Goal: Task Accomplishment & Management: Manage account settings

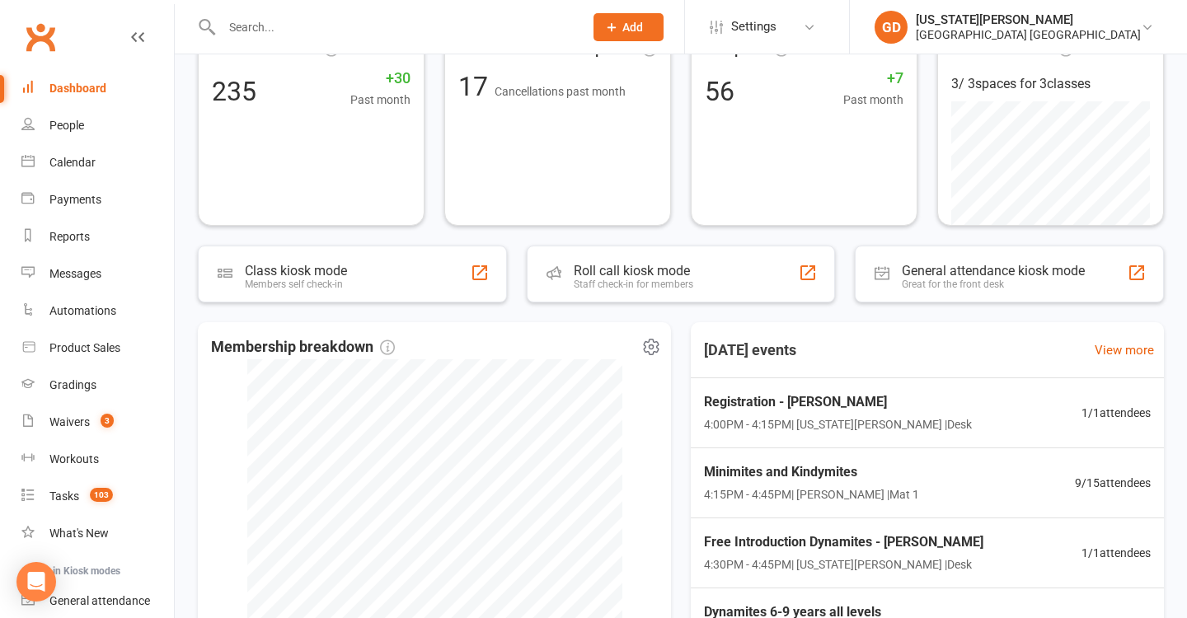
scroll to position [238, 0]
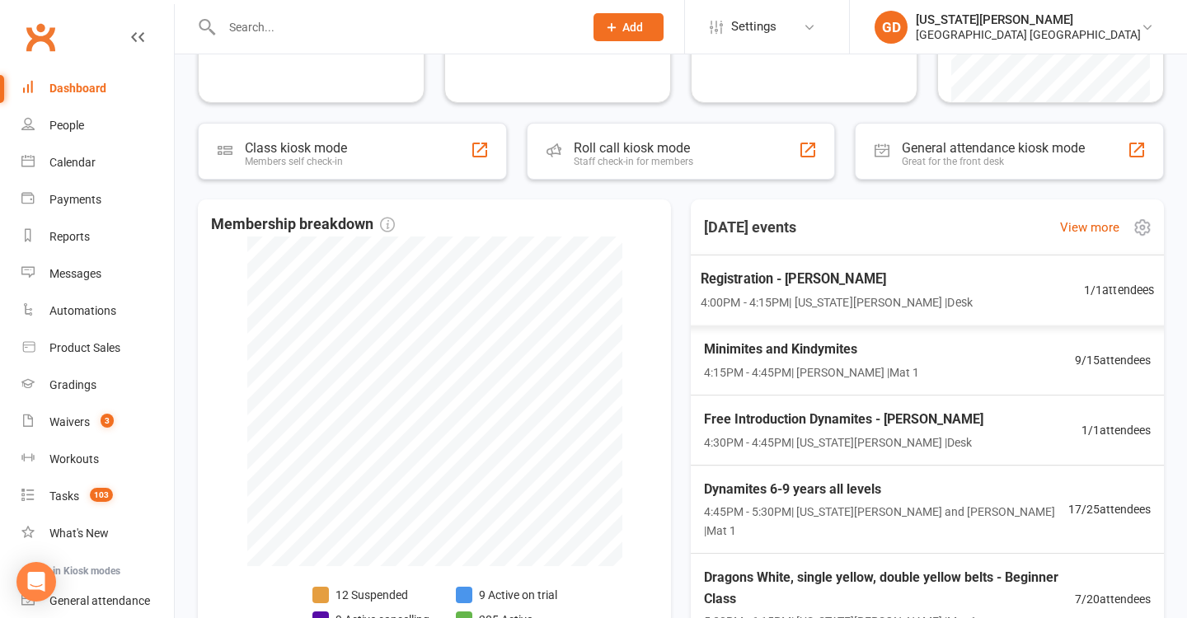
click at [737, 312] on div "Registration - Taylor Collins 4:00PM - 4:15PM | Georgia Dearlove | Desk 1 / 1 a…" at bounding box center [927, 290] width 494 height 71
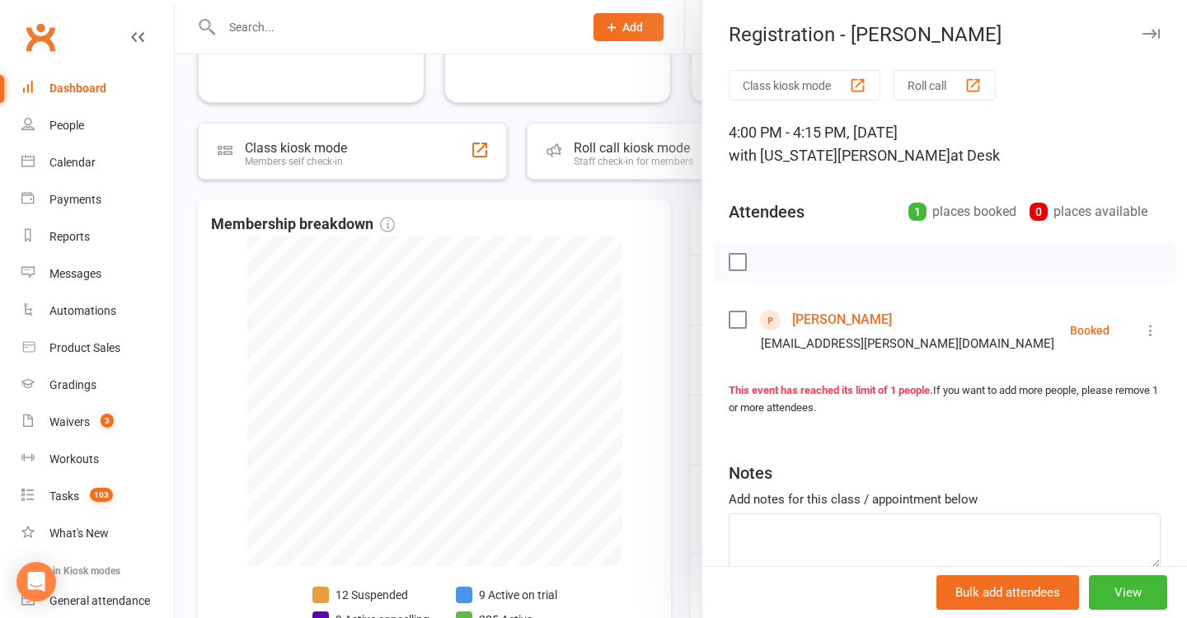
click at [820, 316] on link "Taylor Collins" at bounding box center [842, 320] width 100 height 26
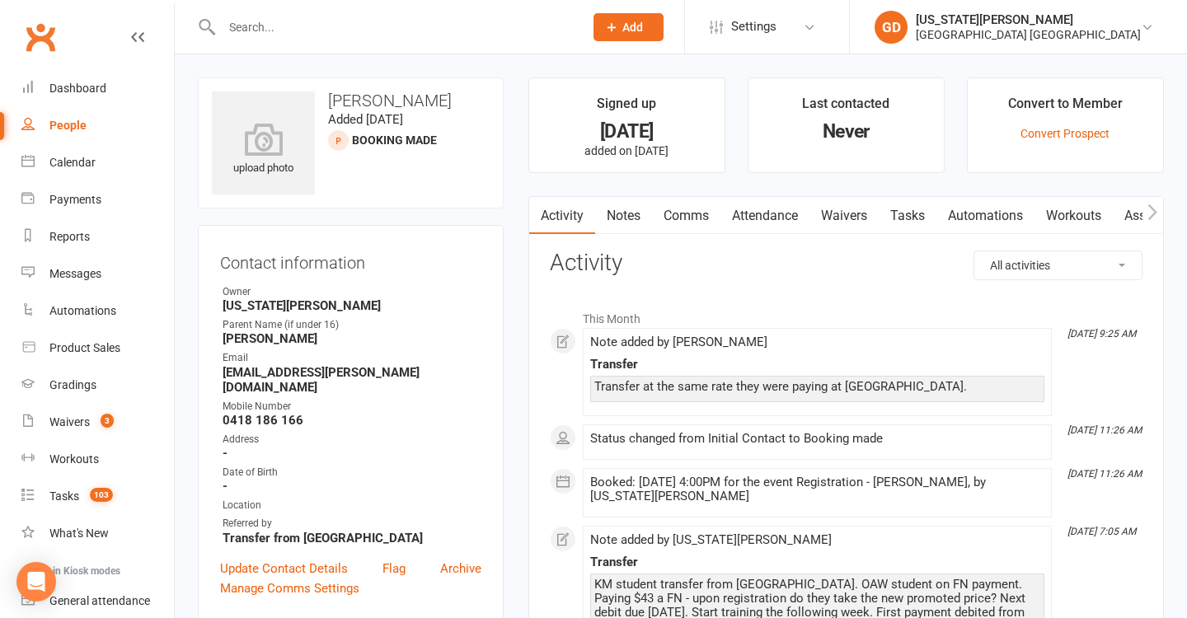
click at [685, 213] on link "Comms" at bounding box center [686, 216] width 68 height 38
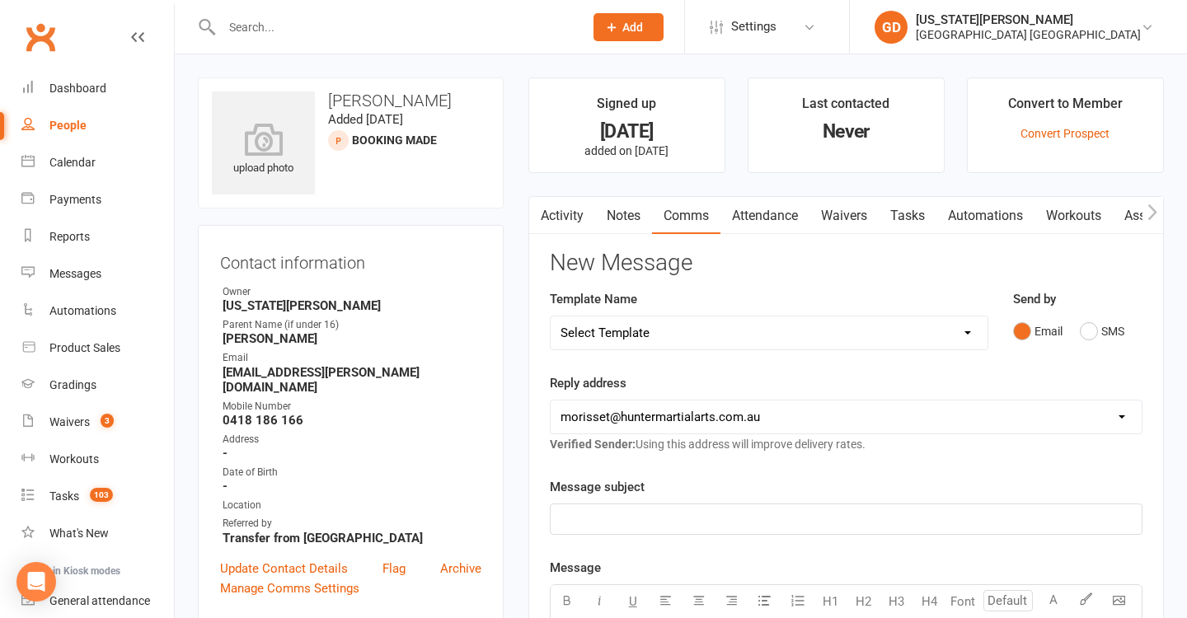
click at [567, 209] on link "Activity" at bounding box center [562, 216] width 66 height 38
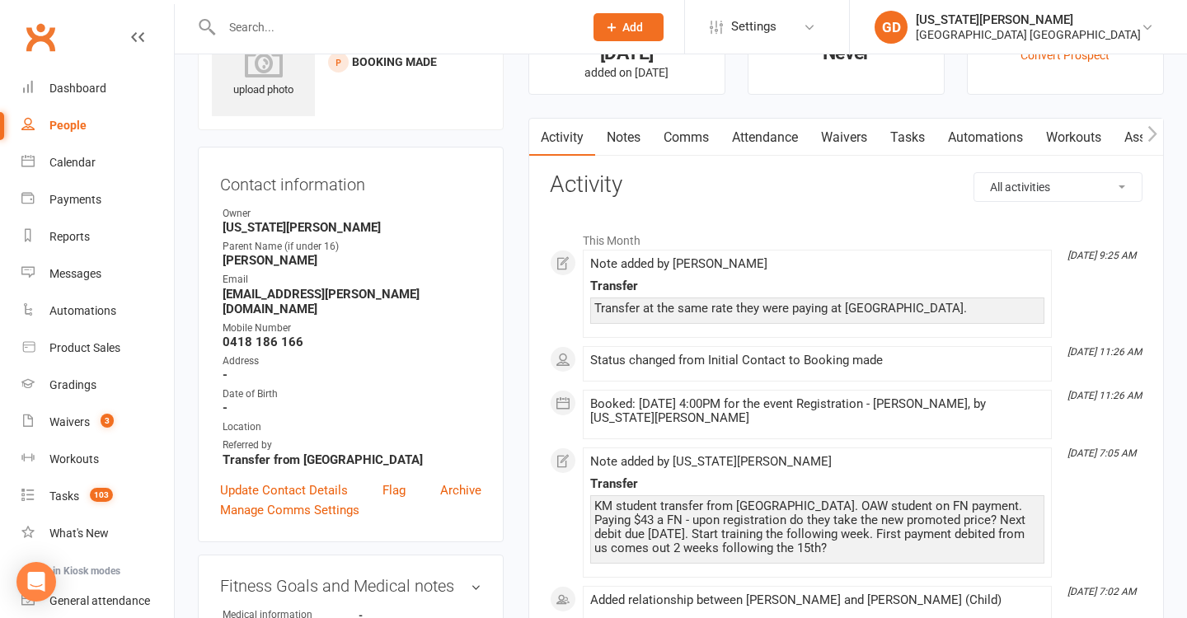
scroll to position [14, 0]
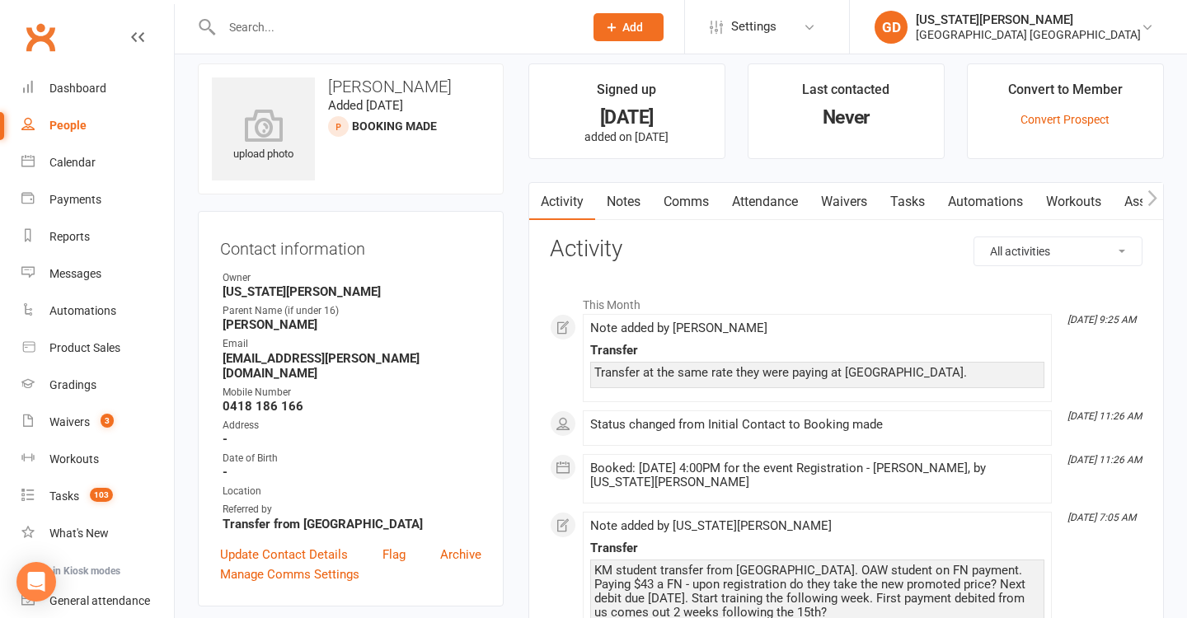
click at [676, 205] on link "Comms" at bounding box center [686, 202] width 68 height 38
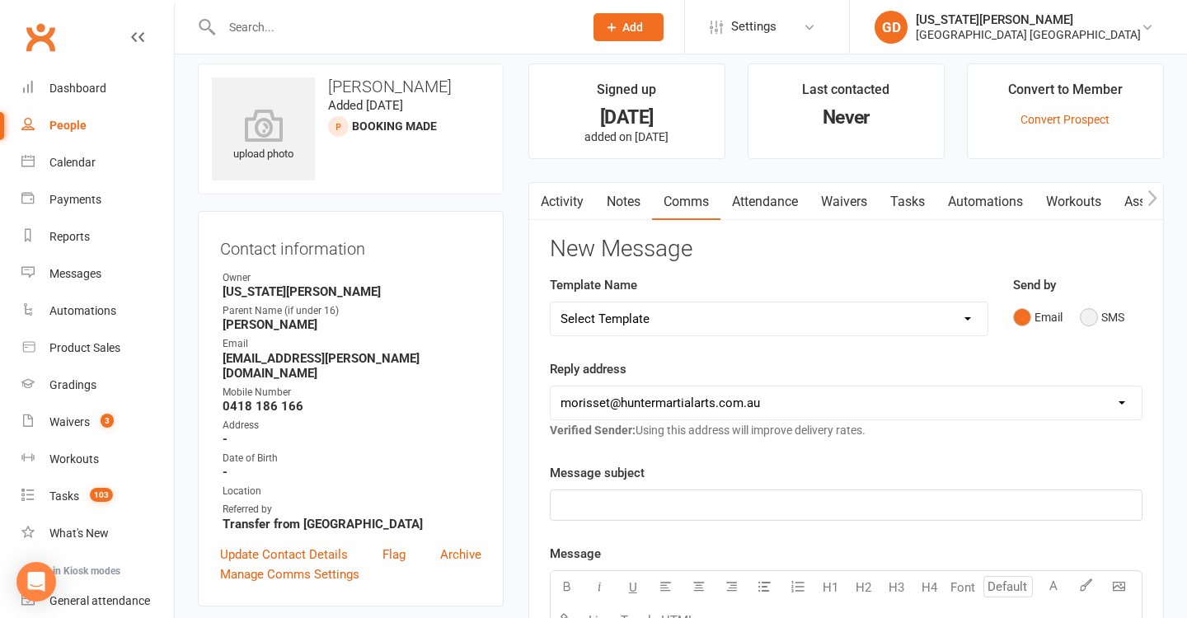
click at [1086, 312] on button "SMS" at bounding box center [1102, 317] width 45 height 31
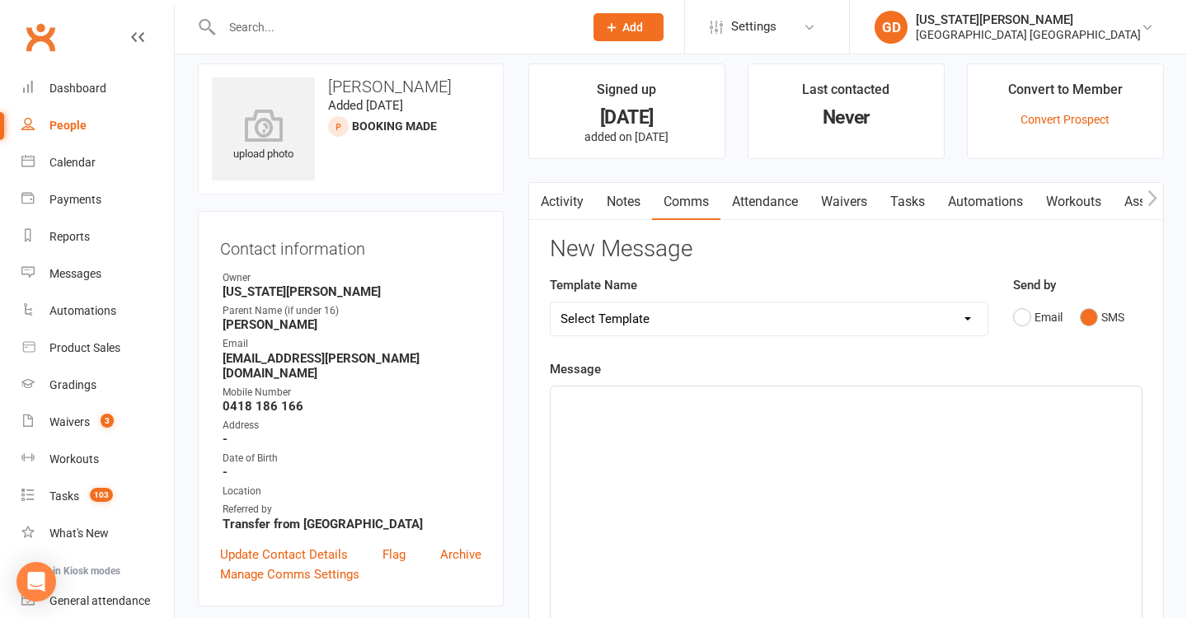
click at [721, 412] on div "﻿" at bounding box center [846, 510] width 591 height 247
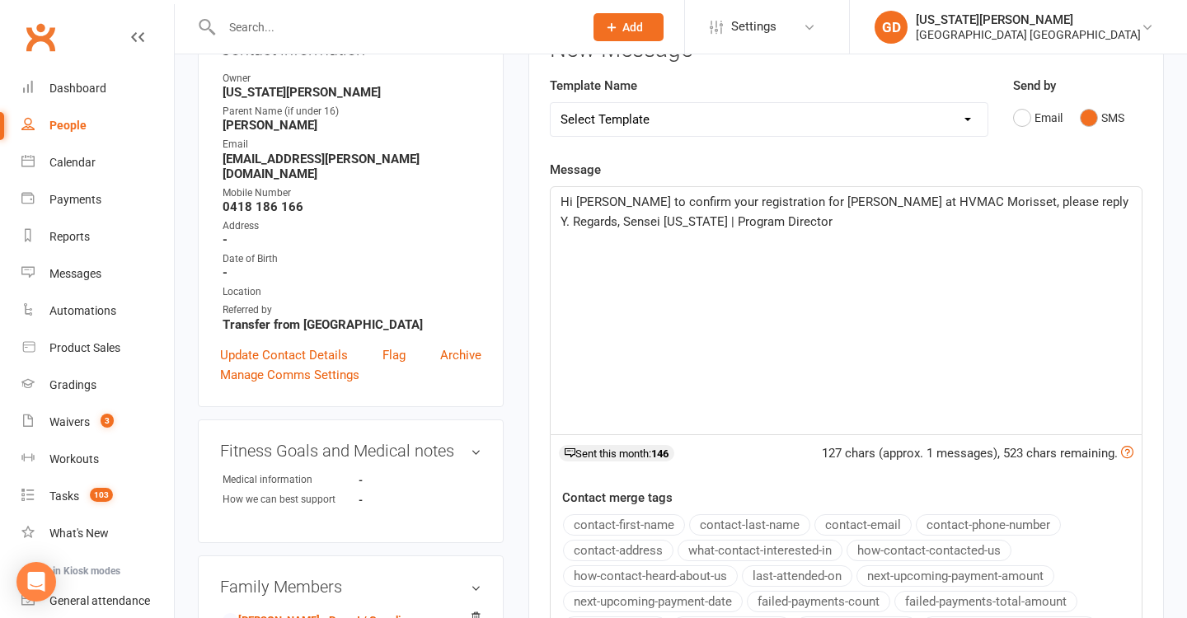
scroll to position [296, 0]
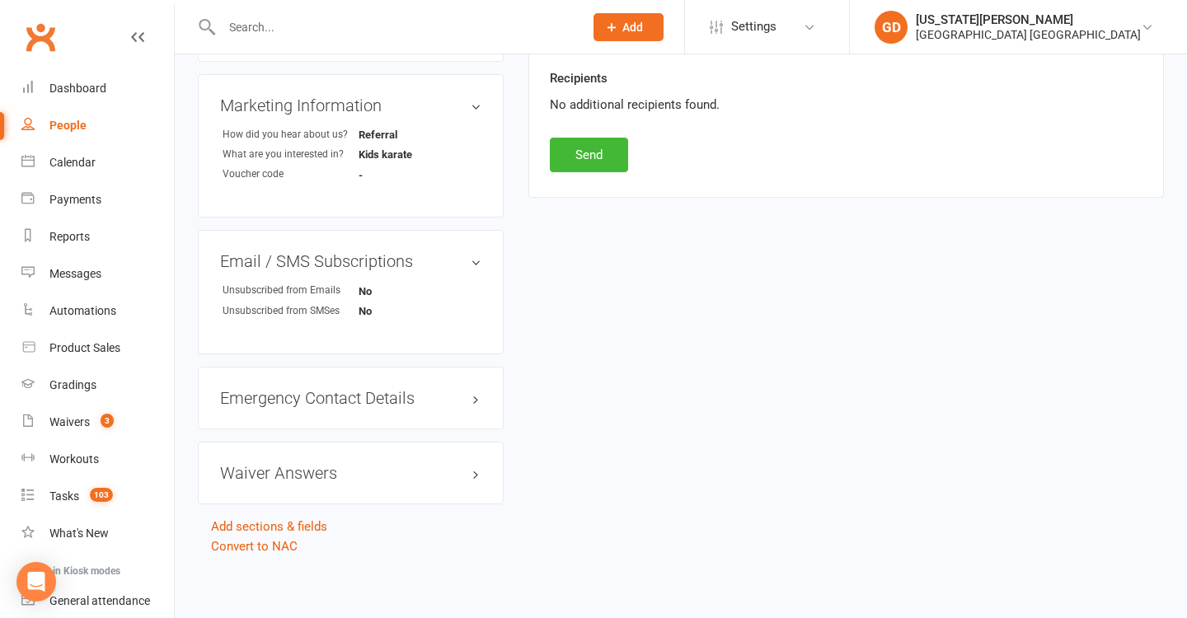
click at [577, 157] on button "Send" at bounding box center [589, 155] width 78 height 35
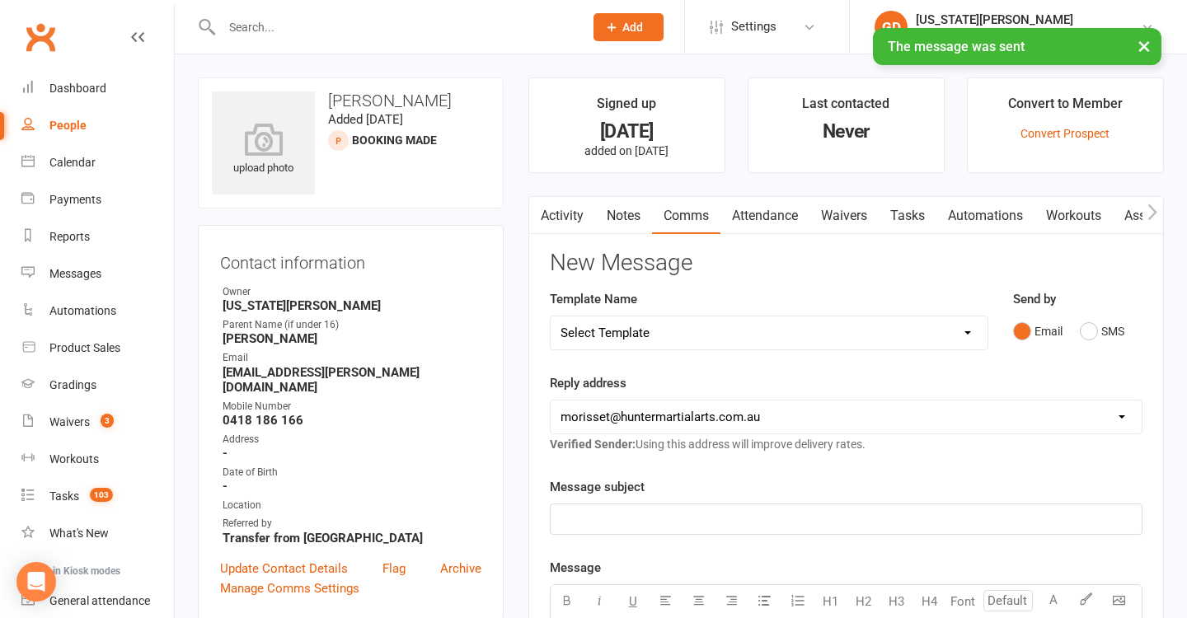
scroll to position [0, 0]
drag, startPoint x: 90, startPoint y: 157, endPoint x: 693, endPoint y: 287, distance: 617.1
click at [90, 157] on div "Calendar" at bounding box center [72, 162] width 46 height 13
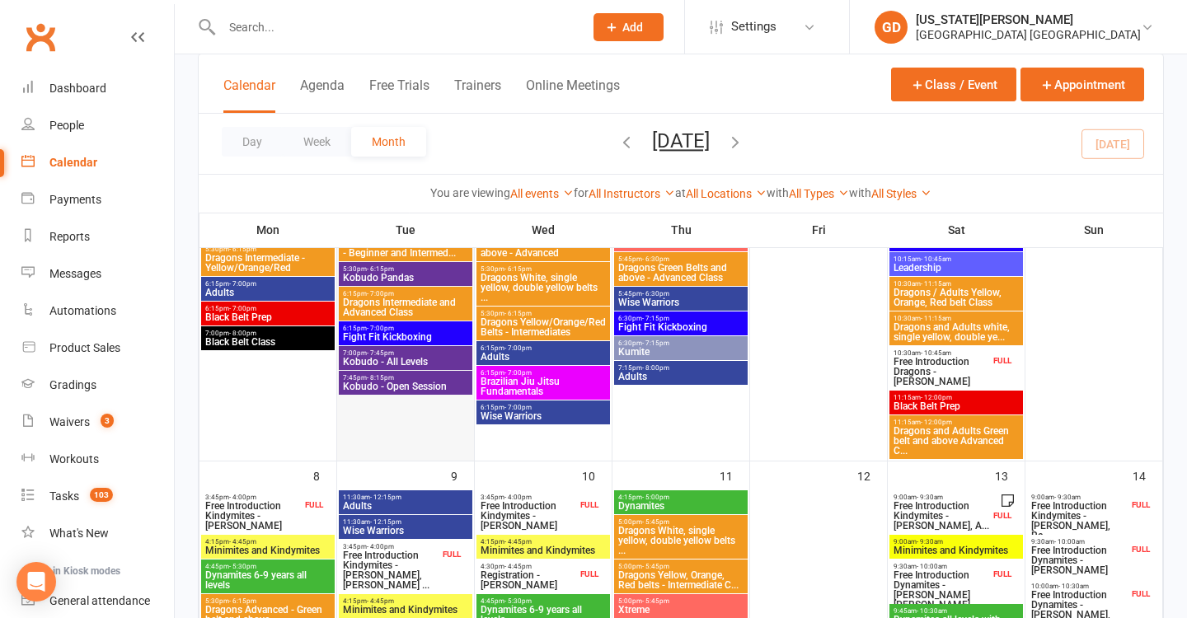
scroll to position [711, 0]
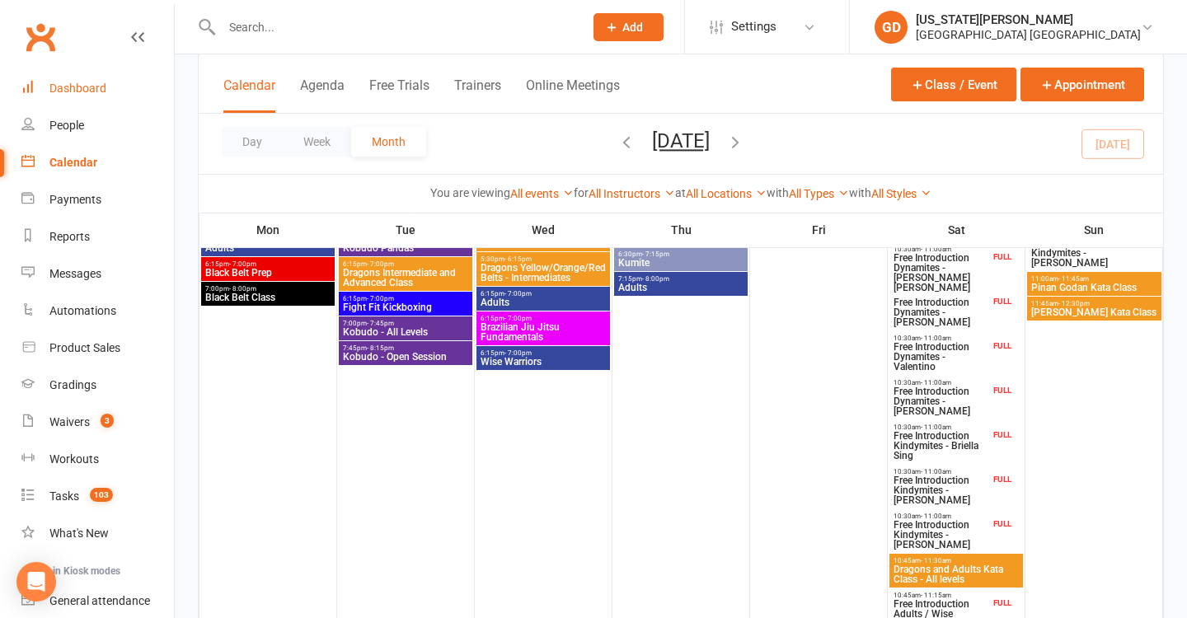
click at [118, 98] on link "Dashboard" at bounding box center [97, 88] width 152 height 37
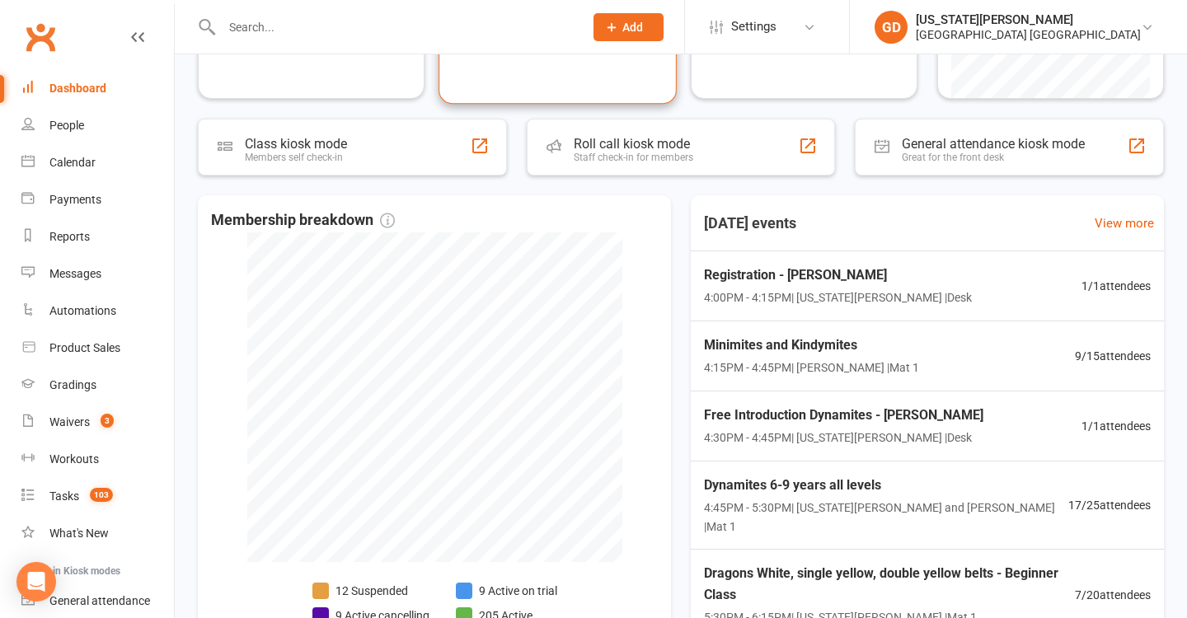
scroll to position [259, 0]
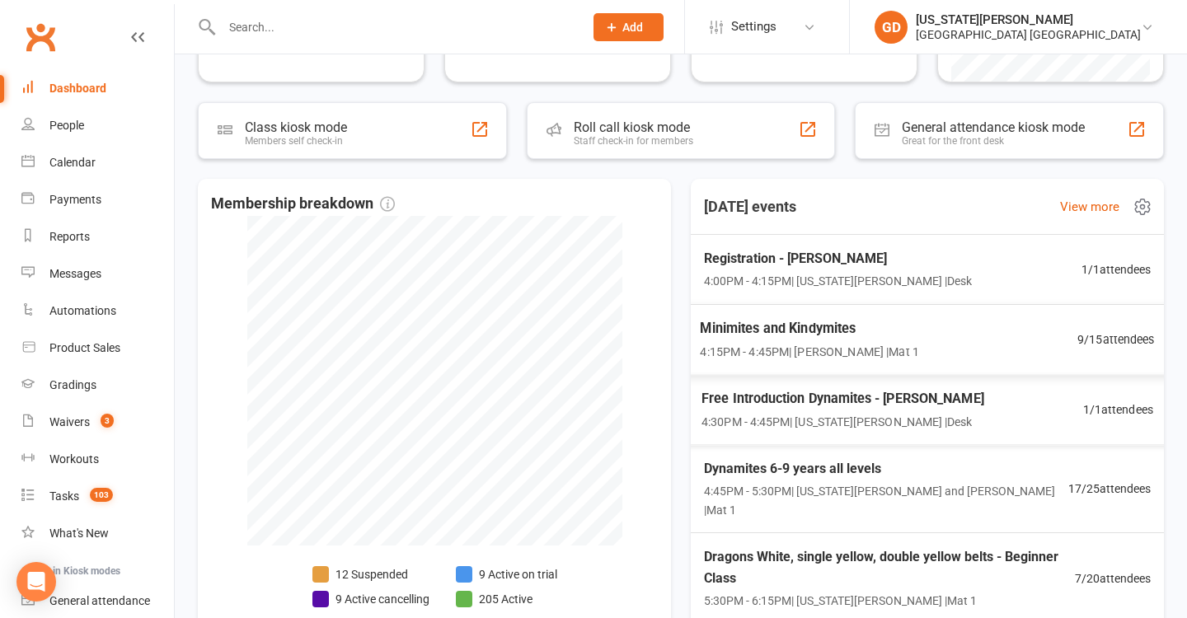
click at [781, 397] on span "Free Introduction Dynamites - Scarlett Dauchin" at bounding box center [842, 397] width 282 height 21
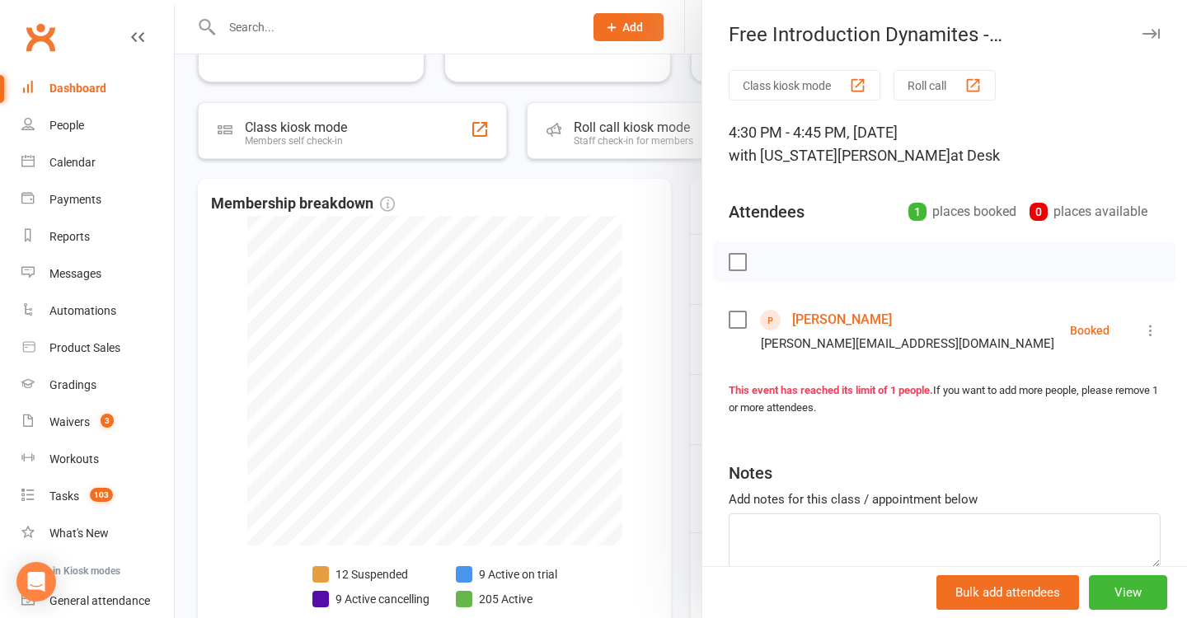
click at [839, 319] on link "Scarlett Dauchin" at bounding box center [842, 320] width 100 height 26
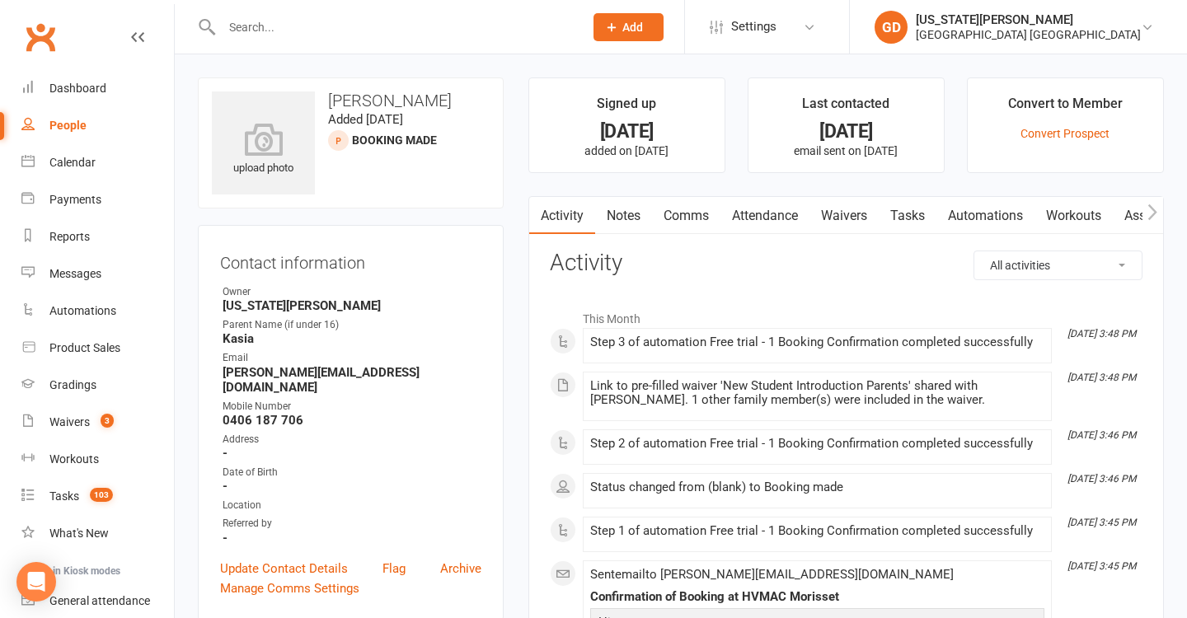
click at [685, 226] on link "Comms" at bounding box center [686, 216] width 68 height 38
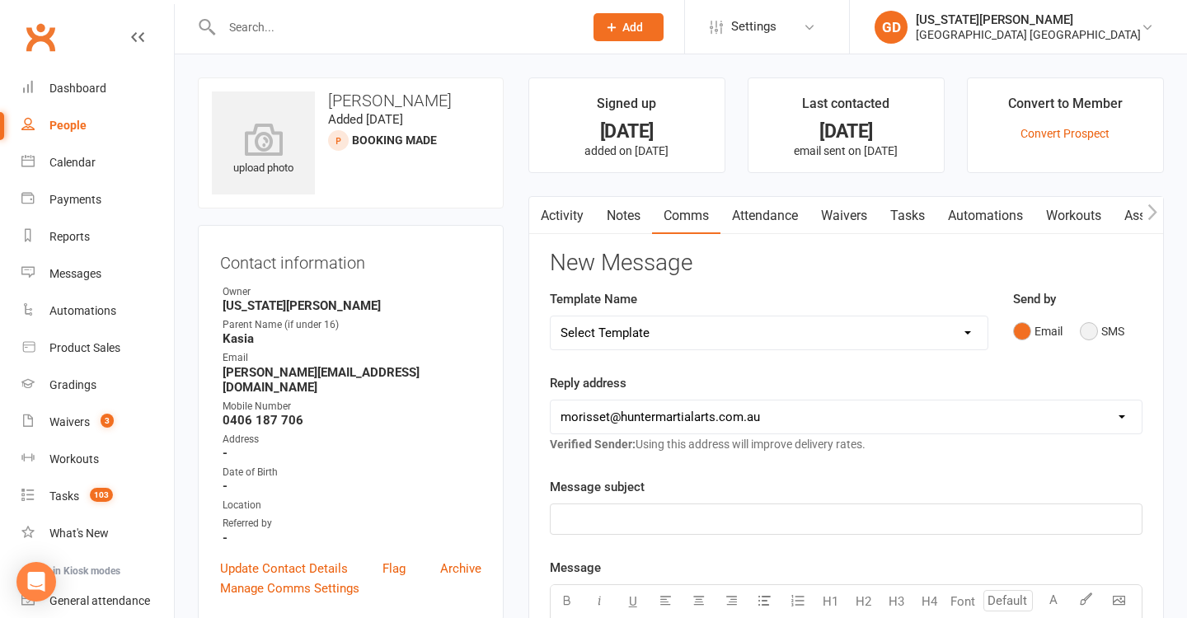
click at [1083, 331] on button "SMS" at bounding box center [1102, 331] width 45 height 31
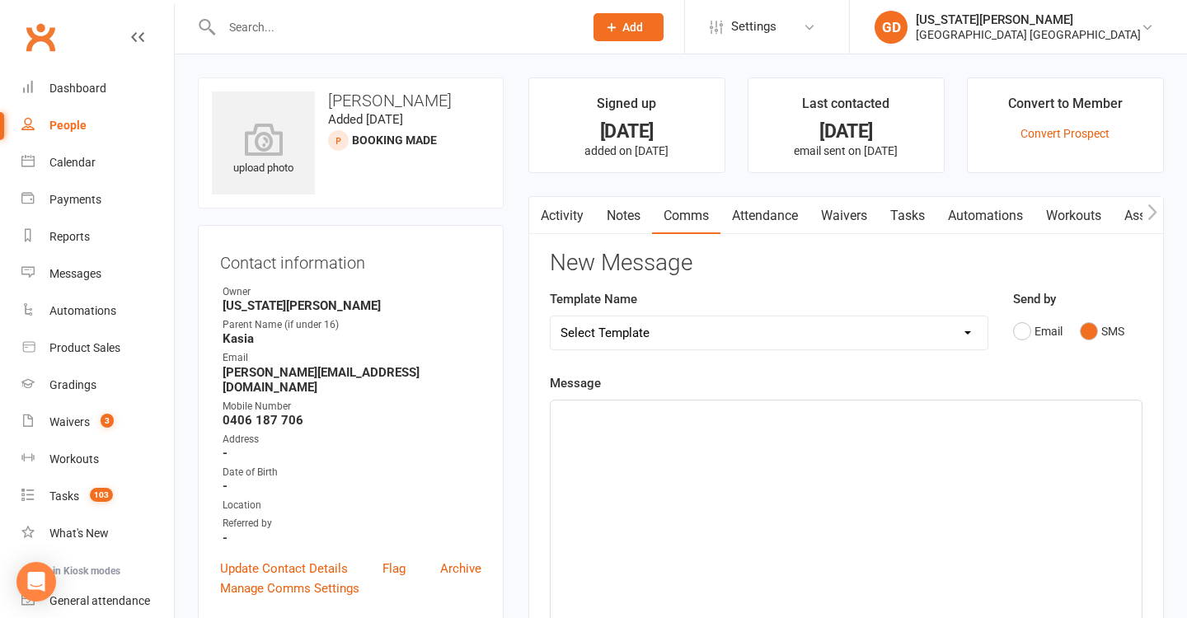
click at [926, 417] on p "﻿" at bounding box center [845, 416] width 571 height 20
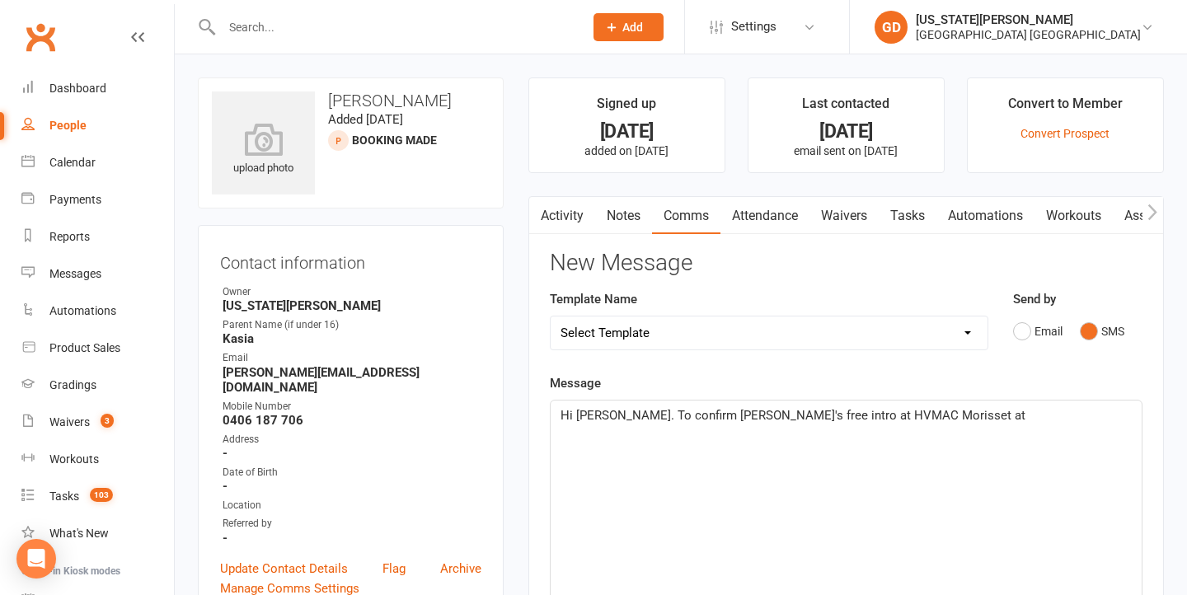
click at [952, 401] on div "Hi Kasia. To confirm Scarlett's free intro at HVMAC Morisset at" at bounding box center [846, 524] width 591 height 247
click at [952, 406] on p "Hi Kasia. To confirm Scarlett's free intro at HVMAC Morisset at" at bounding box center [845, 416] width 571 height 20
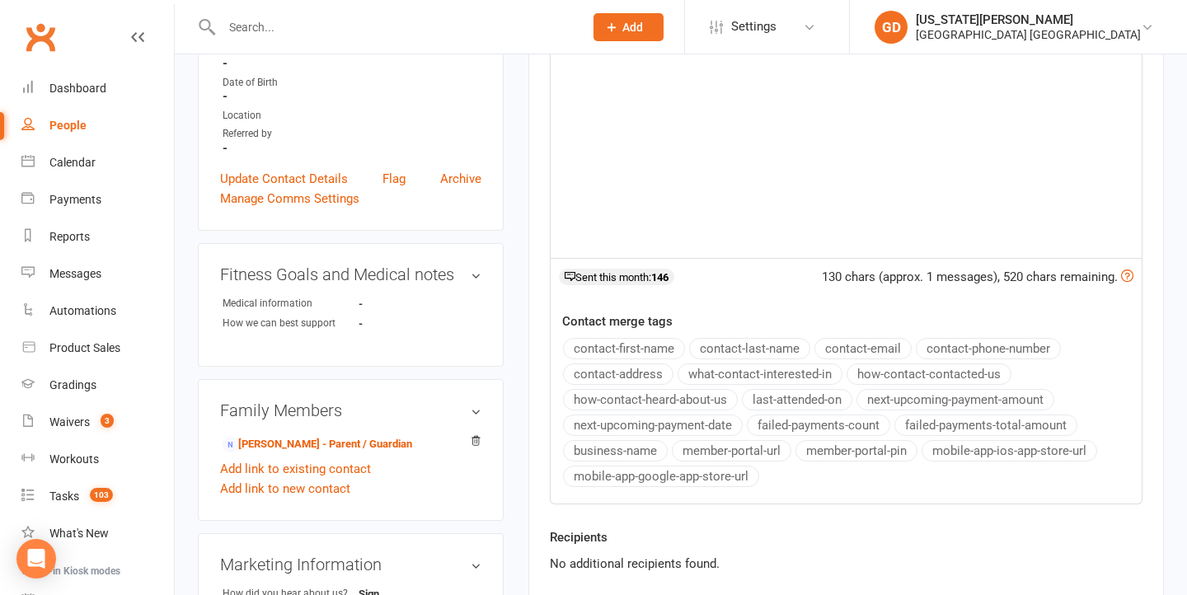
scroll to position [723, 0]
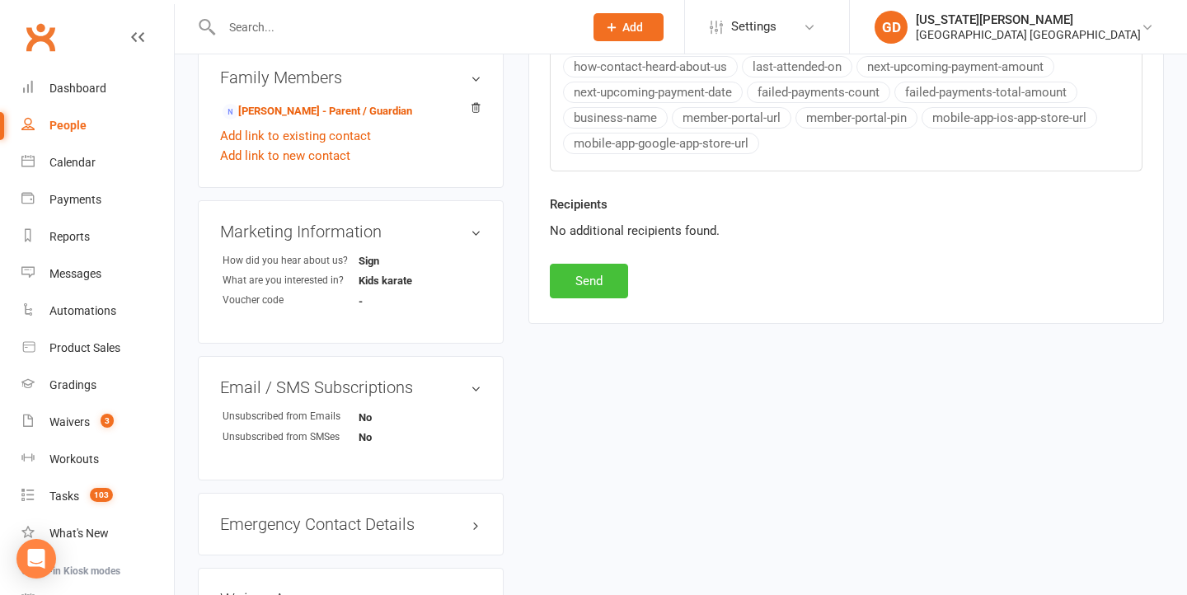
click at [617, 290] on button "Send" at bounding box center [589, 281] width 78 height 35
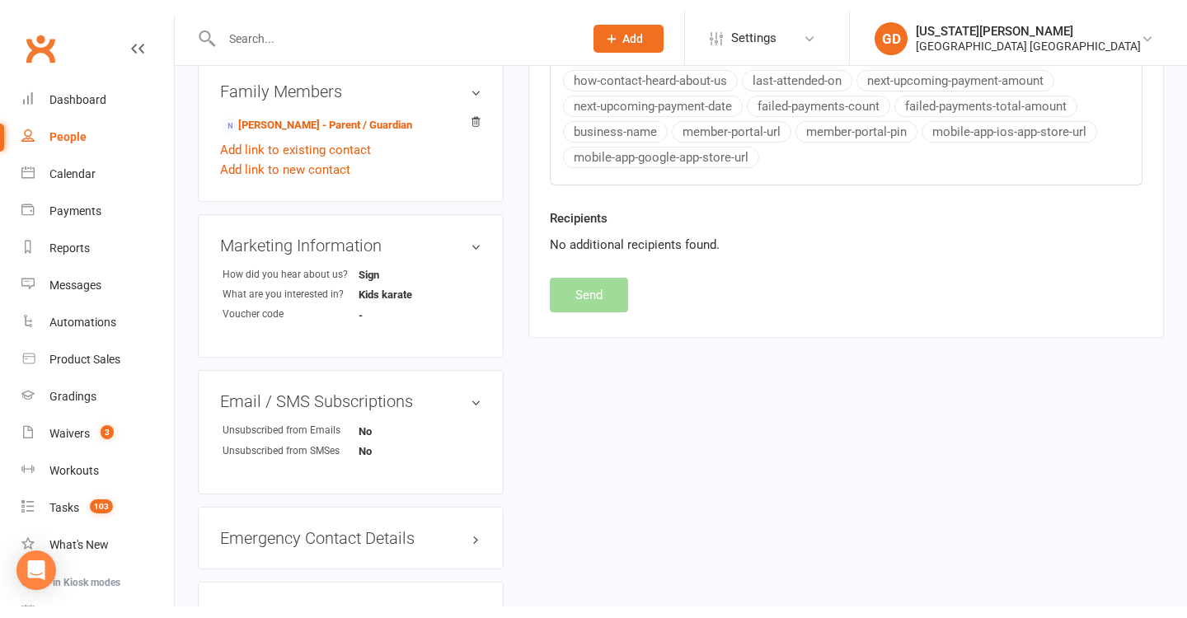
scroll to position [154, 0]
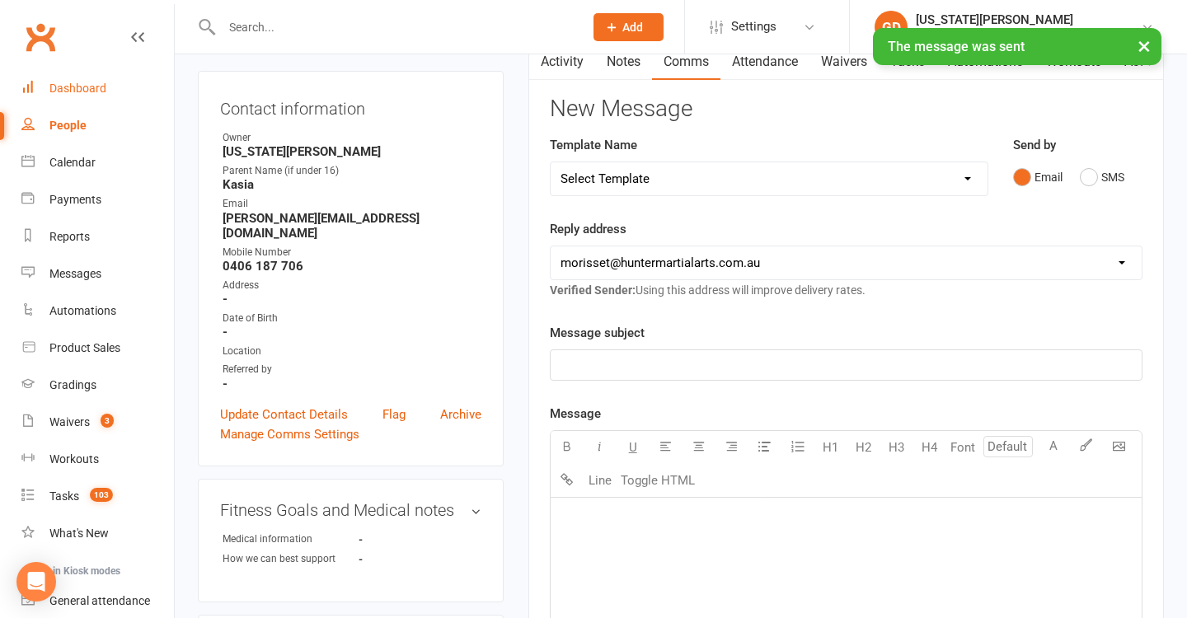
click at [143, 87] on link "Dashboard" at bounding box center [97, 88] width 152 height 37
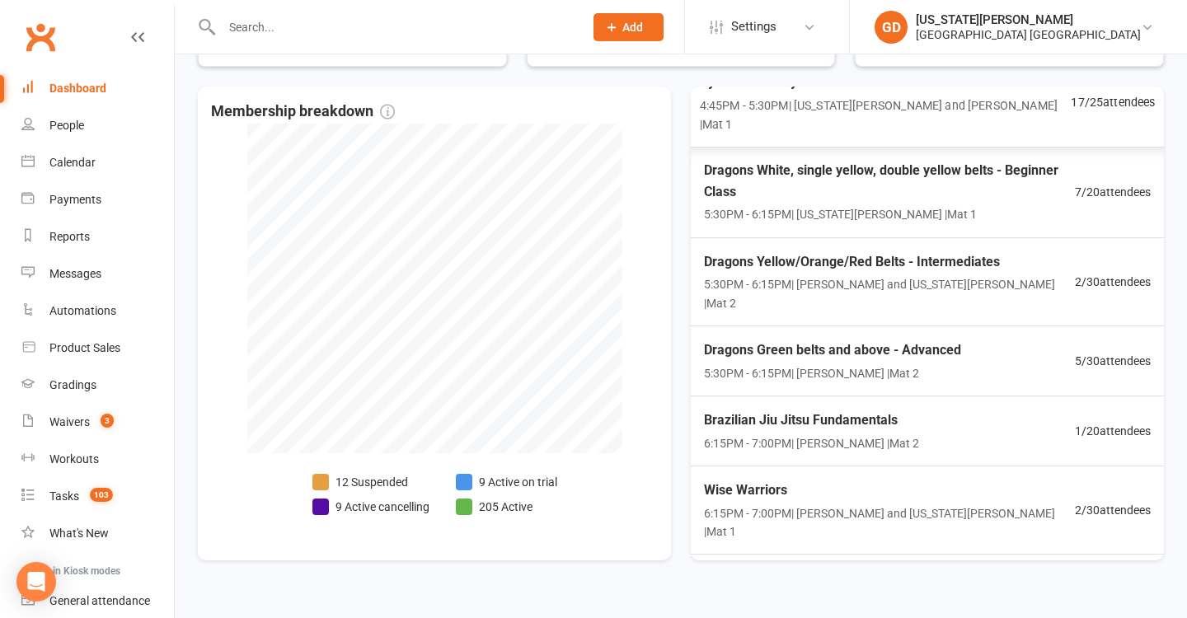
scroll to position [293, 0]
click at [852, 480] on div "Wise Warriors 6:15PM - 7:00PM | Lesley Talbut and Georgia Dearlove | Mat 1" at bounding box center [888, 511] width 377 height 63
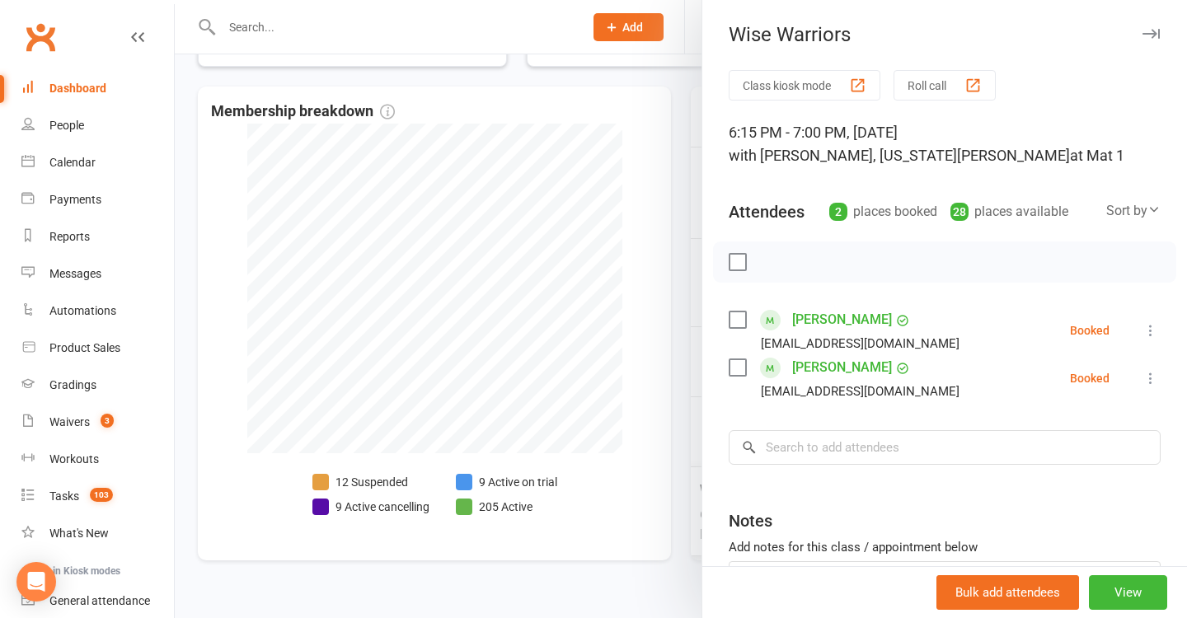
click at [542, 462] on div at bounding box center [681, 309] width 1012 height 618
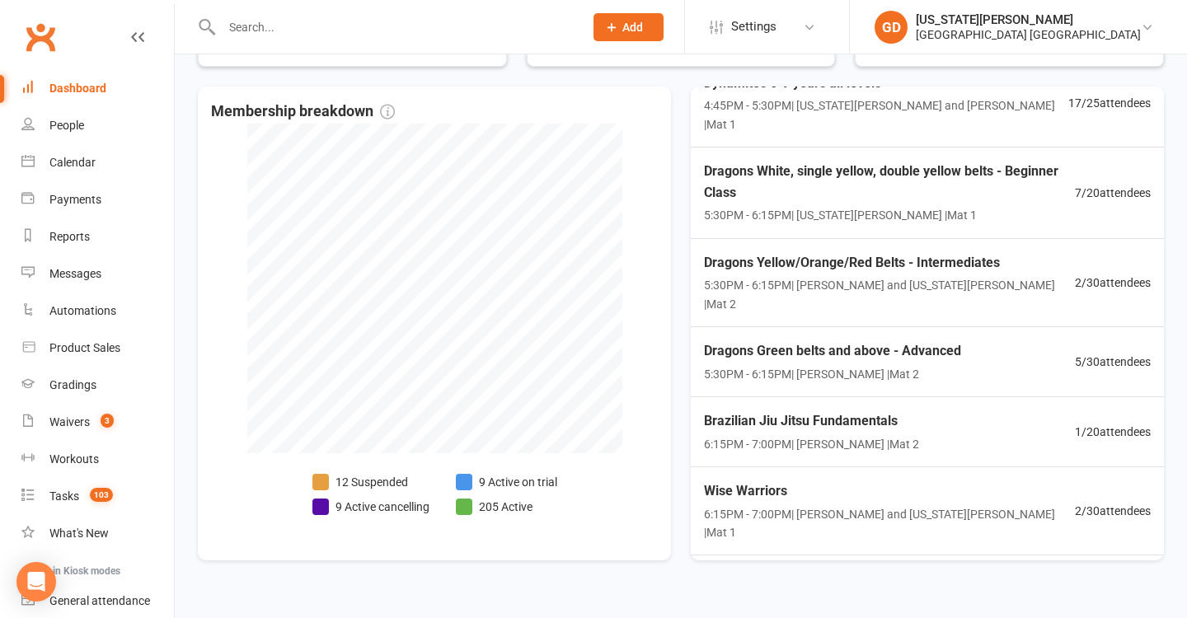
click at [834, 569] on span "Adults" at bounding box center [889, 579] width 371 height 21
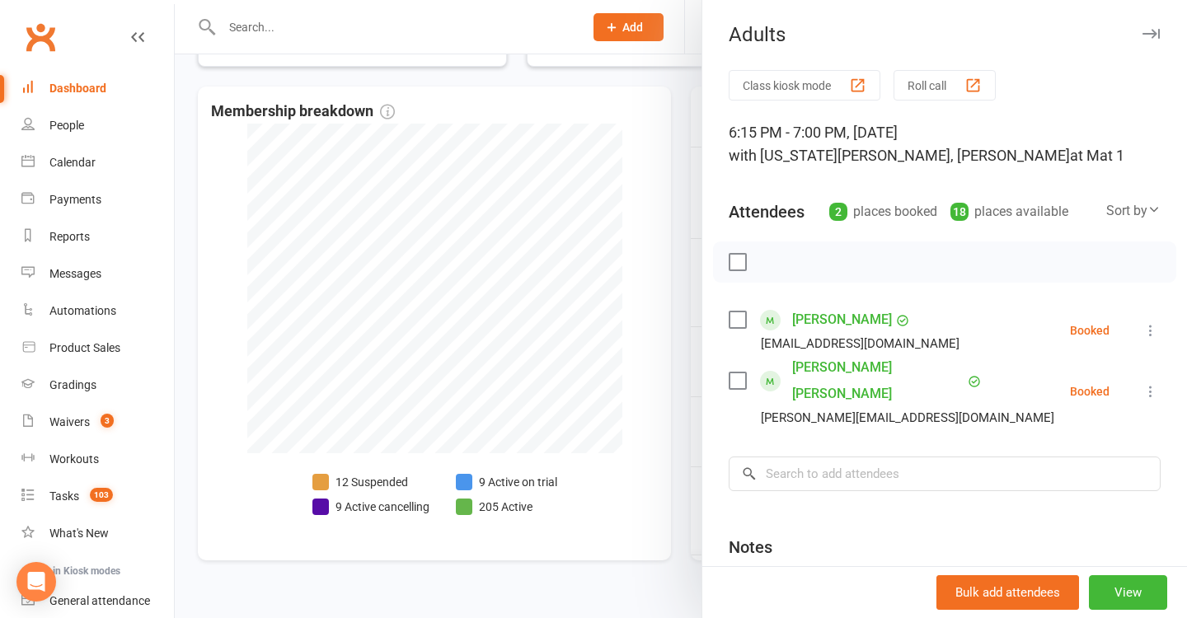
click at [510, 438] on div at bounding box center [681, 309] width 1012 height 618
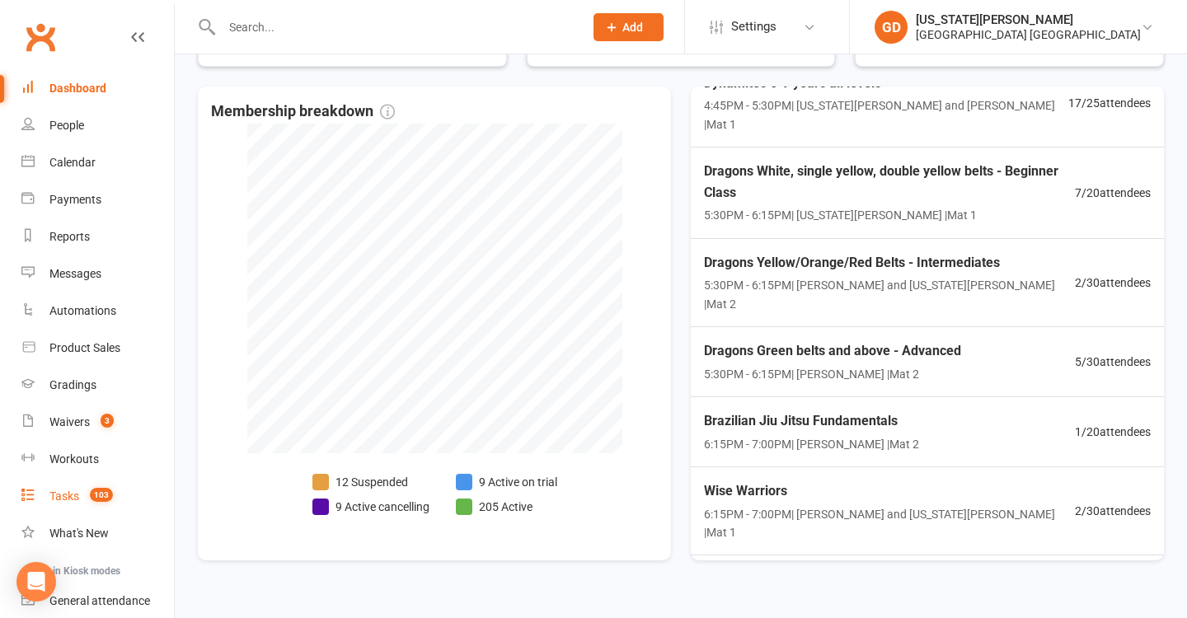
click at [124, 496] on link "Tasks 103" at bounding box center [97, 496] width 152 height 37
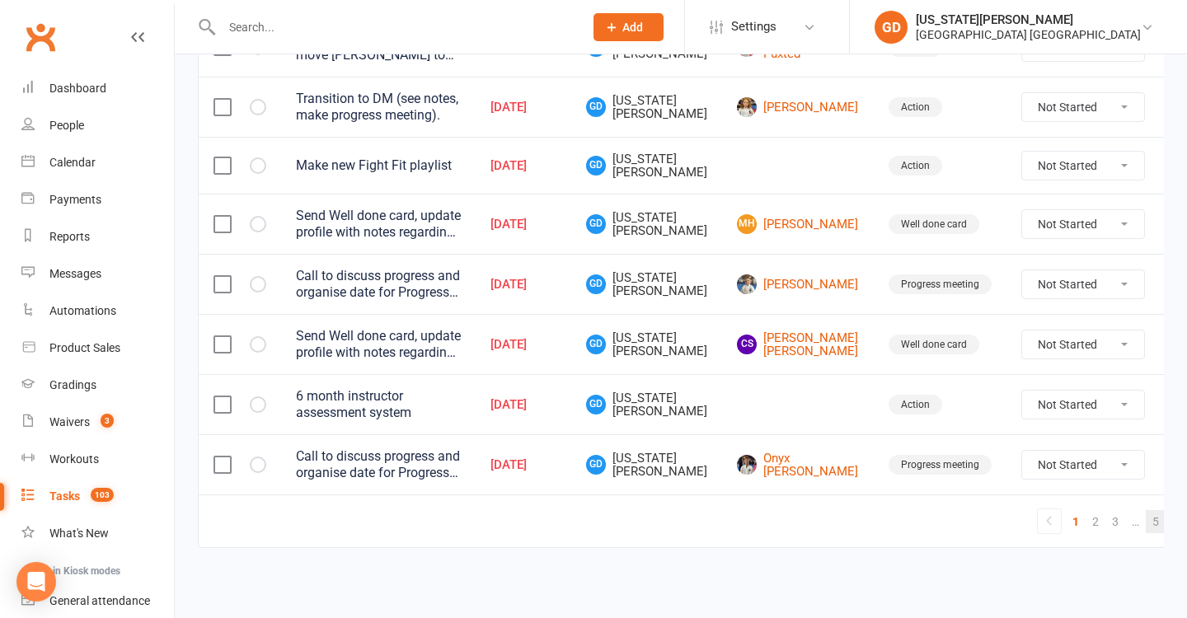
click at [1146, 511] on link "5" at bounding box center [1156, 521] width 20 height 23
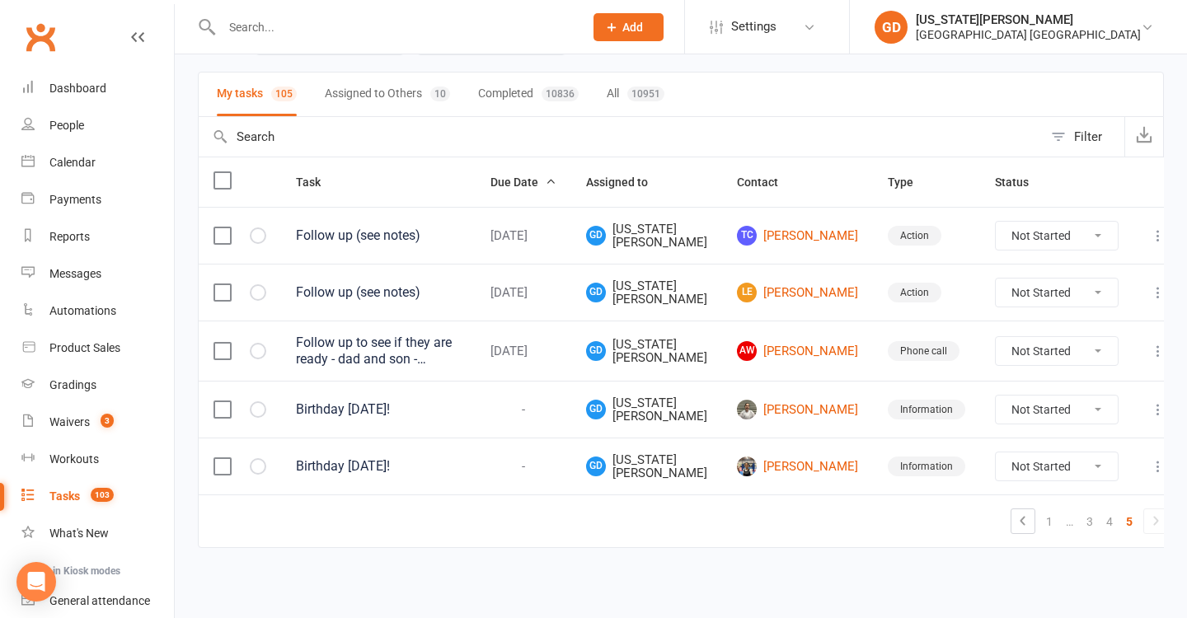
scroll to position [117, 0]
click at [0, 0] on icon "button" at bounding box center [0, 0] width 0 height 0
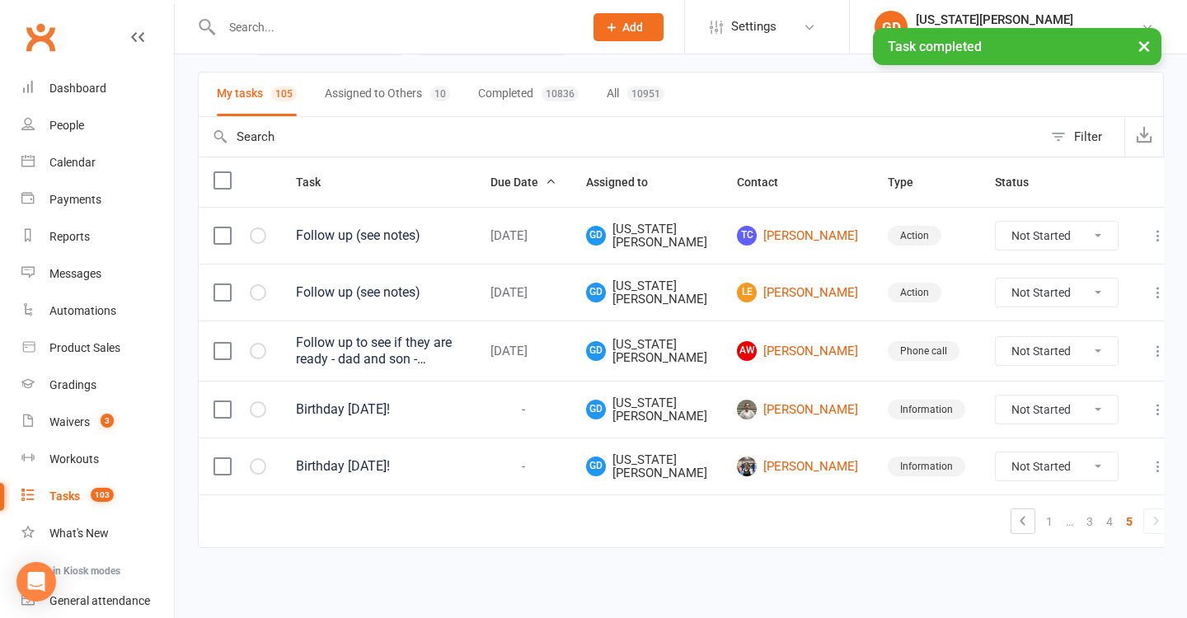
scroll to position [60, 0]
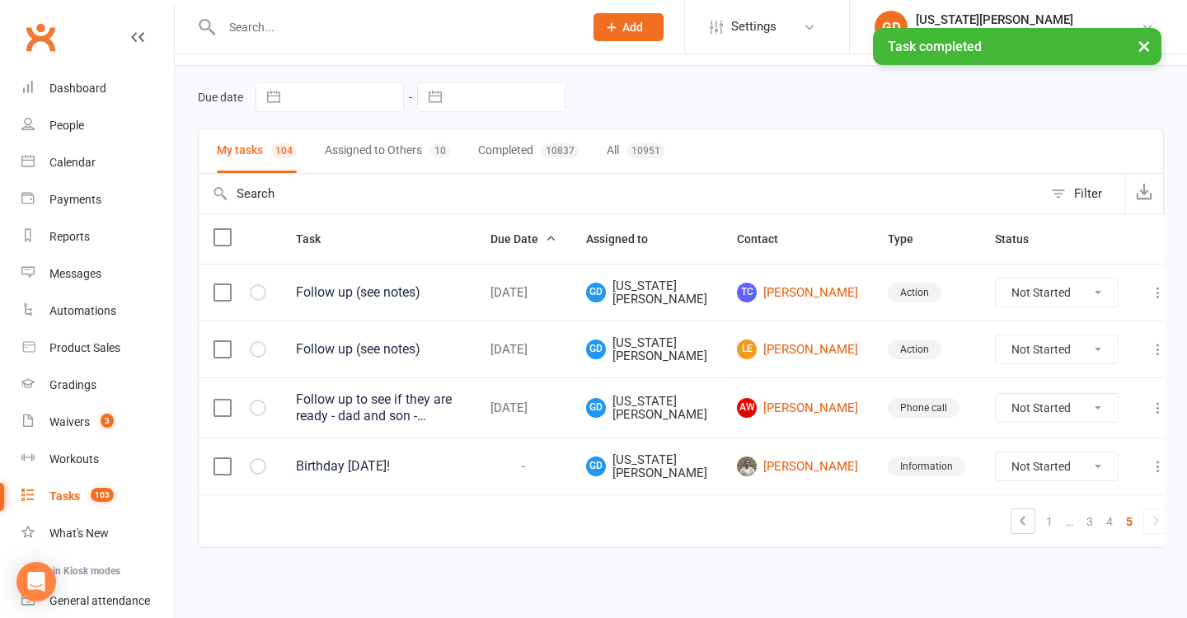
click at [0, 0] on icon "button" at bounding box center [0, 0] width 0 height 0
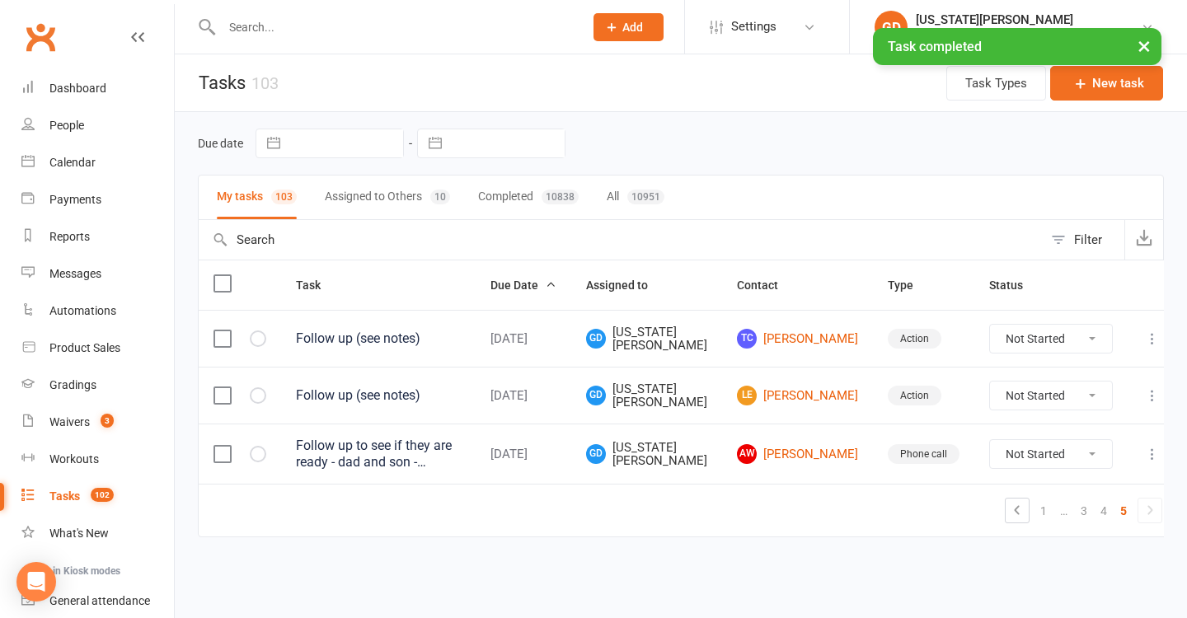
scroll to position [3, 0]
click at [1094, 505] on link "4" at bounding box center [1104, 510] width 20 height 23
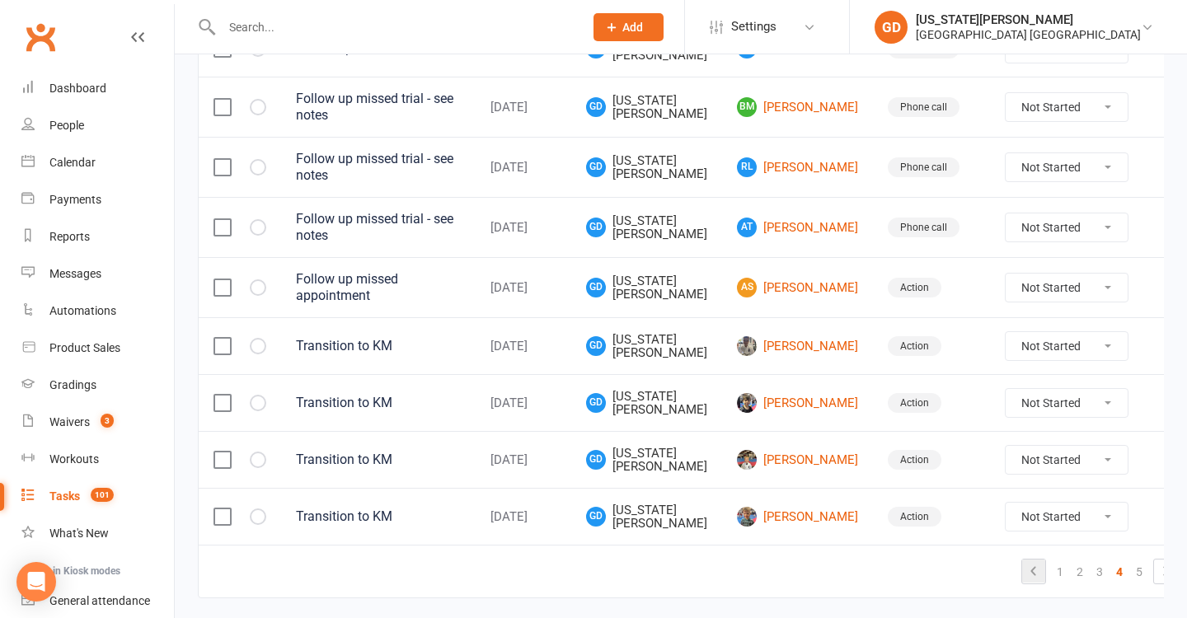
scroll to position [1281, 0]
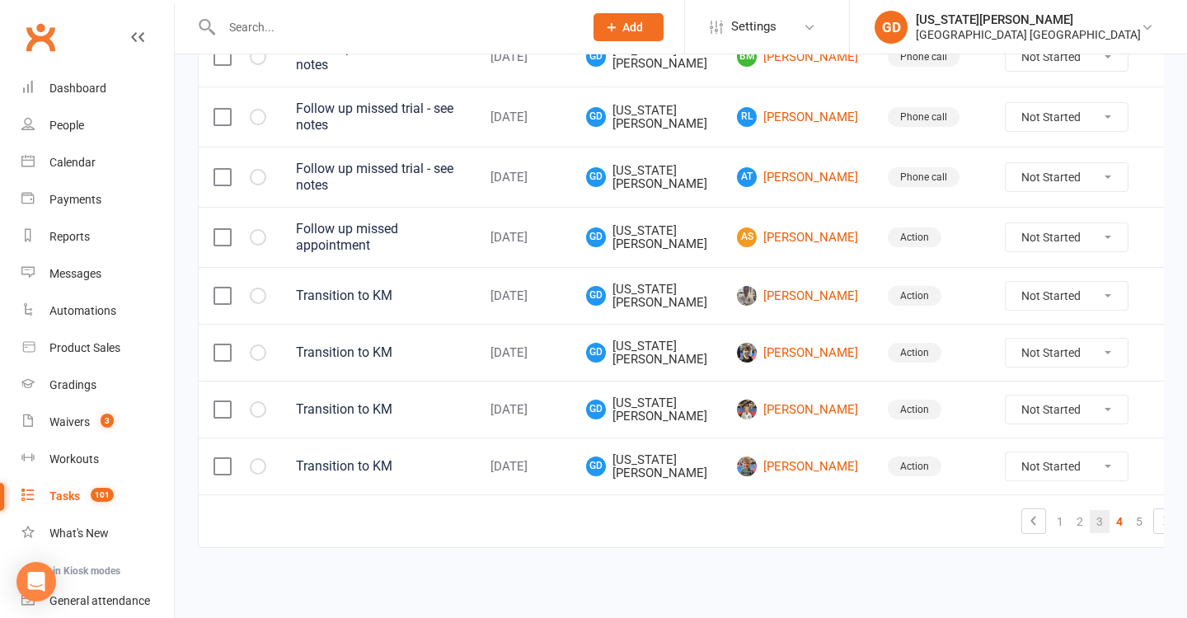
click at [1090, 510] on link "3" at bounding box center [1100, 521] width 20 height 23
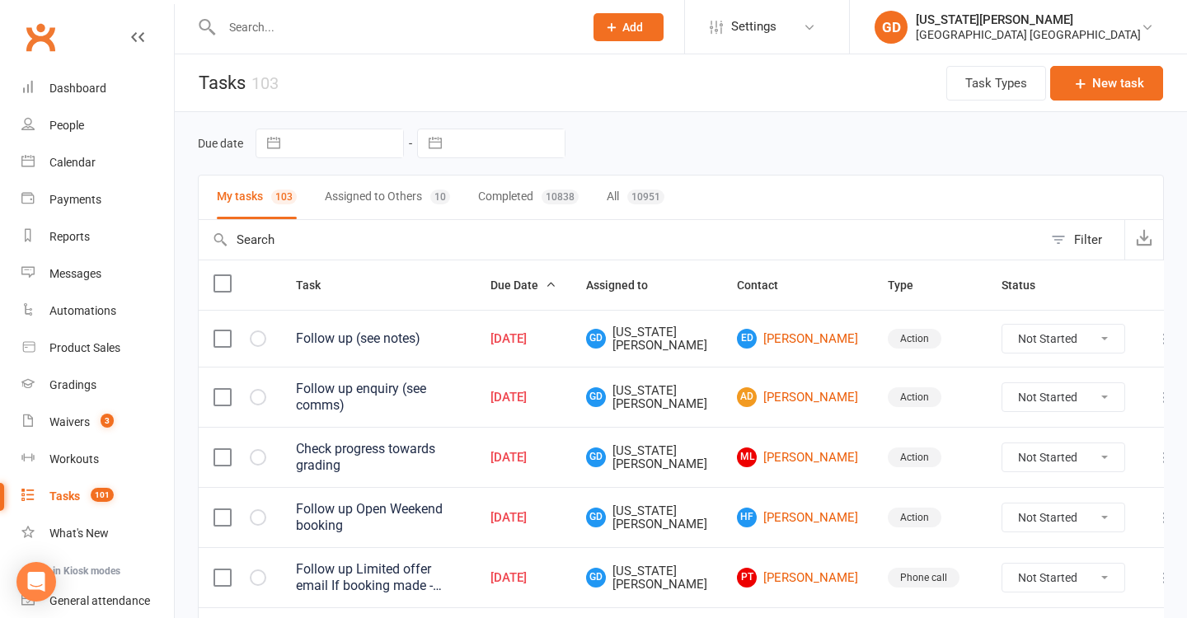
scroll to position [0, 0]
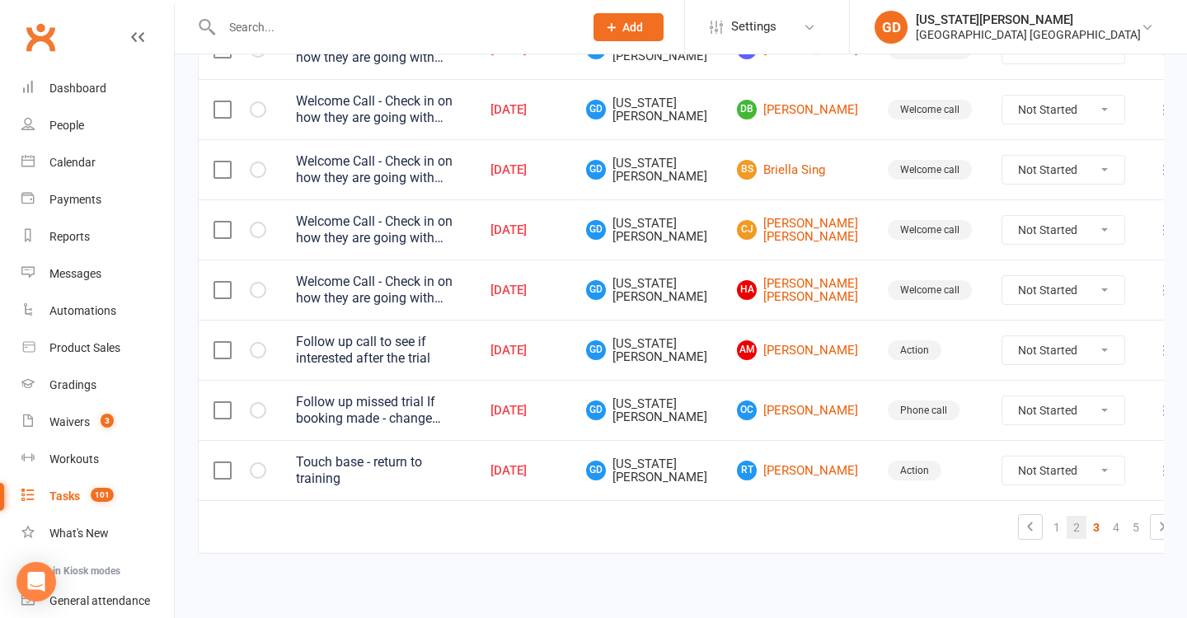
click at [1067, 516] on link "2" at bounding box center [1077, 527] width 20 height 23
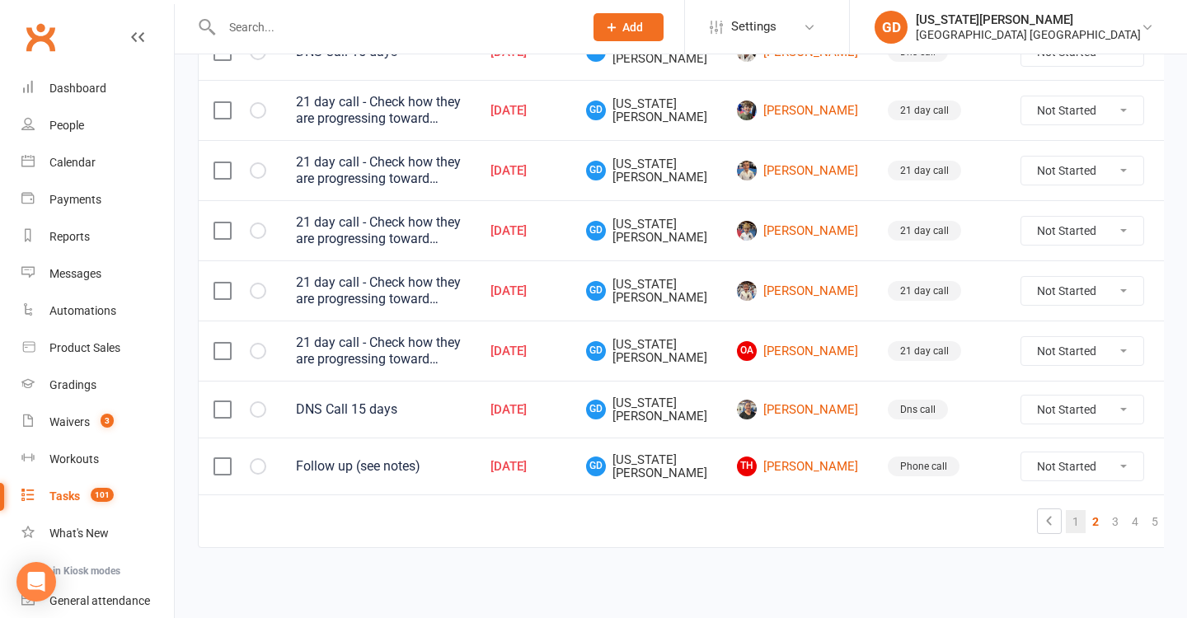
scroll to position [1314, 0]
click at [1066, 510] on link "1" at bounding box center [1076, 521] width 20 height 23
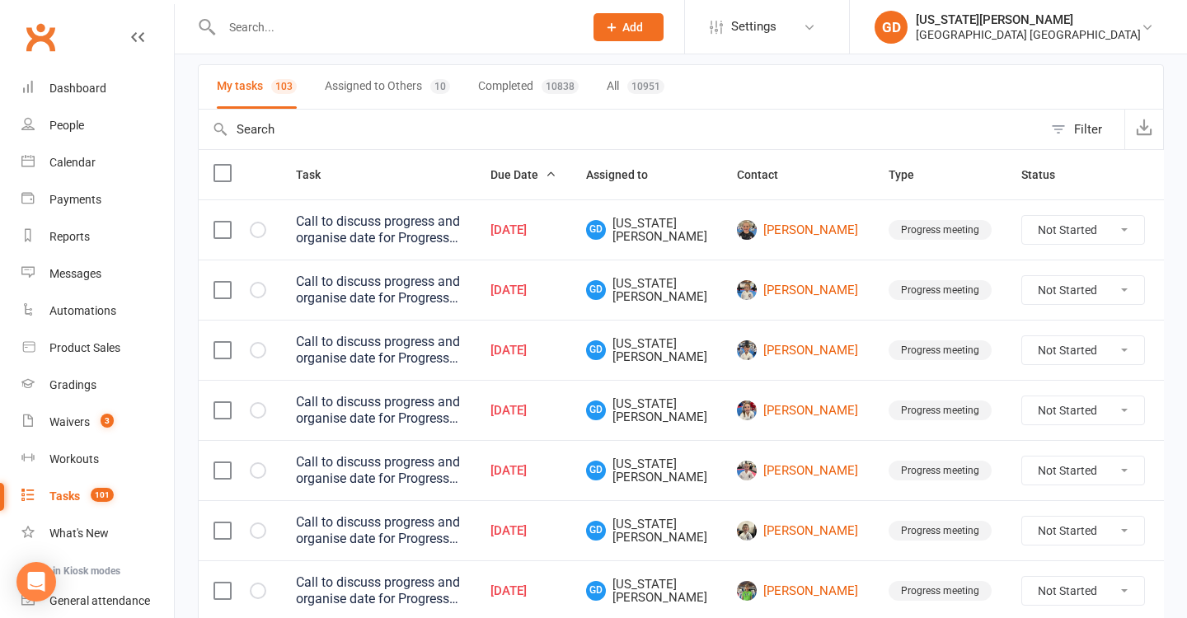
scroll to position [42, 0]
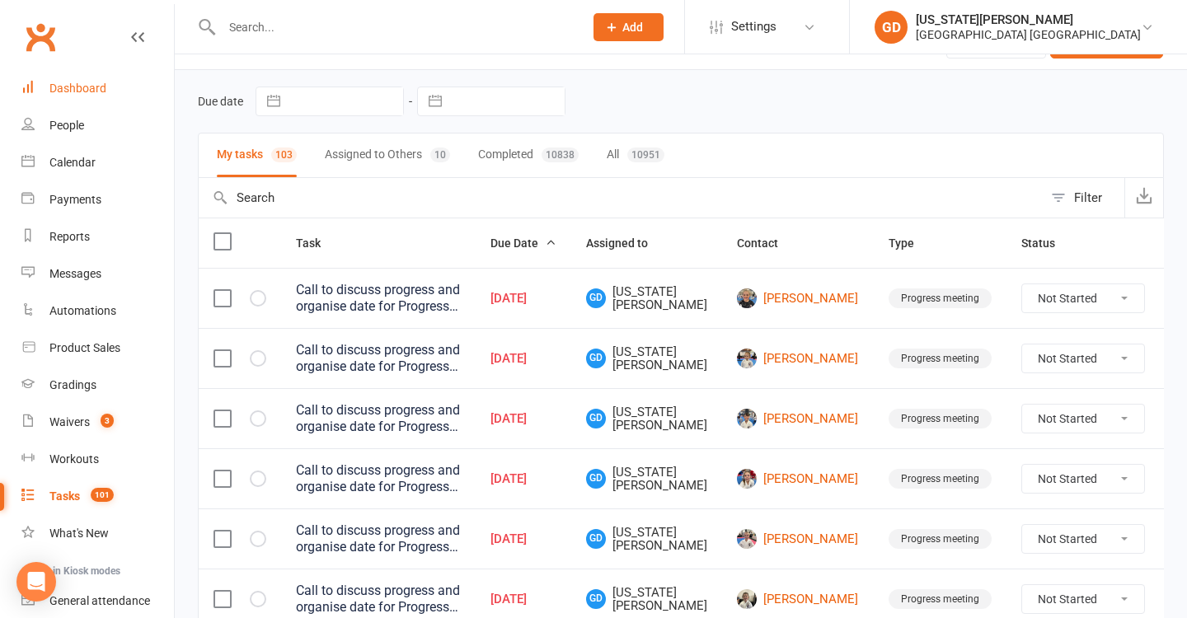
click at [110, 94] on link "Dashboard" at bounding box center [97, 88] width 152 height 37
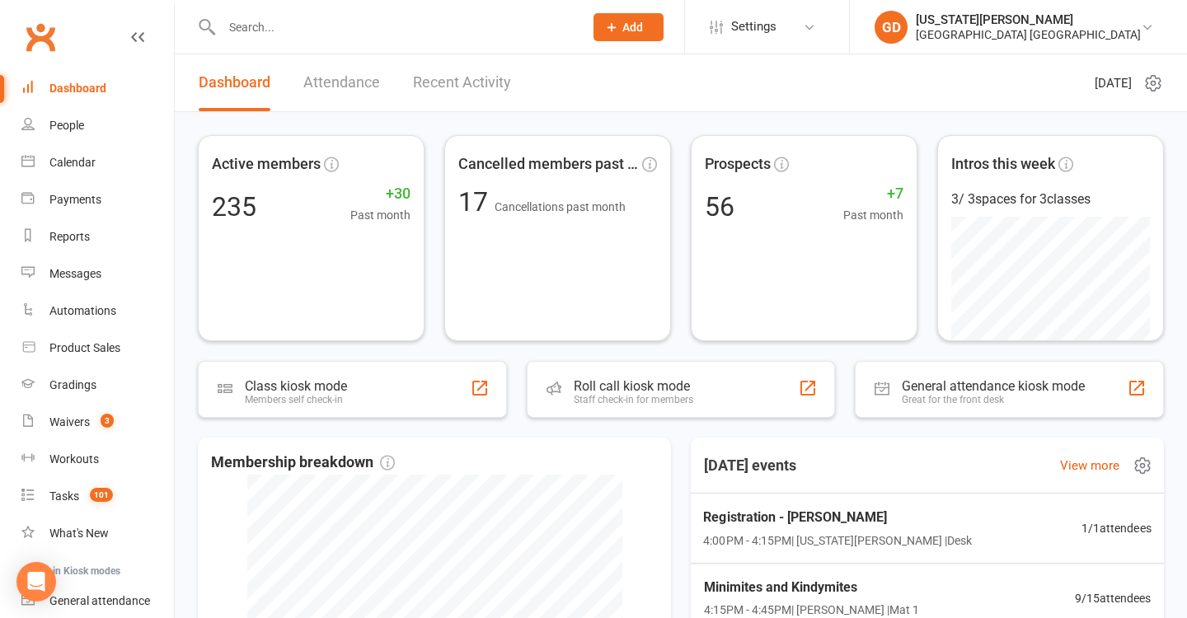
click at [789, 530] on div "Registration - Taylor Collins 4:00PM - 4:15PM | Georgia Dearlove | Desk" at bounding box center [837, 528] width 269 height 43
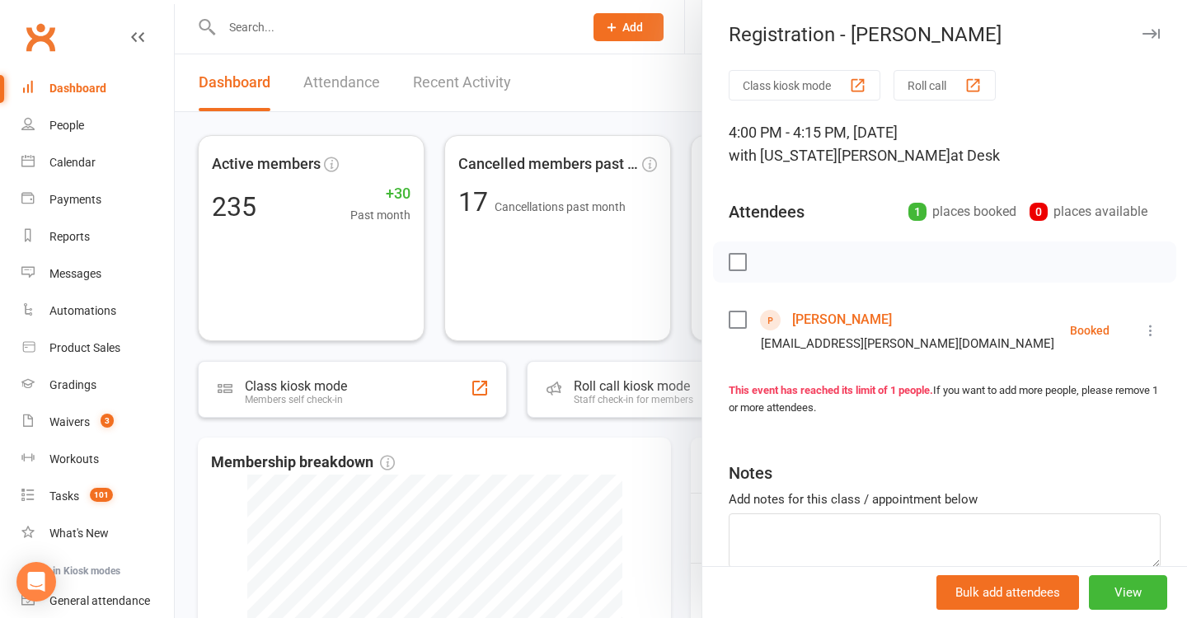
click at [821, 328] on link "Taylor Collins" at bounding box center [842, 320] width 100 height 26
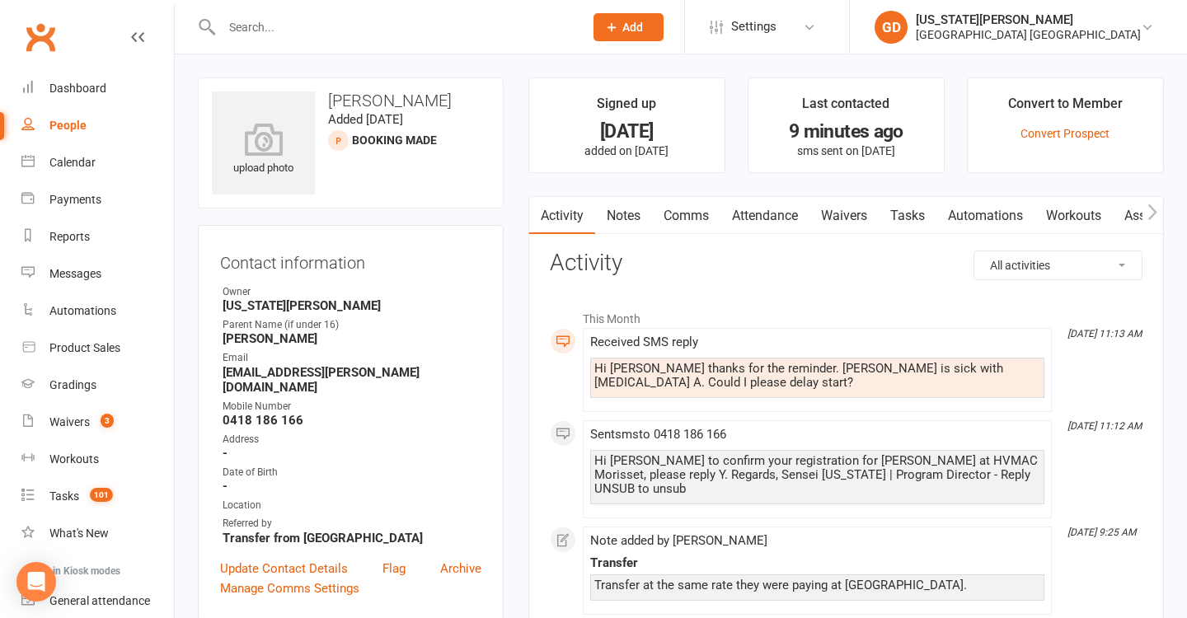
click at [701, 210] on link "Comms" at bounding box center [686, 216] width 68 height 38
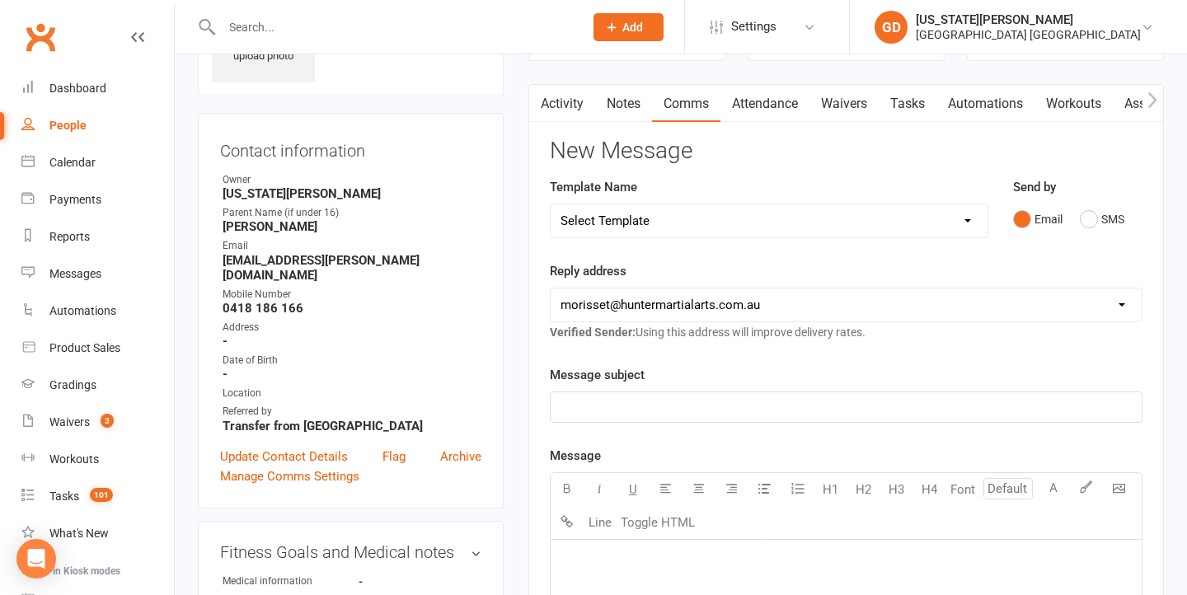
scroll to position [132, 0]
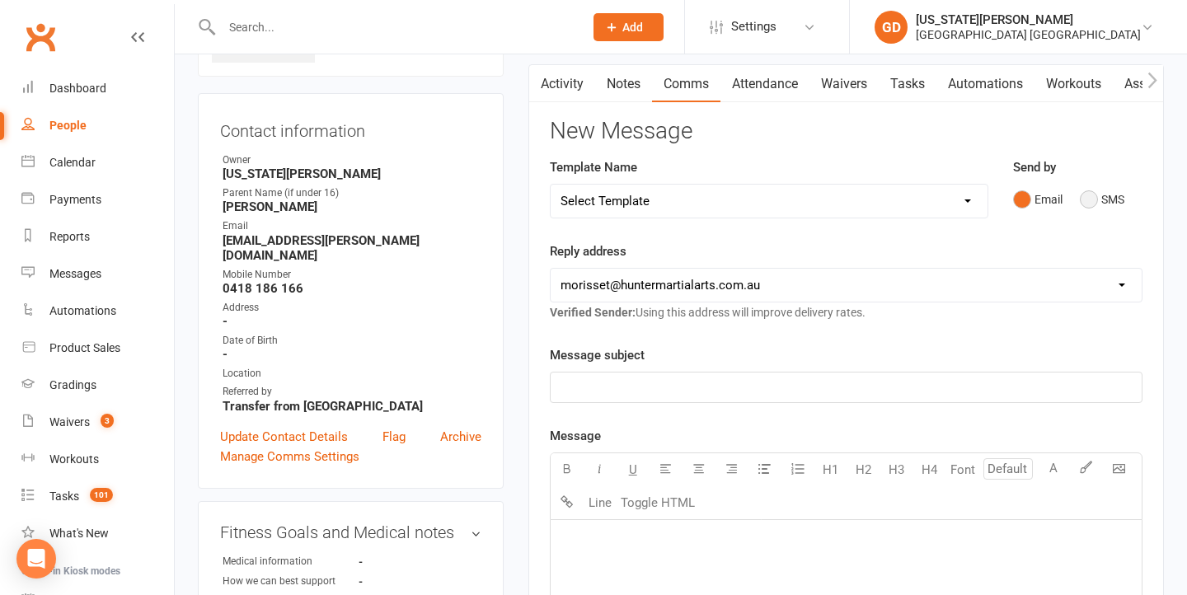
click at [1083, 188] on button "SMS" at bounding box center [1102, 199] width 45 height 31
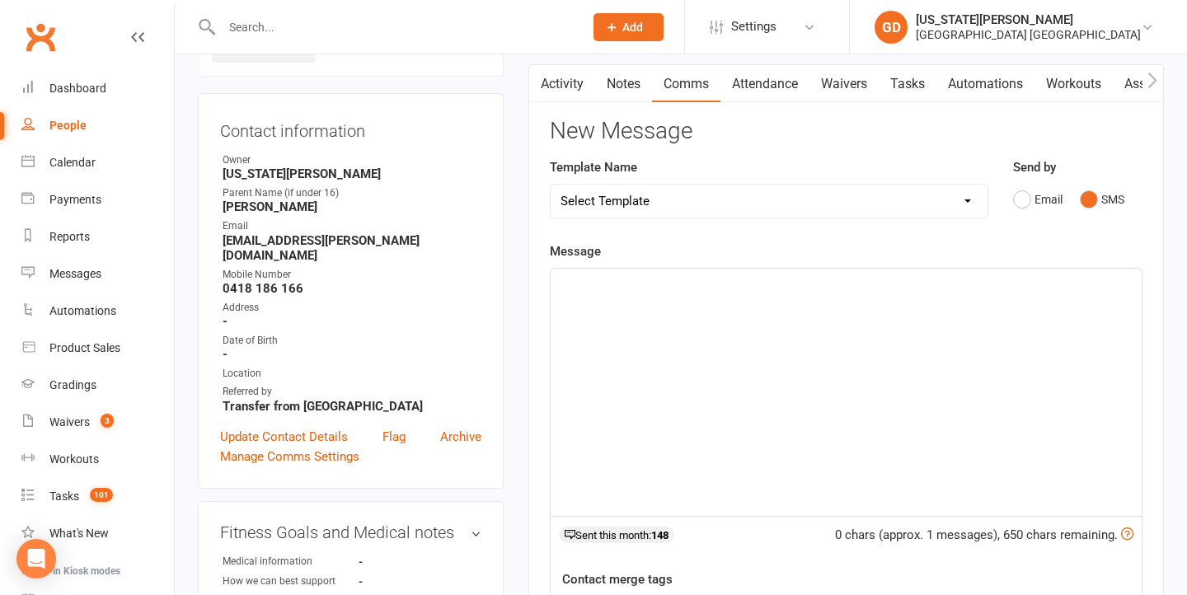
click at [808, 349] on div "﻿" at bounding box center [846, 392] width 591 height 247
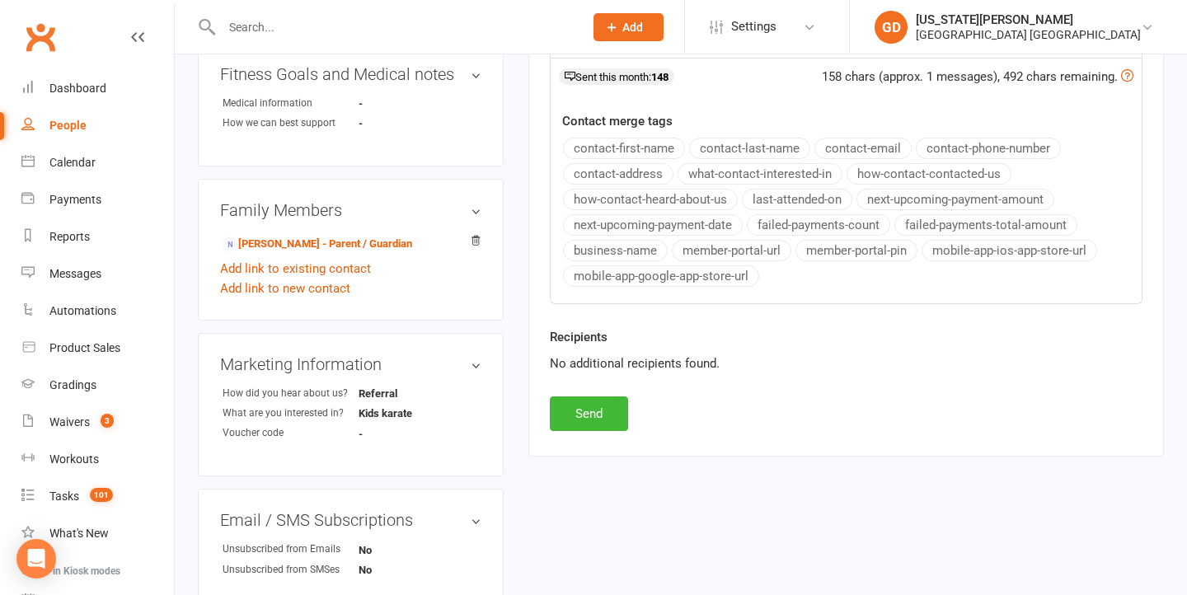
scroll to position [612, 0]
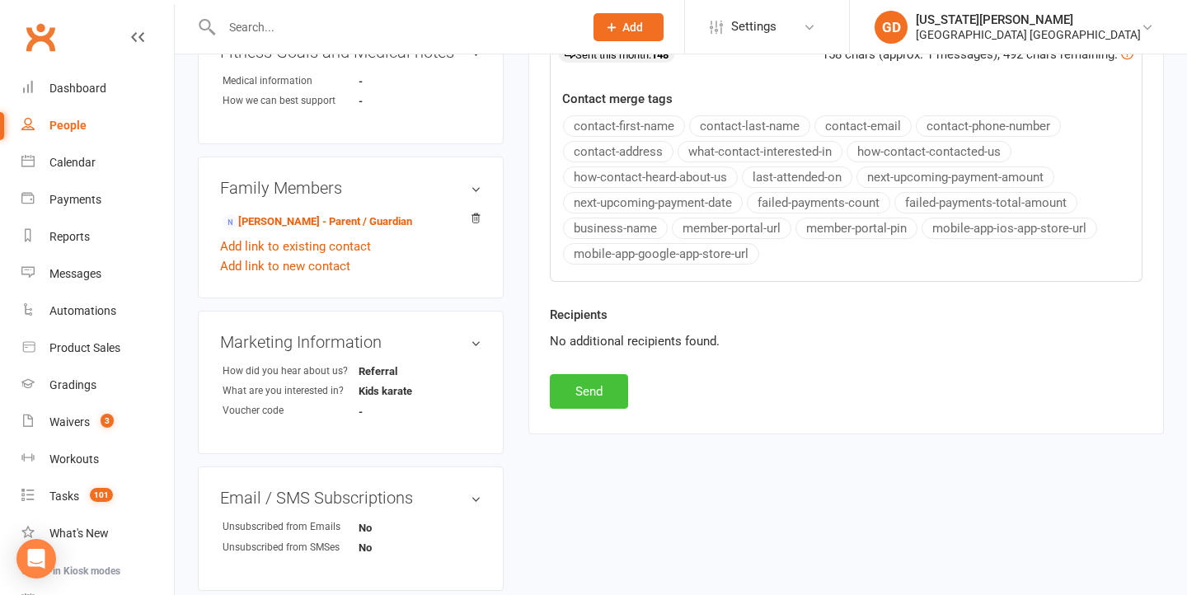
click at [569, 384] on button "Send" at bounding box center [589, 391] width 78 height 35
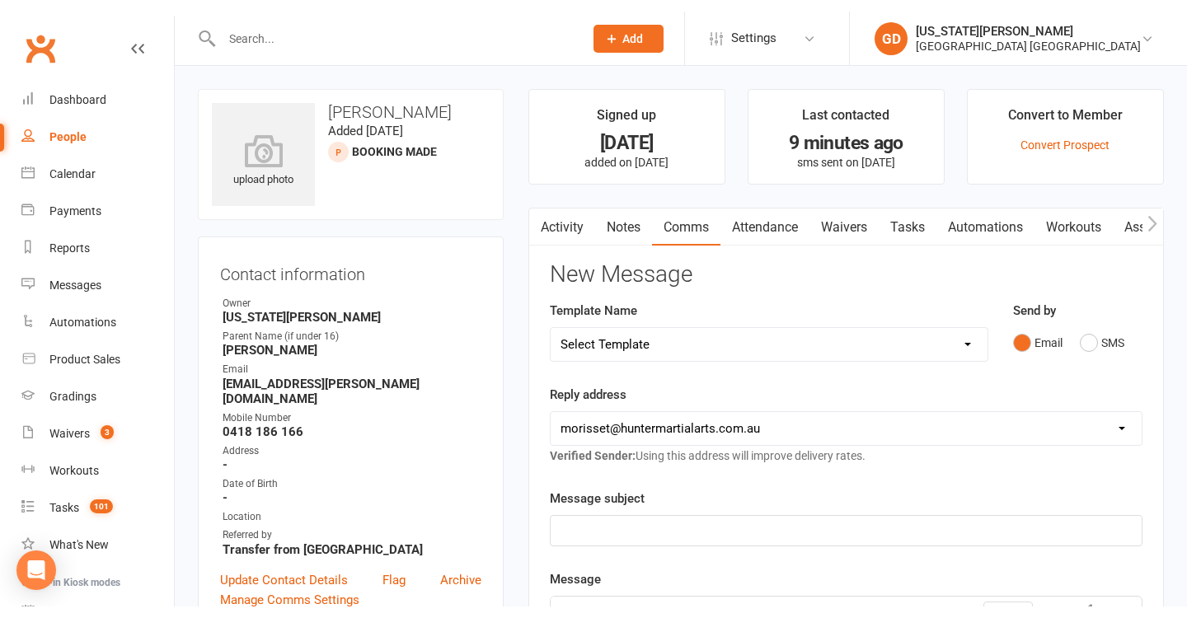
scroll to position [0, 0]
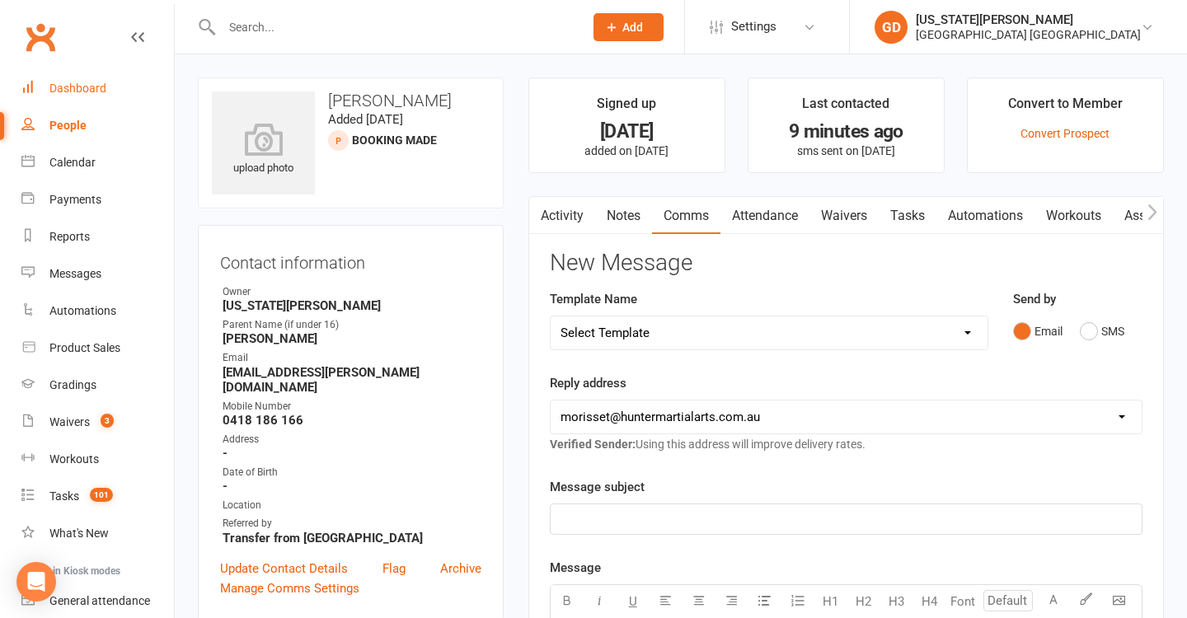
click at [76, 84] on div "Dashboard" at bounding box center [77, 88] width 57 height 13
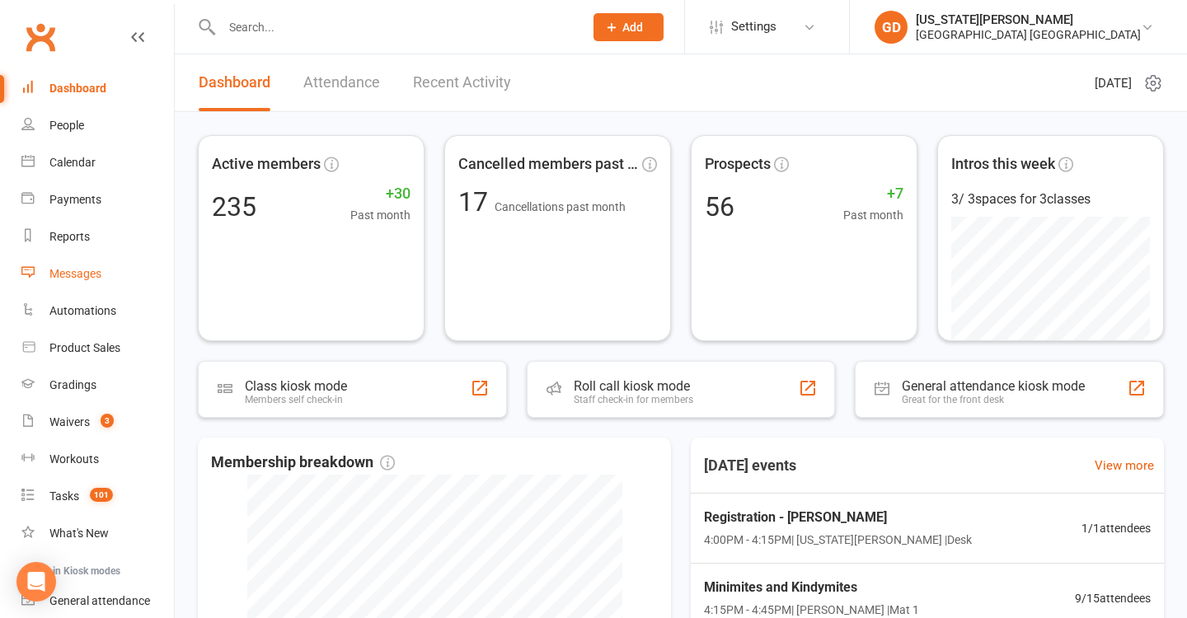
click at [72, 270] on div "Messages" at bounding box center [75, 273] width 52 height 13
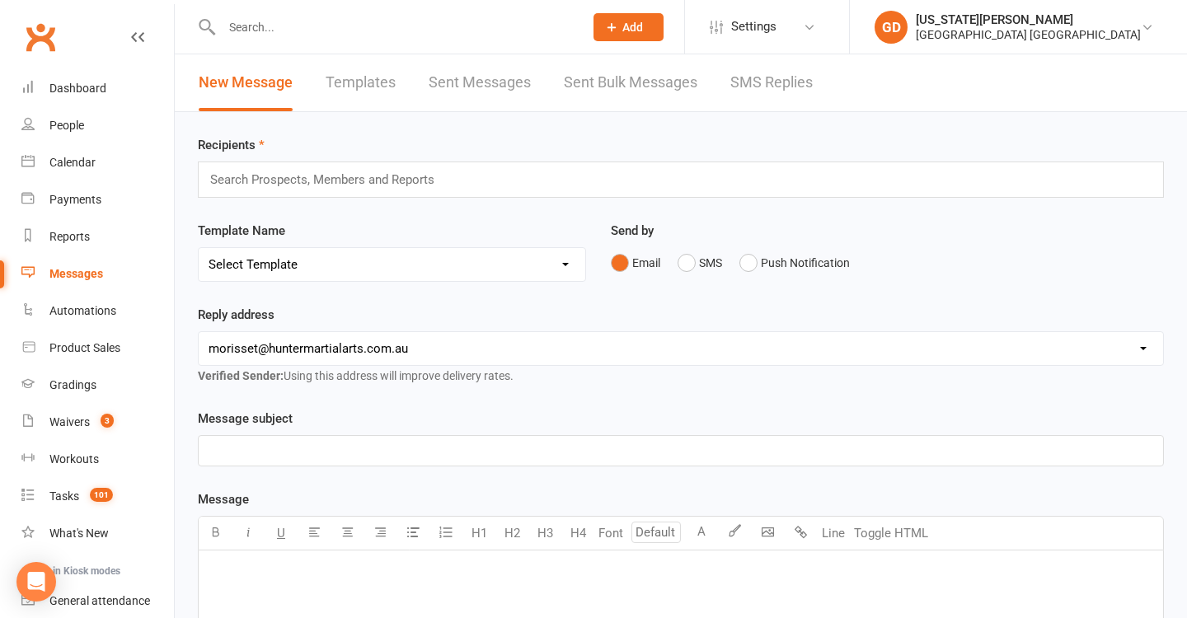
click at [739, 80] on link "SMS Replies" at bounding box center [771, 82] width 82 height 57
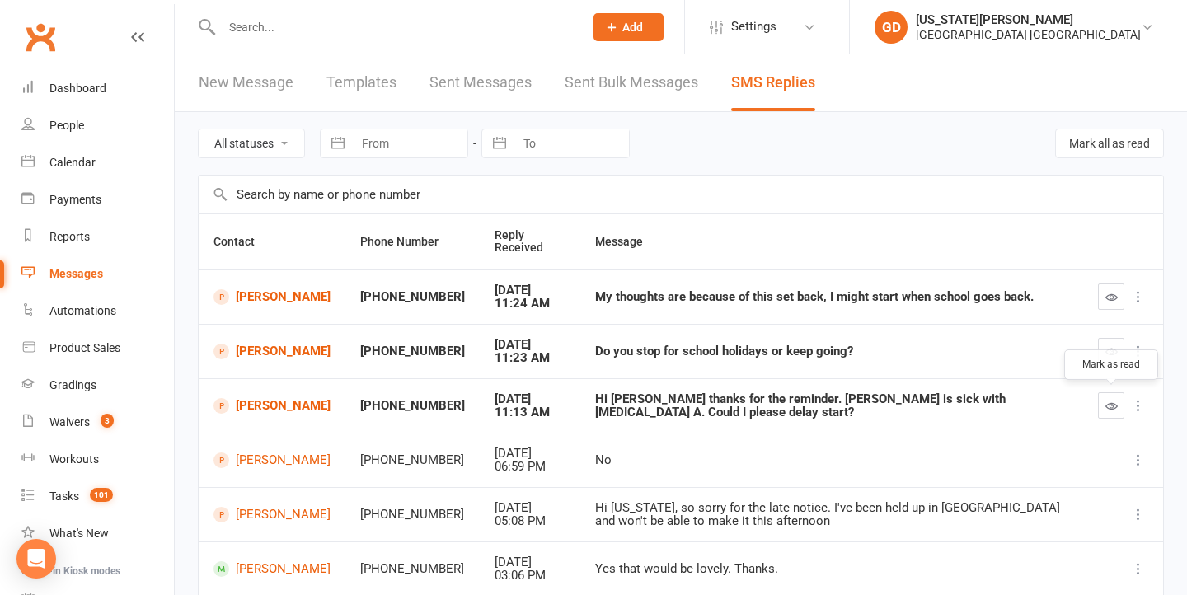
click at [1115, 407] on icon "button" at bounding box center [1111, 406] width 12 height 12
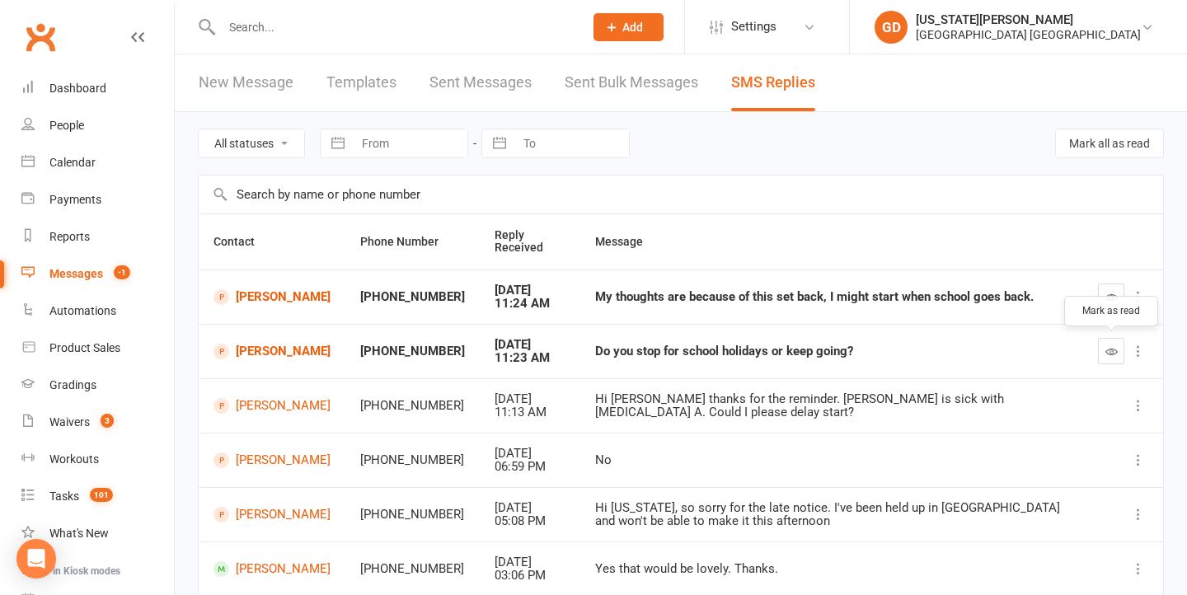
drag, startPoint x: 1107, startPoint y: 344, endPoint x: 1165, endPoint y: 293, distance: 77.2
click at [1107, 345] on icon "button" at bounding box center [1111, 351] width 12 height 12
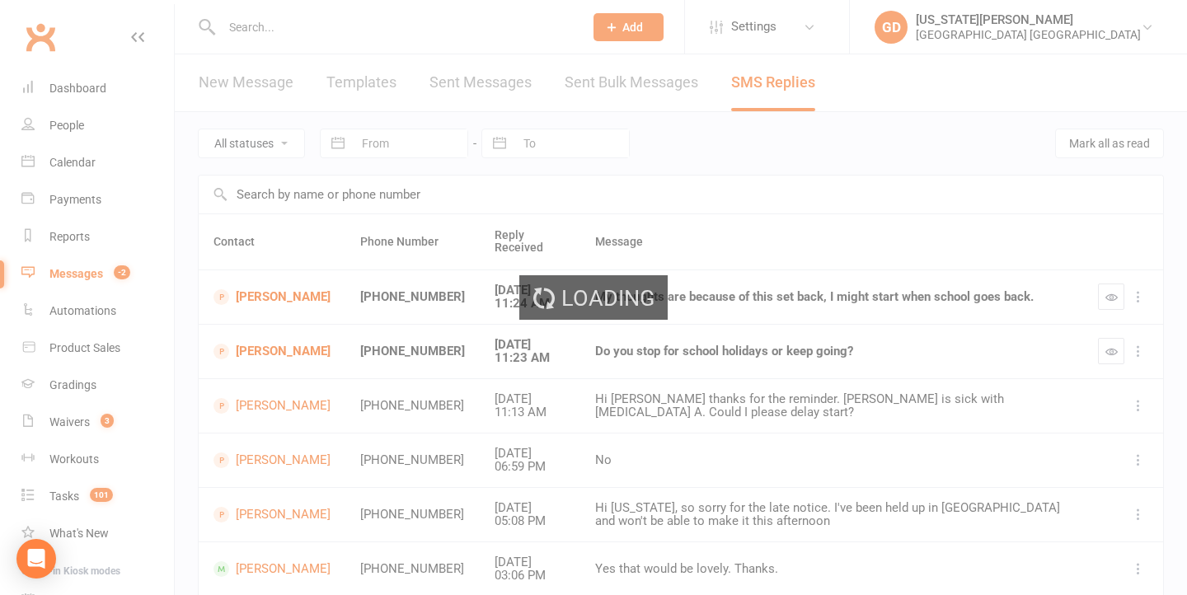
click at [1111, 294] on icon "button" at bounding box center [1111, 297] width 12 height 12
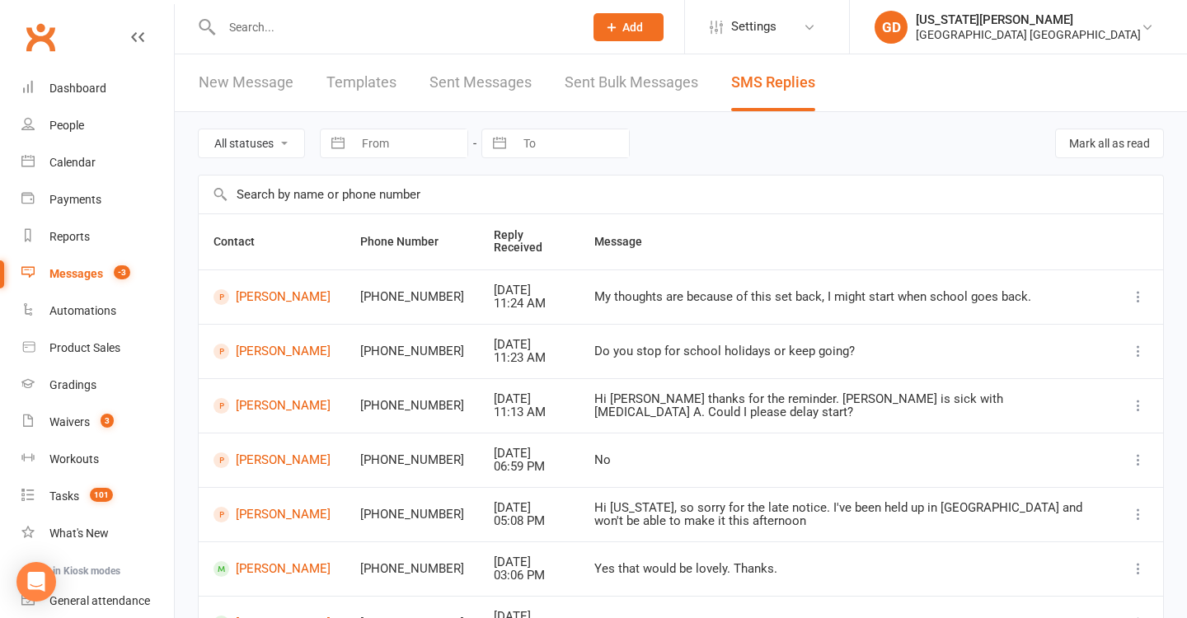
click at [432, 30] on input "text" at bounding box center [394, 27] width 355 height 23
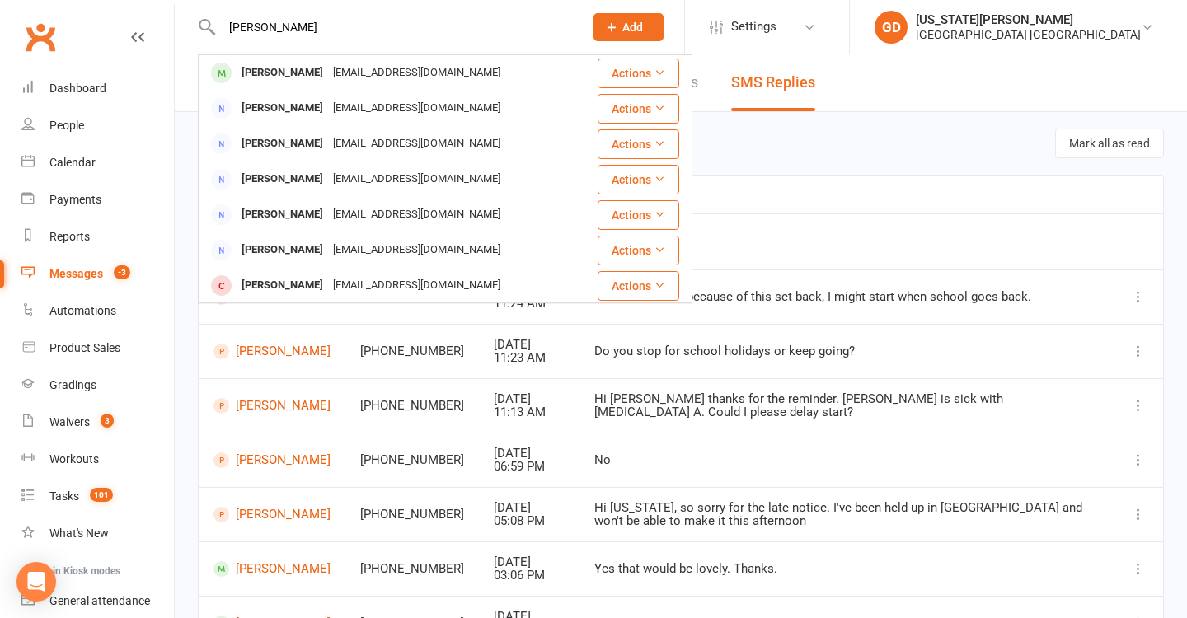
type input "Lauren Cohen"
drag, startPoint x: 432, startPoint y: 30, endPoint x: 480, endPoint y: 401, distance: 374.8
click at [411, 74] on div "lmc637@hotmail.com" at bounding box center [416, 73] width 177 height 24
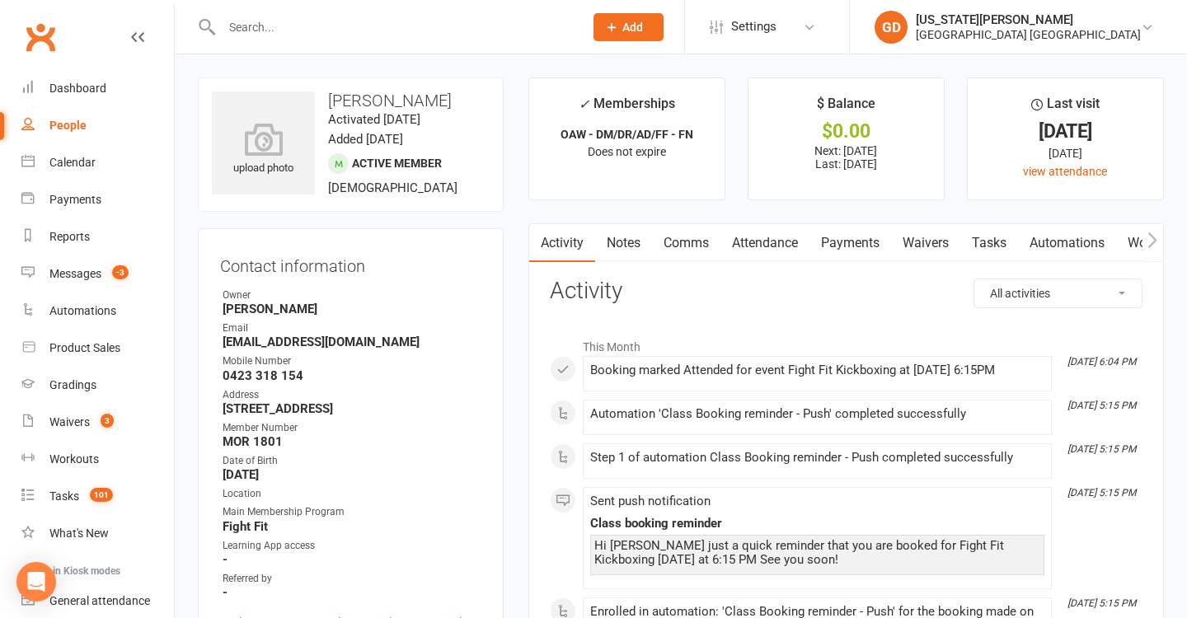
click at [876, 232] on link "Payments" at bounding box center [850, 243] width 82 height 38
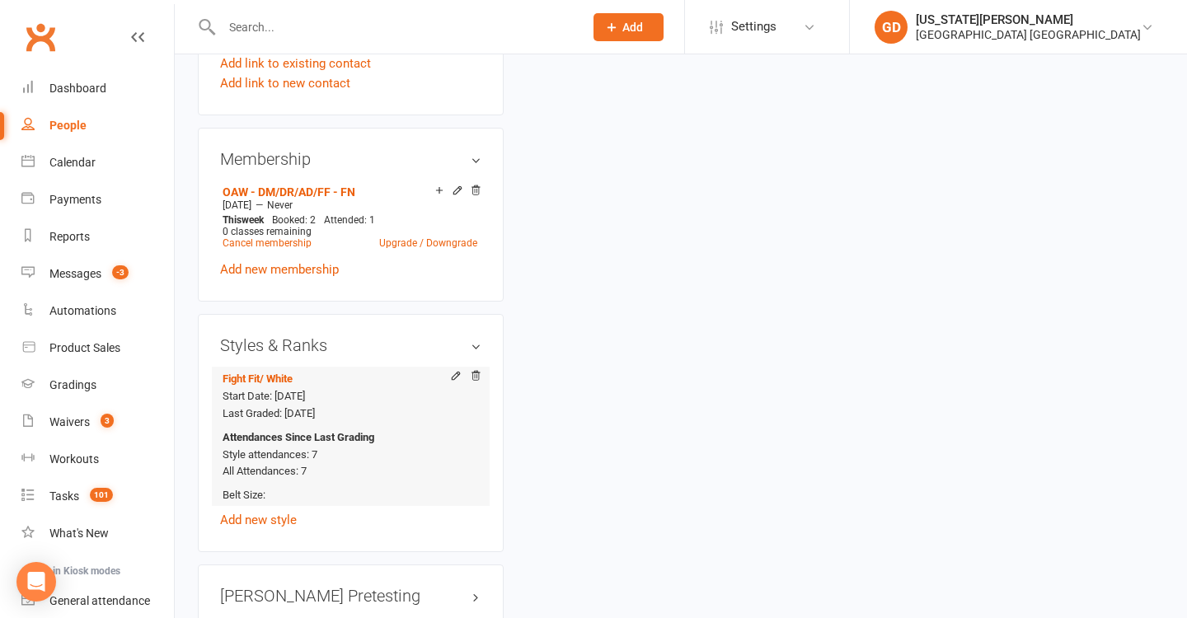
scroll to position [907, 0]
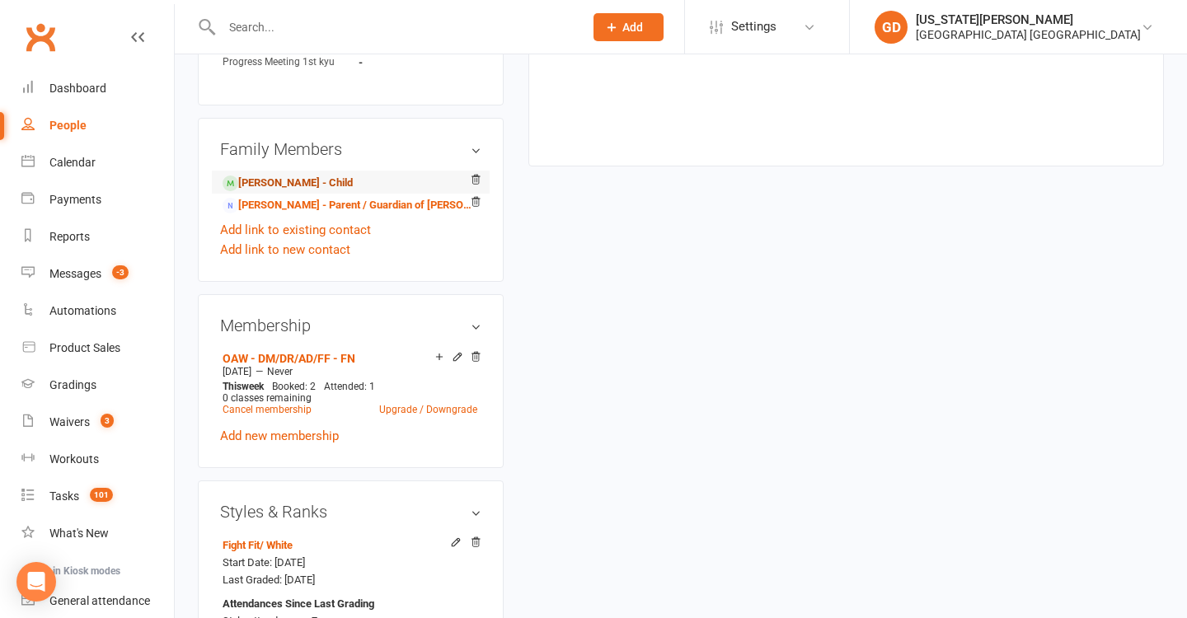
click at [293, 175] on link "Calliope Walters - Child" at bounding box center [288, 183] width 130 height 17
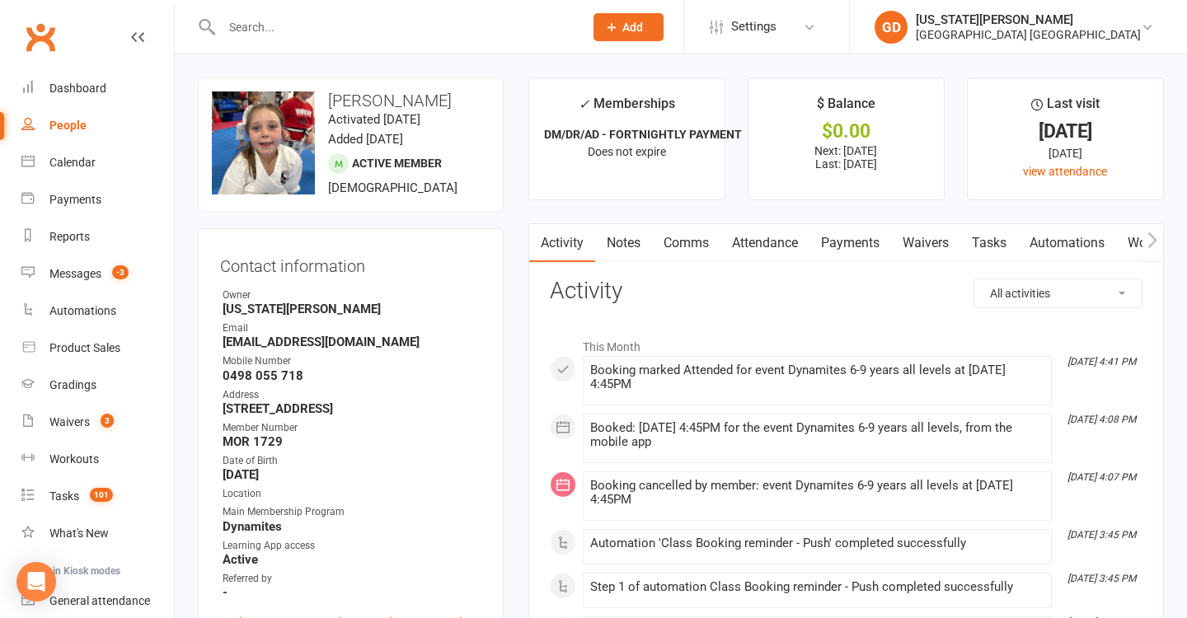
drag, startPoint x: 835, startPoint y: 242, endPoint x: 764, endPoint y: 301, distance: 91.9
click at [835, 242] on link "Payments" at bounding box center [850, 243] width 82 height 38
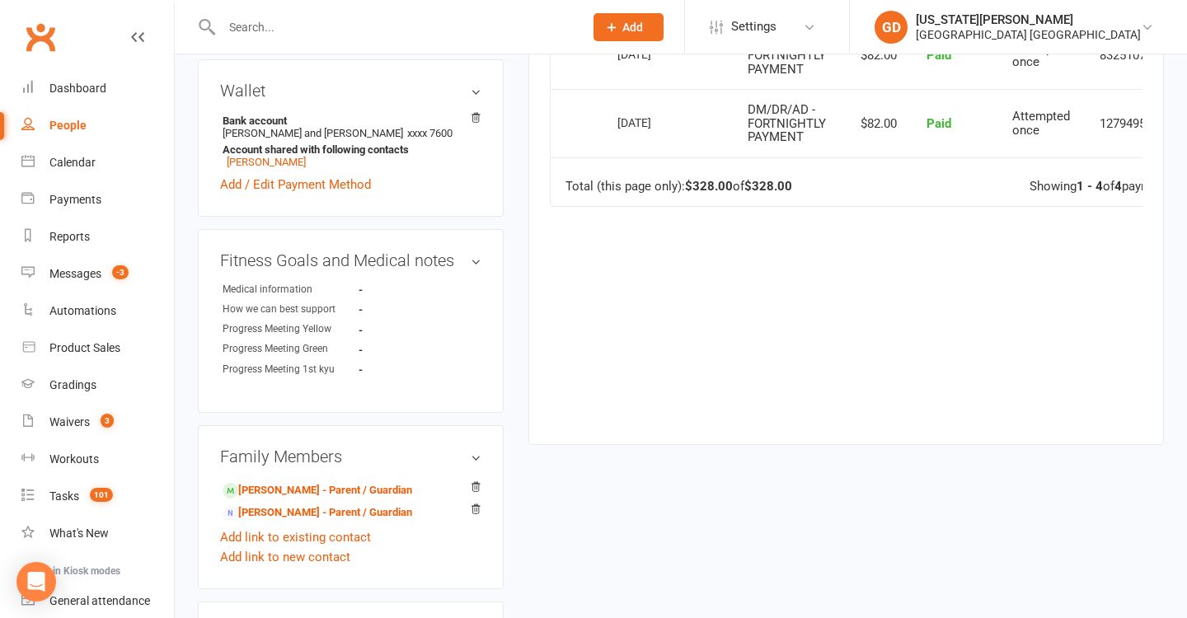
scroll to position [690, 0]
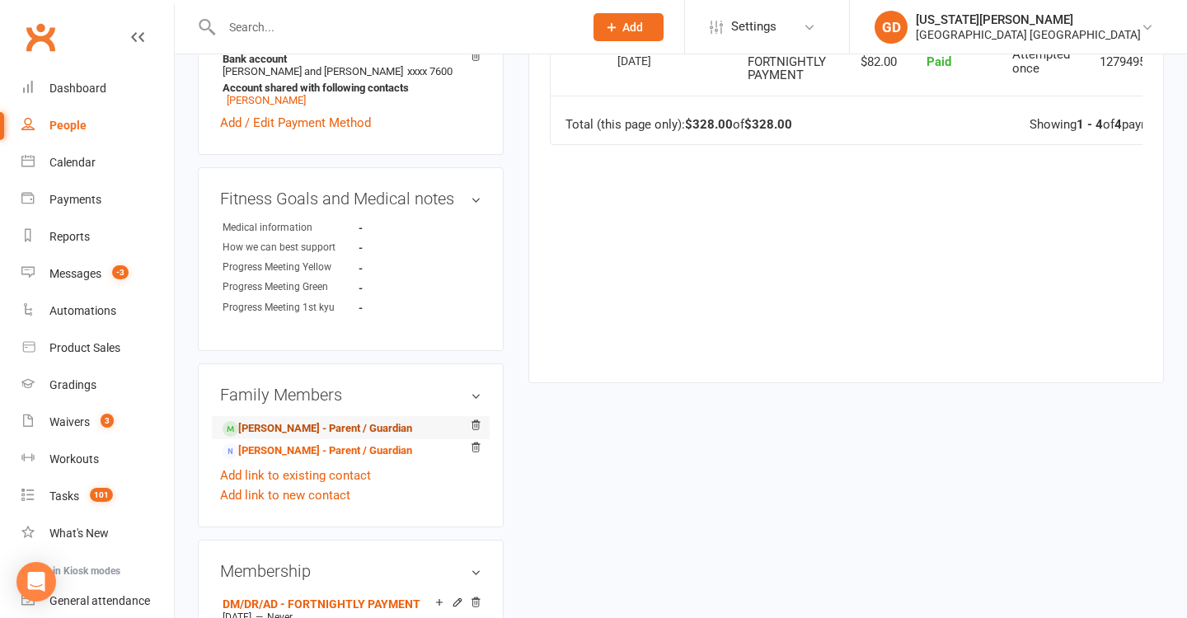
click at [317, 420] on link "Lauren Cohen - Parent / Guardian" at bounding box center [318, 428] width 190 height 17
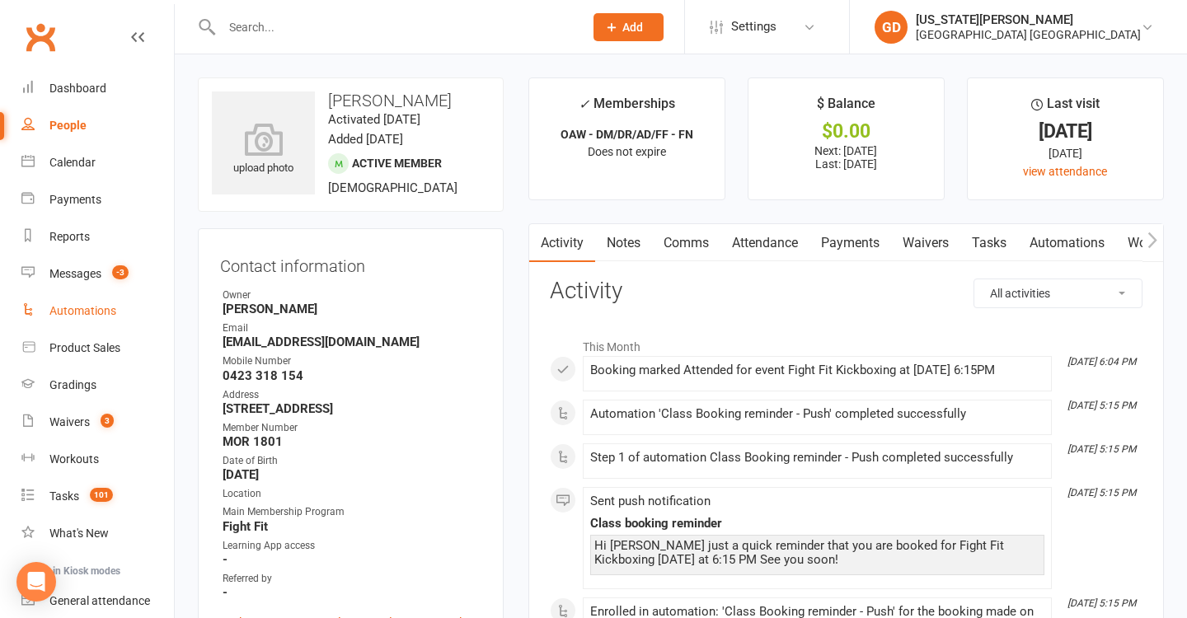
click at [101, 296] on link "Automations" at bounding box center [97, 311] width 152 height 37
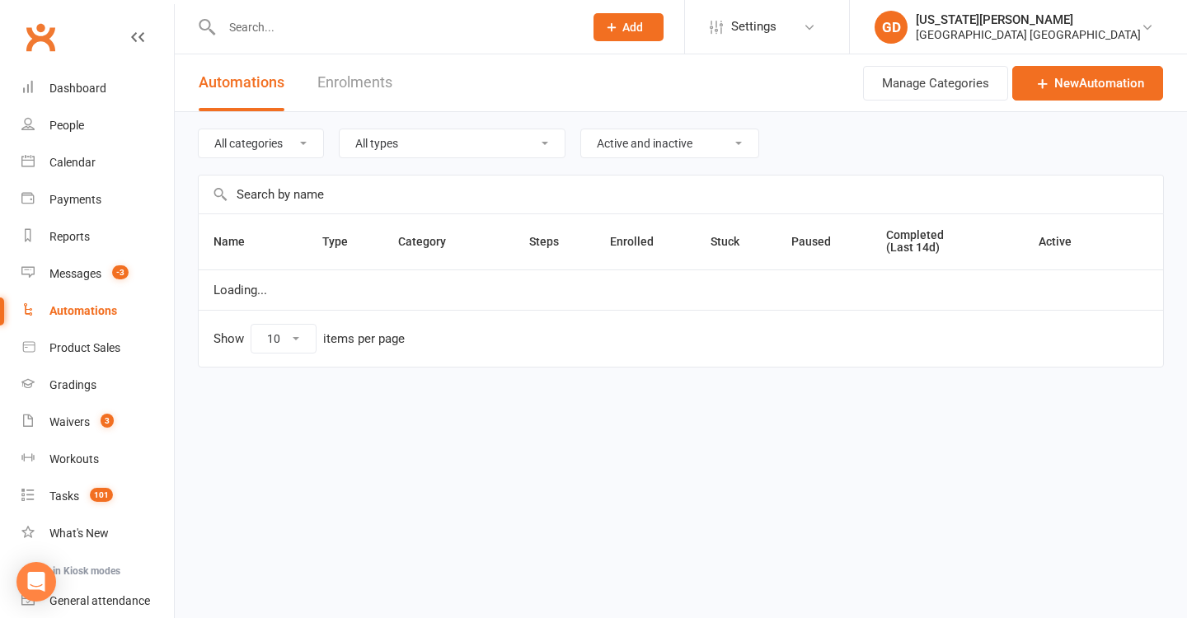
drag, startPoint x: 104, startPoint y: 278, endPoint x: 376, endPoint y: 274, distance: 272.0
click at [103, 278] on link "Messages -3" at bounding box center [97, 274] width 152 height 37
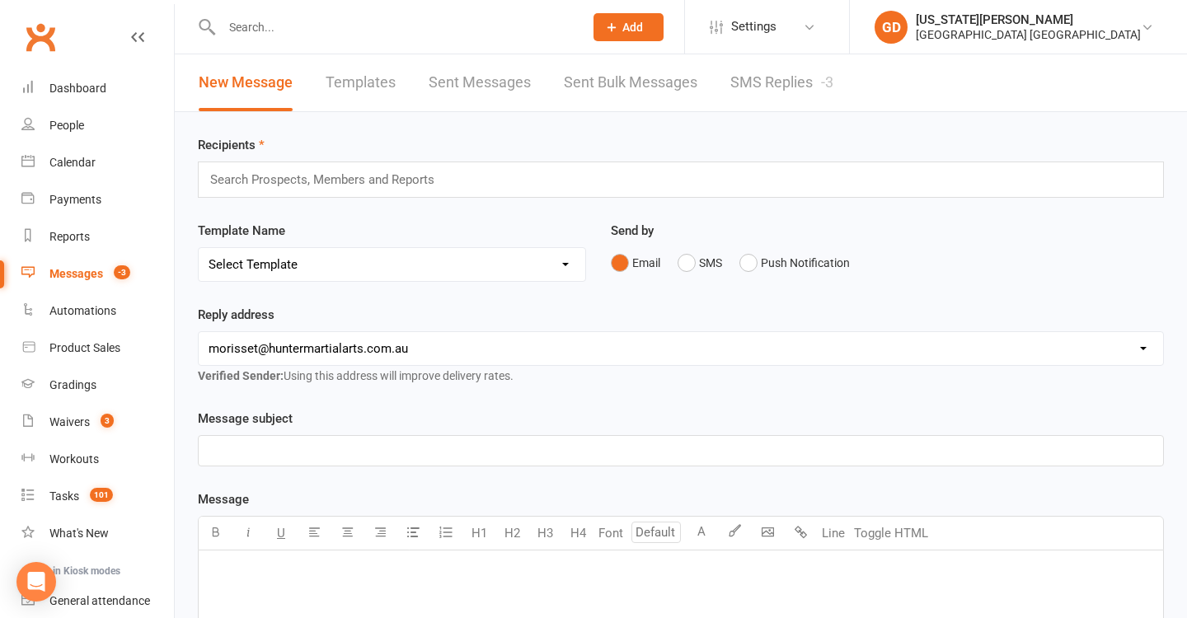
click at [739, 106] on link "SMS Replies -3" at bounding box center [781, 82] width 103 height 57
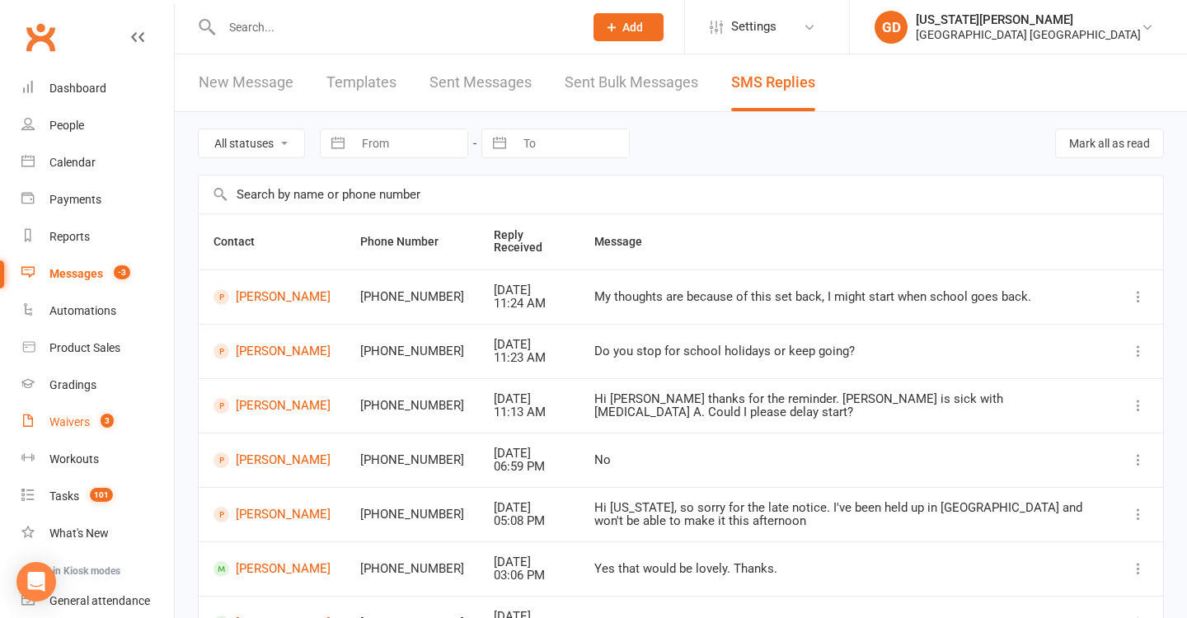
click at [112, 422] on span "3" at bounding box center [107, 421] width 13 height 14
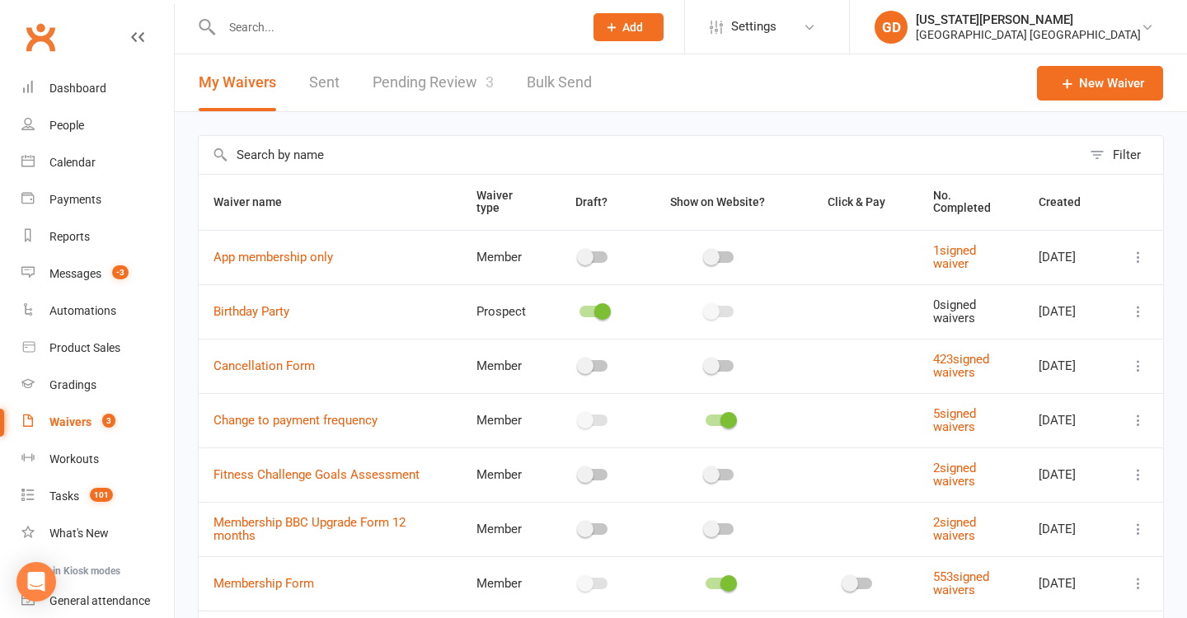
click at [457, 81] on link "Pending Review 3" at bounding box center [433, 82] width 121 height 57
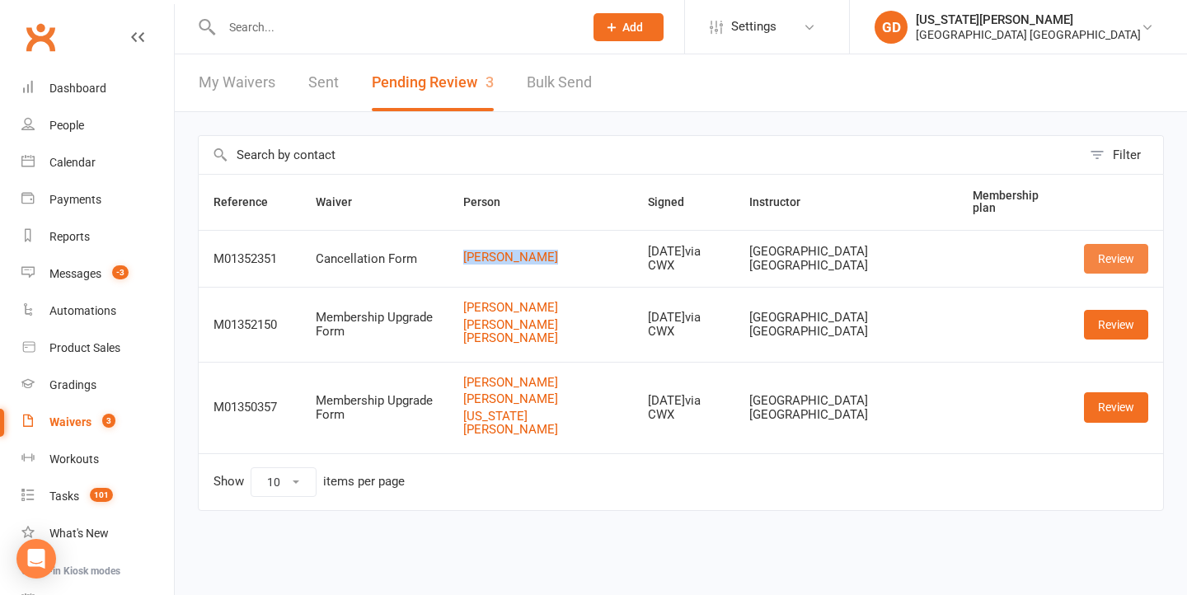
click at [1118, 252] on link "Review" at bounding box center [1116, 259] width 64 height 30
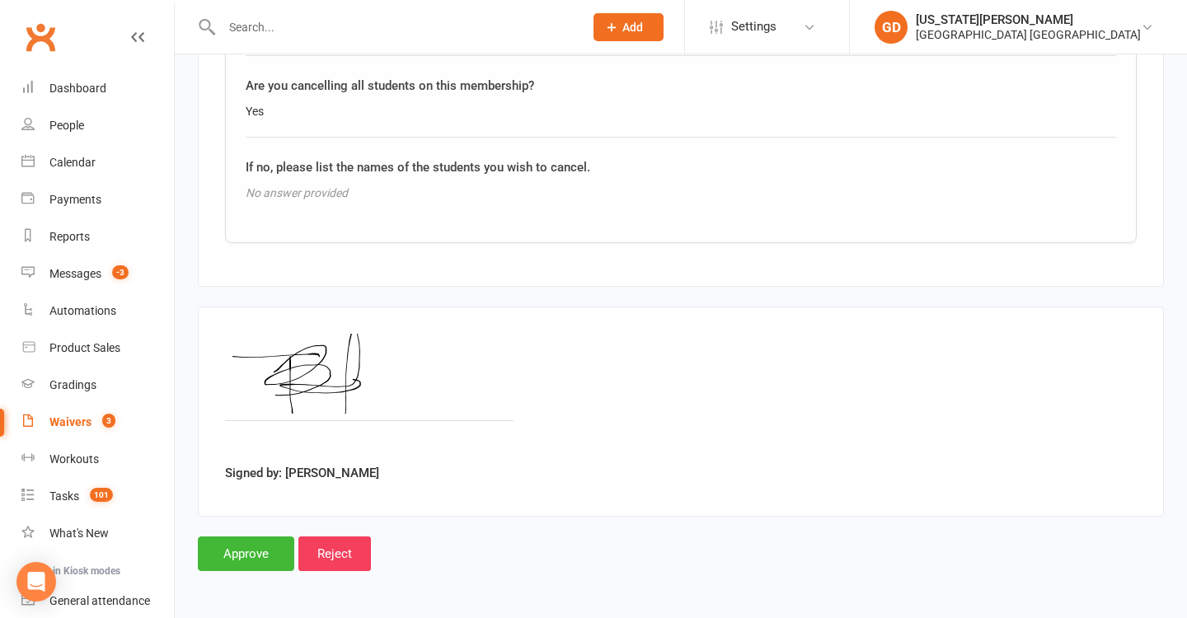
scroll to position [1554, 0]
click at [232, 537] on input "Approve" at bounding box center [246, 554] width 96 height 35
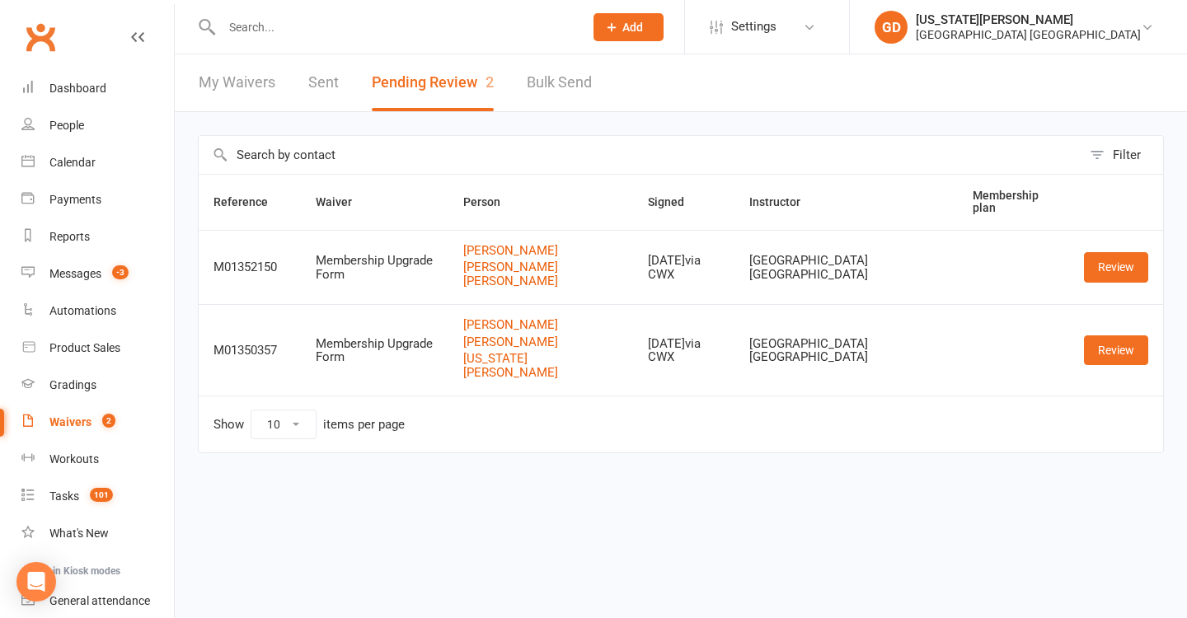
drag, startPoint x: 103, startPoint y: 272, endPoint x: 220, endPoint y: 172, distance: 153.8
click at [103, 272] on link "Messages -3" at bounding box center [97, 274] width 152 height 37
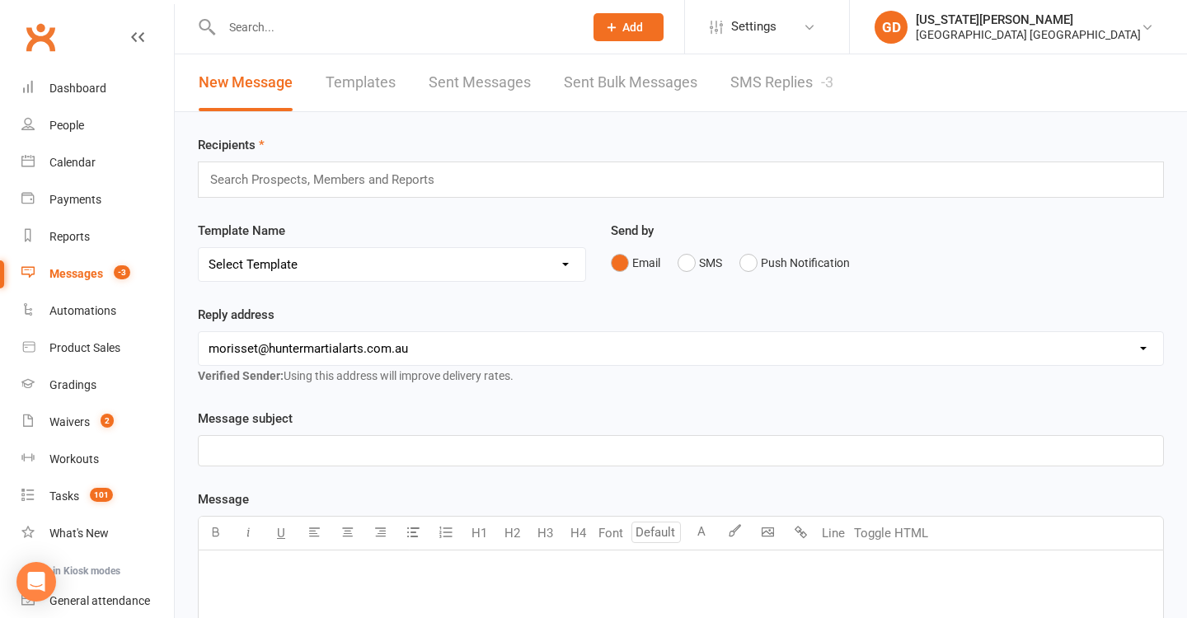
click at [761, 81] on link "SMS Replies -3" at bounding box center [781, 82] width 103 height 57
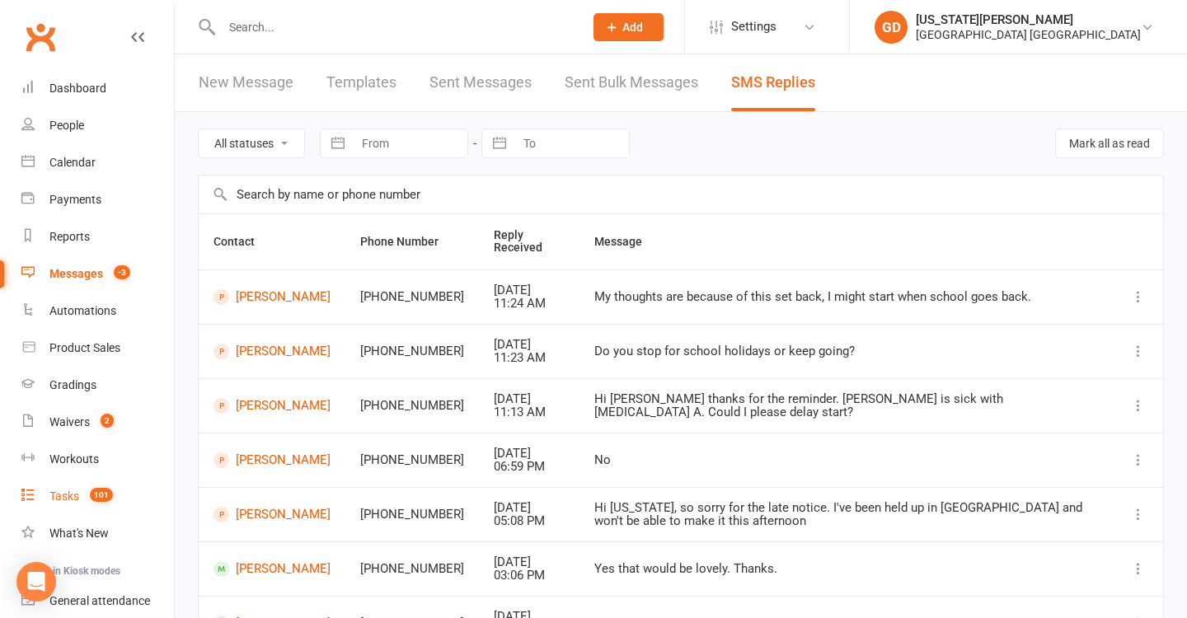
click at [85, 496] on count-badge "101" at bounding box center [97, 496] width 31 height 13
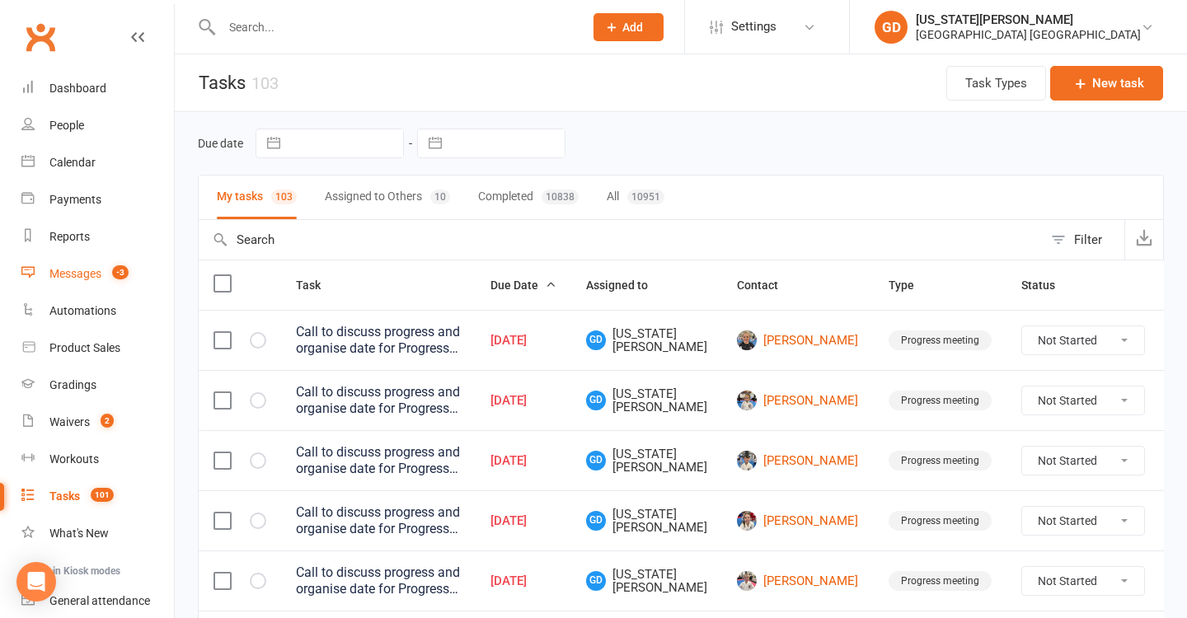
click at [134, 284] on link "Messages -3" at bounding box center [97, 274] width 152 height 37
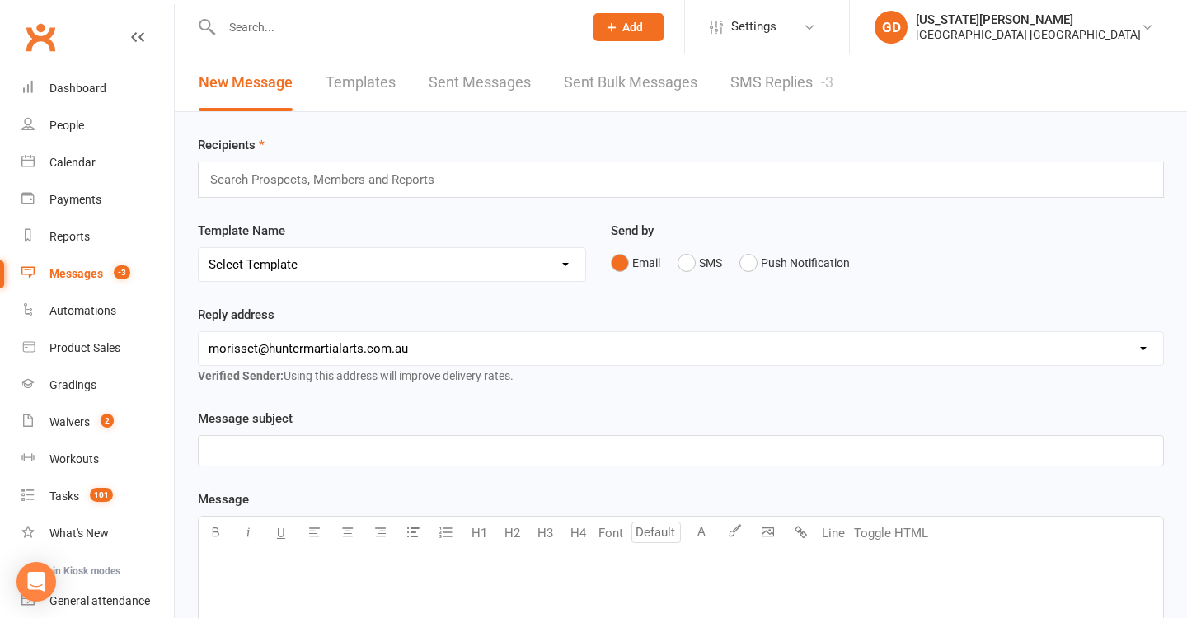
click at [752, 96] on link "SMS Replies -3" at bounding box center [781, 82] width 103 height 57
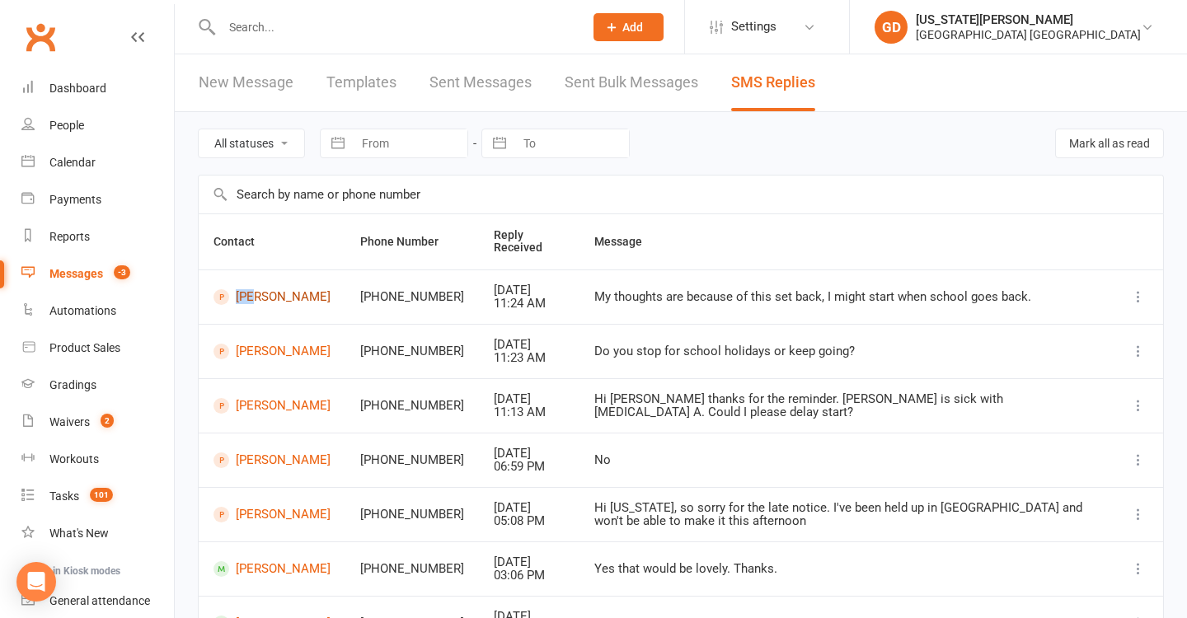
click at [256, 282] on td "Taylor Collins" at bounding box center [272, 297] width 147 height 54
click at [257, 300] on link "Taylor Collins" at bounding box center [271, 297] width 117 height 16
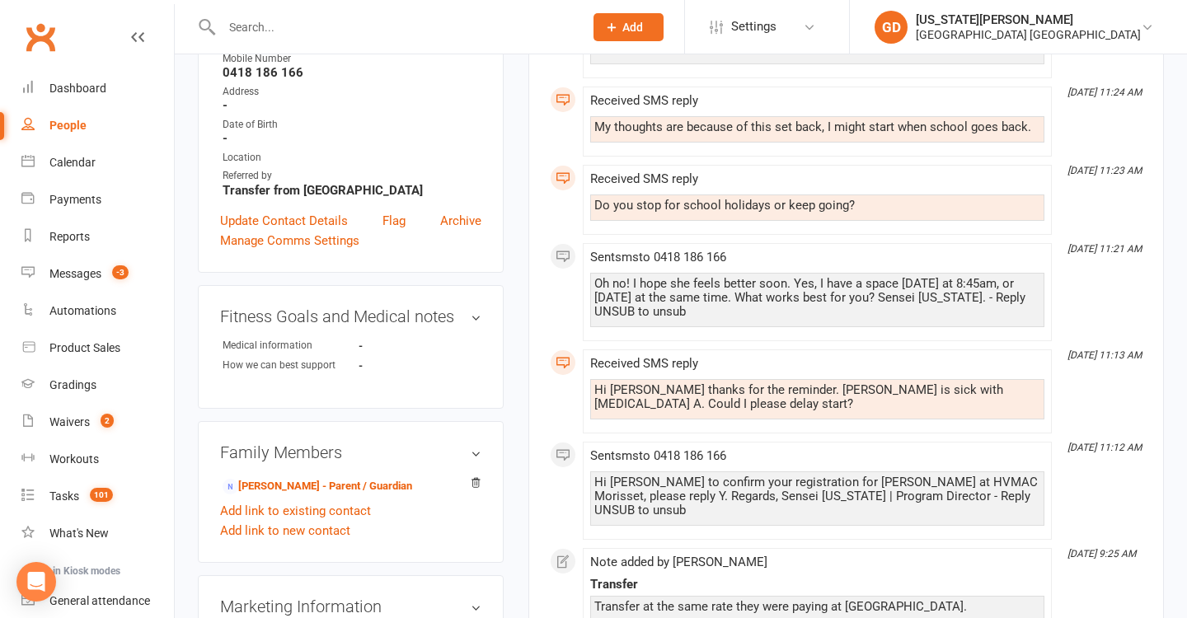
scroll to position [415, 0]
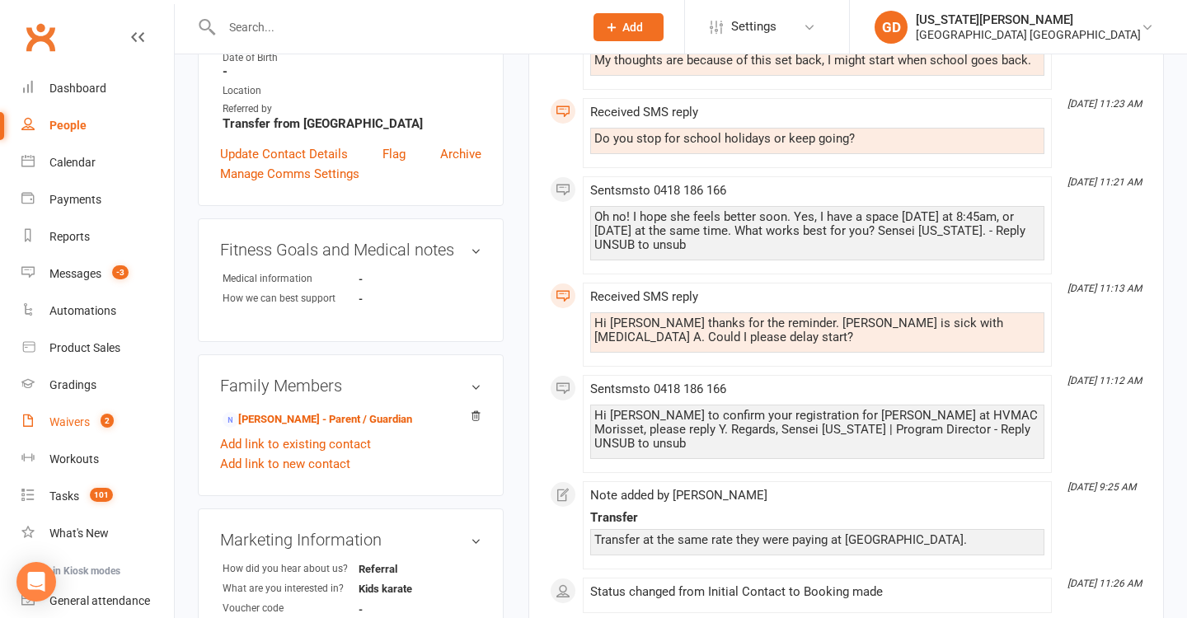
click at [126, 415] on link "Waivers 2" at bounding box center [97, 422] width 152 height 37
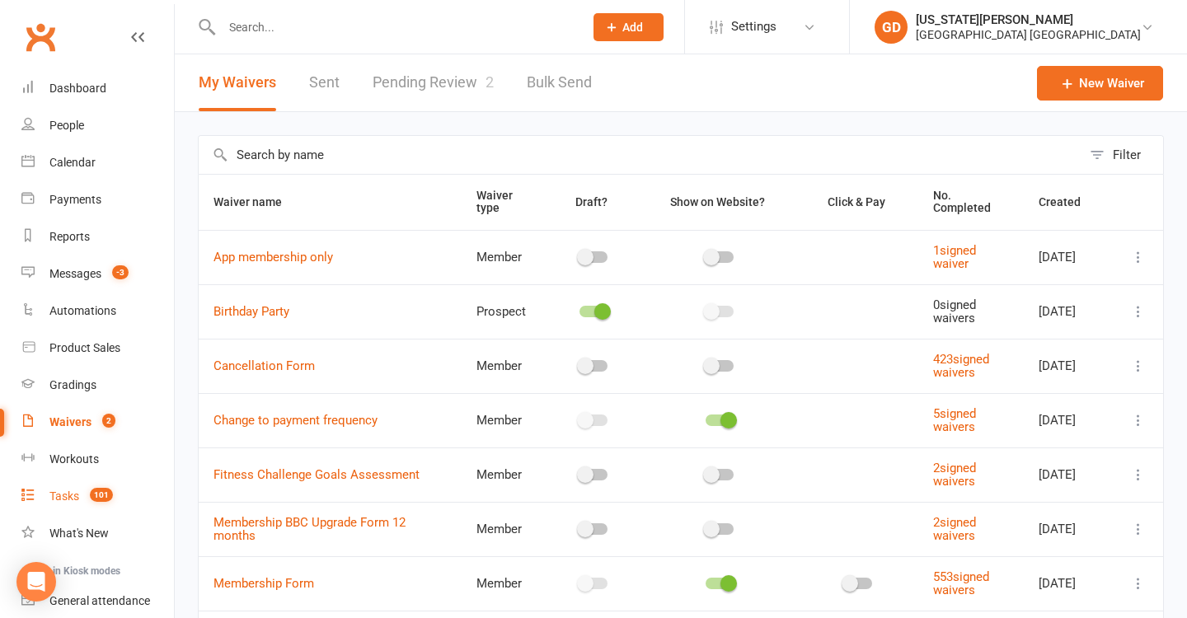
click at [63, 483] on link "Tasks 101" at bounding box center [97, 496] width 152 height 37
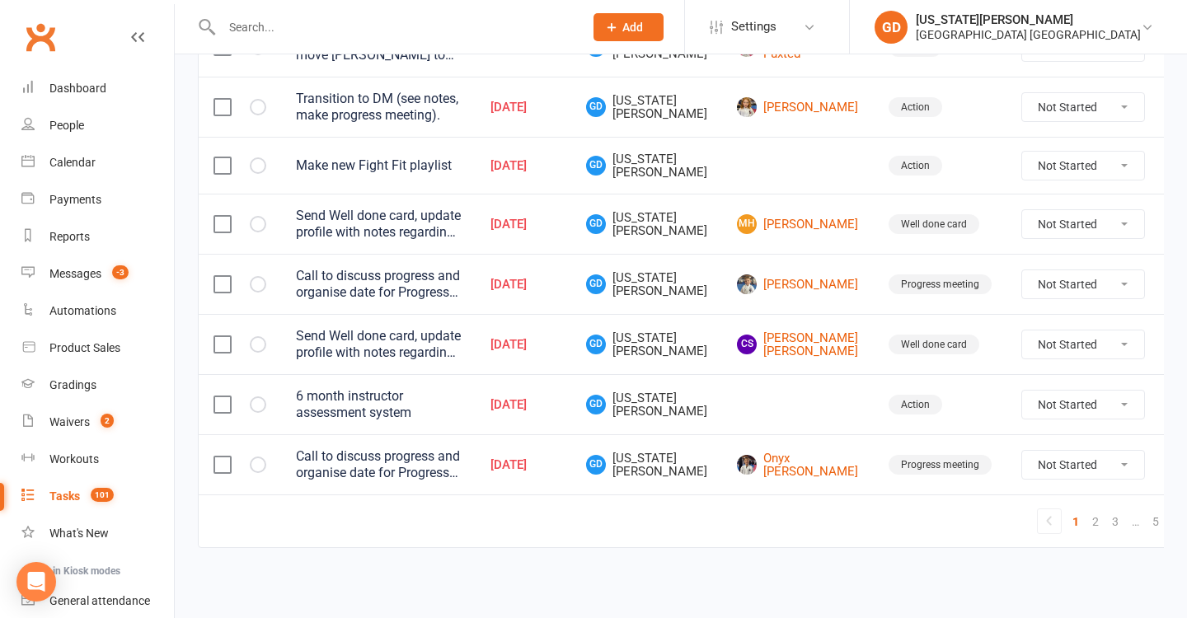
scroll to position [1337, 0]
click at [1086, 510] on link "2" at bounding box center [1096, 521] width 20 height 23
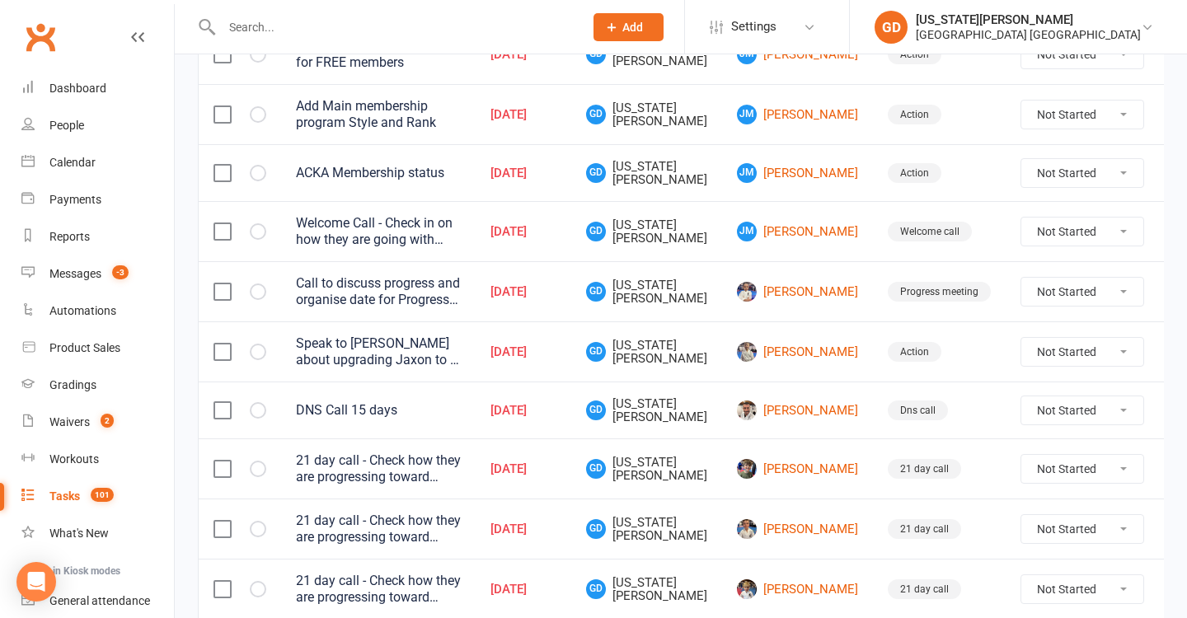
scroll to position [938, 0]
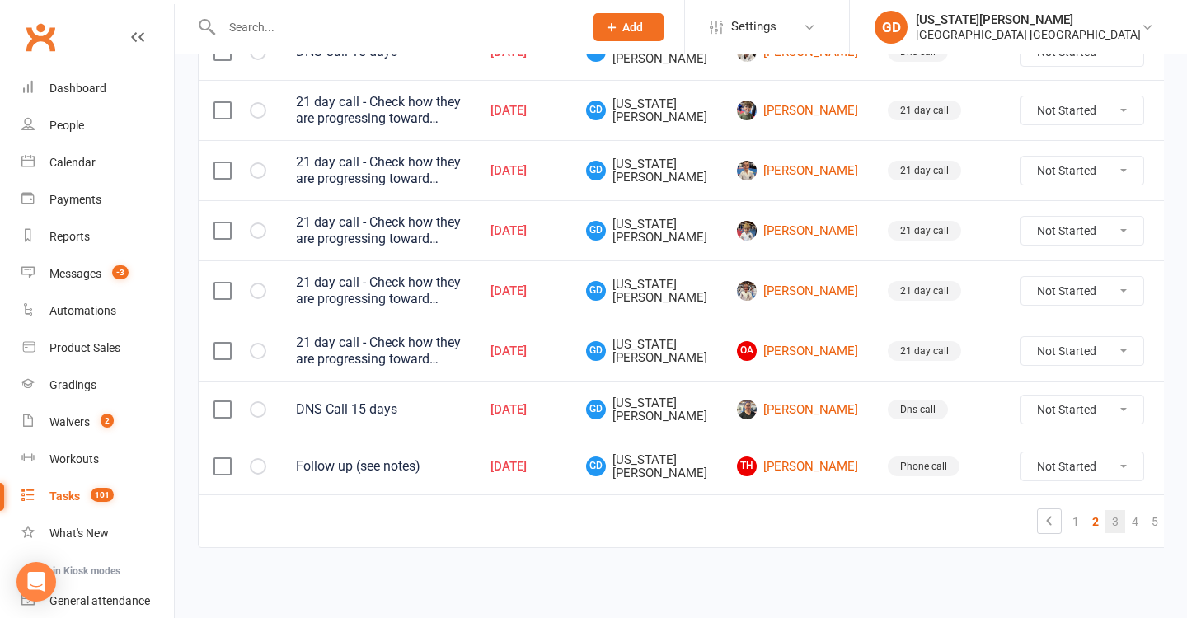
click at [1105, 510] on link "3" at bounding box center [1115, 521] width 20 height 23
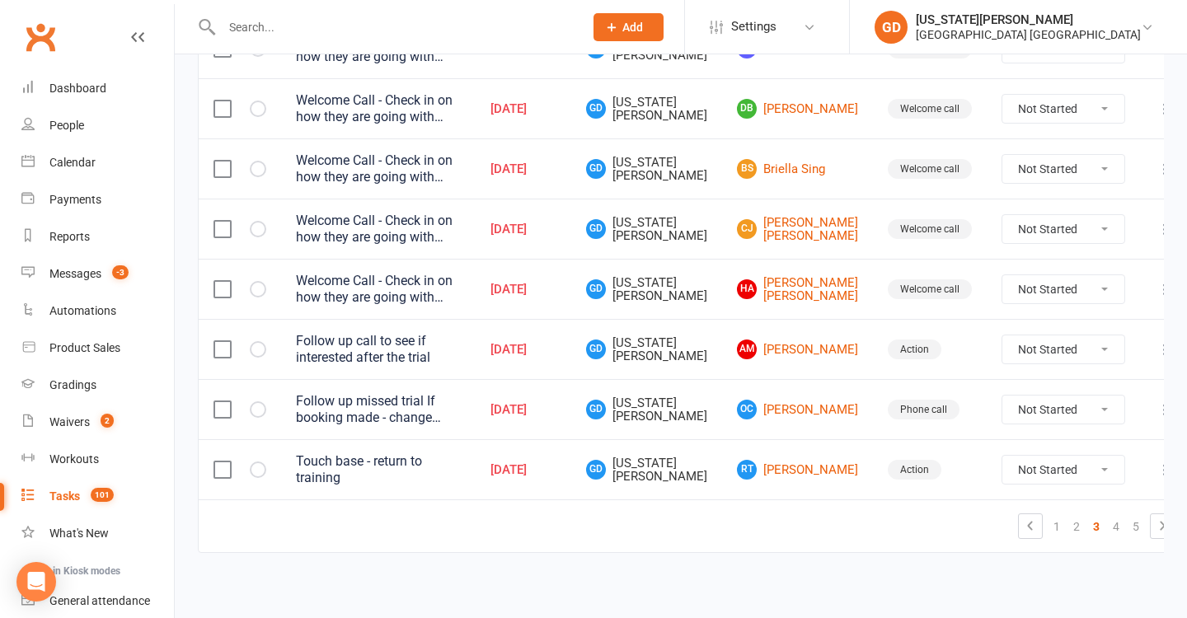
scroll to position [1311, 0]
click at [1126, 516] on link "5" at bounding box center [1136, 527] width 20 height 23
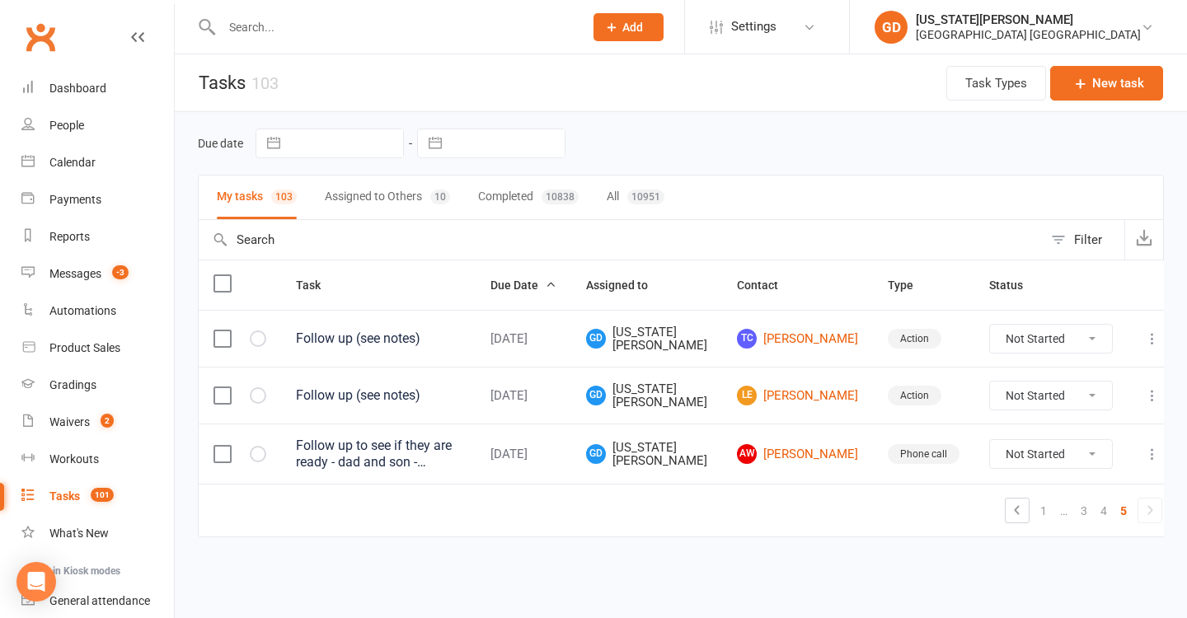
scroll to position [0, 0]
click at [828, 446] on link "AW Andrew Walker" at bounding box center [797, 454] width 121 height 20
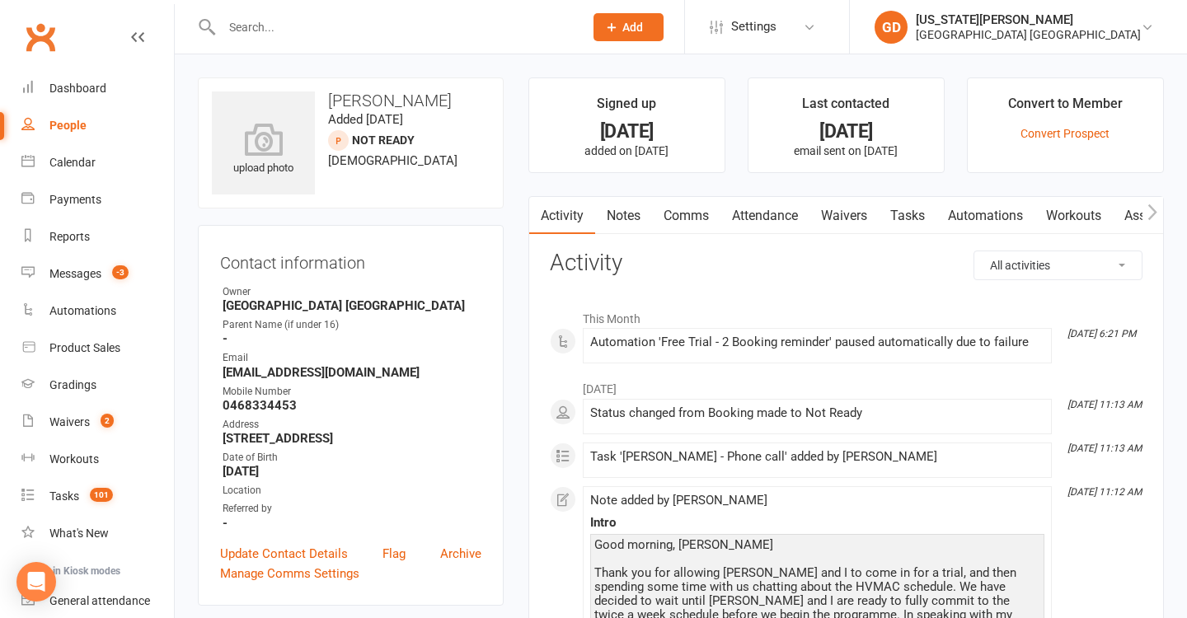
click at [627, 218] on link "Notes" at bounding box center [623, 216] width 57 height 38
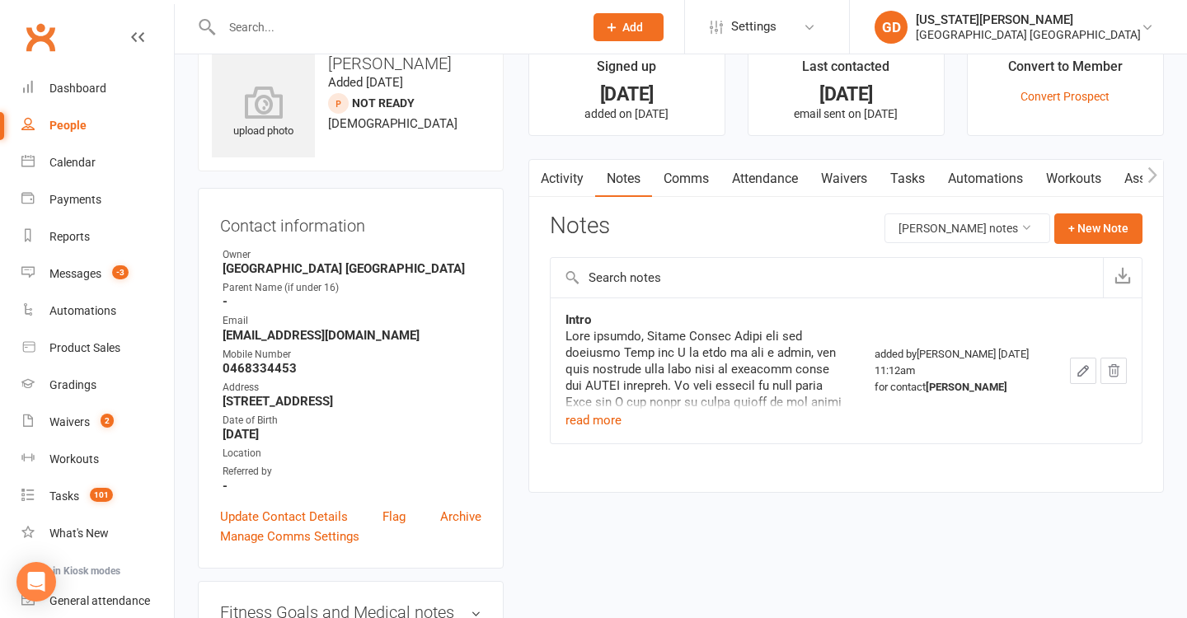
scroll to position [142, 0]
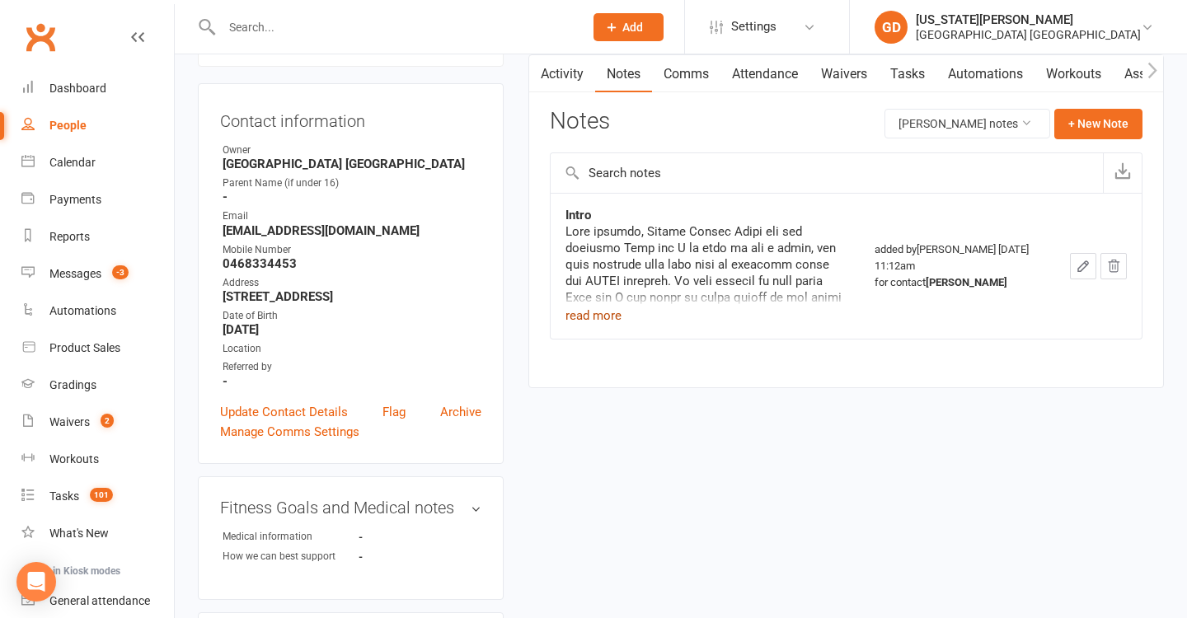
click at [612, 314] on button "read more" at bounding box center [593, 316] width 56 height 20
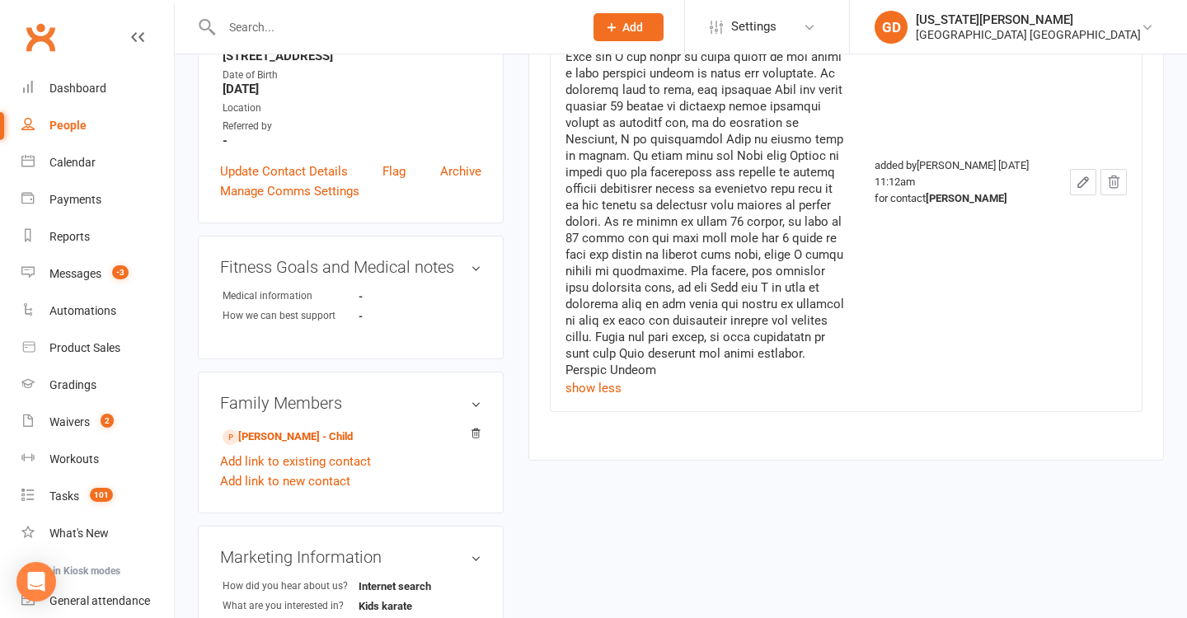
scroll to position [378, 0]
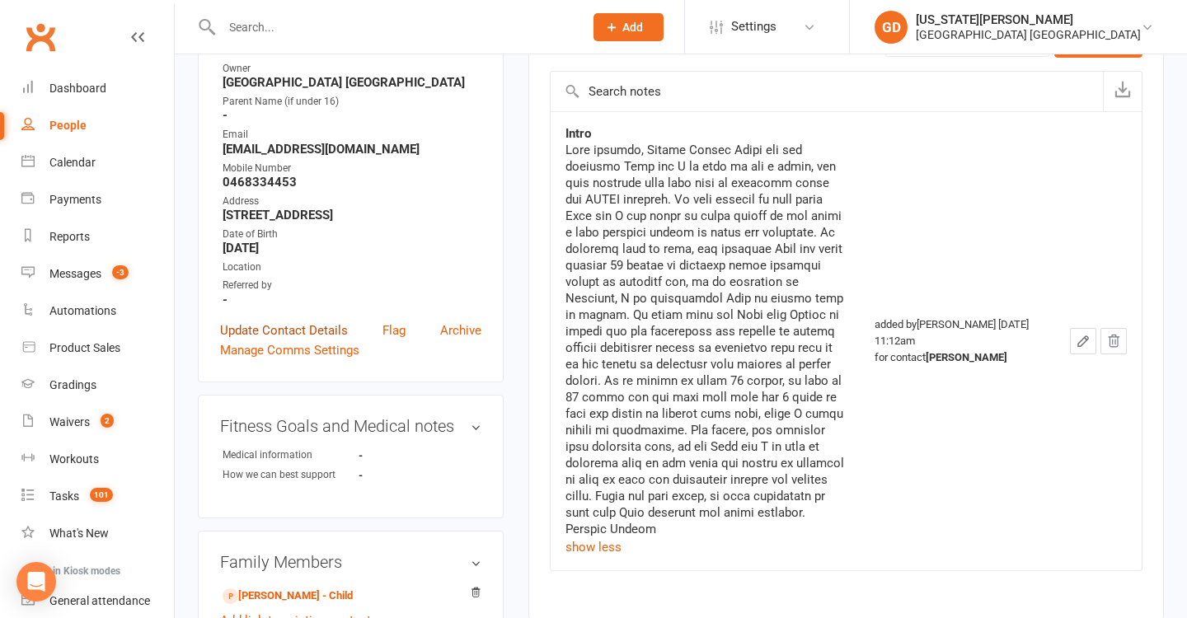
click at [282, 340] on link "Update Contact Details" at bounding box center [284, 331] width 128 height 20
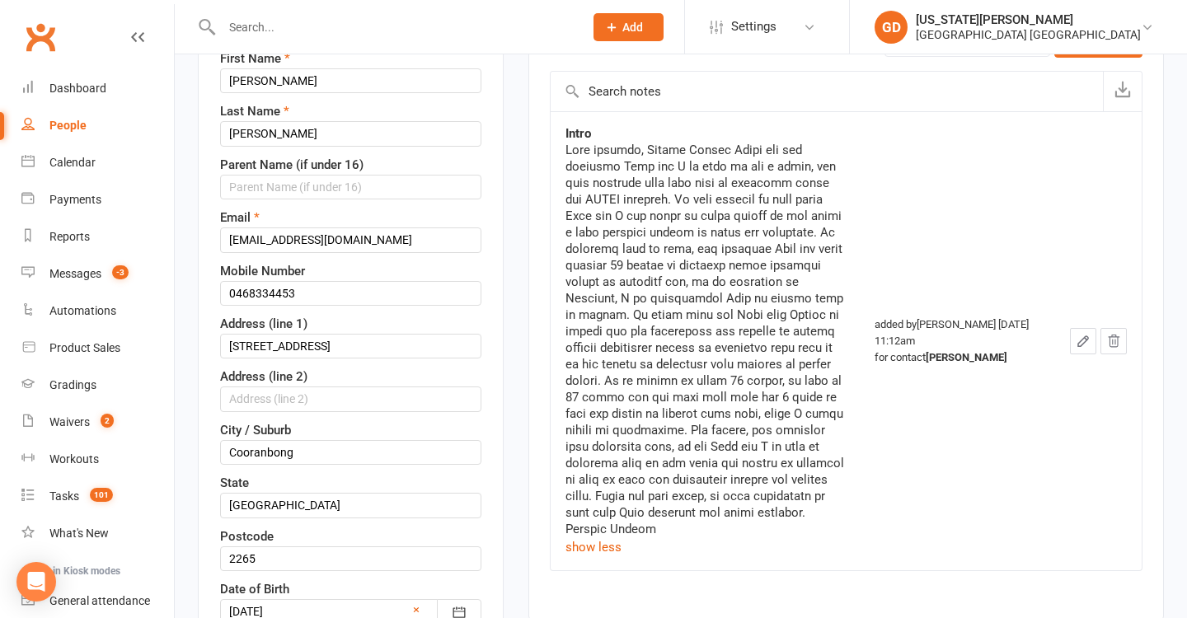
scroll to position [77, 0]
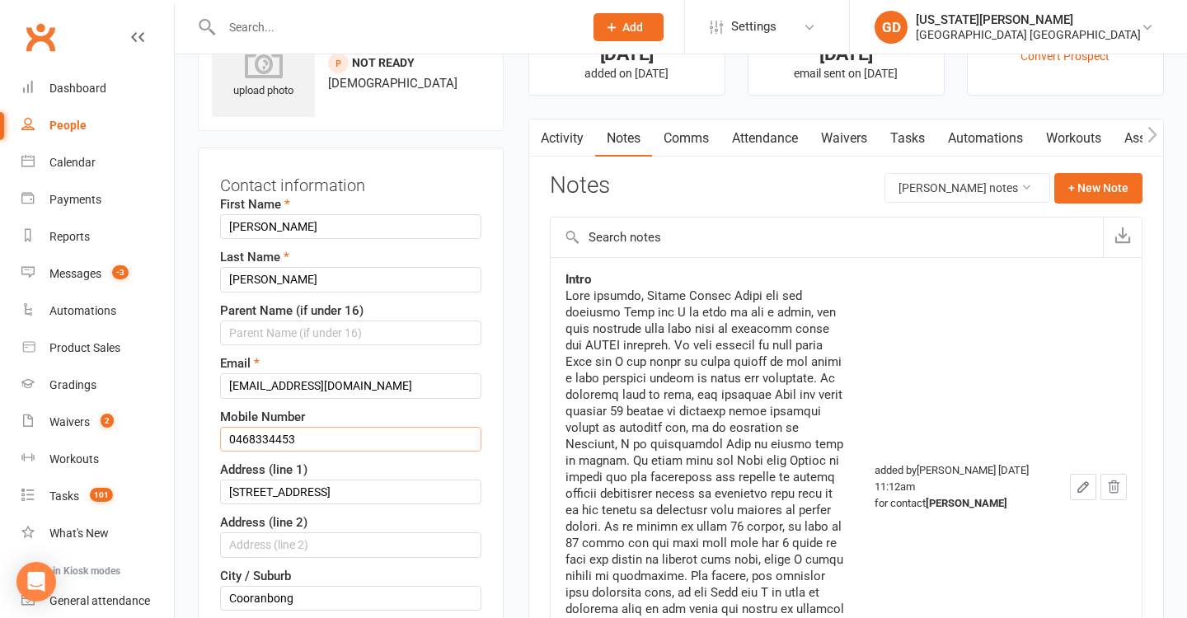
drag, startPoint x: 228, startPoint y: 443, endPoint x: 342, endPoint y: 440, distance: 113.8
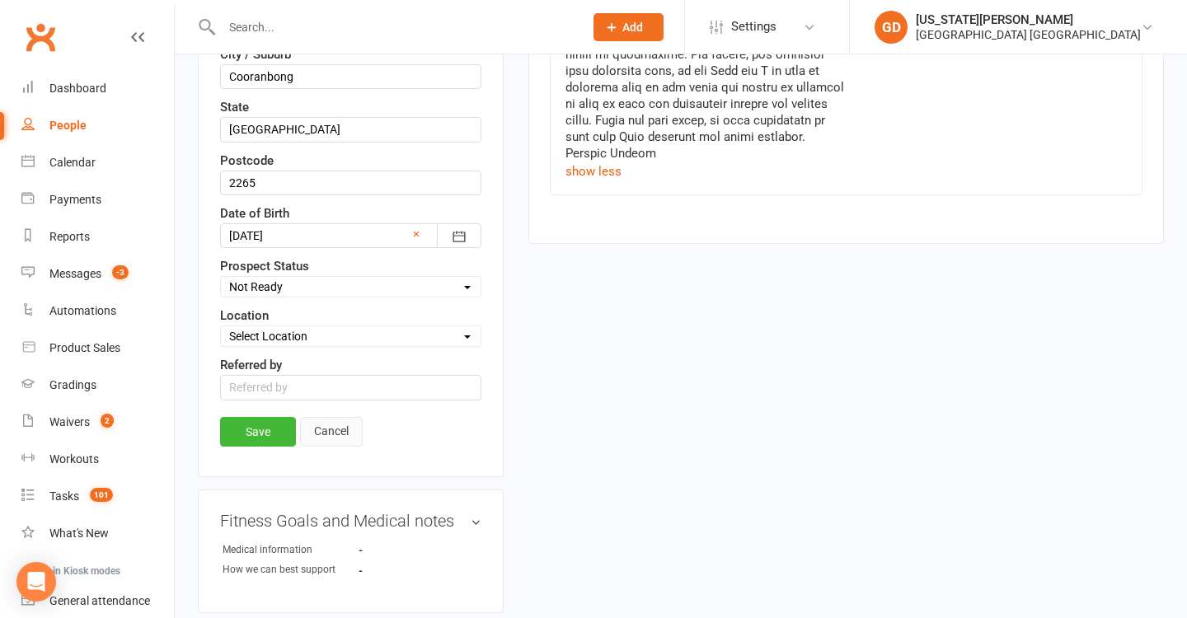
type input "0468. 34453"
click at [324, 430] on link "Cancel" at bounding box center [331, 432] width 63 height 30
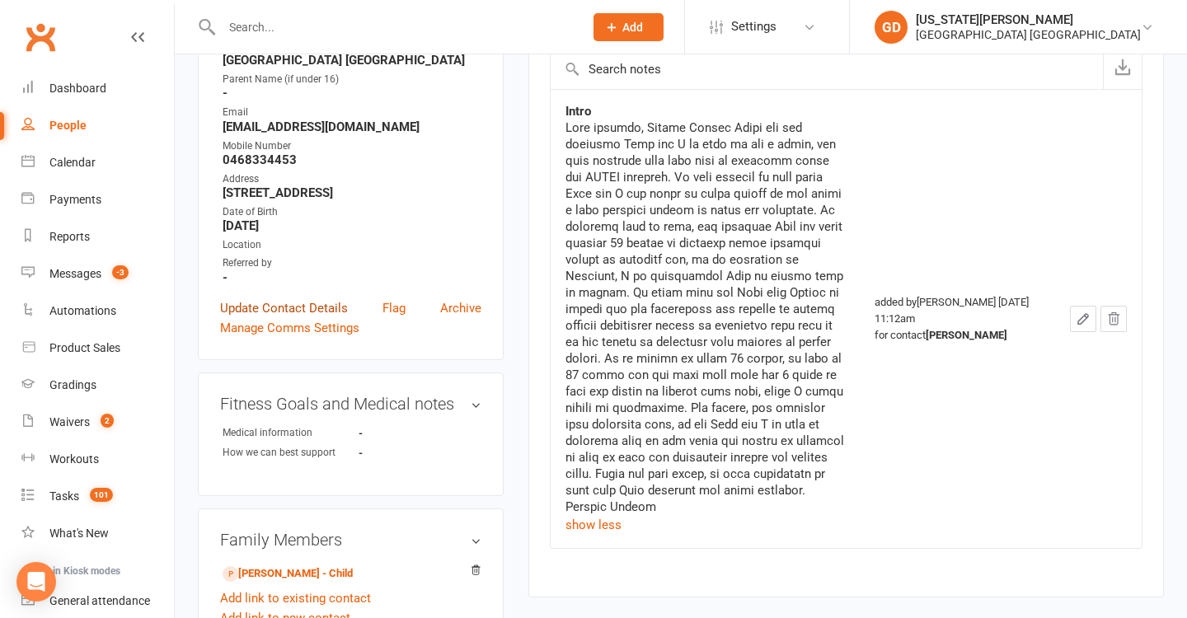
click at [306, 318] on link "Update Contact Details" at bounding box center [284, 308] width 128 height 20
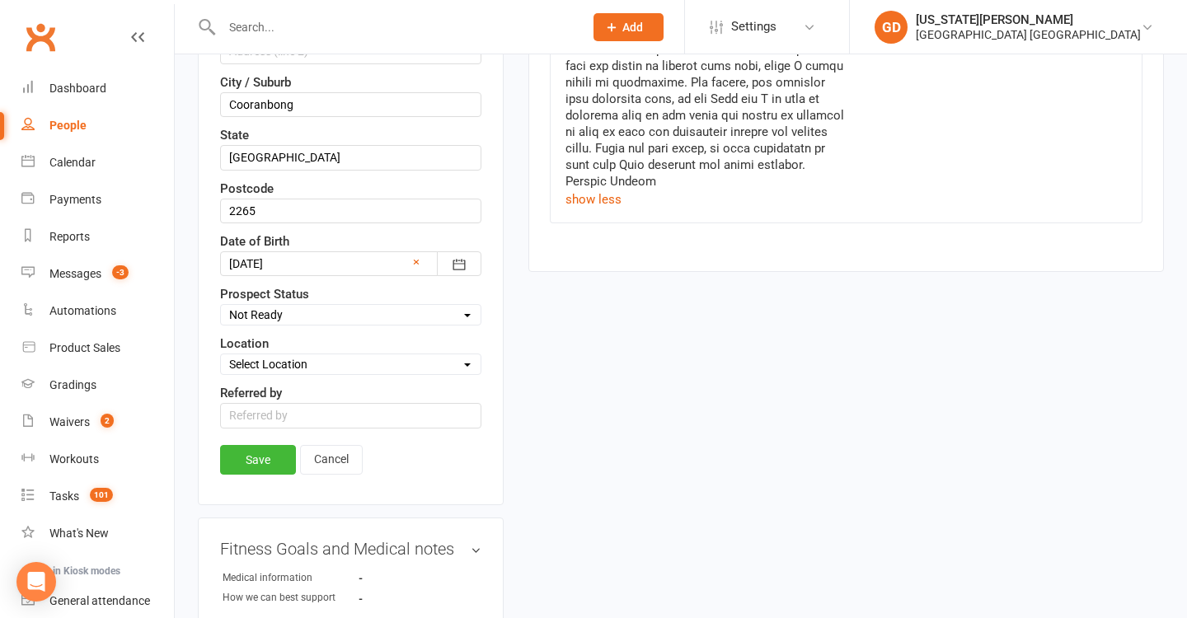
scroll to position [616, 0]
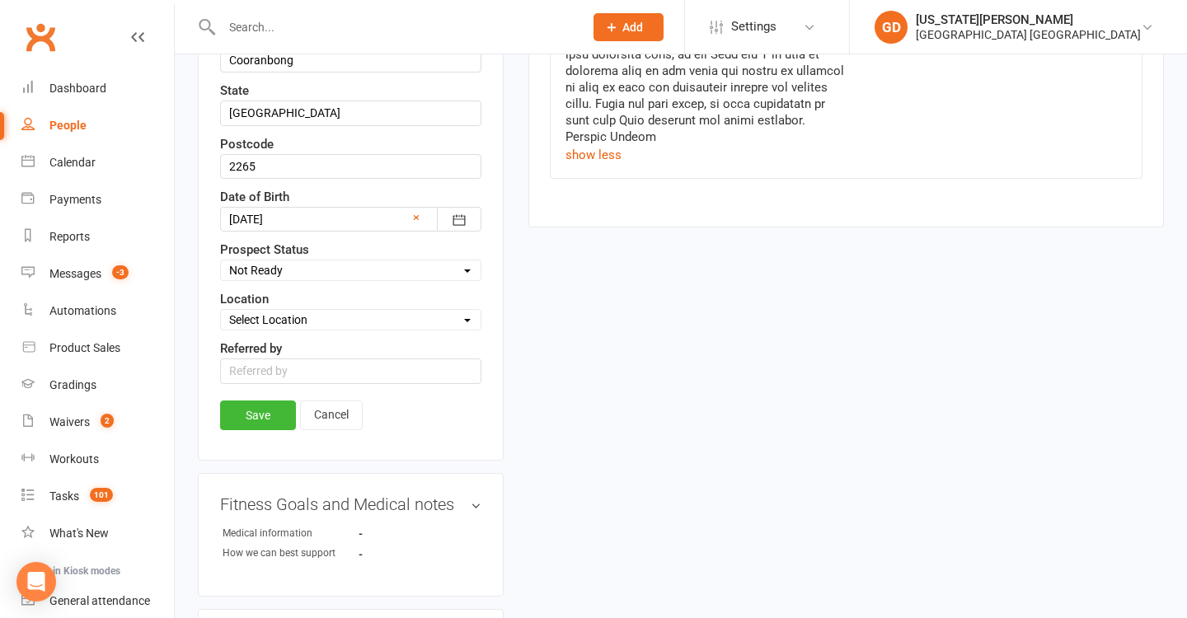
type input "0468 334 453"
click at [269, 434] on div "Save Cancel" at bounding box center [350, 420] width 261 height 38
click at [272, 426] on link "Save" at bounding box center [258, 416] width 76 height 30
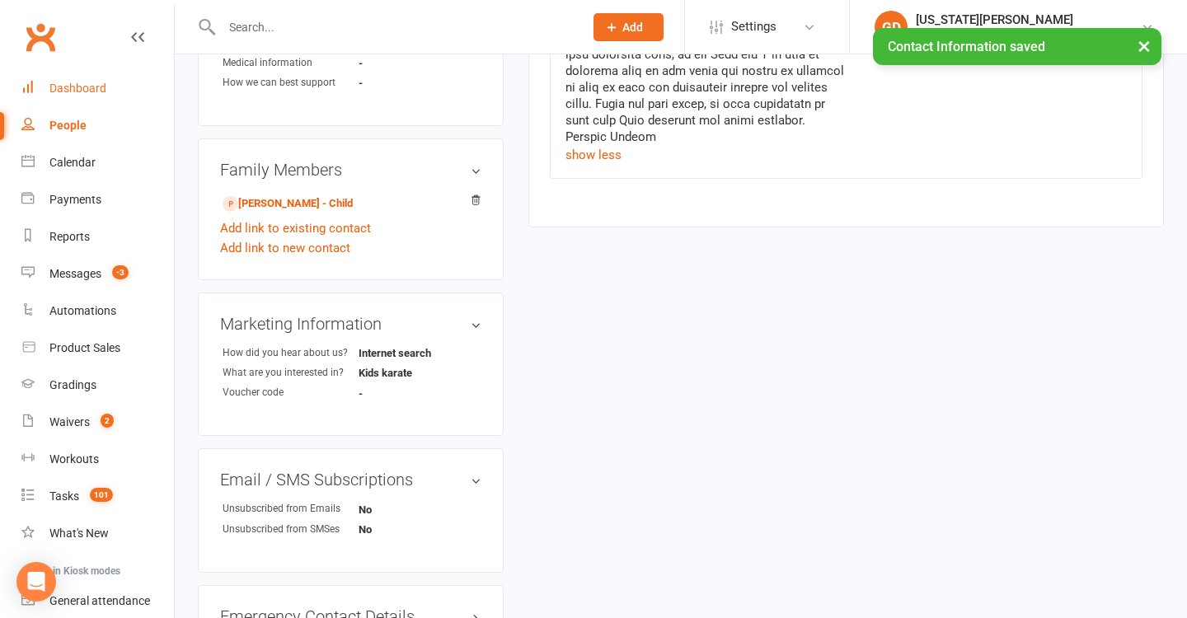
click at [130, 87] on link "Dashboard" at bounding box center [97, 88] width 152 height 37
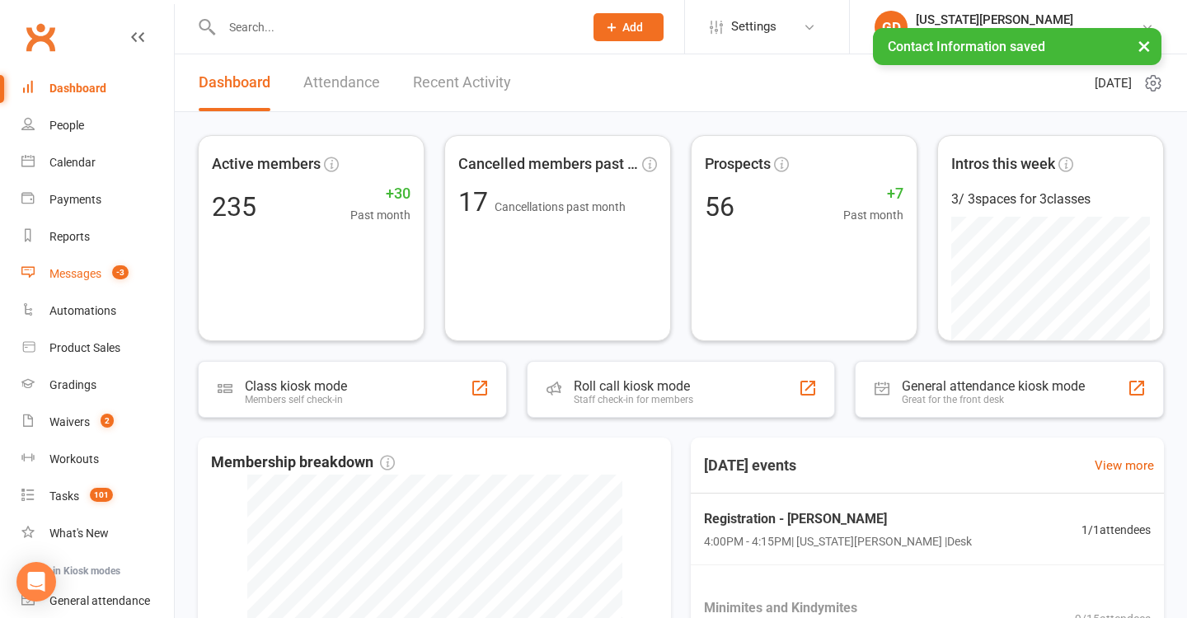
click at [154, 280] on link "Messages -3" at bounding box center [97, 274] width 152 height 37
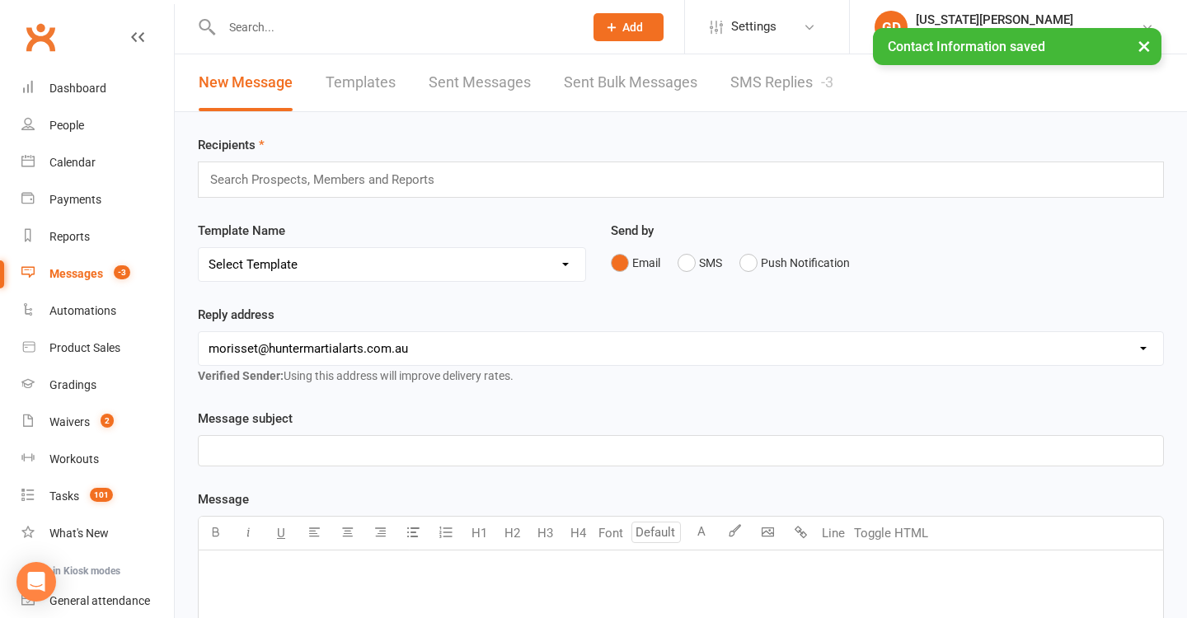
click at [739, 93] on link "SMS Replies -3" at bounding box center [781, 82] width 103 height 57
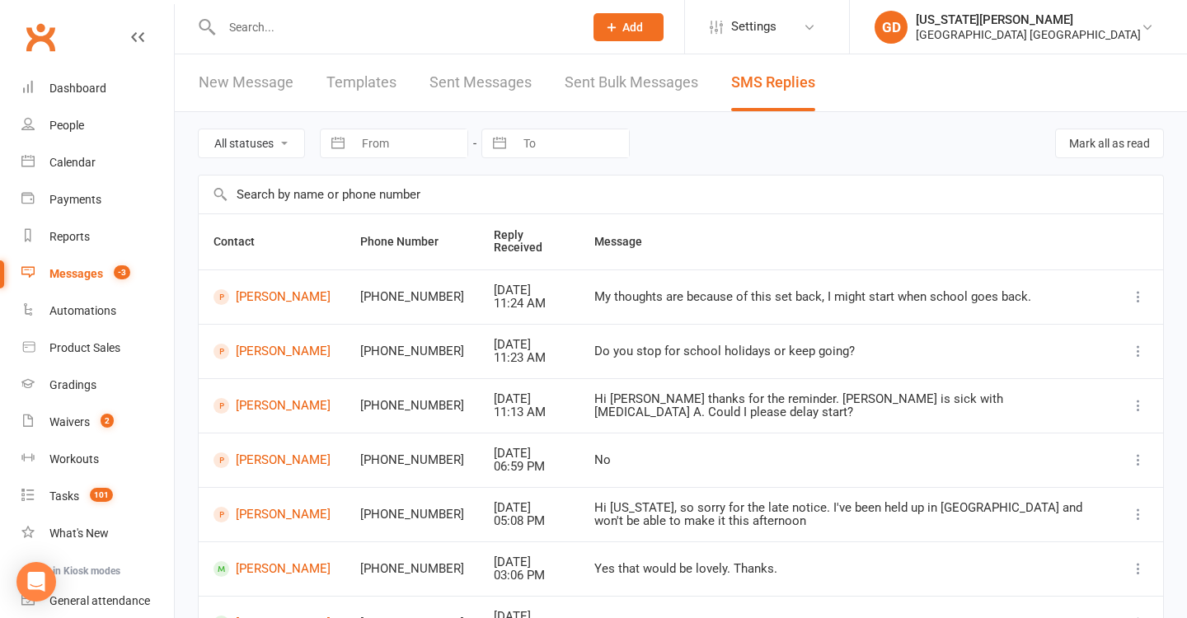
click at [1137, 50] on li "GD Georgia Dearlove Hunter Valley Martial Arts Centre Morisset My profile Suppo…" at bounding box center [1018, 27] width 338 height 54
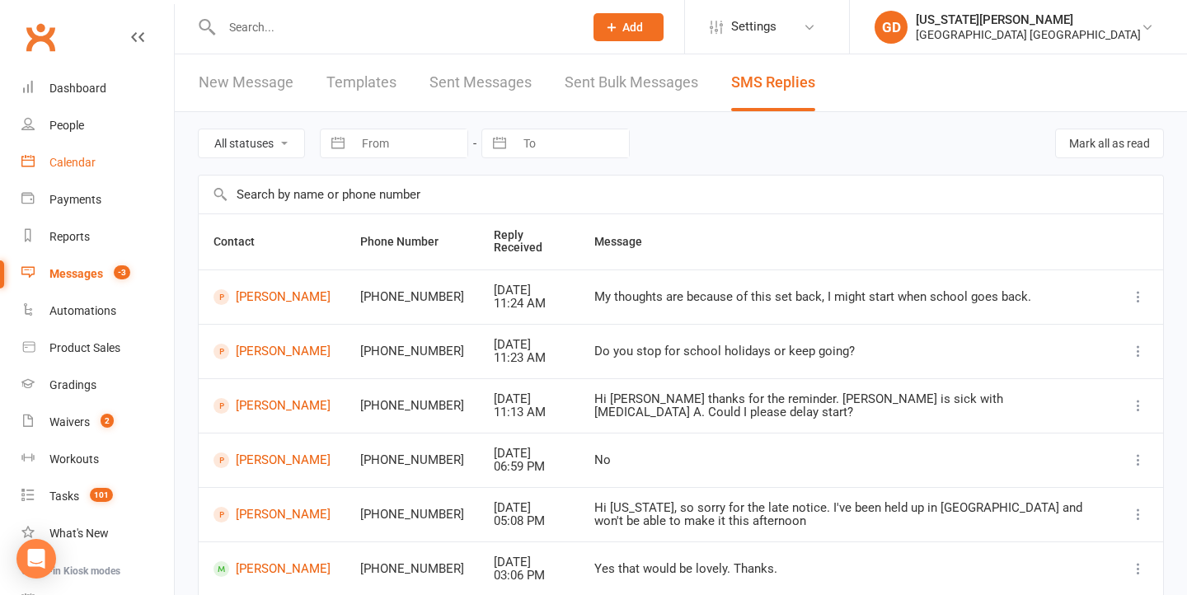
click at [94, 150] on link "Calendar" at bounding box center [97, 162] width 152 height 37
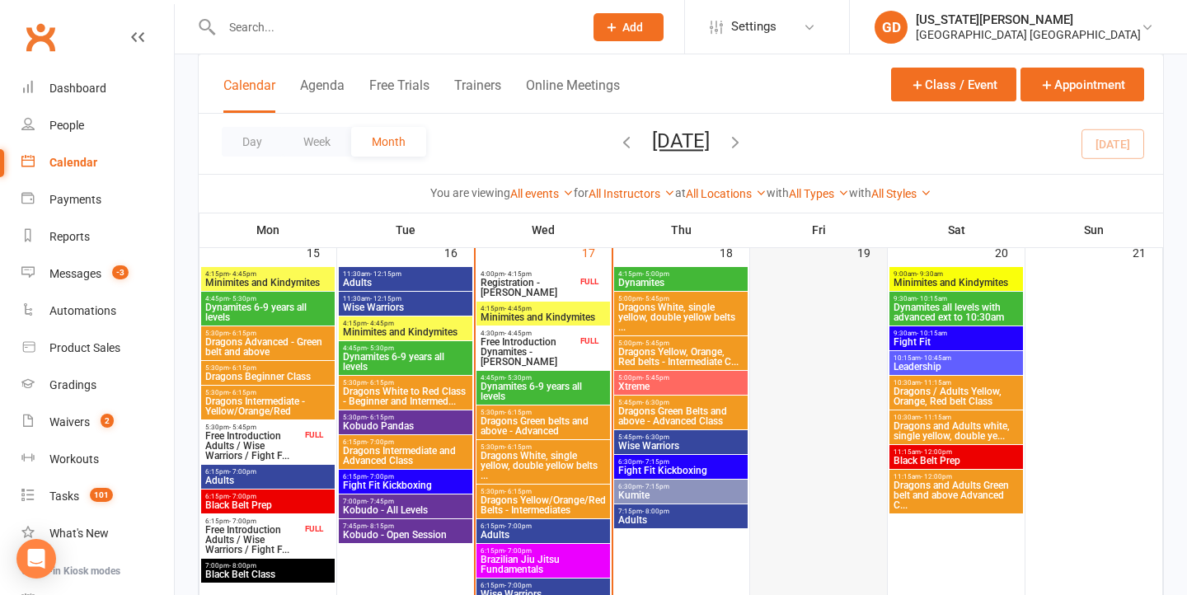
scroll to position [1189, 0]
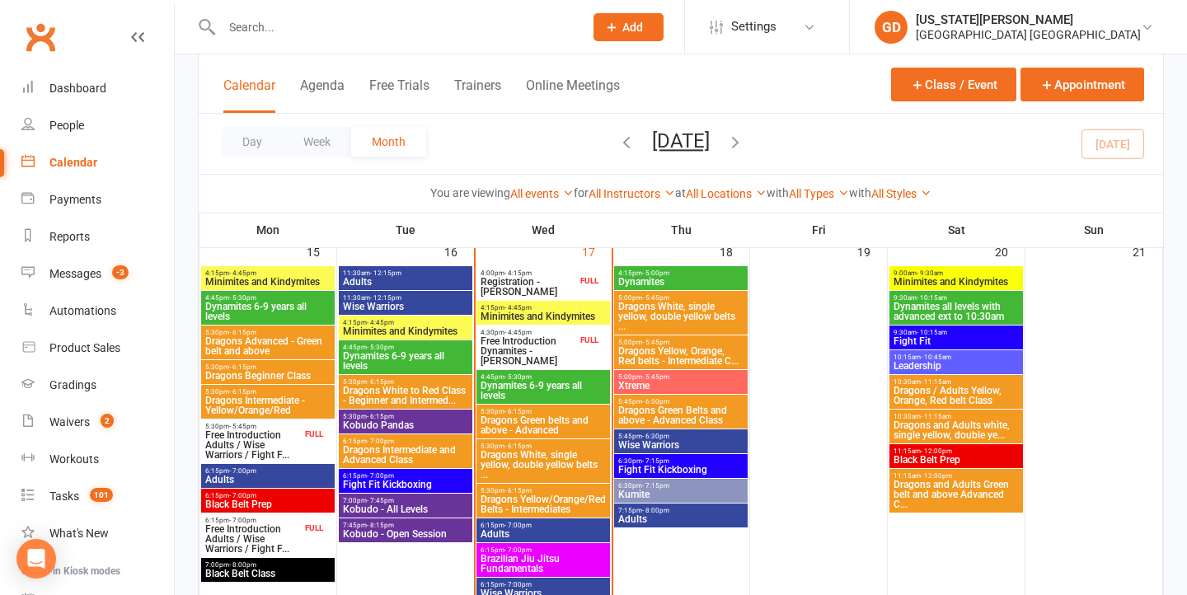
click at [542, 275] on div "4:00pm - 4:15pm Registration - Taylor Collins FULL" at bounding box center [543, 283] width 134 height 34
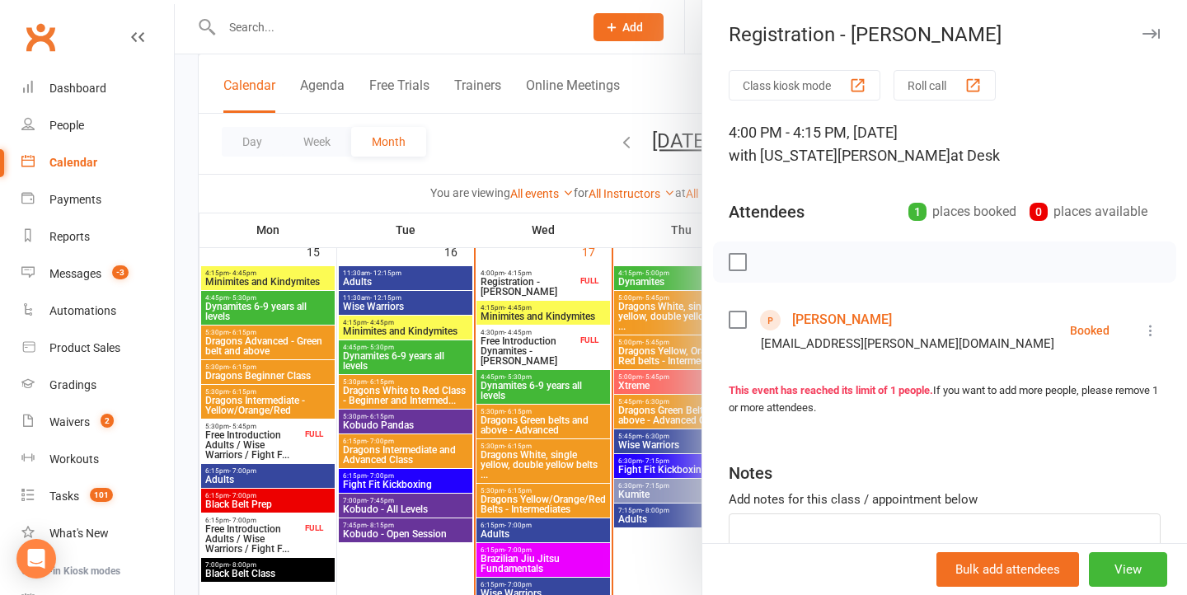
click at [509, 255] on div at bounding box center [681, 297] width 1012 height 595
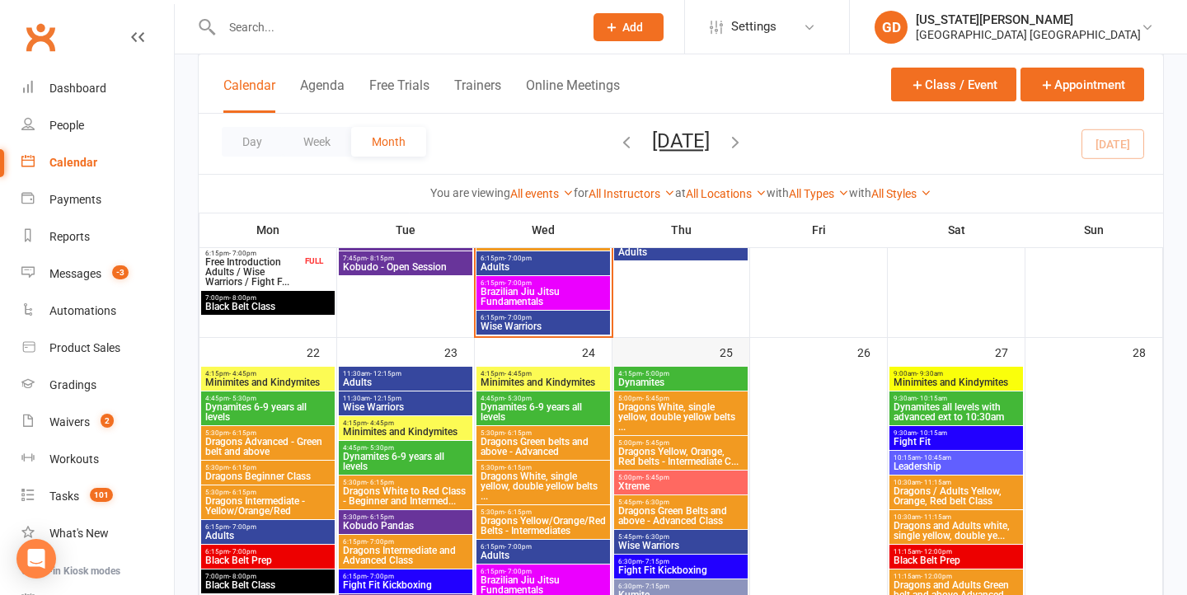
scroll to position [1481, 0]
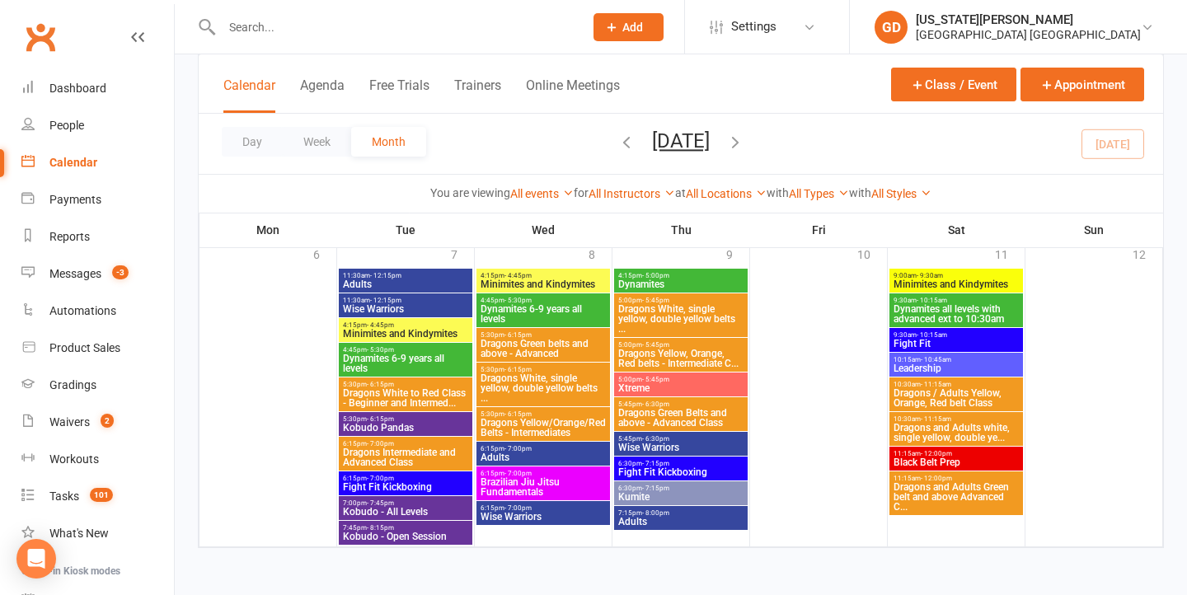
click at [744, 146] on icon "button" at bounding box center [735, 142] width 18 height 18
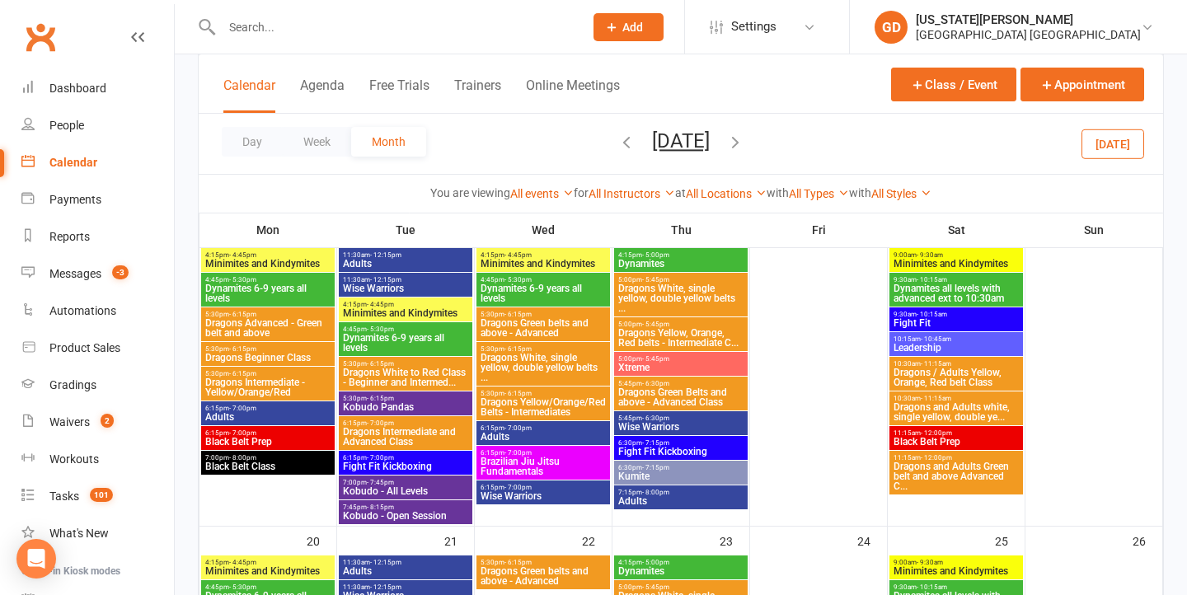
scroll to position [771, 0]
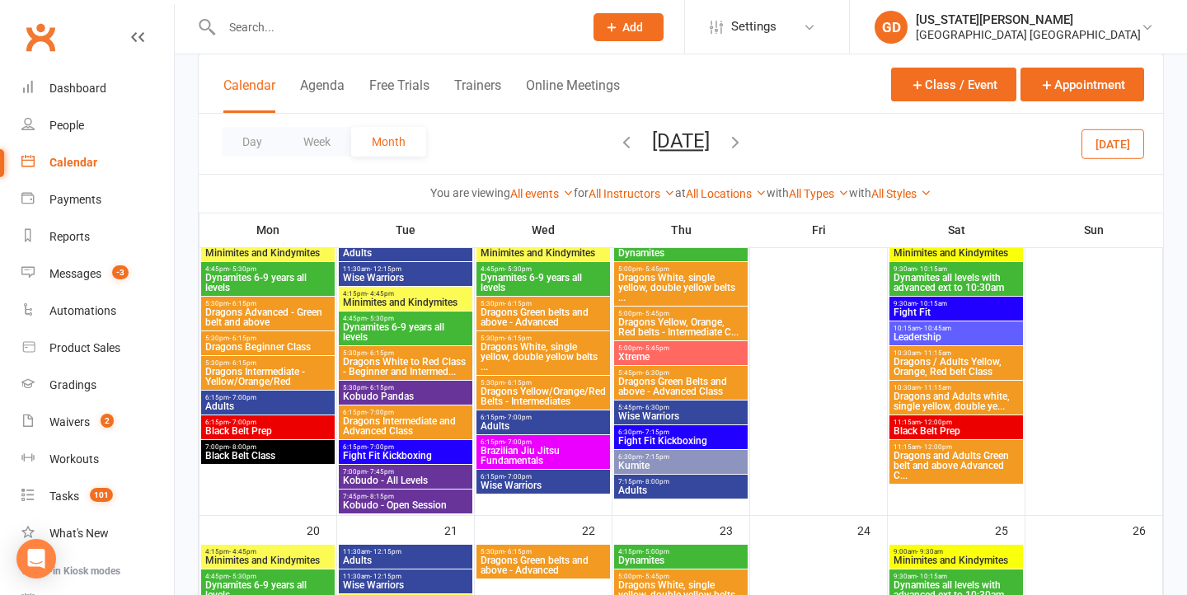
drag, startPoint x: 82, startPoint y: 277, endPoint x: 637, endPoint y: 193, distance: 561.9
click at [82, 277] on div "Messages" at bounding box center [75, 273] width 52 height 13
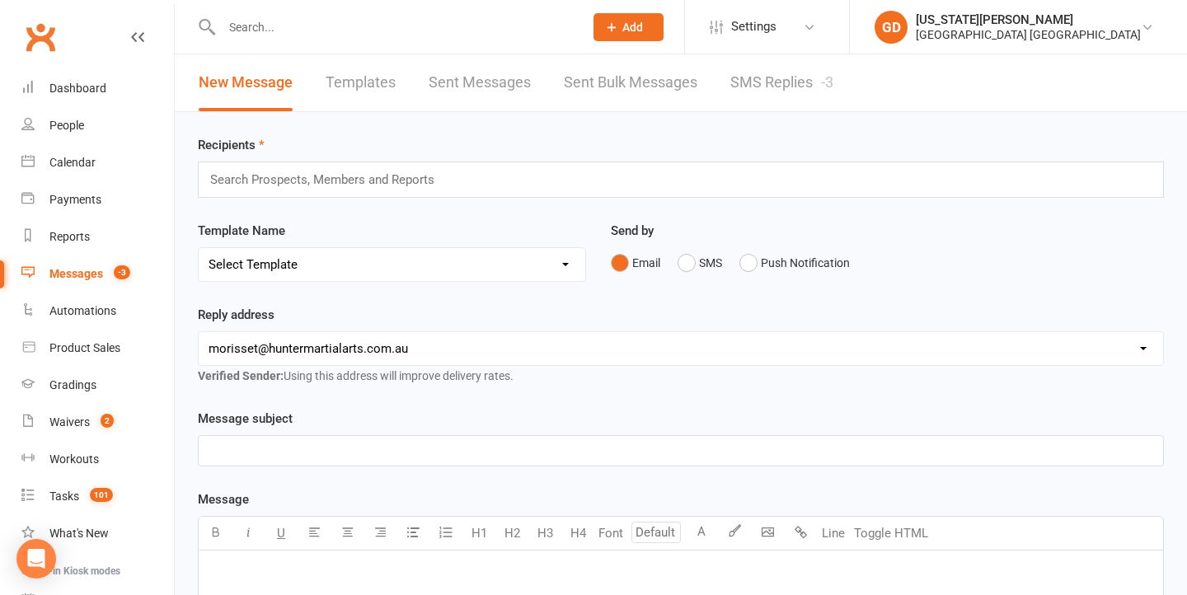
click at [786, 82] on link "SMS Replies -3" at bounding box center [781, 82] width 103 height 57
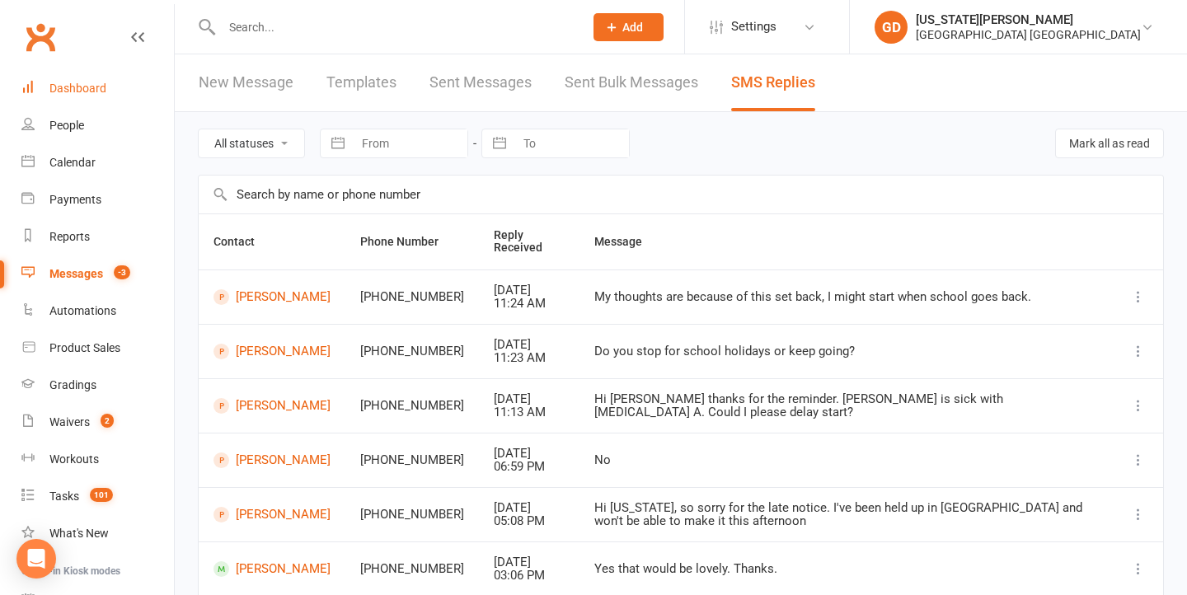
click at [110, 88] on link "Dashboard" at bounding box center [97, 88] width 152 height 37
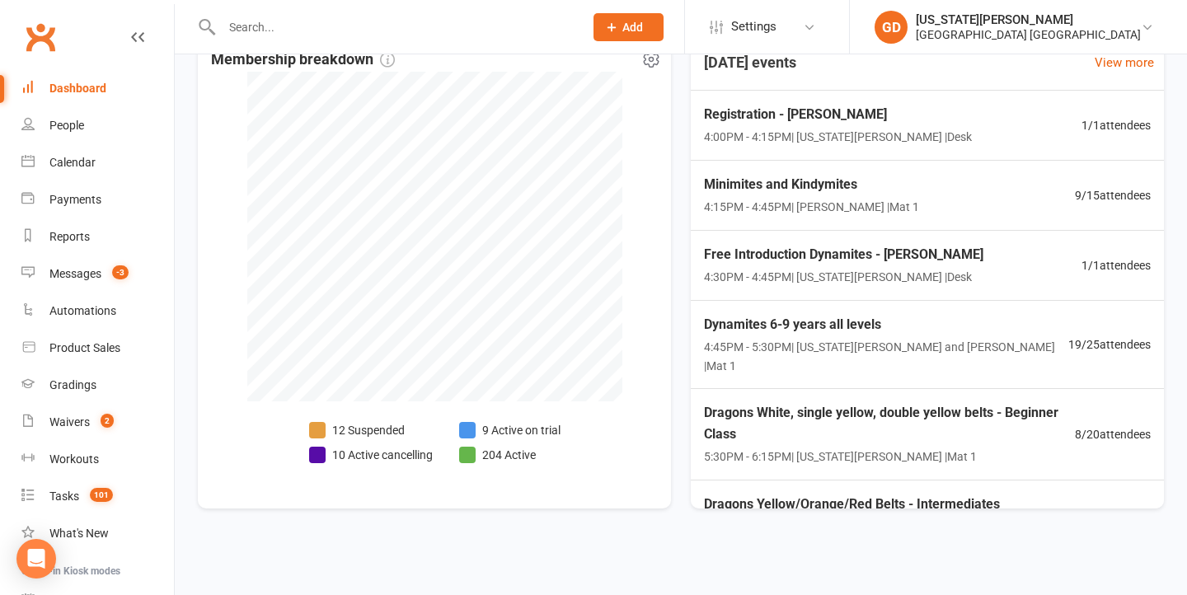
scroll to position [417, 0]
click at [332, 33] on input "text" at bounding box center [394, 27] width 355 height 23
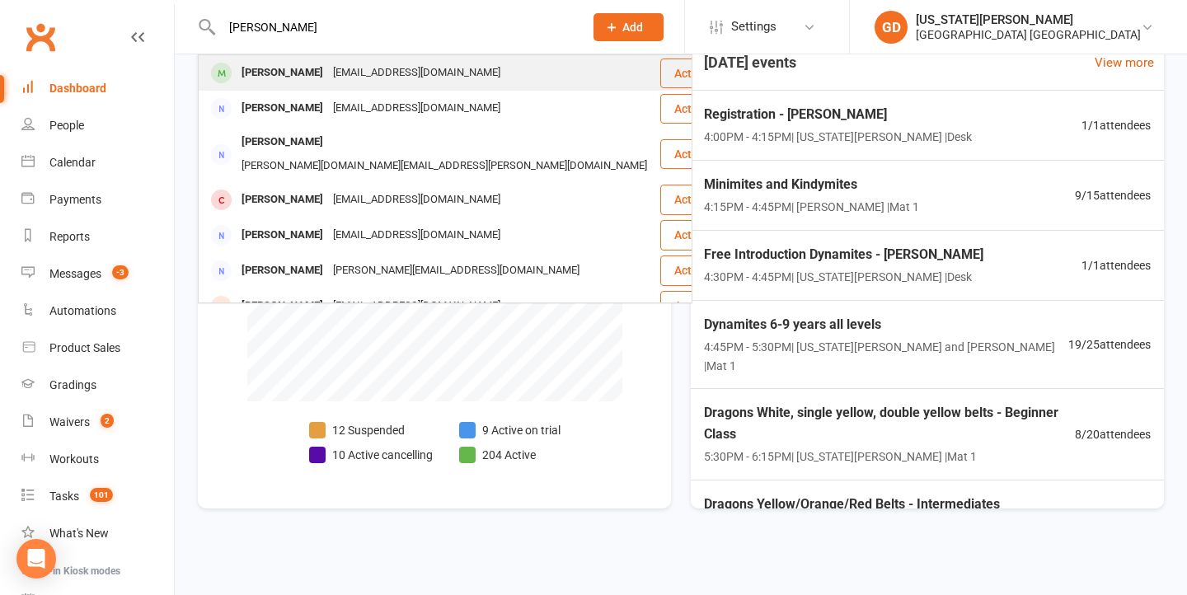
type input "carole robinson"
click at [346, 73] on div "udababe@live.com" at bounding box center [416, 73] width 177 height 24
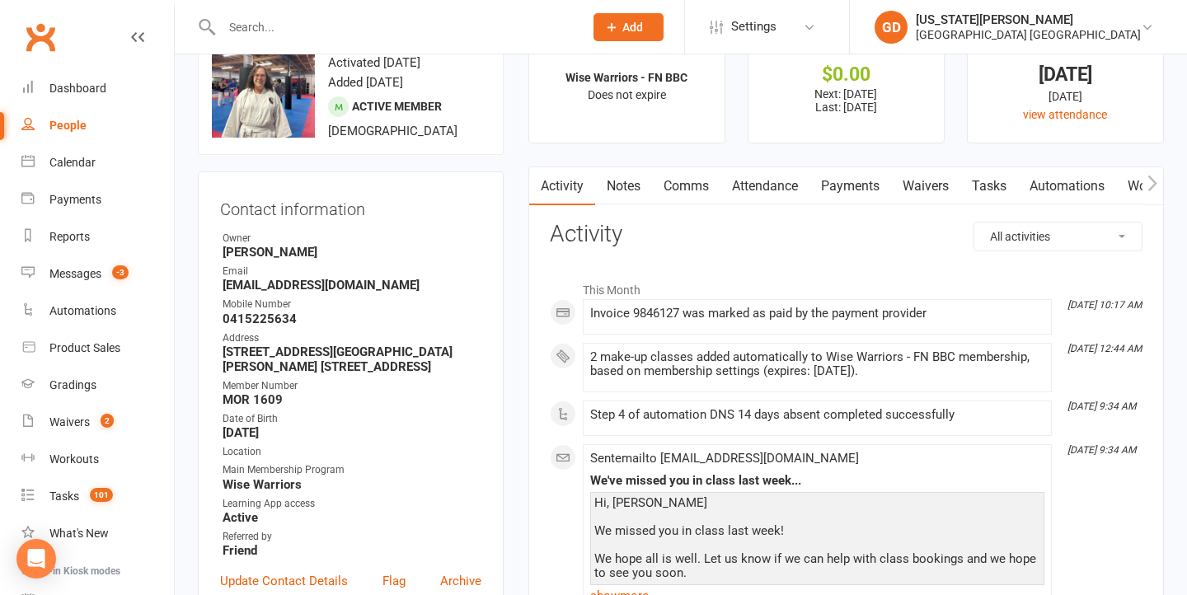
scroll to position [62, 0]
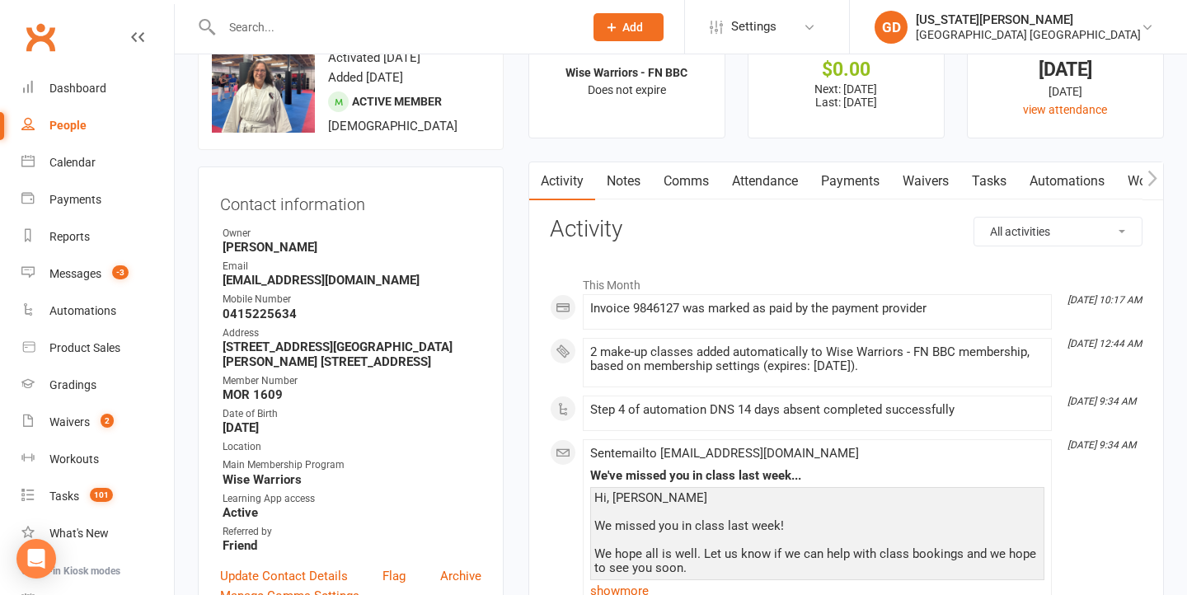
click at [774, 194] on link "Attendance" at bounding box center [764, 181] width 89 height 38
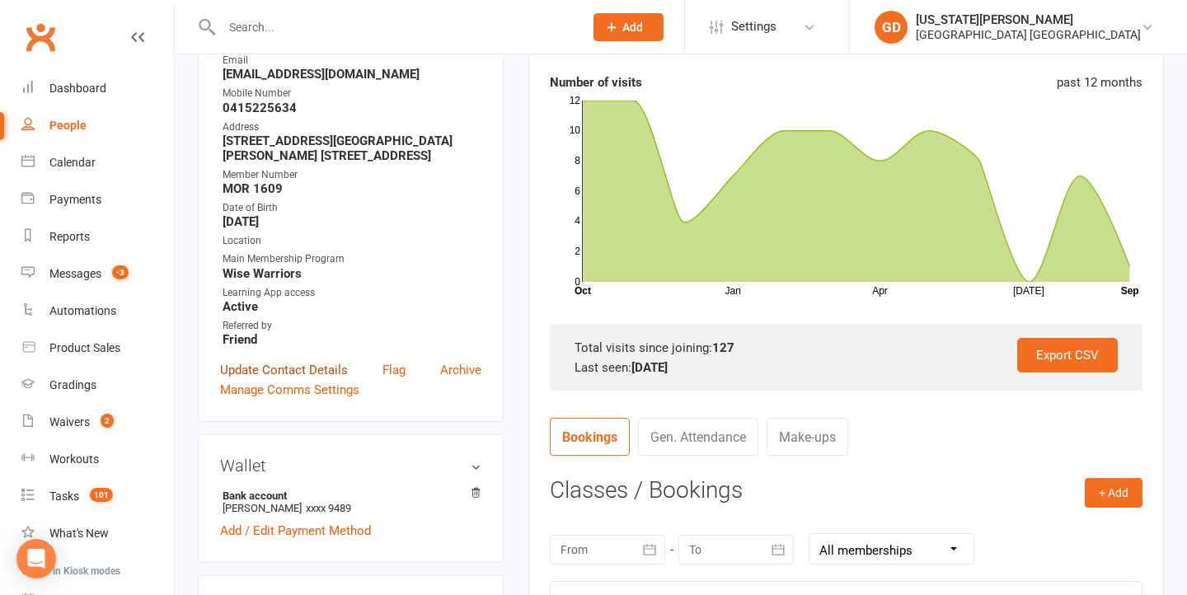
click at [265, 368] on link "Update Contact Details" at bounding box center [284, 370] width 128 height 20
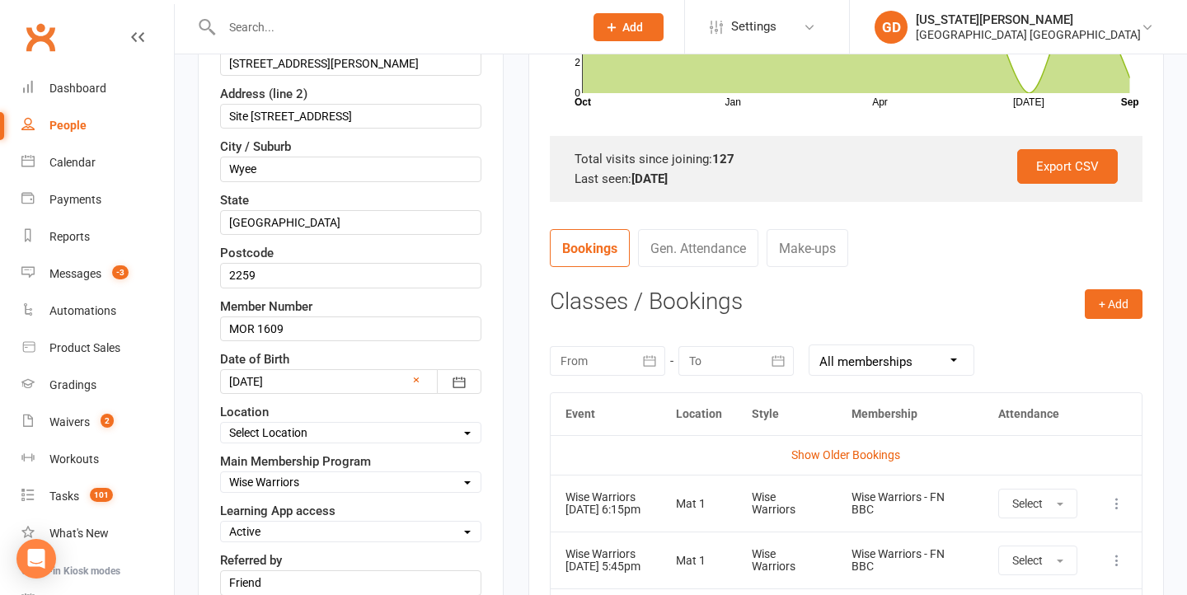
scroll to position [556, 0]
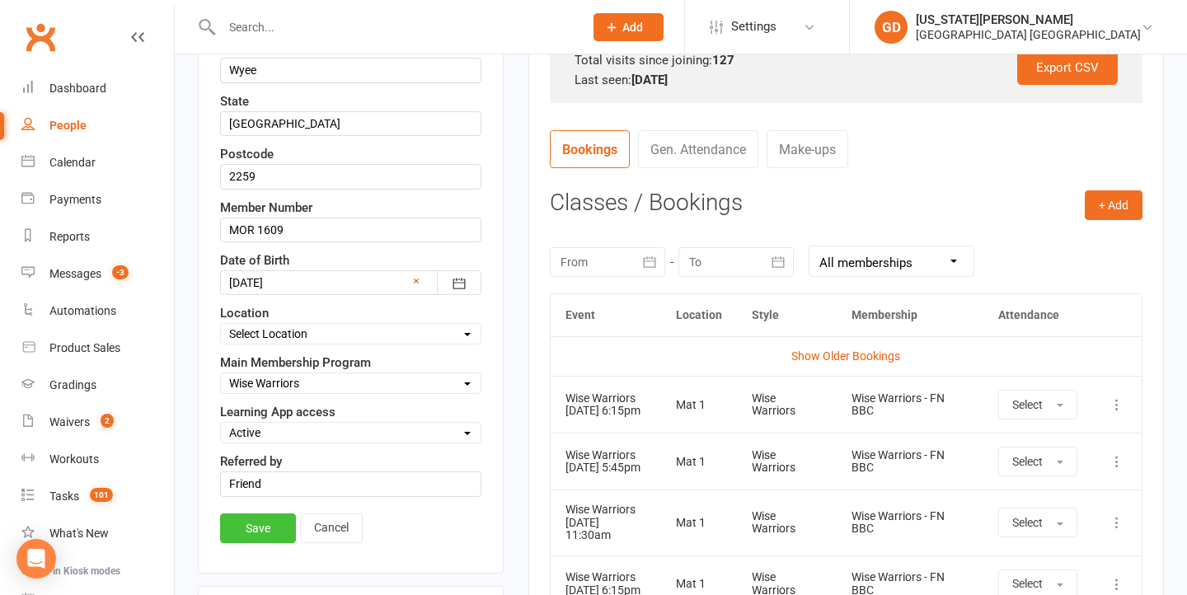
type input "0415 225 634"
click at [235, 536] on link "Save" at bounding box center [258, 528] width 76 height 30
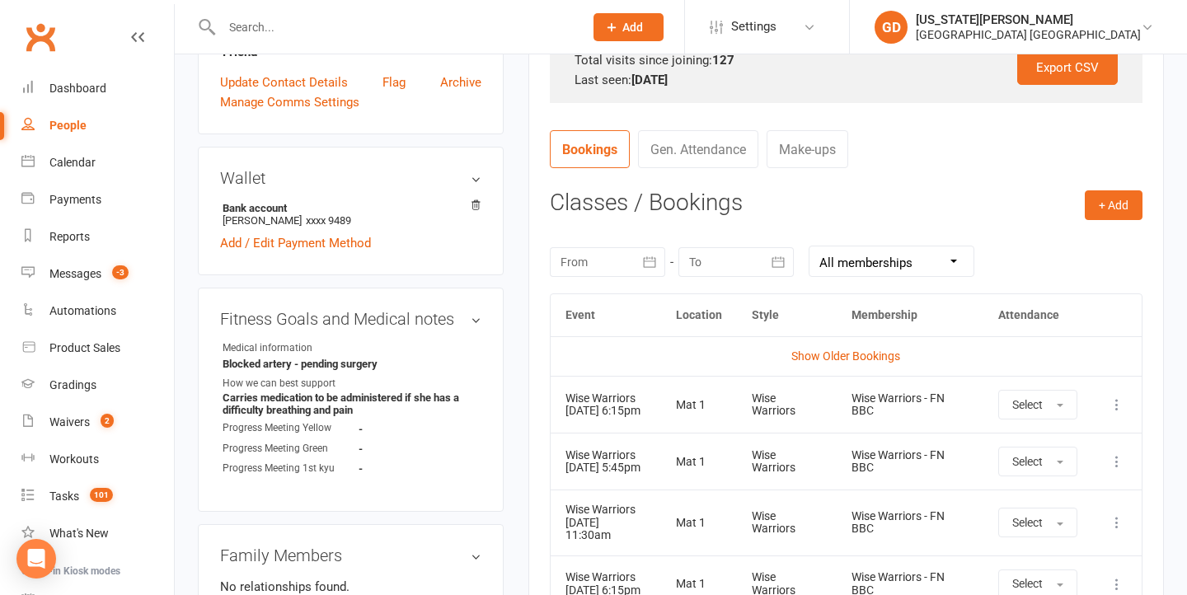
click at [628, 5] on div "Prospect Member Non-attending contact Class / event Appointment Grading event T…" at bounding box center [628, 27] width 112 height 54
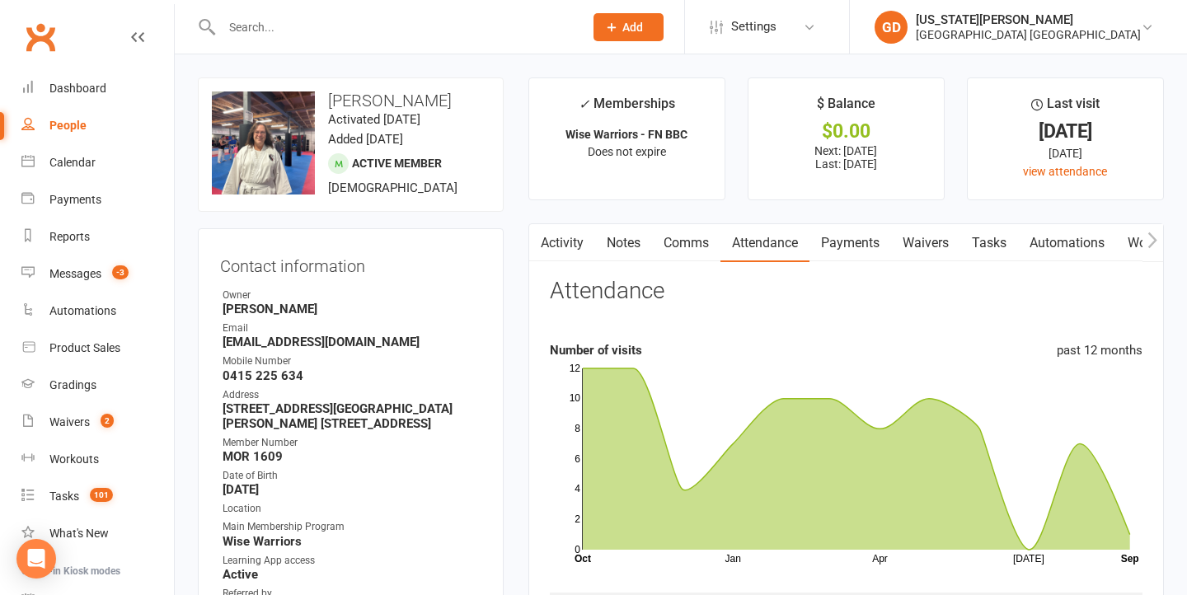
scroll to position [0, 0]
click at [84, 98] on link "Dashboard" at bounding box center [97, 88] width 152 height 37
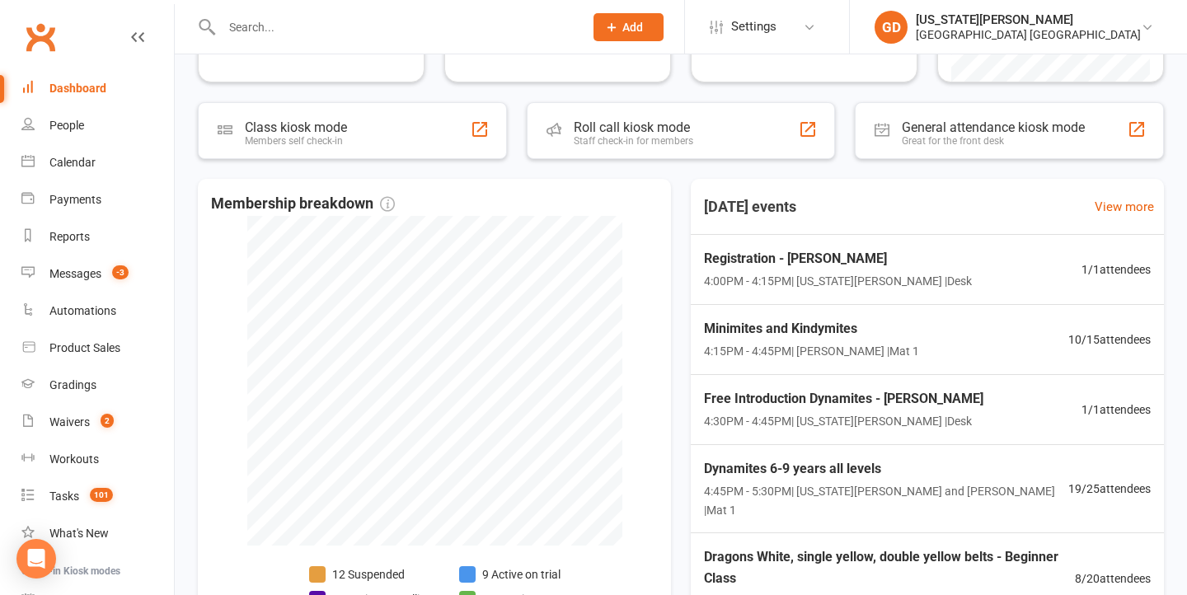
scroll to position [260, 0]
click at [737, 321] on span "Minimites and Kindymites" at bounding box center [811, 327] width 215 height 21
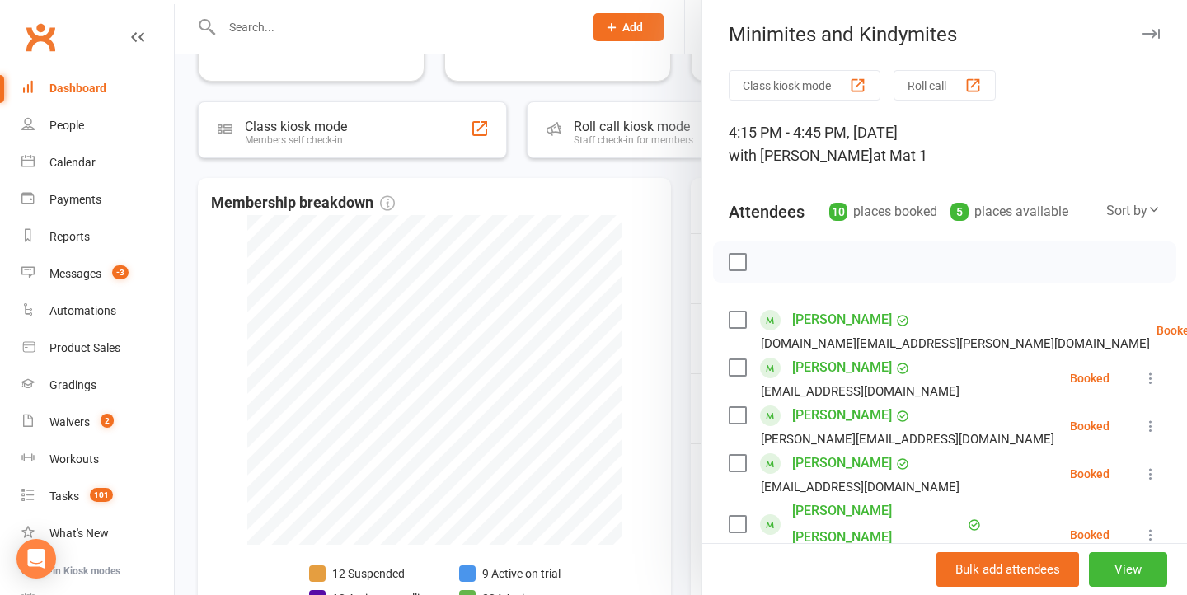
click at [531, 299] on div at bounding box center [681, 297] width 1012 height 595
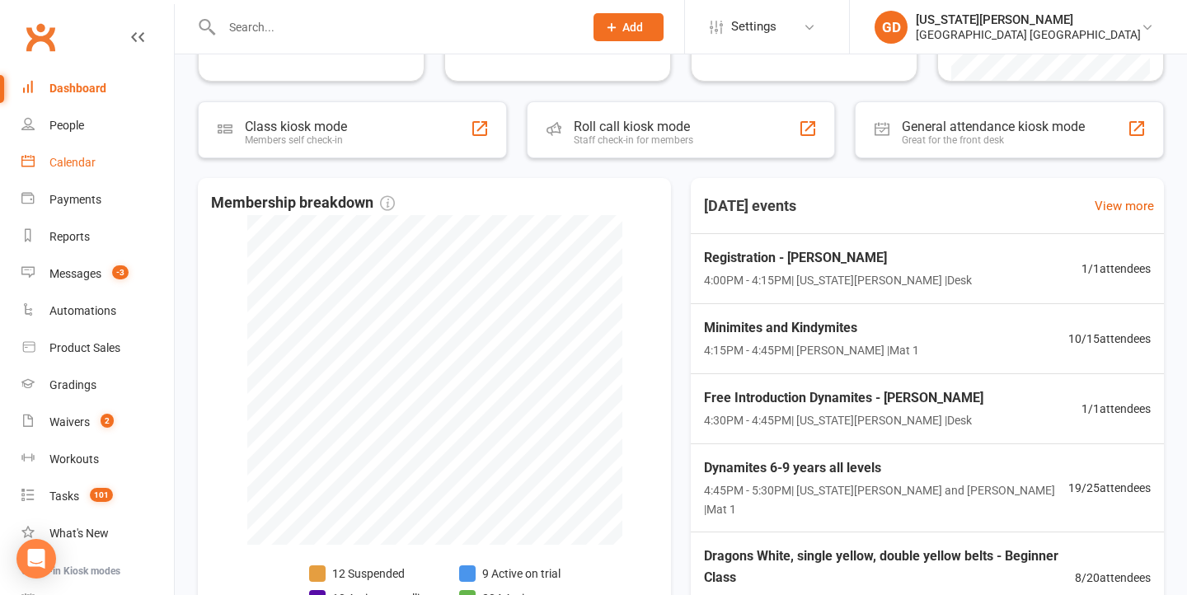
click at [35, 156] on link "Calendar" at bounding box center [97, 162] width 152 height 37
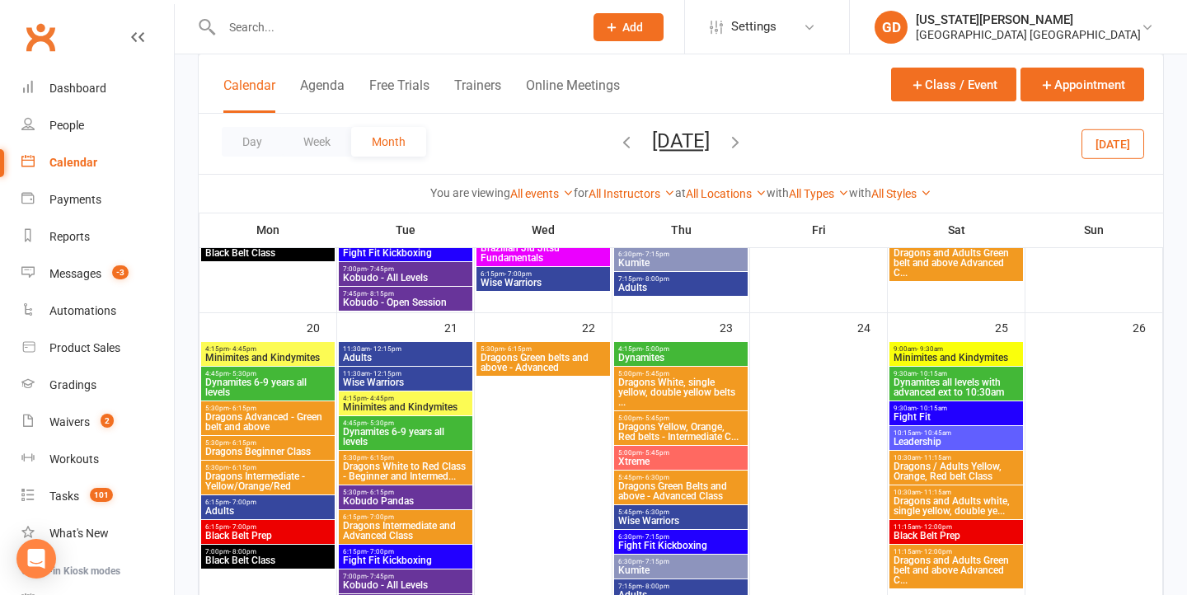
drag, startPoint x: 599, startPoint y: 143, endPoint x: 588, endPoint y: 176, distance: 34.7
click at [617, 143] on icon "button" at bounding box center [626, 142] width 18 height 18
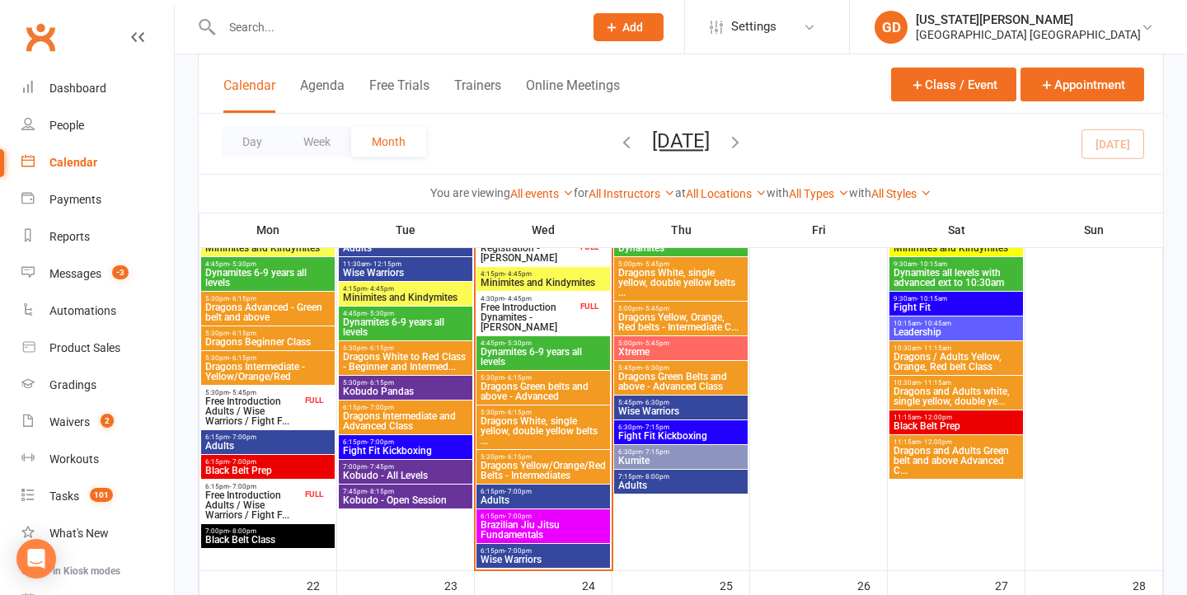
scroll to position [1228, 0]
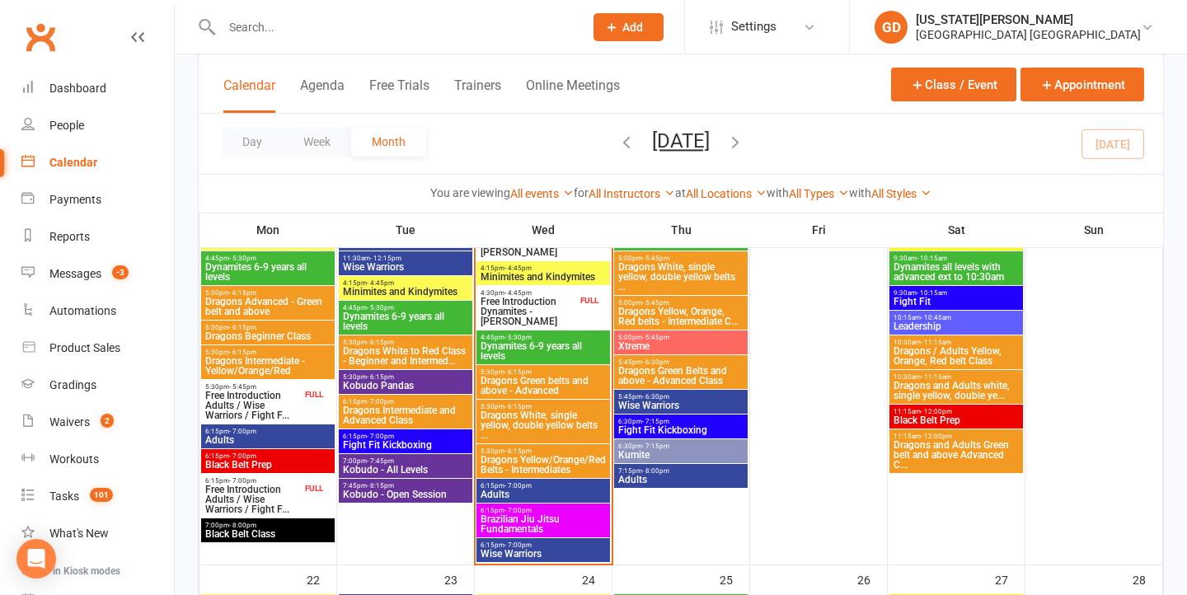
click at [300, 306] on span "Dragons Advanced - Green belt and above" at bounding box center [267, 307] width 127 height 20
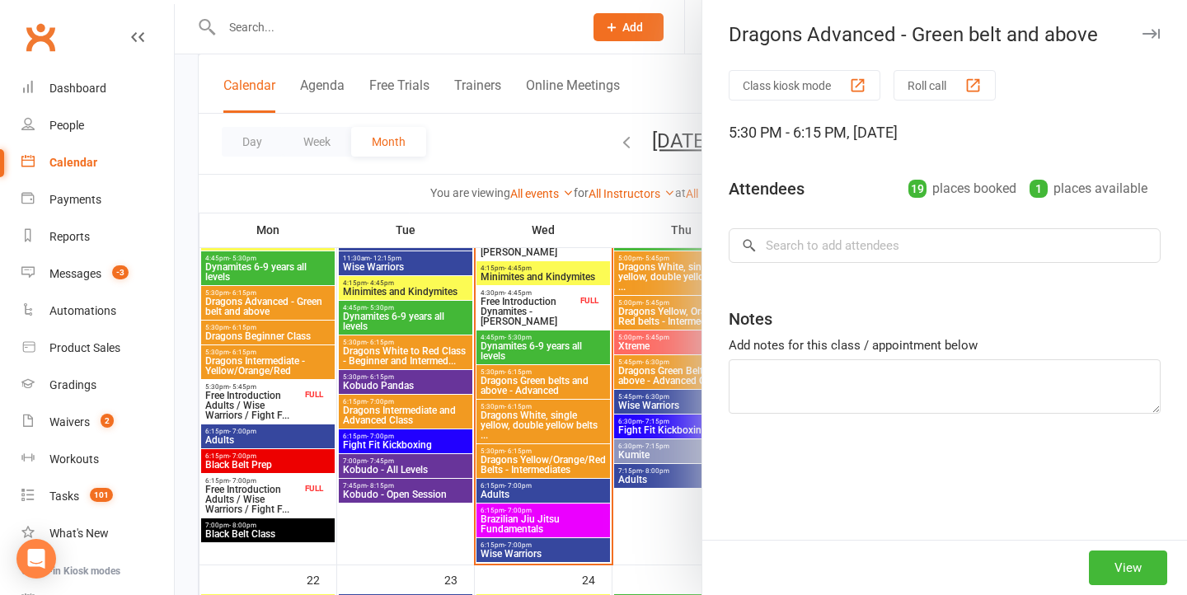
click at [286, 321] on div at bounding box center [681, 297] width 1012 height 595
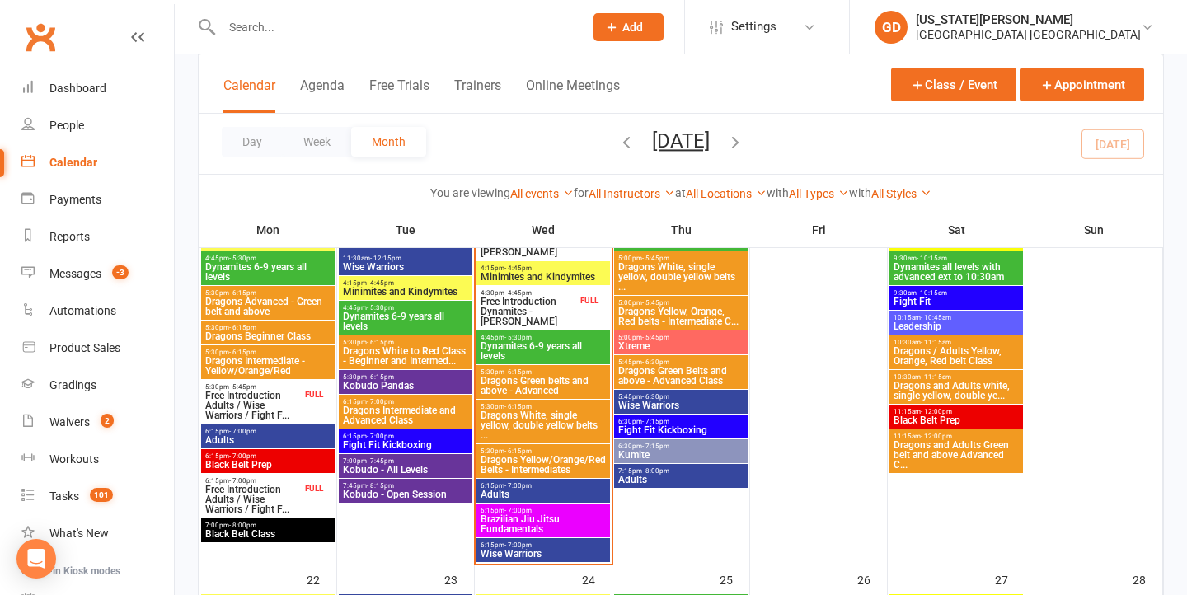
click at [271, 326] on span "5:30pm - 6:15pm" at bounding box center [267, 327] width 127 height 7
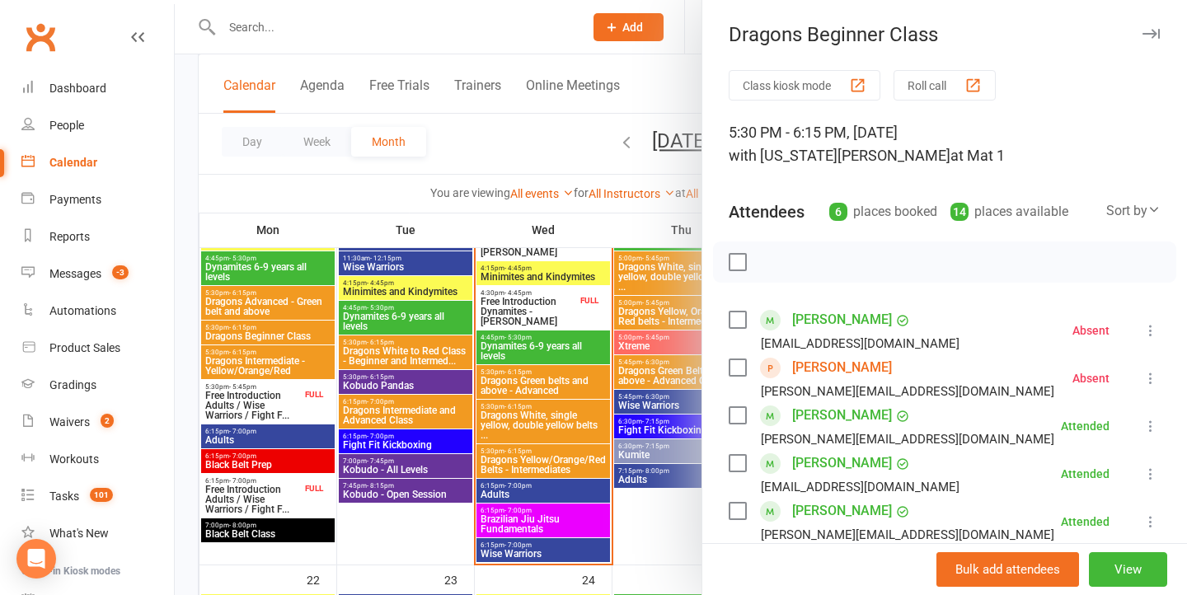
click at [291, 314] on div at bounding box center [681, 297] width 1012 height 595
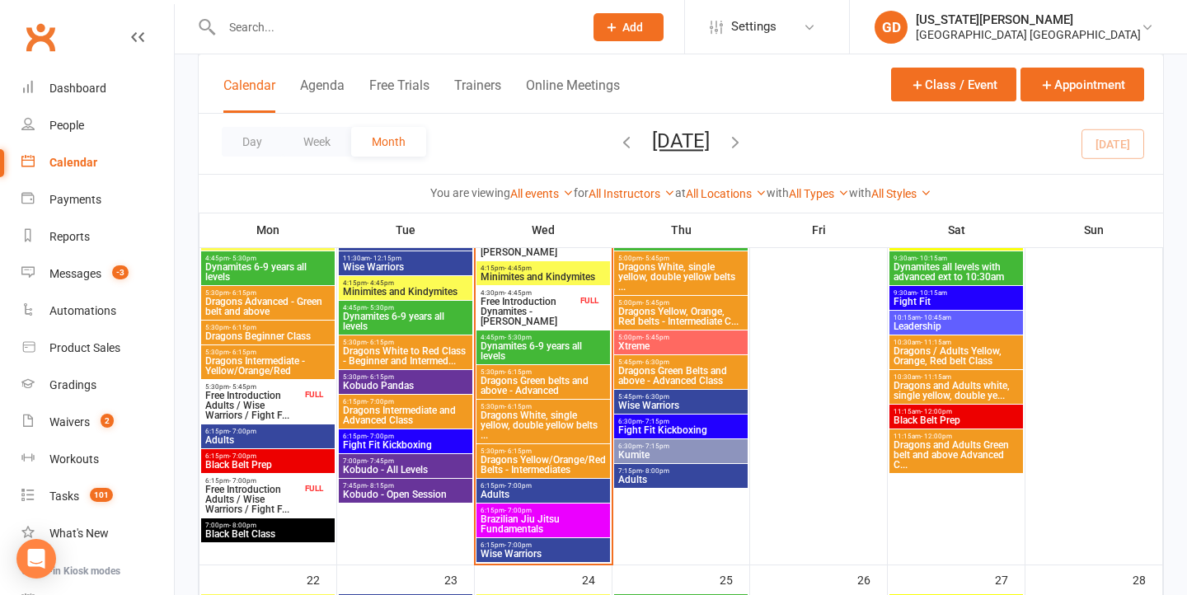
click at [284, 309] on span "Dragons Advanced - Green belt and above" at bounding box center [267, 307] width 127 height 20
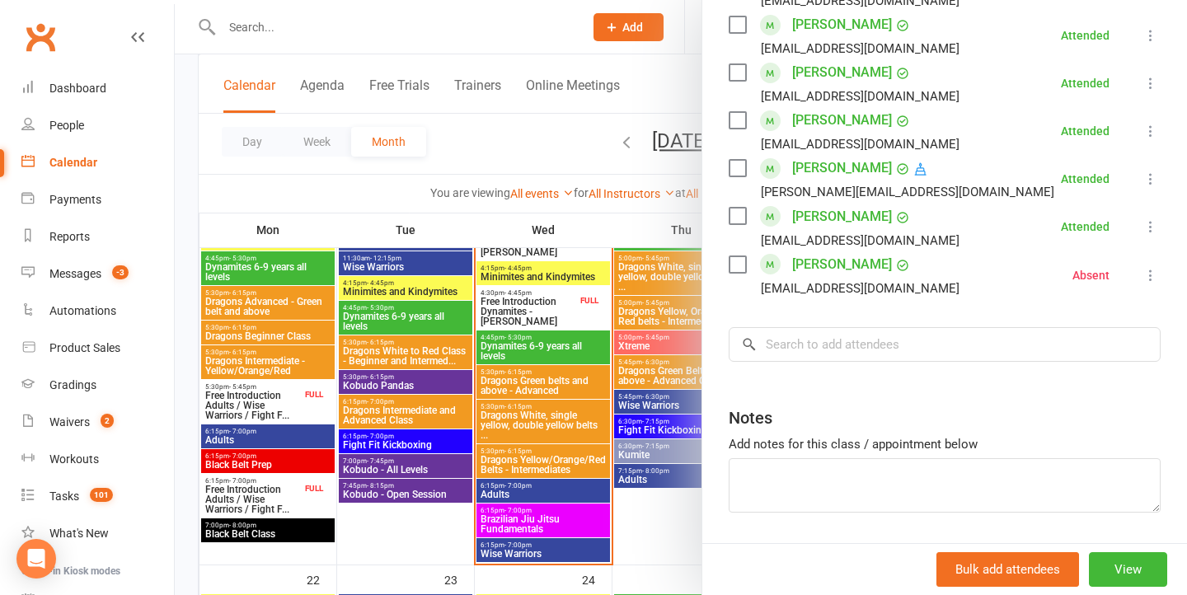
scroll to position [968, 0]
click at [424, 423] on div at bounding box center [681, 297] width 1012 height 595
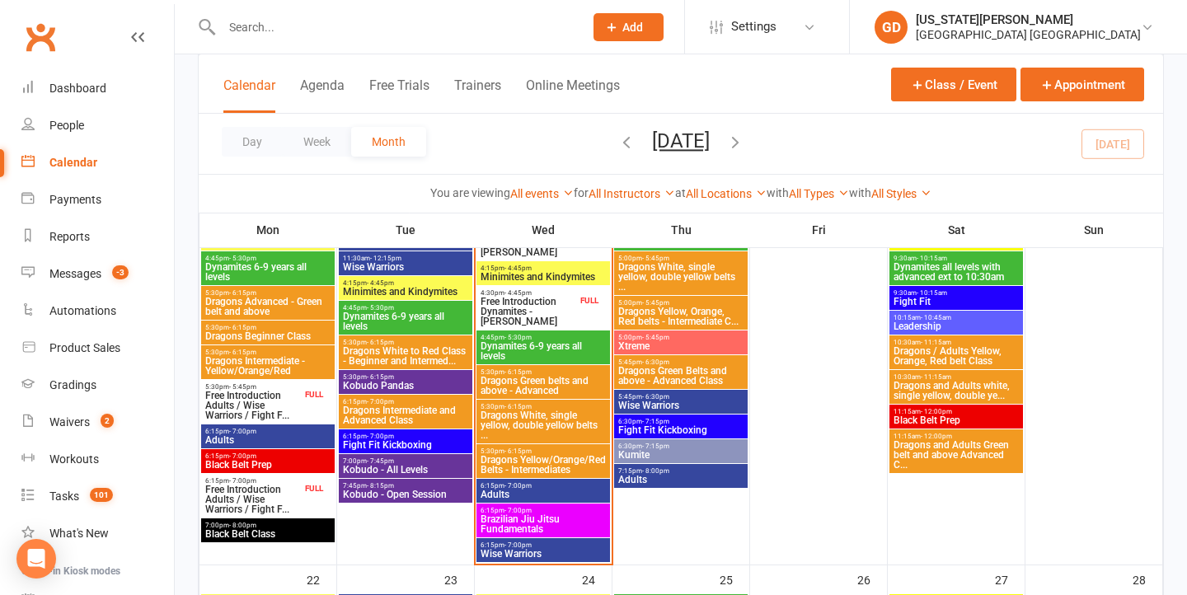
click at [560, 385] on span "Dragons Green belts and above - Advanced" at bounding box center [543, 386] width 127 height 20
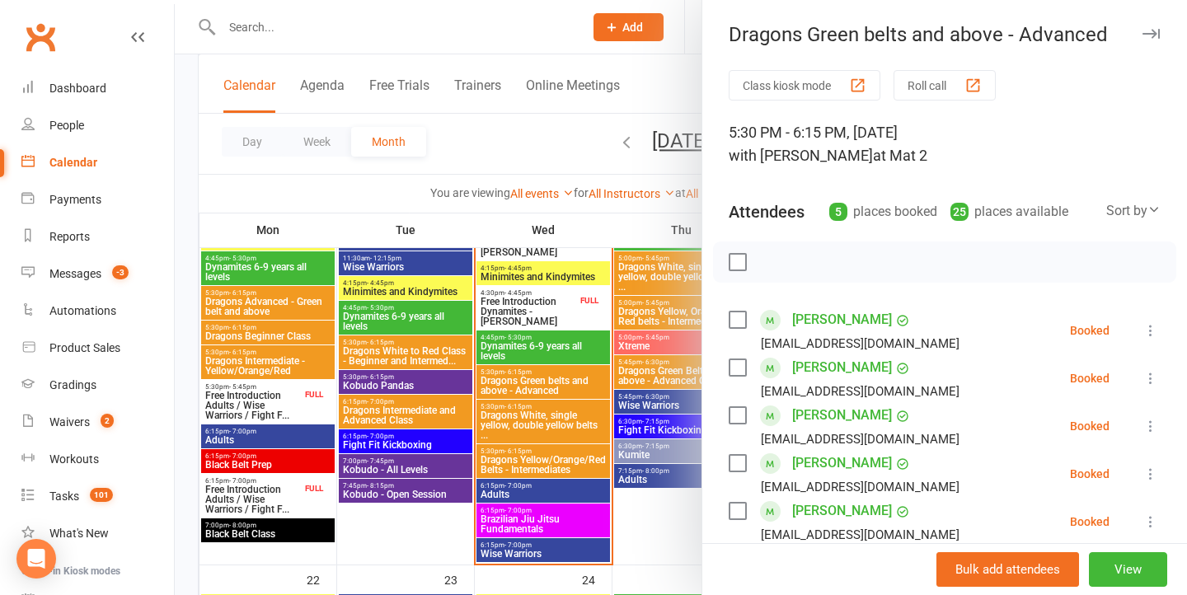
click at [517, 340] on div at bounding box center [681, 297] width 1012 height 595
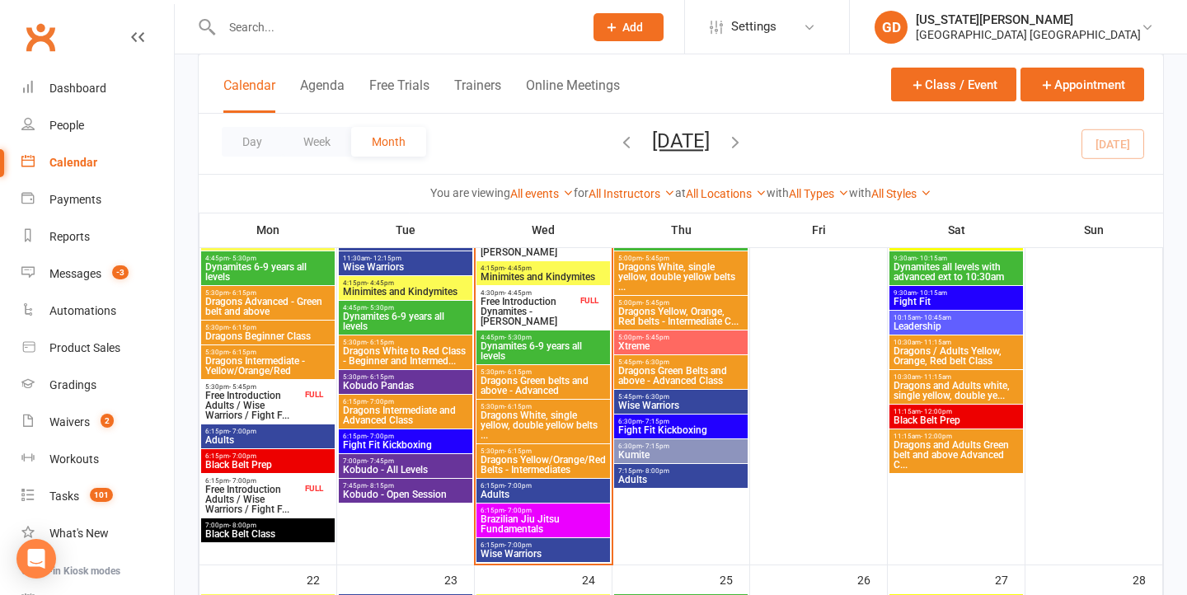
click at [307, 318] on div "5:30pm - 6:15pm Dragons Advanced - Green belt and above" at bounding box center [268, 303] width 134 height 34
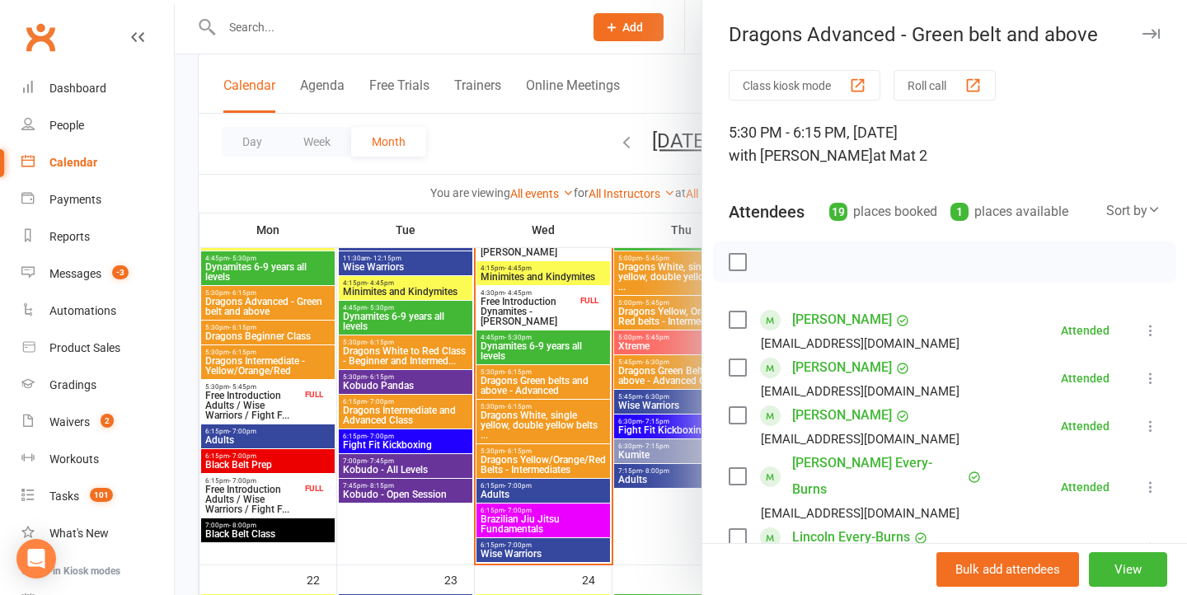
click at [298, 335] on div at bounding box center [681, 297] width 1012 height 595
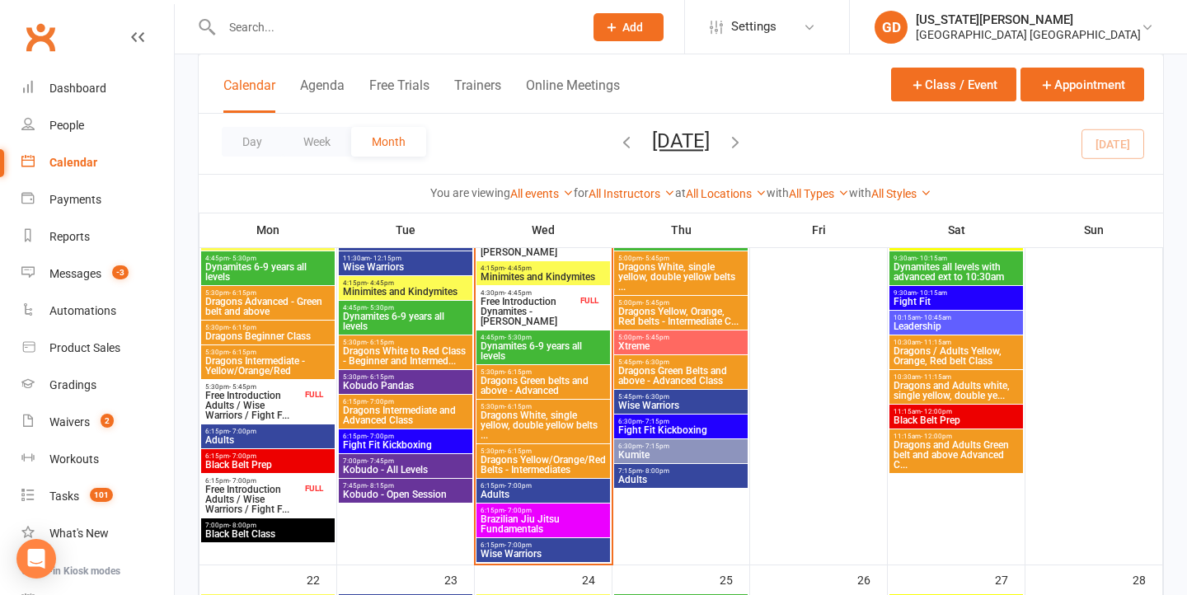
click at [286, 331] on span "Dragons Beginner Class" at bounding box center [267, 336] width 127 height 10
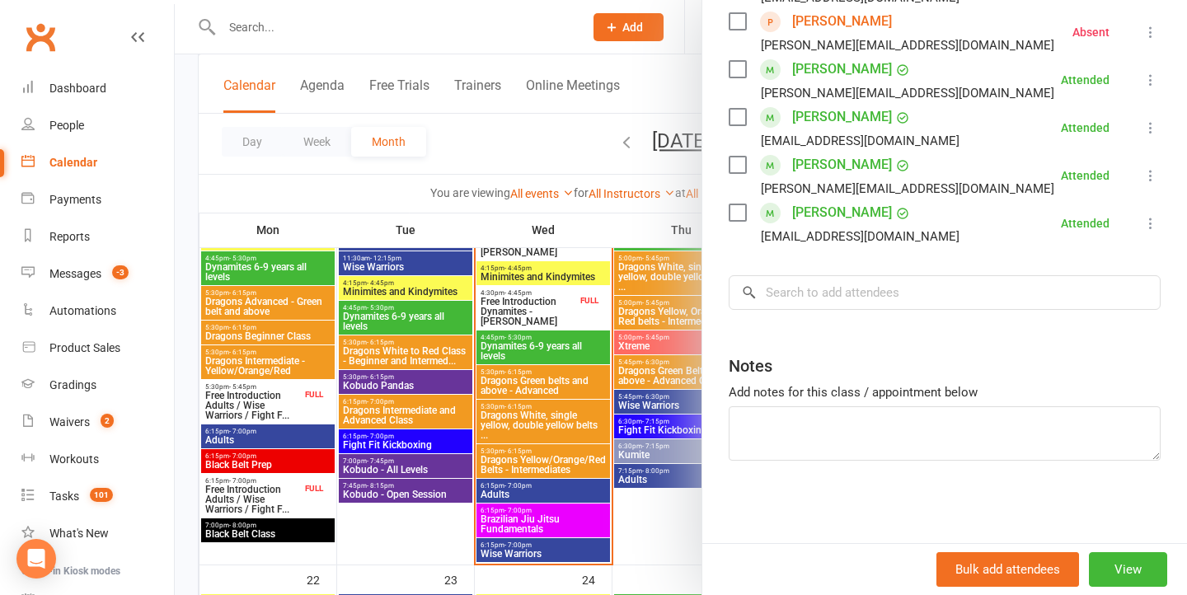
scroll to position [346, 0]
click at [368, 234] on div at bounding box center [681, 297] width 1012 height 595
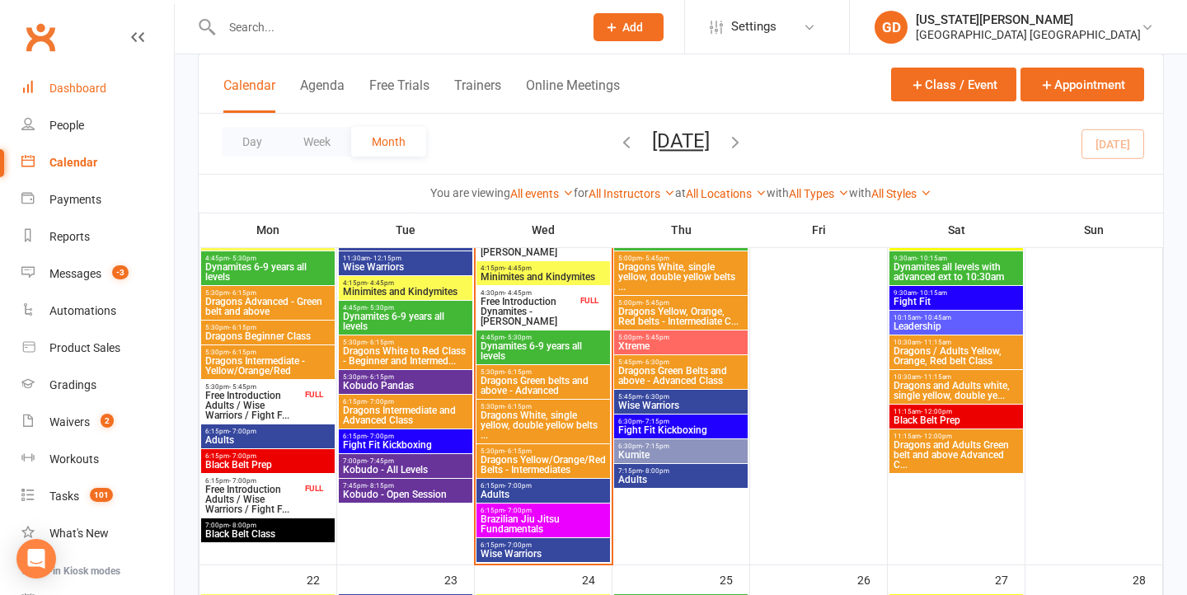
click at [111, 79] on link "Dashboard" at bounding box center [97, 88] width 152 height 37
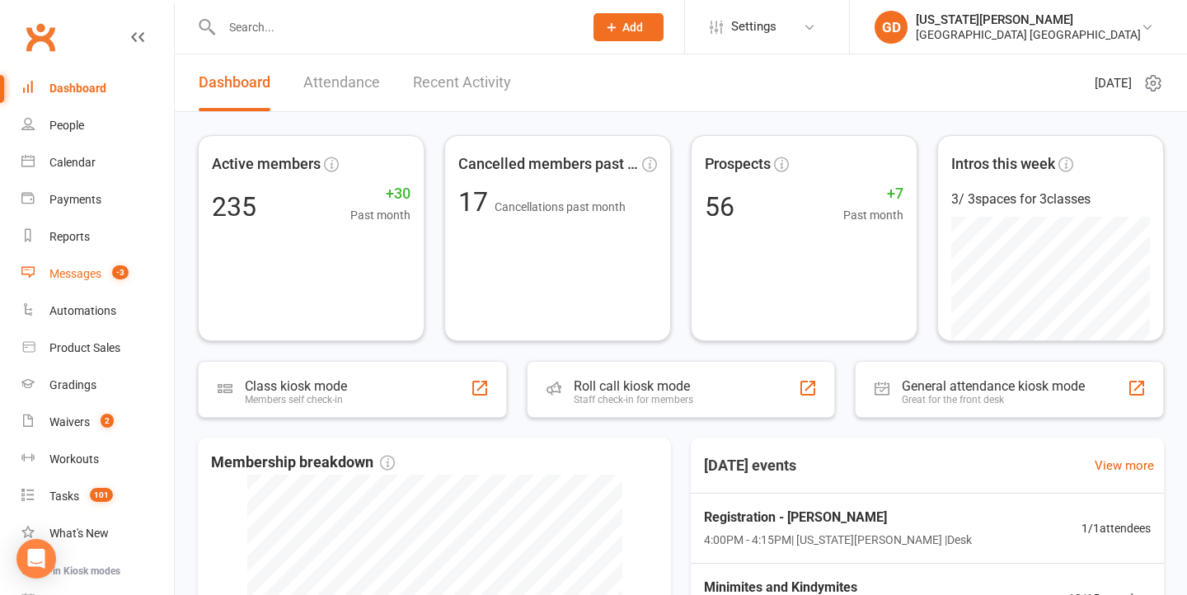
click at [95, 262] on link "Messages -3" at bounding box center [97, 274] width 152 height 37
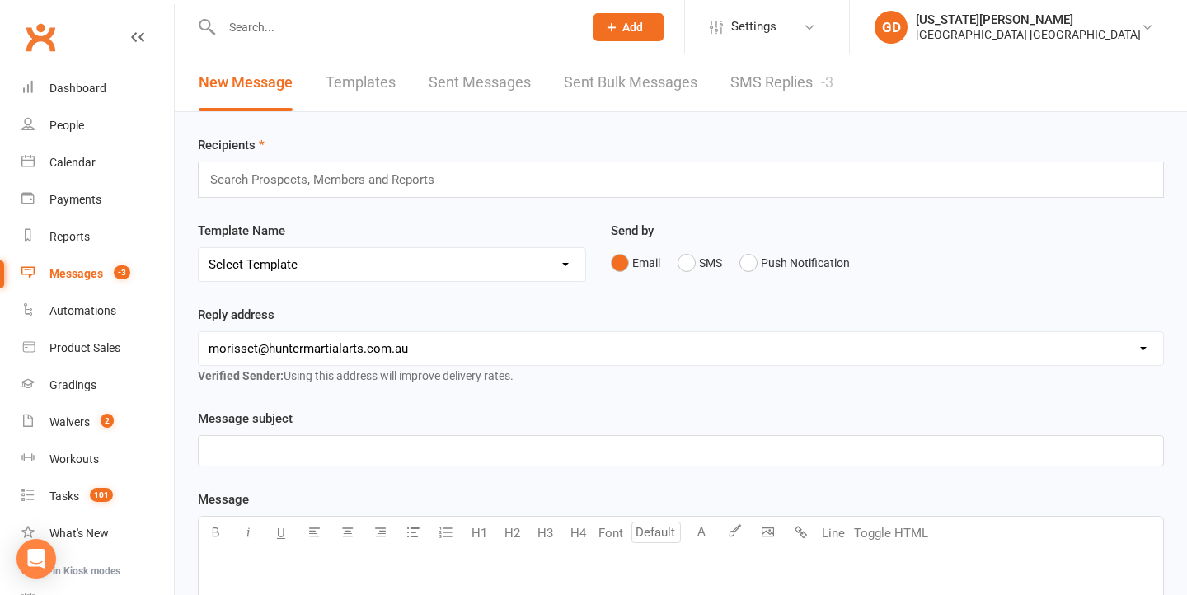
click at [748, 87] on link "SMS Replies -3" at bounding box center [781, 82] width 103 height 57
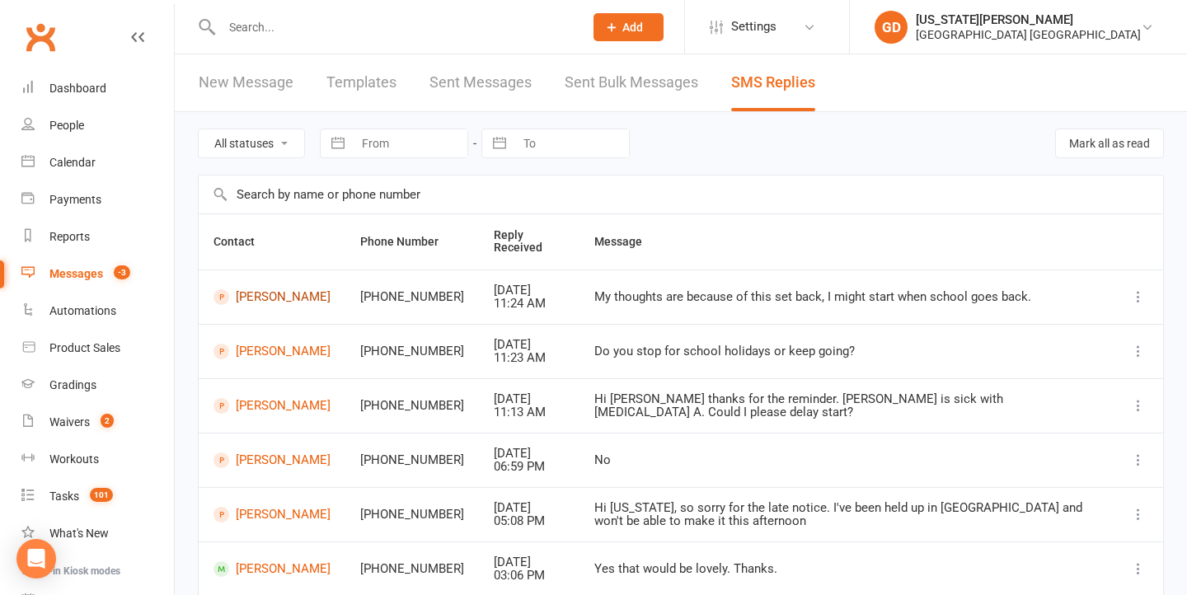
click at [263, 294] on link "Taylor Collins" at bounding box center [271, 297] width 117 height 16
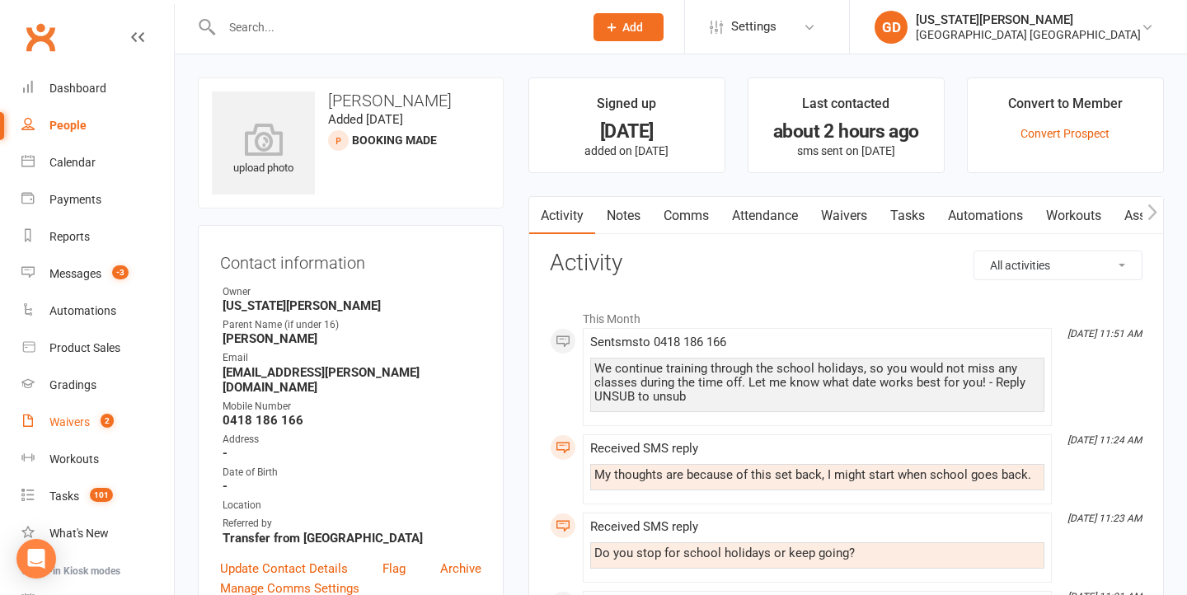
click at [96, 428] on count-badge "2" at bounding box center [102, 421] width 21 height 13
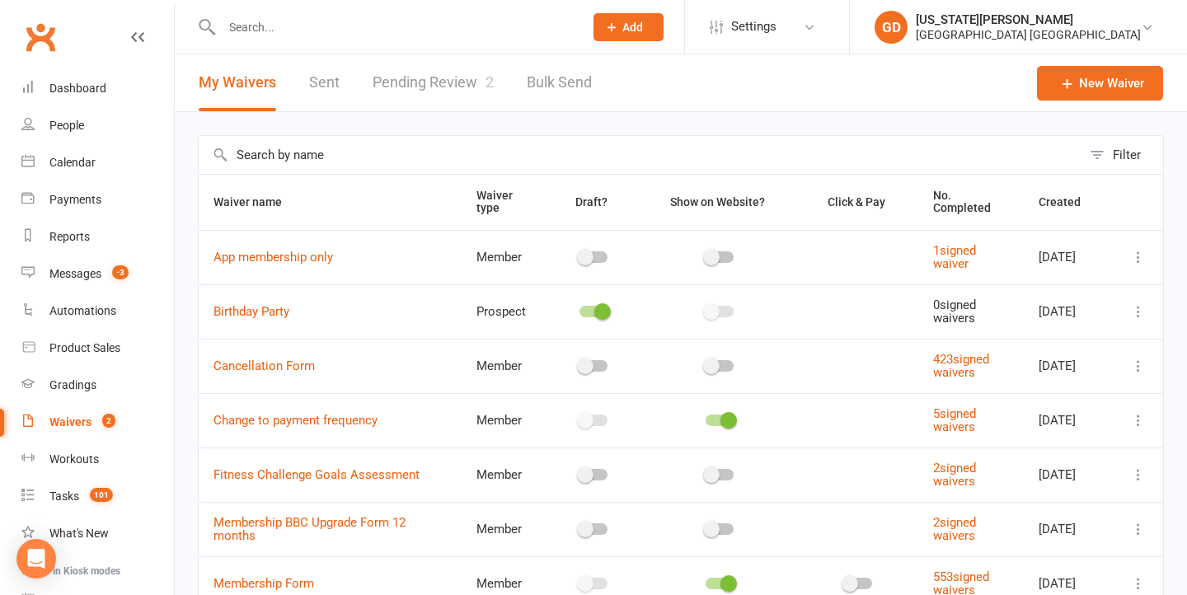
click at [398, 87] on link "Pending Review 2" at bounding box center [433, 82] width 121 height 57
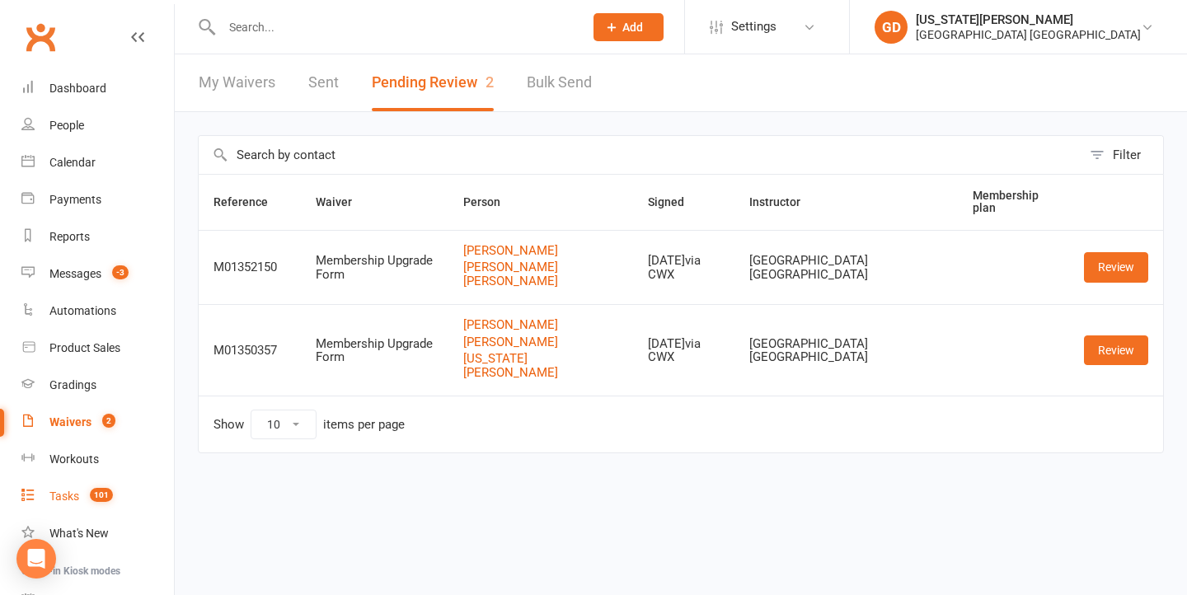
click at [82, 490] on link "Tasks 101" at bounding box center [97, 496] width 152 height 37
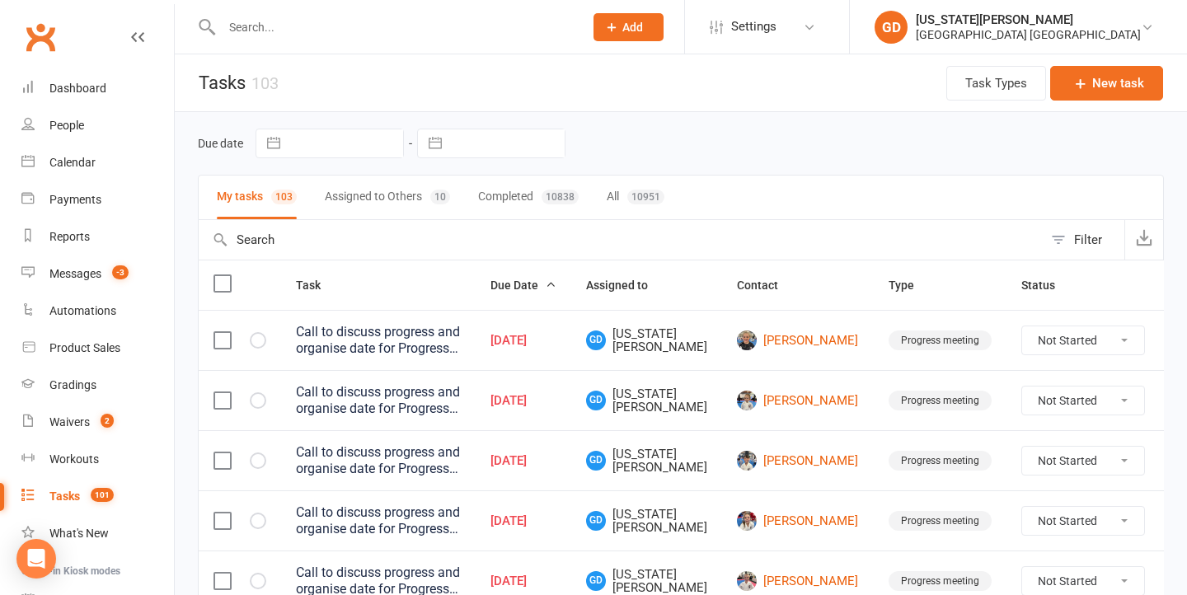
drag, startPoint x: 113, startPoint y: 169, endPoint x: 239, endPoint y: 144, distance: 128.5
click at [113, 169] on link "Calendar" at bounding box center [97, 162] width 152 height 37
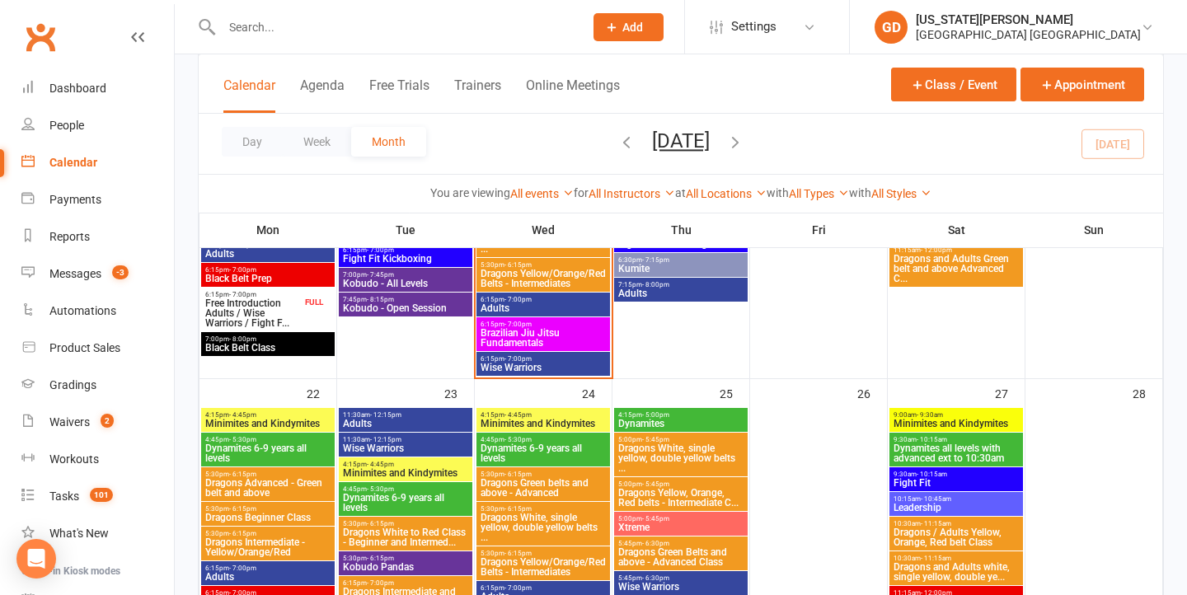
scroll to position [1429, 0]
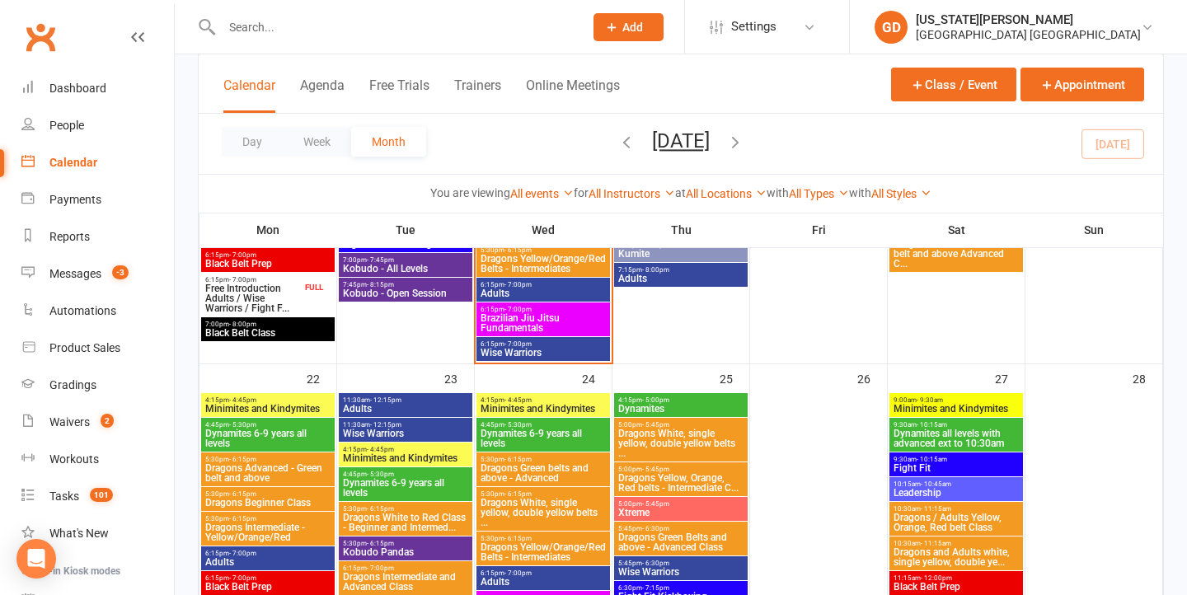
click at [295, 406] on span "Minimites and Kindymites" at bounding box center [267, 409] width 127 height 10
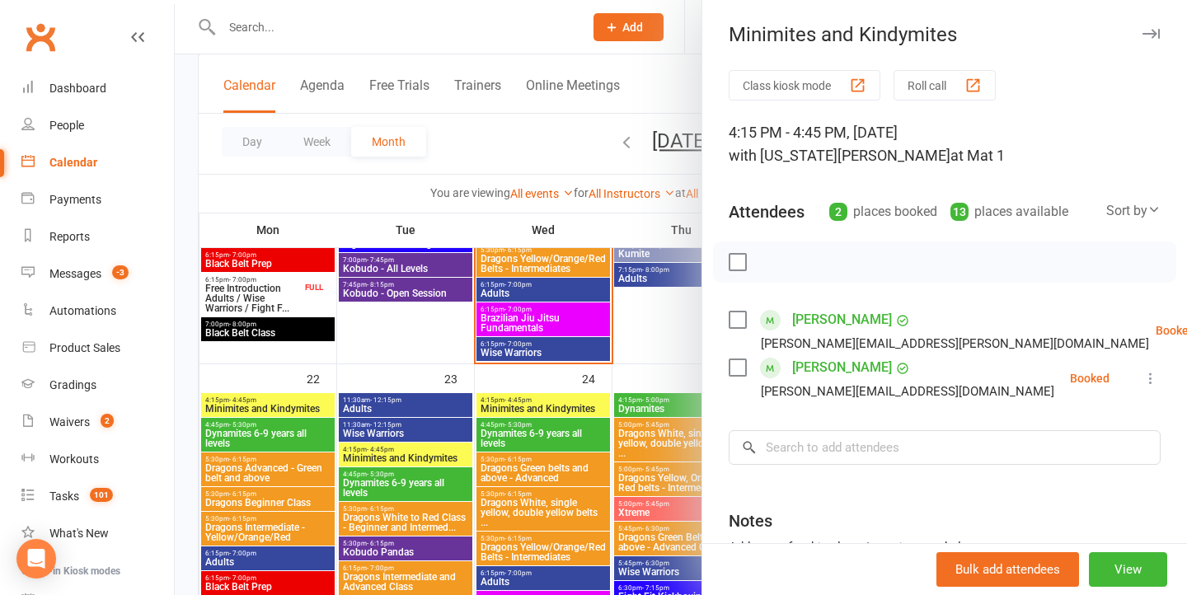
click at [373, 405] on div at bounding box center [681, 297] width 1012 height 595
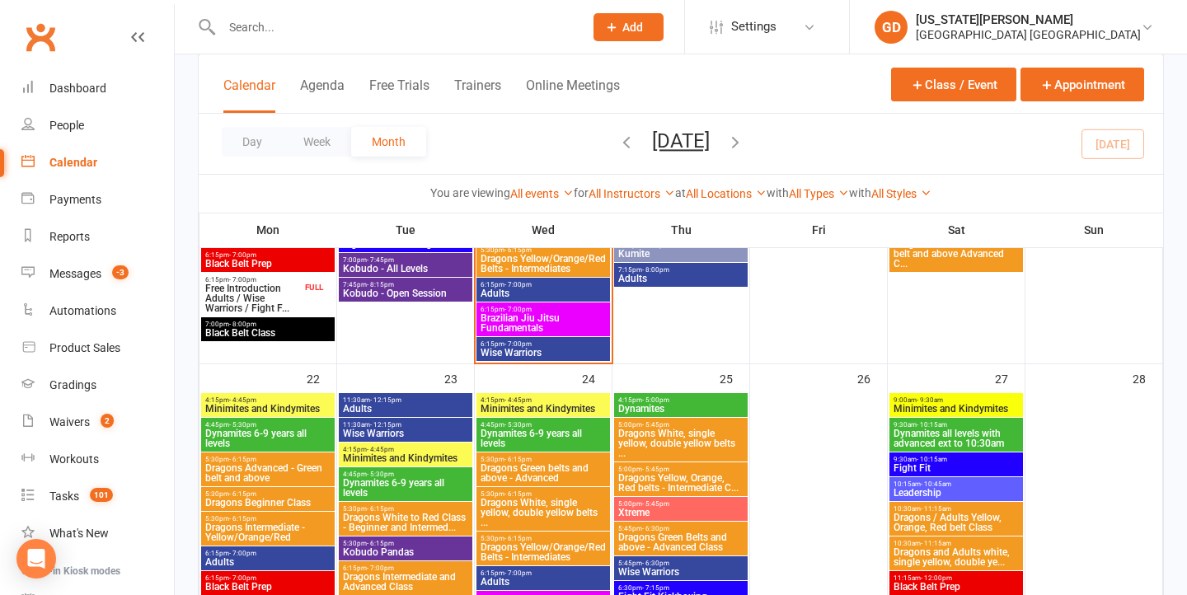
click at [375, 453] on span "Minimites and Kindymites" at bounding box center [405, 458] width 127 height 10
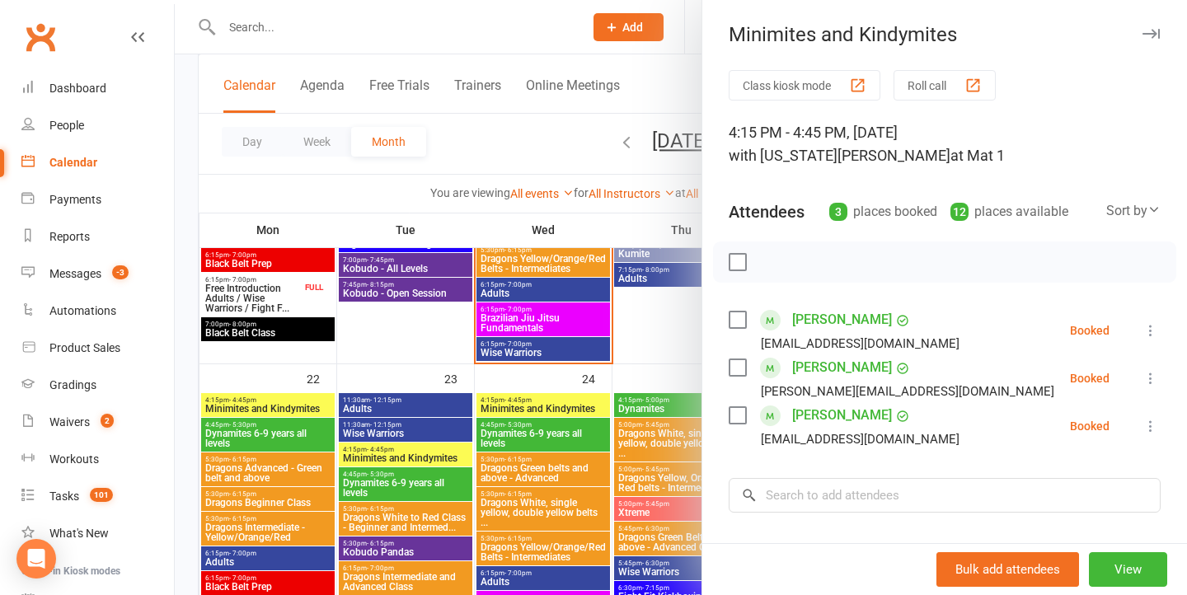
click at [464, 367] on div at bounding box center [681, 297] width 1012 height 595
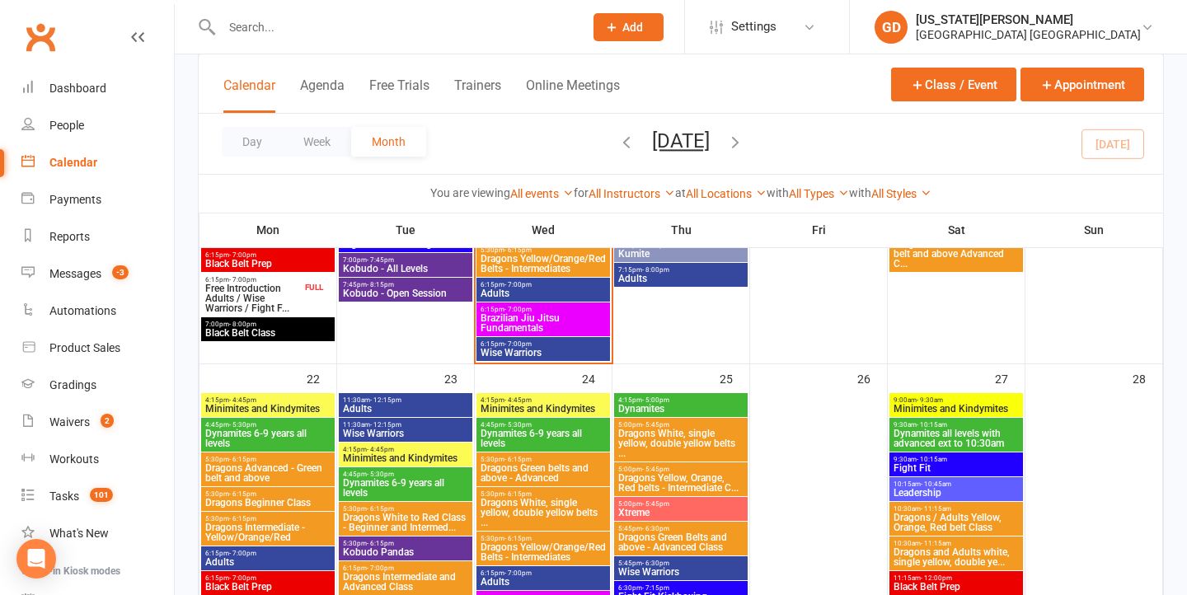
click at [537, 405] on span "Minimites and Kindymites" at bounding box center [543, 409] width 127 height 10
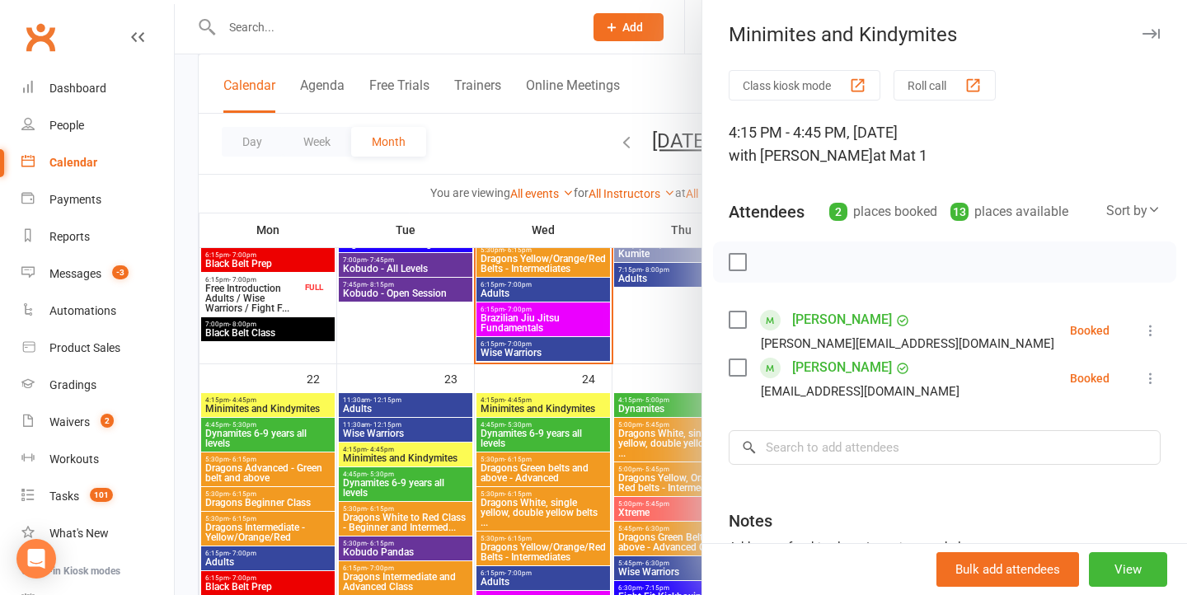
click at [435, 388] on div at bounding box center [681, 297] width 1012 height 595
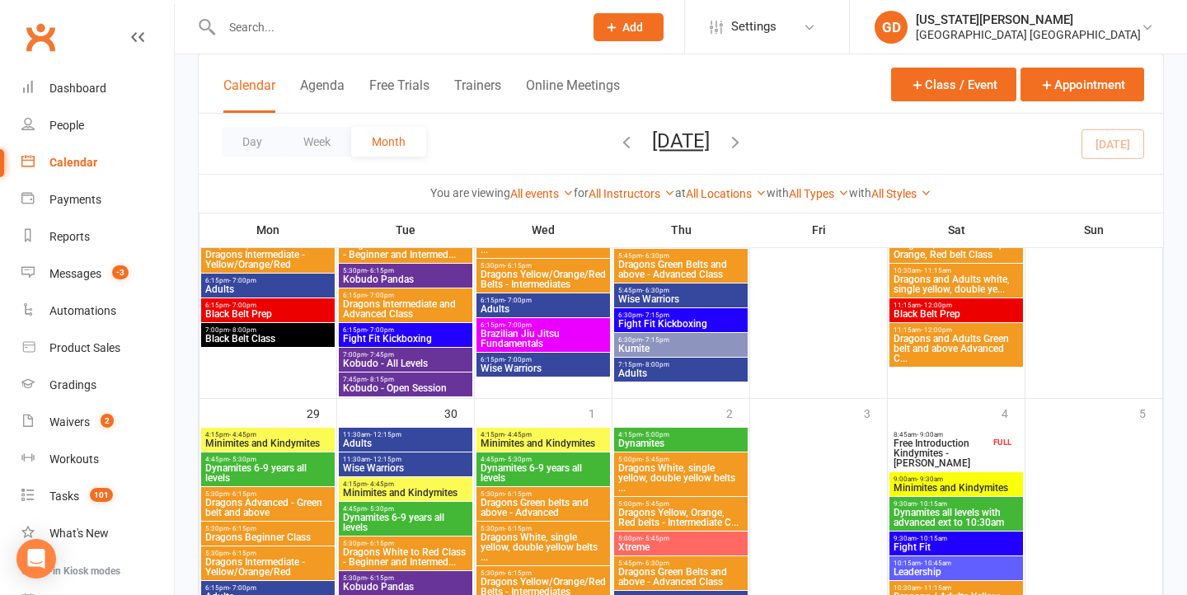
scroll to position [1729, 0]
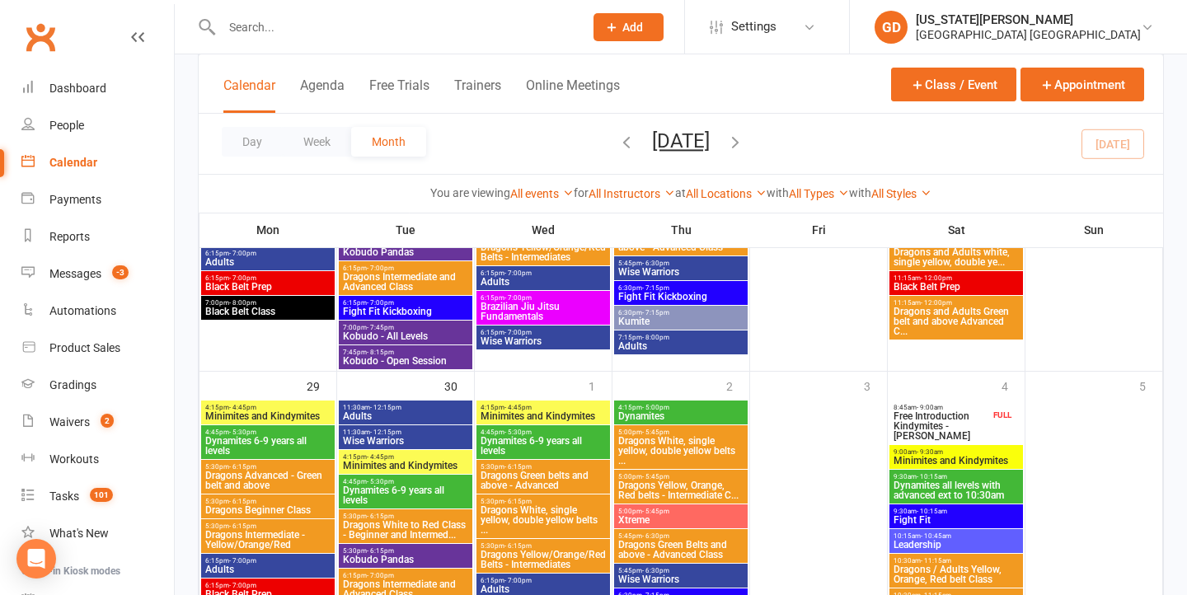
click at [282, 415] on span "Minimites and Kindymites" at bounding box center [267, 416] width 127 height 10
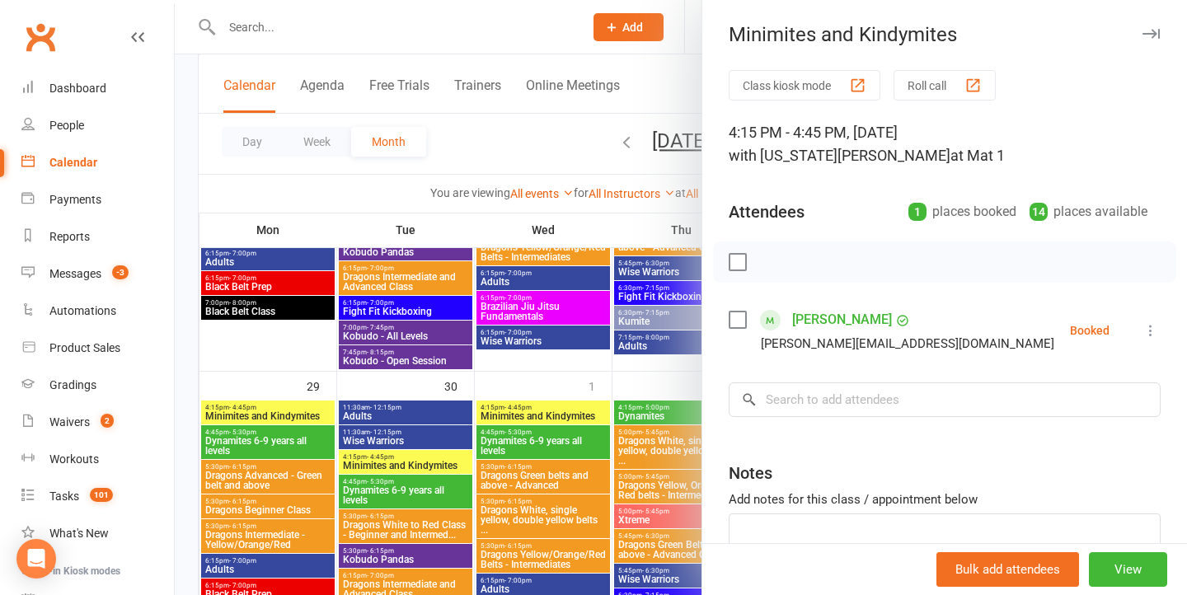
click at [446, 409] on div at bounding box center [681, 297] width 1012 height 595
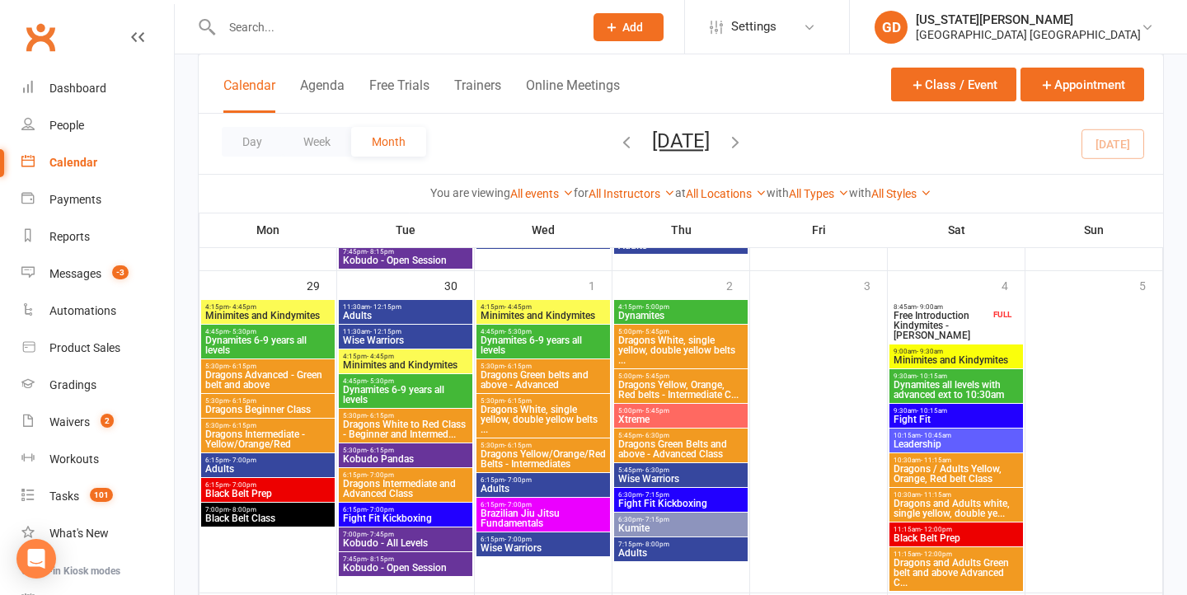
scroll to position [1801, 0]
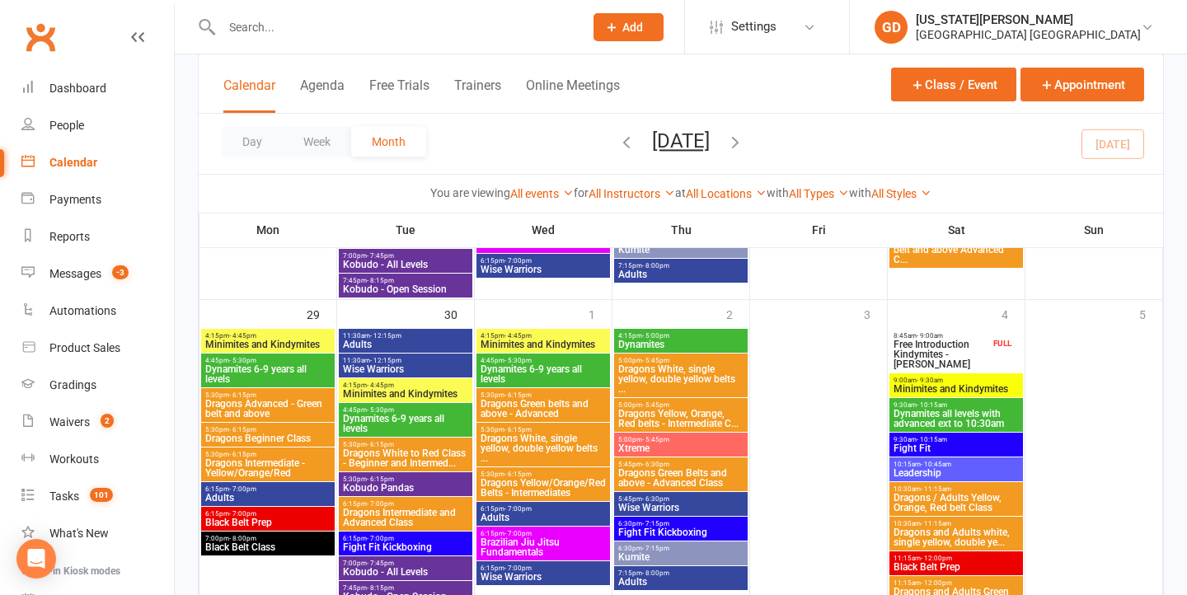
click at [924, 363] on span "Free Introduction Kindymites - Mia Dixon" at bounding box center [941, 355] width 97 height 30
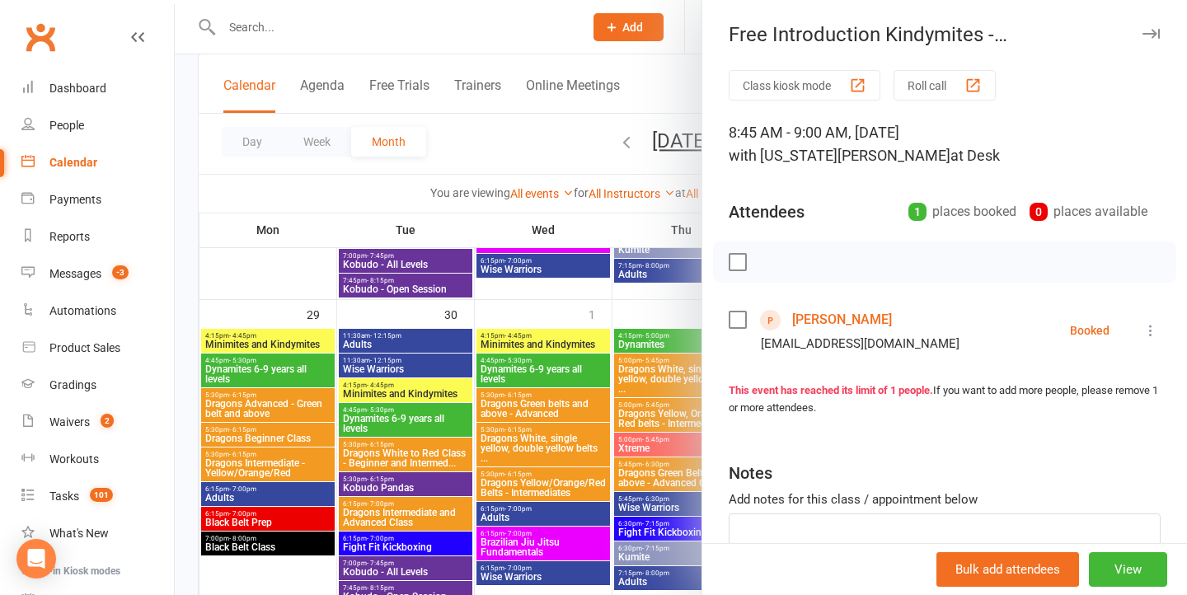
click at [583, 345] on div at bounding box center [681, 297] width 1012 height 595
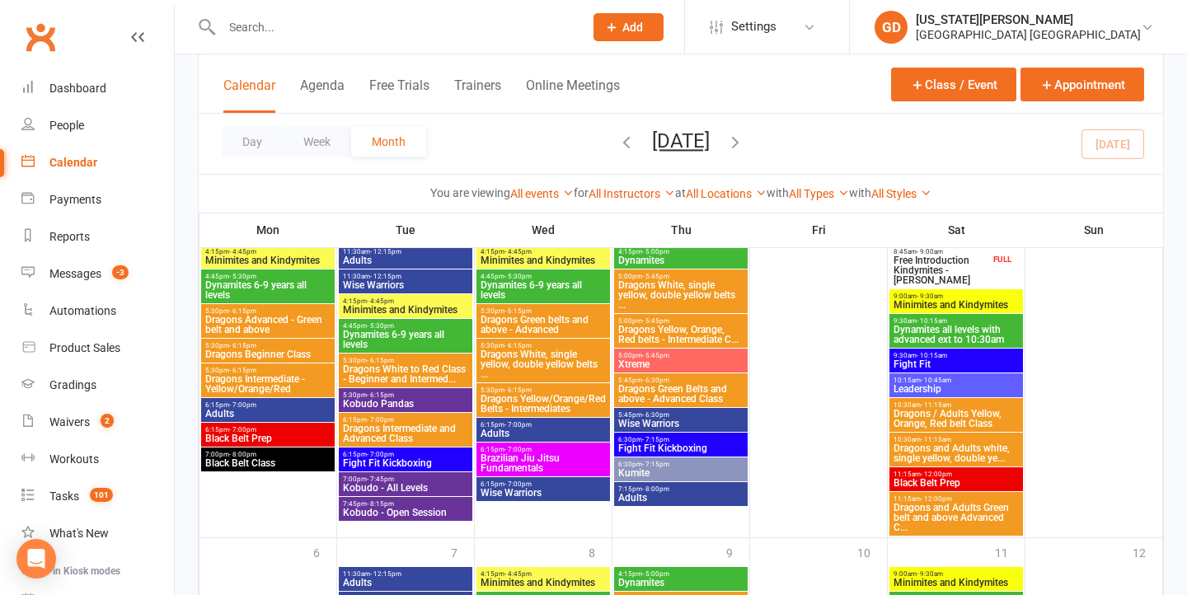
scroll to position [1913, 0]
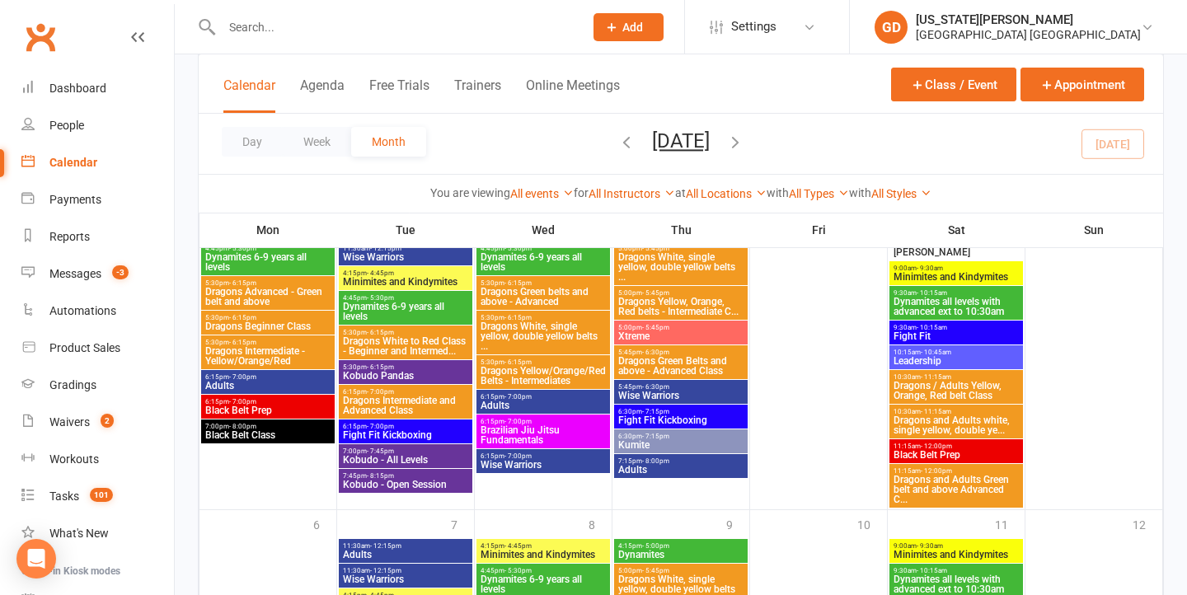
click at [960, 451] on span "Black Belt Prep" at bounding box center [956, 455] width 127 height 10
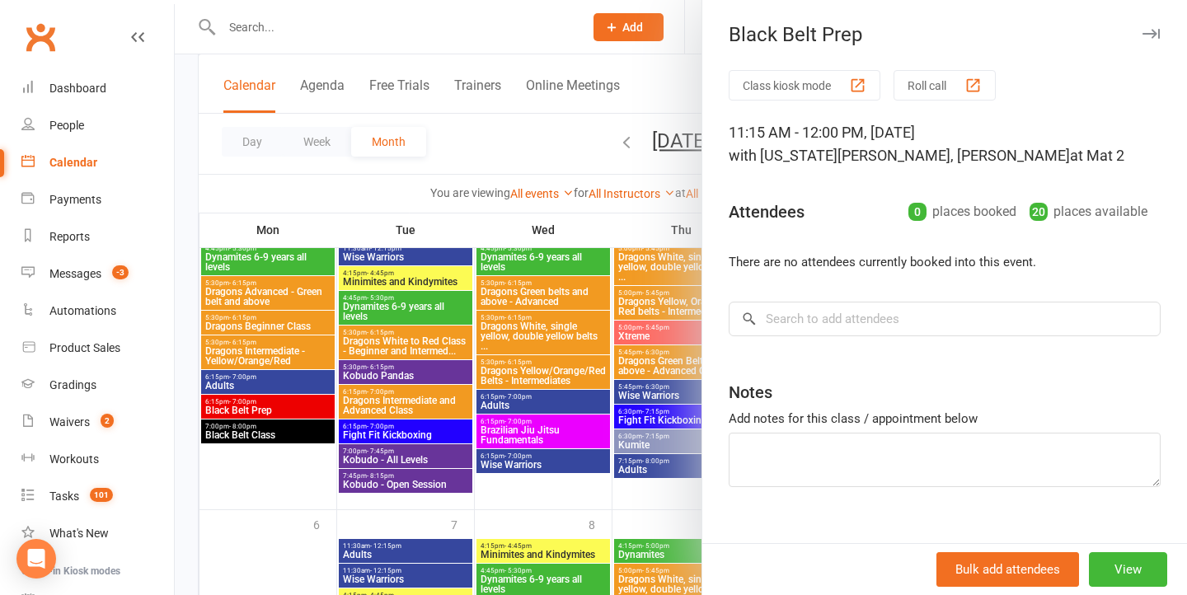
click at [584, 411] on div at bounding box center [681, 297] width 1012 height 595
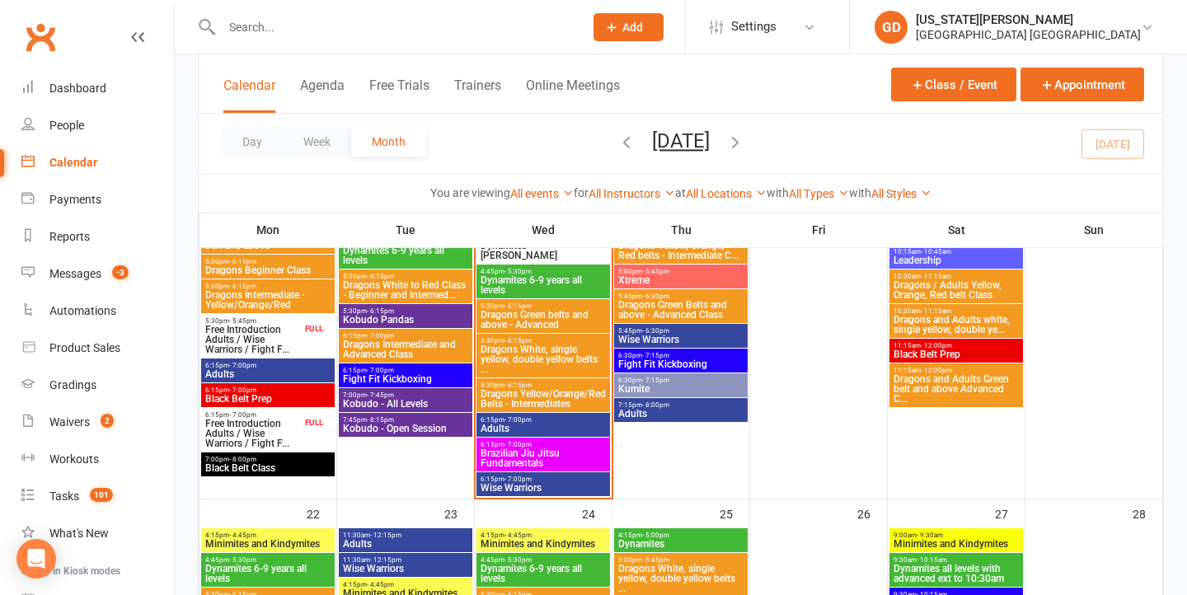
scroll to position [1276, 0]
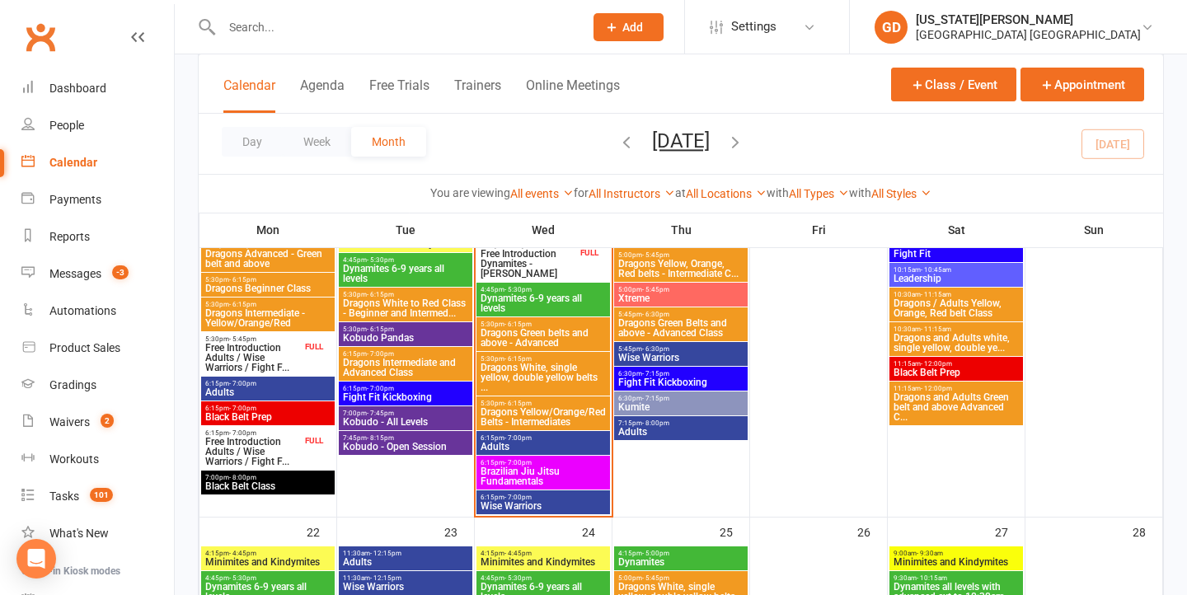
click at [980, 366] on span "11:15am - 12:00pm" at bounding box center [956, 363] width 127 height 7
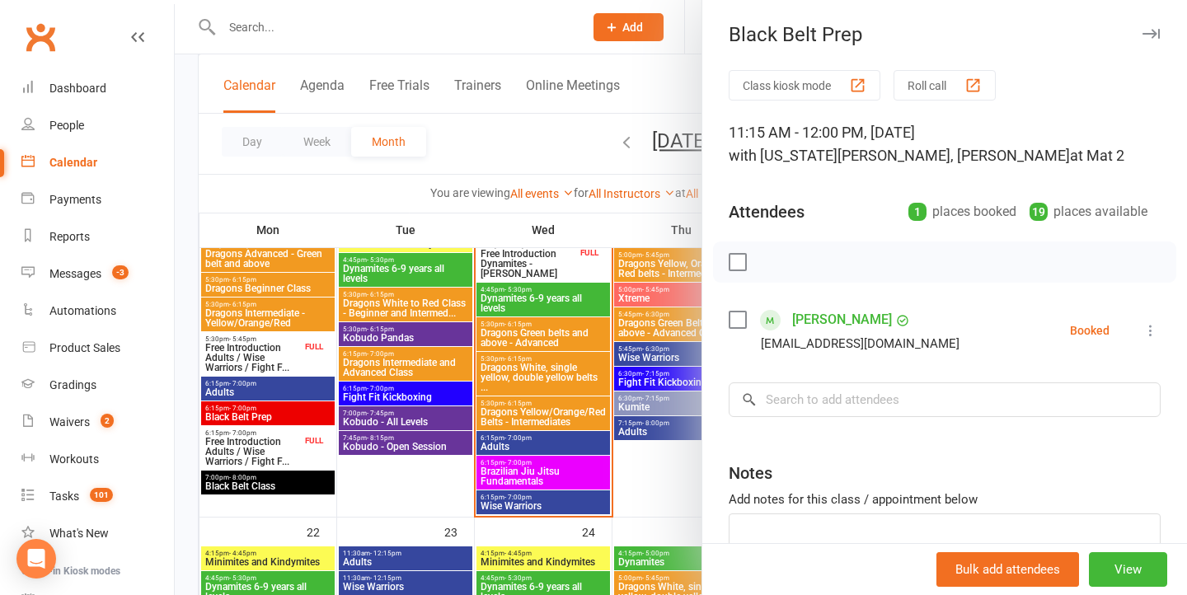
click at [617, 369] on div at bounding box center [681, 297] width 1012 height 595
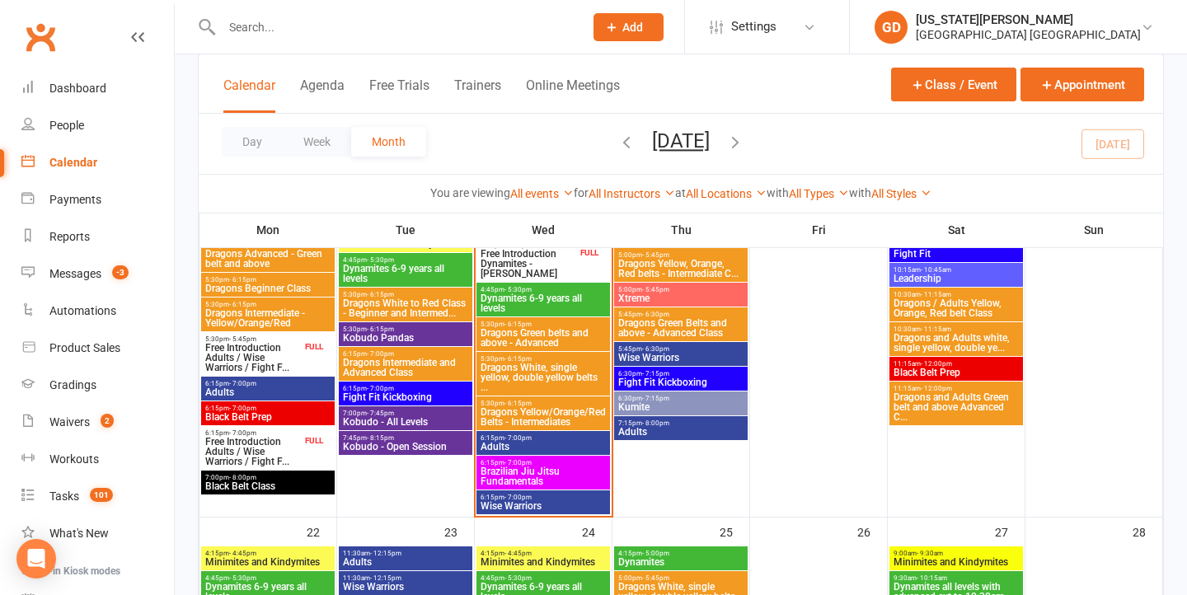
click at [542, 470] on span "Brazilian Jiu Jitsu Fundamentals" at bounding box center [543, 477] width 127 height 20
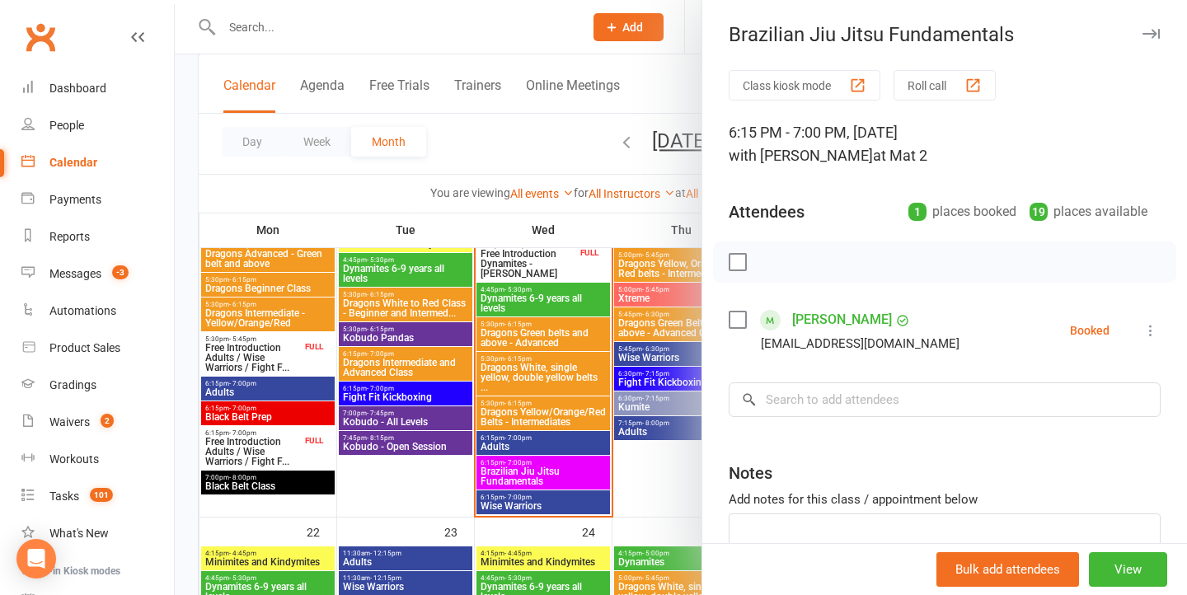
click at [542, 470] on div at bounding box center [681, 297] width 1012 height 595
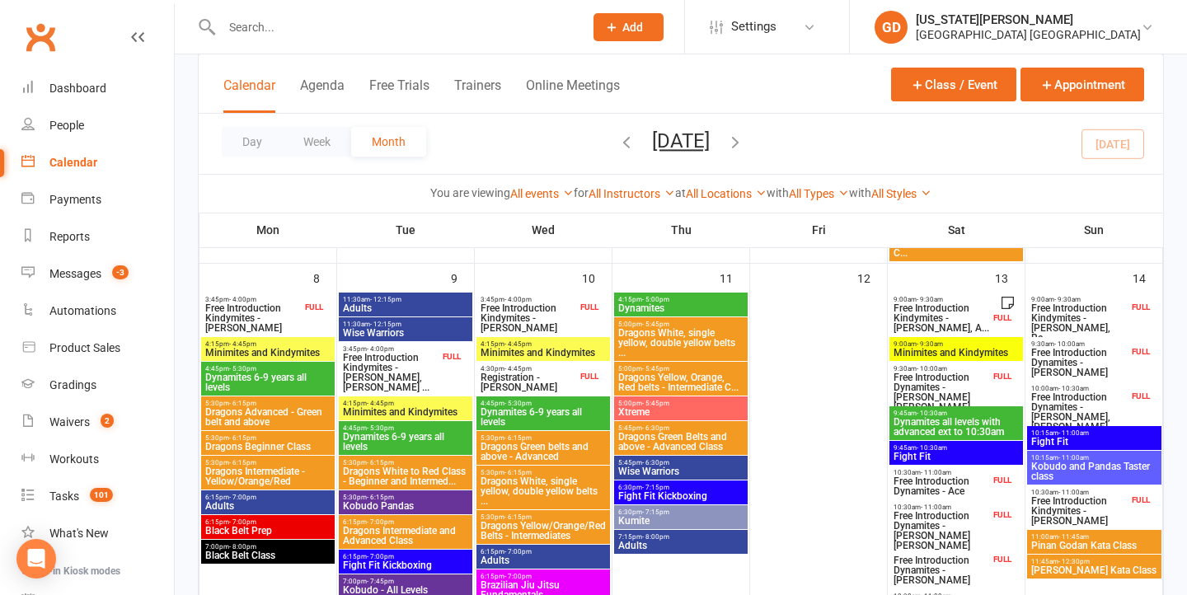
scroll to position [532, 0]
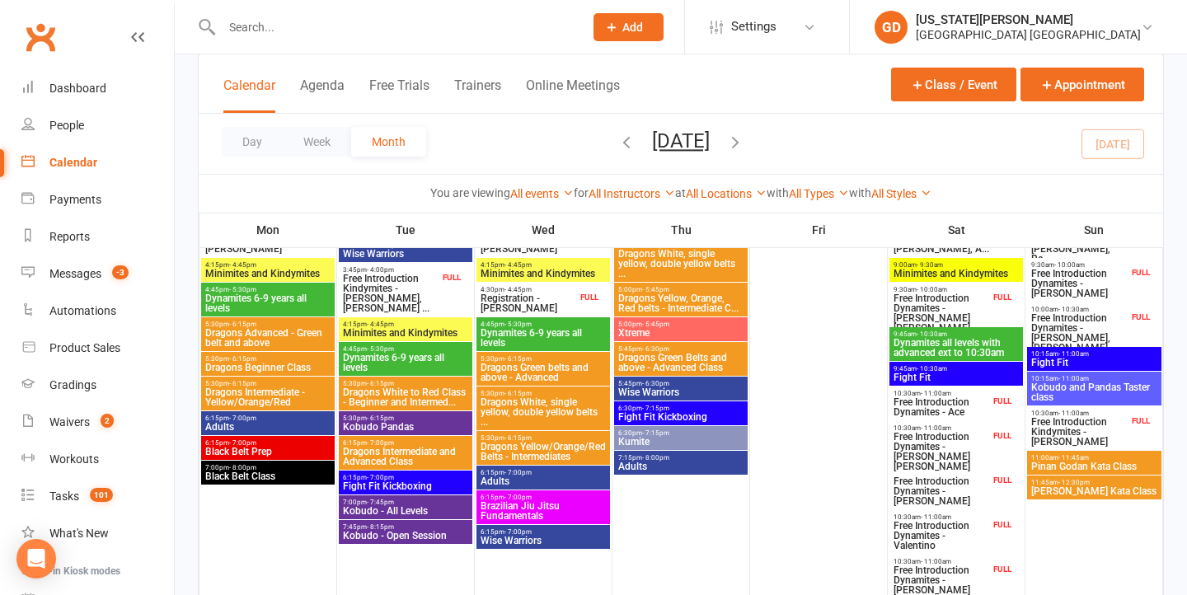
click at [542, 499] on span "6:15pm - 7:00pm" at bounding box center [543, 497] width 127 height 7
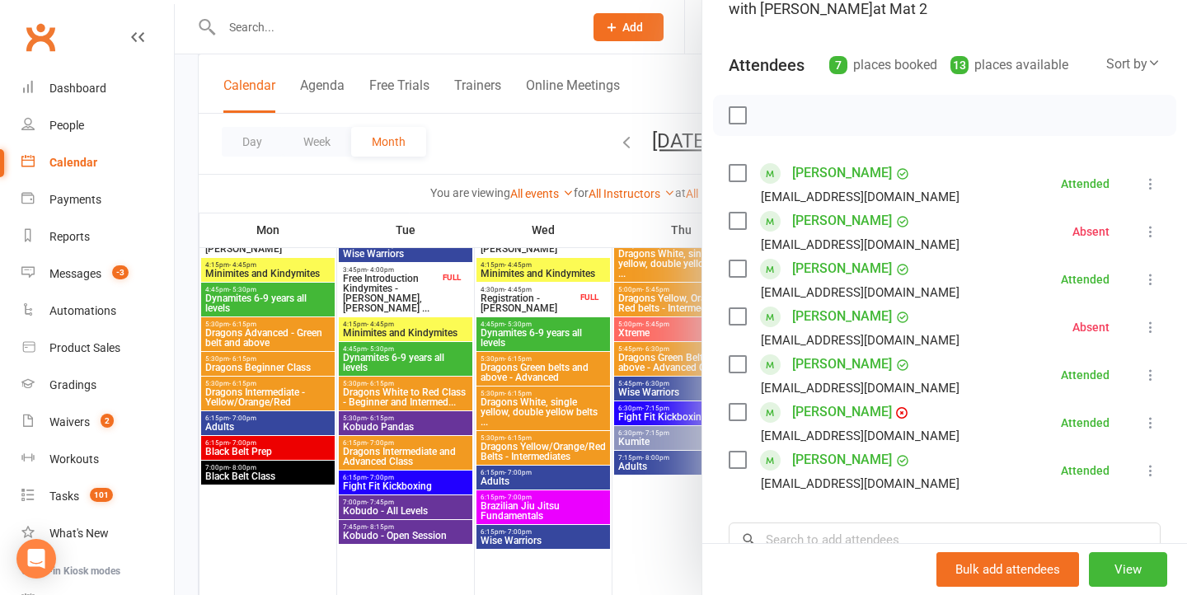
scroll to position [151, 0]
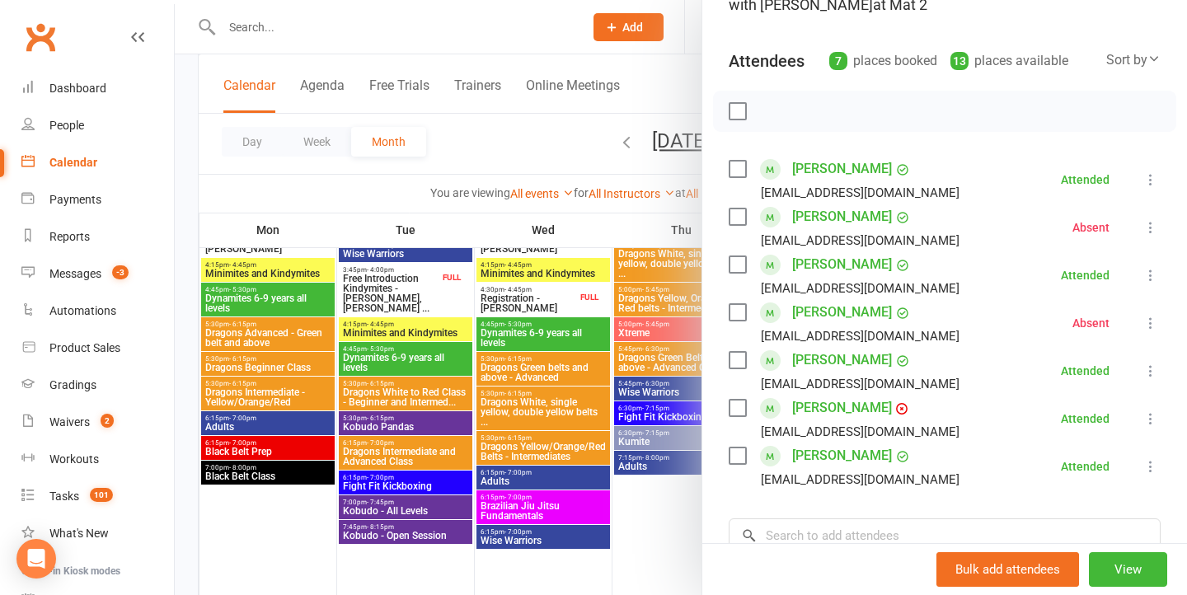
click at [557, 377] on div at bounding box center [681, 297] width 1012 height 595
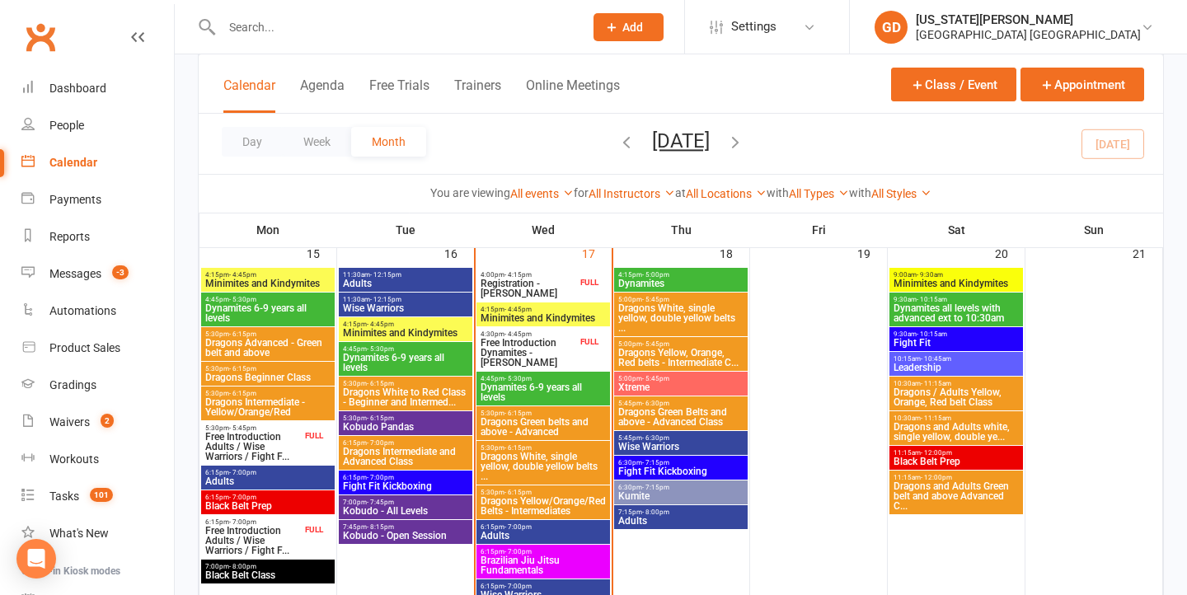
scroll to position [1268, 0]
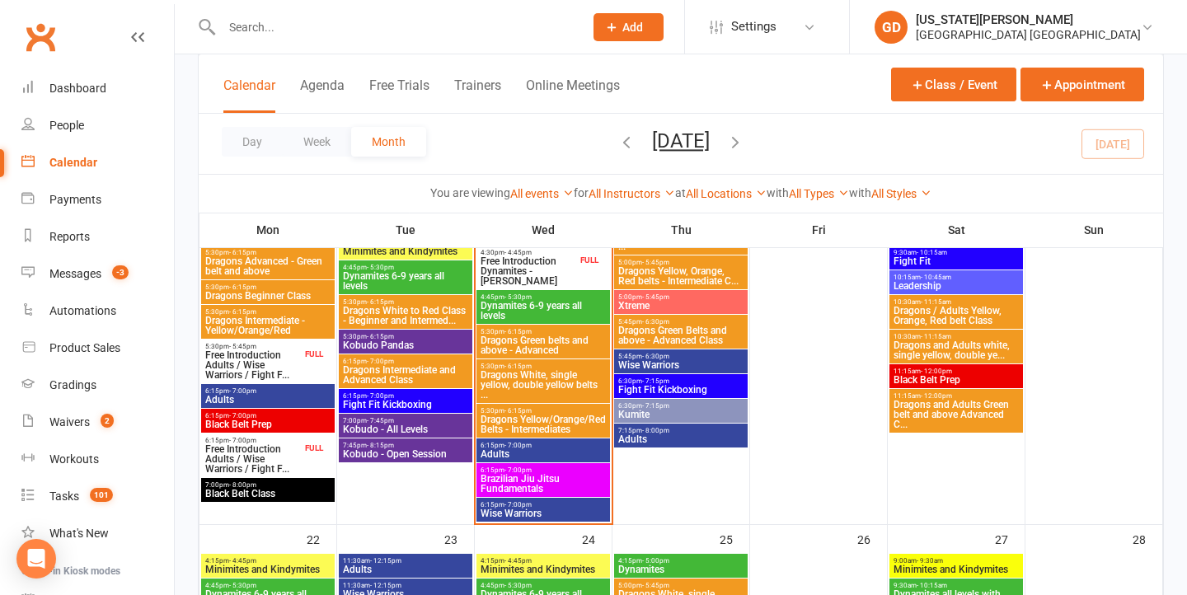
click at [517, 475] on span "Brazilian Jiu Jitsu Fundamentals" at bounding box center [543, 484] width 127 height 20
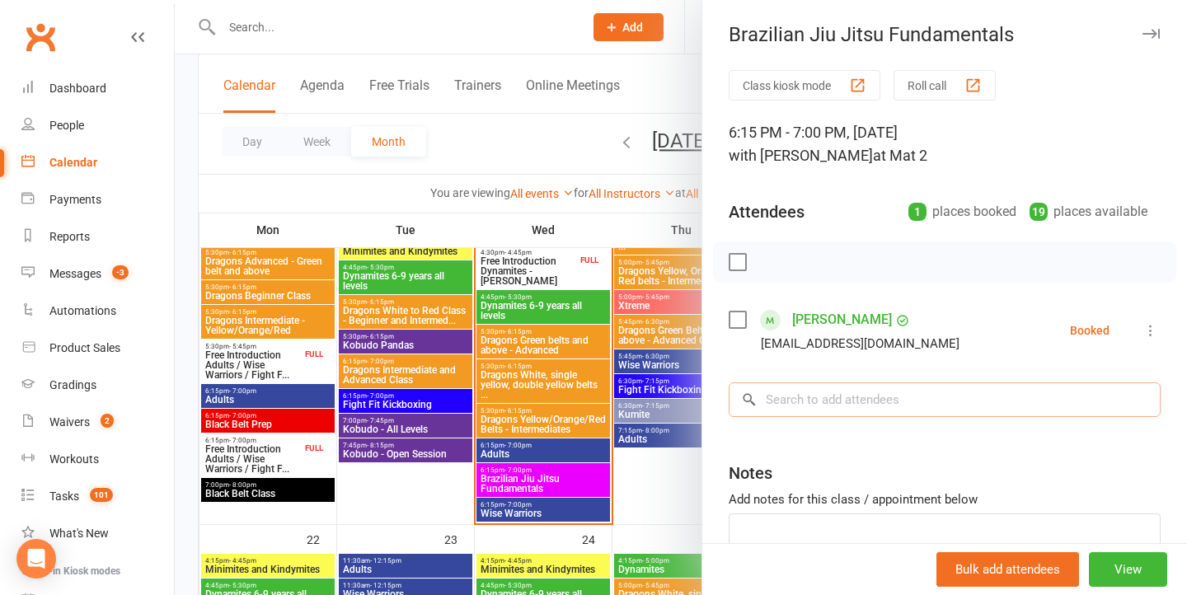
click at [783, 398] on input "search" at bounding box center [945, 399] width 432 height 35
type input "G"
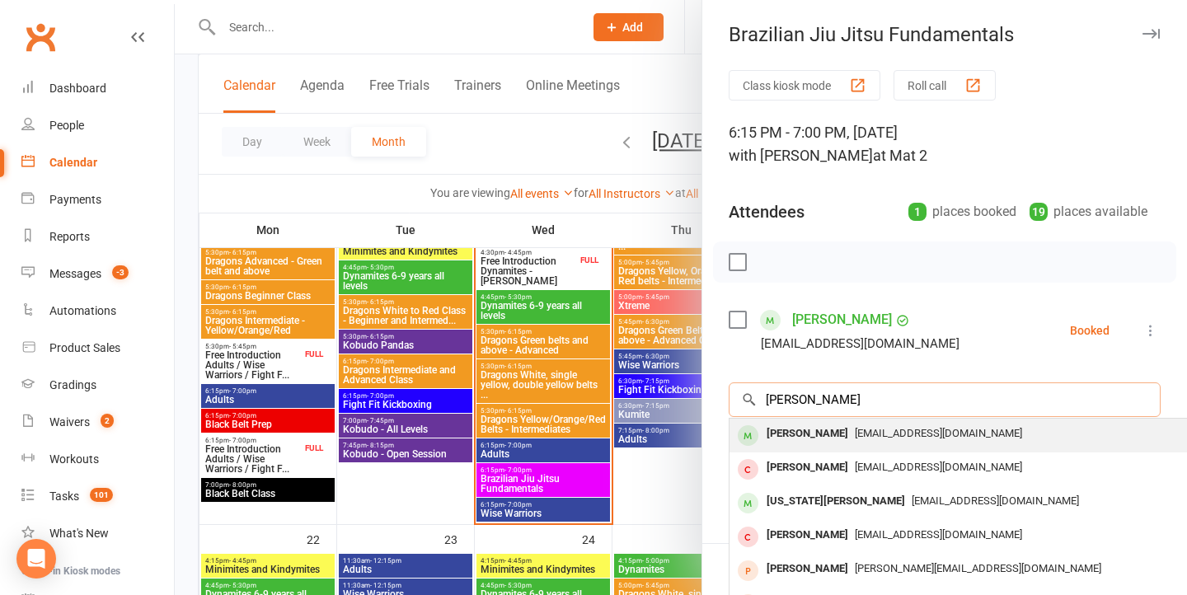
type input "harper dearlove"
click at [791, 434] on div "Harper Dearlove" at bounding box center [807, 434] width 95 height 24
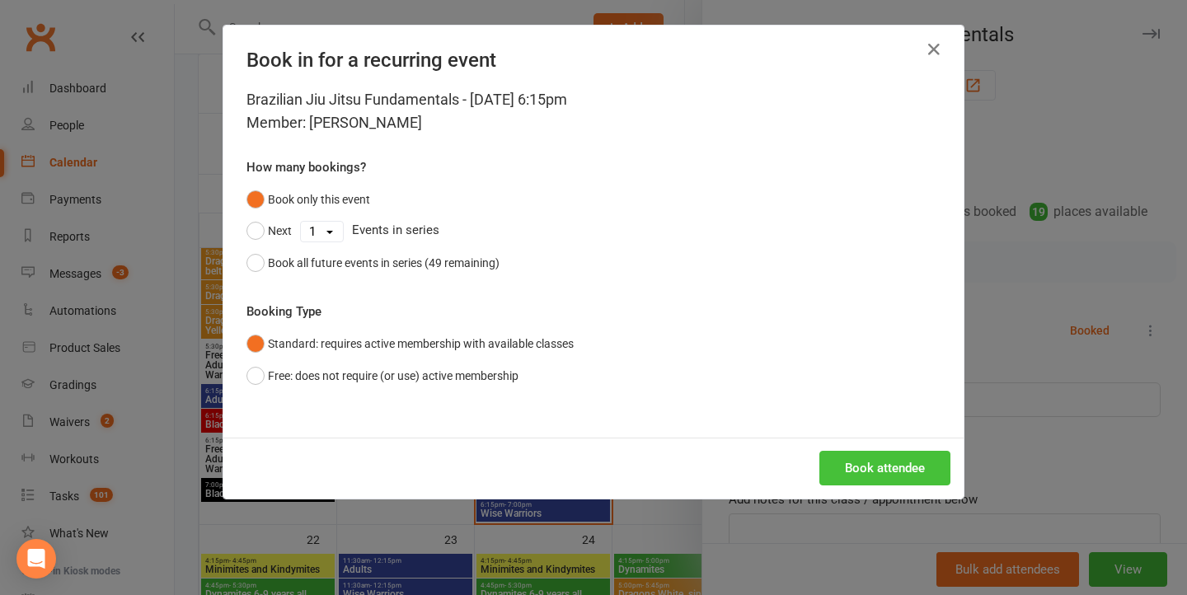
click at [848, 462] on button "Book attendee" at bounding box center [884, 468] width 131 height 35
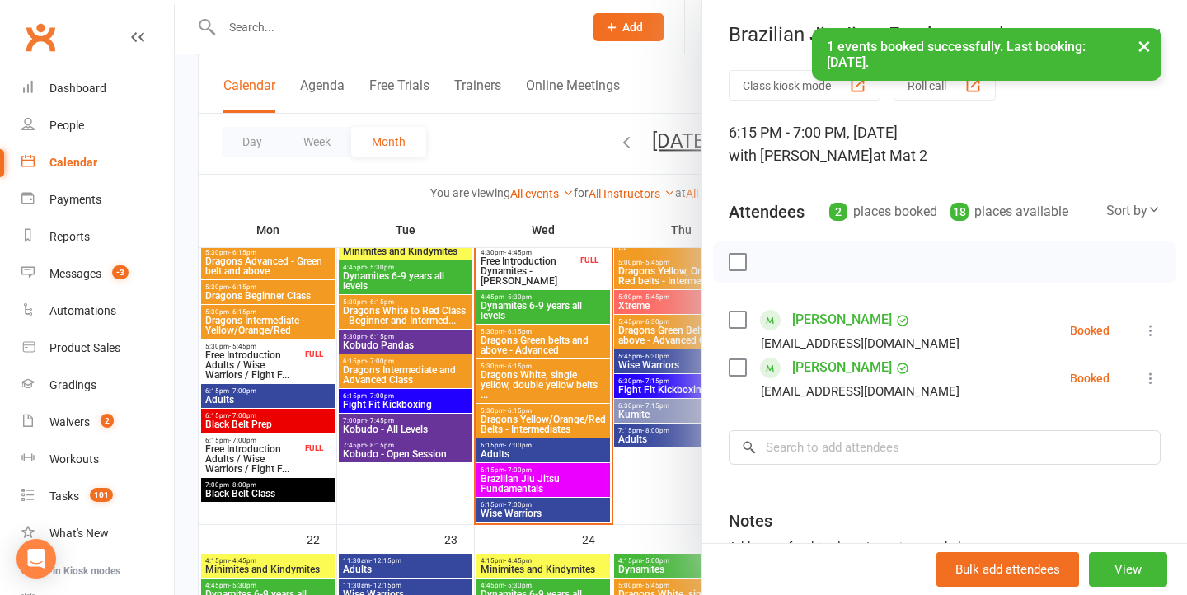
click at [609, 392] on div at bounding box center [681, 297] width 1012 height 595
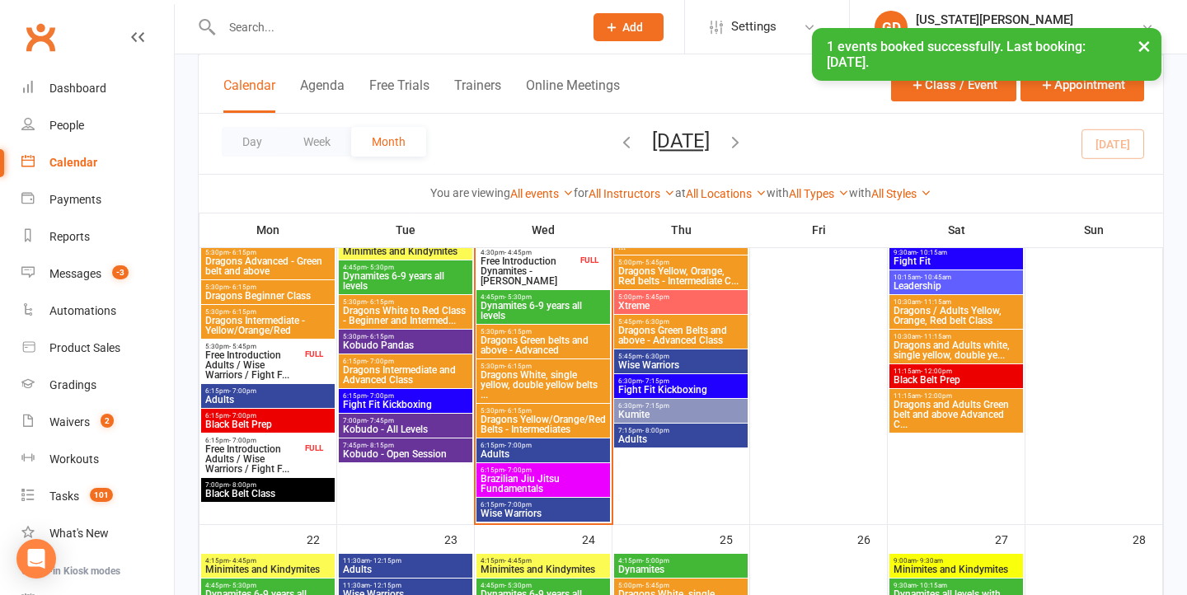
click at [542, 448] on span "6:15pm - 7:00pm" at bounding box center [543, 445] width 127 height 7
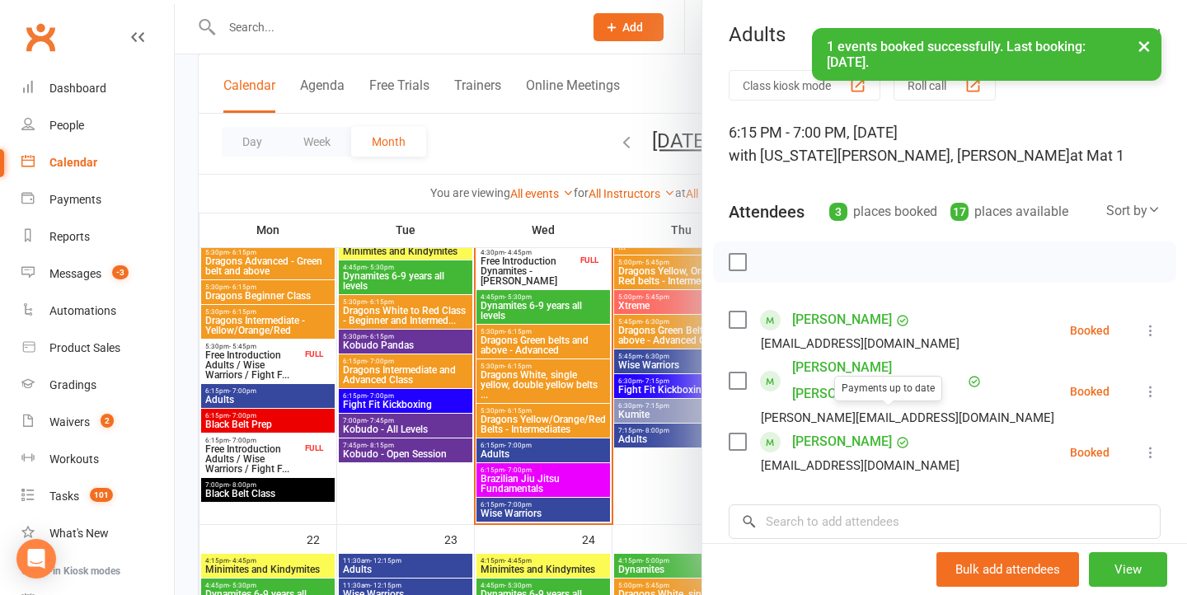
click at [440, 365] on div at bounding box center [681, 297] width 1012 height 595
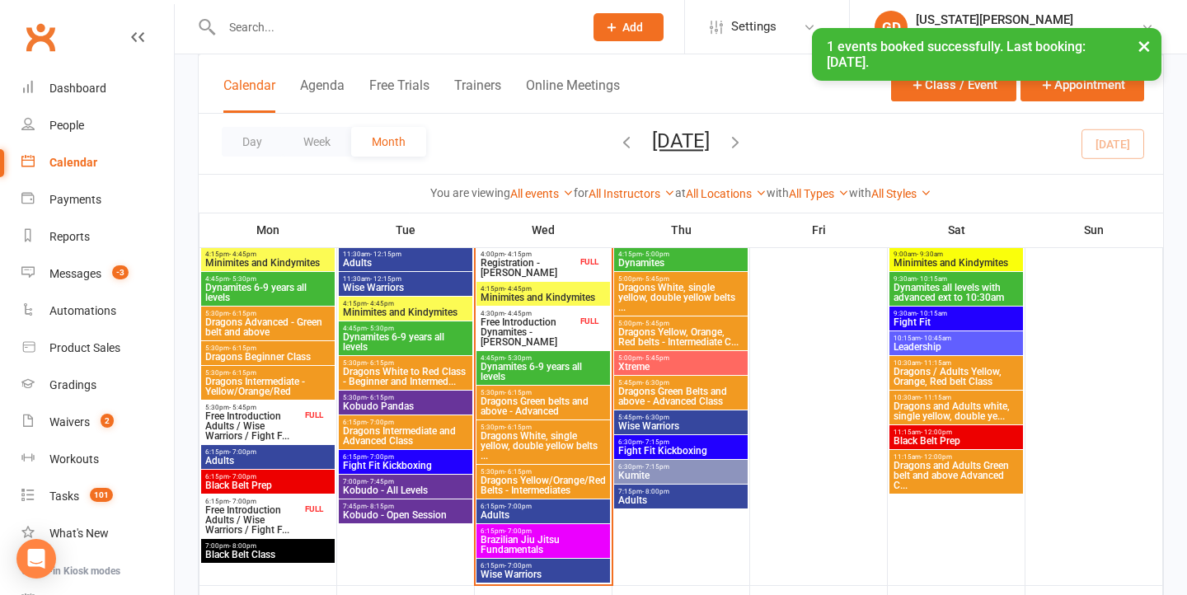
scroll to position [1196, 0]
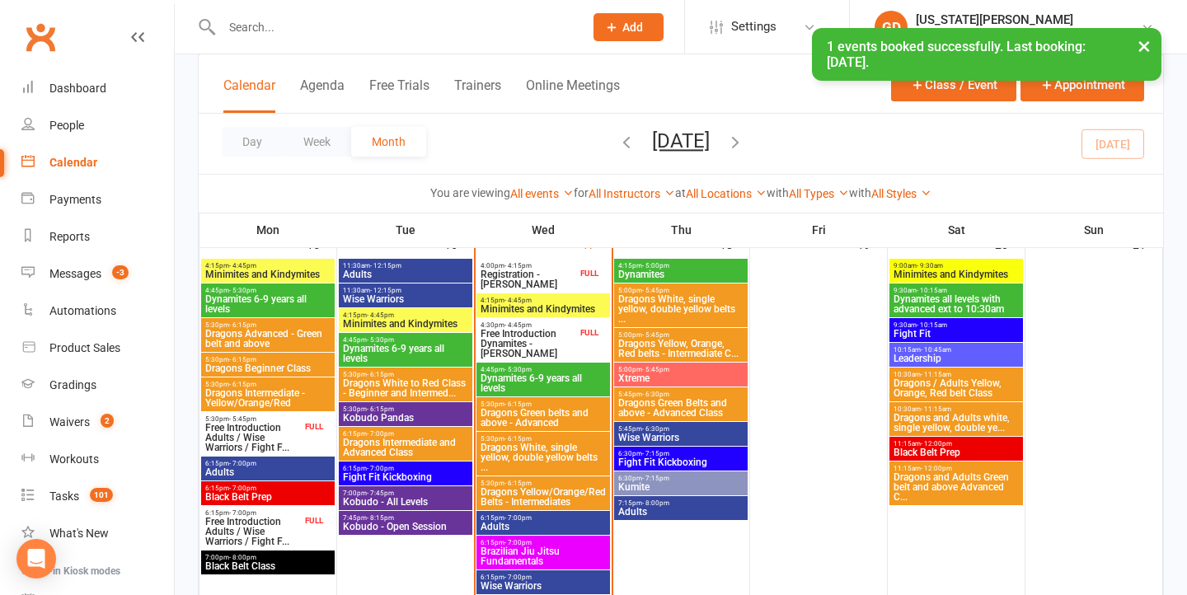
click at [563, 334] on span "Free Introduction Dynamites - Scarlett Dauchin" at bounding box center [528, 344] width 97 height 30
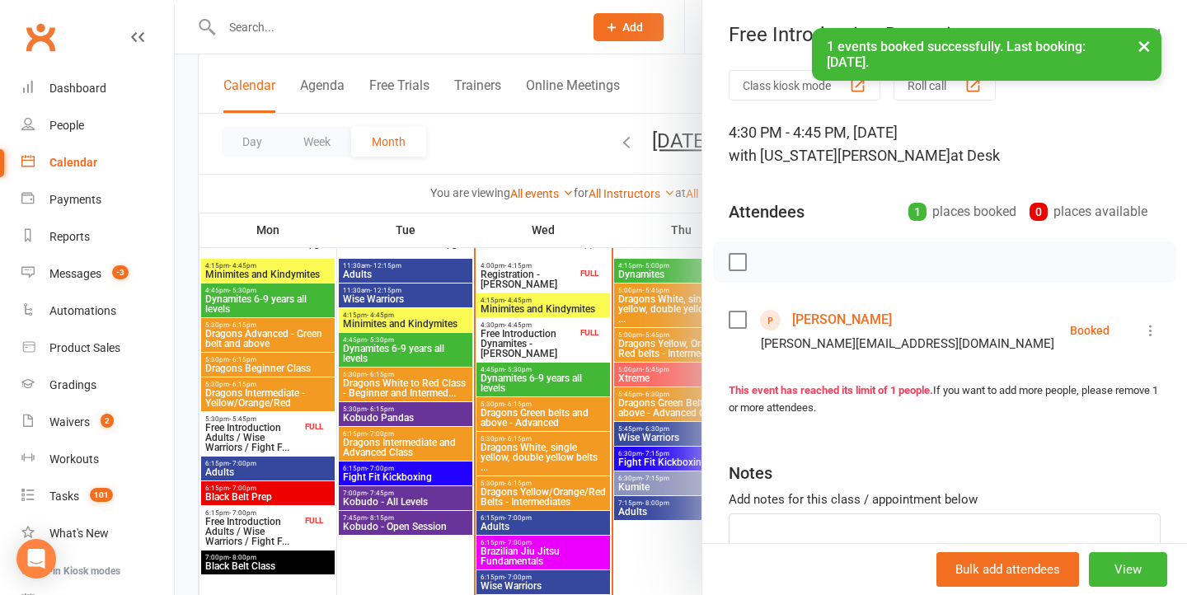
drag, startPoint x: 441, startPoint y: 333, endPoint x: 455, endPoint y: 333, distance: 14.0
click at [441, 333] on div at bounding box center [681, 297] width 1012 height 595
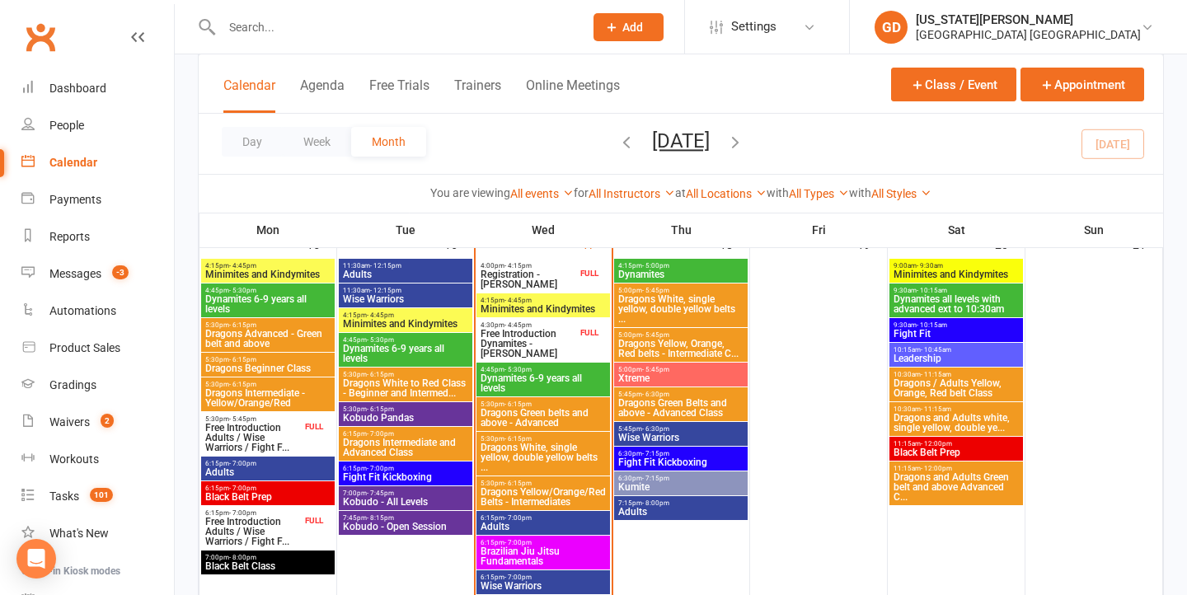
click at [122, 277] on span "-3" at bounding box center [120, 272] width 16 height 14
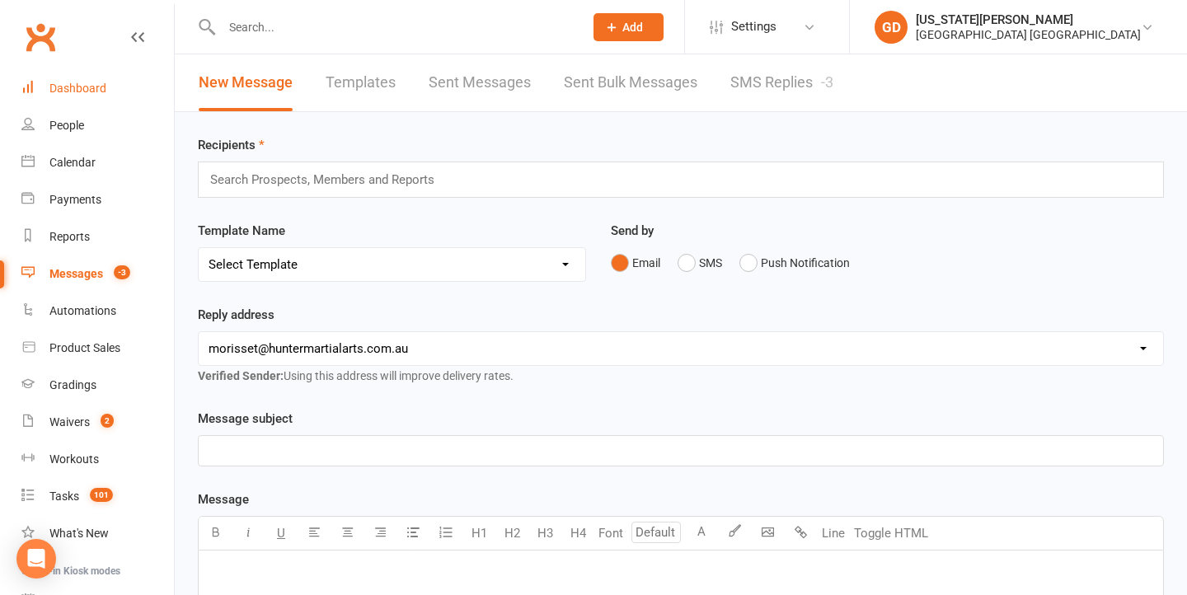
click at [102, 86] on div "Dashboard" at bounding box center [77, 88] width 57 height 13
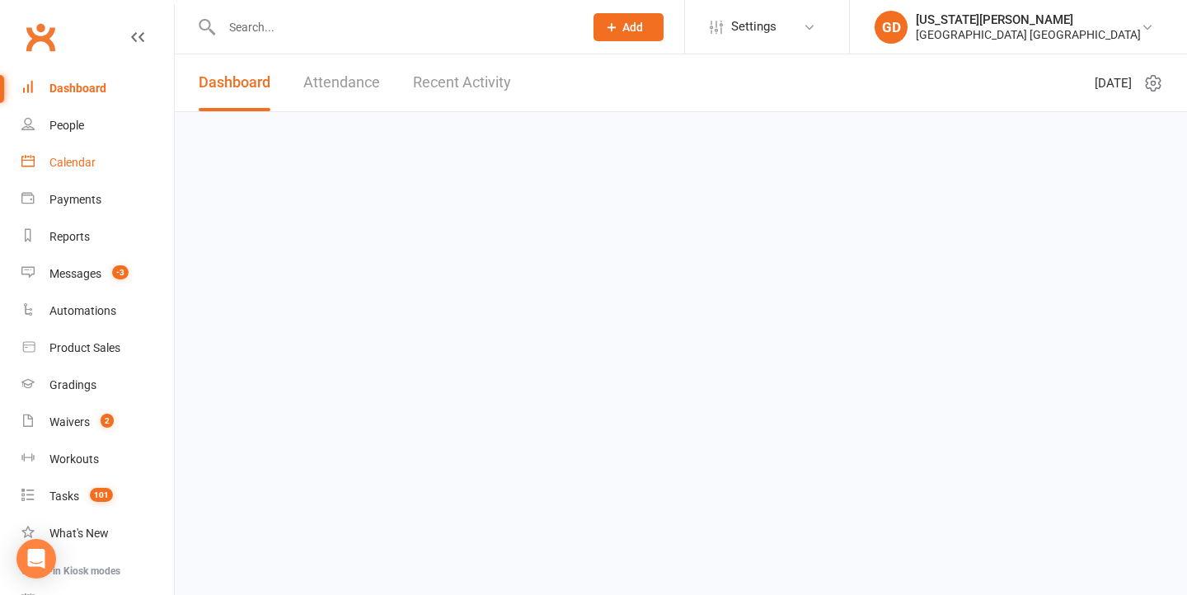
click at [89, 157] on div "Calendar" at bounding box center [72, 162] width 46 height 13
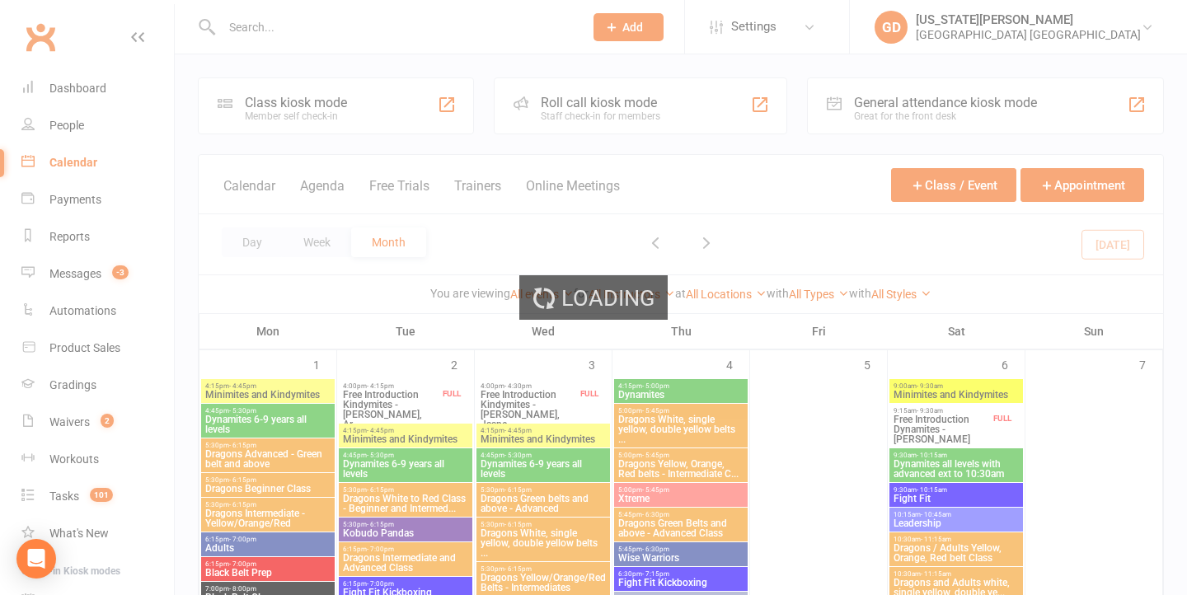
scroll to position [193, 0]
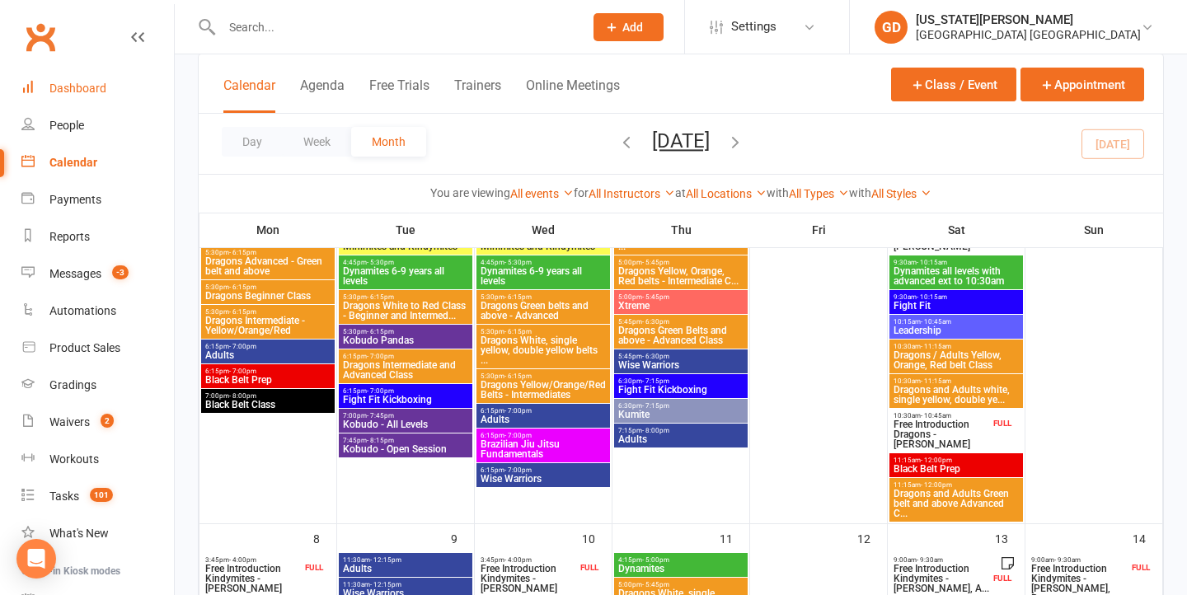
click at [80, 101] on link "Dashboard" at bounding box center [97, 88] width 152 height 37
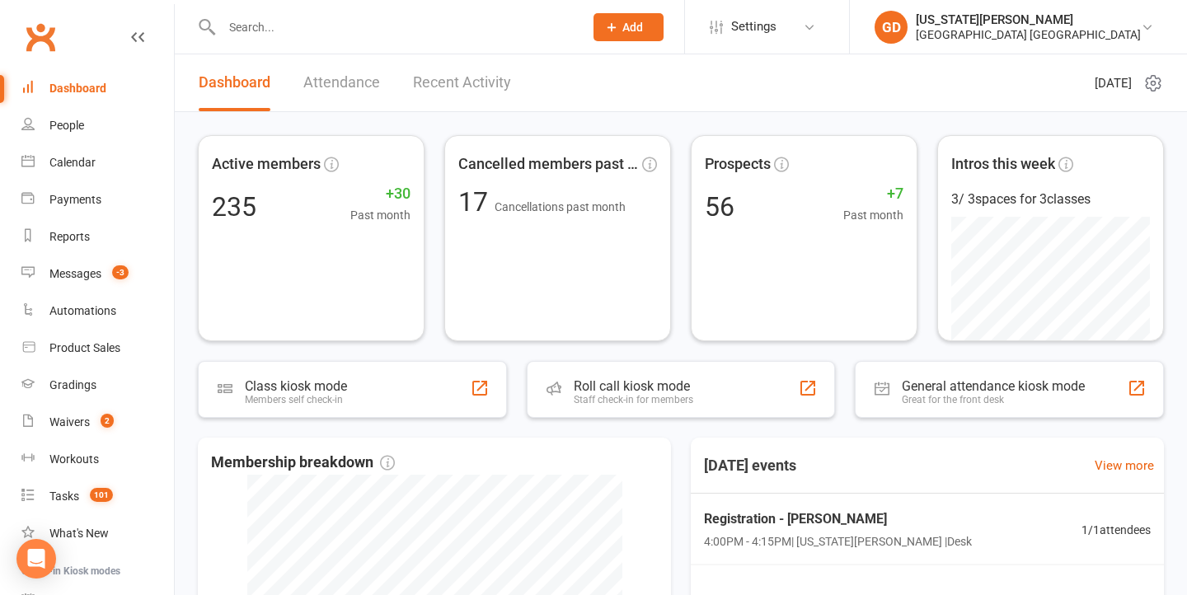
click at [369, 81] on link "Attendance" at bounding box center [341, 82] width 77 height 57
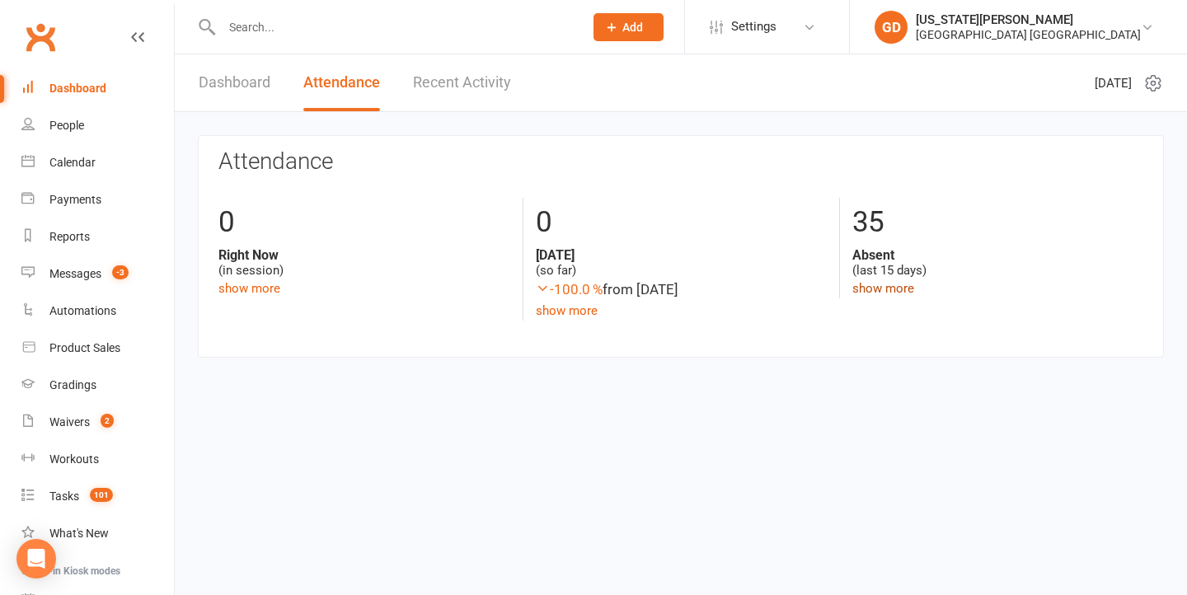
click at [879, 284] on link "show more" at bounding box center [883, 288] width 62 height 15
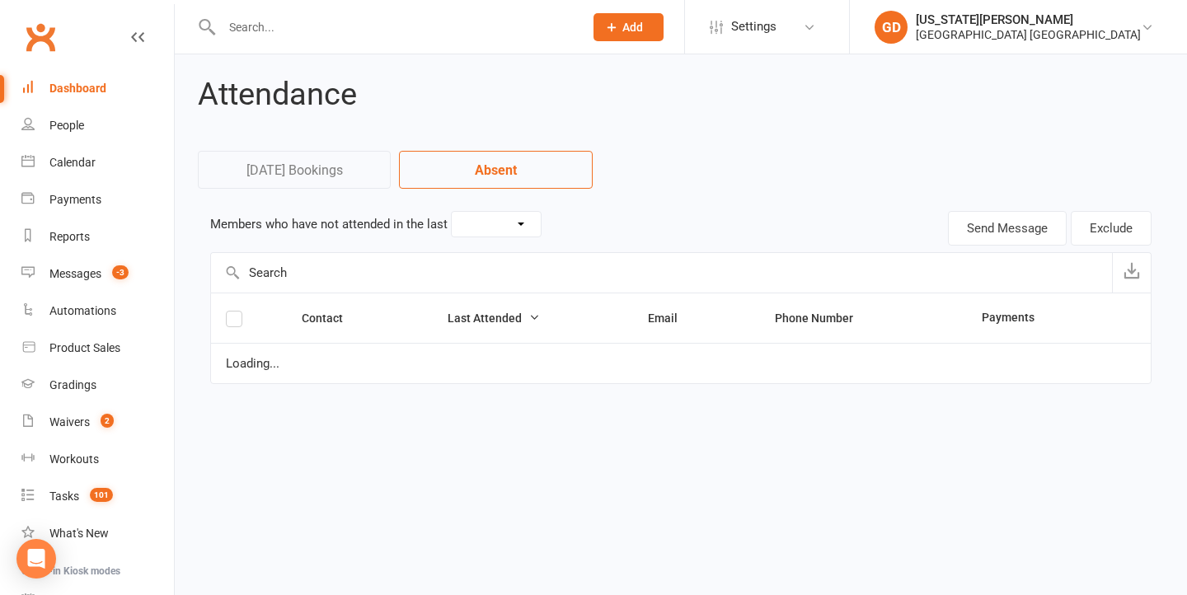
select select "15"
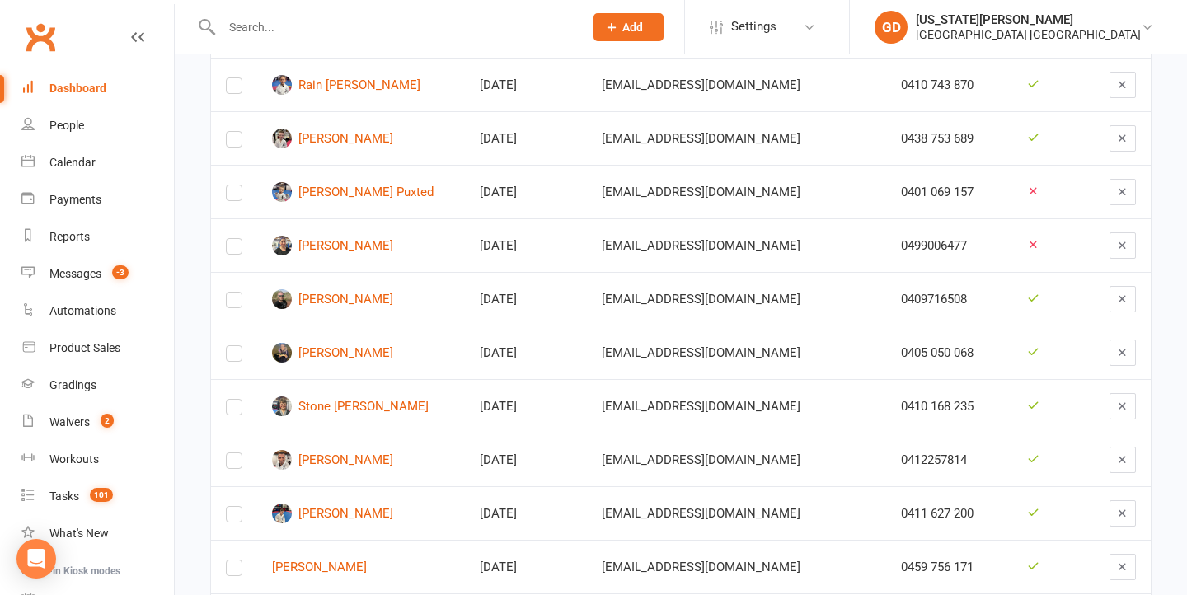
scroll to position [427, 0]
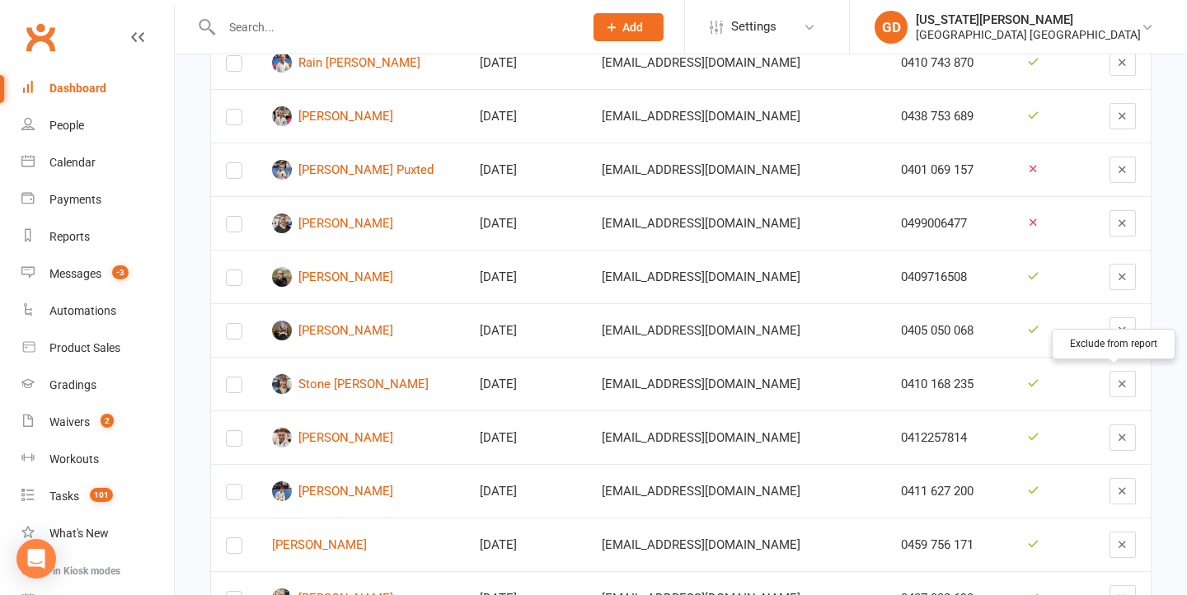
click at [1109, 389] on button "button" at bounding box center [1122, 384] width 26 height 26
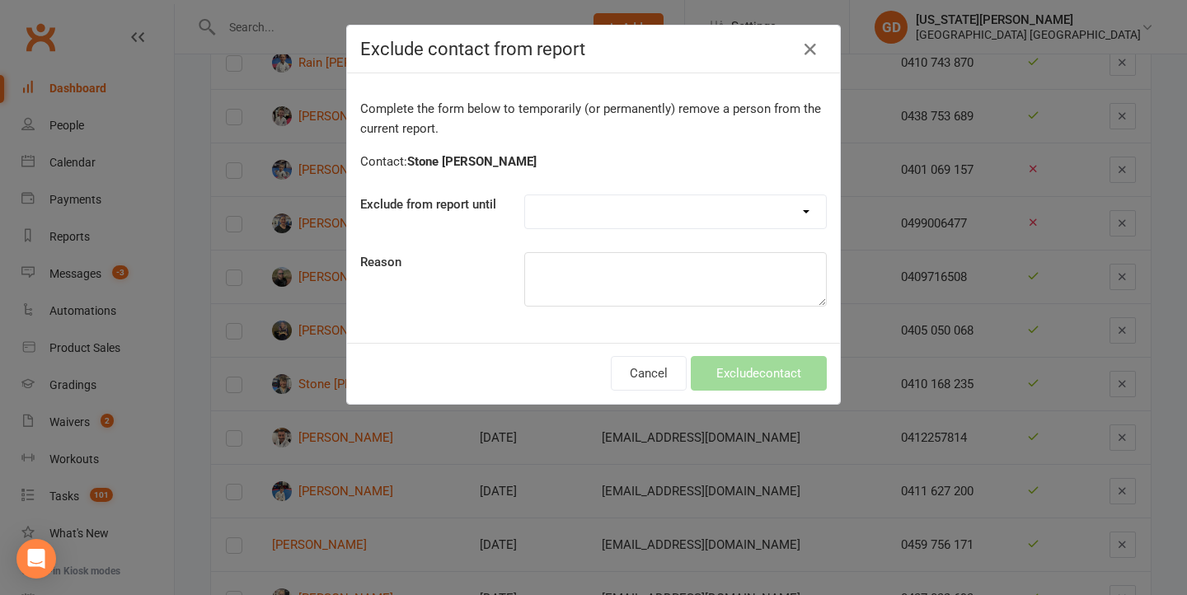
select select "one_week"
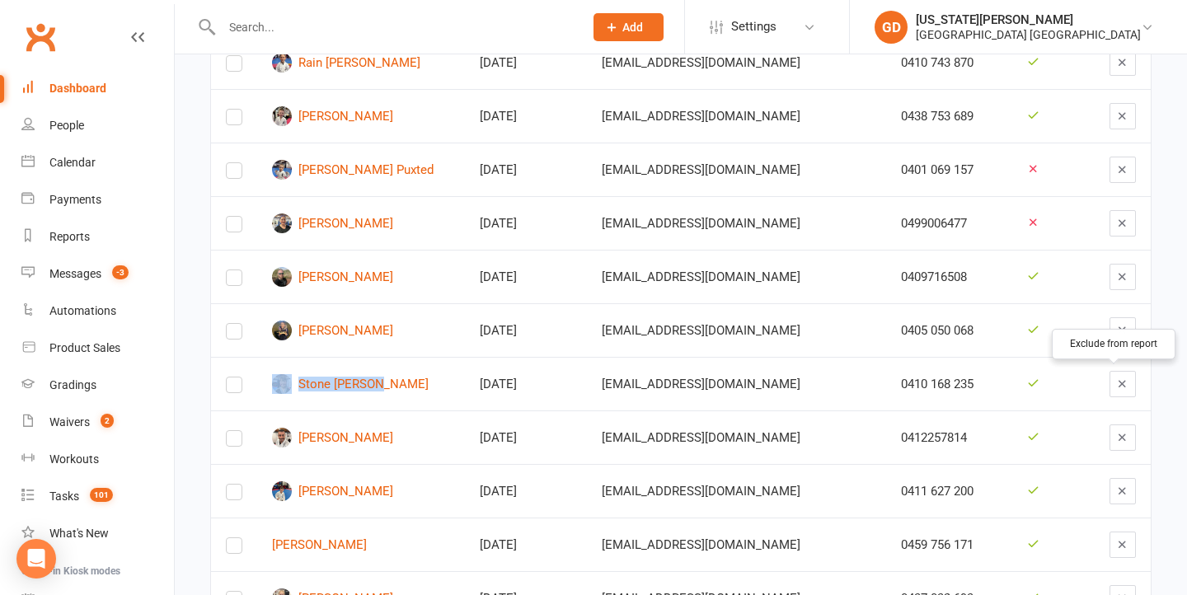
click at [1122, 384] on button "button" at bounding box center [1122, 384] width 26 height 26
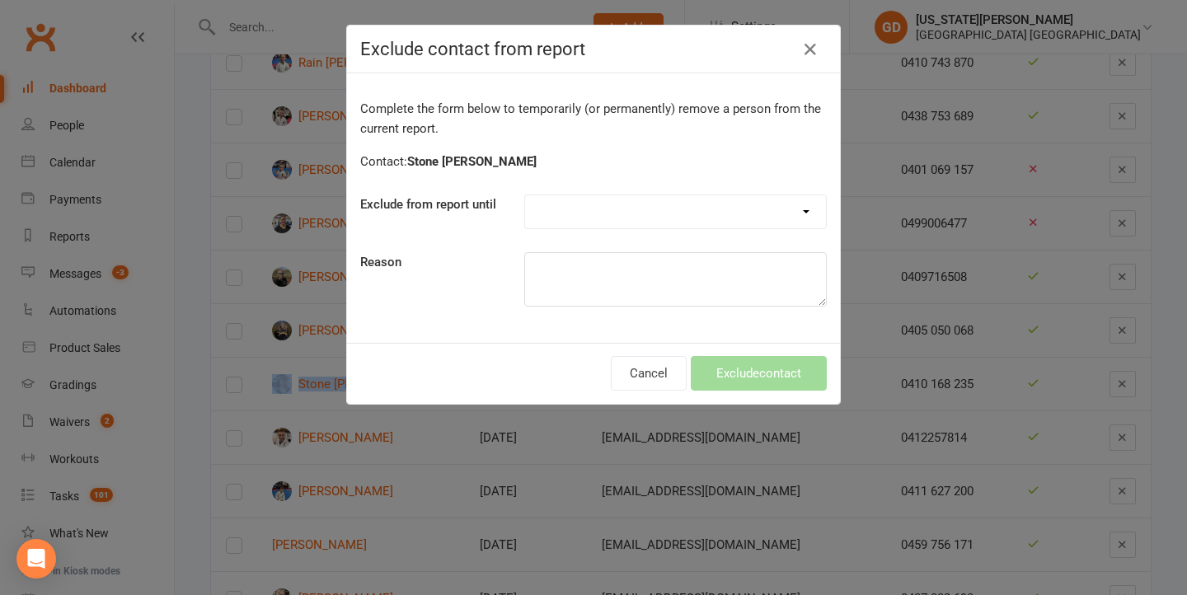
select select "one_week"
click at [759, 364] on button "Exclude contact" at bounding box center [759, 373] width 136 height 35
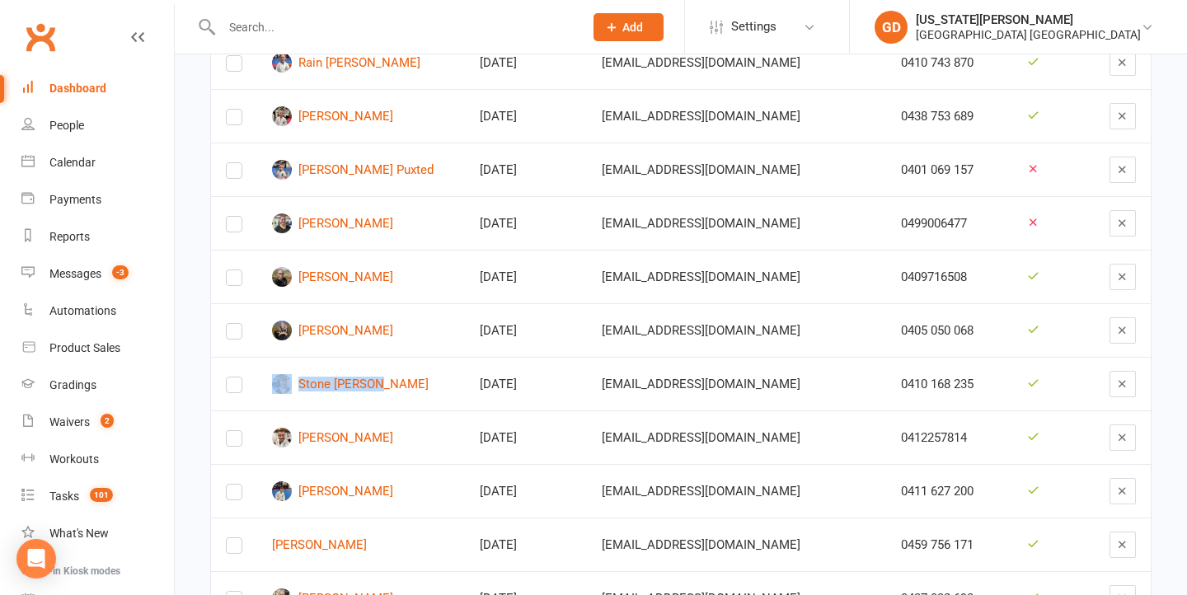
click at [754, 257] on td "mctackett26@outlook.com" at bounding box center [736, 277] width 299 height 54
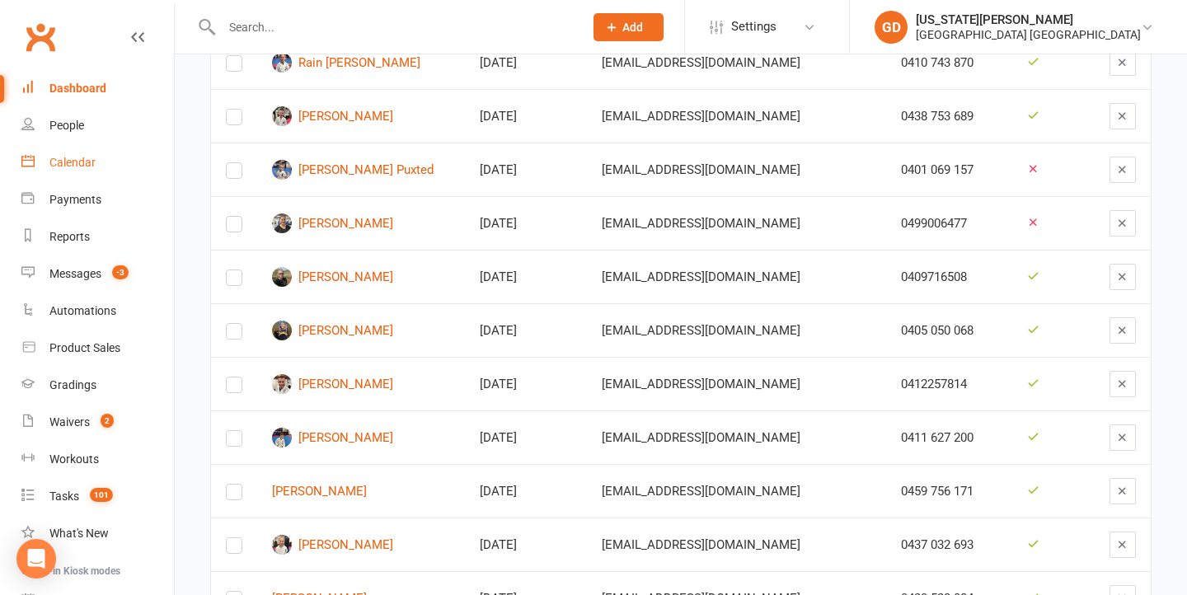
click at [85, 148] on link "Calendar" at bounding box center [97, 162] width 152 height 37
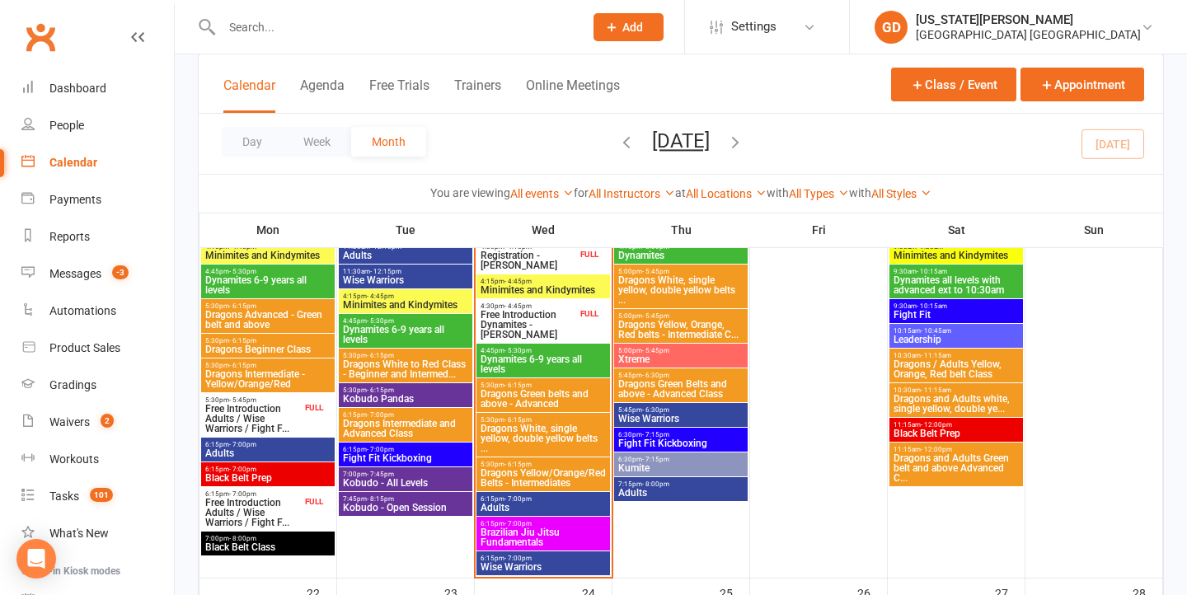
scroll to position [1200, 0]
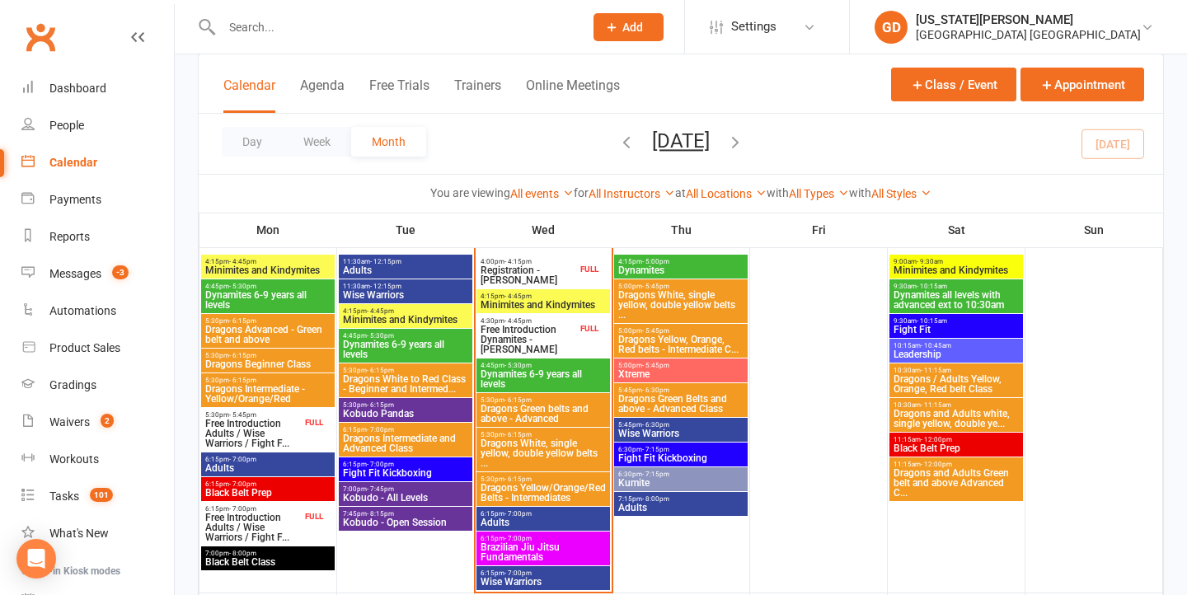
click at [986, 445] on span "Black Belt Prep" at bounding box center [956, 448] width 127 height 10
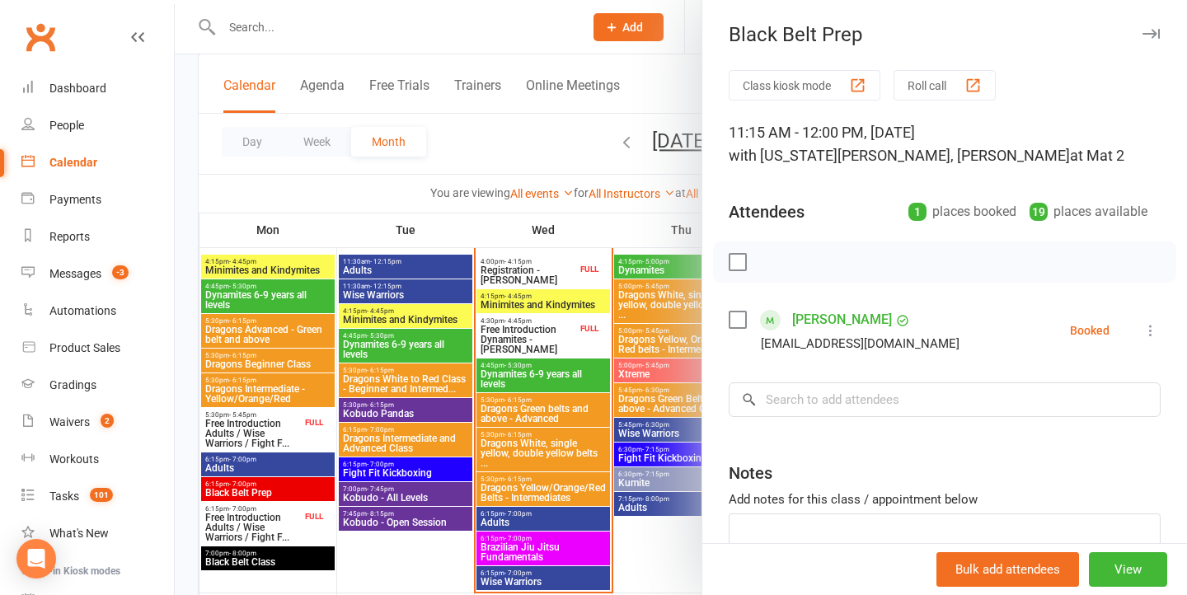
click at [605, 368] on div at bounding box center [681, 297] width 1012 height 595
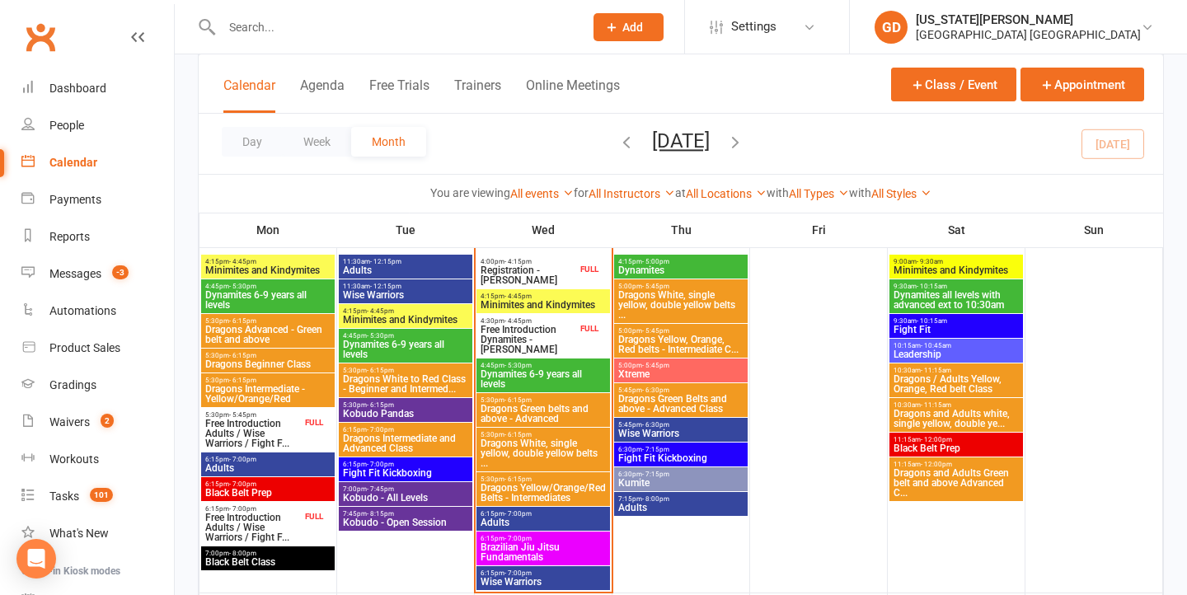
click at [954, 490] on span "Dragons and Adults Green belt and above Advanced C..." at bounding box center [956, 483] width 127 height 30
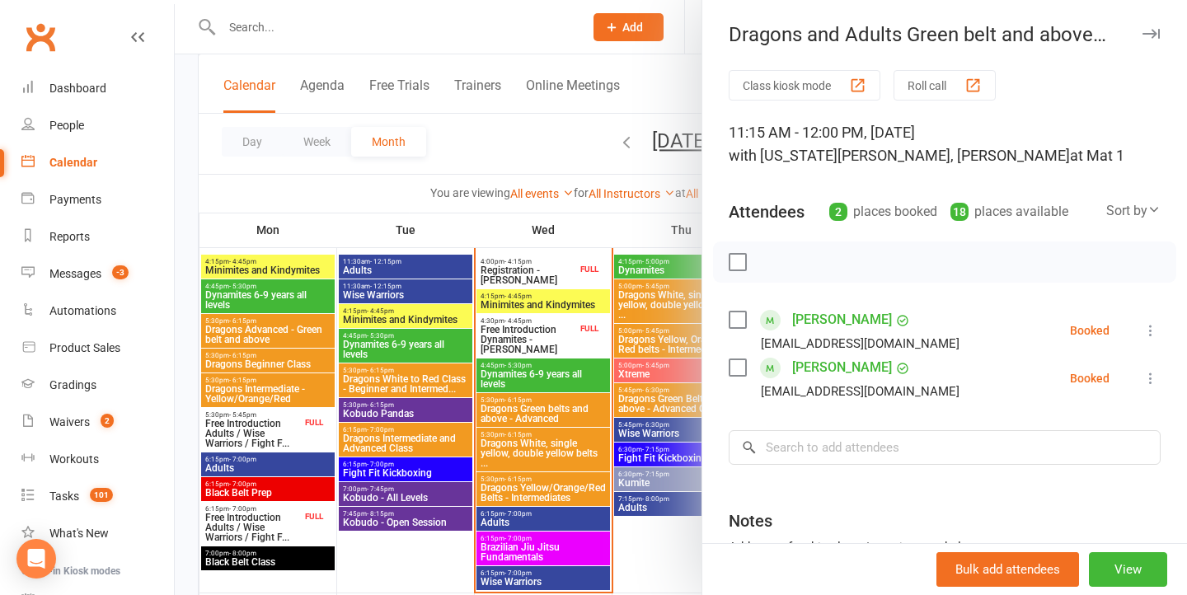
drag, startPoint x: 545, startPoint y: 275, endPoint x: 591, endPoint y: 275, distance: 46.2
click at [545, 275] on div at bounding box center [681, 297] width 1012 height 595
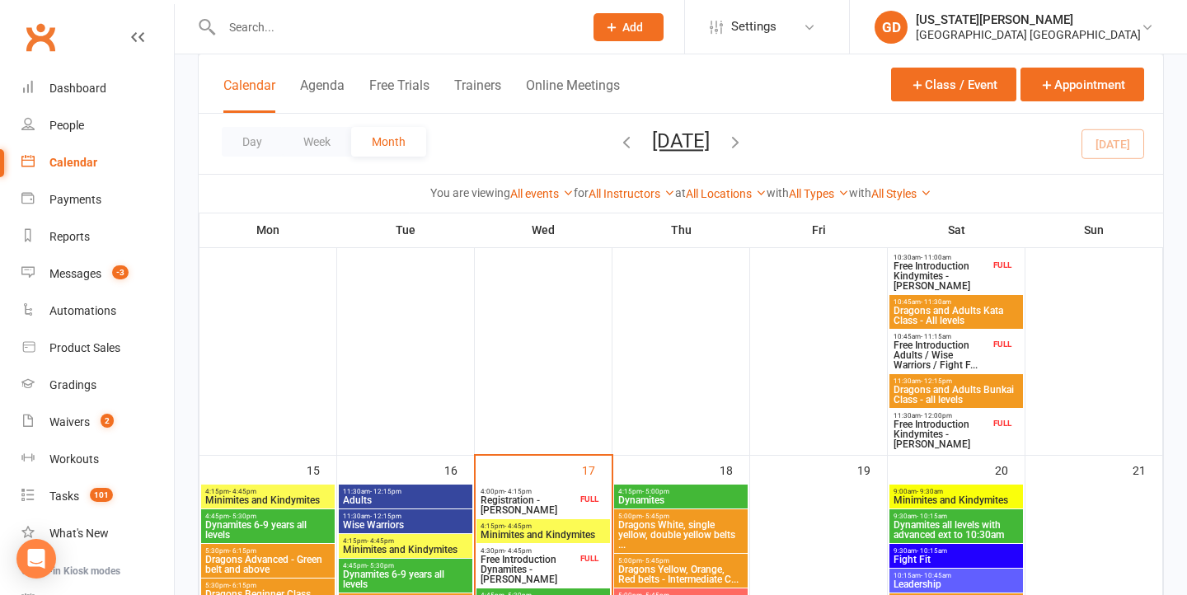
scroll to position [945, 0]
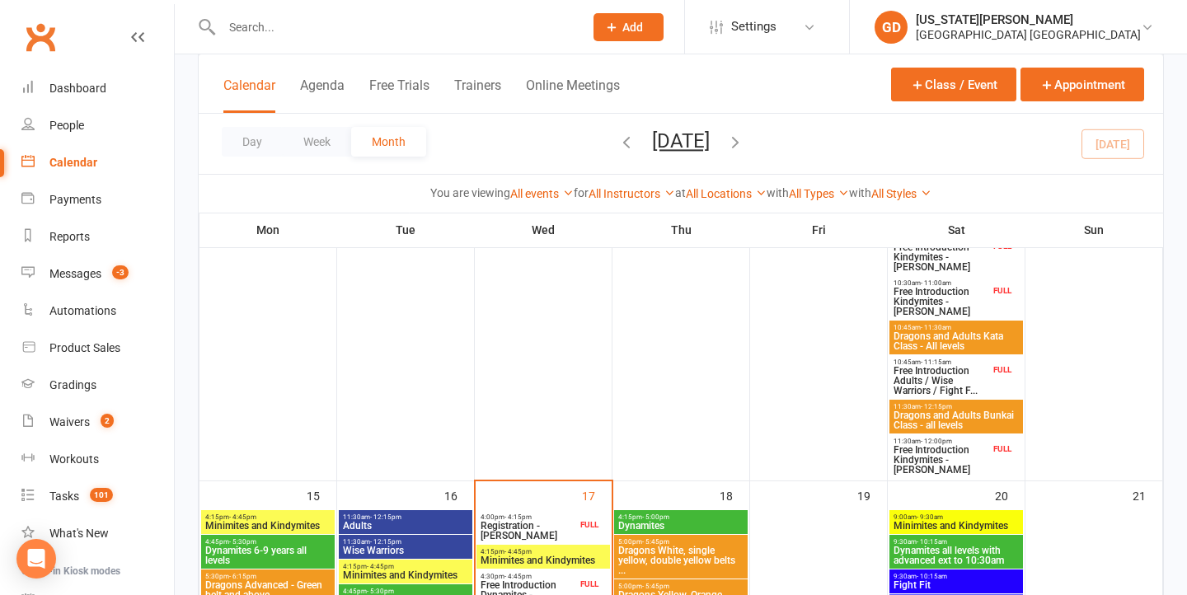
click at [932, 416] on span "Dragons and Adults Bunkai Class - all levels" at bounding box center [956, 420] width 127 height 20
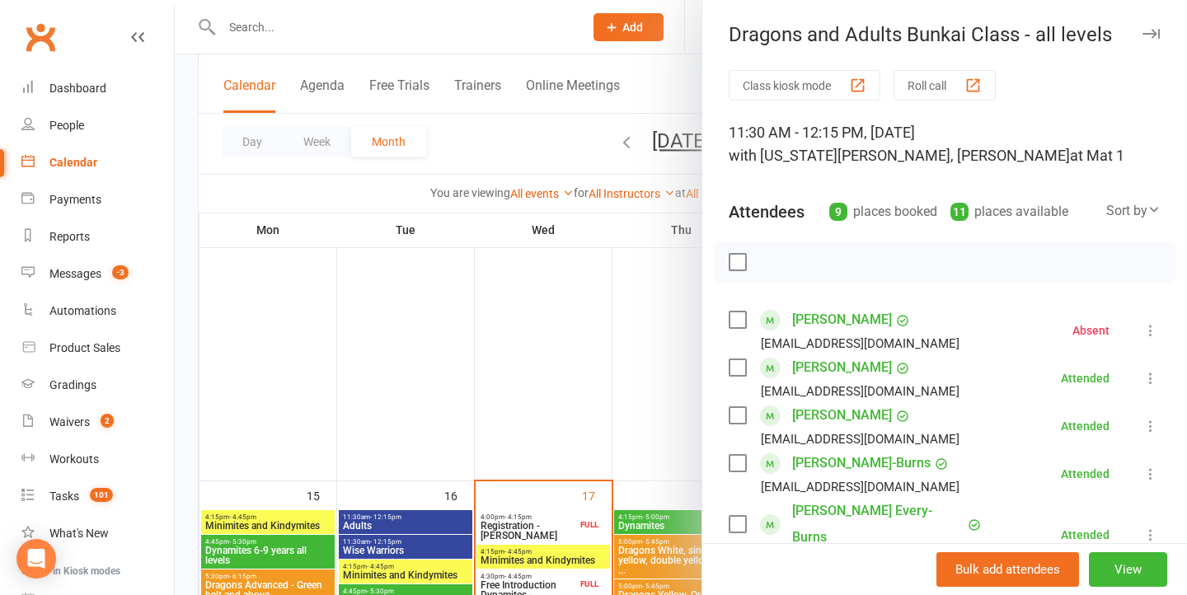
click at [607, 356] on div at bounding box center [681, 297] width 1012 height 595
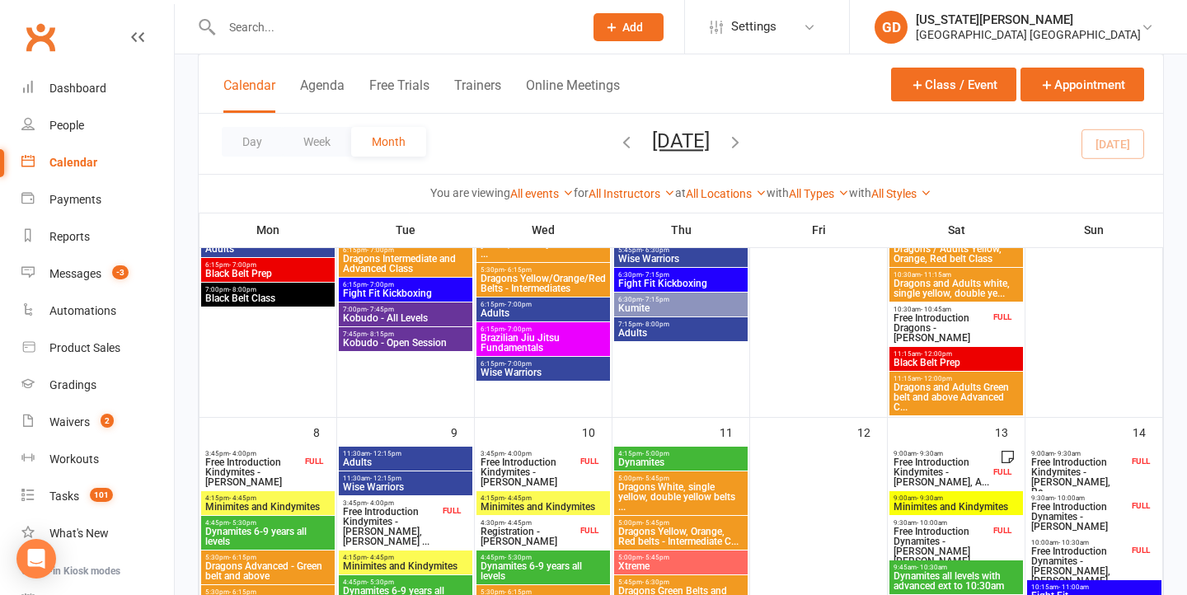
scroll to position [284, 0]
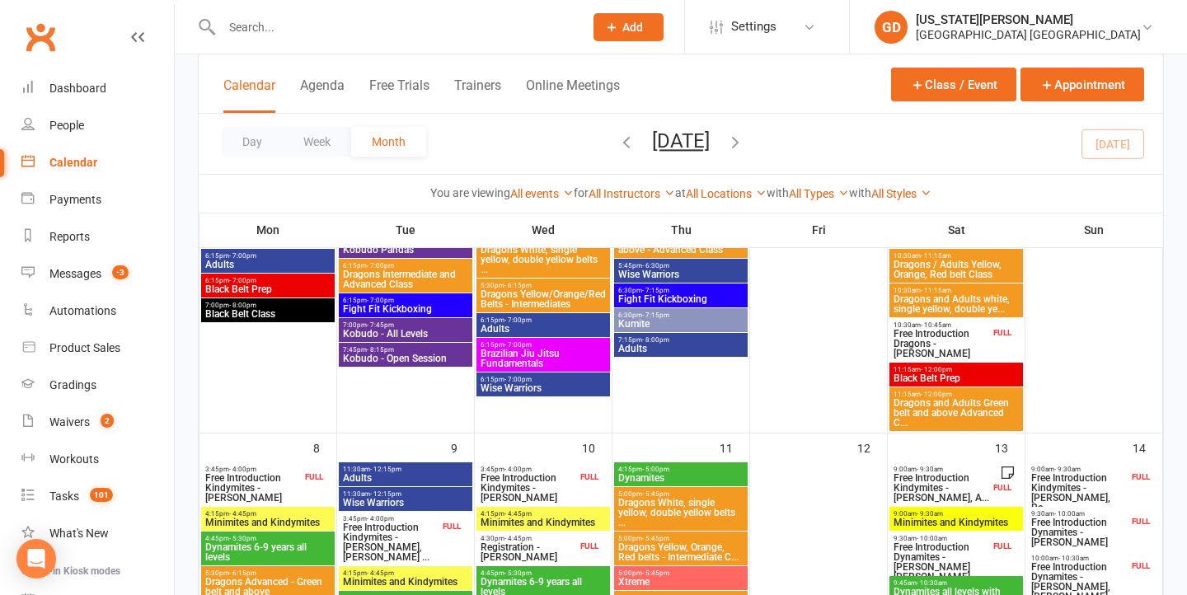
click at [938, 381] on span "Black Belt Prep" at bounding box center [956, 378] width 127 height 10
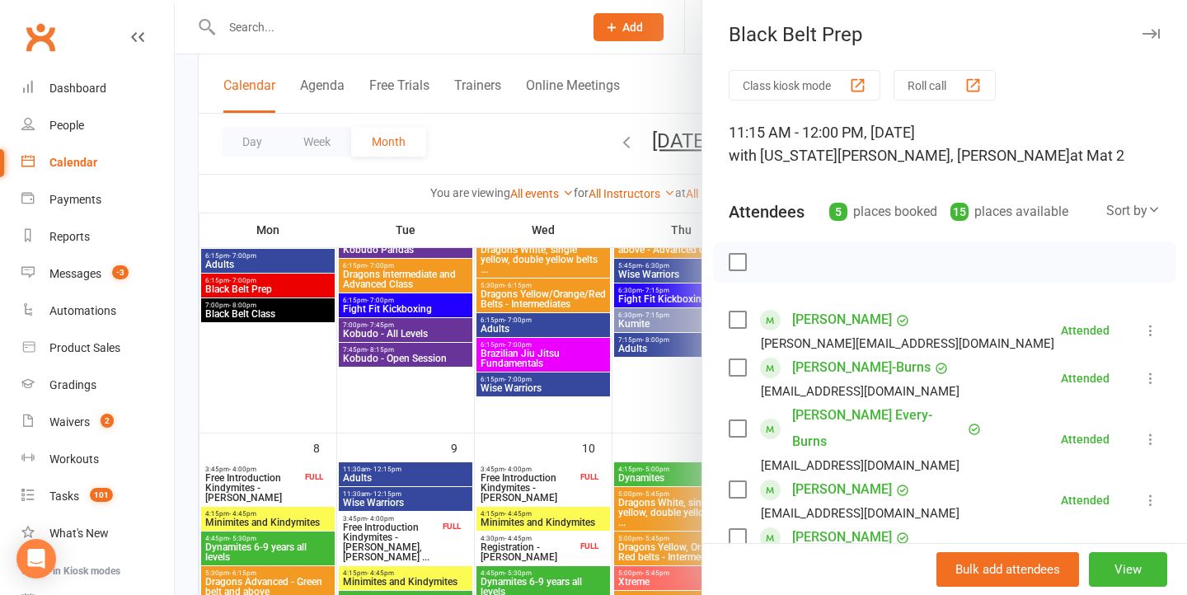
click at [651, 330] on div at bounding box center [681, 297] width 1012 height 595
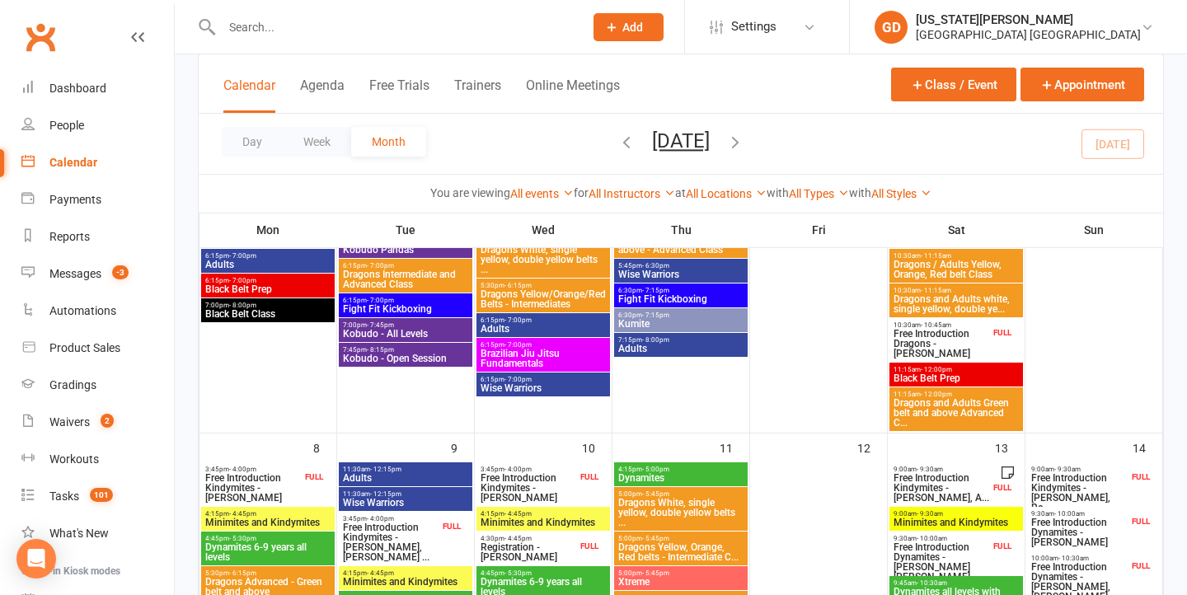
click at [952, 398] on span "Dragons and Adults Green belt and above Advanced C..." at bounding box center [956, 413] width 127 height 30
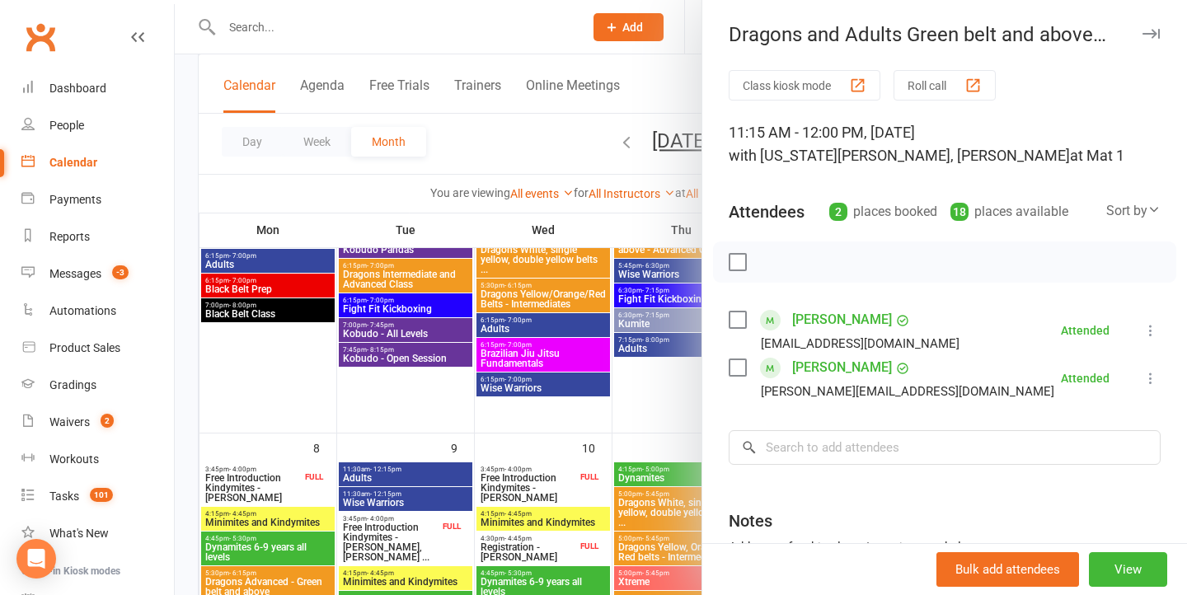
click at [599, 326] on div at bounding box center [681, 297] width 1012 height 595
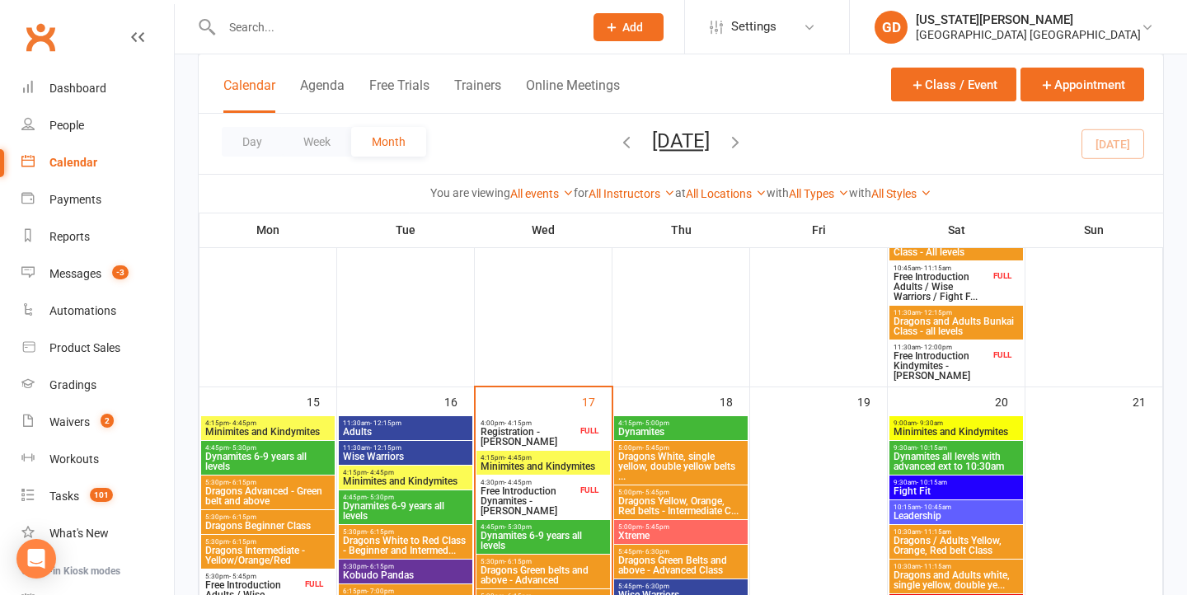
scroll to position [1070, 0]
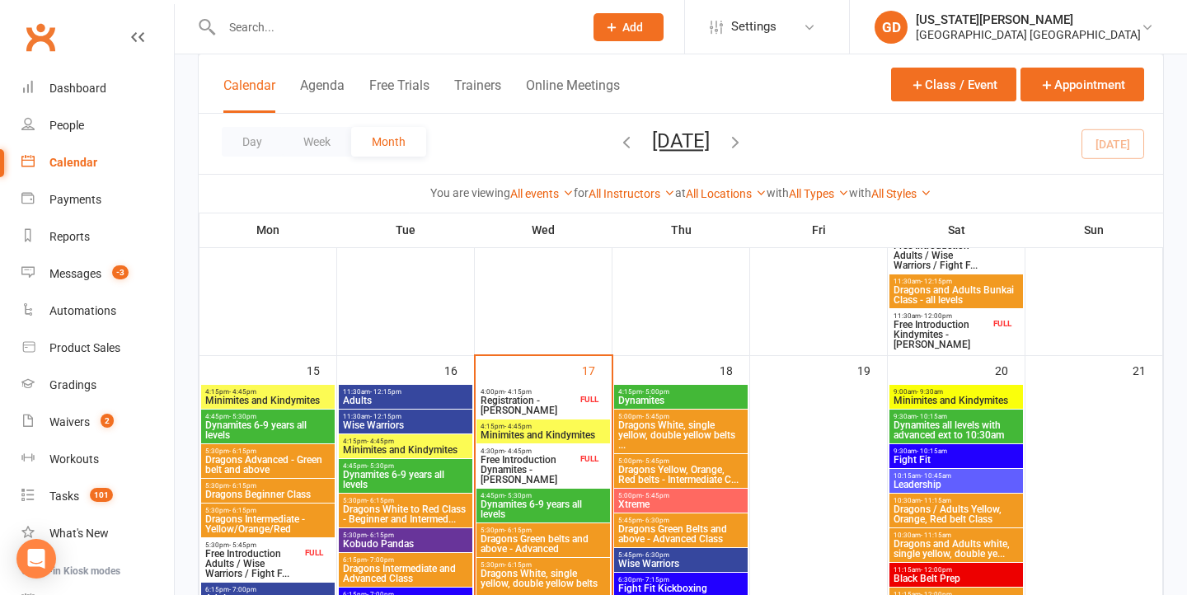
click at [440, 30] on input "text" at bounding box center [394, 27] width 355 height 23
type input "a"
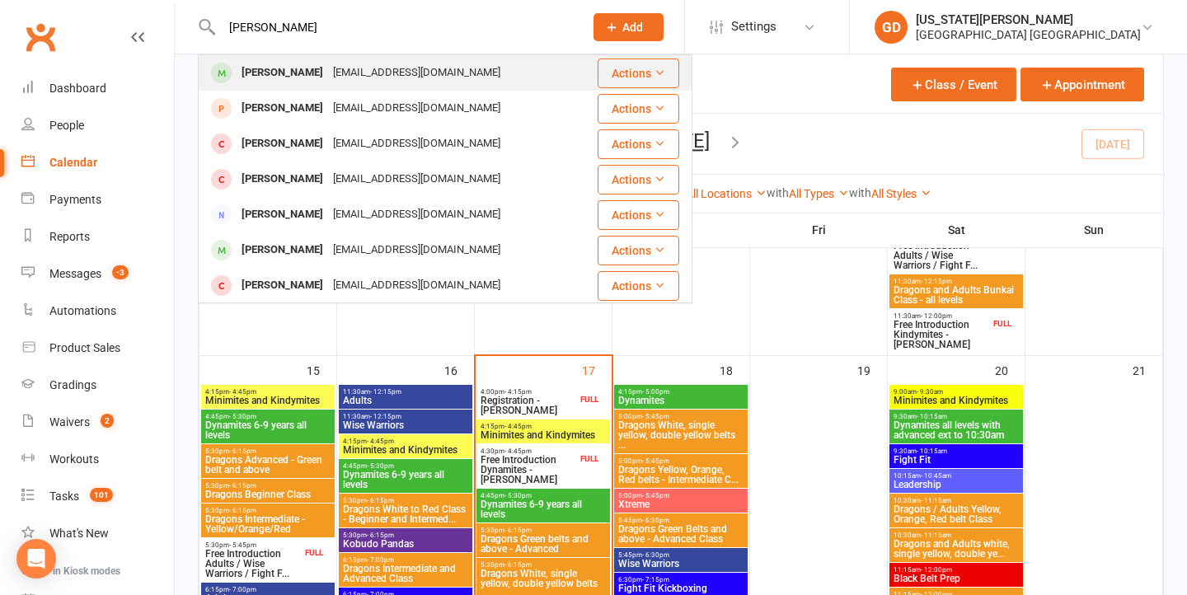
type input "Seth wellard"
click at [395, 70] on div "dizbiz@bigpond.com" at bounding box center [416, 73] width 177 height 24
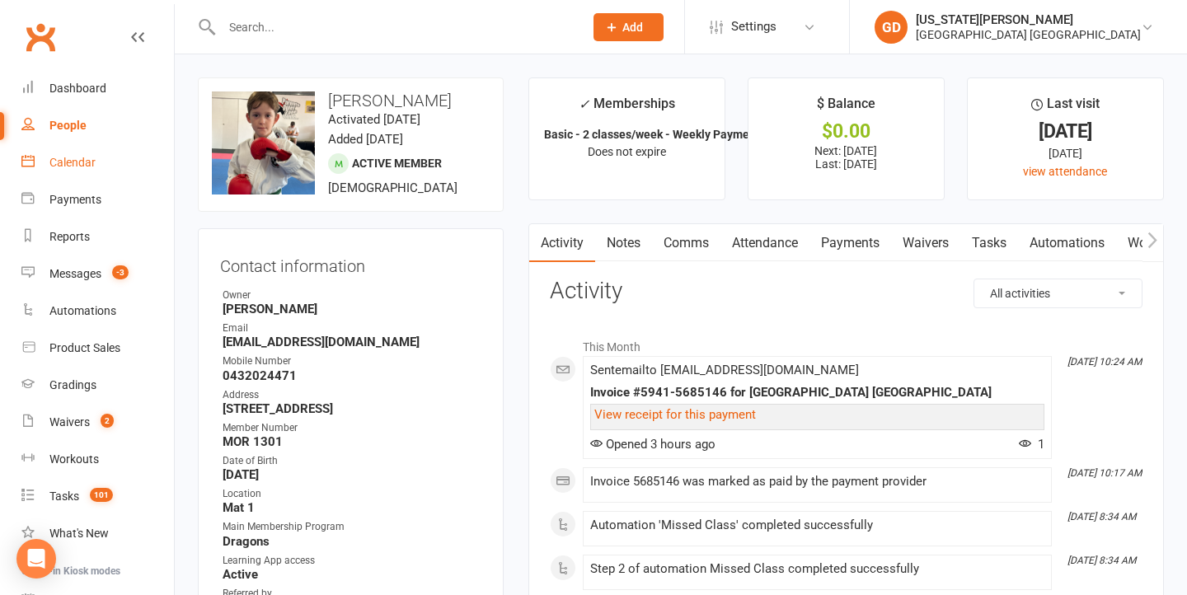
click at [142, 147] on link "Calendar" at bounding box center [97, 162] width 152 height 37
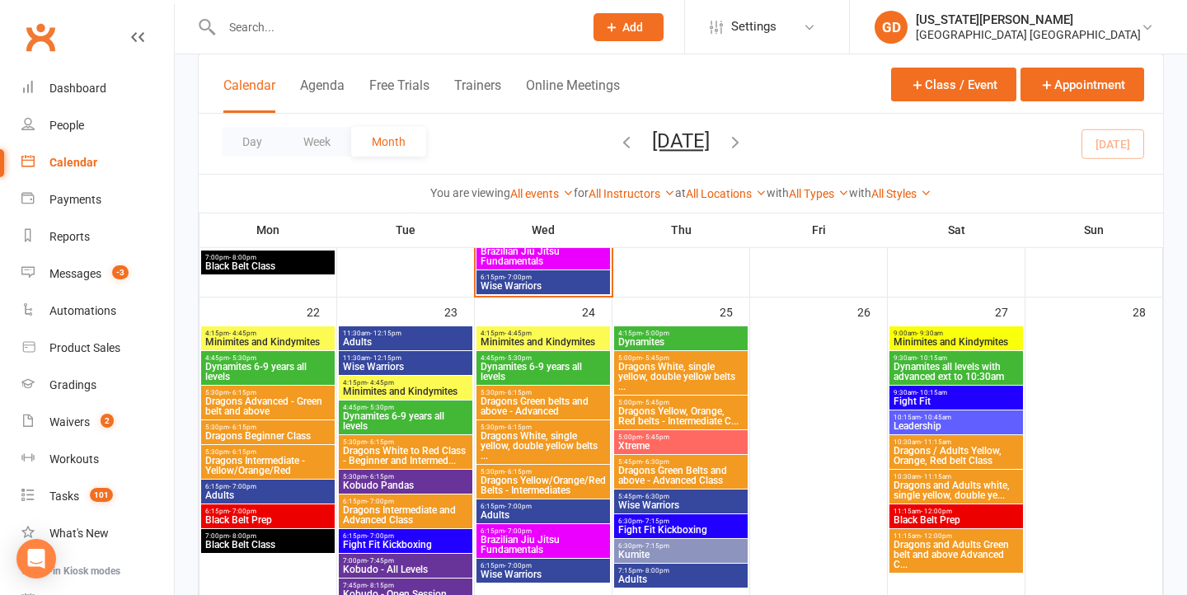
scroll to position [1502, 0]
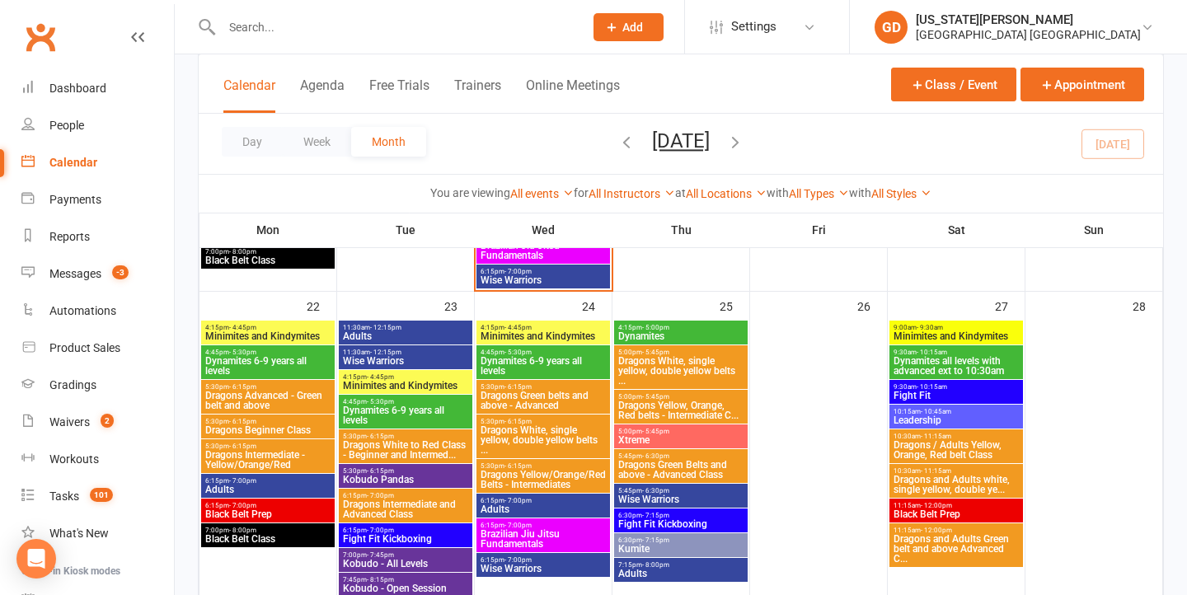
click at [253, 26] on input "text" at bounding box center [394, 27] width 355 height 23
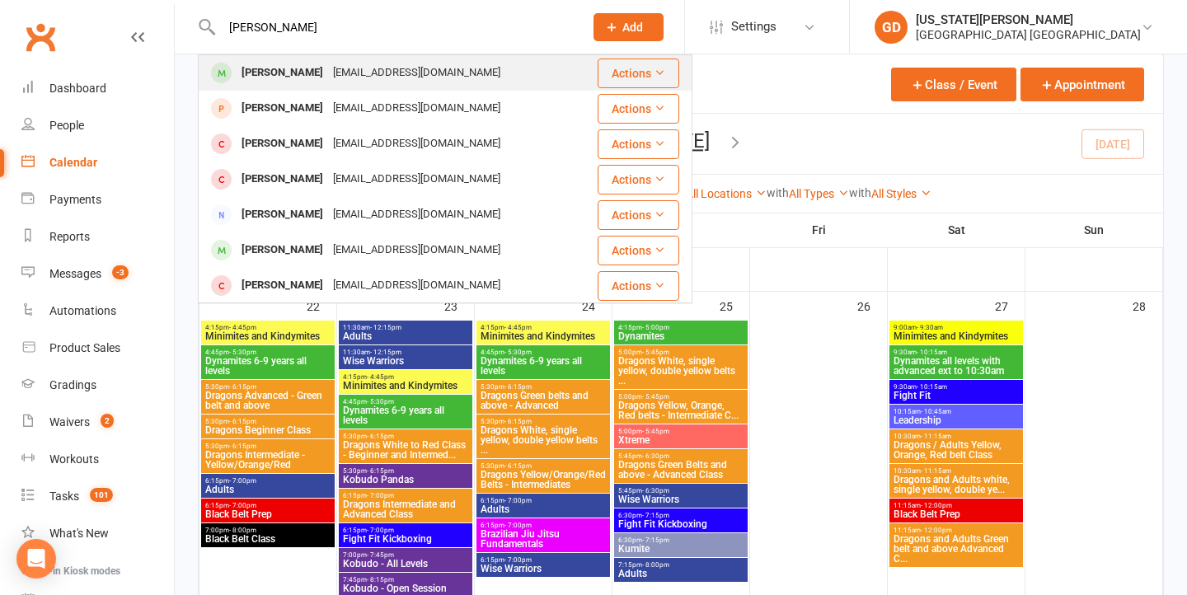
type input "Seth wellard"
click at [345, 71] on div "dizbiz@bigpond.com" at bounding box center [416, 73] width 177 height 24
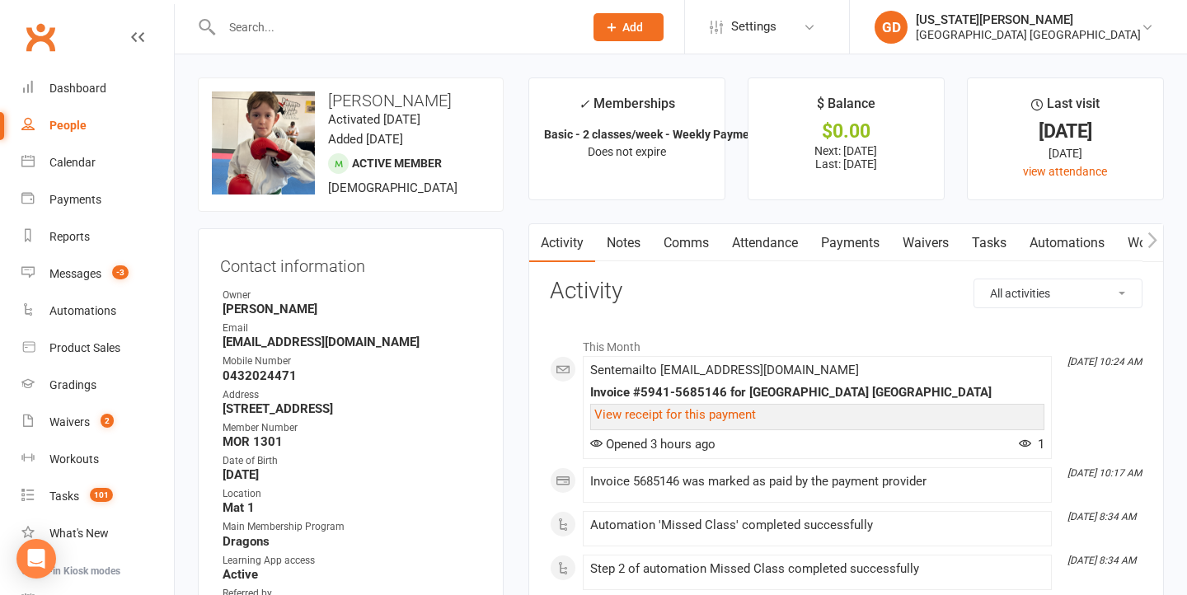
click at [621, 244] on link "Notes" at bounding box center [623, 243] width 57 height 38
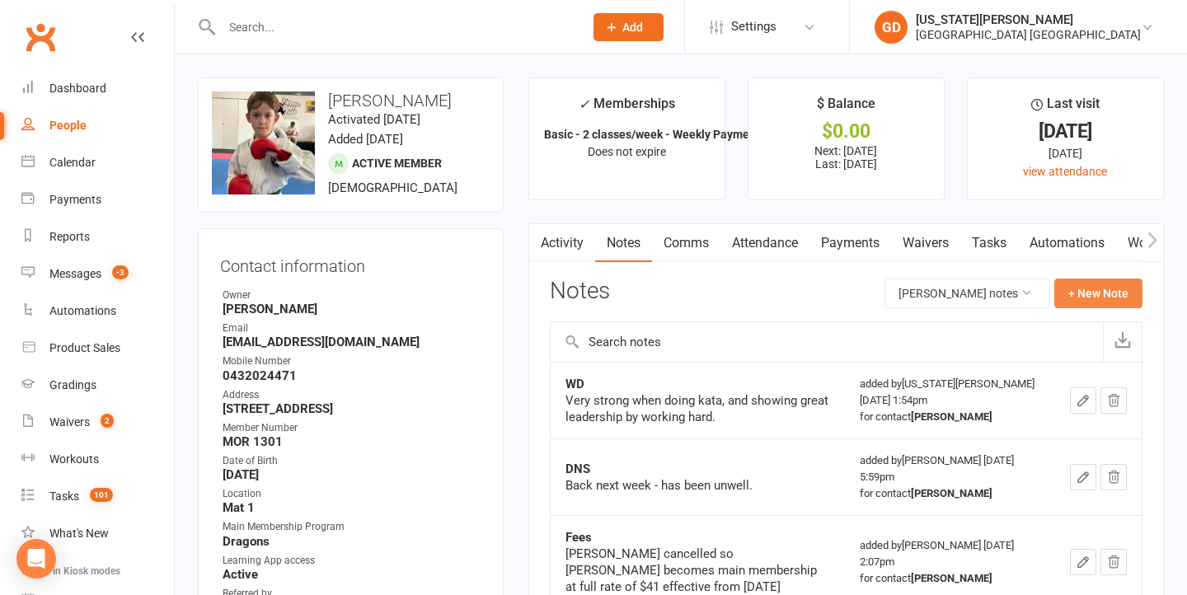
click at [1081, 297] on button "+ New Note" at bounding box center [1098, 294] width 88 height 30
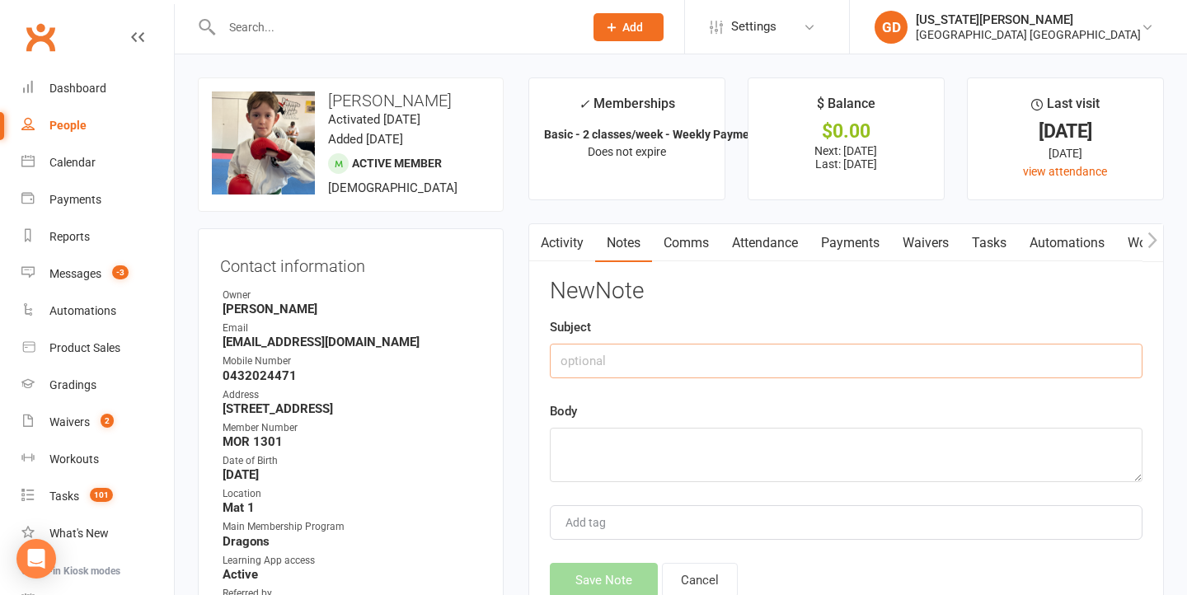
click at [749, 359] on input "text" at bounding box center [846, 361] width 593 height 35
type input "DNS in advance"
type textarea "D"
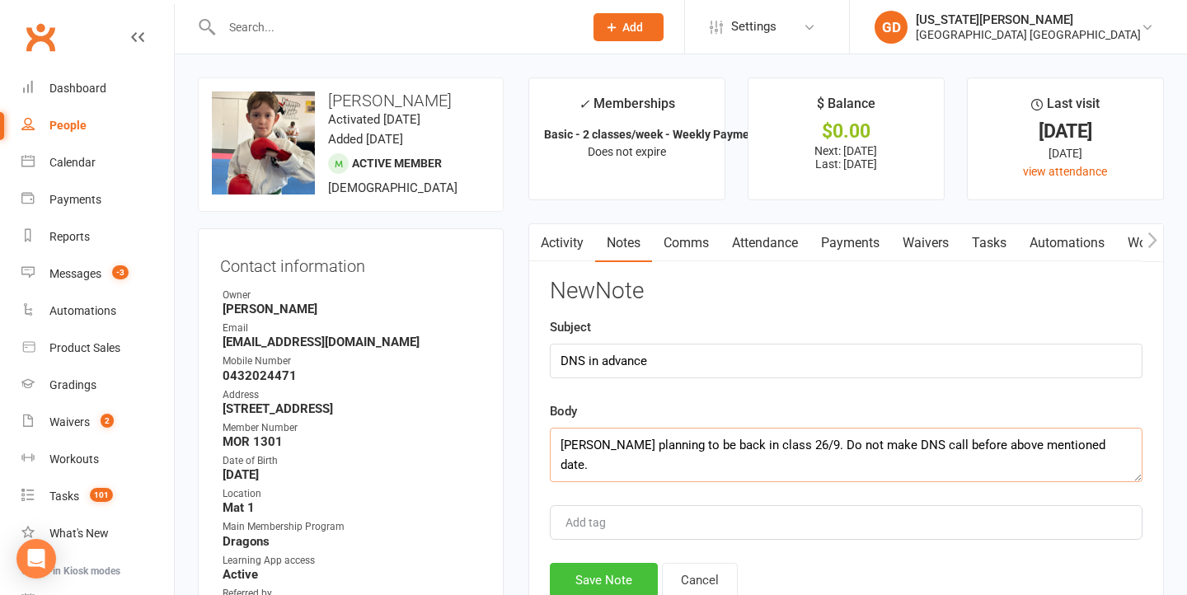
type textarea "Seth planning to be back in class 26/9. Do not make DNS call before above menti…"
click at [579, 586] on button "Save Note" at bounding box center [604, 580] width 108 height 35
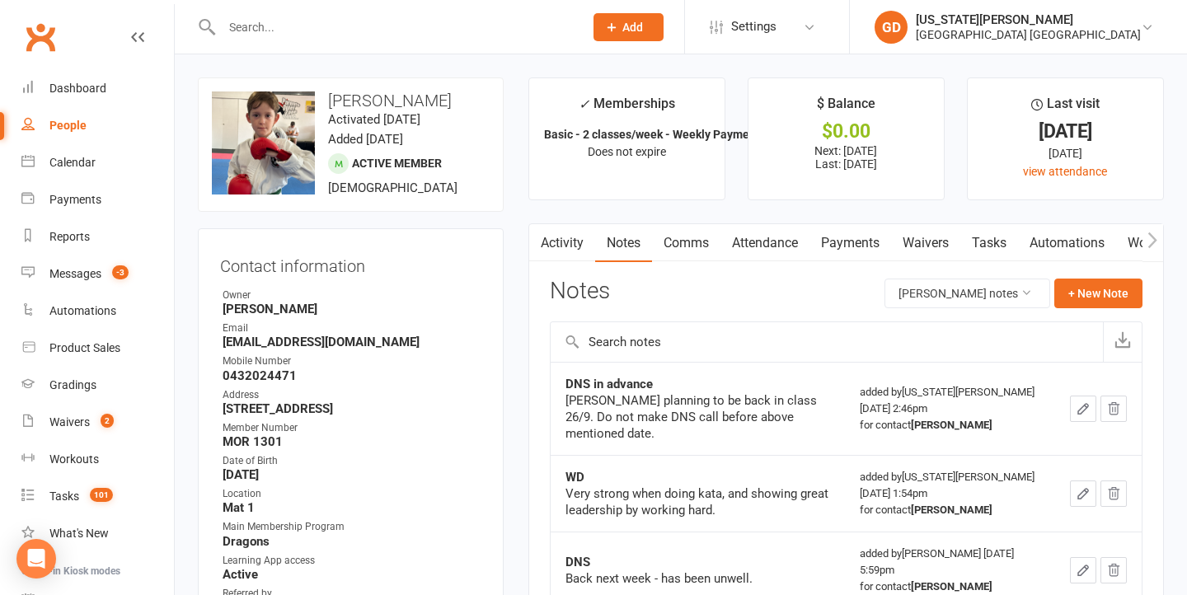
click at [62, 143] on link "People" at bounding box center [97, 125] width 152 height 37
select select "100"
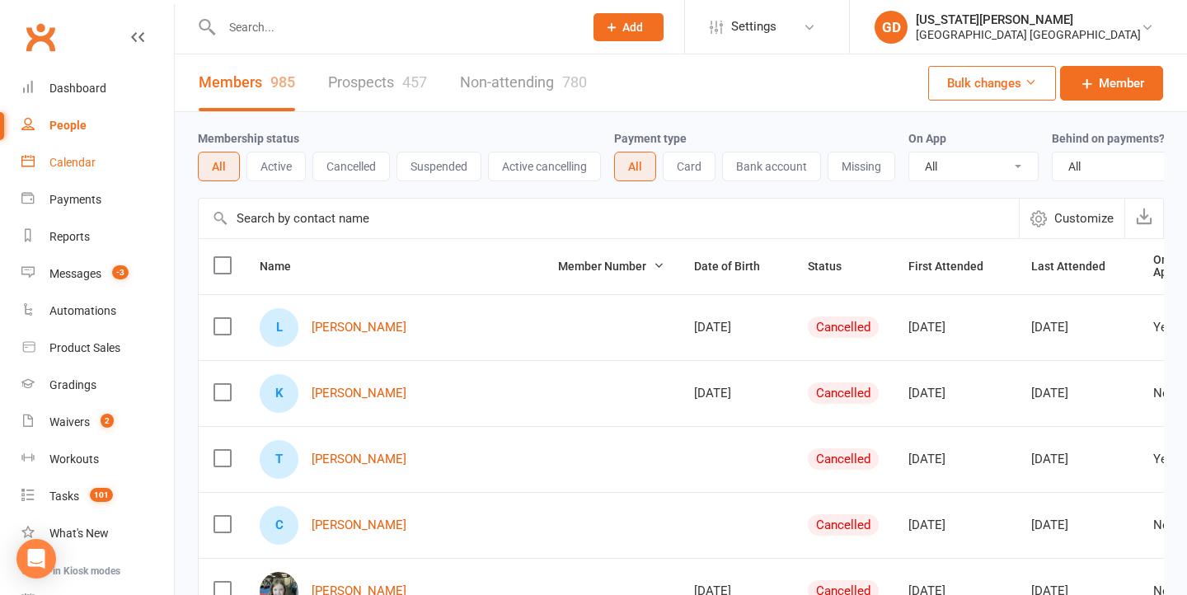
click at [52, 168] on div "Calendar" at bounding box center [72, 162] width 46 height 13
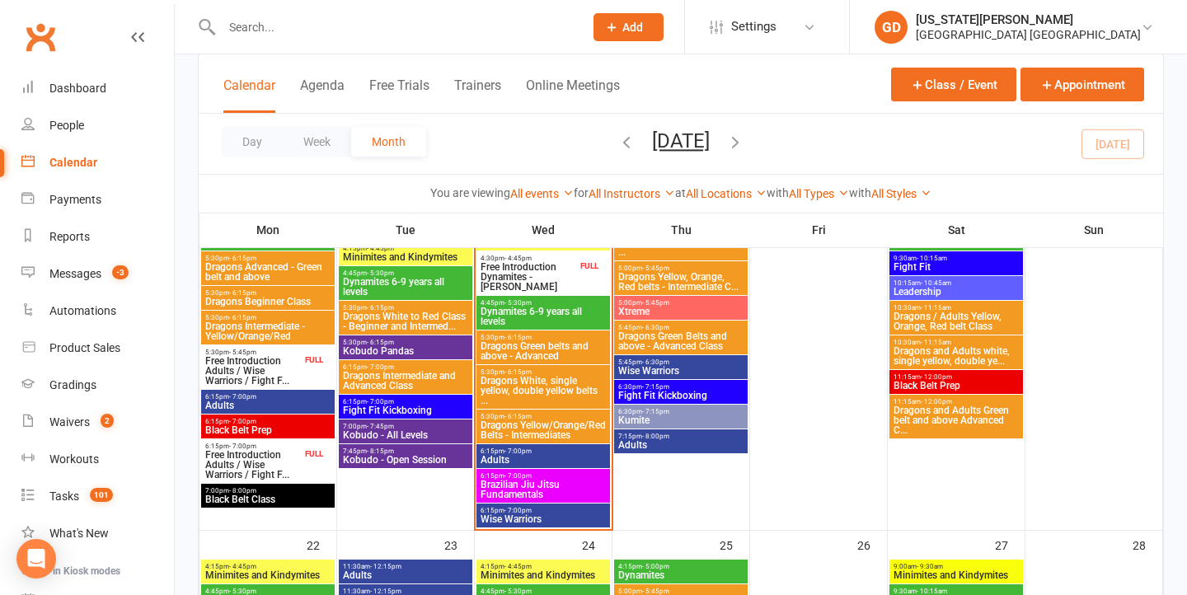
scroll to position [1209, 0]
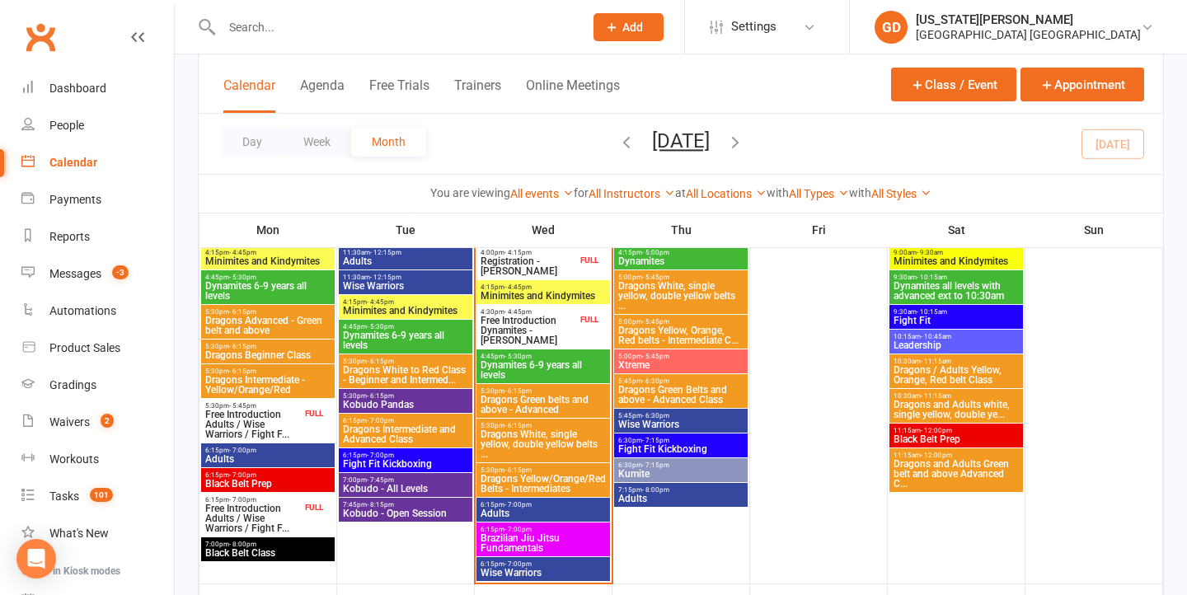
click at [269, 483] on span "Black Belt Prep" at bounding box center [267, 484] width 127 height 10
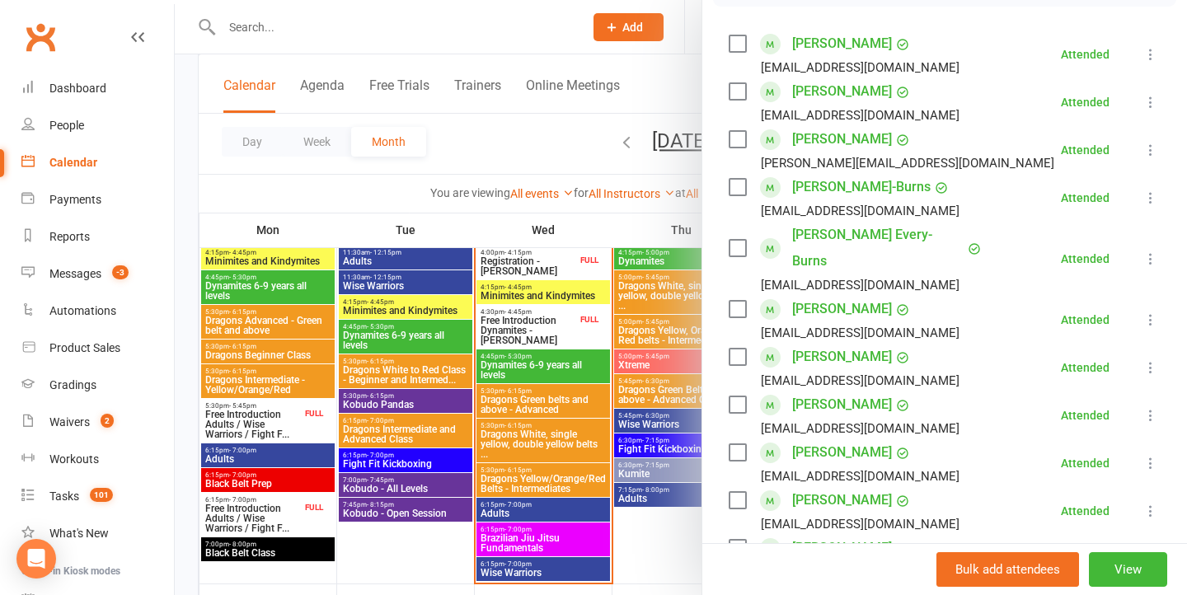
scroll to position [377, 0]
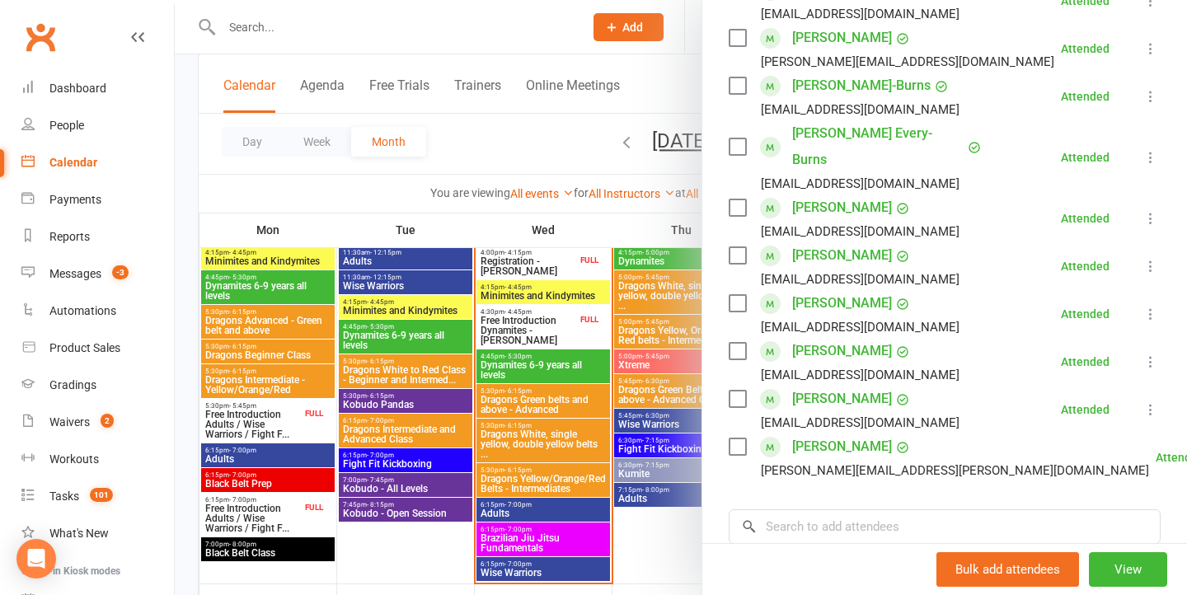
click at [433, 315] on div at bounding box center [681, 297] width 1012 height 595
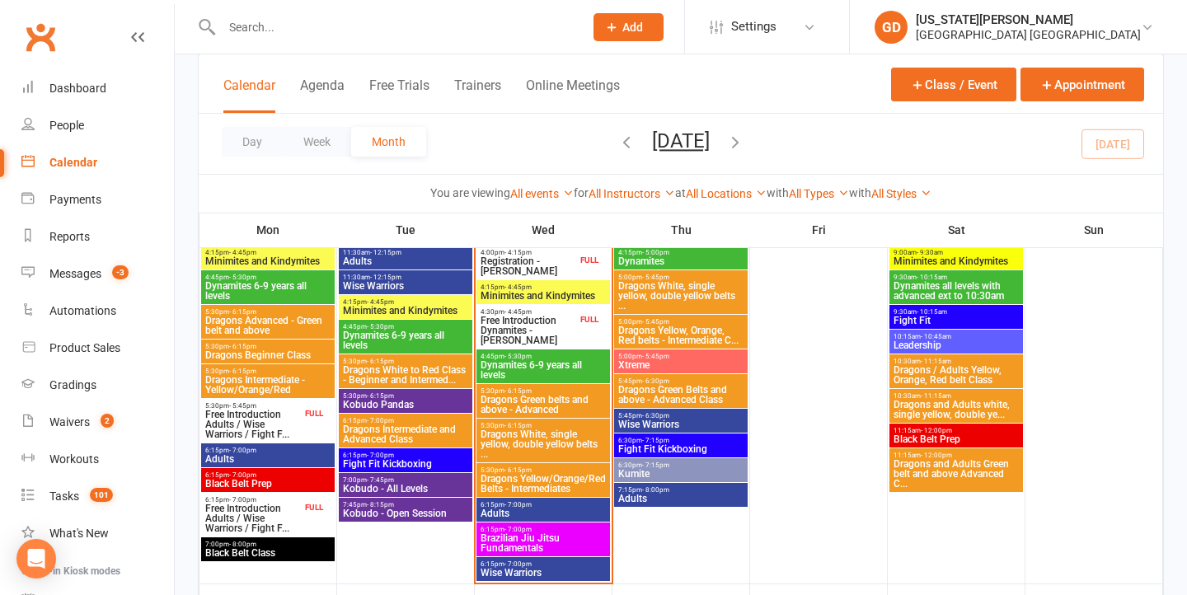
click at [275, 449] on span "6:15pm - 7:00pm" at bounding box center [267, 450] width 127 height 7
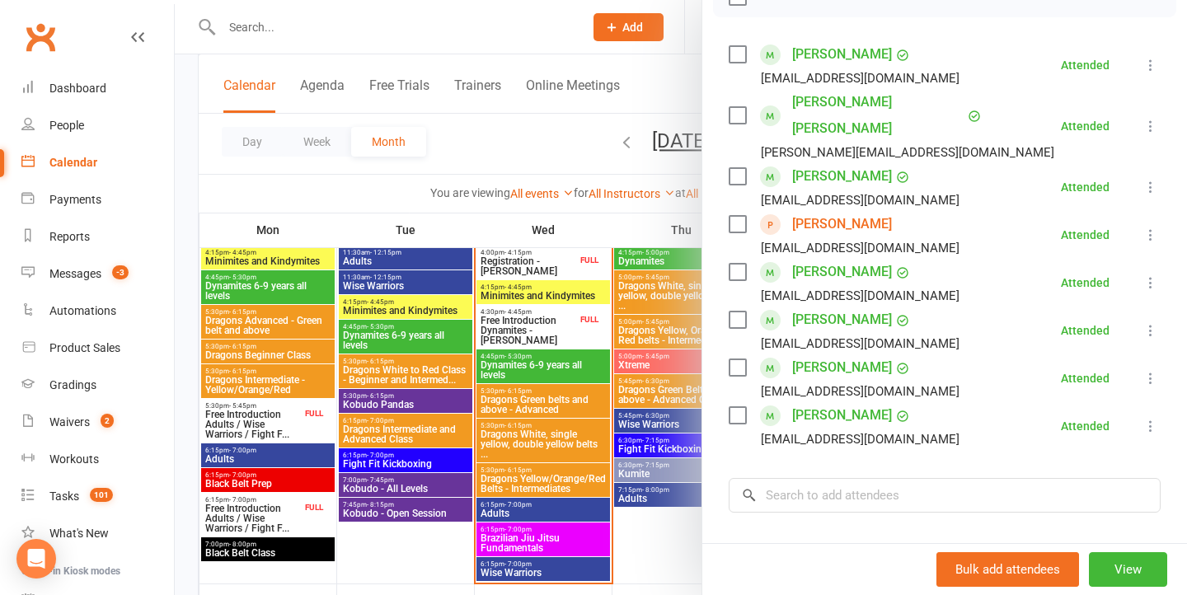
scroll to position [268, 0]
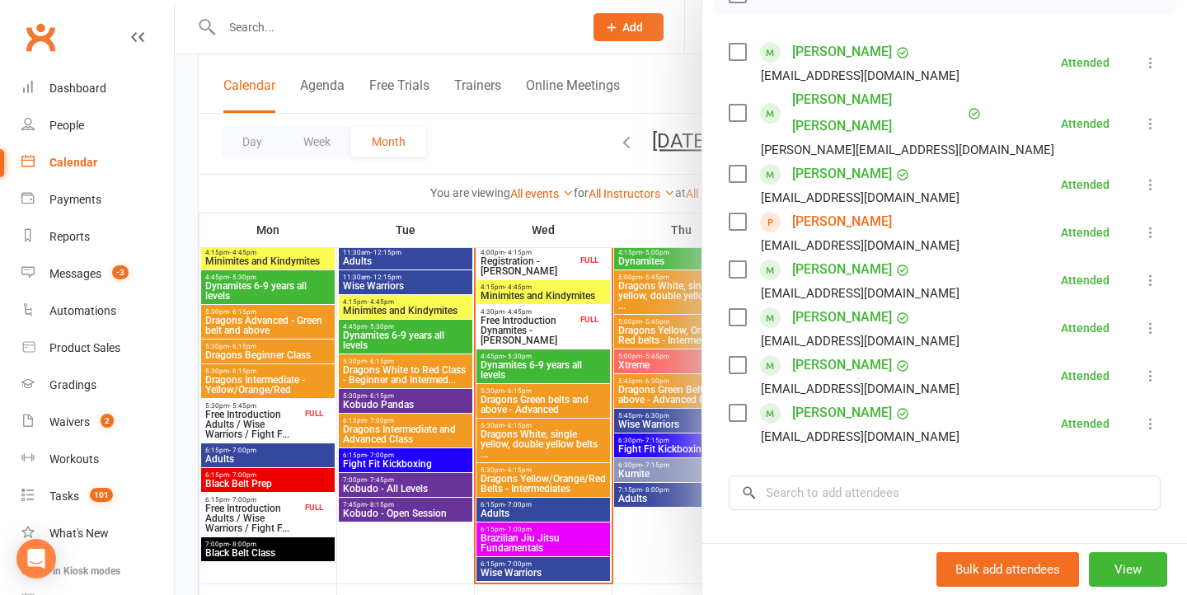
click at [476, 467] on div at bounding box center [681, 297] width 1012 height 595
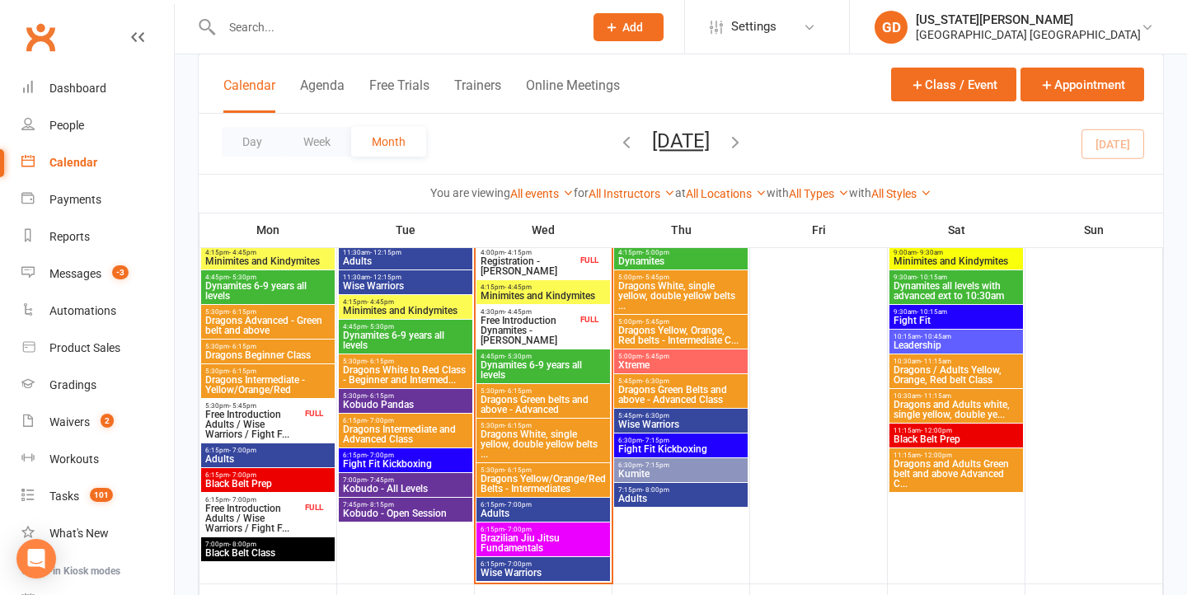
click at [266, 455] on span "Adults" at bounding box center [267, 459] width 127 height 10
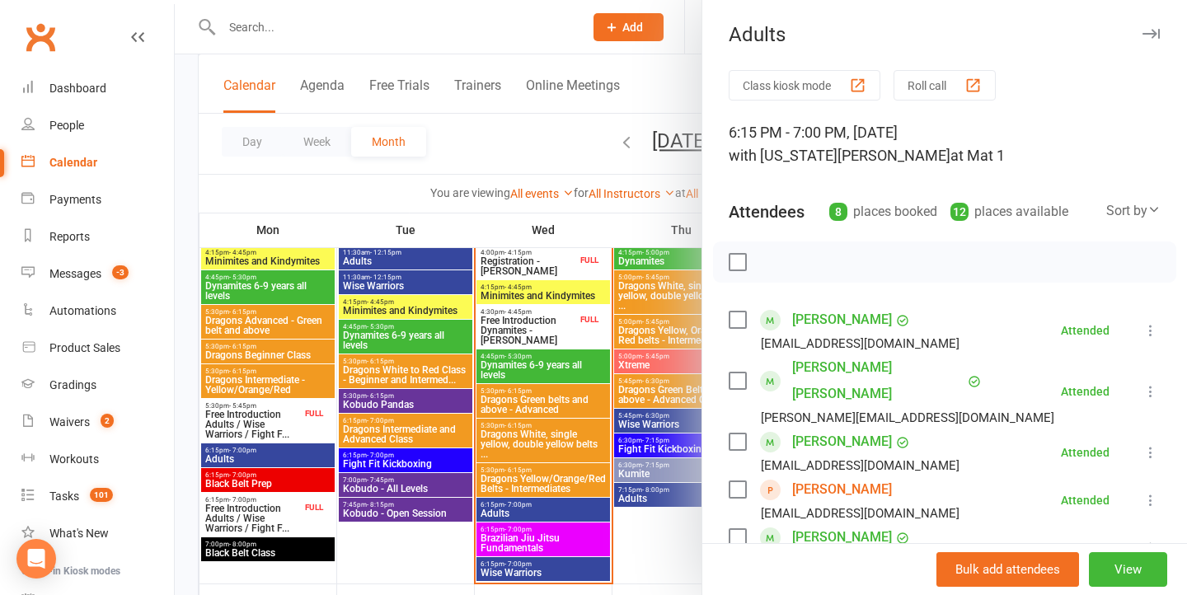
click at [507, 367] on div at bounding box center [681, 297] width 1012 height 595
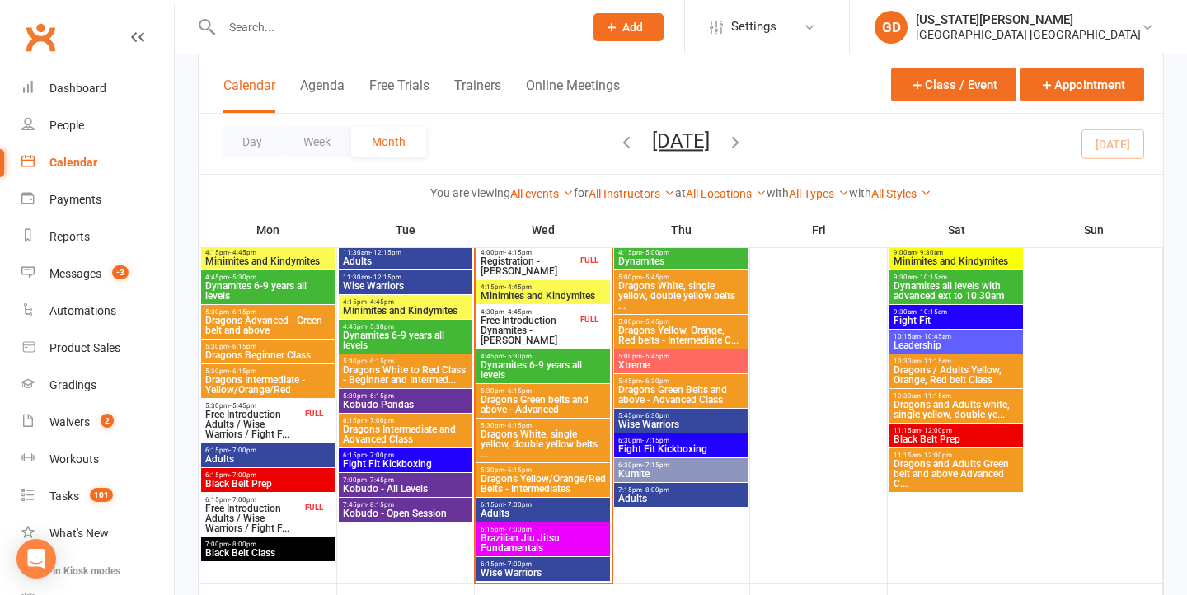
click at [273, 548] on span "Black Belt Class" at bounding box center [267, 553] width 127 height 10
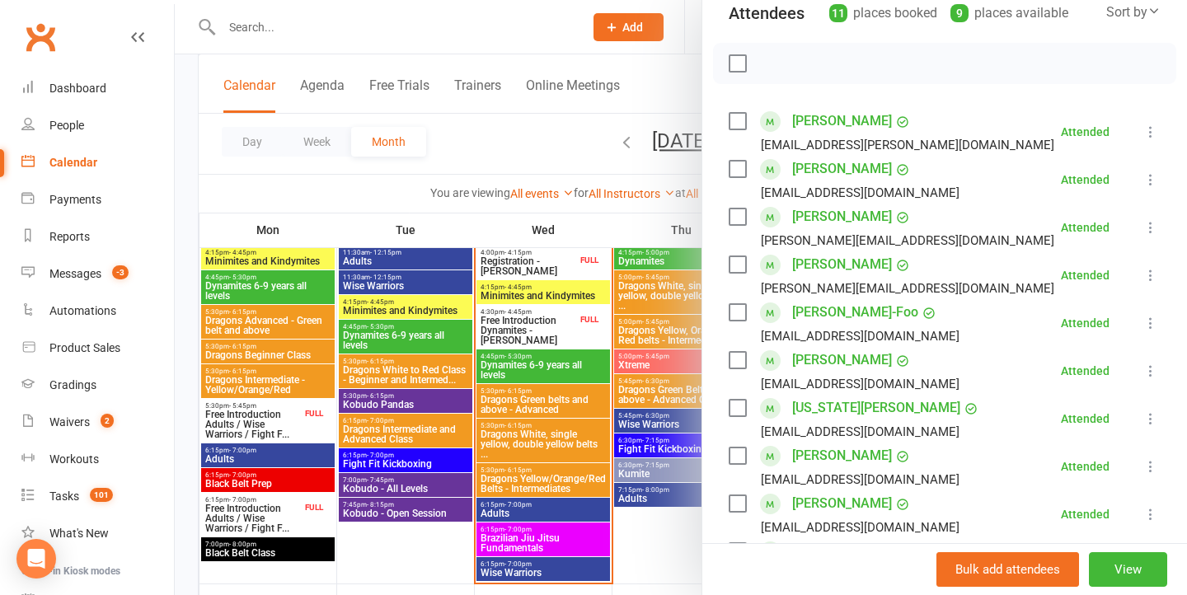
scroll to position [324, 0]
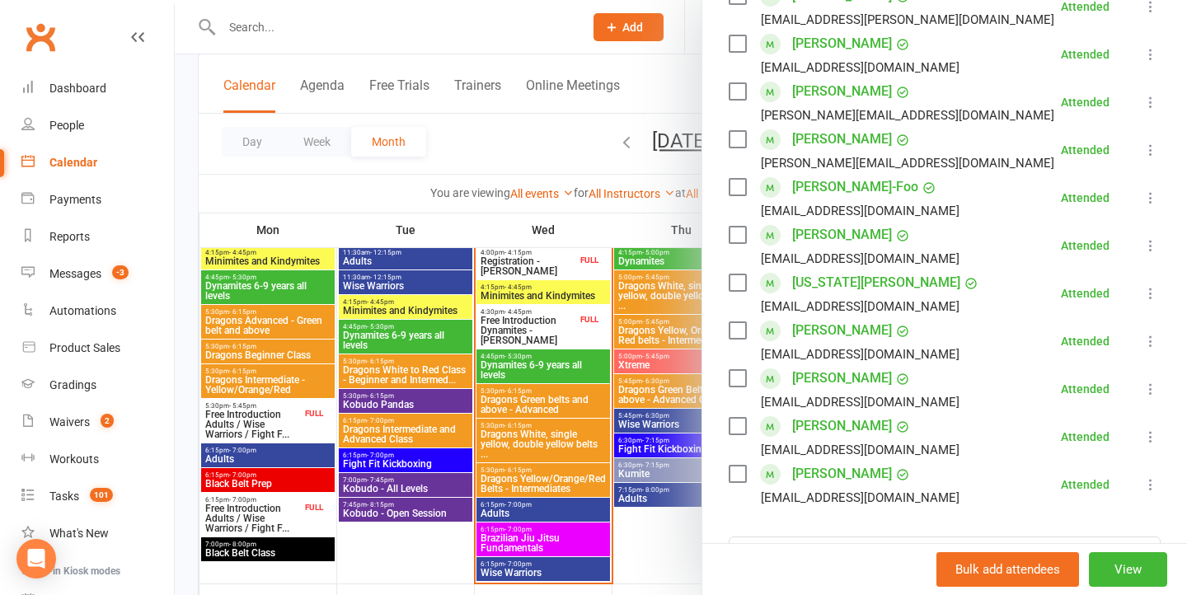
click at [484, 428] on div at bounding box center [681, 297] width 1012 height 595
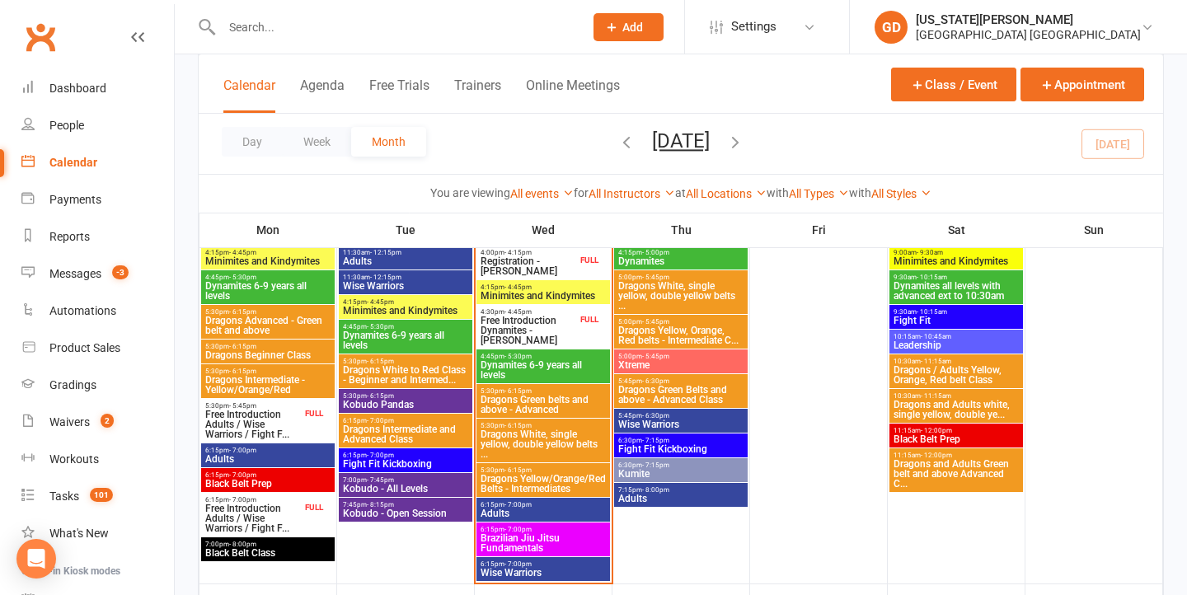
click at [290, 370] on span "5:30pm - 6:15pm" at bounding box center [267, 371] width 127 height 7
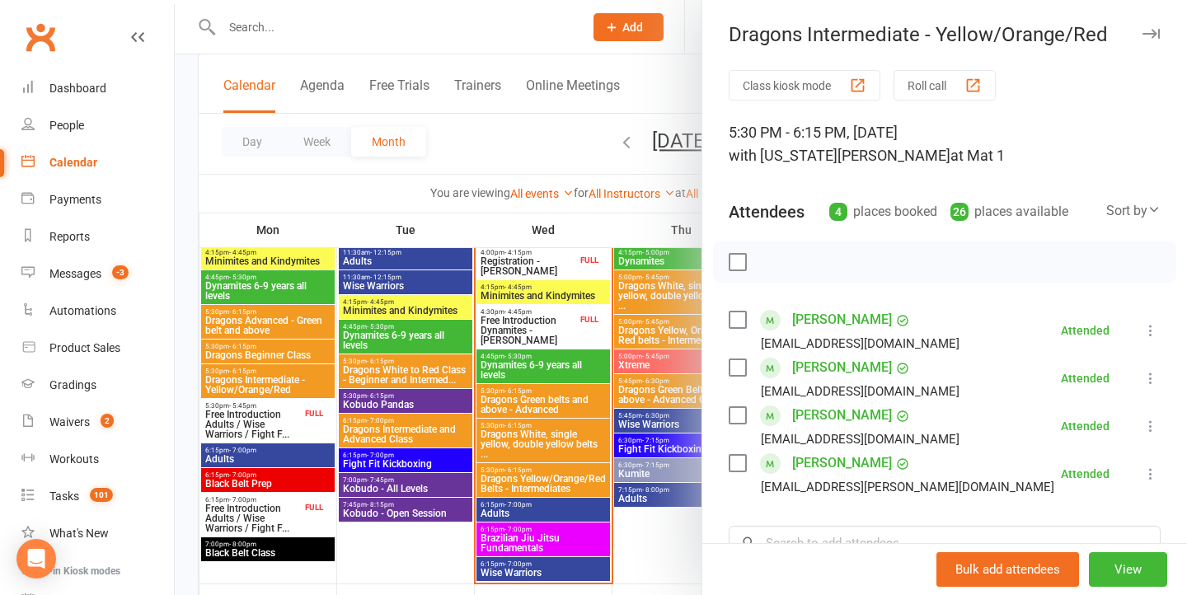
click at [280, 408] on div at bounding box center [681, 297] width 1012 height 595
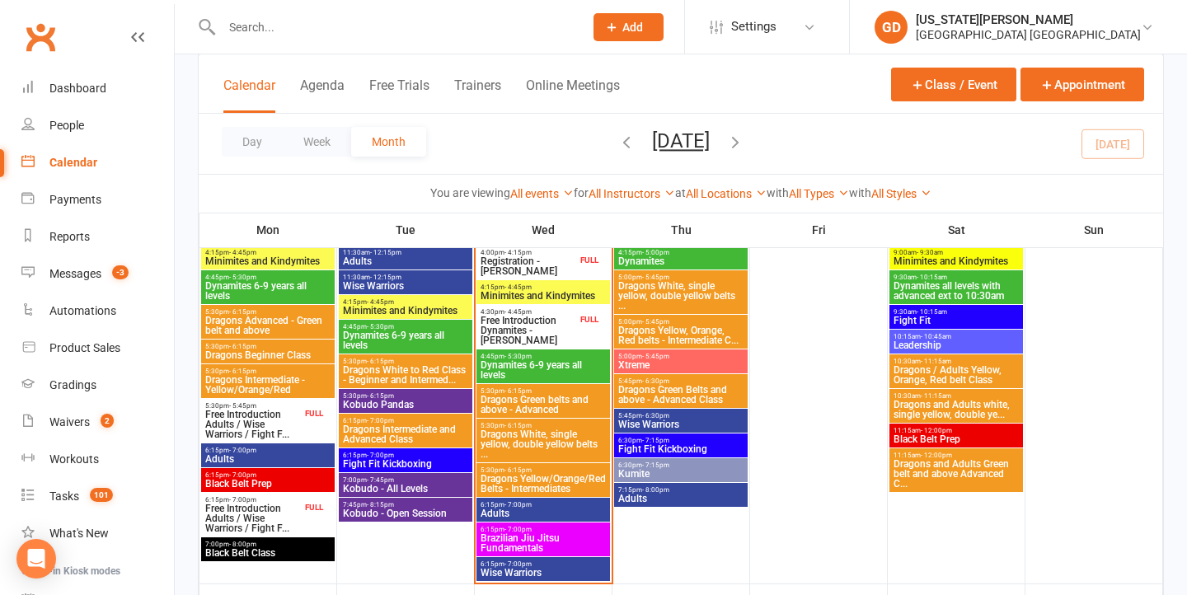
click at [273, 455] on span "Adults" at bounding box center [267, 459] width 127 height 10
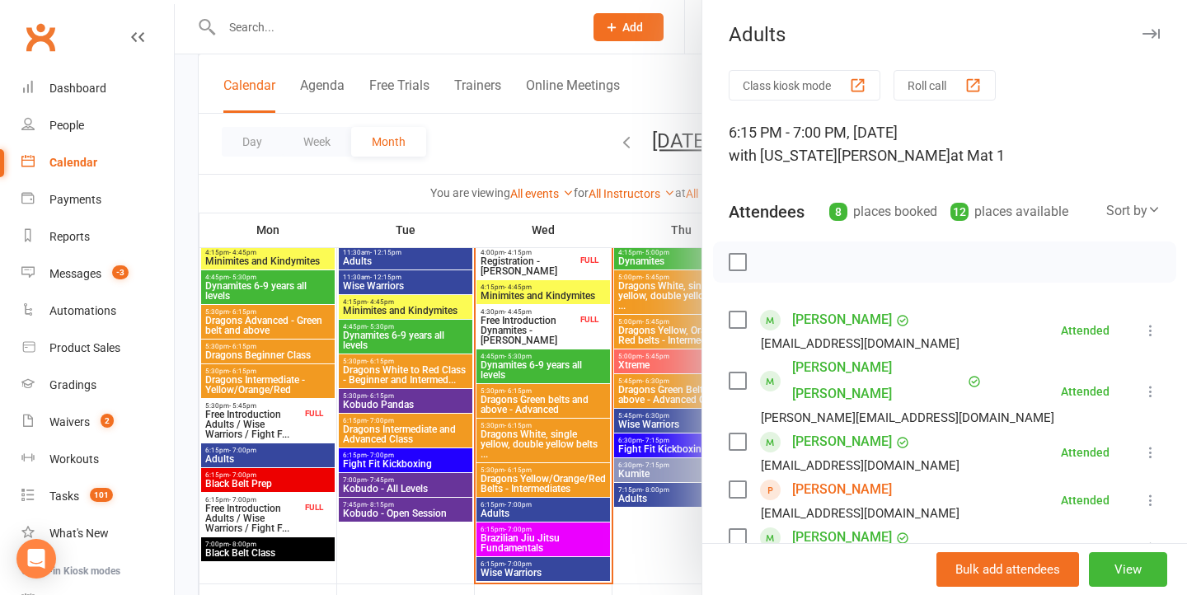
click at [285, 458] on div at bounding box center [681, 297] width 1012 height 595
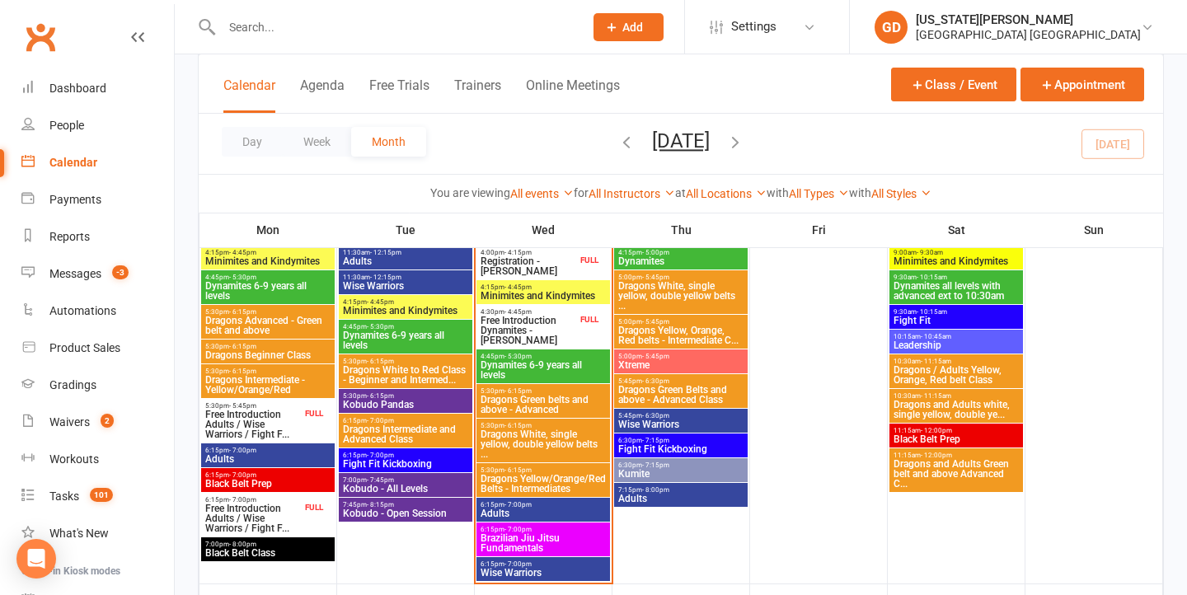
click at [276, 479] on span "Black Belt Prep" at bounding box center [267, 484] width 127 height 10
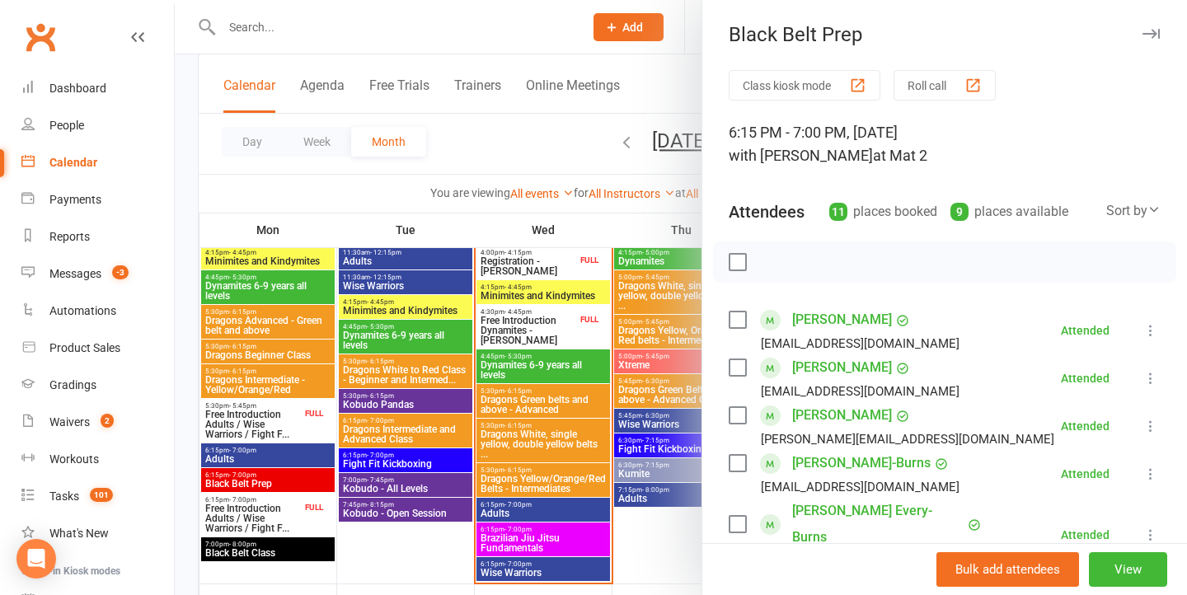
click at [574, 371] on div at bounding box center [681, 297] width 1012 height 595
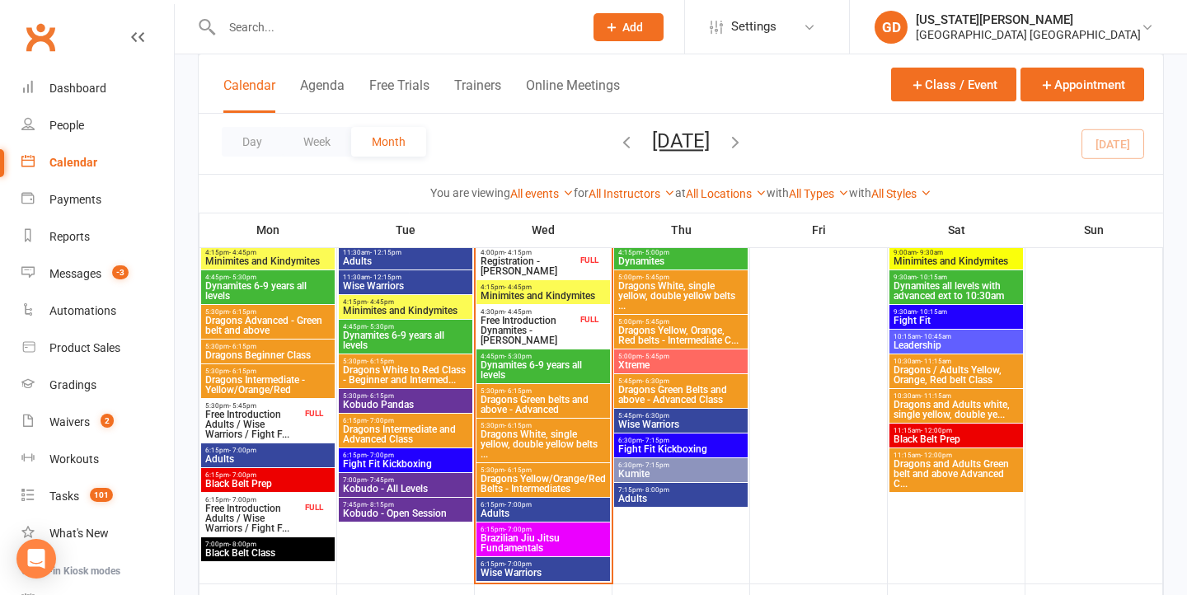
click at [260, 320] on span "Dragons Advanced - Green belt and above" at bounding box center [267, 326] width 127 height 20
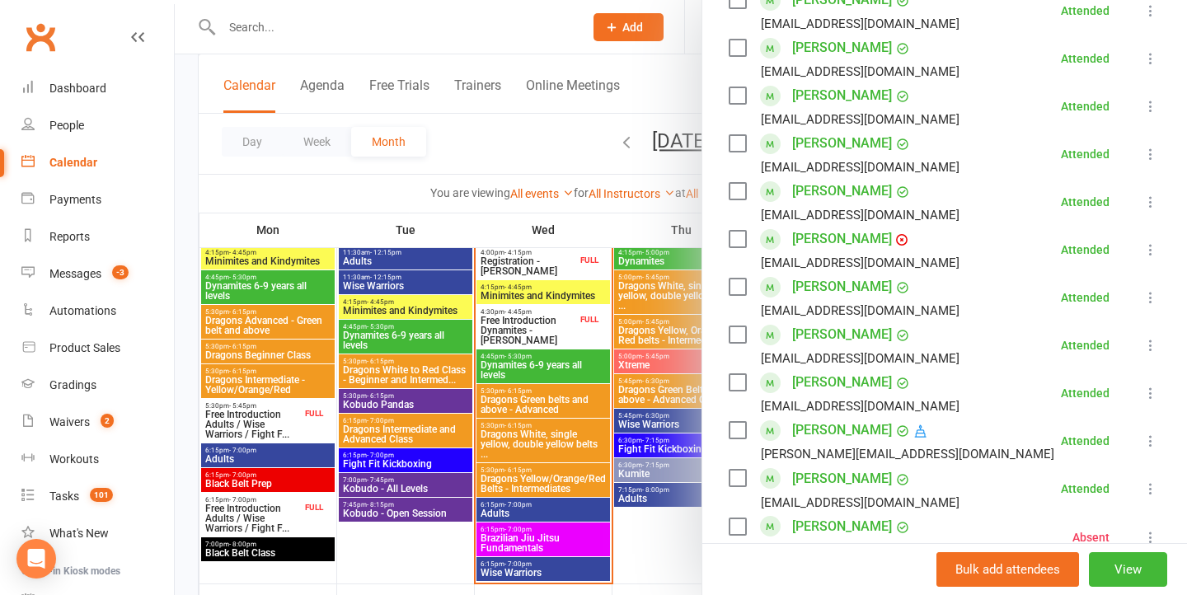
scroll to position [711, 0]
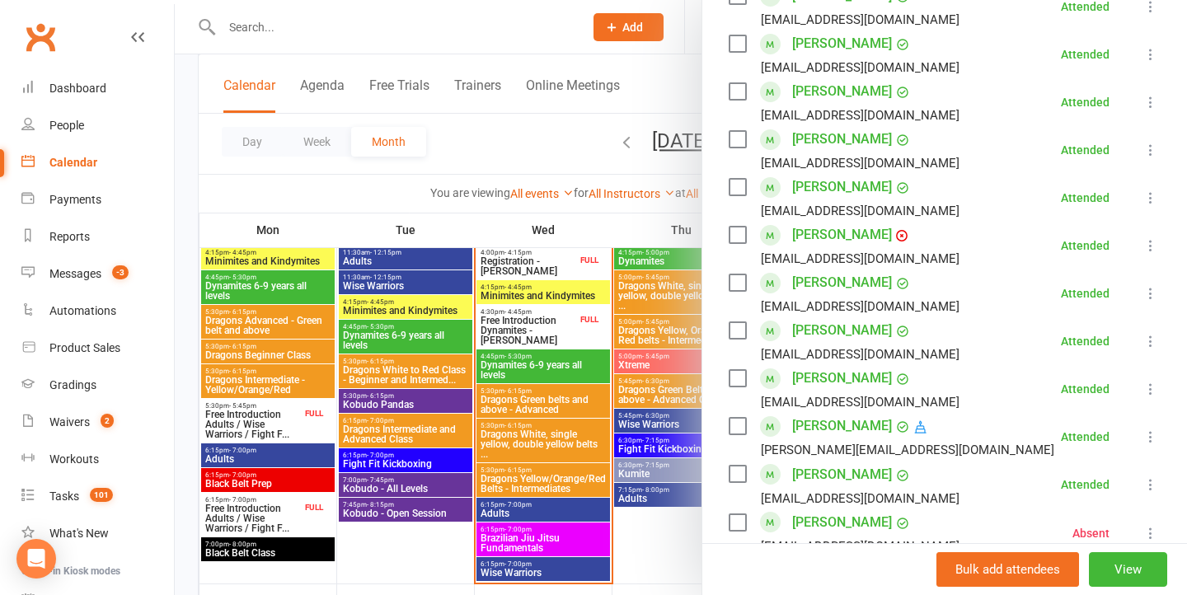
click at [449, 421] on div at bounding box center [681, 297] width 1012 height 595
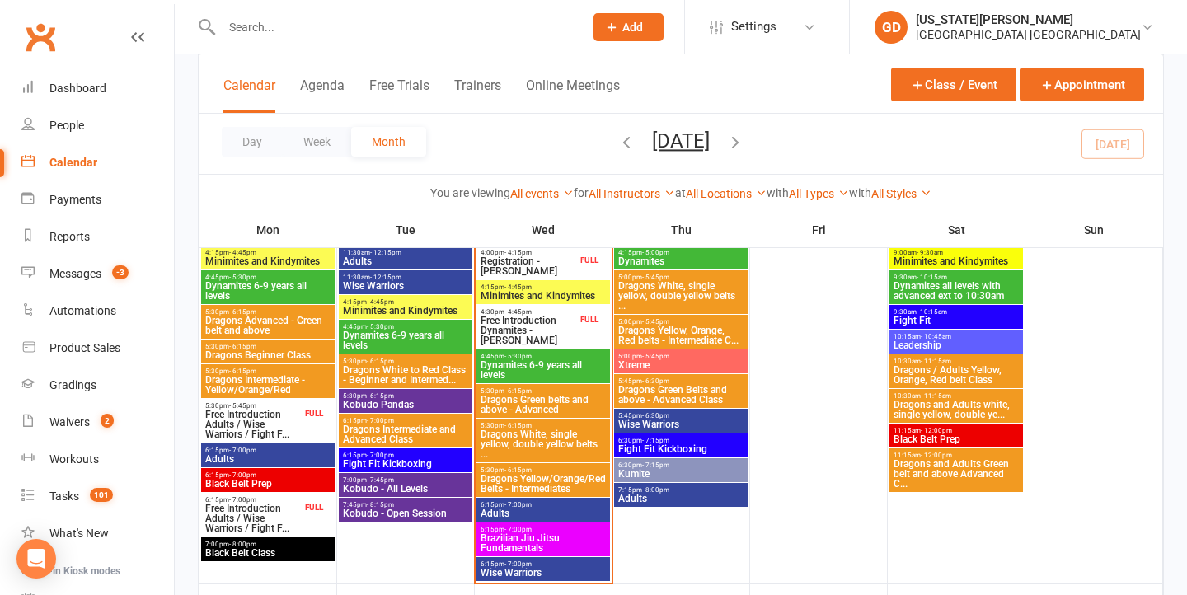
click at [440, 421] on span "6:15pm - 7:00pm" at bounding box center [405, 420] width 127 height 7
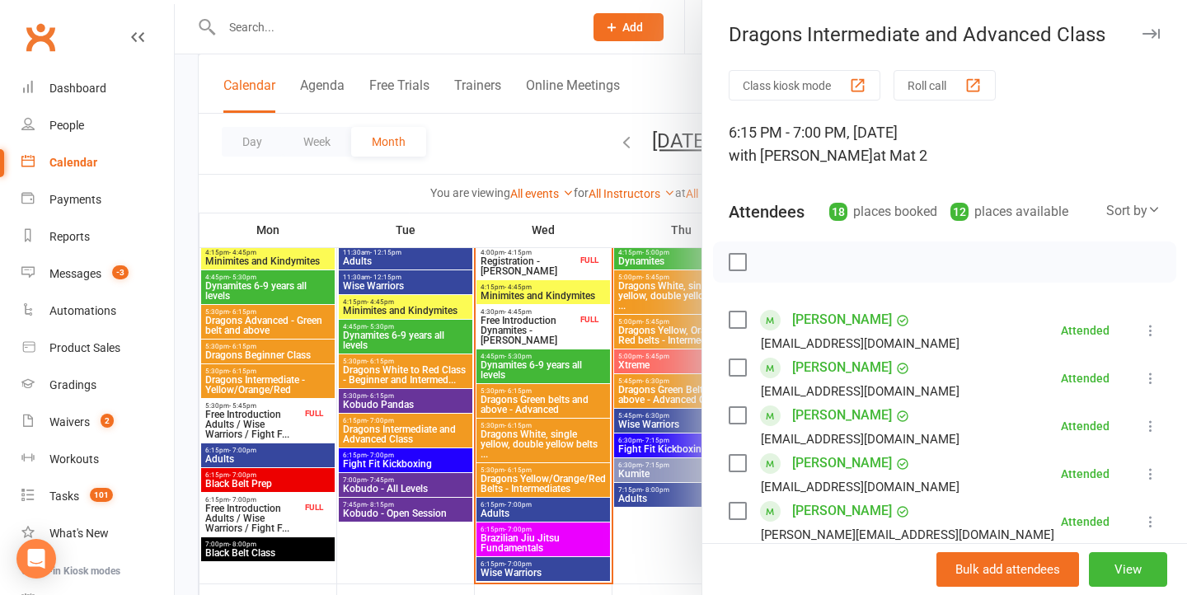
click at [440, 421] on div at bounding box center [681, 297] width 1012 height 595
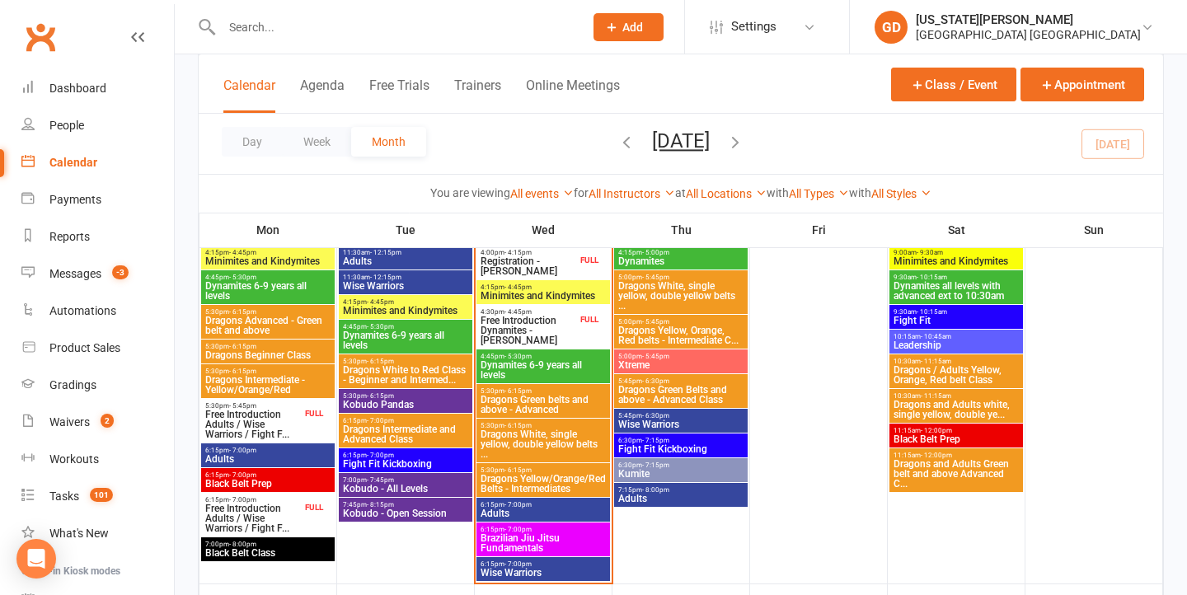
click at [370, 430] on span "Dragons Intermediate and Advanced Class" at bounding box center [405, 434] width 127 height 20
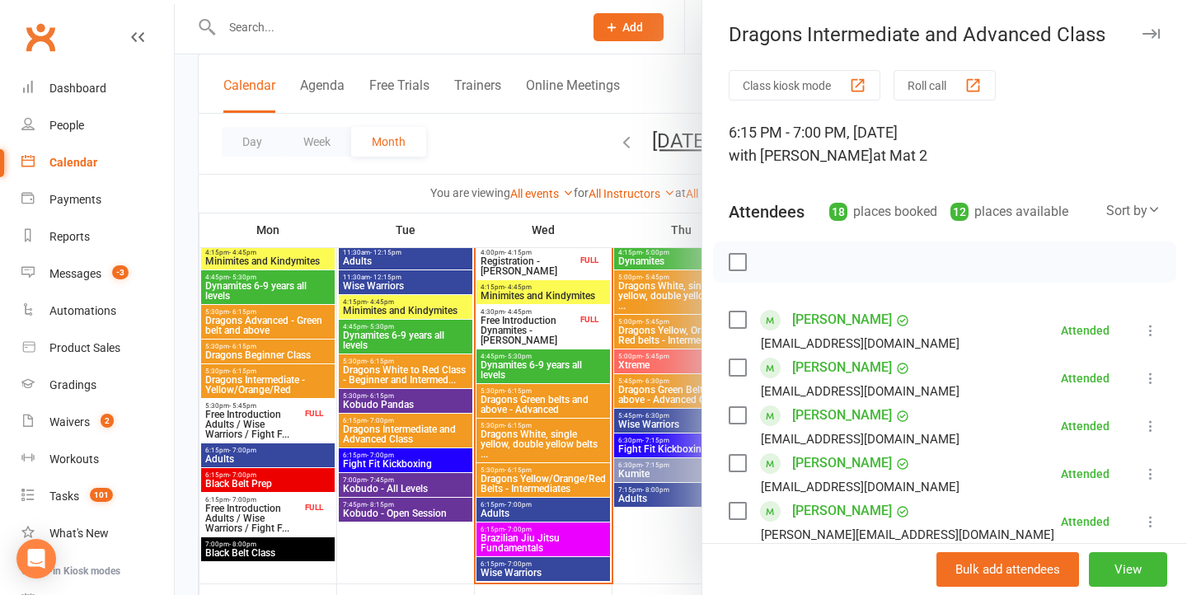
click at [370, 431] on div at bounding box center [681, 297] width 1012 height 595
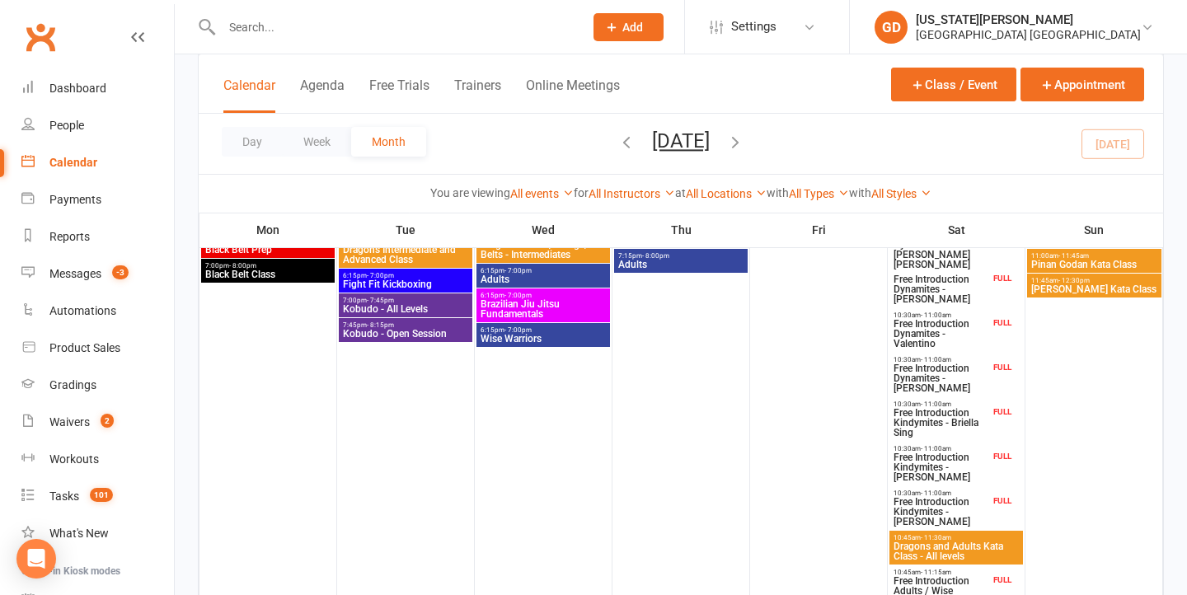
scroll to position [579, 0]
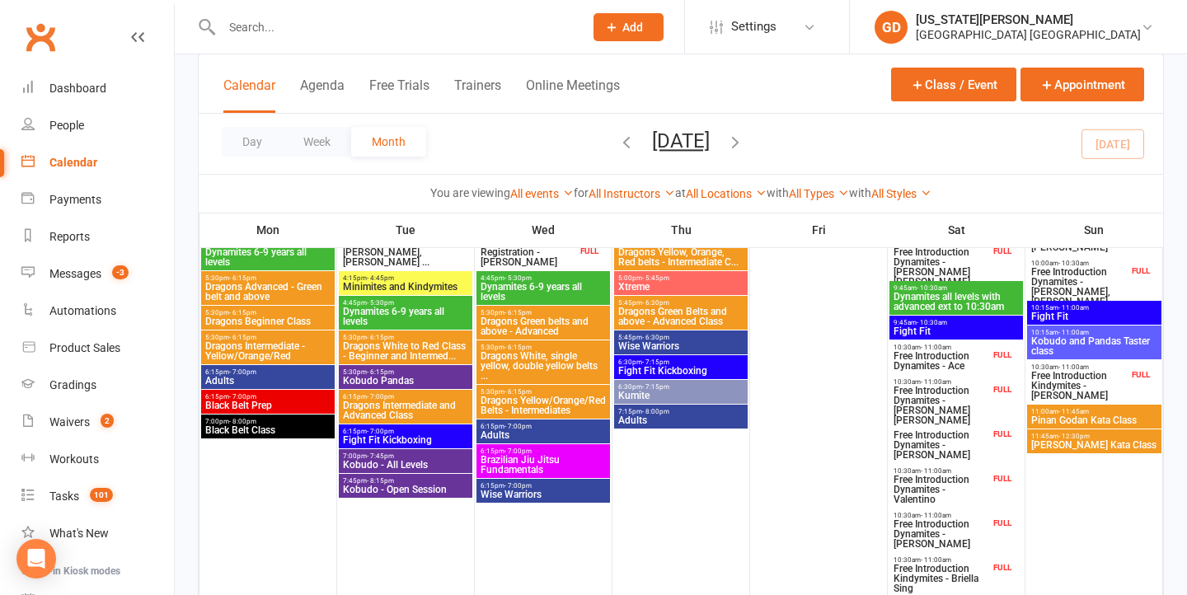
click at [400, 403] on span "Dragons Intermediate and Advanced Class" at bounding box center [405, 411] width 127 height 20
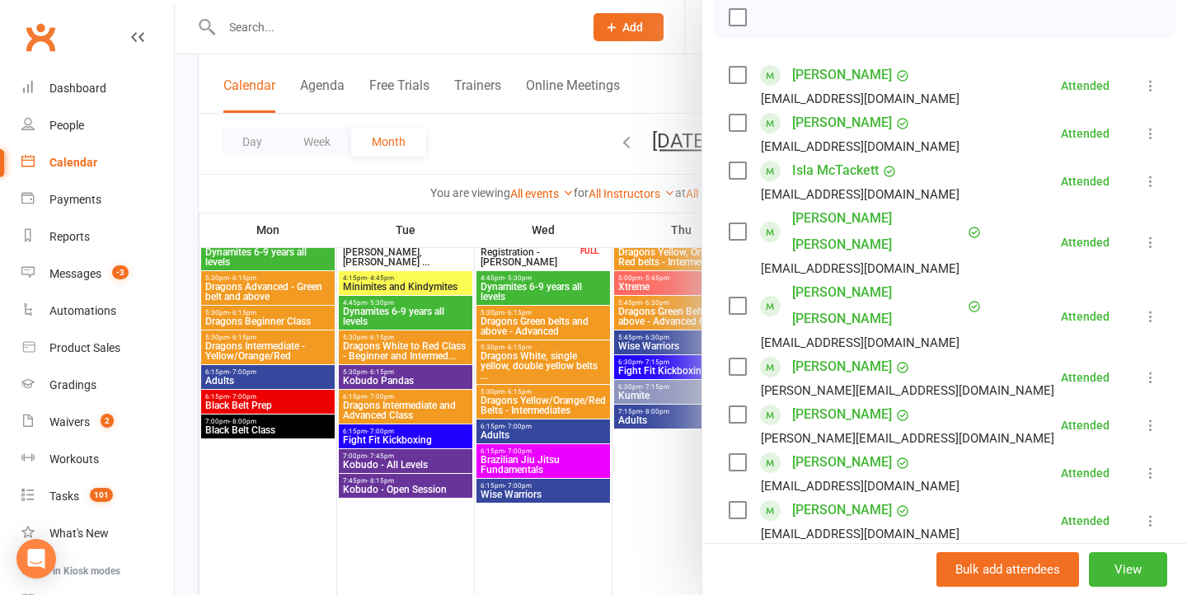
scroll to position [245, 0]
click at [498, 412] on div at bounding box center [681, 297] width 1012 height 595
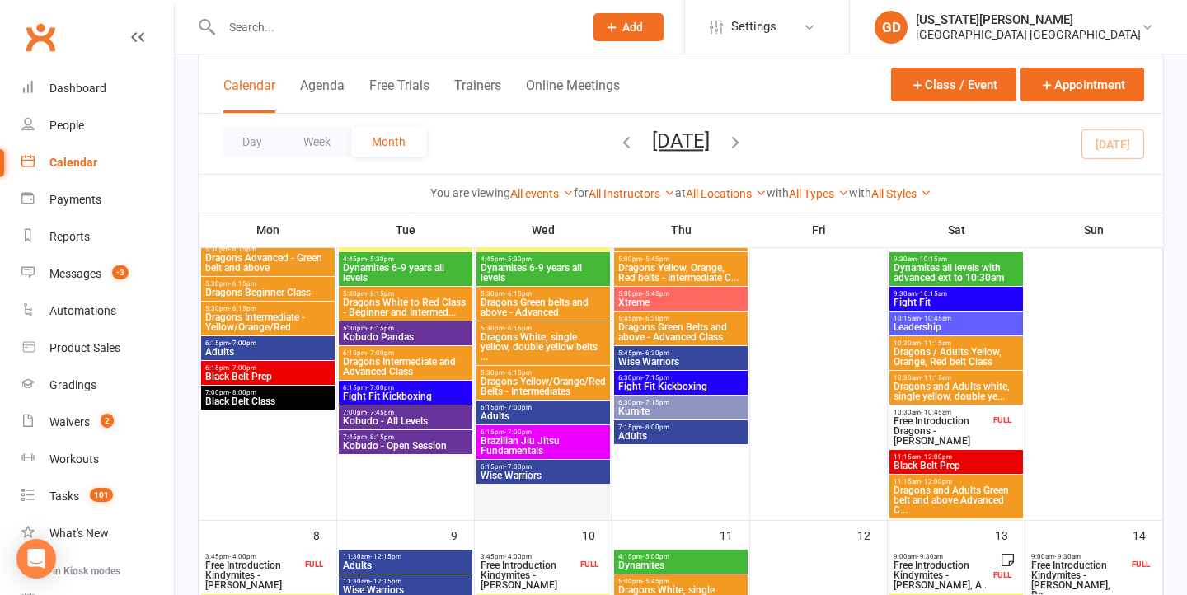
scroll to position [195, 0]
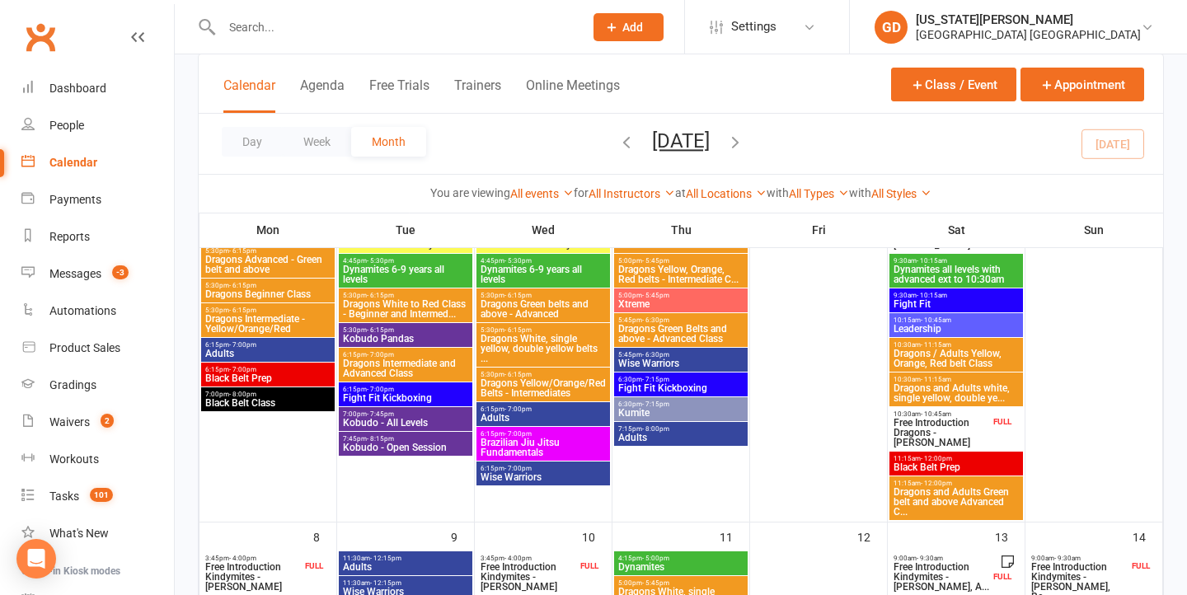
click at [433, 359] on span "Dragons Intermediate and Advanced Class" at bounding box center [405, 369] width 127 height 20
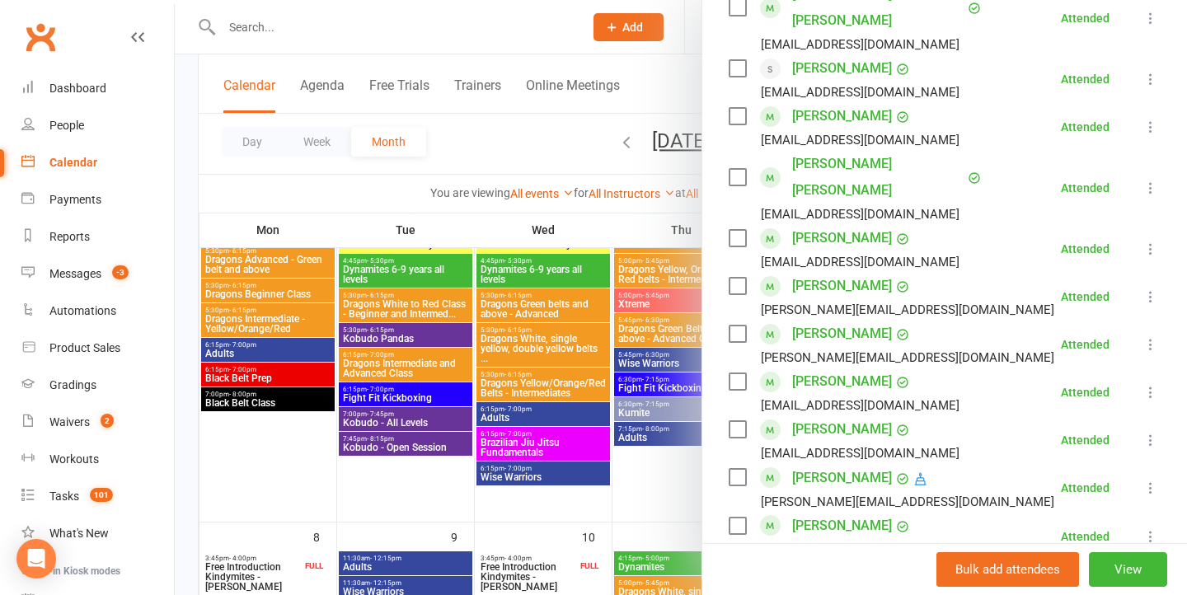
scroll to position [708, 0]
click at [579, 404] on div at bounding box center [681, 297] width 1012 height 595
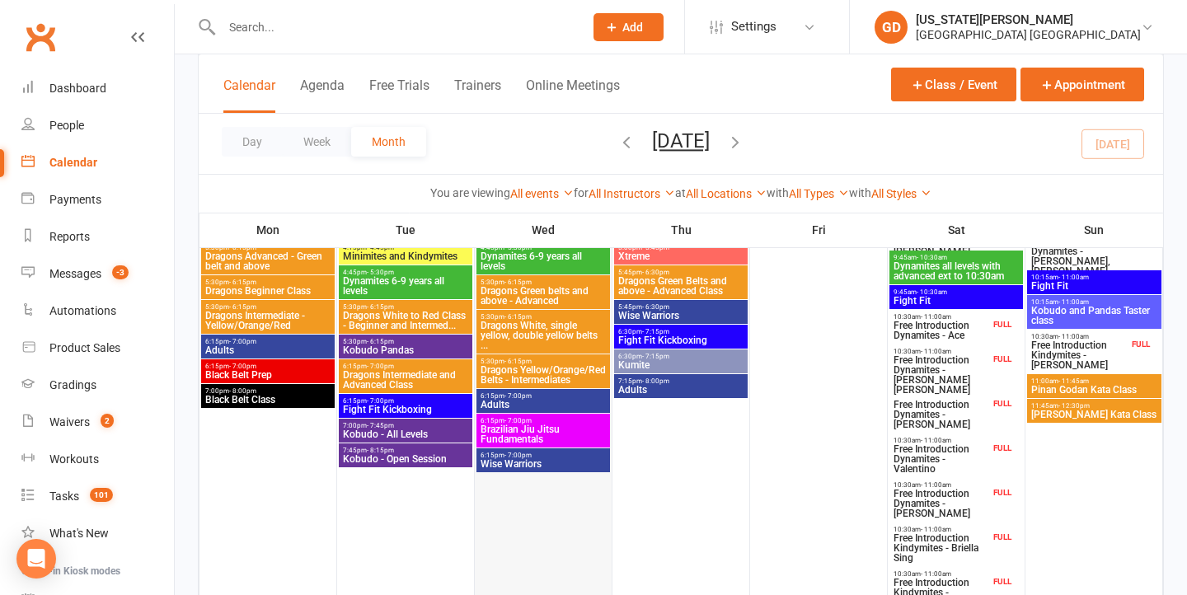
scroll to position [608, 0]
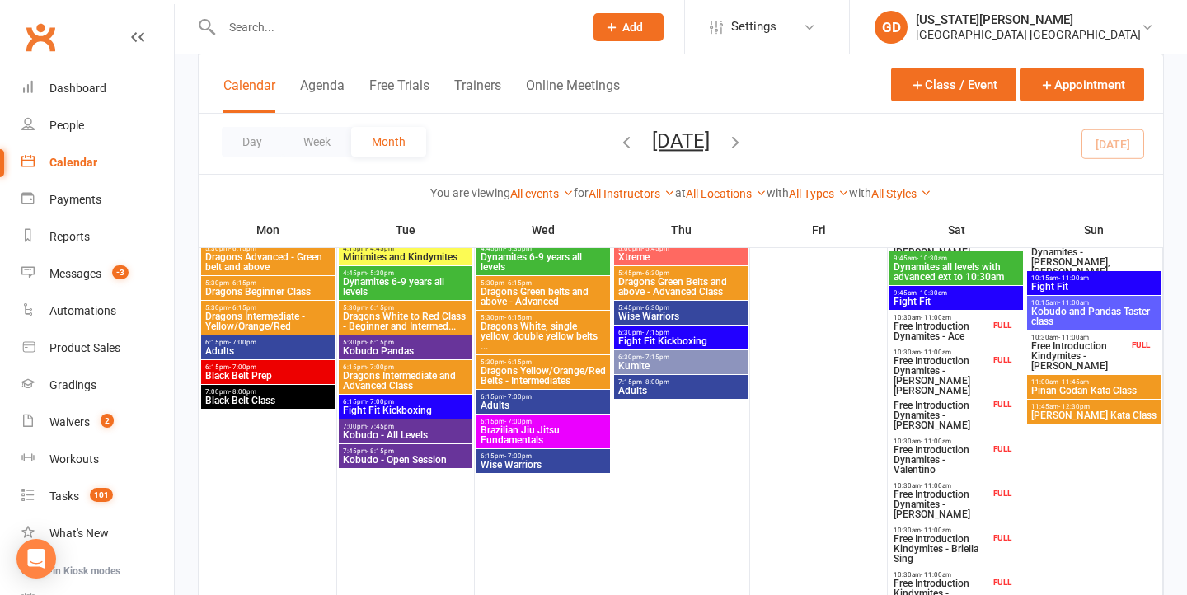
click at [289, 398] on span "Black Belt Class" at bounding box center [267, 401] width 127 height 10
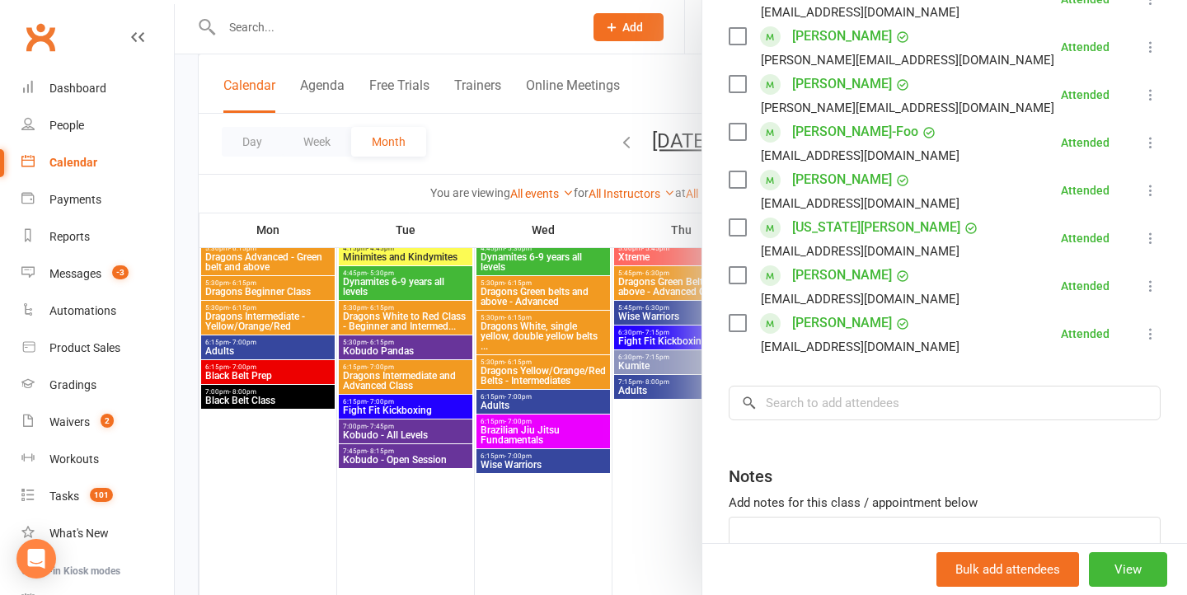
scroll to position [401, 0]
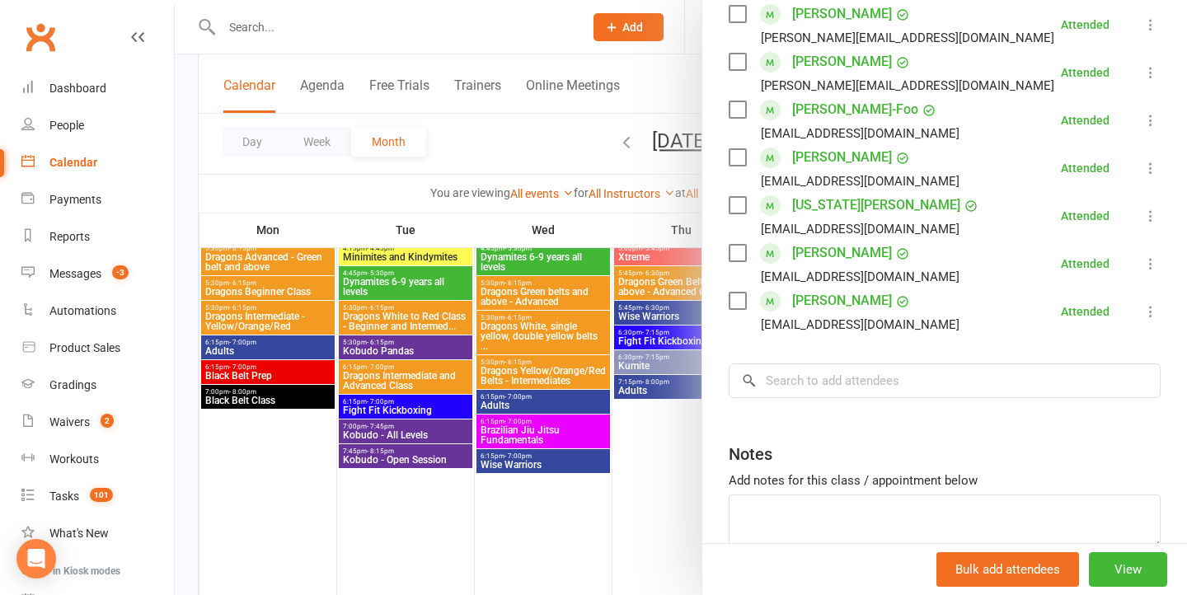
click at [382, 422] on div at bounding box center [681, 297] width 1012 height 595
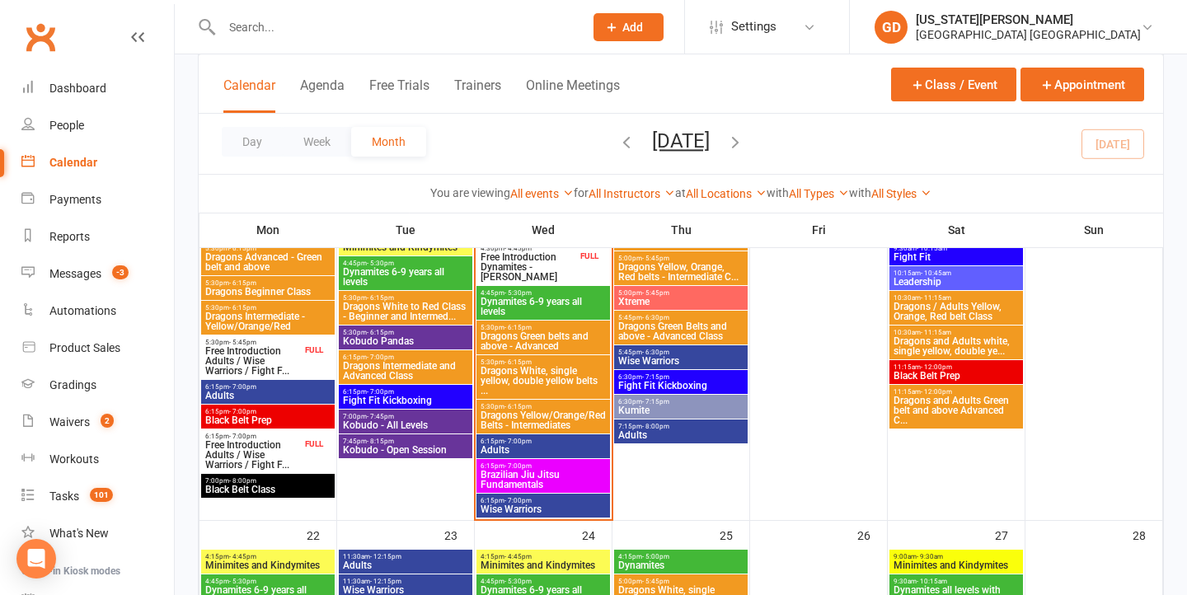
scroll to position [1278, 0]
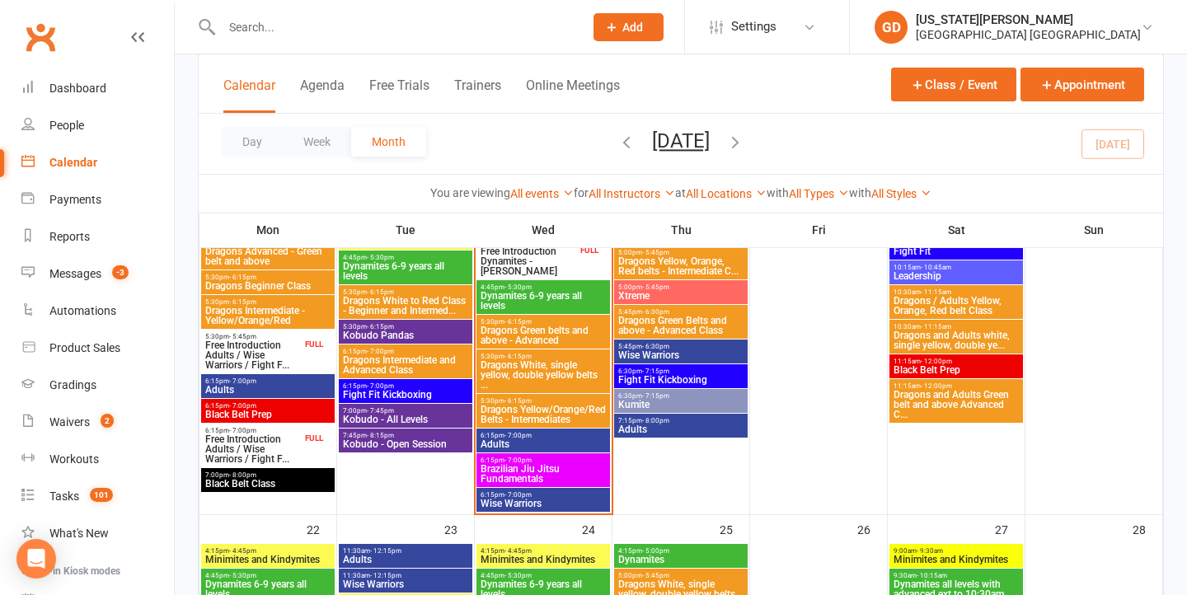
click at [288, 475] on span "7:00pm - 8:00pm" at bounding box center [267, 474] width 127 height 7
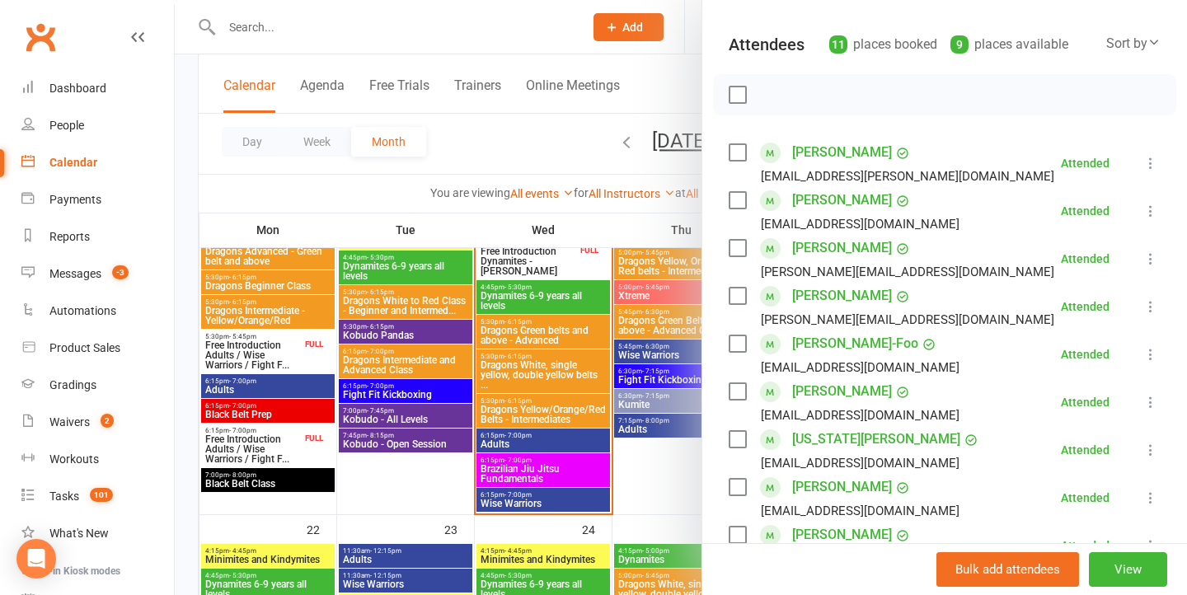
scroll to position [152, 0]
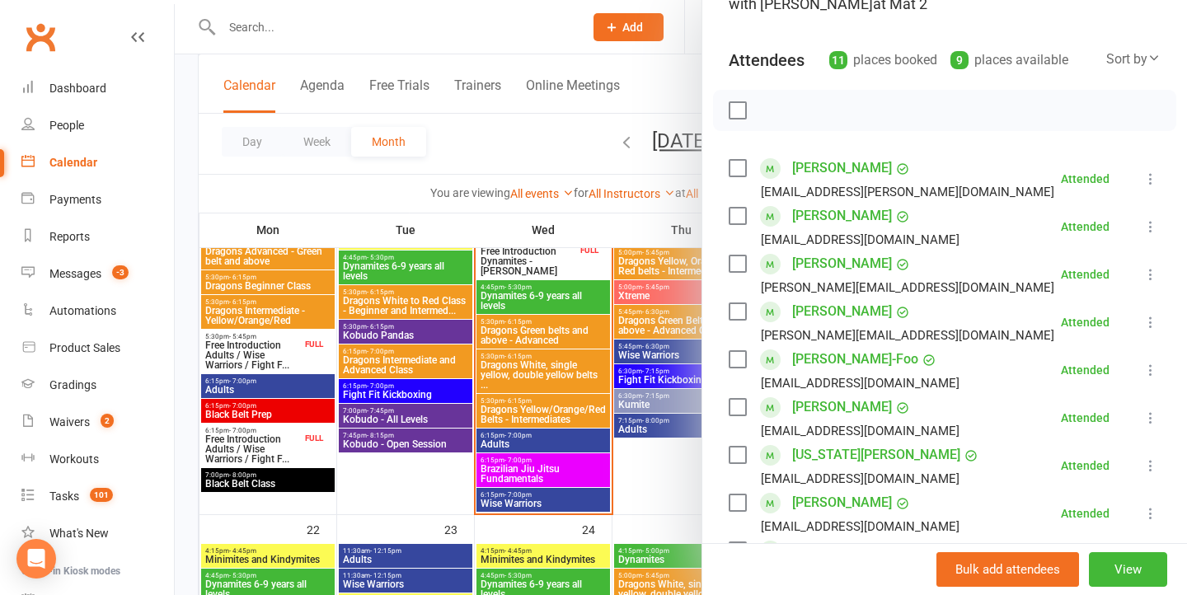
click at [504, 319] on div at bounding box center [681, 297] width 1012 height 595
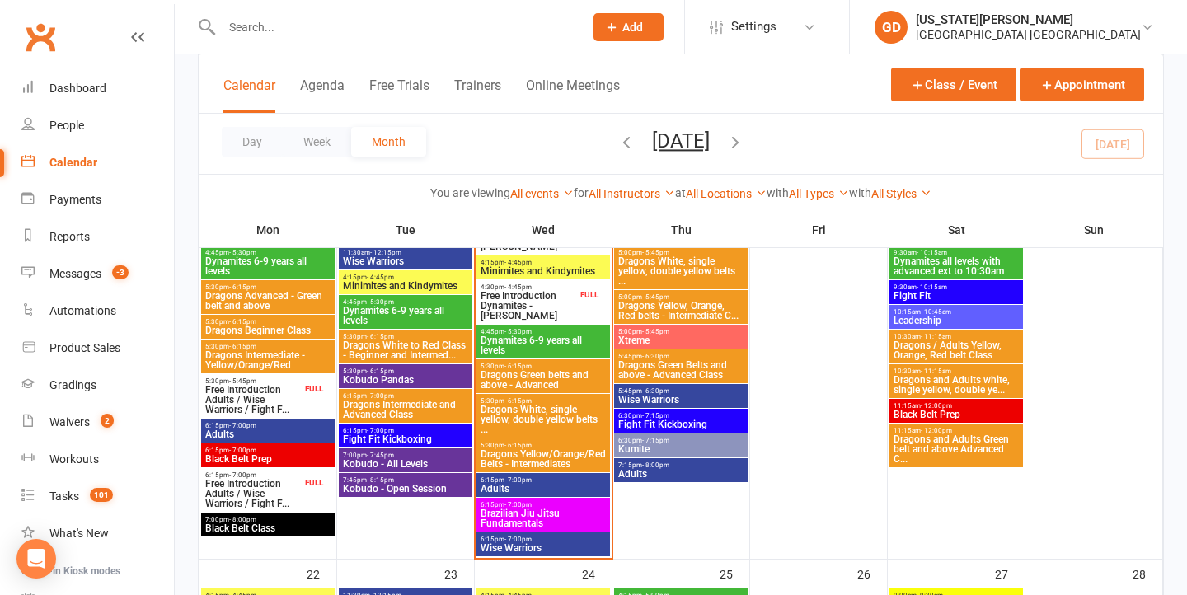
scroll to position [1224, 0]
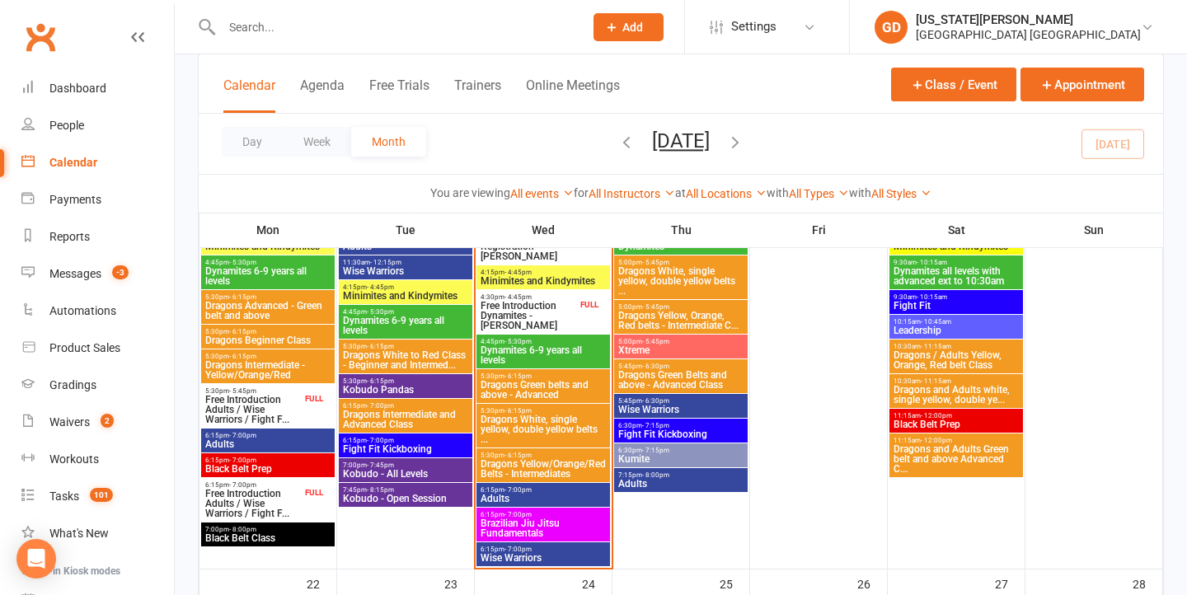
click at [509, 429] on span "Dragons White, single yellow, double yellow belts ..." at bounding box center [543, 430] width 127 height 30
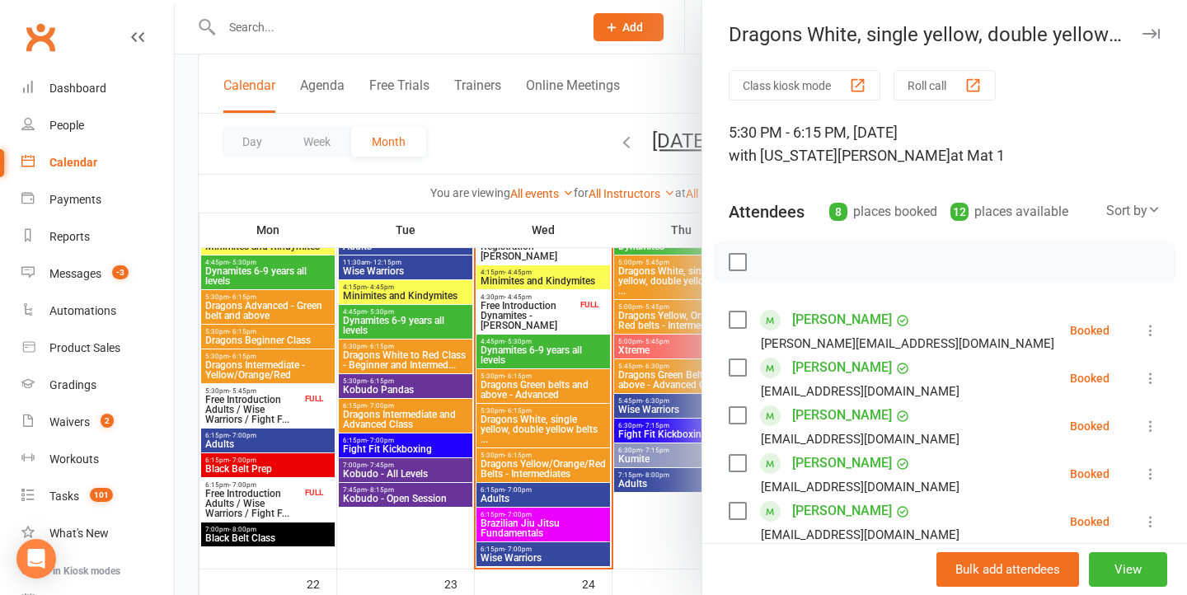
click at [509, 429] on div at bounding box center [681, 297] width 1012 height 595
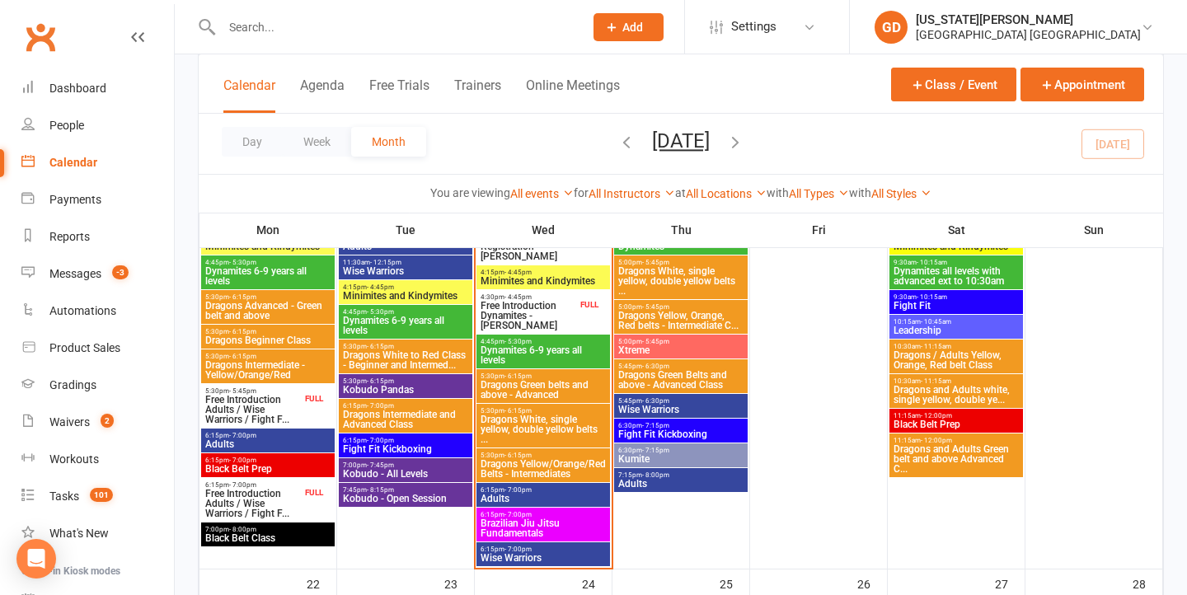
click at [536, 387] on span "Dragons Green belts and above - Advanced" at bounding box center [543, 390] width 127 height 20
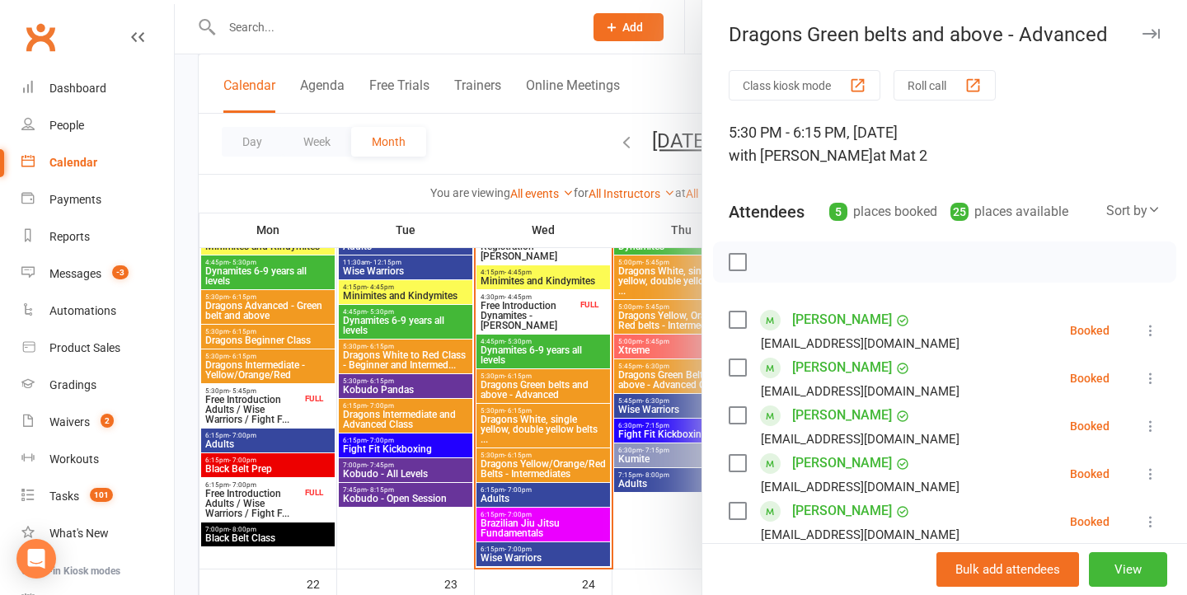
click at [531, 387] on div at bounding box center [681, 297] width 1012 height 595
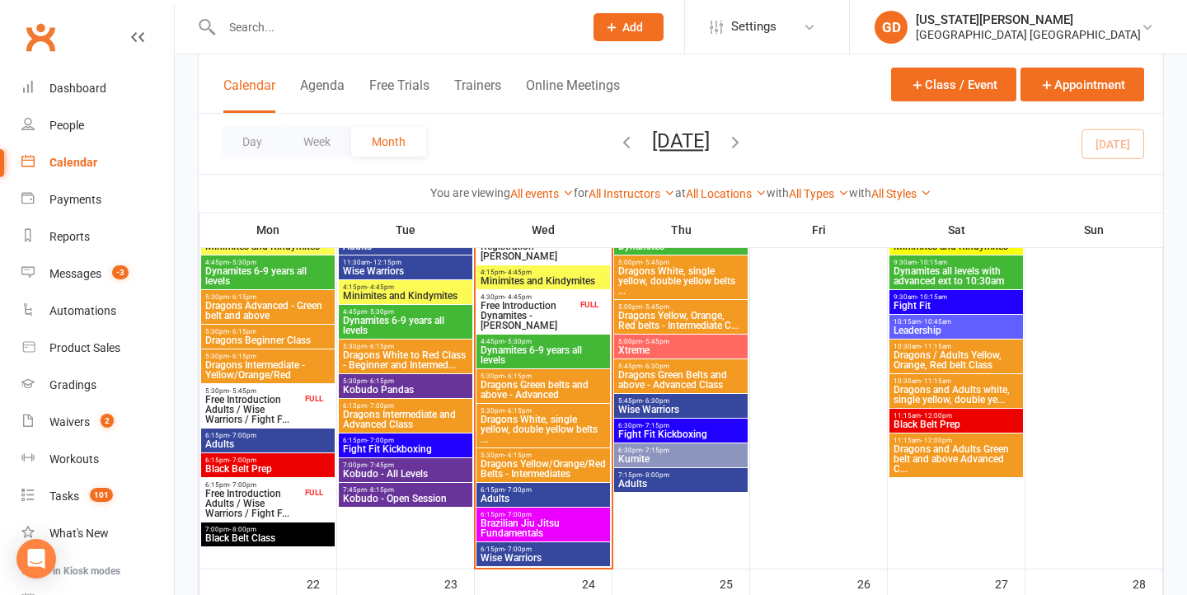
click at [531, 470] on span "Dragons Yellow/Orange/Red Belts - Intermediates" at bounding box center [543, 469] width 127 height 20
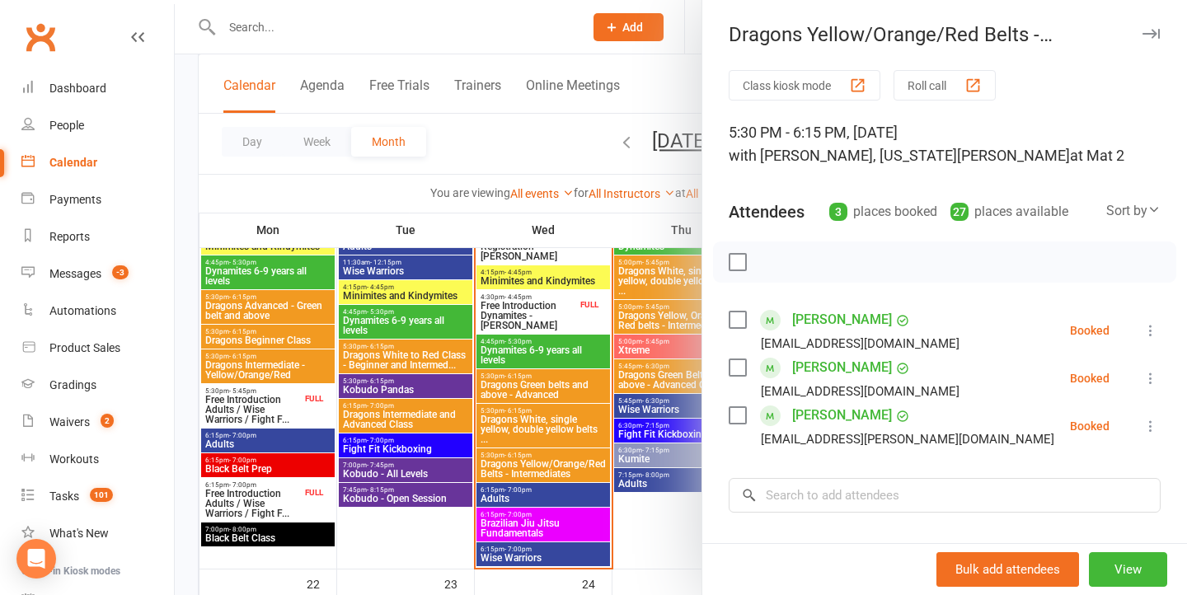
click at [584, 396] on div at bounding box center [681, 297] width 1012 height 595
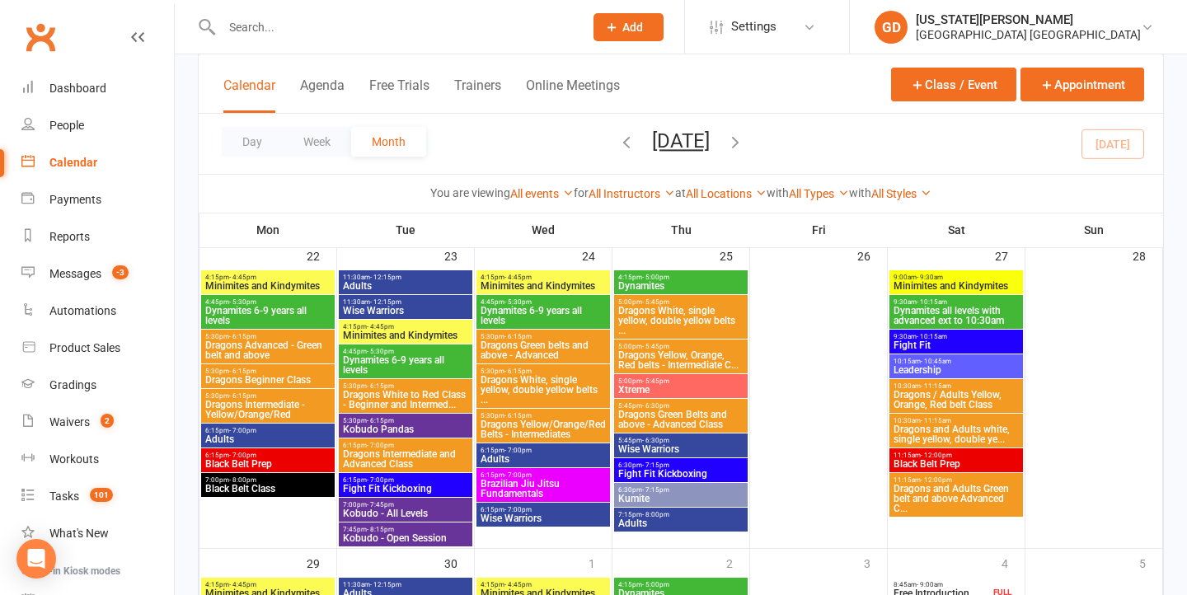
scroll to position [1564, 0]
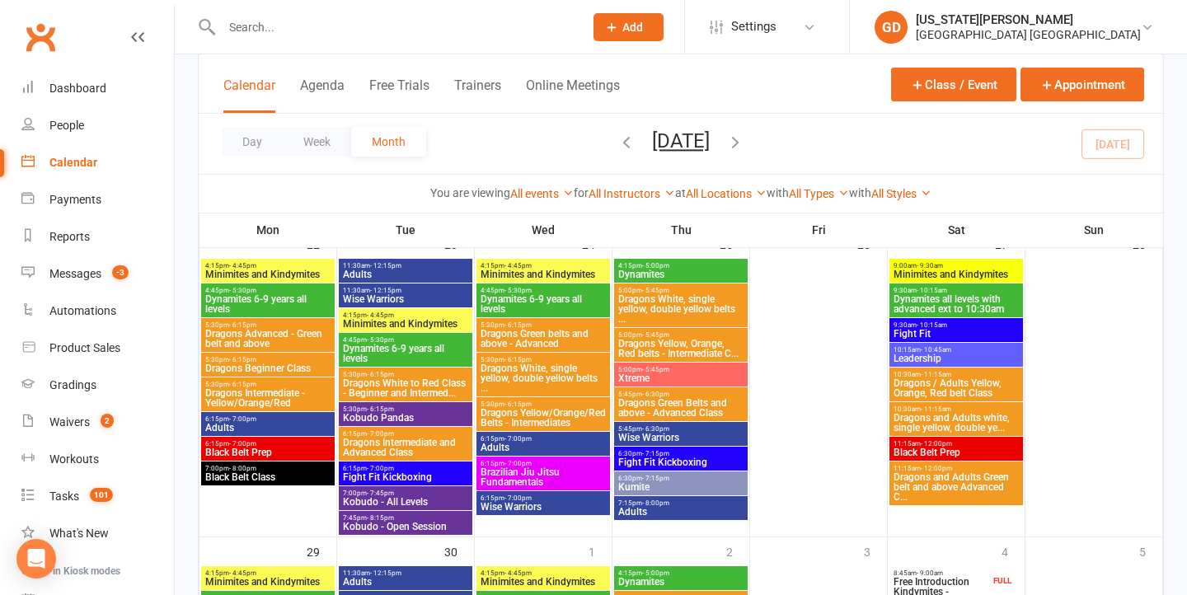
click at [648, 373] on span "Xtreme" at bounding box center [680, 378] width 127 height 10
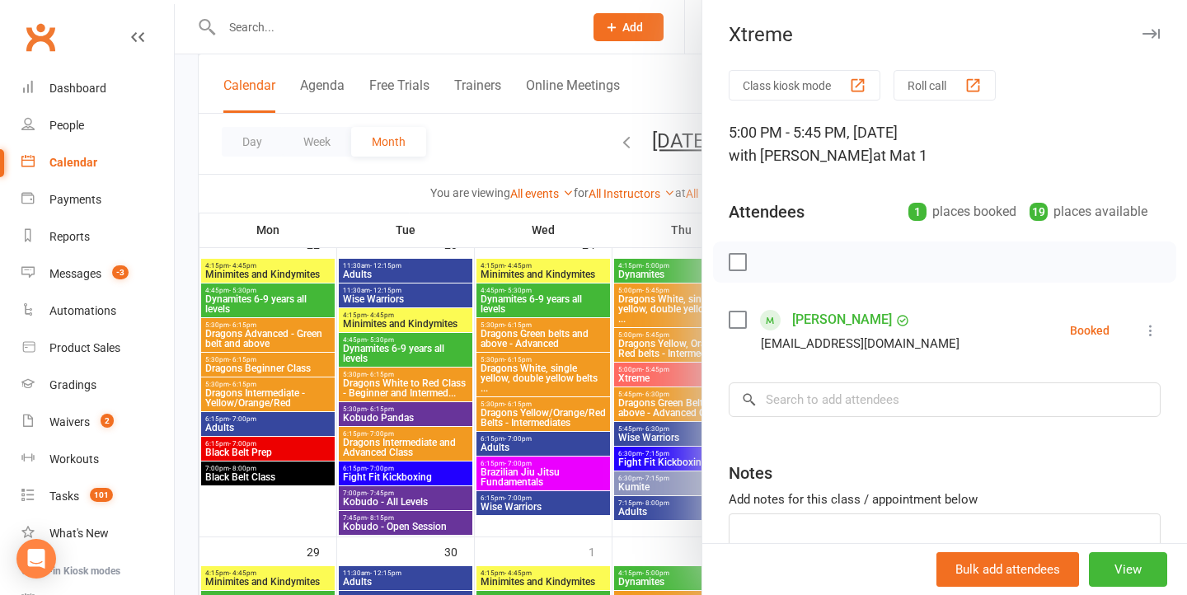
click at [588, 372] on div at bounding box center [681, 297] width 1012 height 595
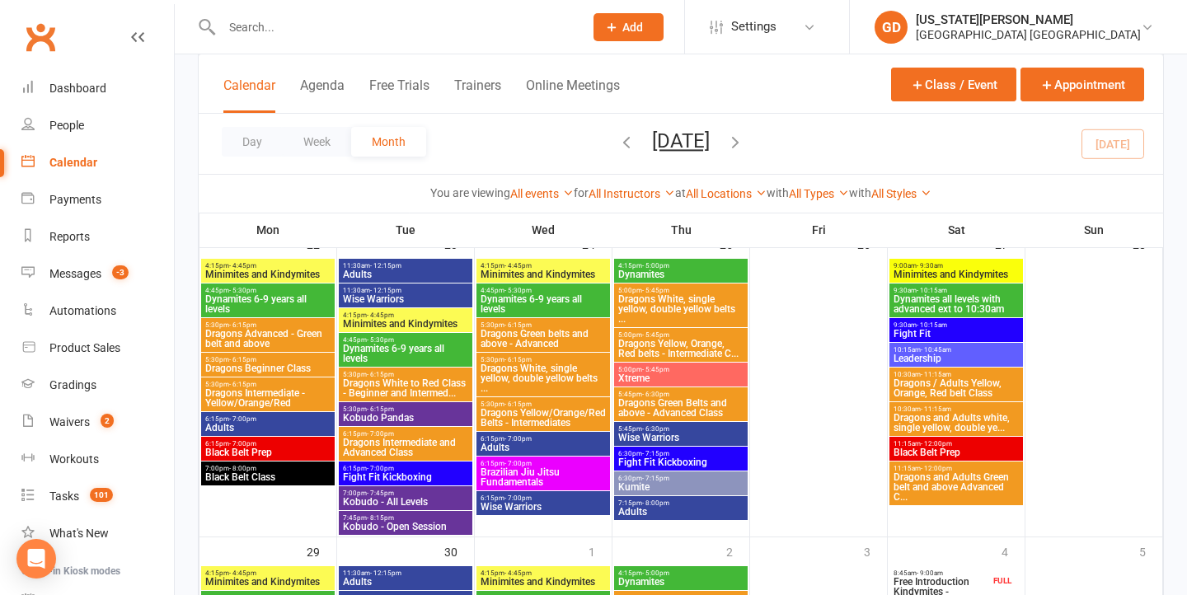
click at [668, 349] on span "Dragons Yellow, Orange, Red belts - Intermediate C..." at bounding box center [680, 349] width 127 height 20
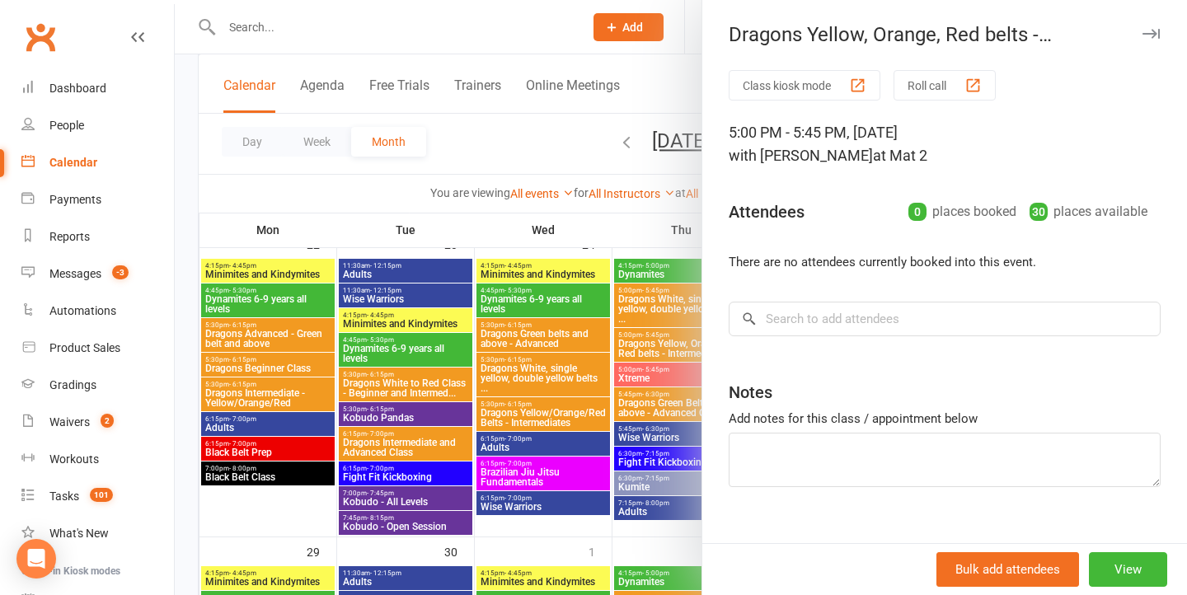
click at [668, 349] on div at bounding box center [681, 297] width 1012 height 595
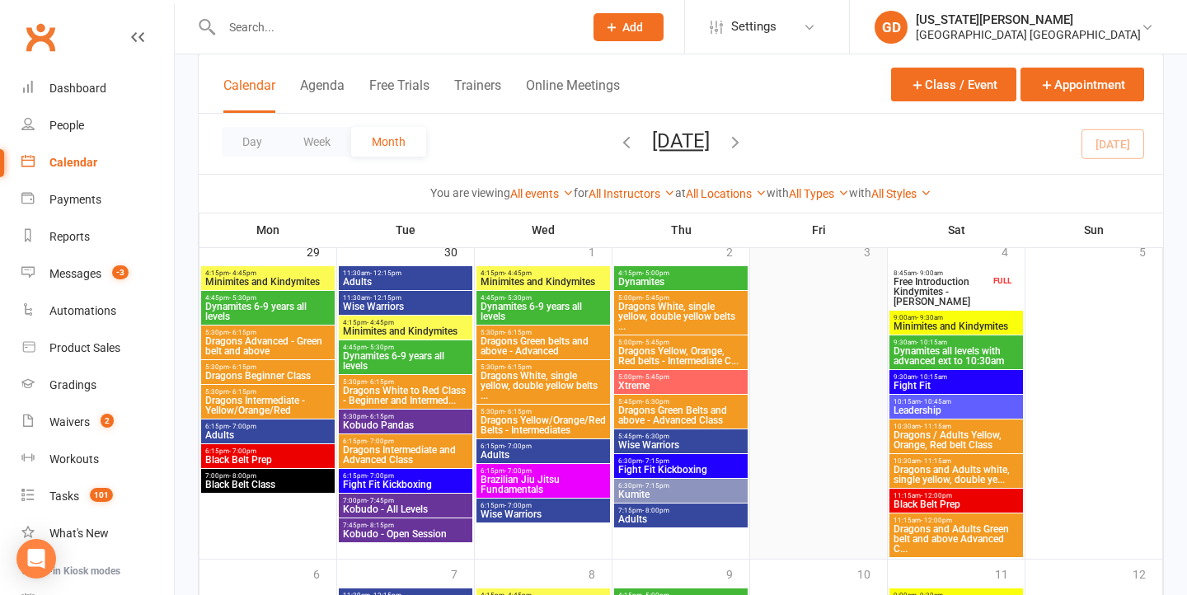
scroll to position [1838, 0]
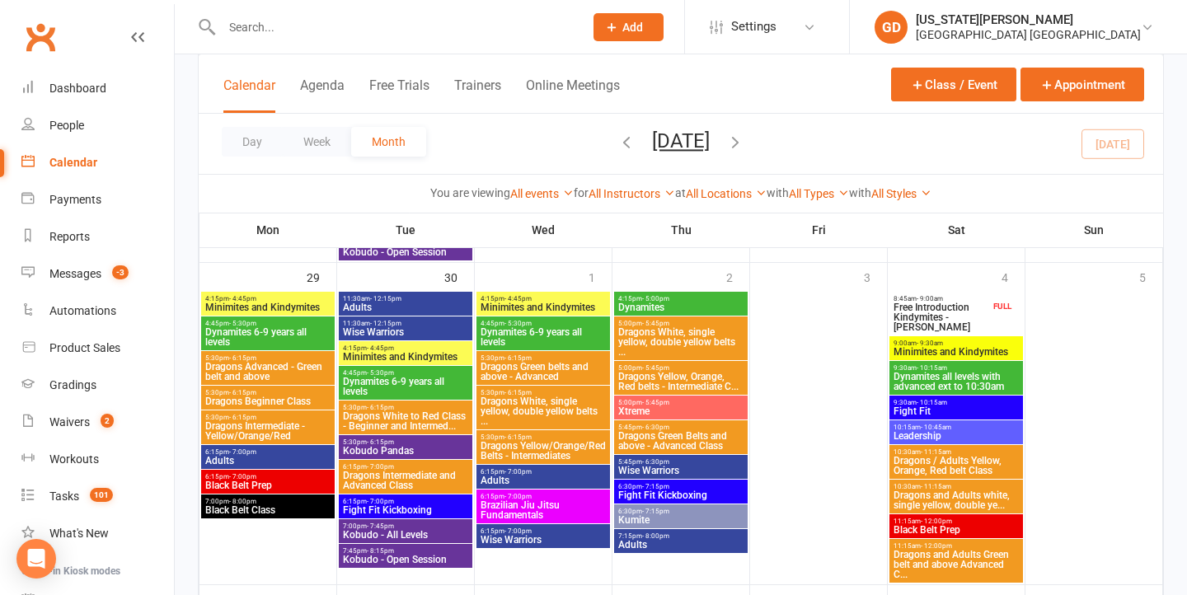
click at [931, 317] on span "Free Introduction Kindymites - Mia Dixon" at bounding box center [941, 317] width 97 height 30
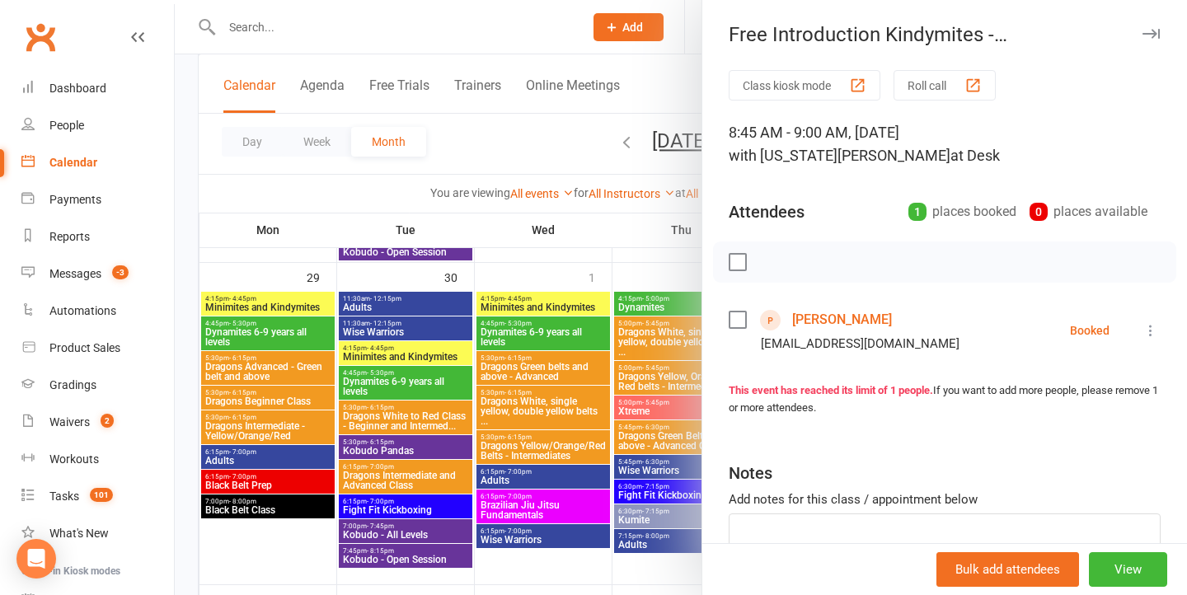
click at [485, 318] on div at bounding box center [681, 297] width 1012 height 595
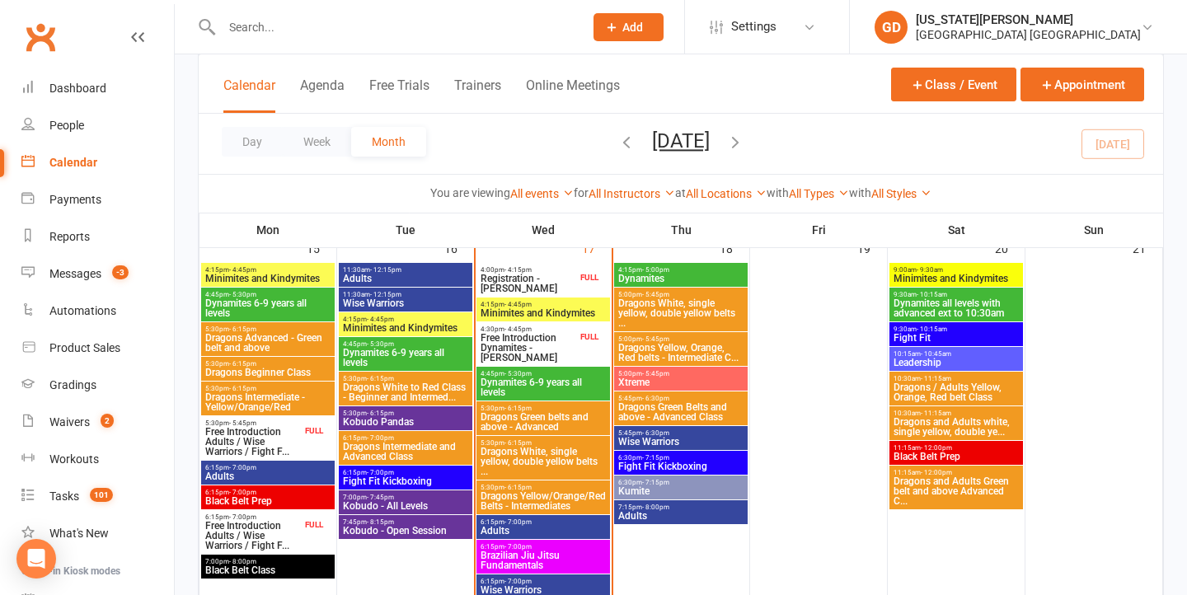
scroll to position [1195, 0]
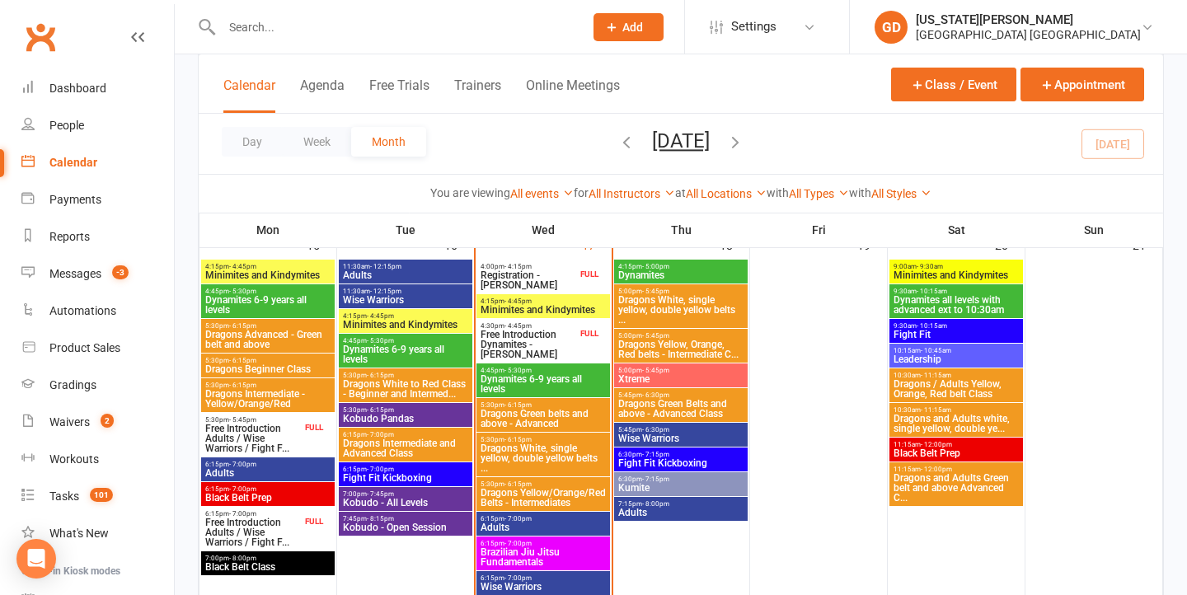
click at [534, 519] on span "6:15pm - 7:00pm" at bounding box center [543, 518] width 127 height 7
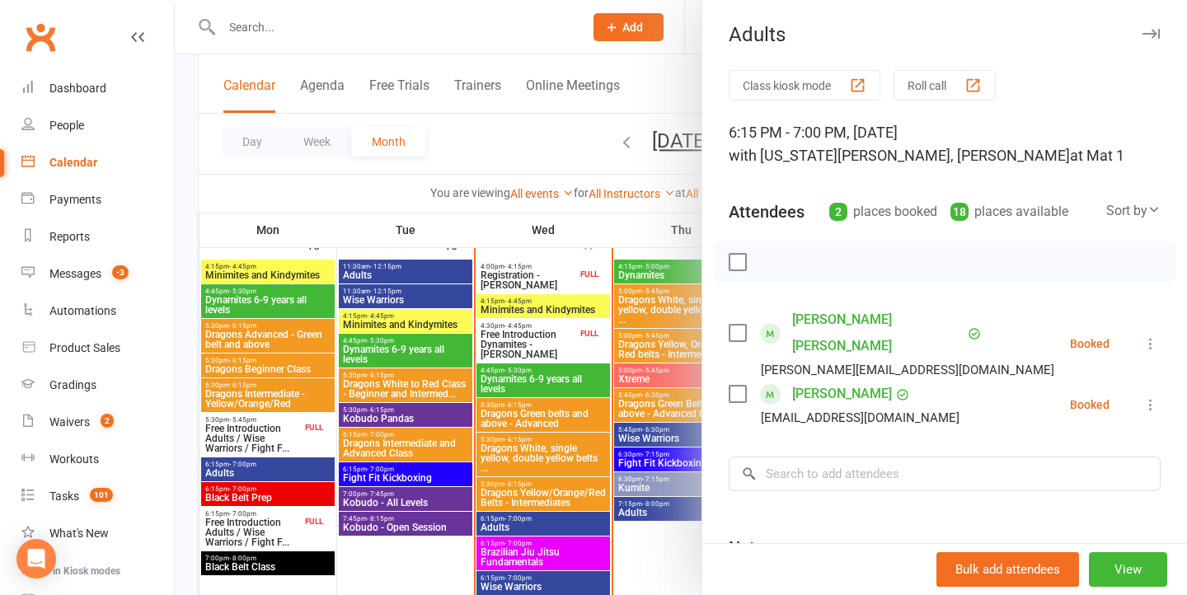
click at [478, 453] on div at bounding box center [681, 297] width 1012 height 595
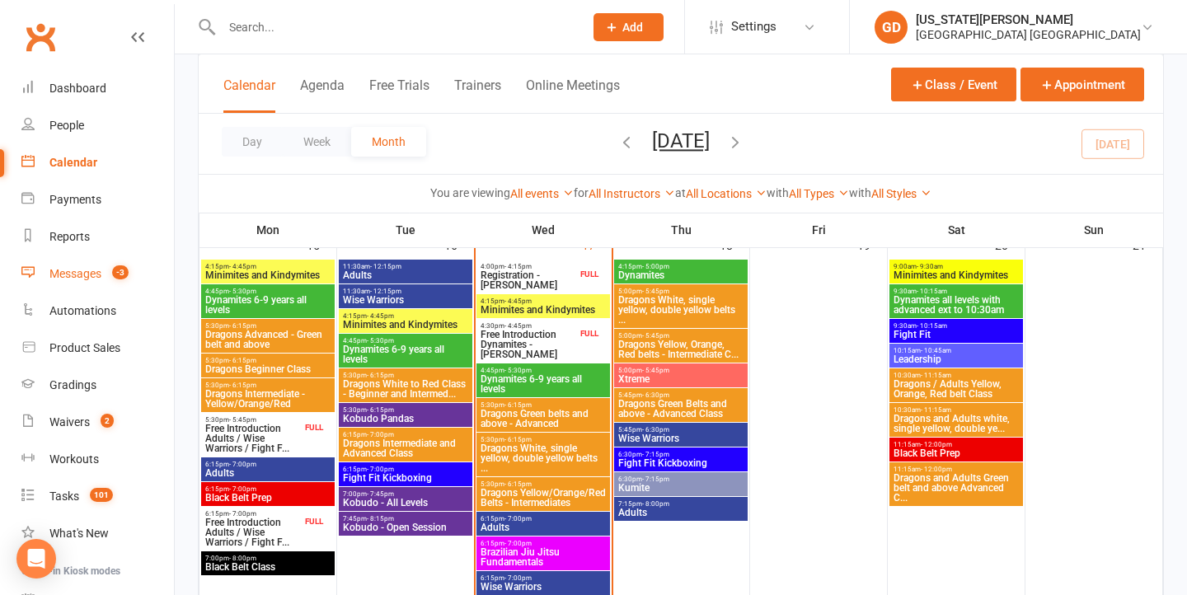
click at [116, 284] on link "Messages -3" at bounding box center [97, 274] width 152 height 37
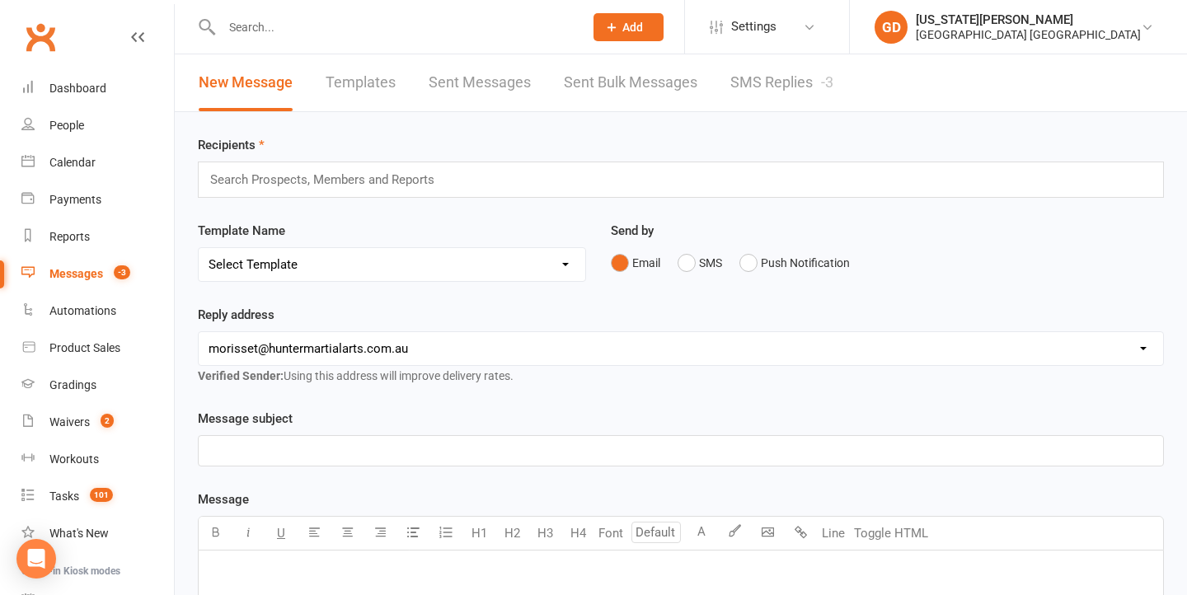
click at [775, 91] on link "SMS Replies -3" at bounding box center [781, 82] width 103 height 57
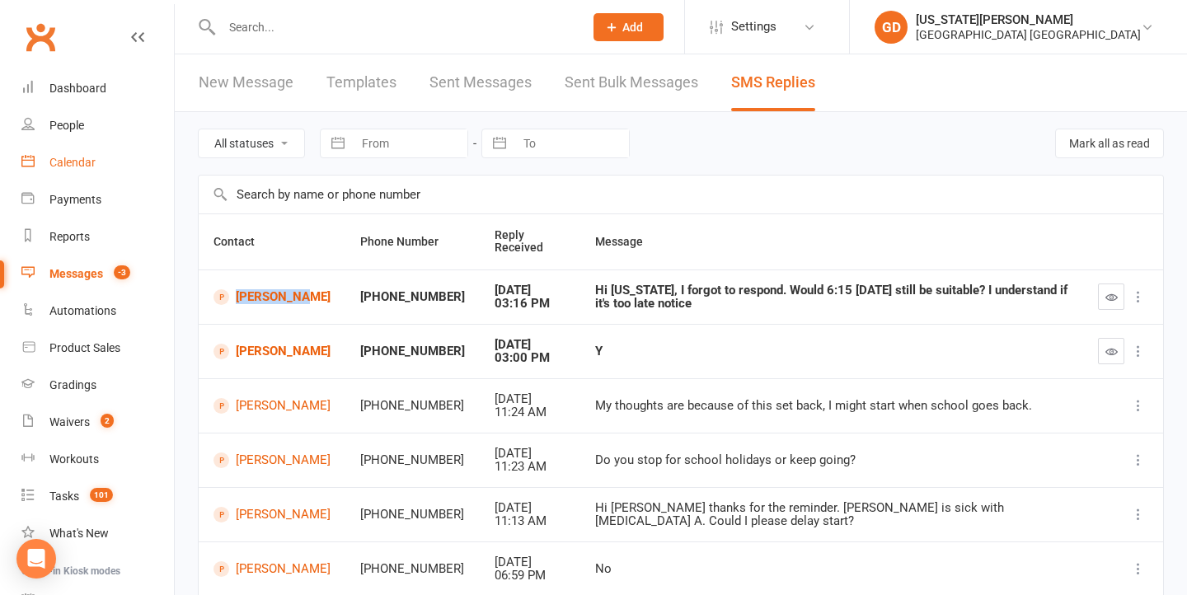
click at [69, 166] on div "Calendar" at bounding box center [72, 162] width 46 height 13
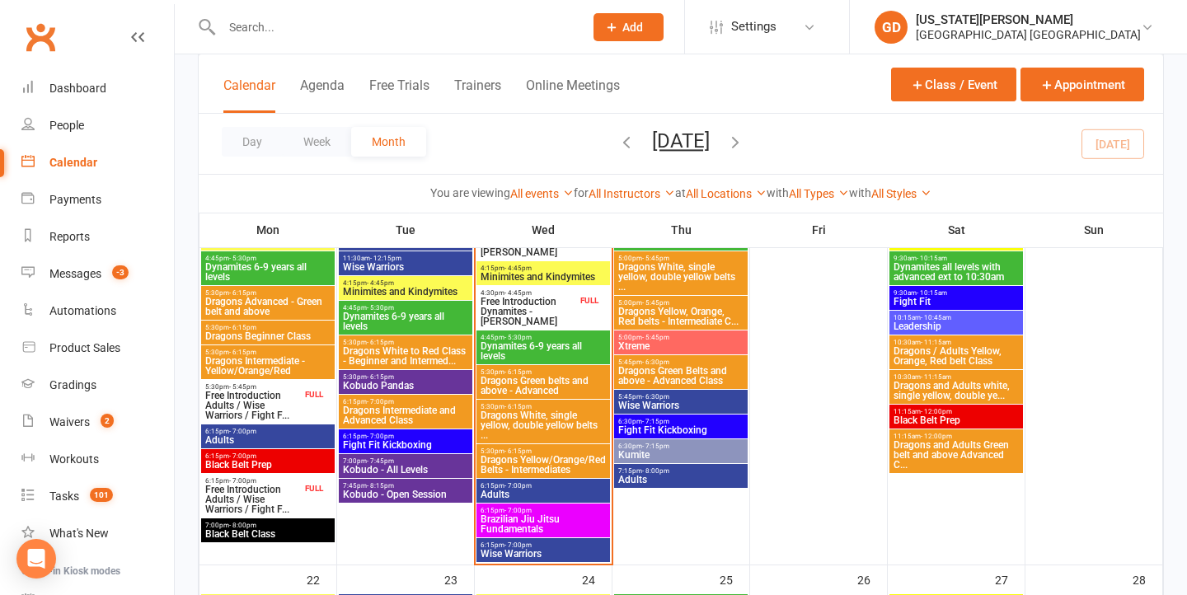
scroll to position [1217, 0]
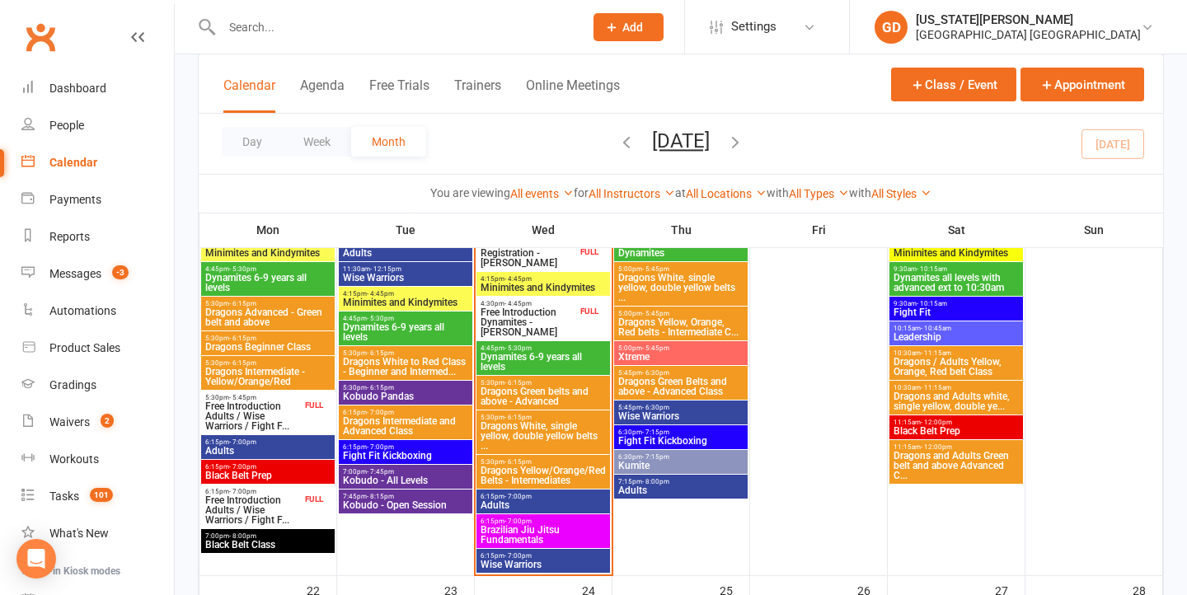
click at [295, 420] on span "Free Introduction Adults / Wise Warriors / Fight F..." at bounding box center [252, 416] width 97 height 30
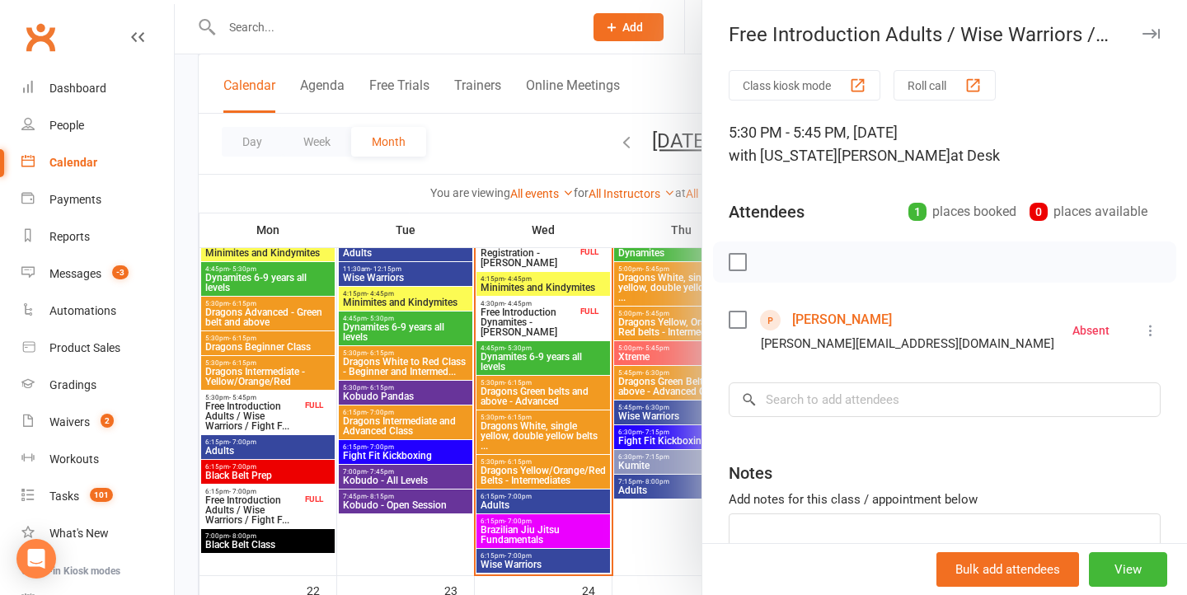
click at [291, 417] on div at bounding box center [681, 297] width 1012 height 595
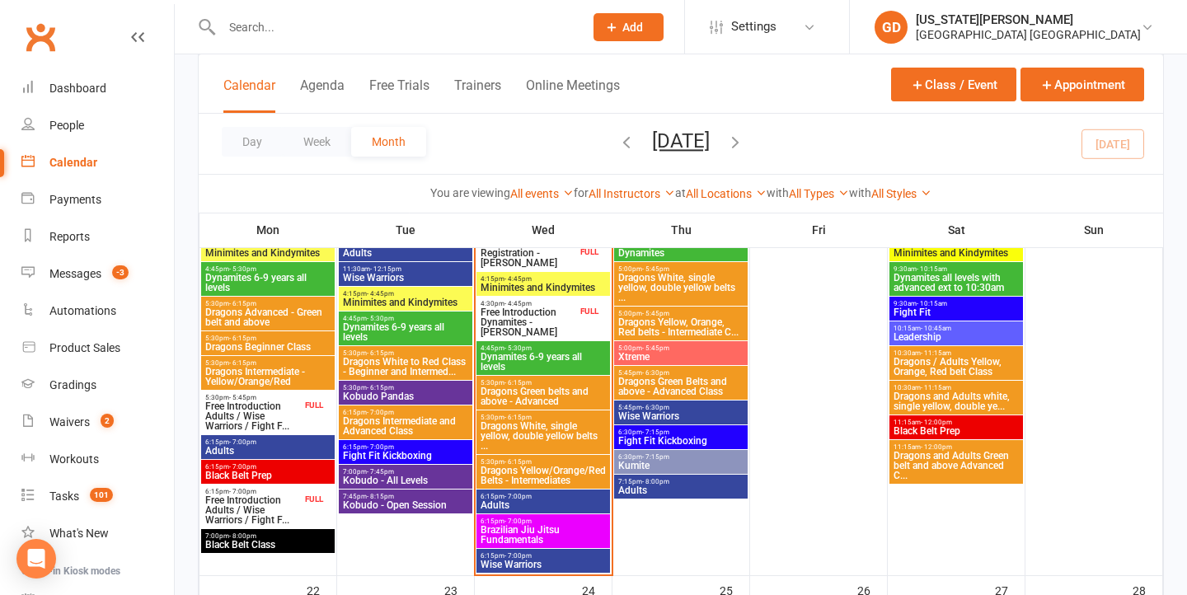
click at [519, 499] on span "- 7:00pm" at bounding box center [517, 496] width 27 height 7
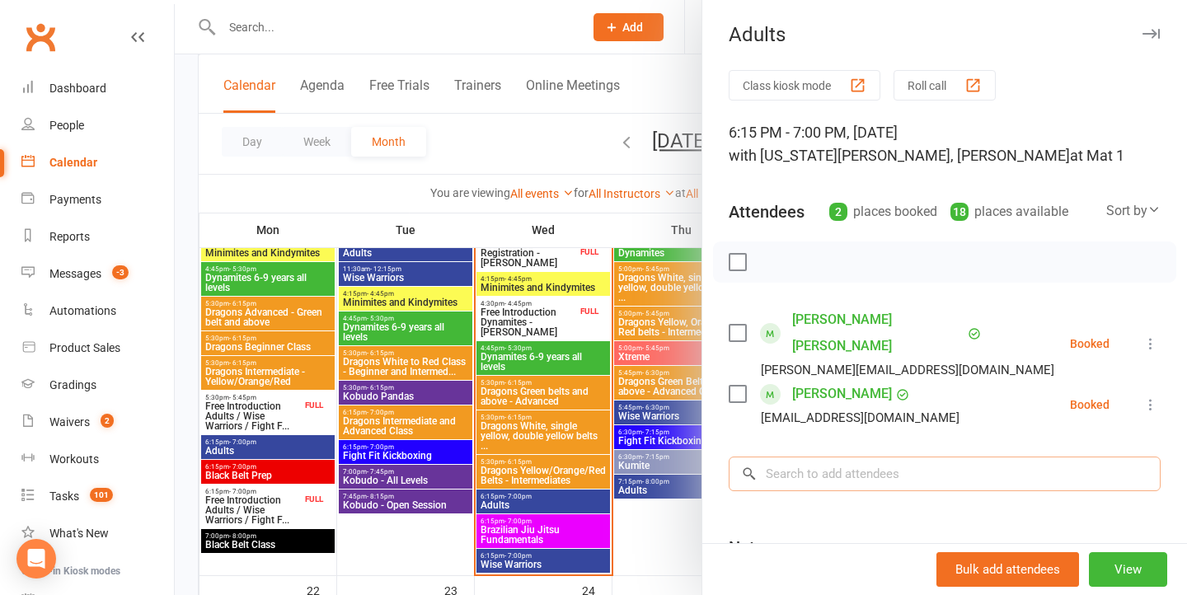
click at [910, 457] on input "search" at bounding box center [945, 474] width 432 height 35
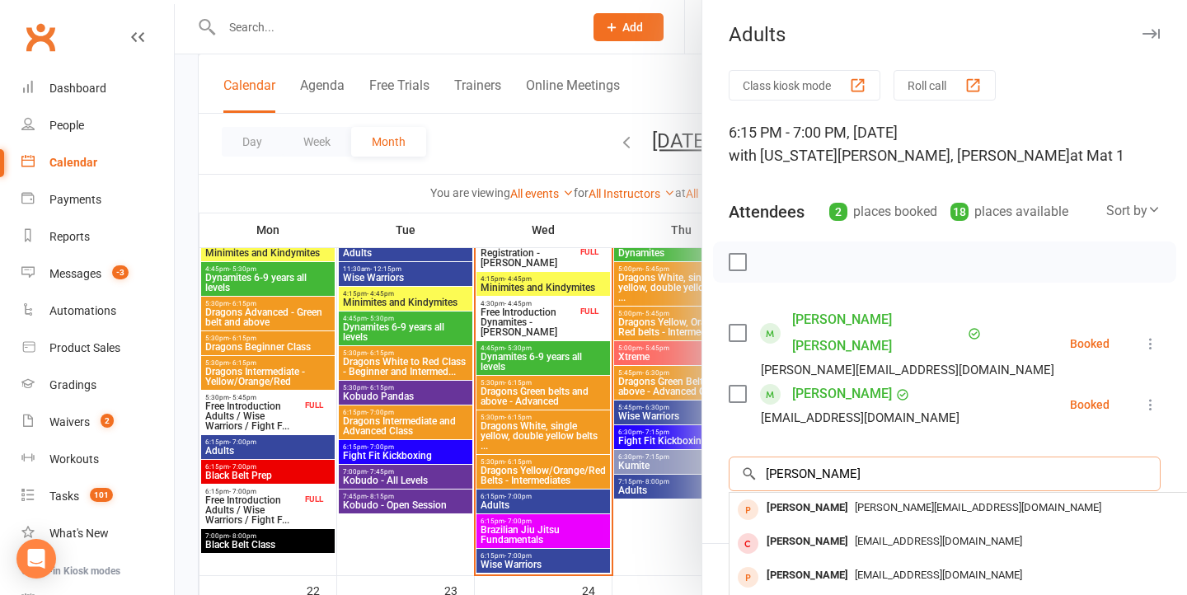
type input "[PERSON_NAME]"
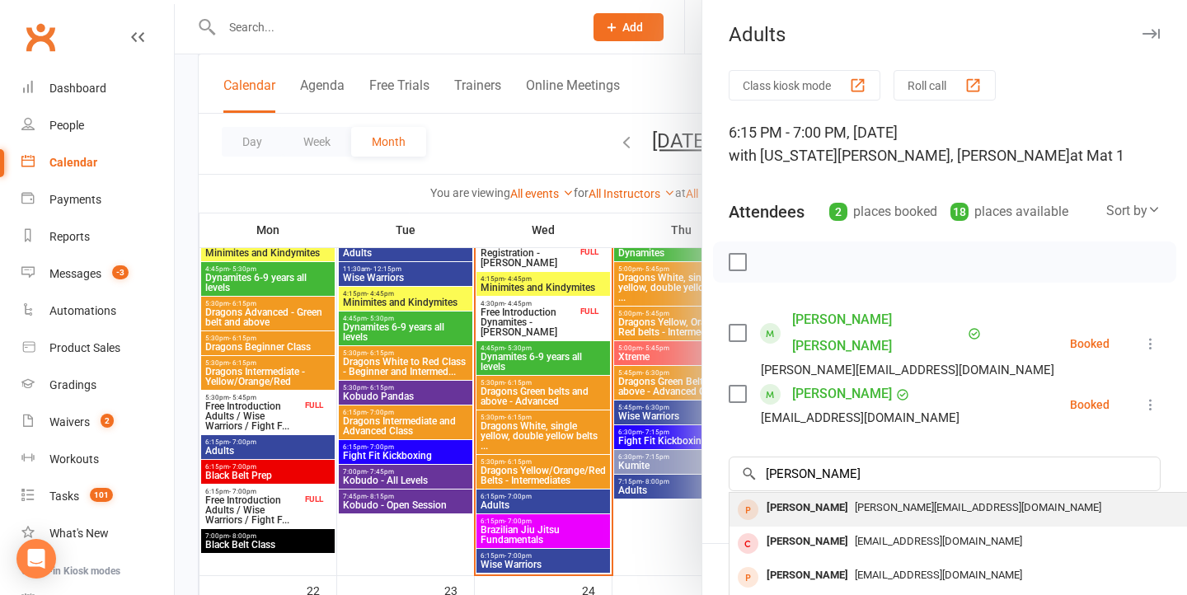
drag, startPoint x: 898, startPoint y: 452, endPoint x: 941, endPoint y: 485, distance: 54.6
click at [941, 496] on div "[PERSON_NAME][EMAIL_ADDRESS][DOMAIN_NAME]" at bounding box center [976, 508] width 480 height 24
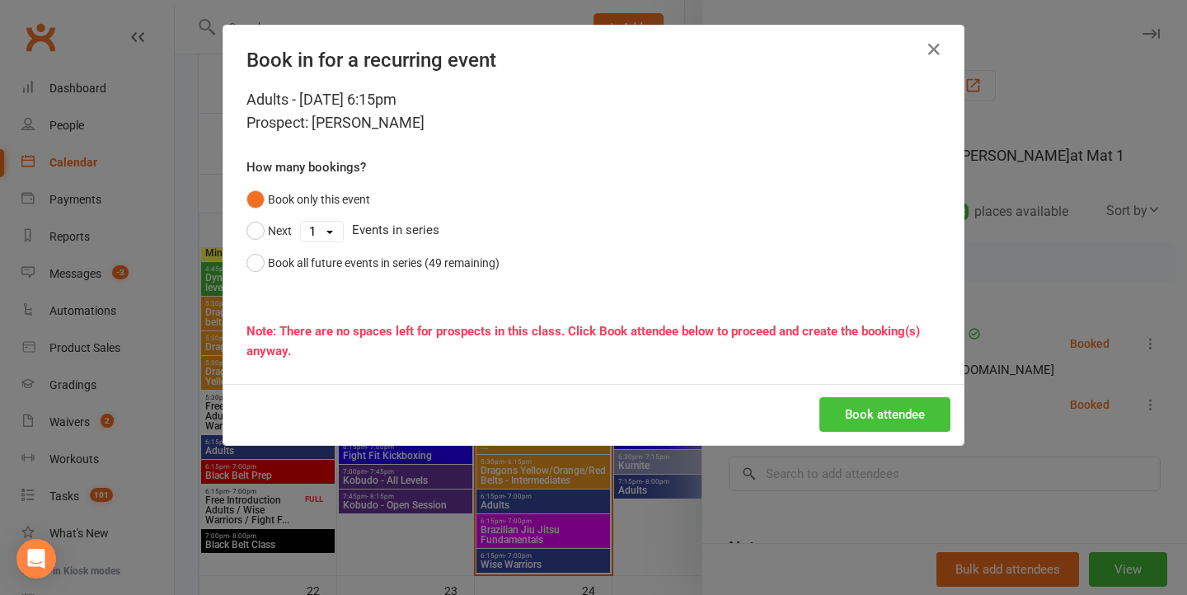
click at [884, 415] on button "Book attendee" at bounding box center [884, 414] width 131 height 35
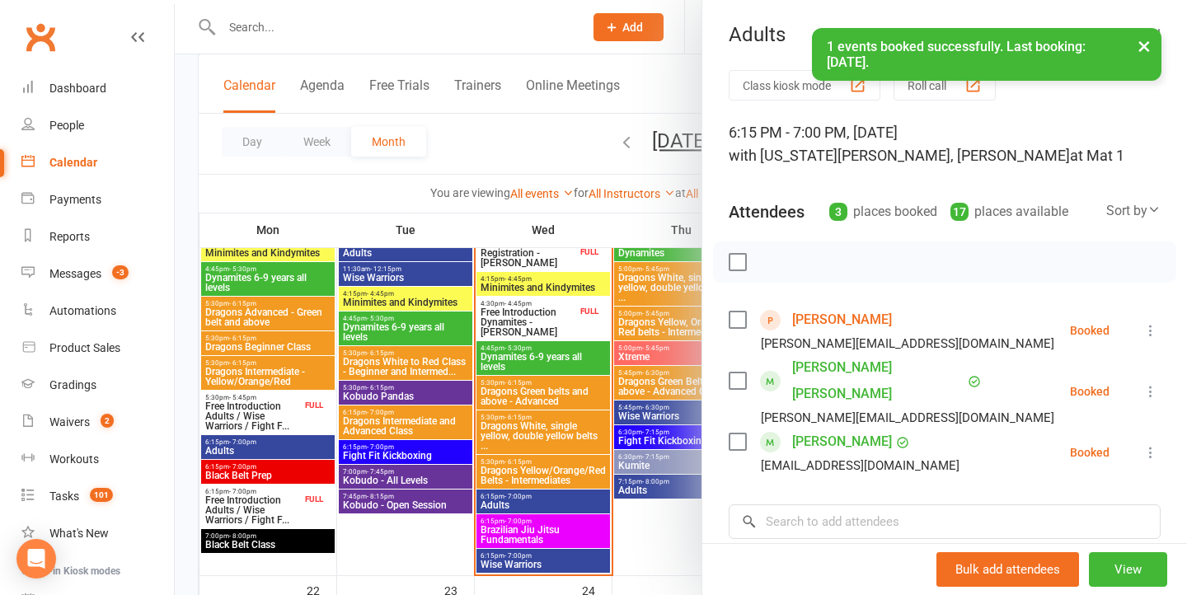
click at [476, 332] on div at bounding box center [681, 297] width 1012 height 595
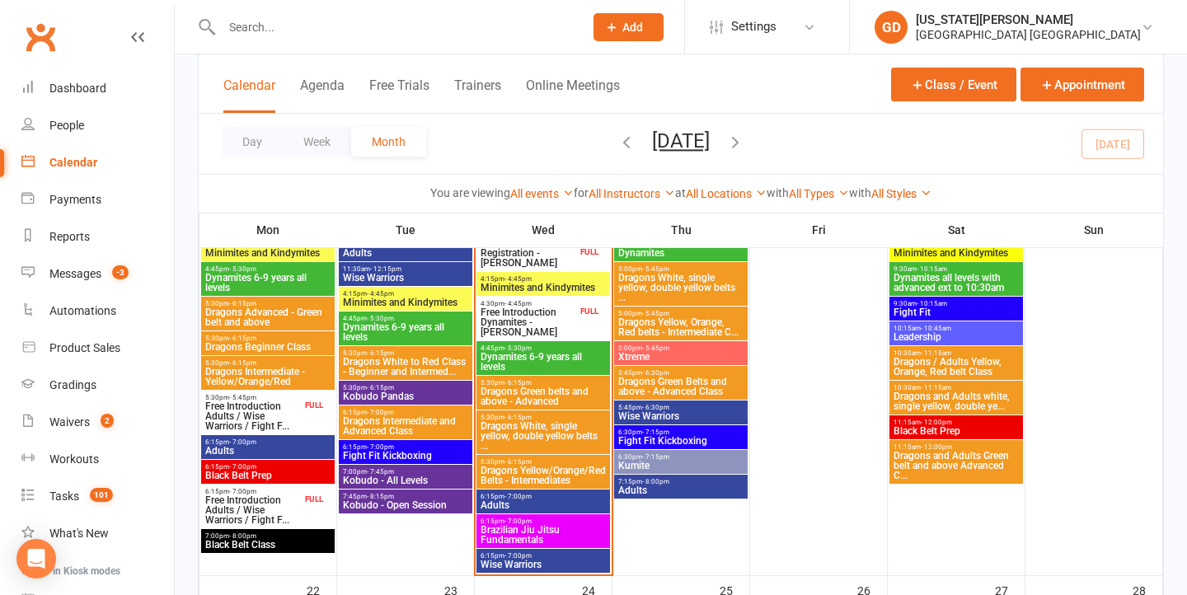
click at [292, 448] on span "Adults" at bounding box center [267, 451] width 127 height 10
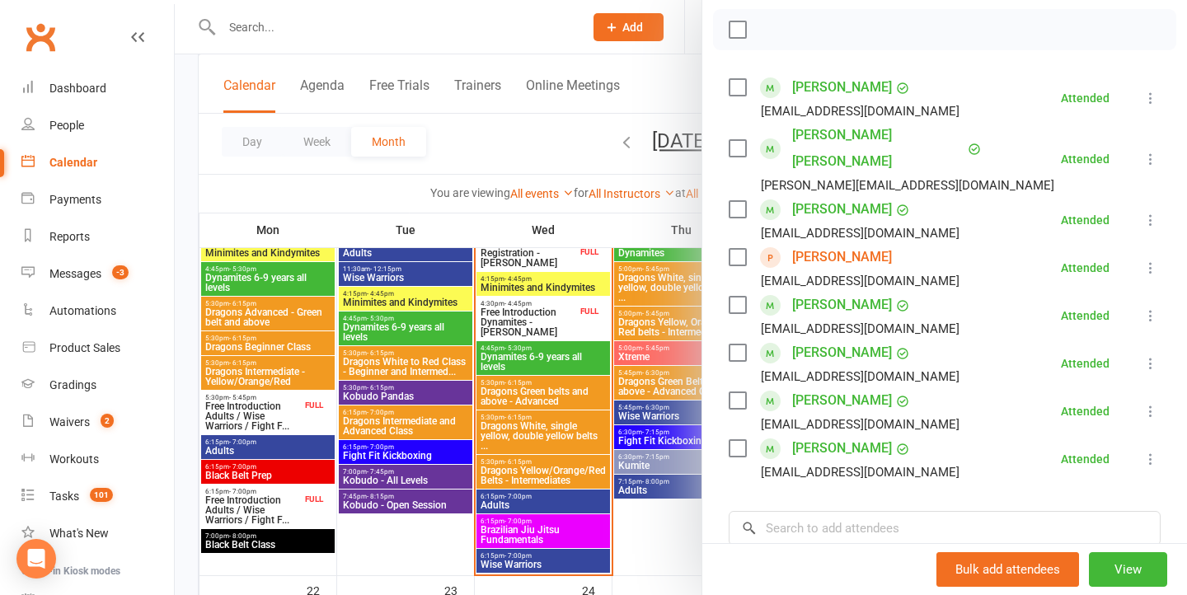
scroll to position [233, 0]
click at [432, 318] on div at bounding box center [681, 297] width 1012 height 595
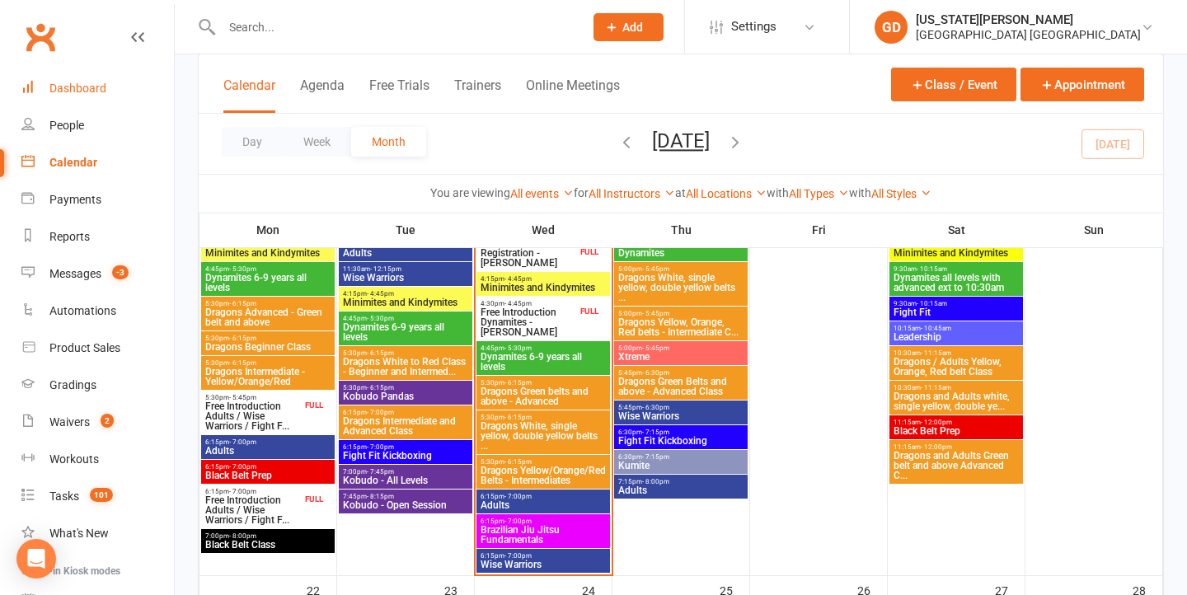
click at [93, 91] on div "Dashboard" at bounding box center [77, 88] width 57 height 13
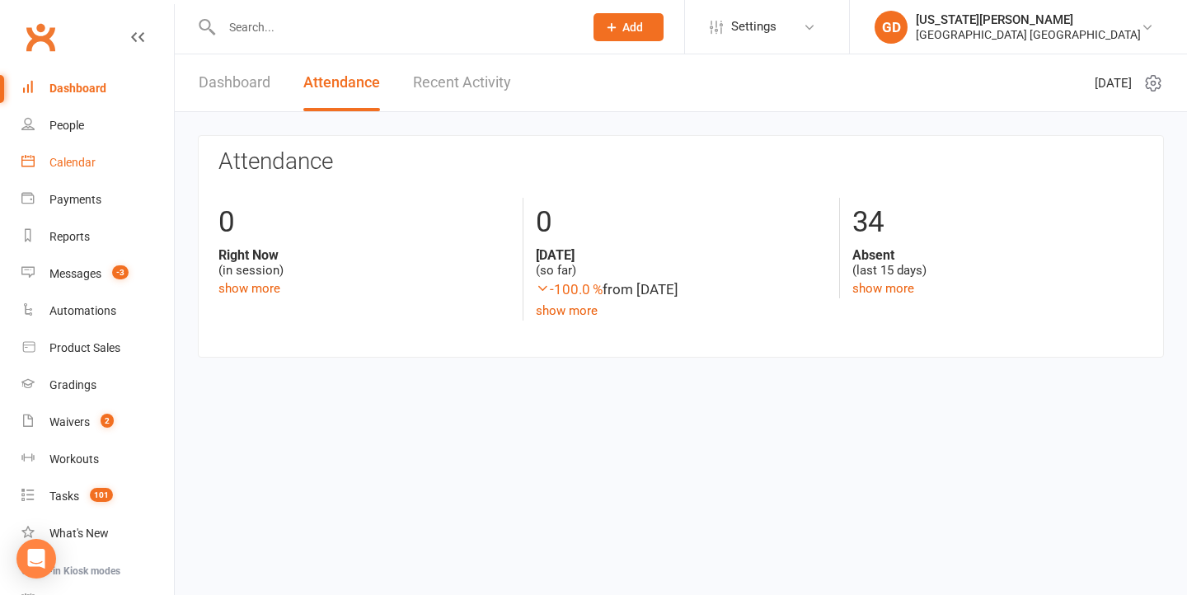
click at [69, 161] on div "Calendar" at bounding box center [72, 162] width 46 height 13
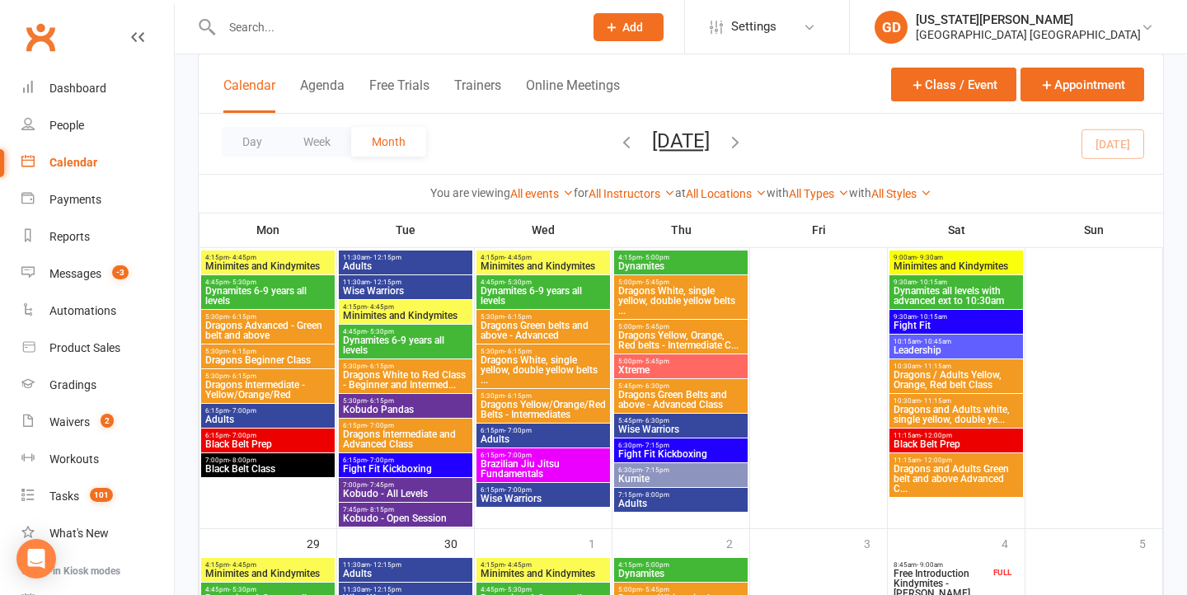
scroll to position [1584, 0]
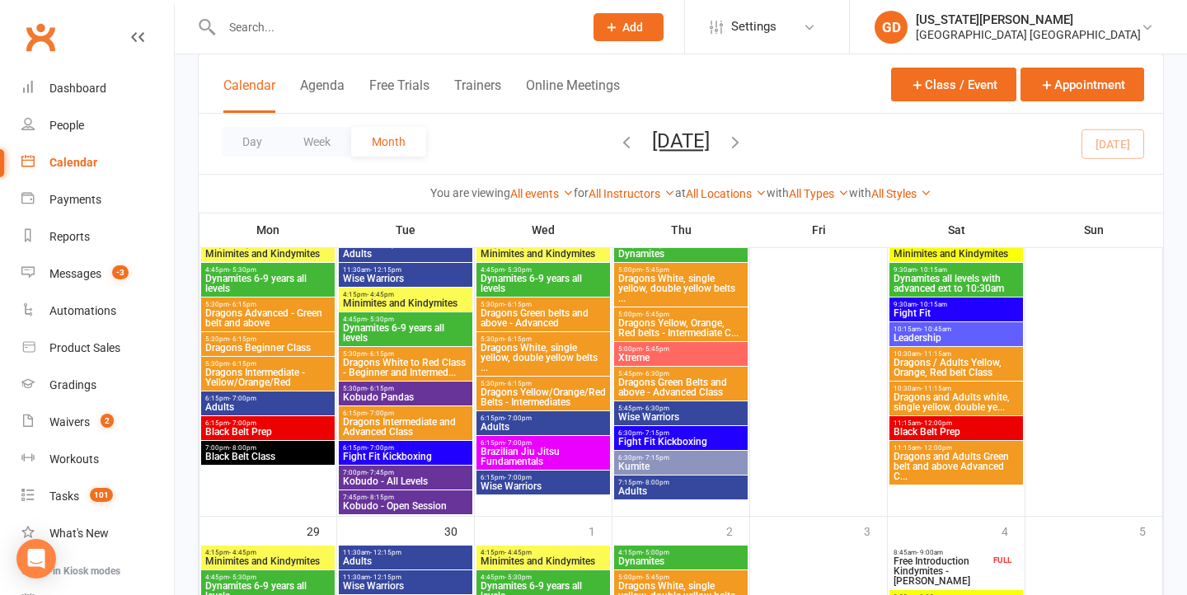
click at [267, 402] on span "Adults" at bounding box center [267, 407] width 127 height 10
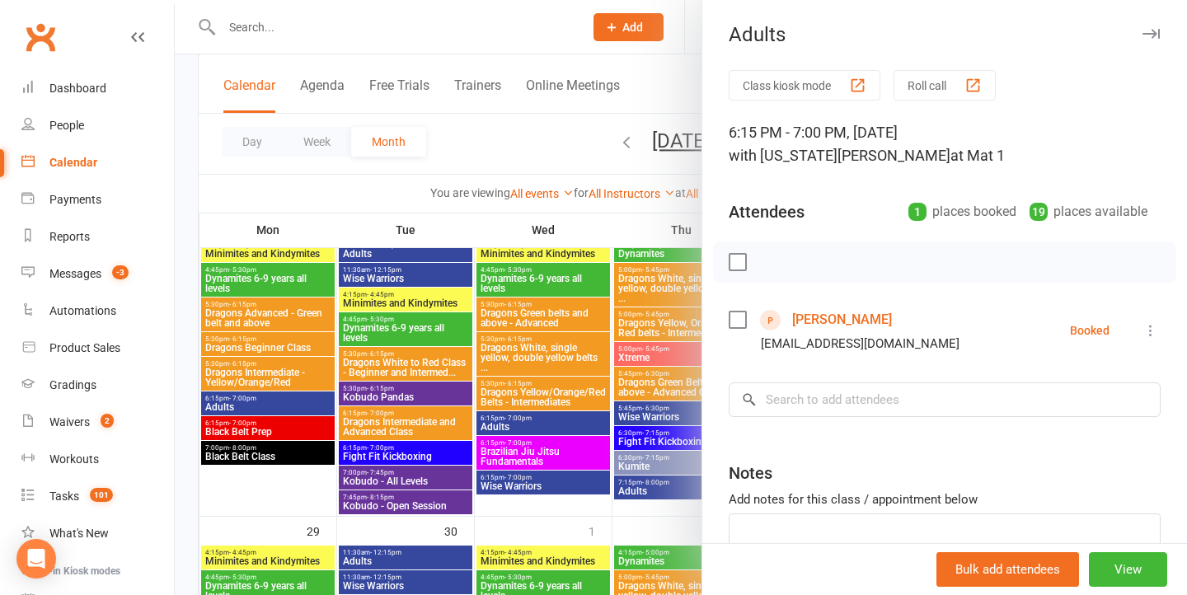
click at [509, 374] on div at bounding box center [681, 297] width 1012 height 595
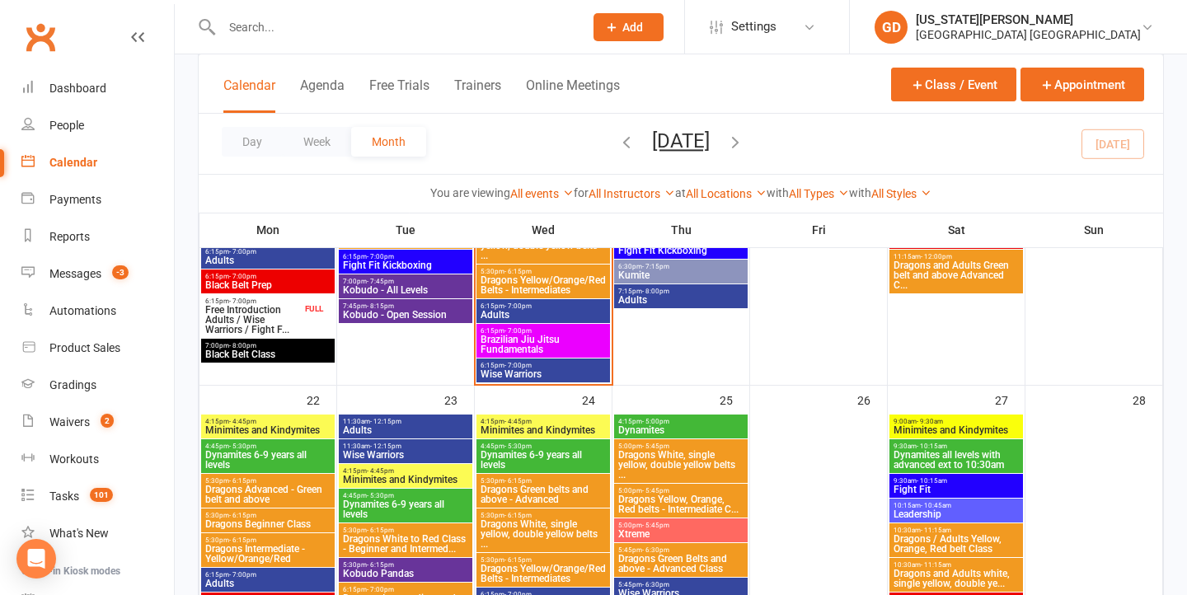
scroll to position [1404, 0]
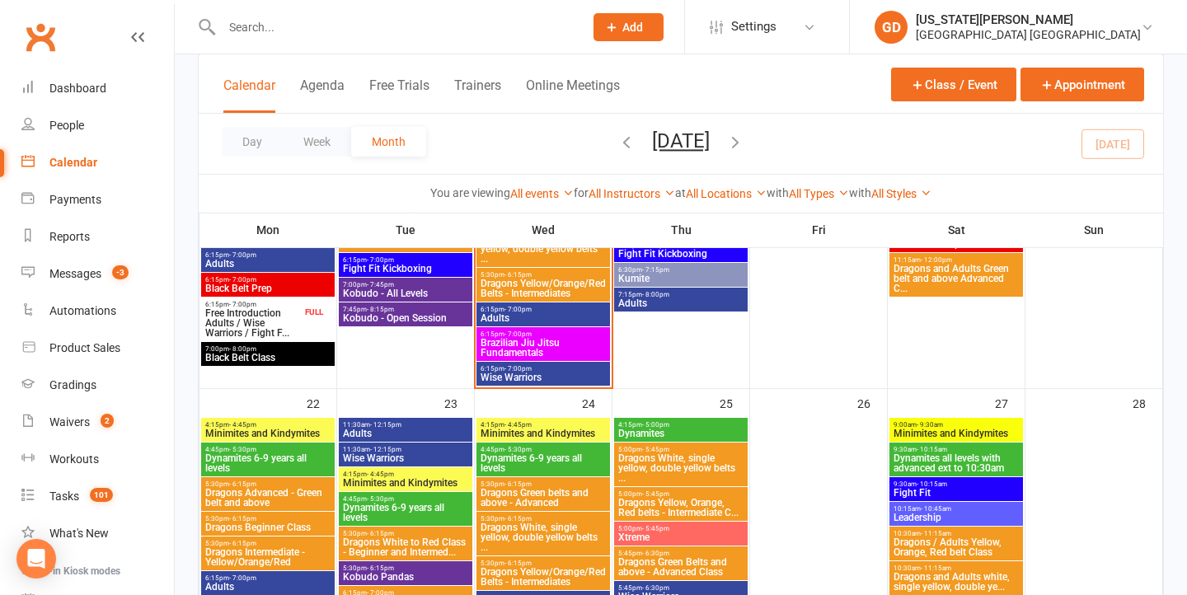
click at [284, 263] on span "Adults" at bounding box center [267, 264] width 127 height 10
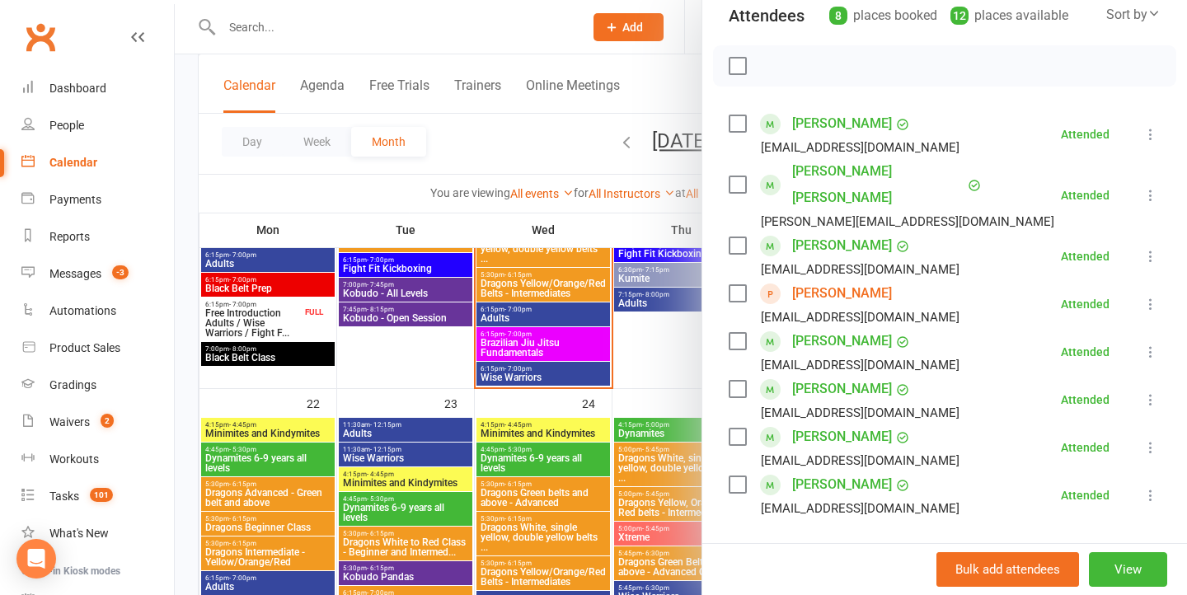
scroll to position [236, 0]
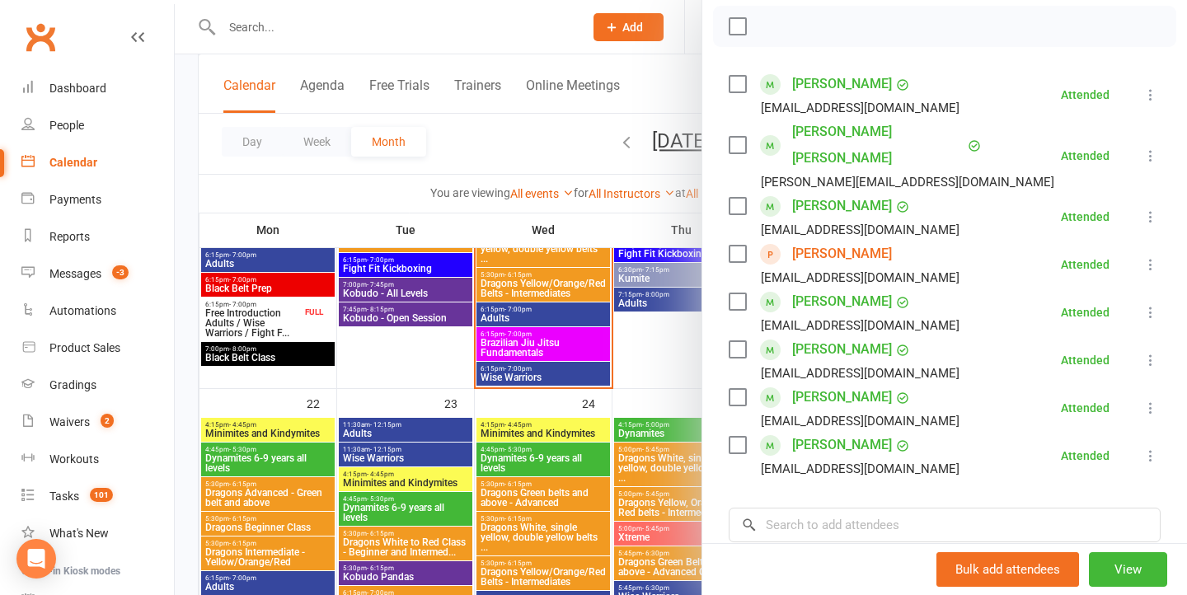
click at [449, 390] on div at bounding box center [681, 297] width 1012 height 595
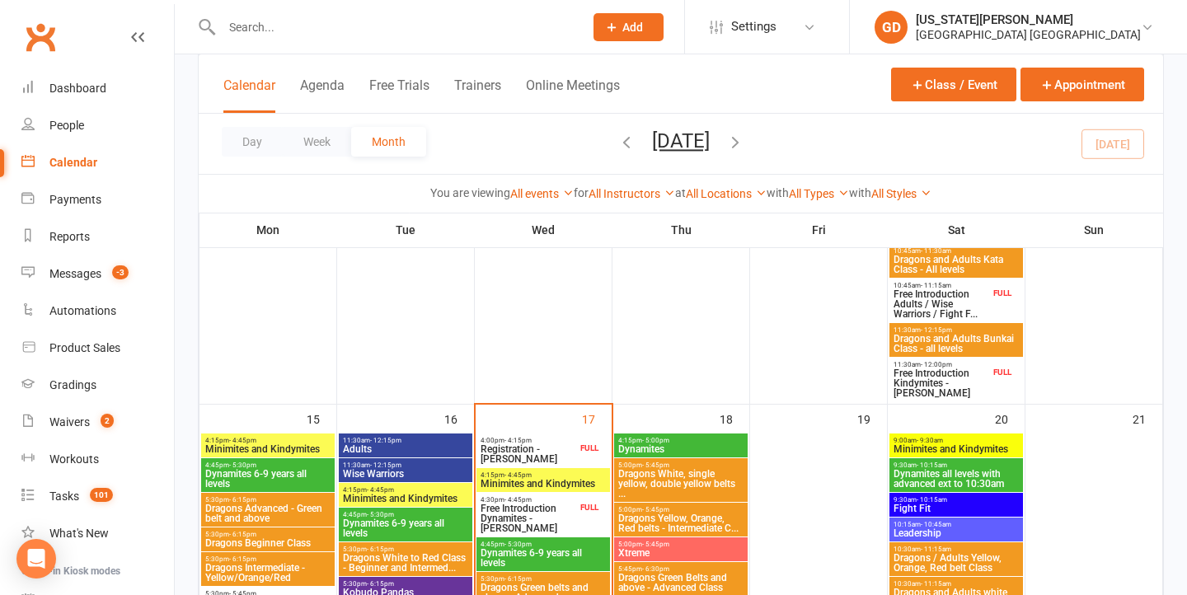
scroll to position [1030, 0]
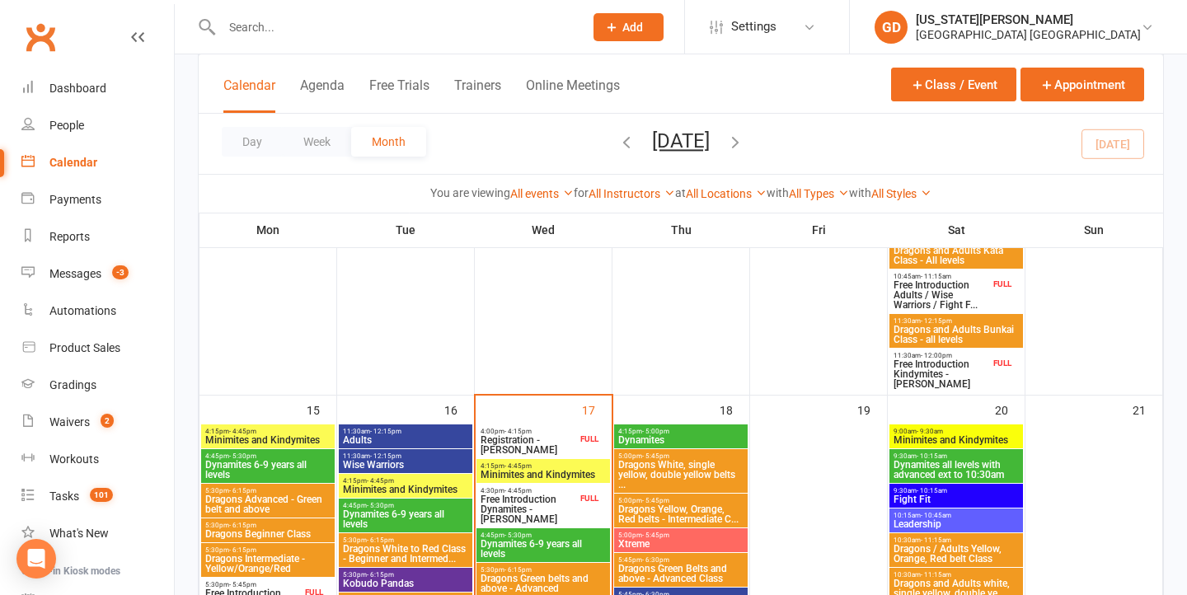
click at [535, 438] on span "Registration - Taylor Collins" at bounding box center [528, 445] width 97 height 20
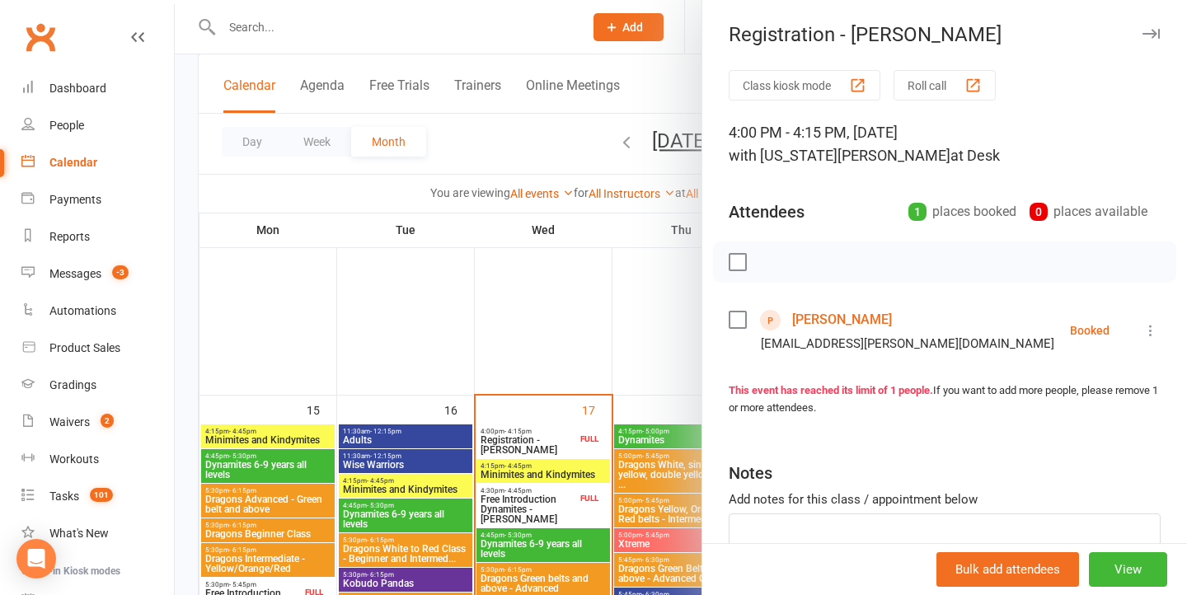
click at [391, 361] on div at bounding box center [681, 297] width 1012 height 595
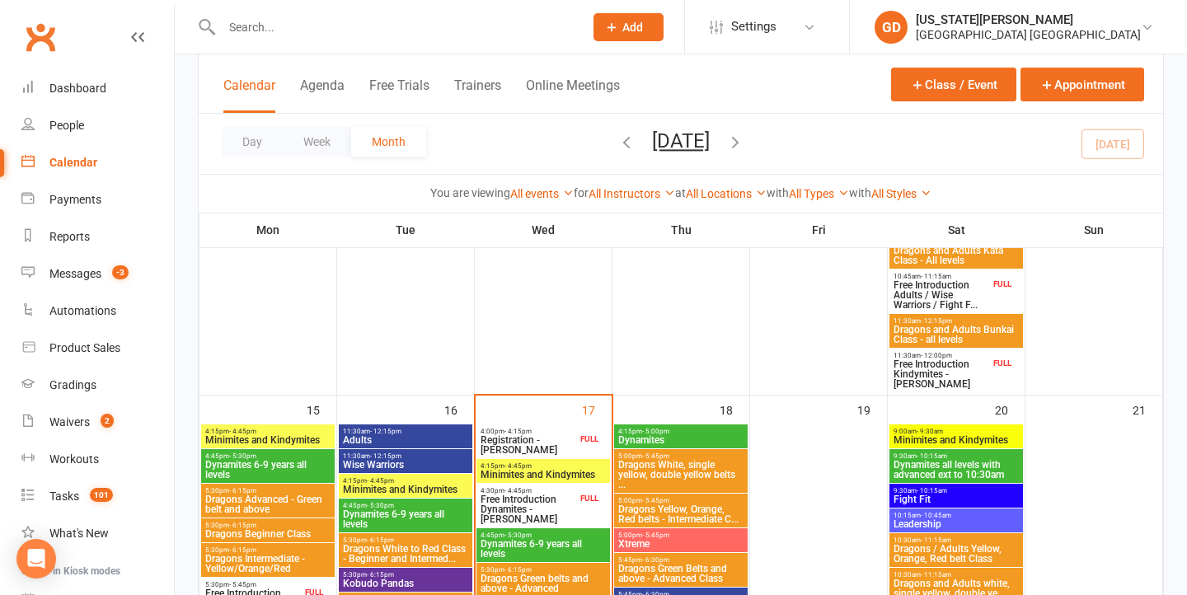
click at [544, 511] on span "Free Introduction Dynamites - Scarlett Dauchin" at bounding box center [528, 510] width 97 height 30
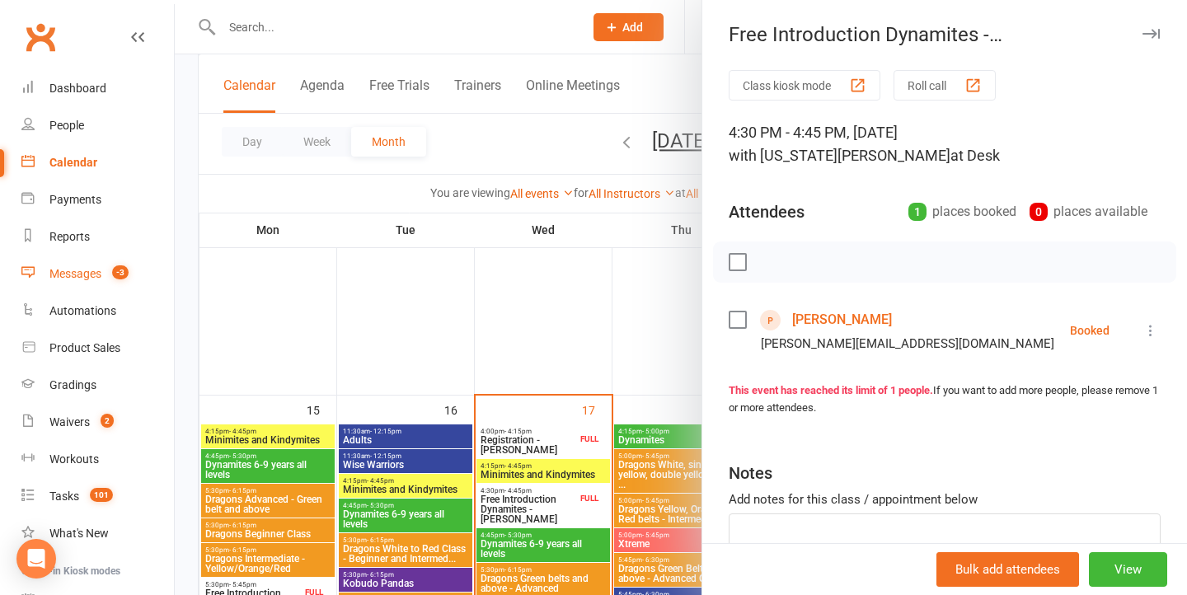
click at [87, 276] on div "Messages" at bounding box center [75, 273] width 52 height 13
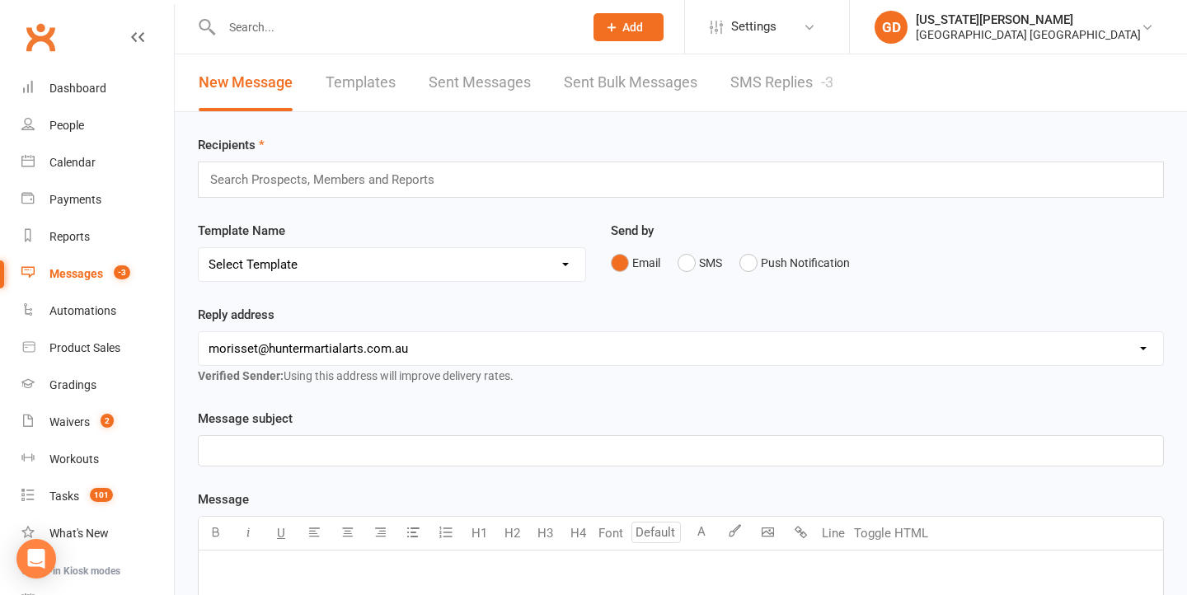
click at [765, 86] on link "SMS Replies -3" at bounding box center [781, 82] width 103 height 57
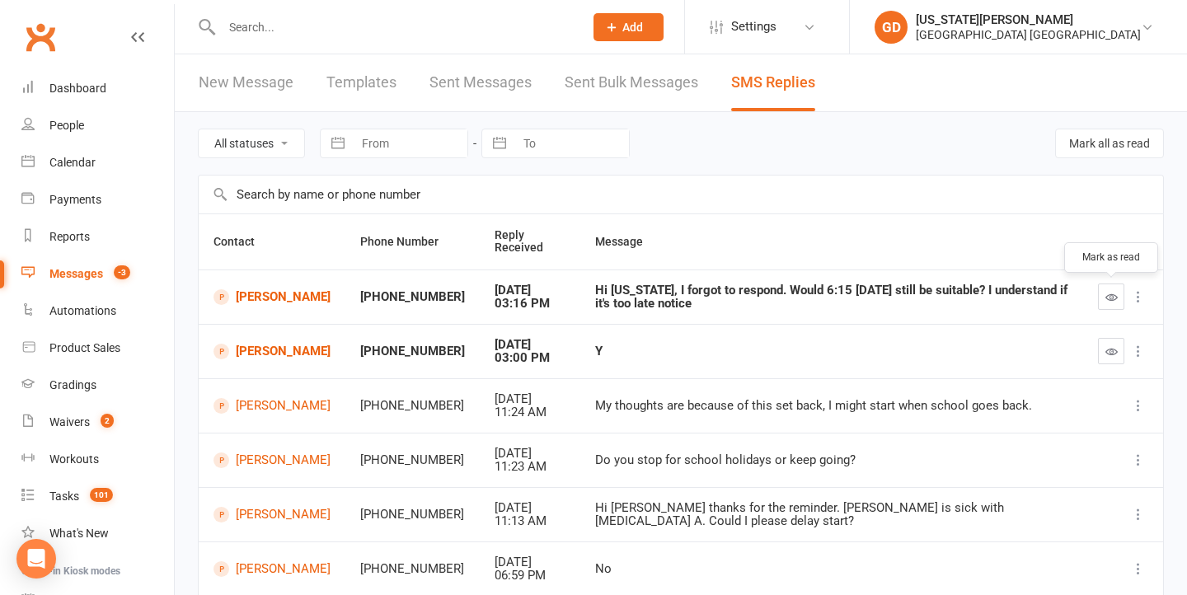
drag, startPoint x: 1114, startPoint y: 294, endPoint x: 1009, endPoint y: 293, distance: 104.7
click at [1114, 294] on icon "button" at bounding box center [1111, 297] width 12 height 12
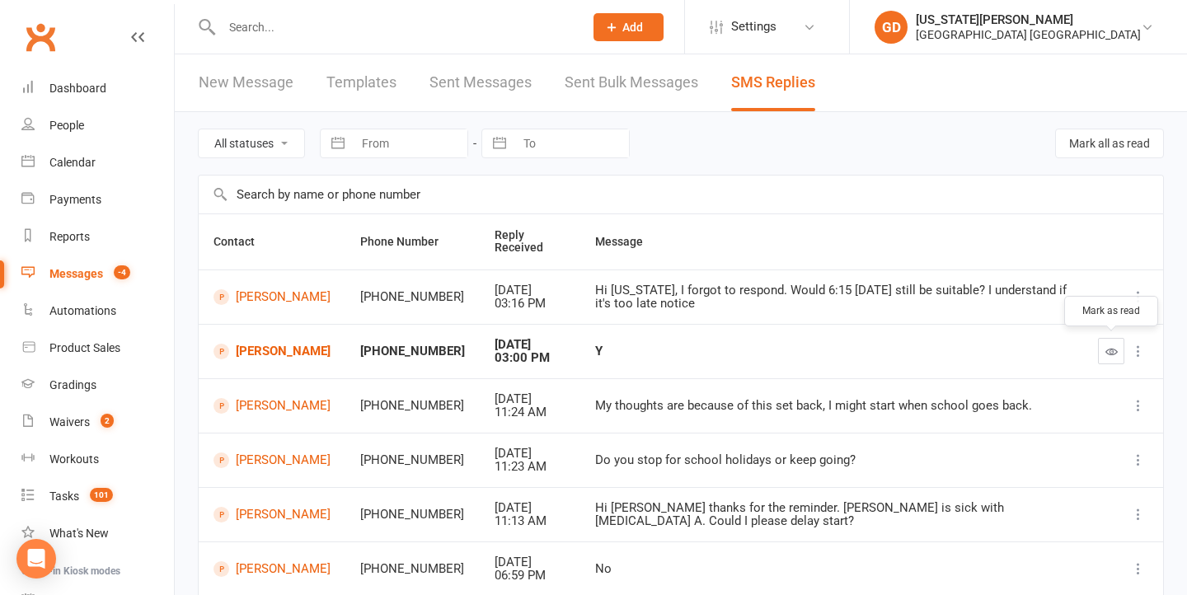
click at [1109, 346] on icon "button" at bounding box center [1111, 351] width 12 height 12
click at [92, 90] on div "Dashboard" at bounding box center [77, 88] width 57 height 13
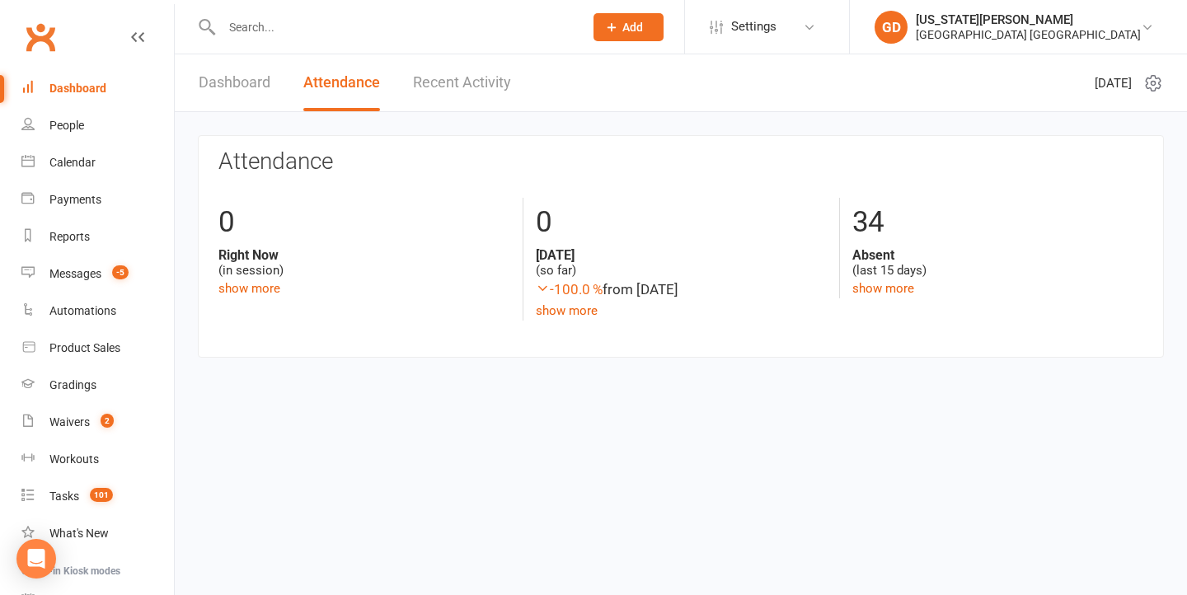
click at [232, 104] on link "Dashboard" at bounding box center [235, 82] width 72 height 57
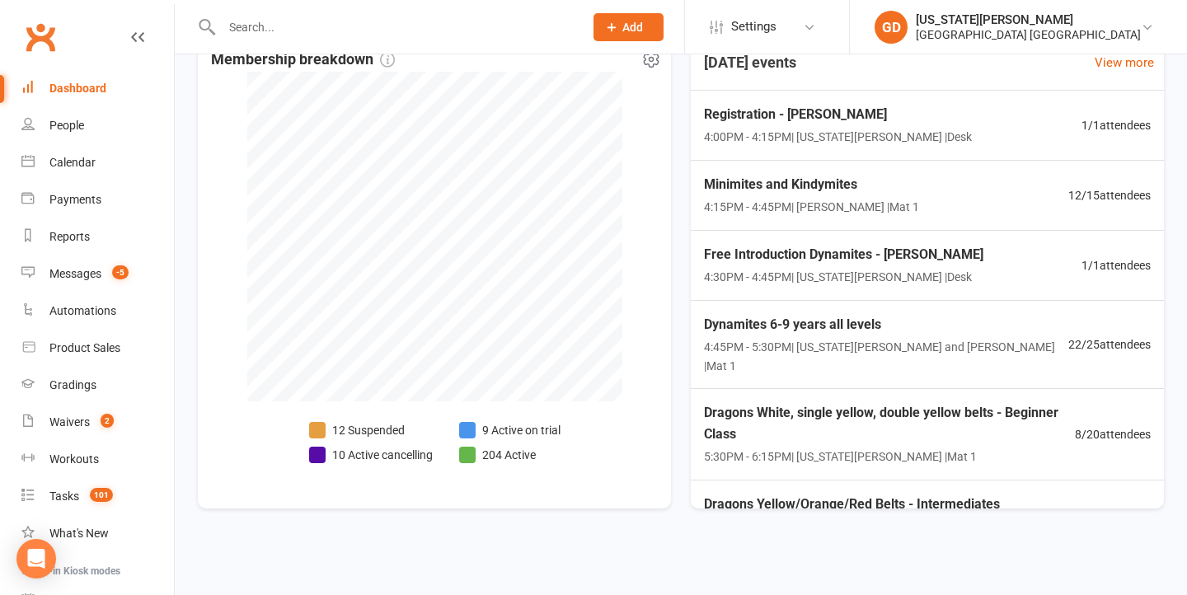
scroll to position [417, 0]
click at [740, 128] on span "4:00PM - 4:15PM | Georgia Dearlove | Desk" at bounding box center [836, 137] width 273 height 19
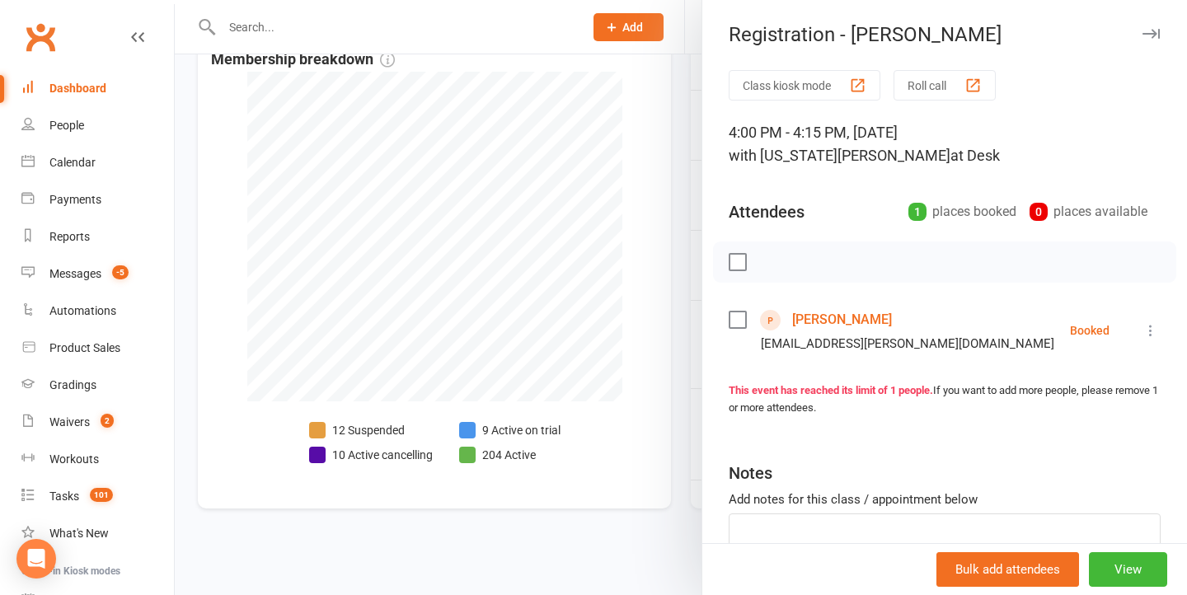
click at [585, 251] on div at bounding box center [681, 297] width 1012 height 595
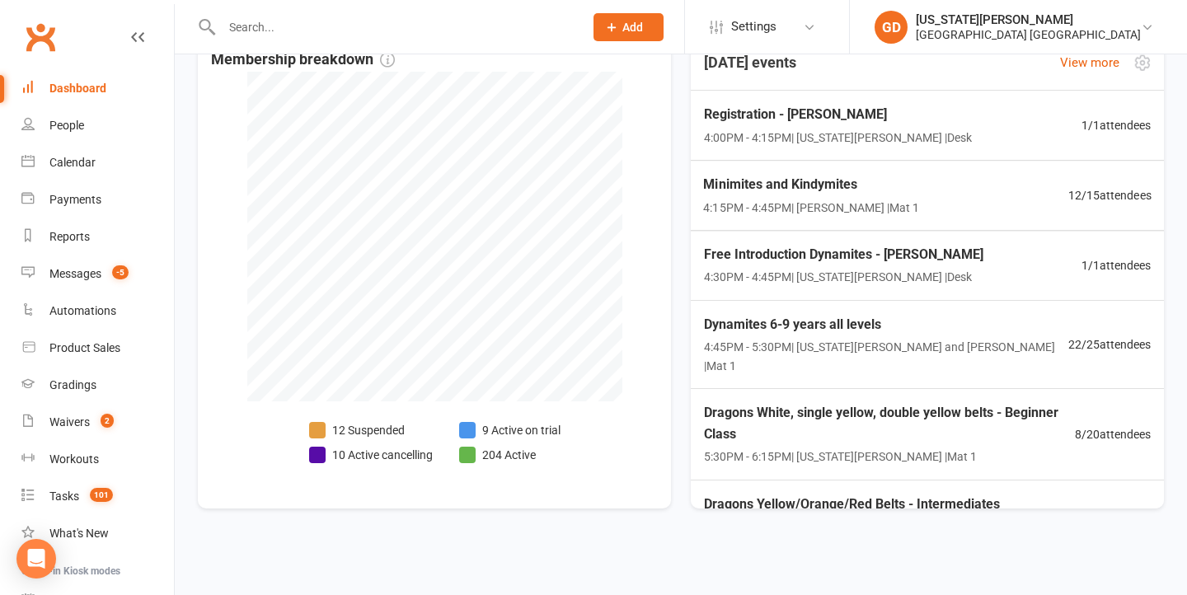
click at [781, 138] on div "Registration - Taylor Collins 4:00PM - 4:15PM | Georgia Dearlove | Desk 1 / 1 a…" at bounding box center [927, 126] width 487 height 70
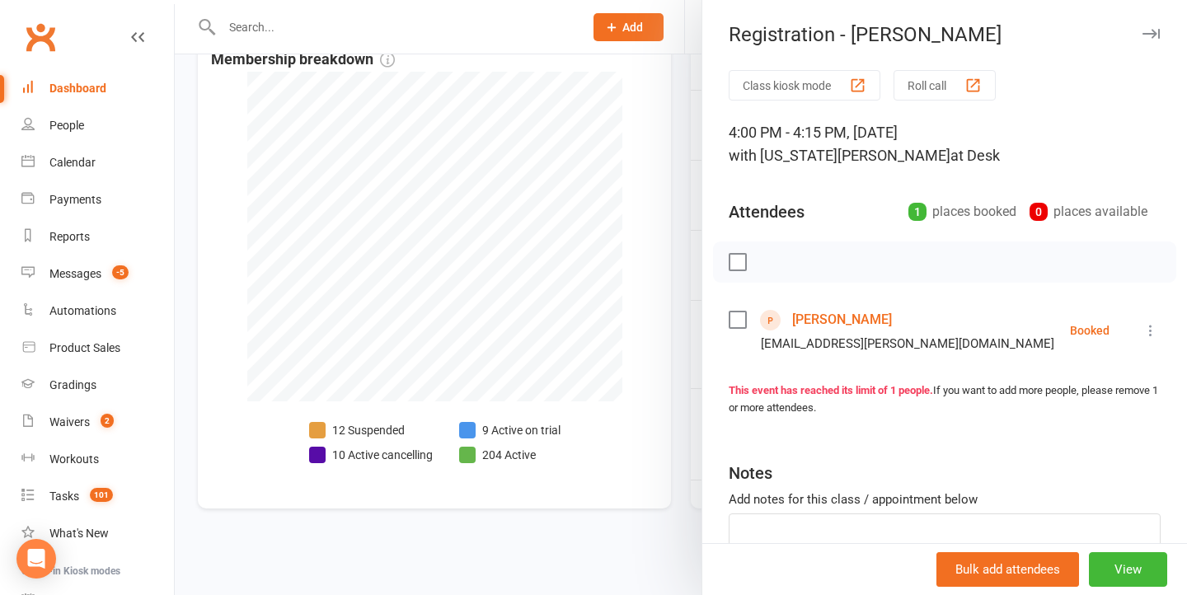
click at [830, 317] on link "Taylor Collins" at bounding box center [842, 320] width 100 height 26
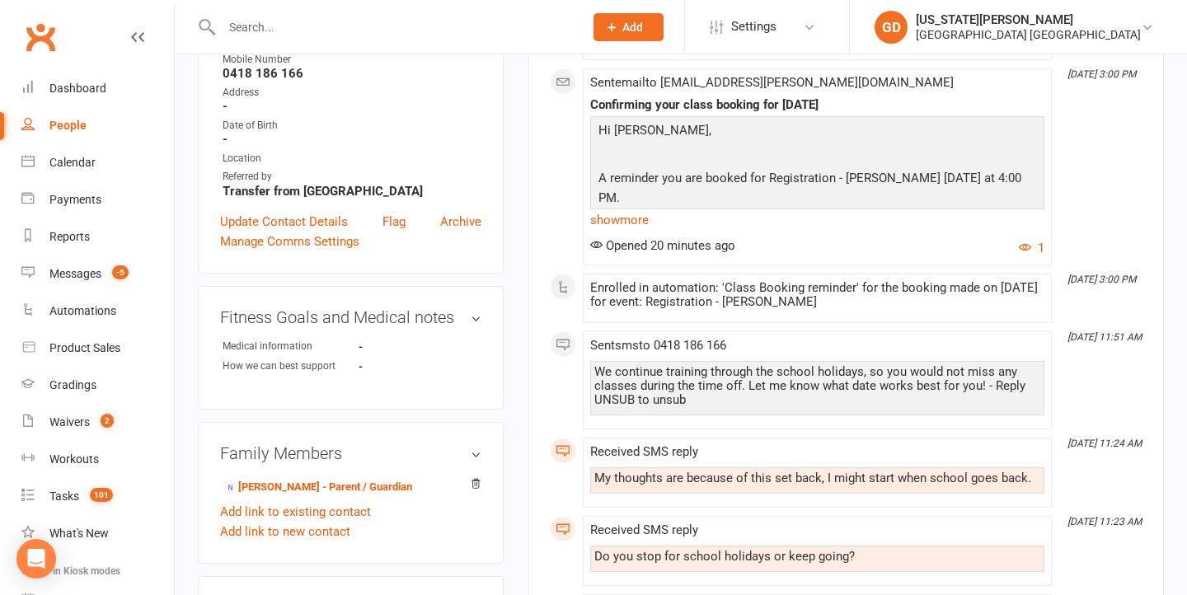
scroll to position [340, 0]
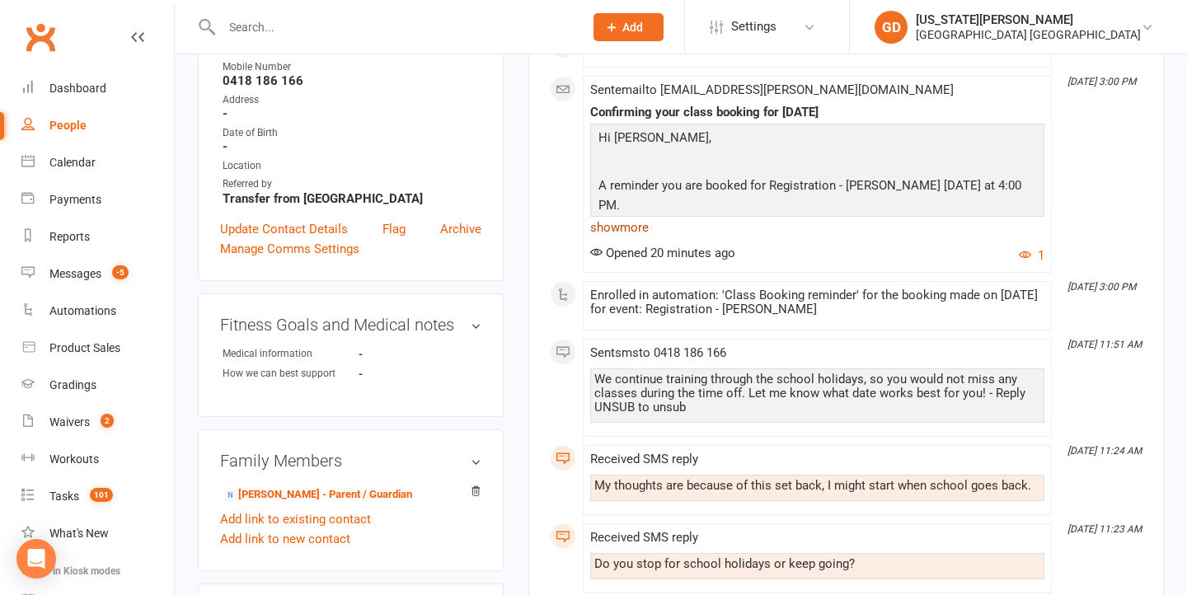
click at [626, 220] on link "show more" at bounding box center [817, 227] width 454 height 23
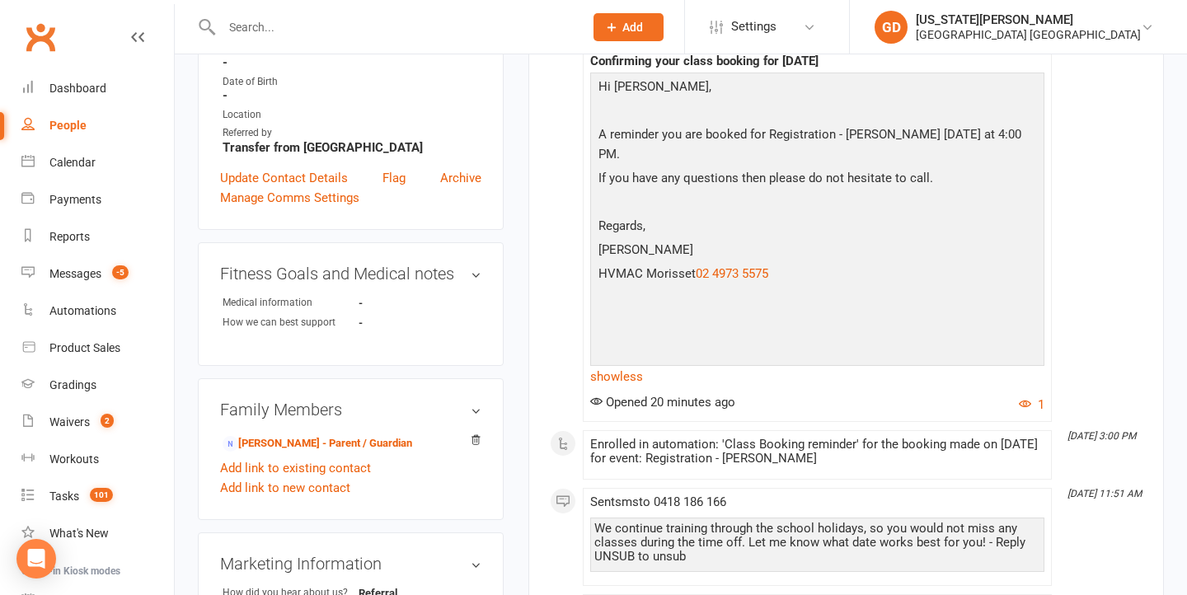
scroll to position [131, 0]
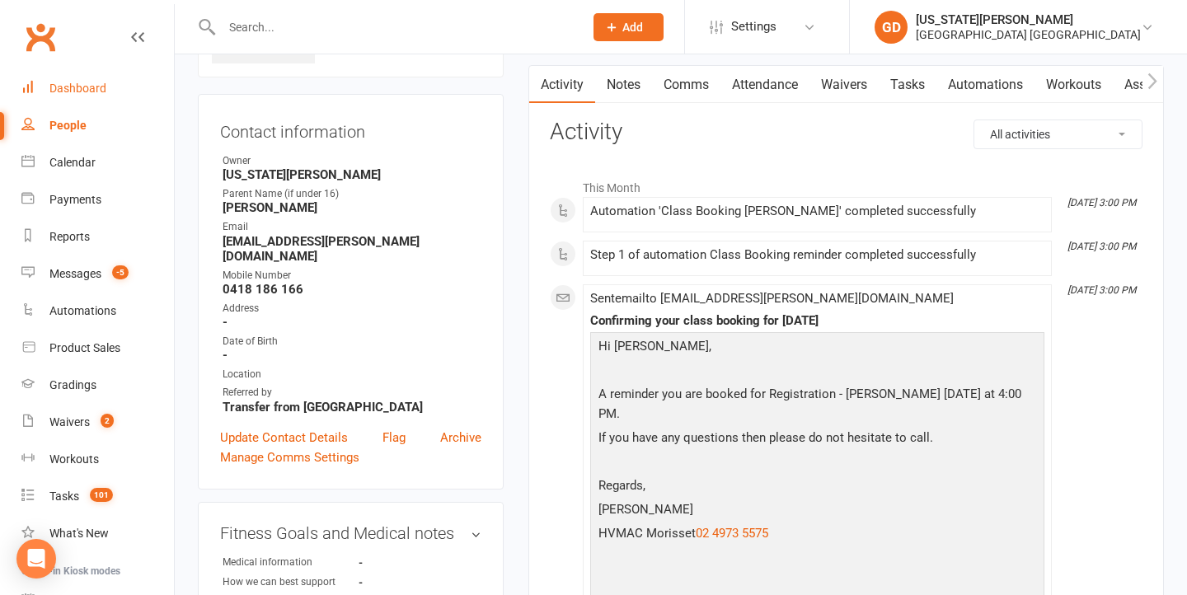
click at [105, 72] on link "Dashboard" at bounding box center [97, 88] width 152 height 37
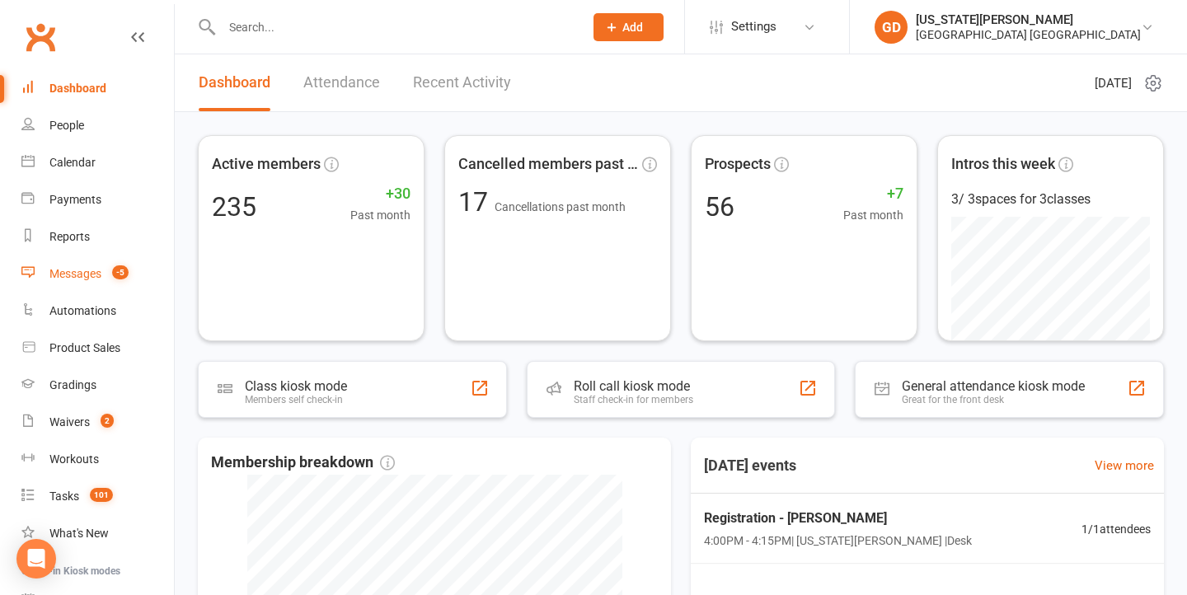
click at [139, 274] on link "Messages -5" at bounding box center [97, 274] width 152 height 37
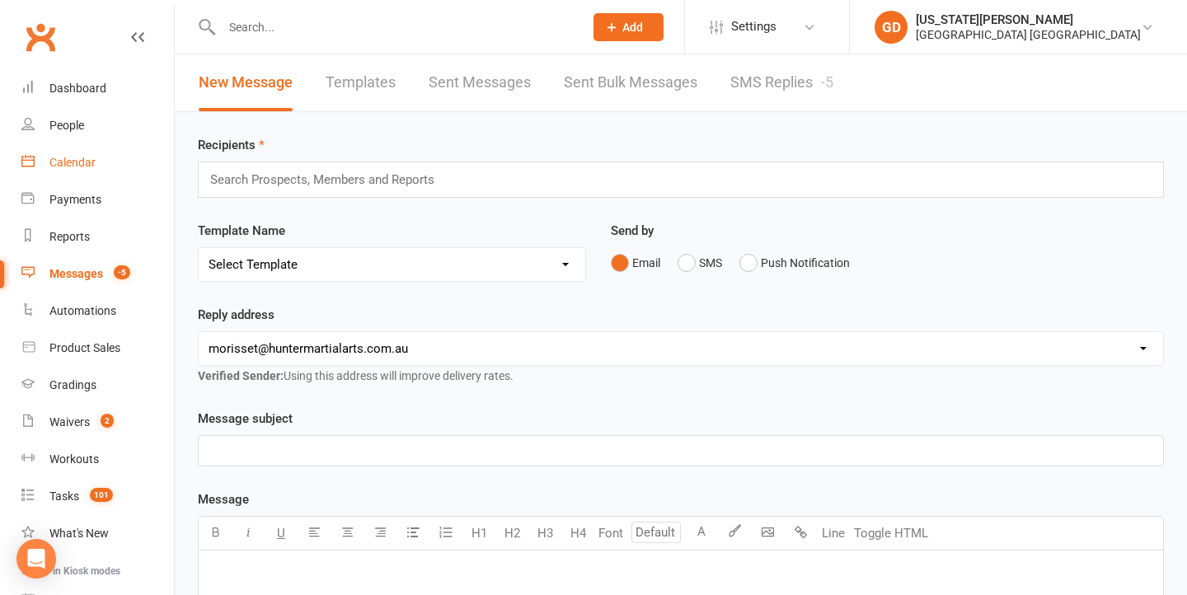
click at [95, 153] on link "Calendar" at bounding box center [97, 162] width 152 height 37
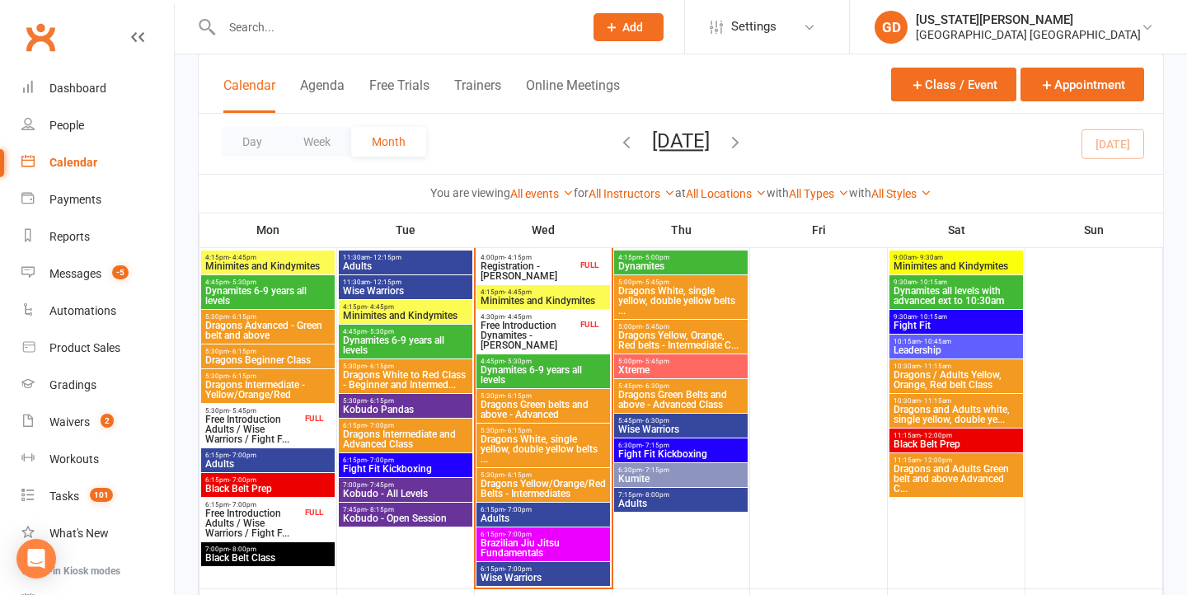
scroll to position [1222, 0]
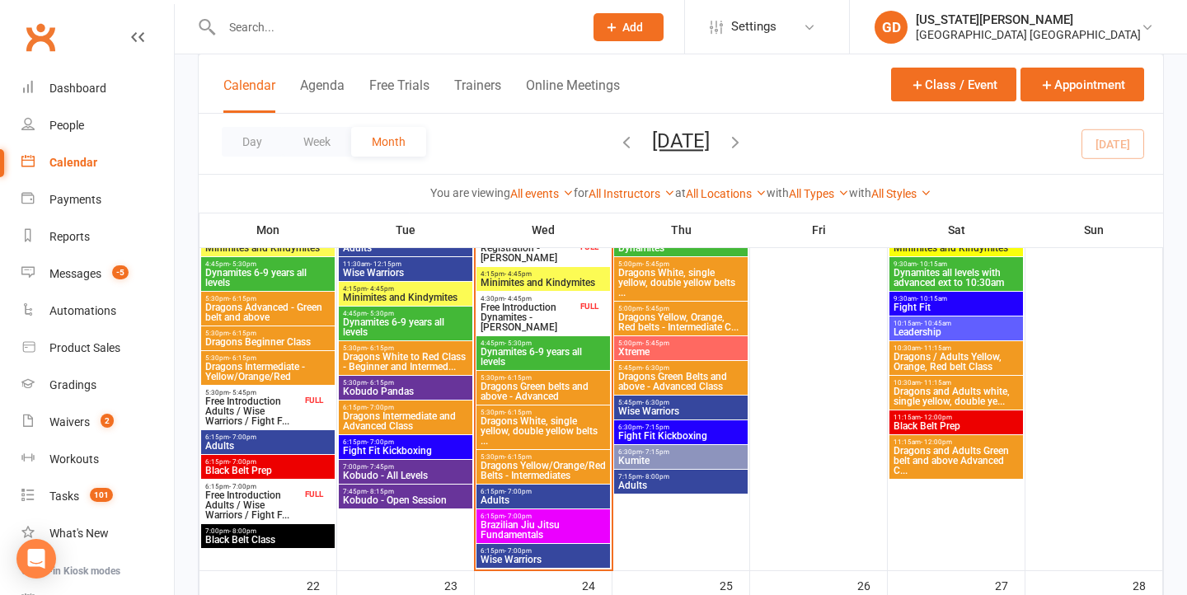
click at [649, 406] on span "Wise Warriors" at bounding box center [680, 411] width 127 height 10
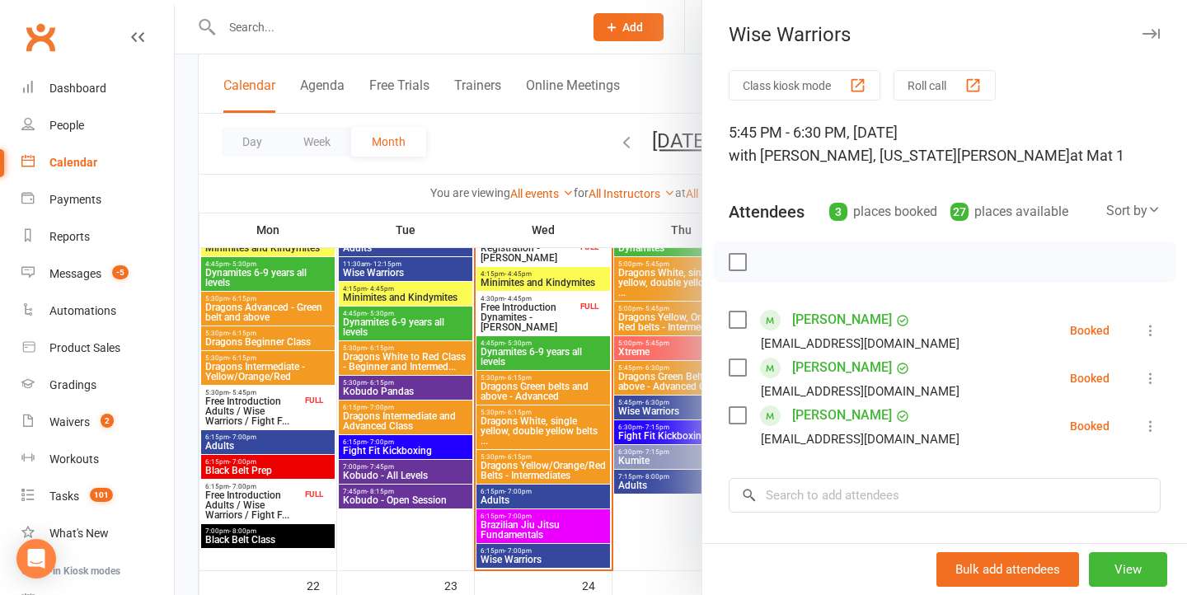
click at [649, 405] on div at bounding box center [681, 297] width 1012 height 595
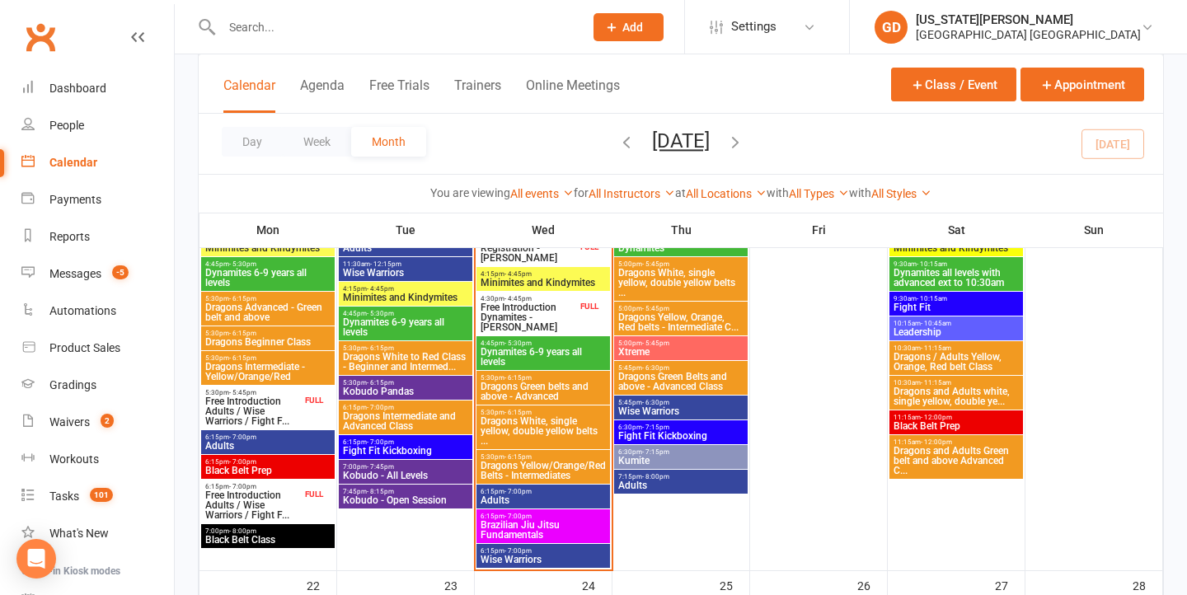
click at [649, 378] on span "Dragons Green Belts and above - Advanced Class" at bounding box center [680, 382] width 127 height 20
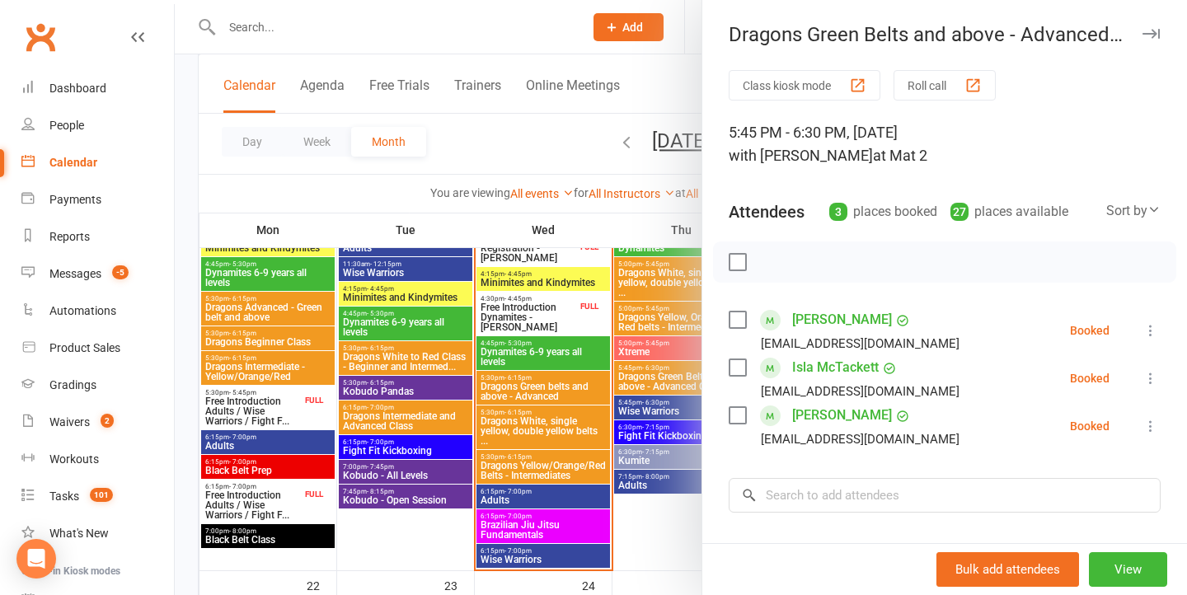
click at [607, 378] on div at bounding box center [681, 297] width 1012 height 595
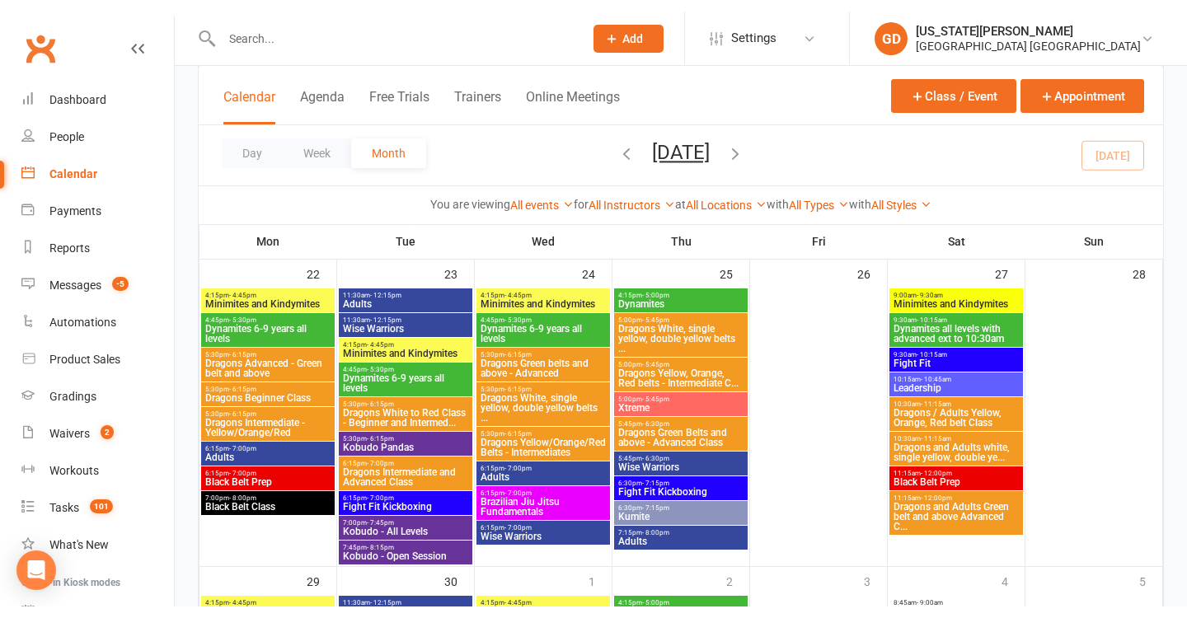
scroll to position [1545, 0]
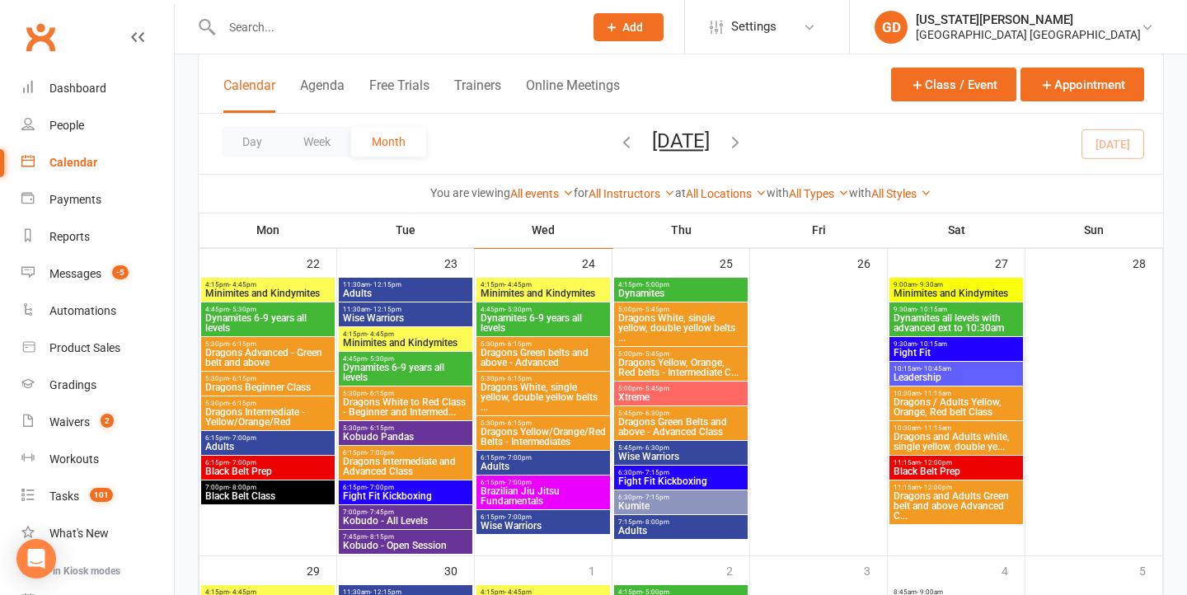
click at [553, 406] on span "Dragons White, single yellow, double yellow belts ..." at bounding box center [543, 397] width 127 height 30
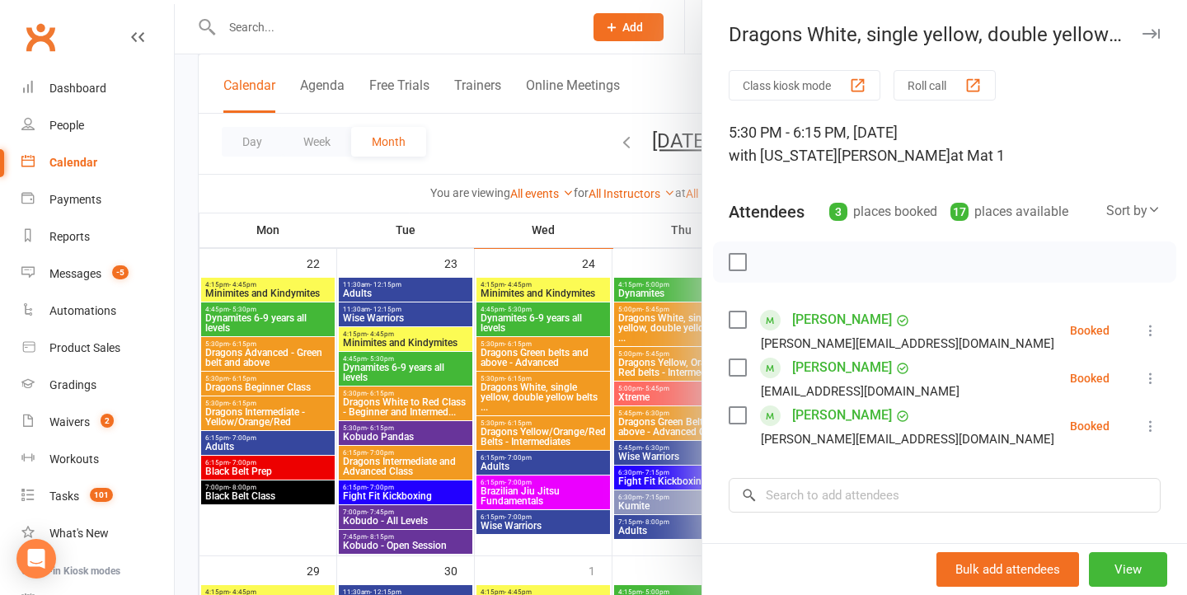
click at [485, 358] on div at bounding box center [681, 297] width 1012 height 595
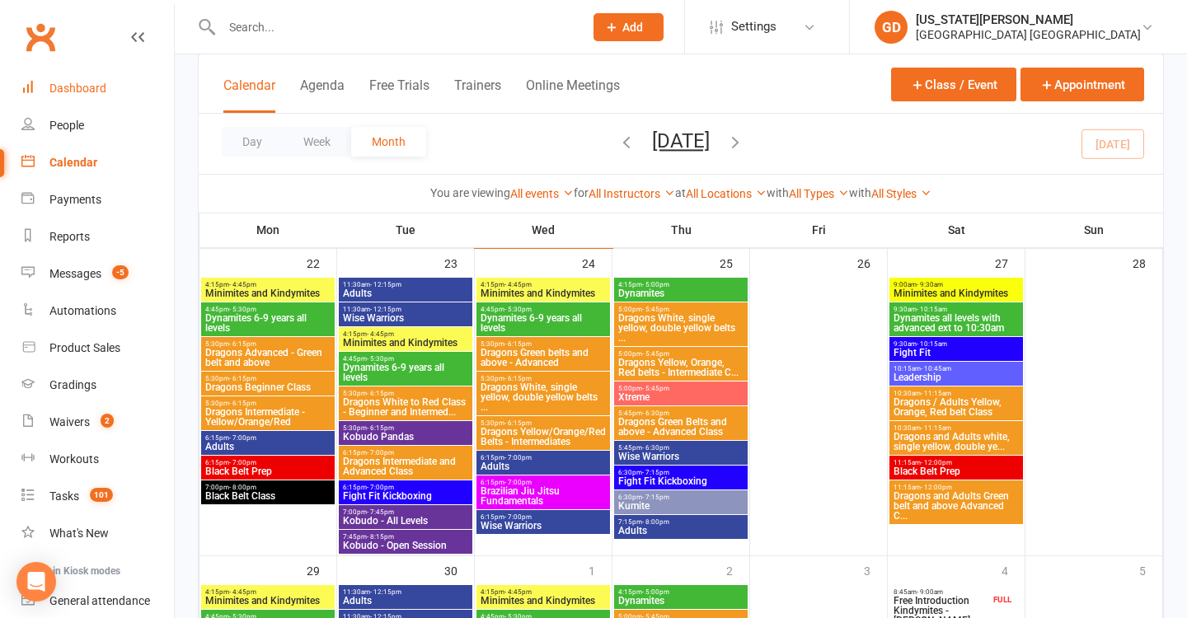
click at [80, 89] on div "Dashboard" at bounding box center [77, 88] width 57 height 13
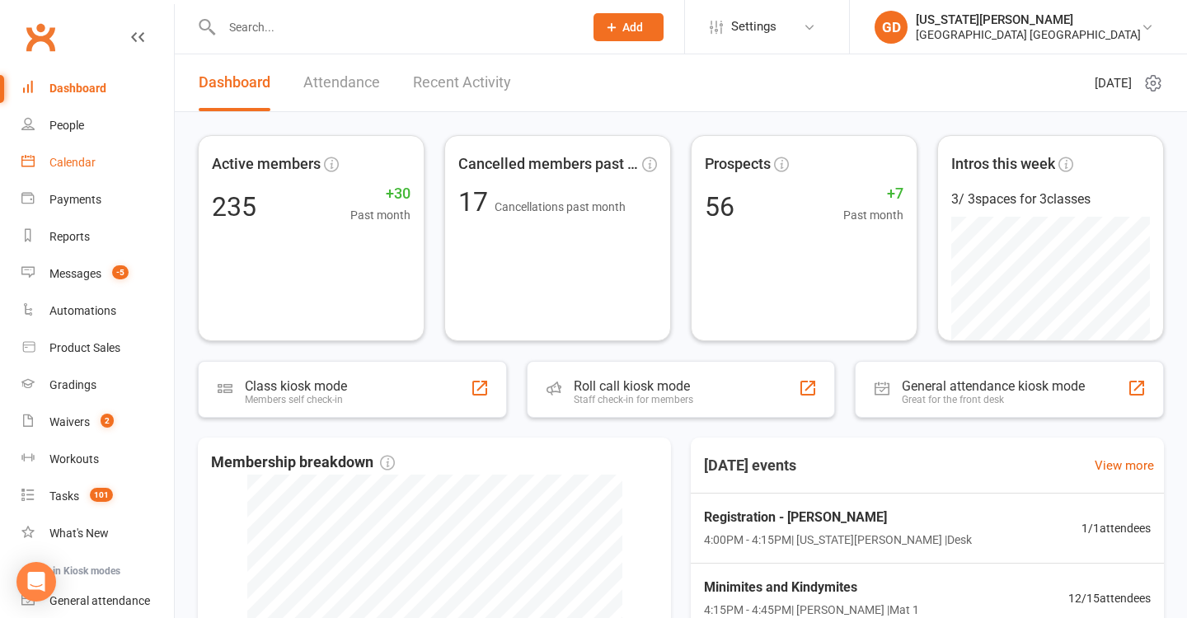
click at [68, 158] on div "Calendar" at bounding box center [72, 162] width 46 height 13
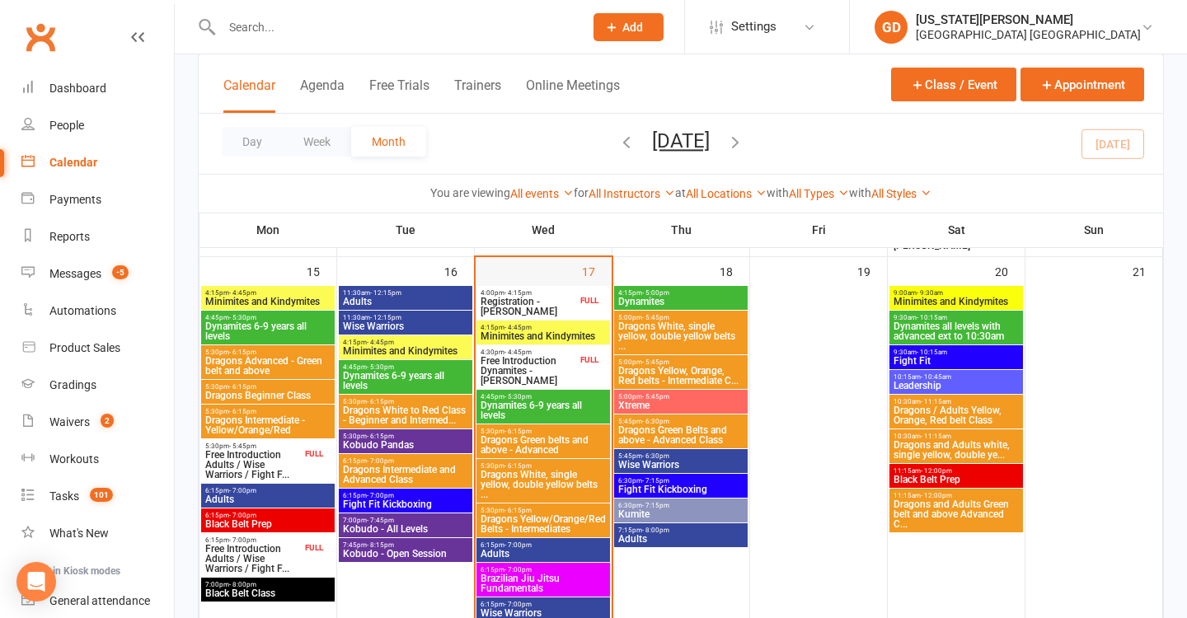
scroll to position [1219, 0]
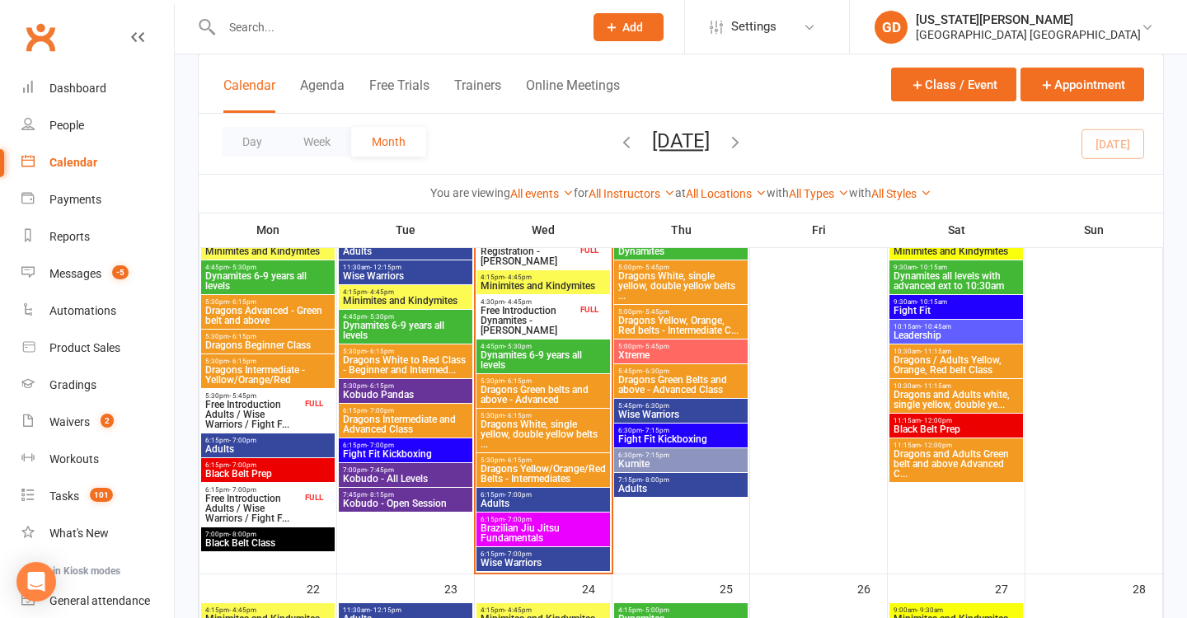
click at [544, 358] on span "Dynamites 6-9 years all levels" at bounding box center [543, 360] width 127 height 20
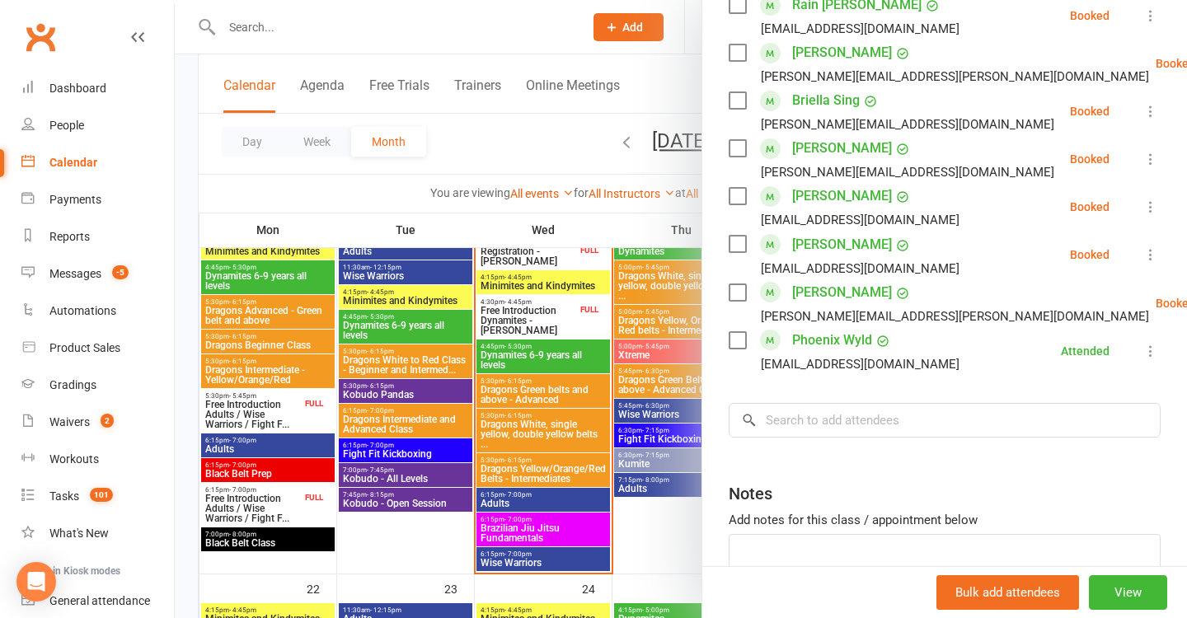
scroll to position [1089, 0]
click at [856, 404] on input "search" at bounding box center [945, 421] width 432 height 35
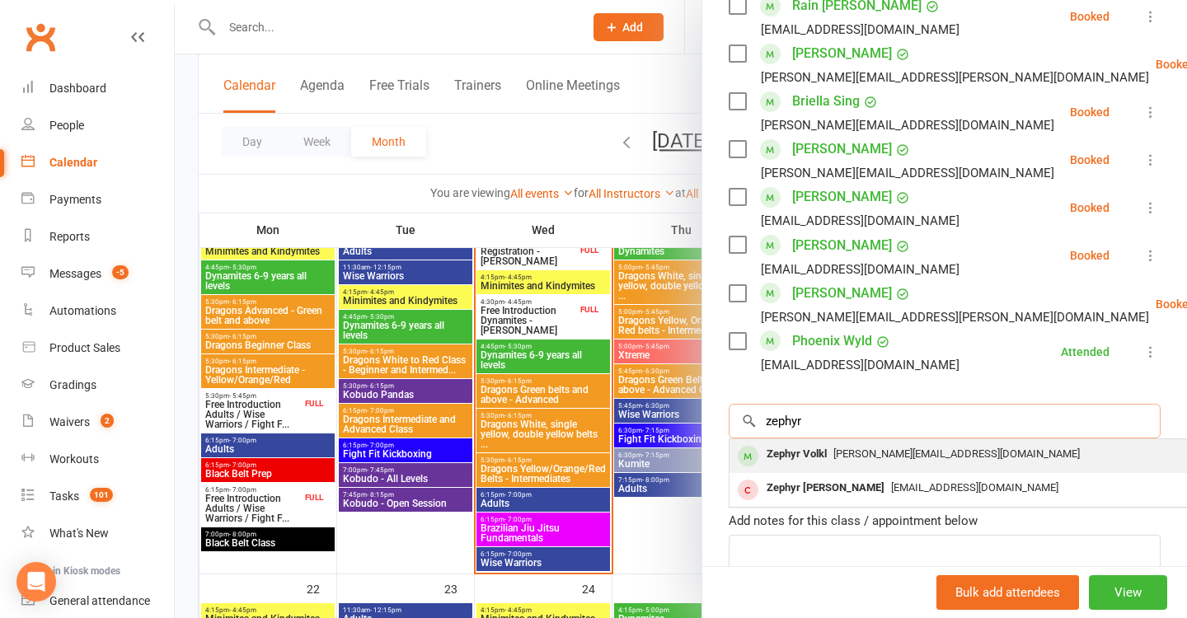
type input "zephyr"
click at [897, 443] on div "amy_iz_@hotmail.com" at bounding box center [976, 455] width 480 height 24
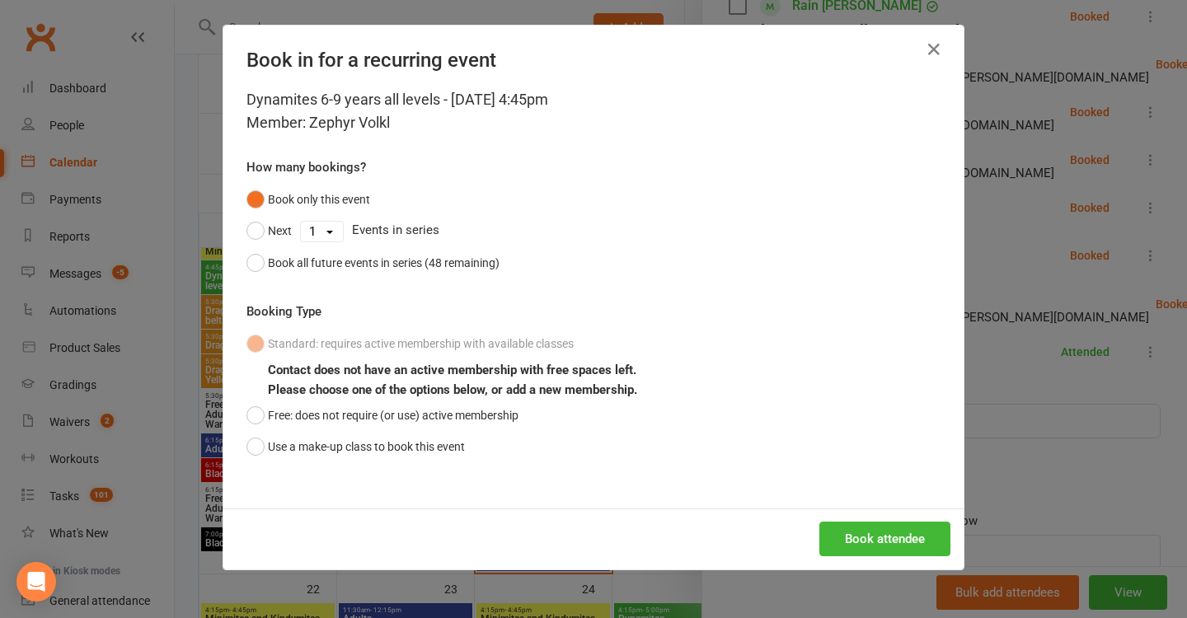
drag, startPoint x: 378, startPoint y: 457, endPoint x: 569, endPoint y: 457, distance: 190.4
click at [378, 457] on button "Use a make-up class to book this event" at bounding box center [355, 446] width 218 height 31
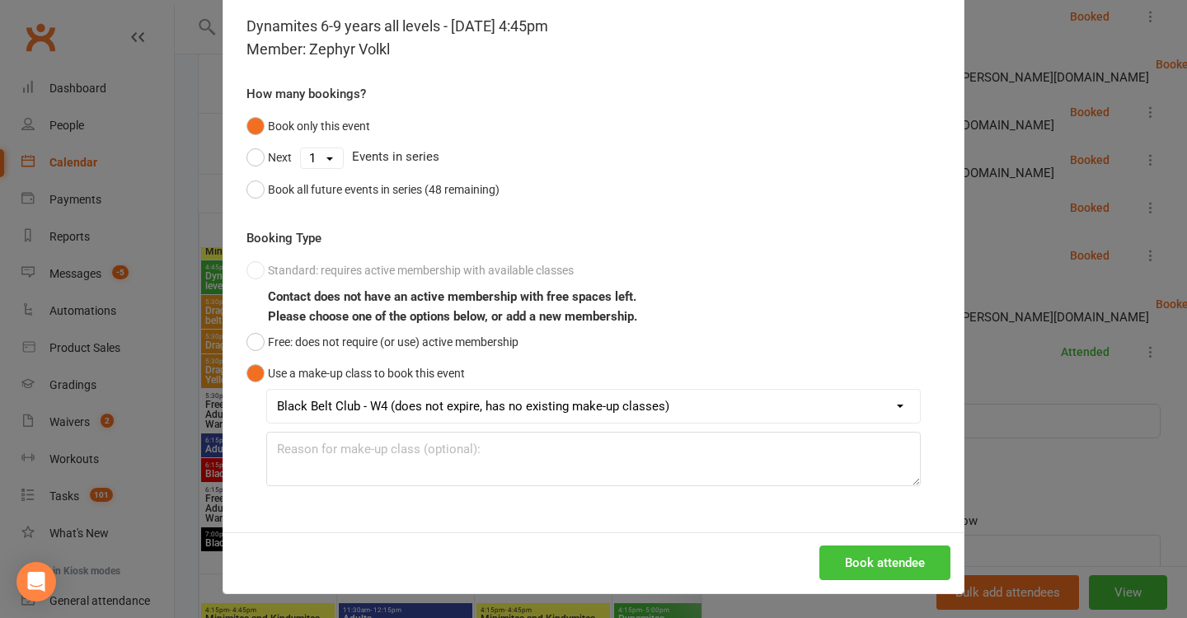
scroll to position [73, 0]
click at [882, 547] on button "Book attendee" at bounding box center [884, 563] width 131 height 35
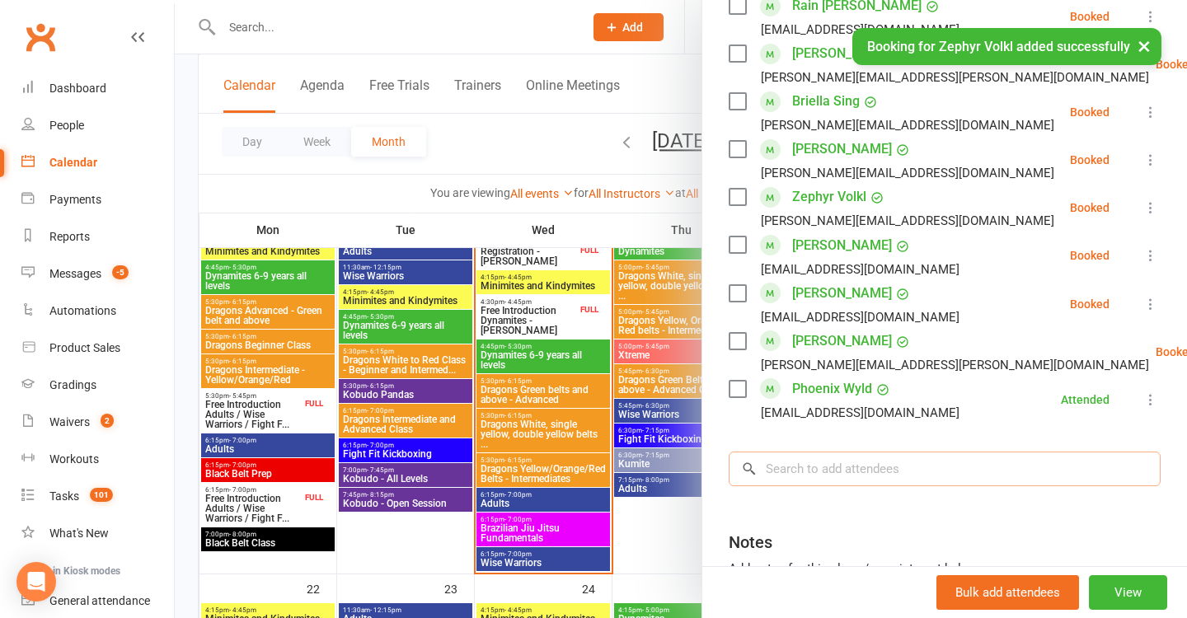
click at [878, 452] on input "search" at bounding box center [945, 469] width 432 height 35
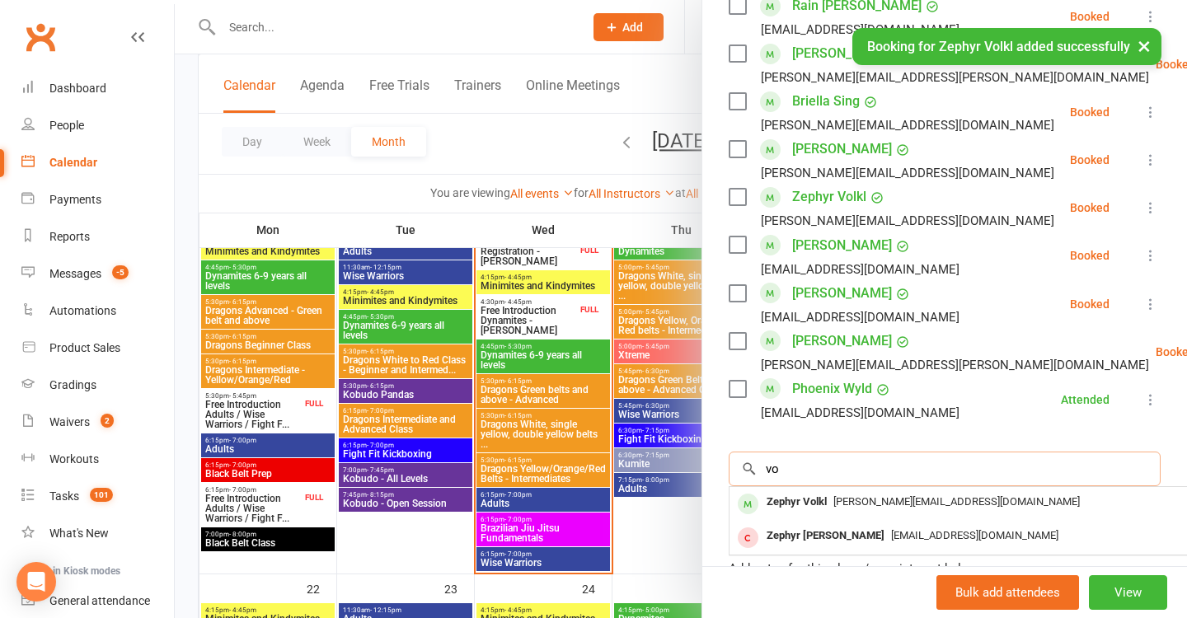
type input "v"
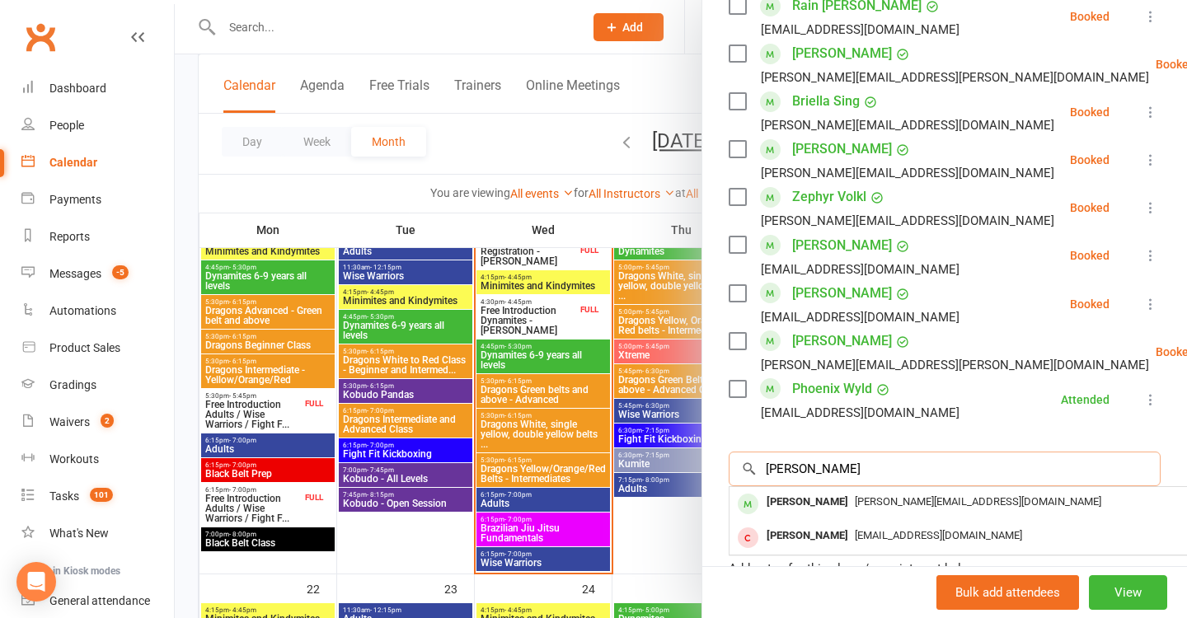
type input "Dempsey"
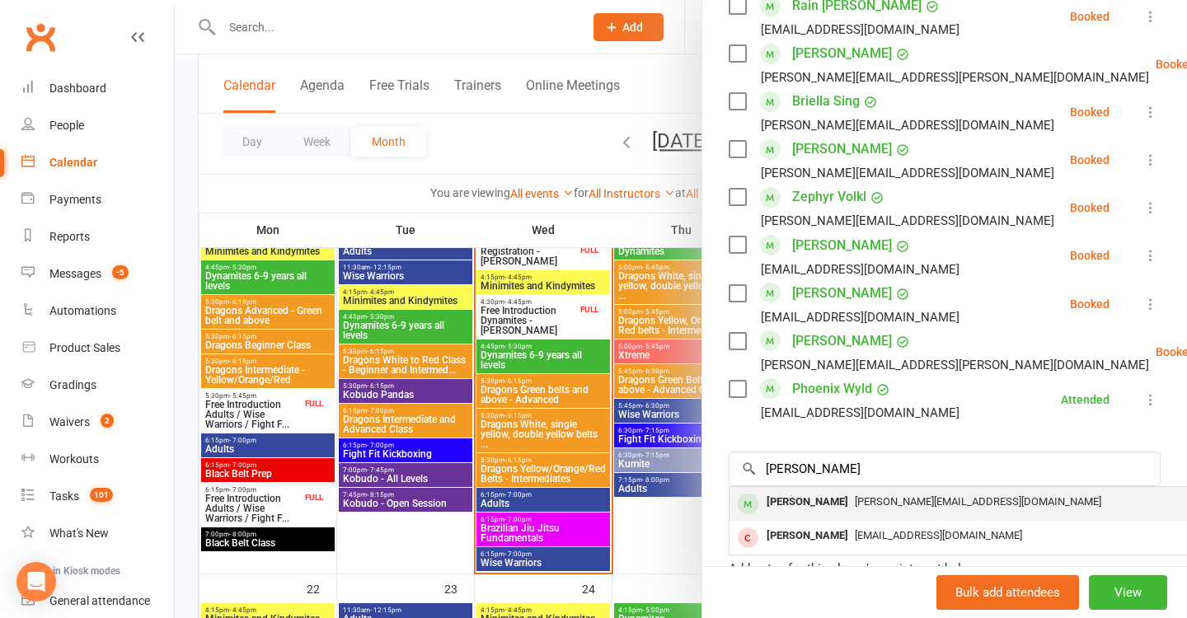
drag, startPoint x: 878, startPoint y: 359, endPoint x: 904, endPoint y: 398, distance: 47.5
click at [904, 495] on span "amy_iz_@hotmail.com" at bounding box center [978, 501] width 246 height 12
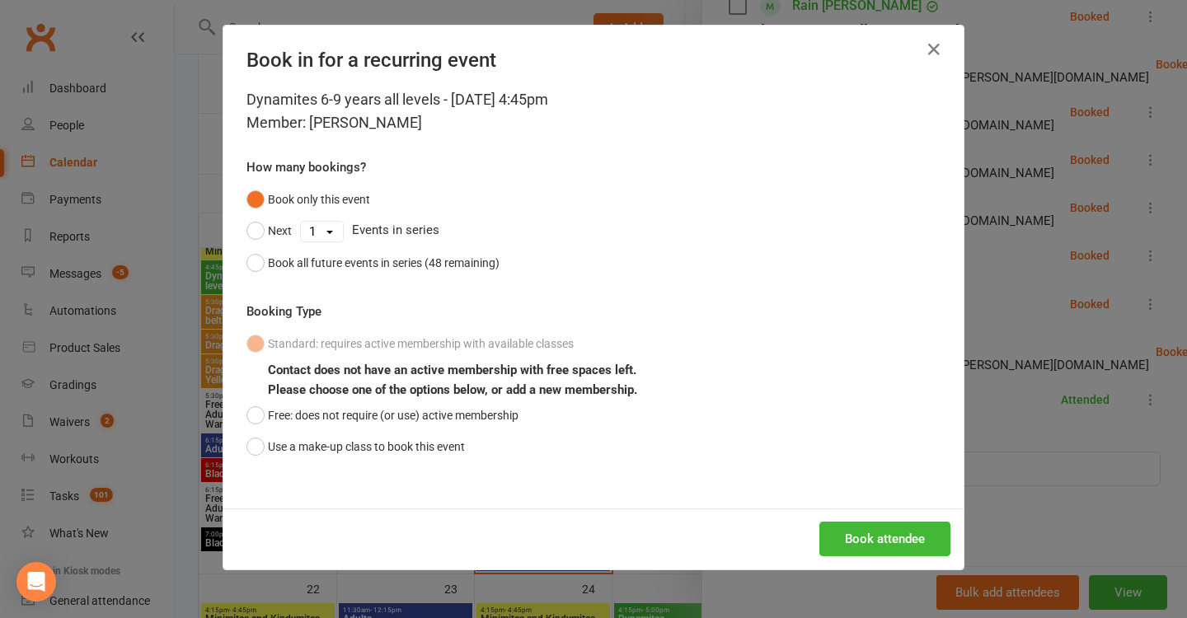
drag, startPoint x: 366, startPoint y: 450, endPoint x: 663, endPoint y: 450, distance: 296.7
click at [366, 450] on button "Use a make-up class to book this event" at bounding box center [355, 446] width 218 height 31
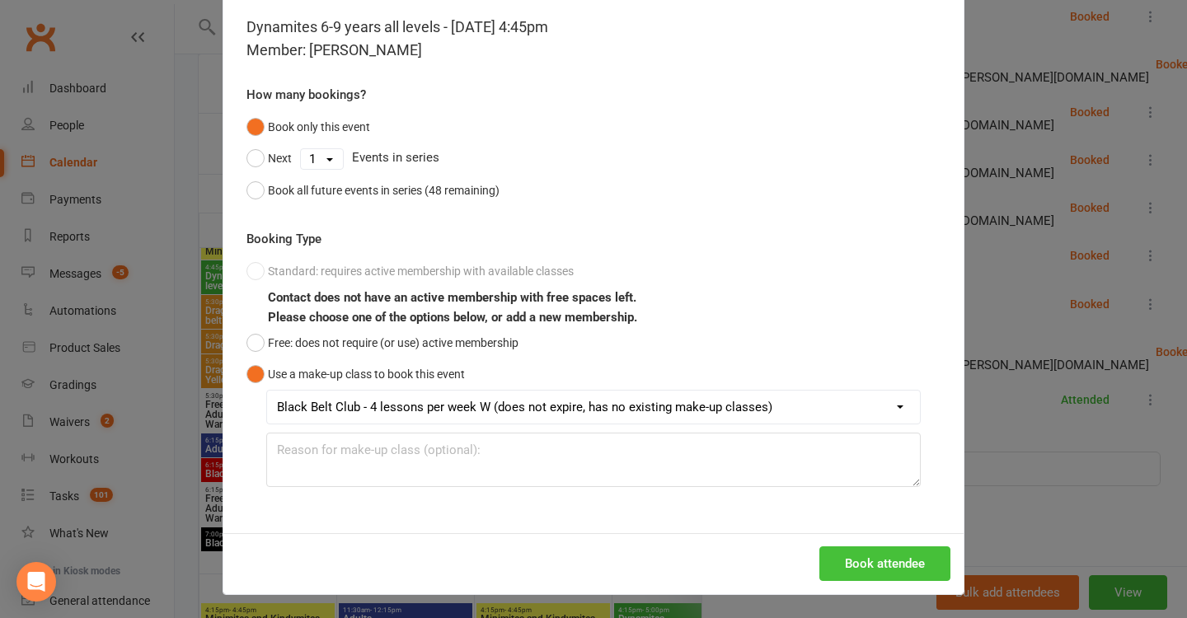
click at [880, 561] on button "Book attendee" at bounding box center [884, 563] width 131 height 35
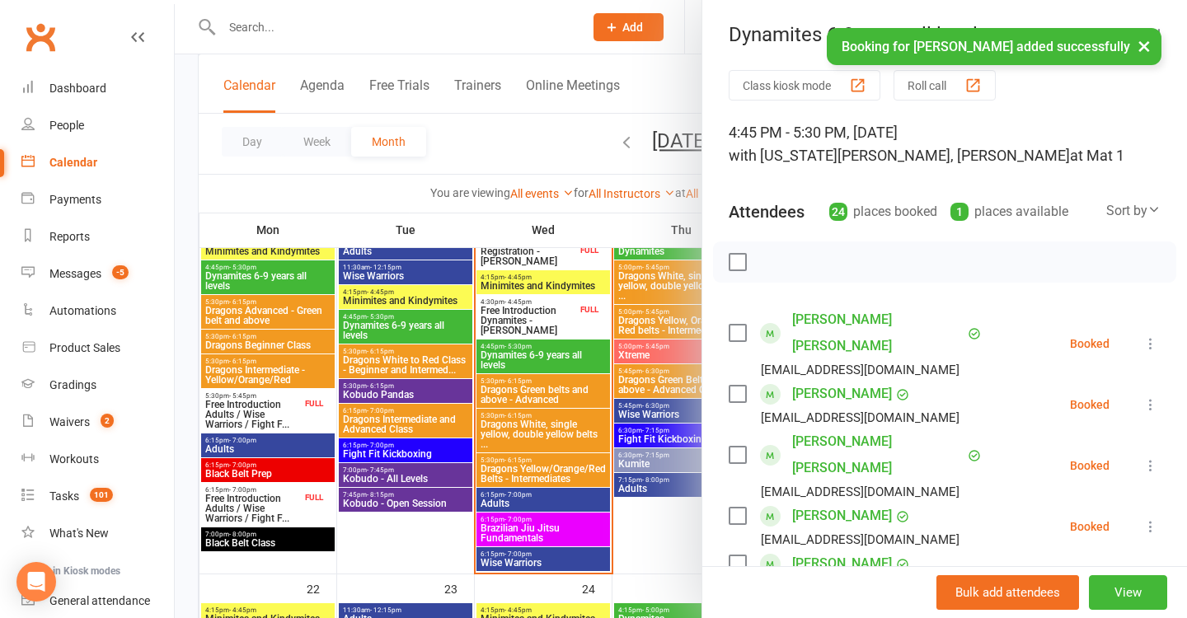
scroll to position [0, 0]
click at [1142, 51] on button "×" at bounding box center [1144, 45] width 30 height 35
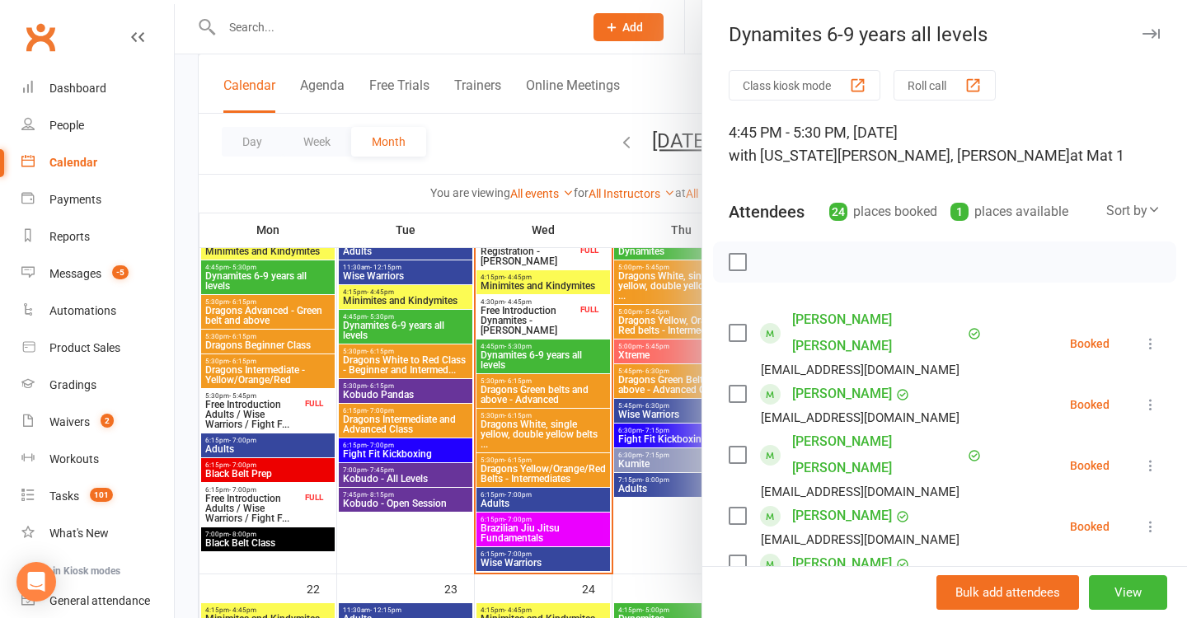
click at [370, 270] on div at bounding box center [681, 309] width 1012 height 618
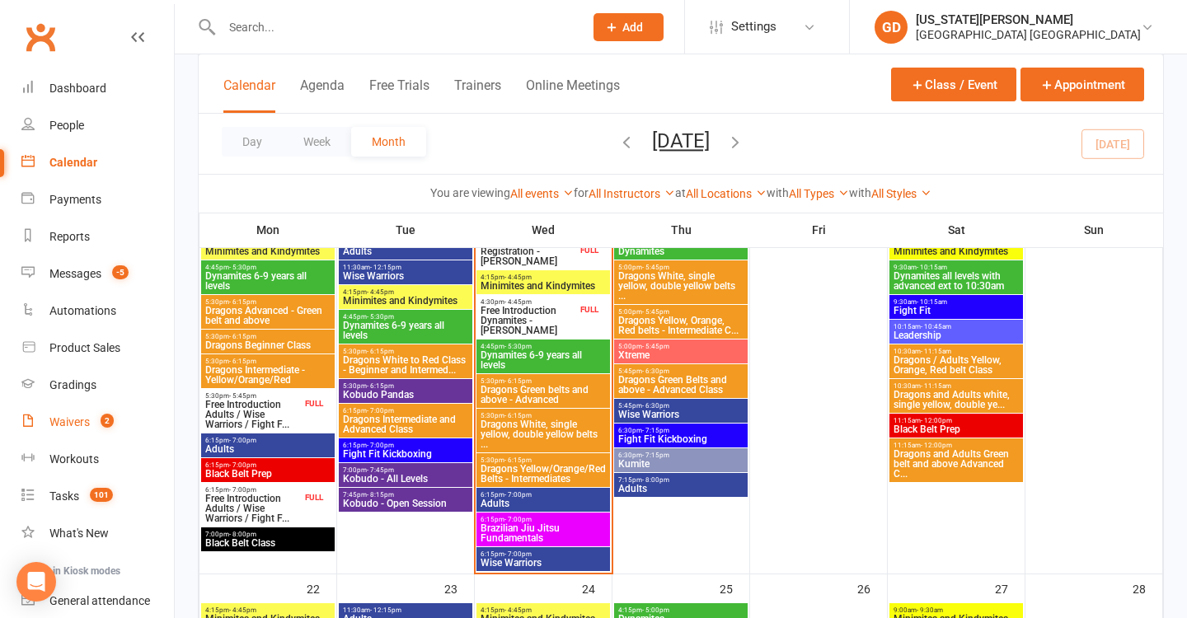
click at [94, 421] on count-badge "2" at bounding box center [102, 421] width 21 height 13
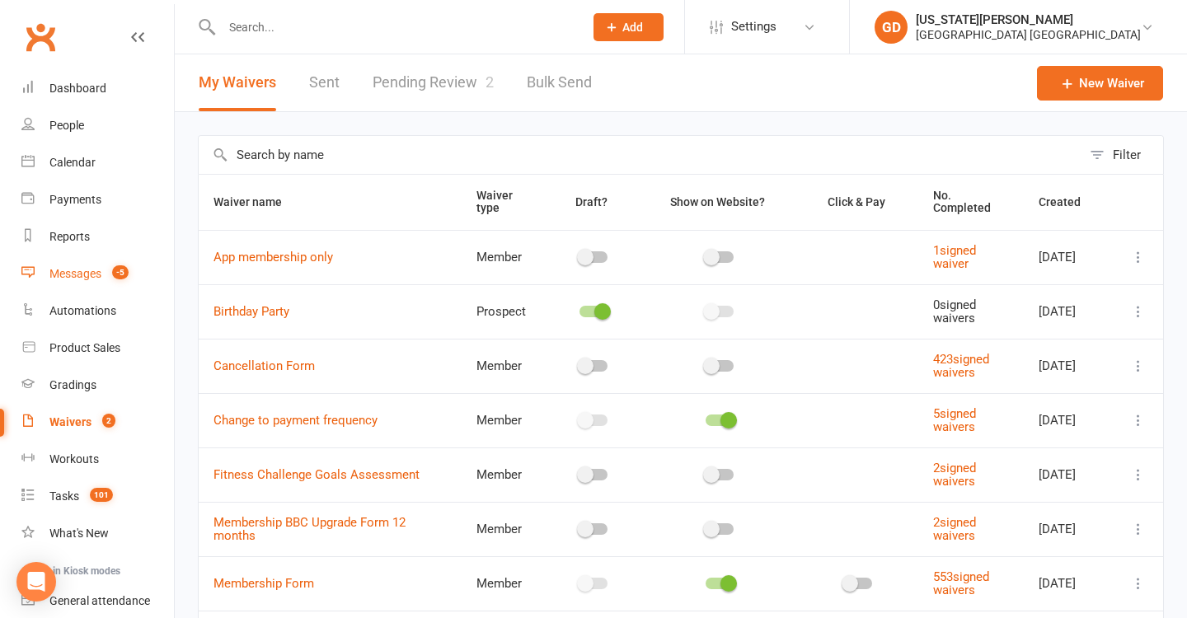
click at [92, 284] on link "Messages -5" at bounding box center [97, 274] width 152 height 37
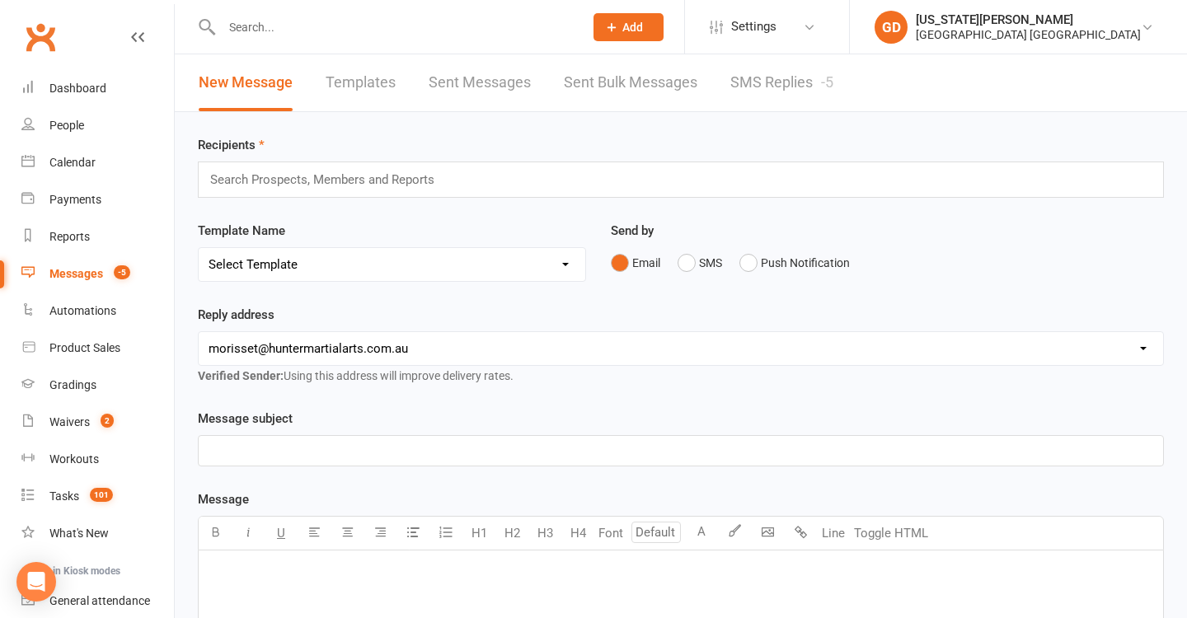
click at [774, 90] on link "SMS Replies -5" at bounding box center [781, 82] width 103 height 57
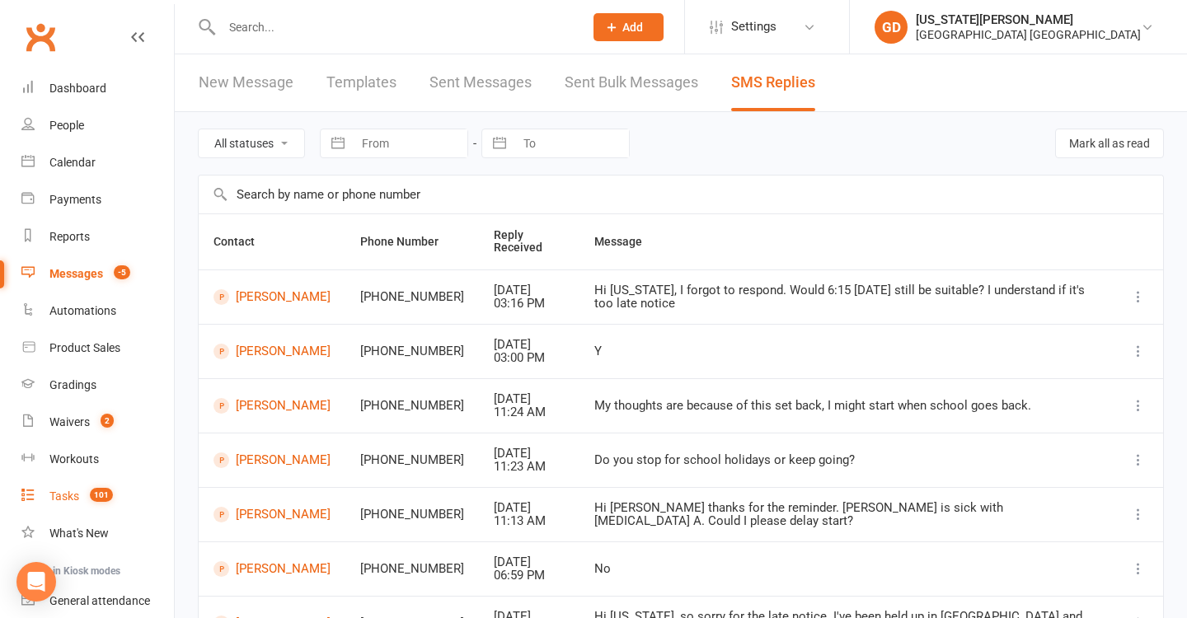
click at [99, 488] on link "Tasks 101" at bounding box center [97, 496] width 152 height 37
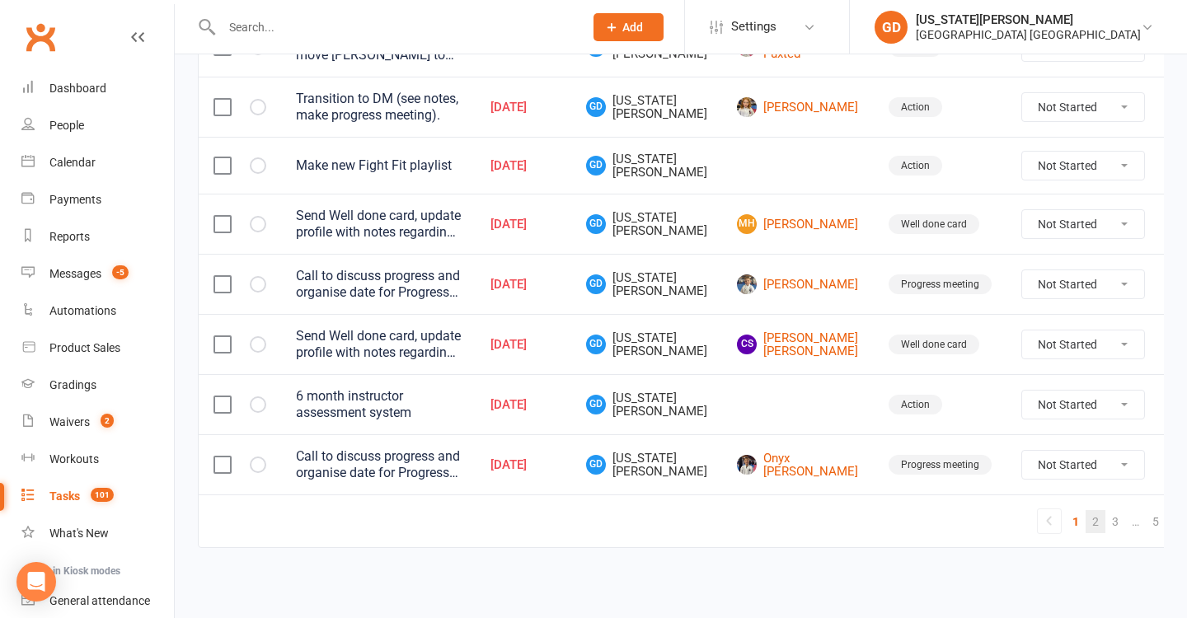
click at [1086, 510] on link "2" at bounding box center [1096, 521] width 20 height 23
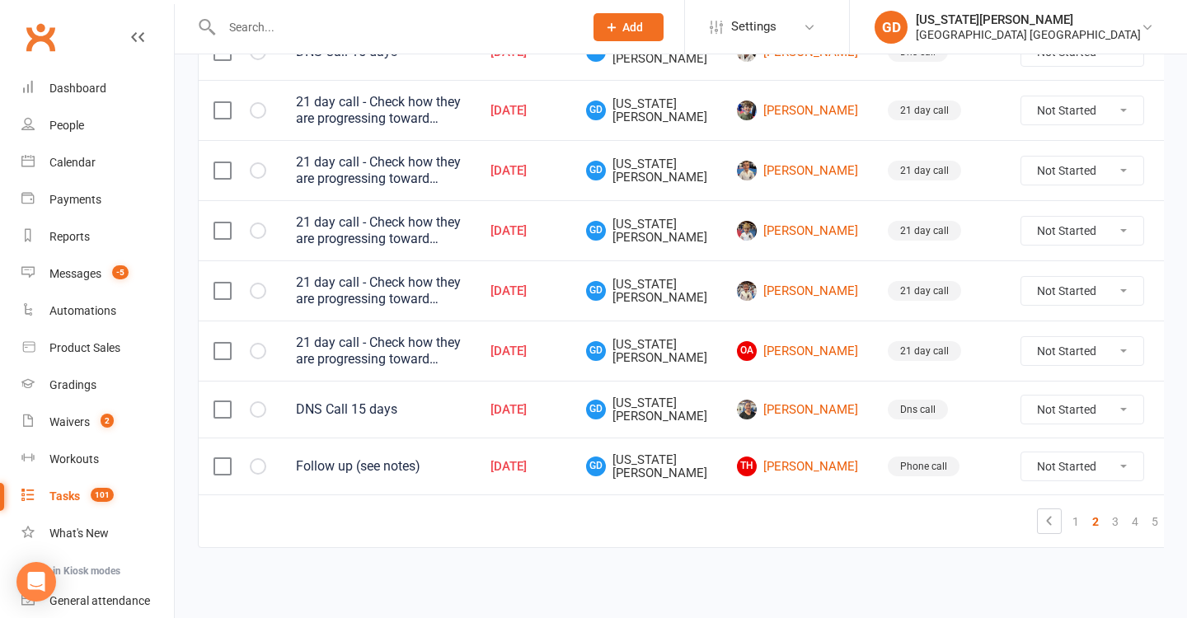
scroll to position [1314, 0]
click at [1145, 512] on link "5" at bounding box center [1155, 521] width 20 height 23
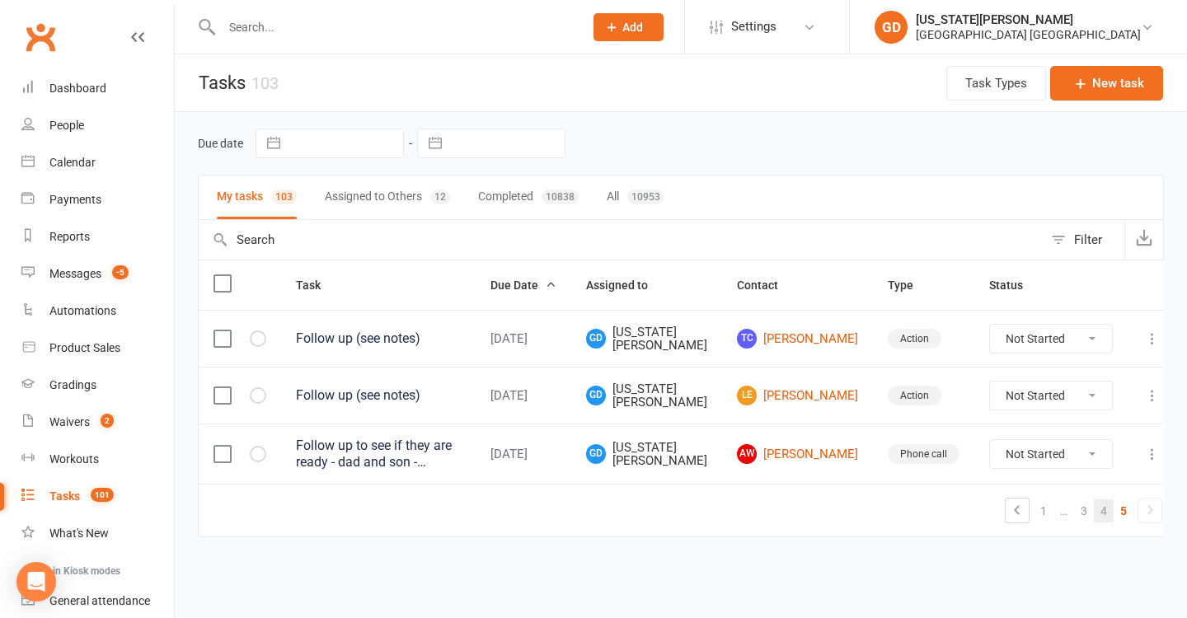
click at [1094, 502] on link "4" at bounding box center [1104, 510] width 20 height 23
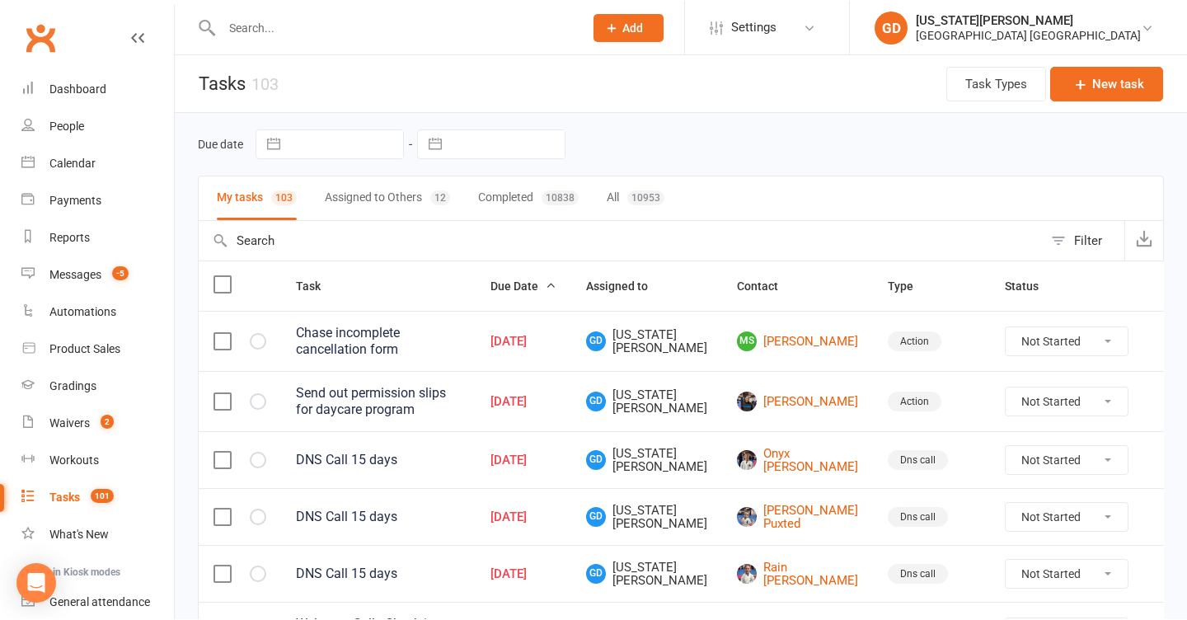
scroll to position [0, 0]
click at [110, 77] on link "Dashboard" at bounding box center [97, 88] width 152 height 37
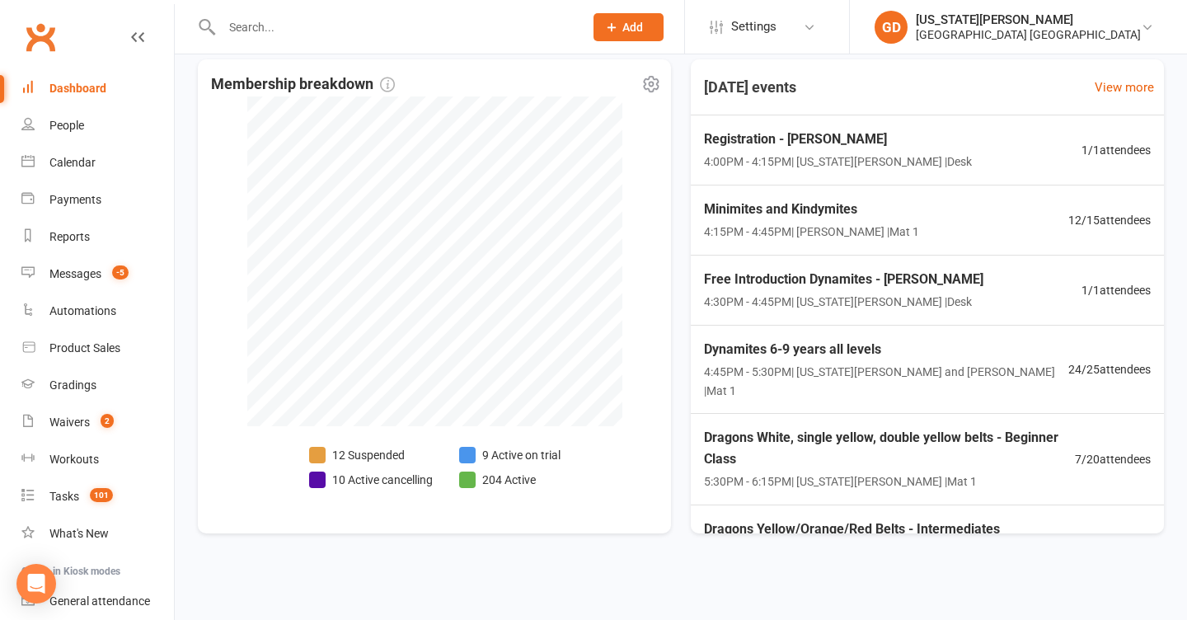
scroll to position [392, 0]
click at [833, 227] on div "Minimites and Kindymites 4:15PM - 4:45PM | Lesley Talbut | Mat 1 12 / 15 attend…" at bounding box center [927, 220] width 488 height 70
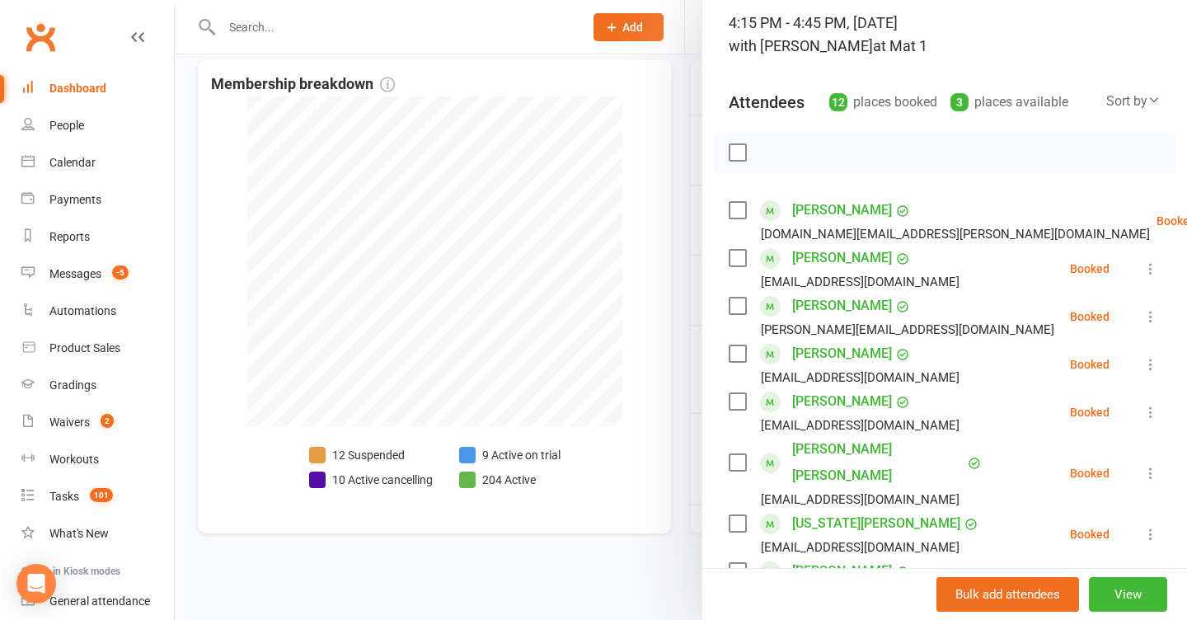
scroll to position [78, 0]
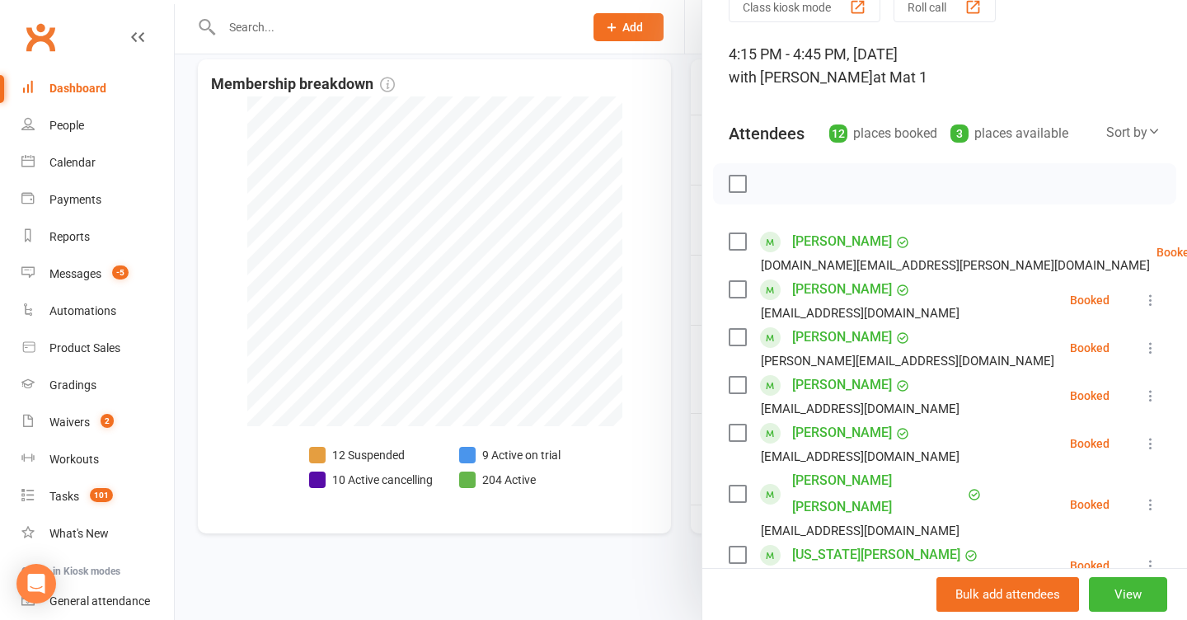
click at [825, 245] on link "Oliver Abbott" at bounding box center [842, 241] width 100 height 26
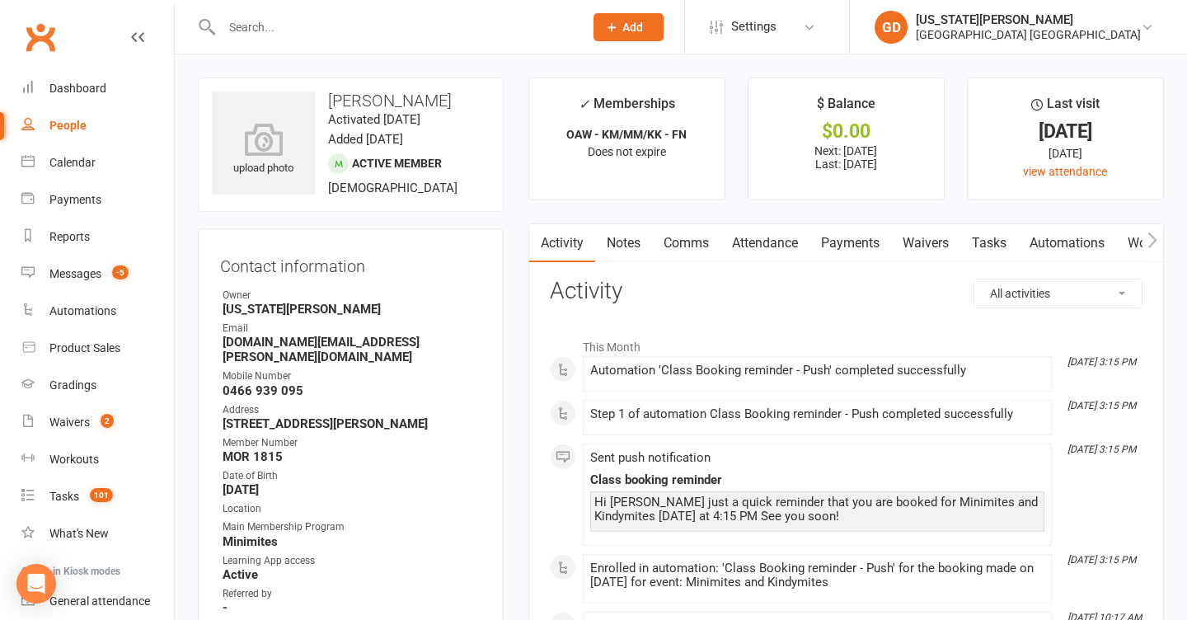
drag, startPoint x: 99, startPoint y: 148, endPoint x: 215, endPoint y: 190, distance: 123.6
click at [99, 148] on link "Calendar" at bounding box center [97, 162] width 152 height 37
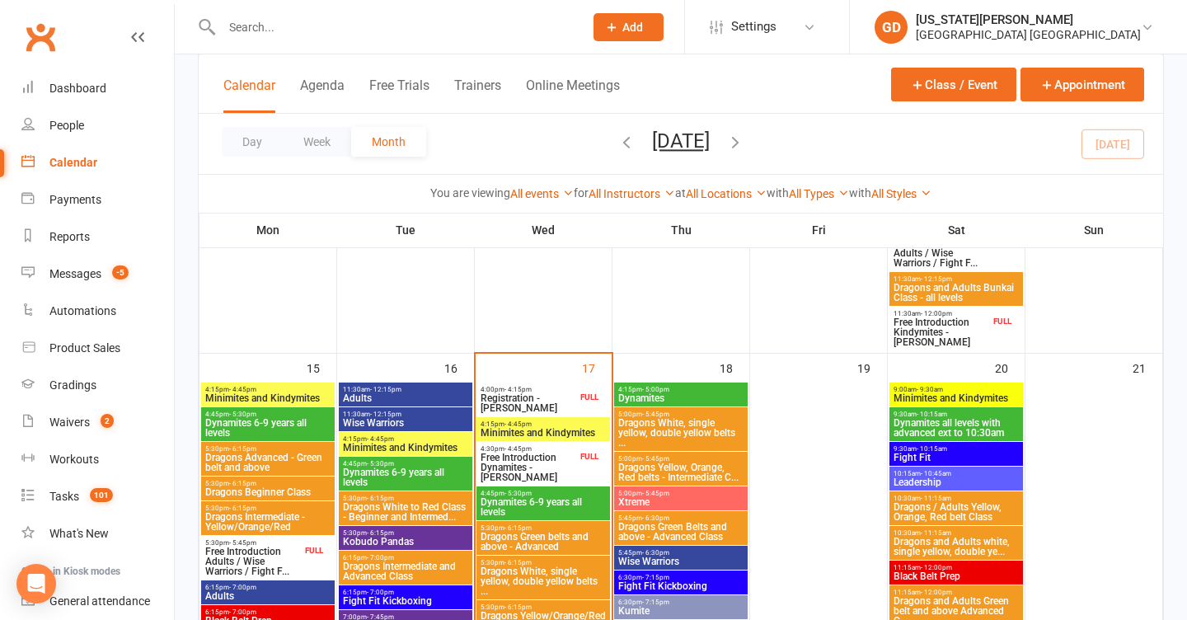
scroll to position [1074, 0]
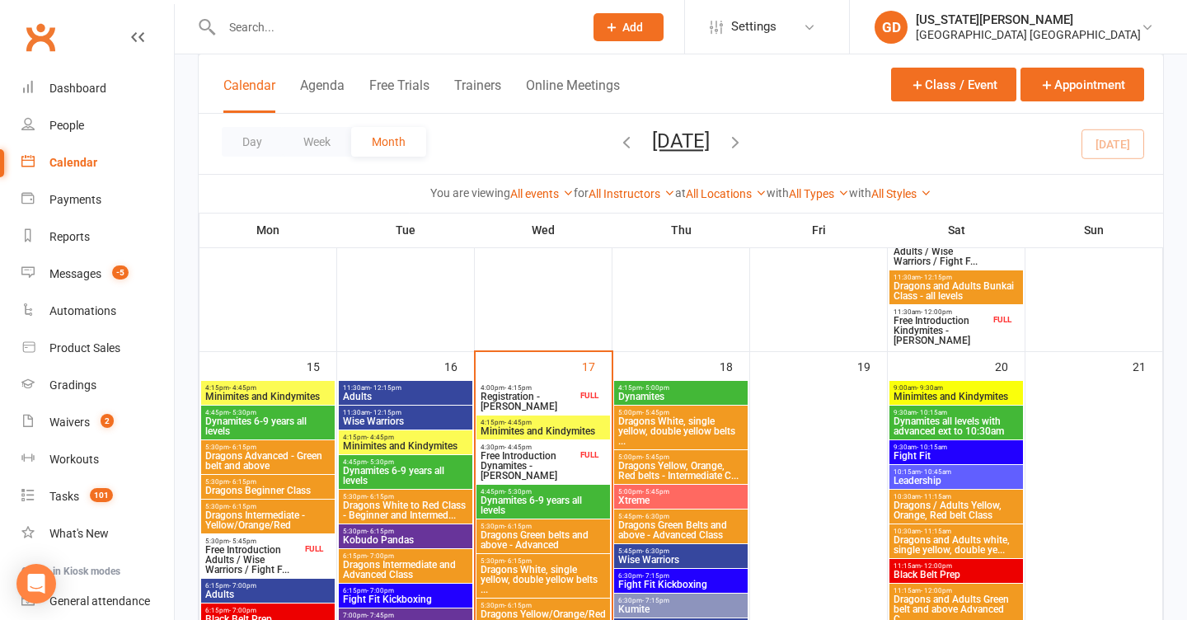
click at [542, 502] on span "Dynamites 6-9 years all levels" at bounding box center [543, 505] width 127 height 20
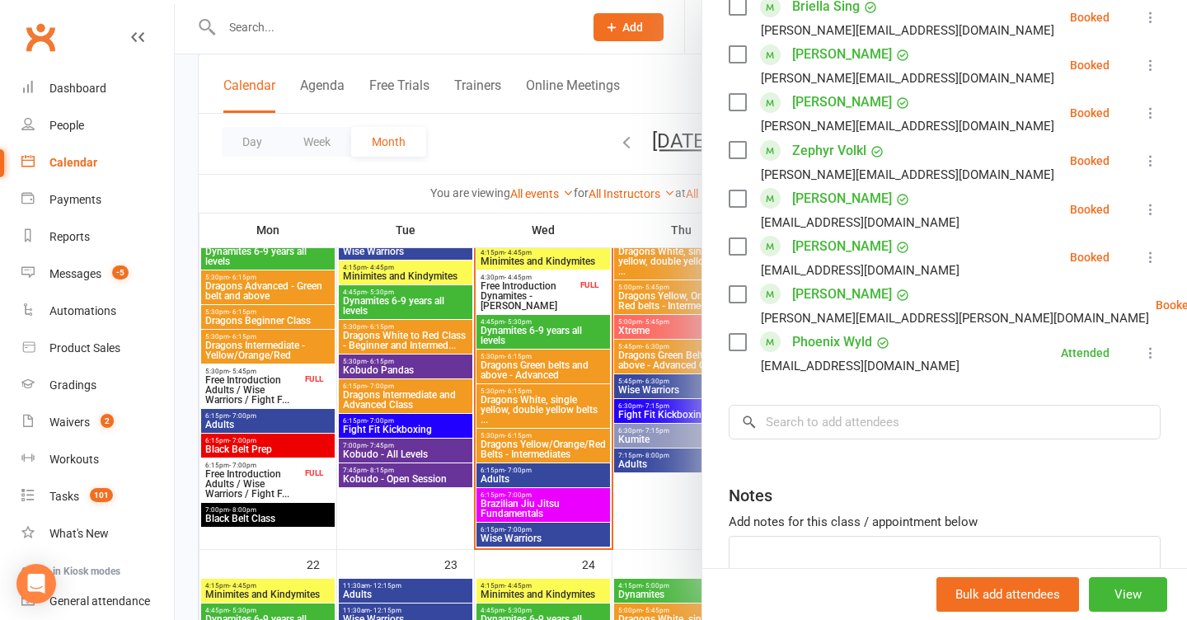
scroll to position [1183, 0]
click at [843, 406] on input "search" at bounding box center [945, 423] width 432 height 35
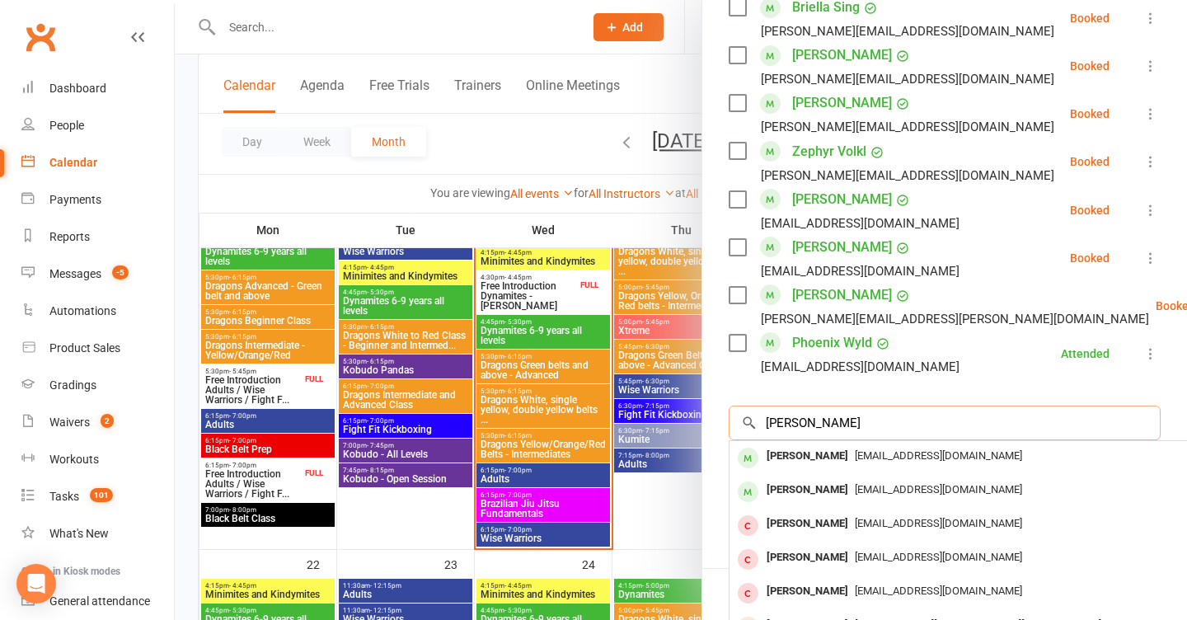
type input "Jaxon bailiff"
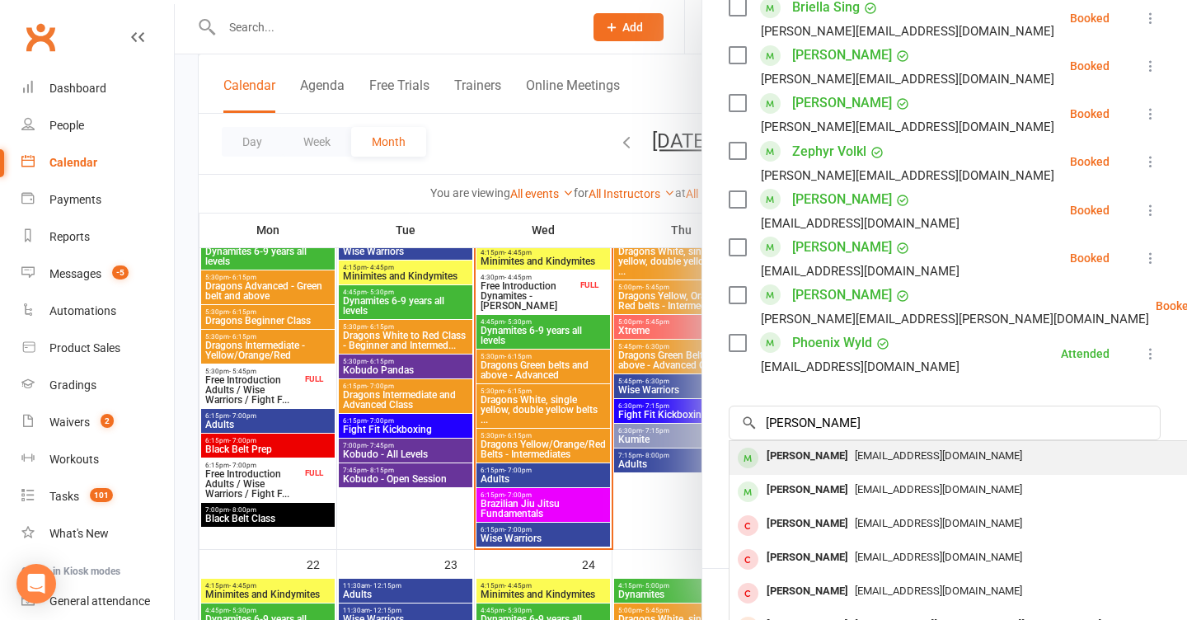
drag, startPoint x: 843, startPoint y: 305, endPoint x: 898, endPoint y: 346, distance: 68.2
click at [898, 449] on span "Jbayliff99@hotmail.com" at bounding box center [938, 455] width 167 height 12
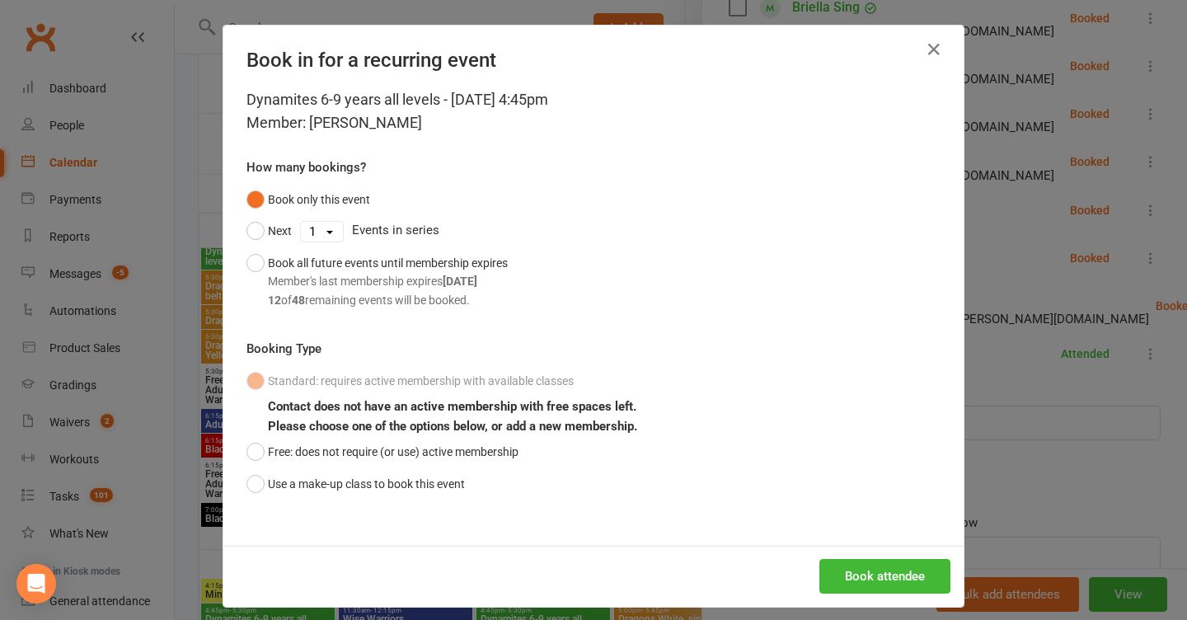
drag, startPoint x: 412, startPoint y: 490, endPoint x: 838, endPoint y: 486, distance: 426.1
click at [413, 490] on button "Use a make-up class to book this event" at bounding box center [355, 483] width 218 height 31
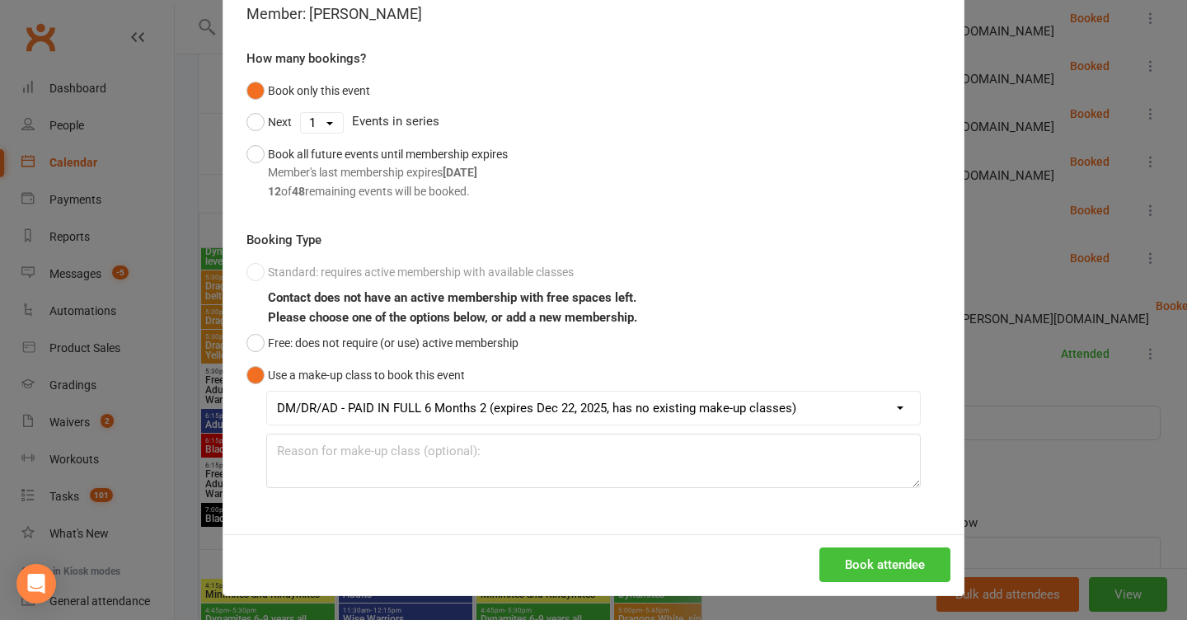
click at [886, 552] on button "Book attendee" at bounding box center [884, 564] width 131 height 35
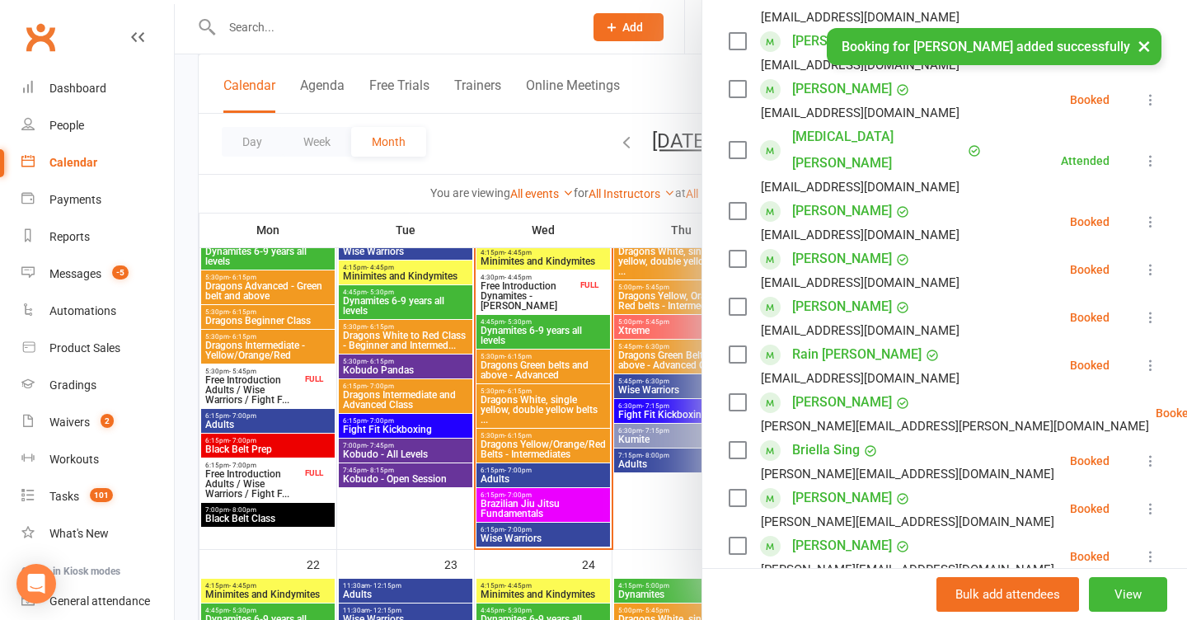
scroll to position [691, 0]
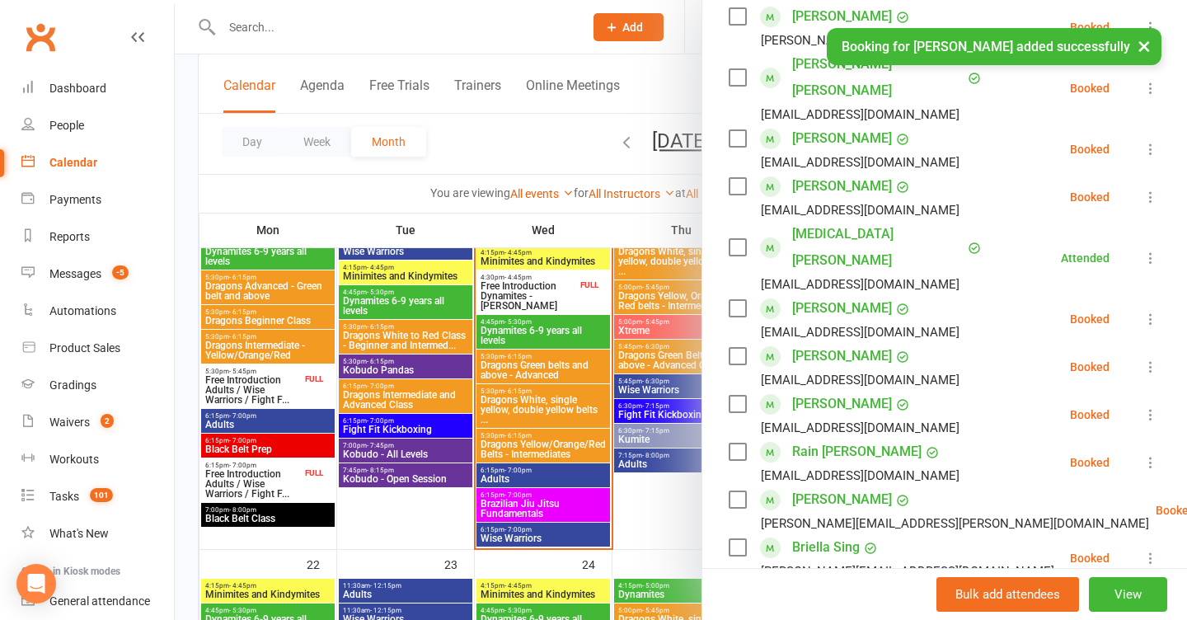
click at [1143, 47] on button "×" at bounding box center [1144, 45] width 30 height 35
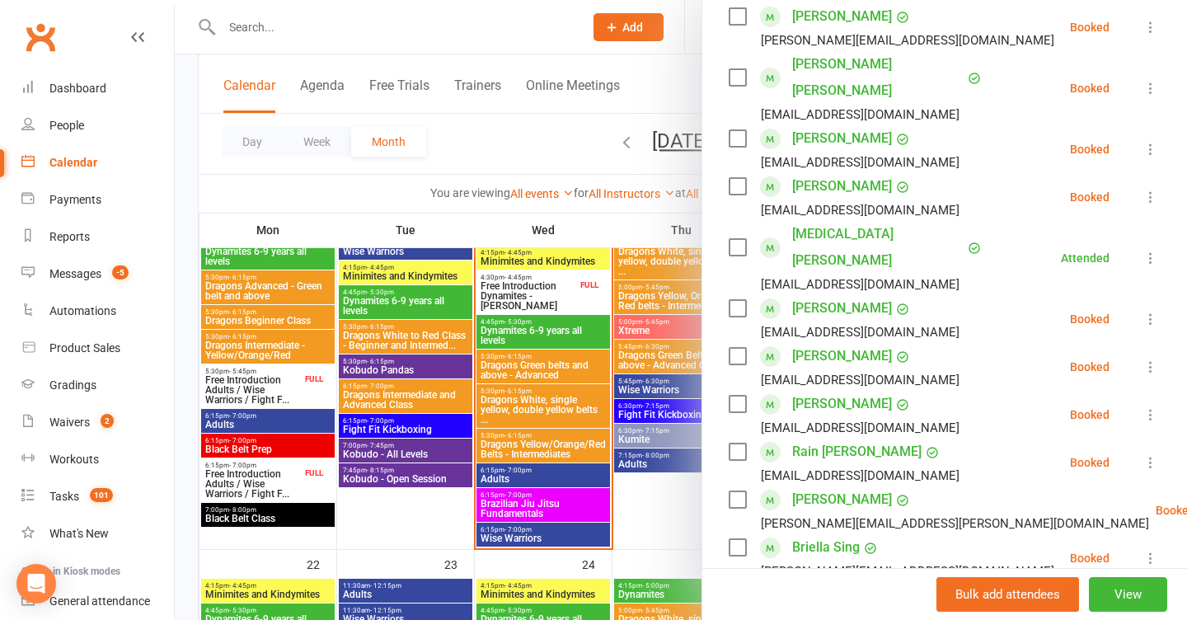
click at [605, 223] on div at bounding box center [681, 310] width 1012 height 620
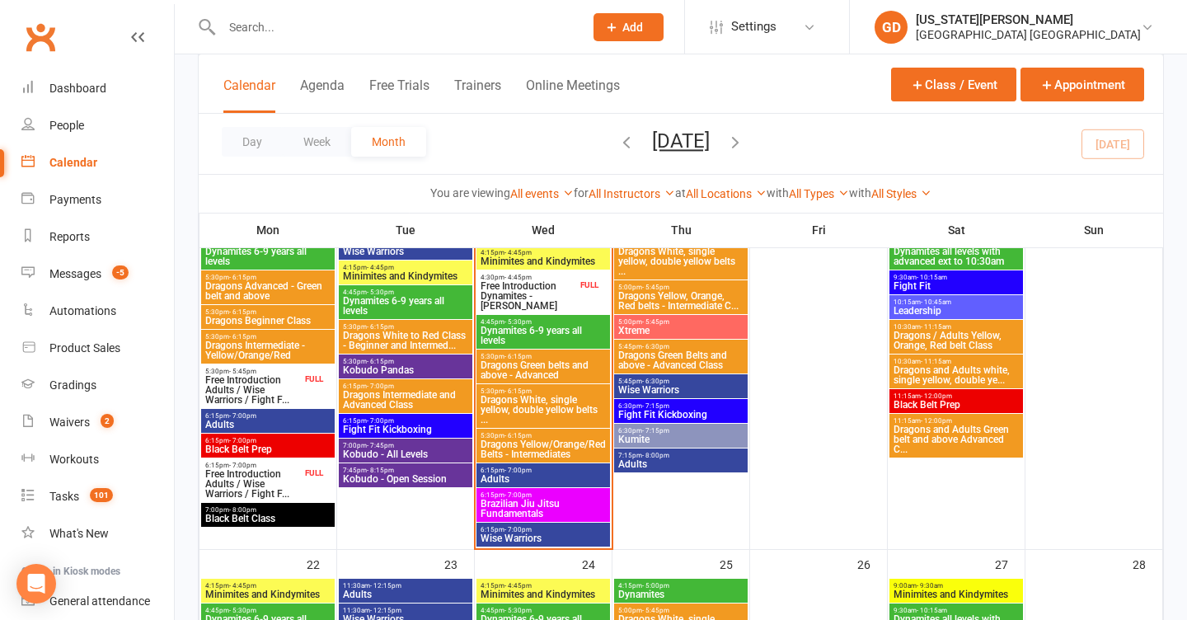
click at [441, 27] on input "text" at bounding box center [394, 27] width 355 height 23
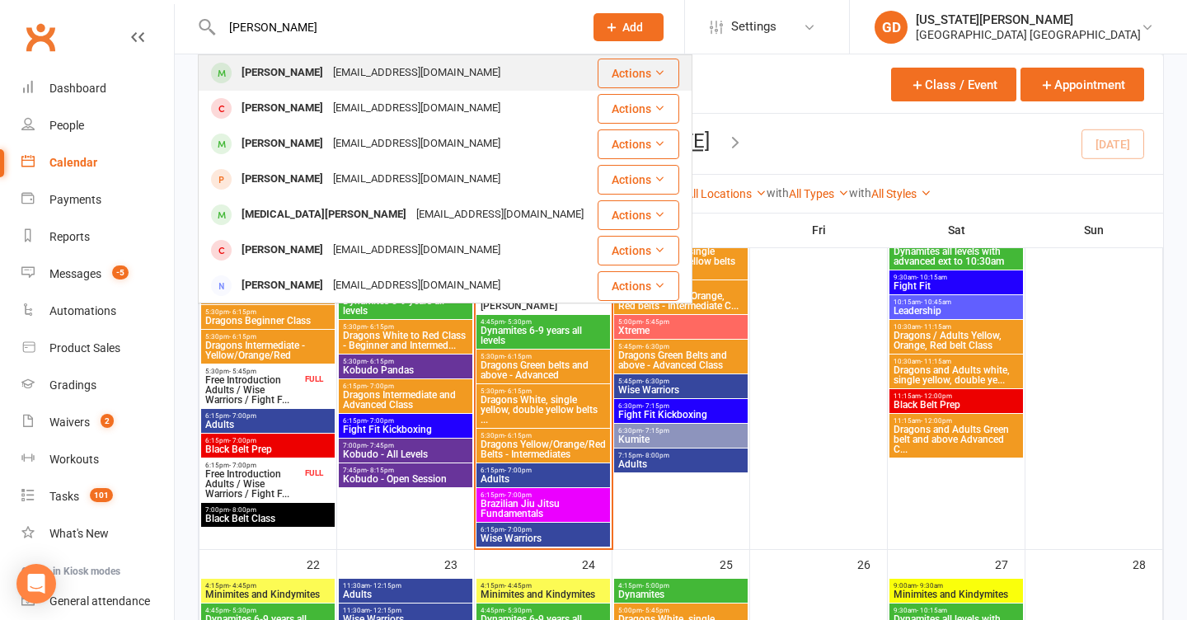
type input "Rory omeley"
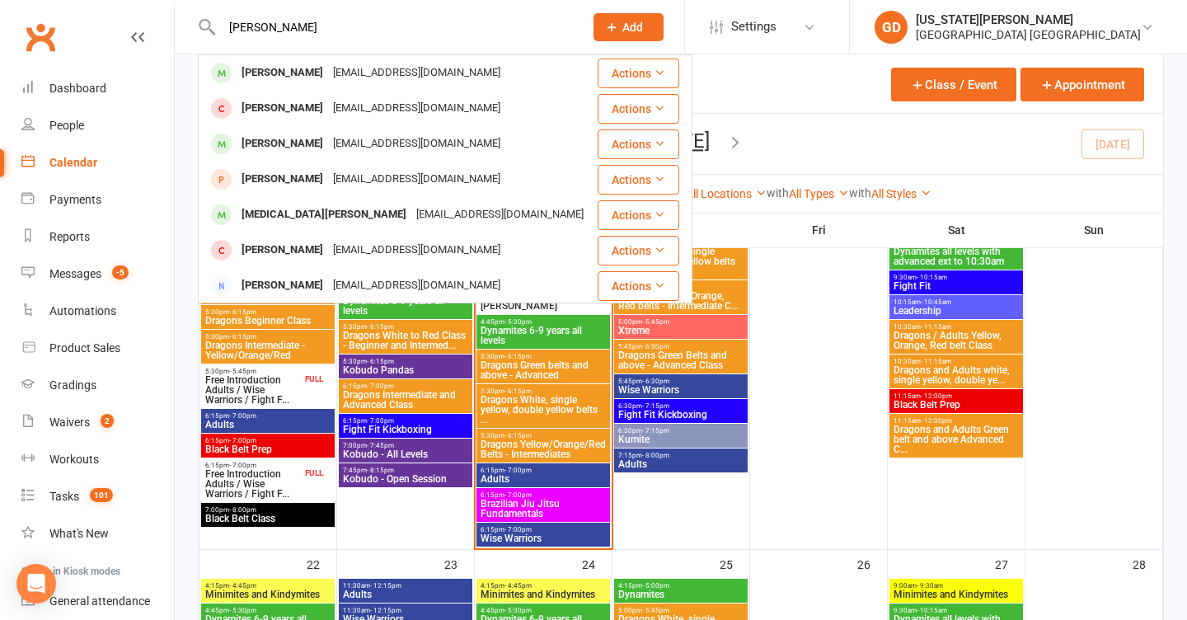
click at [425, 77] on div "lauren.bateup@outlook.com" at bounding box center [416, 73] width 177 height 24
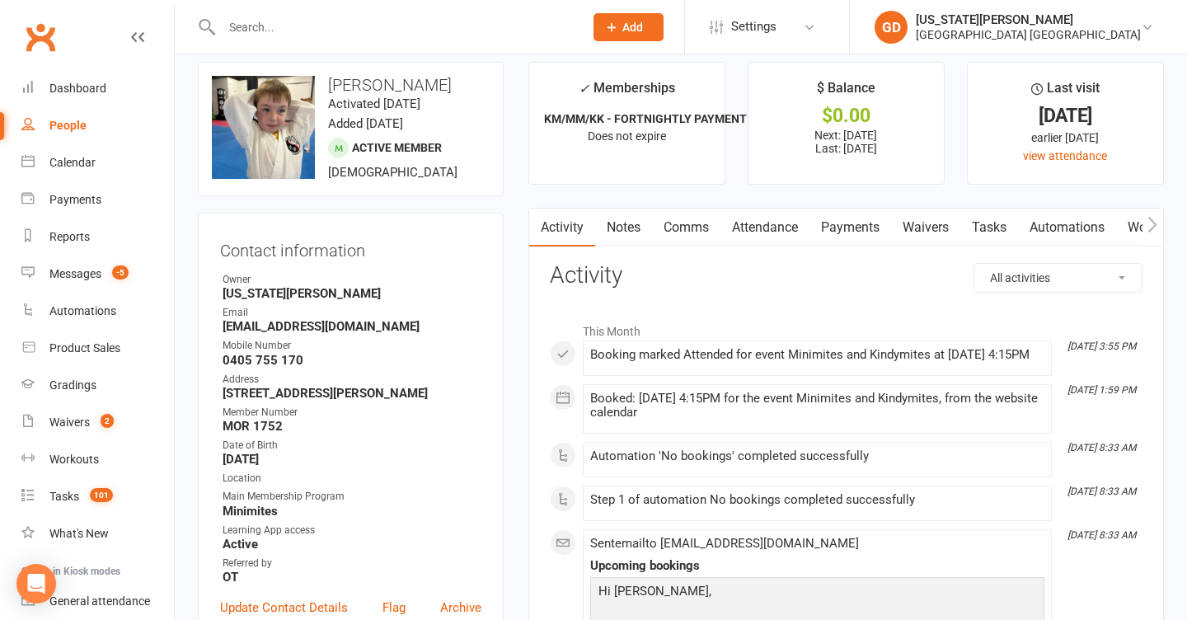
scroll to position [22, 0]
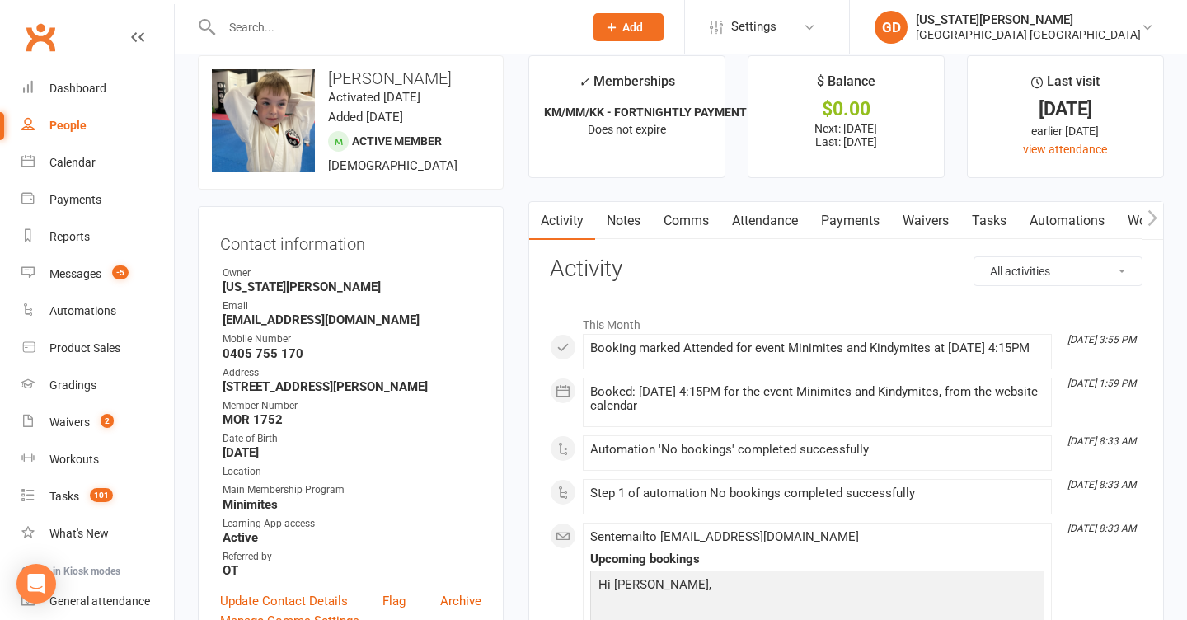
click at [372, 35] on input "text" at bounding box center [394, 27] width 355 height 23
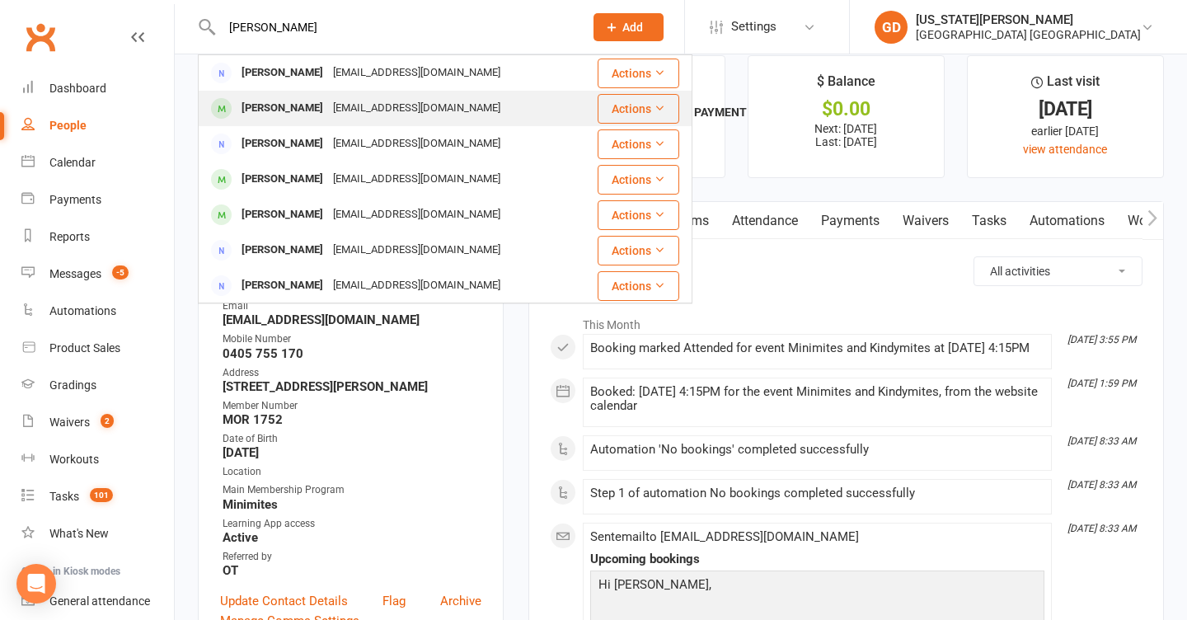
type input "Lauren o"
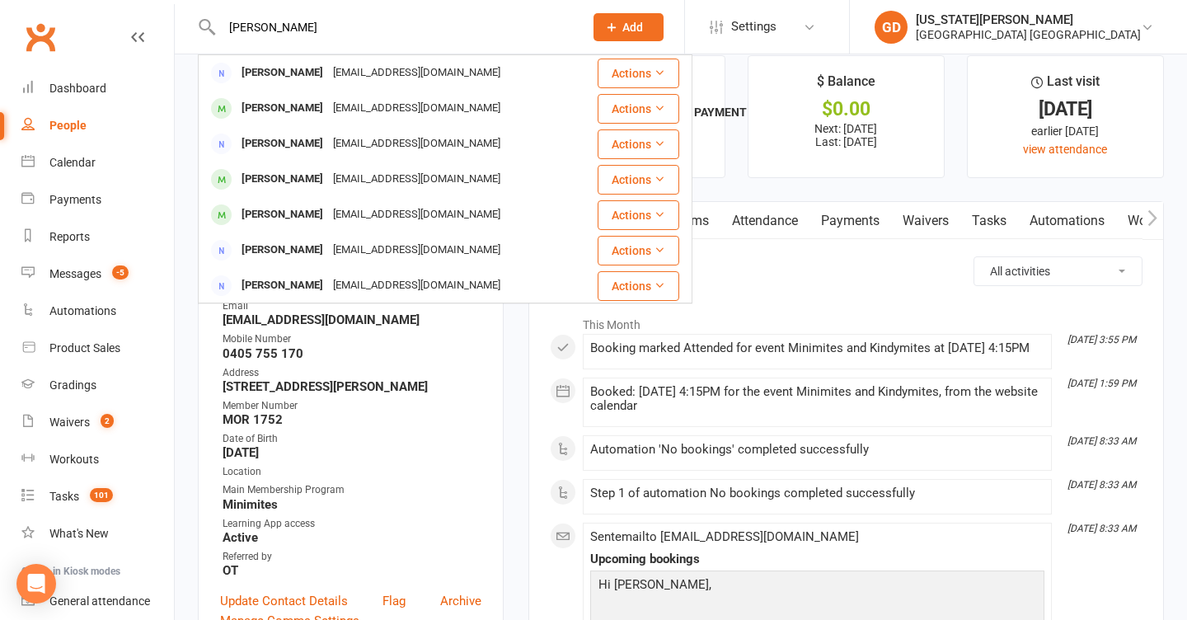
click at [337, 99] on div "lauren.bateup@outlook.com" at bounding box center [416, 108] width 177 height 24
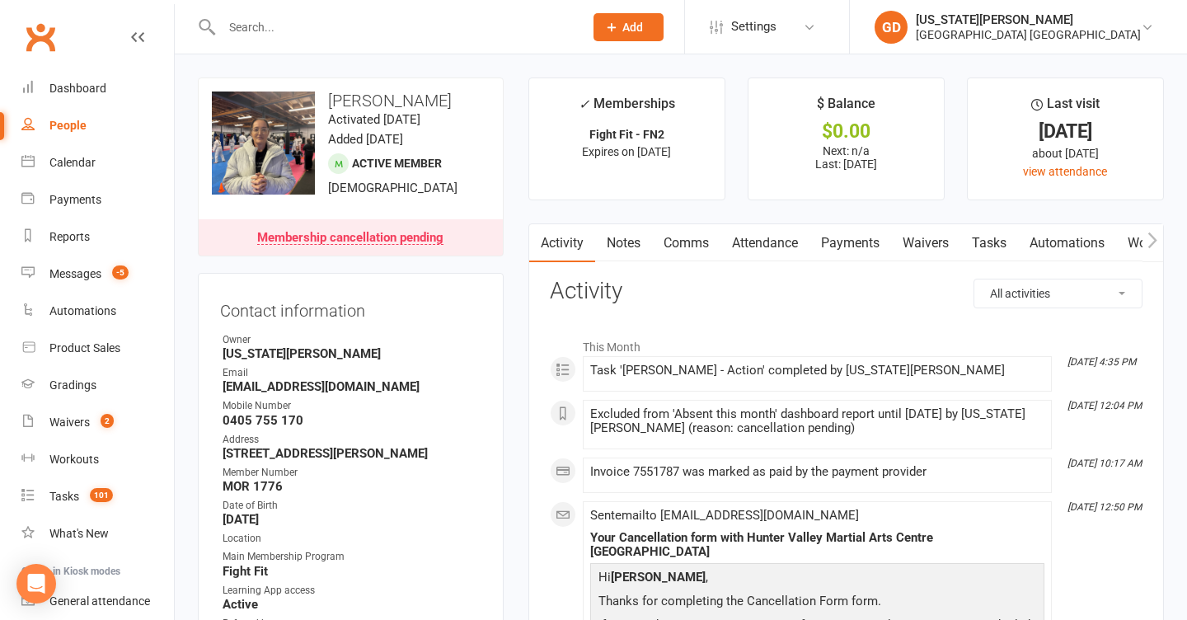
click at [348, 232] on div "Membership cancellation pending" at bounding box center [350, 238] width 186 height 13
click at [86, 82] on link "Dashboard" at bounding box center [97, 88] width 152 height 37
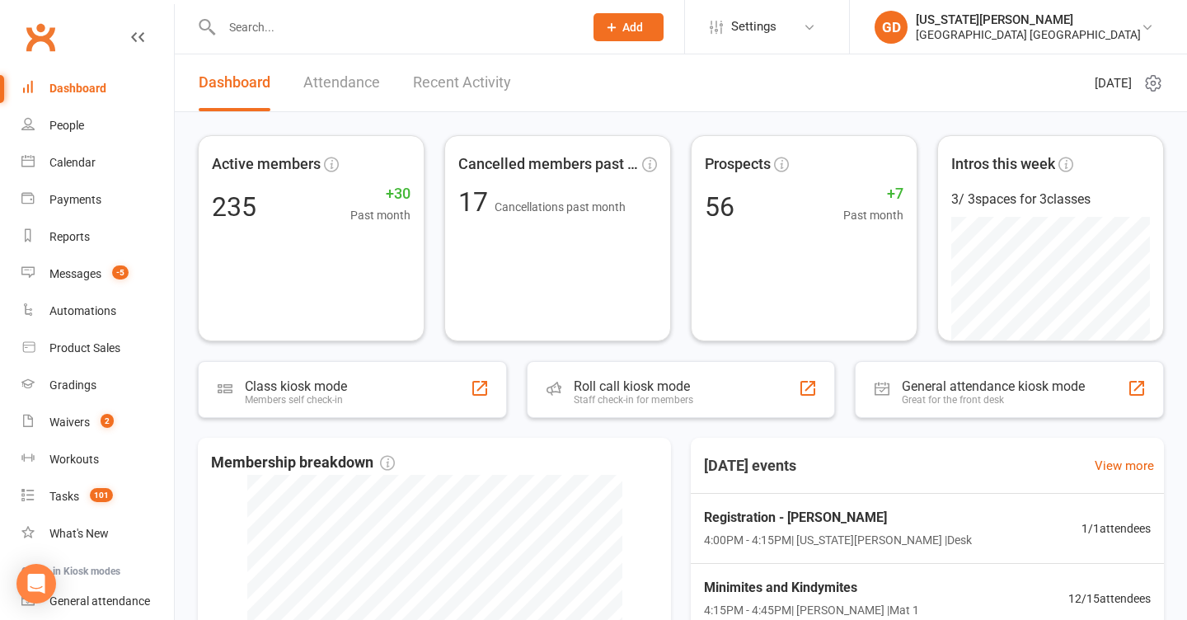
click at [375, 23] on input "text" at bounding box center [394, 27] width 355 height 23
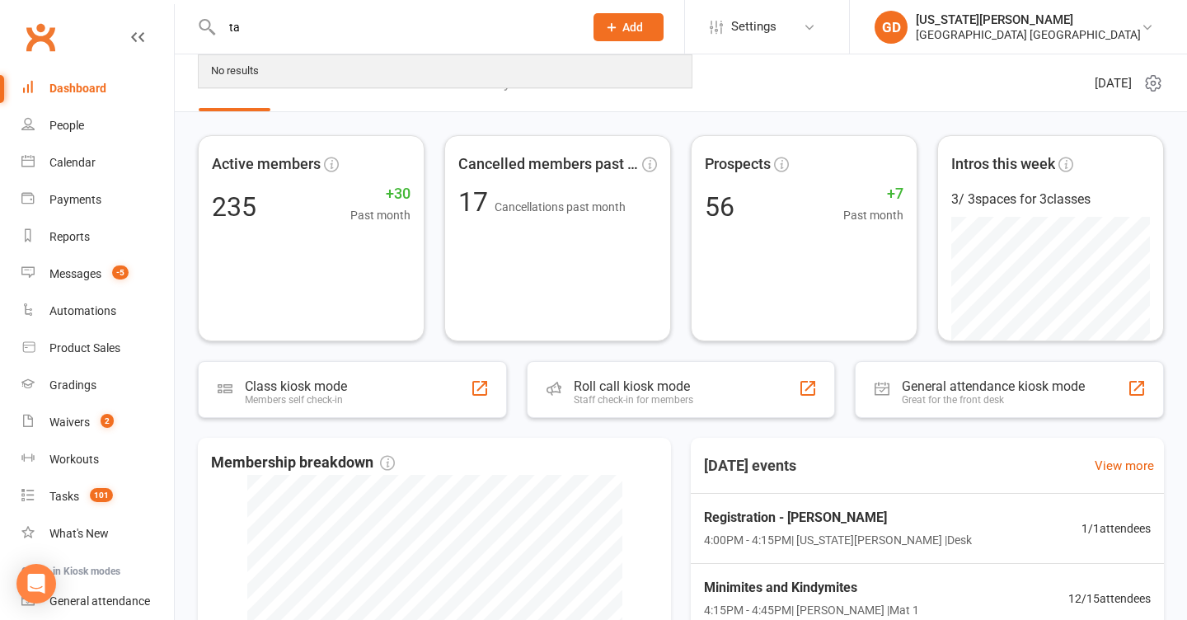
type input "t"
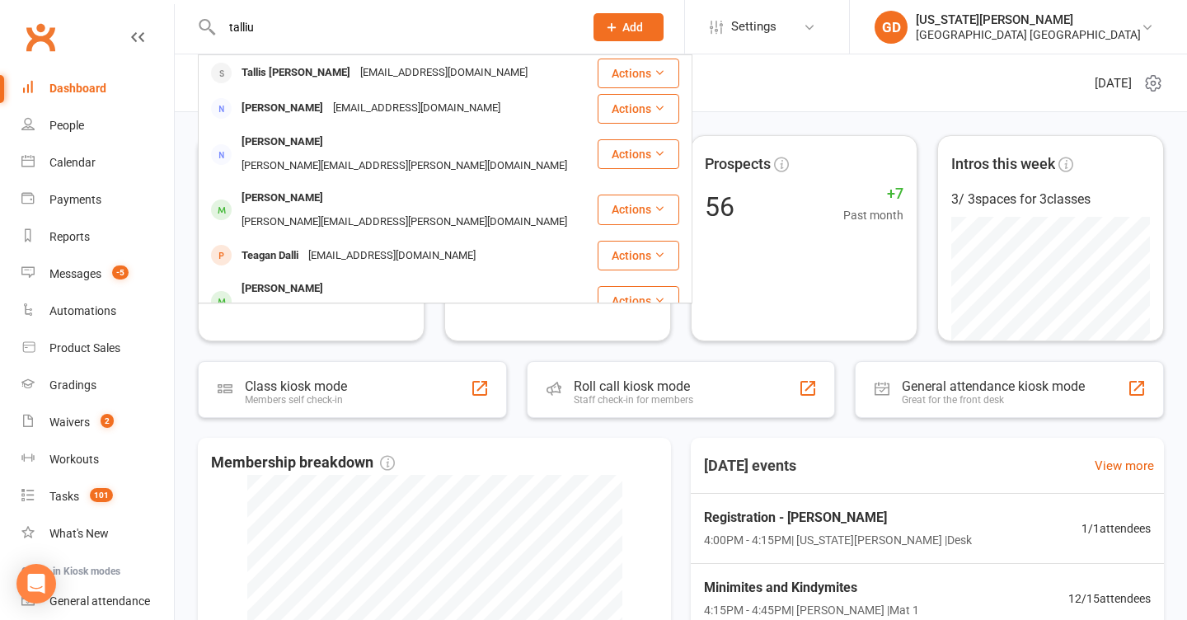
type input "tall"
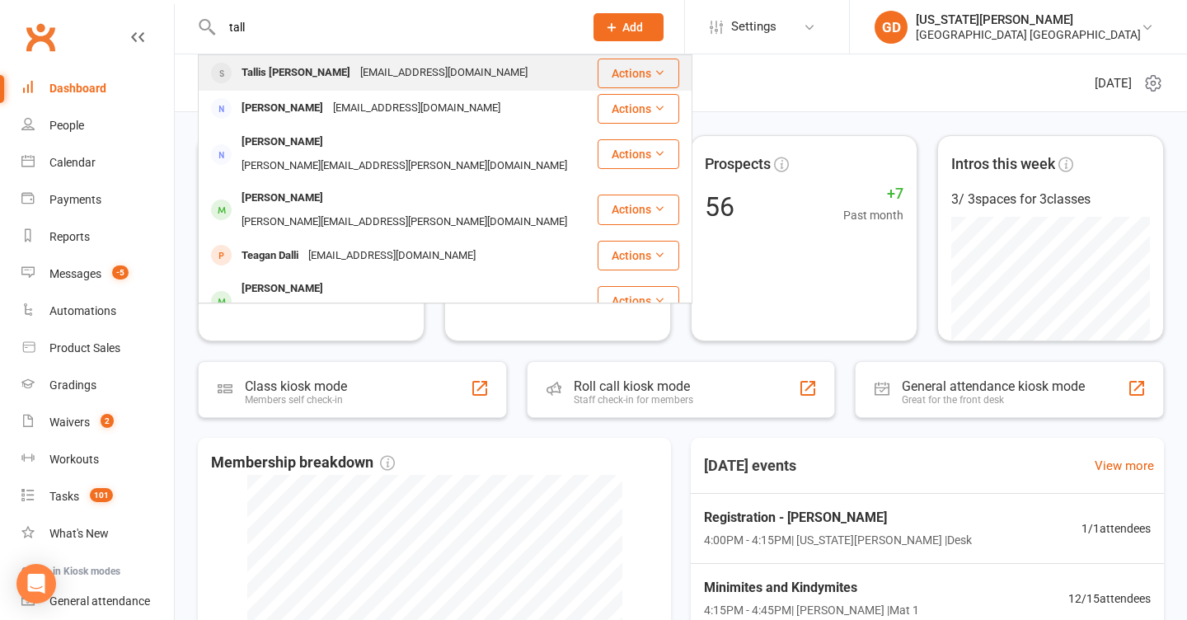
drag, startPoint x: 330, startPoint y: 86, endPoint x: 363, endPoint y: 69, distance: 37.6
click at [363, 69] on div "Ibosshog75@gmail.com" at bounding box center [443, 73] width 177 height 24
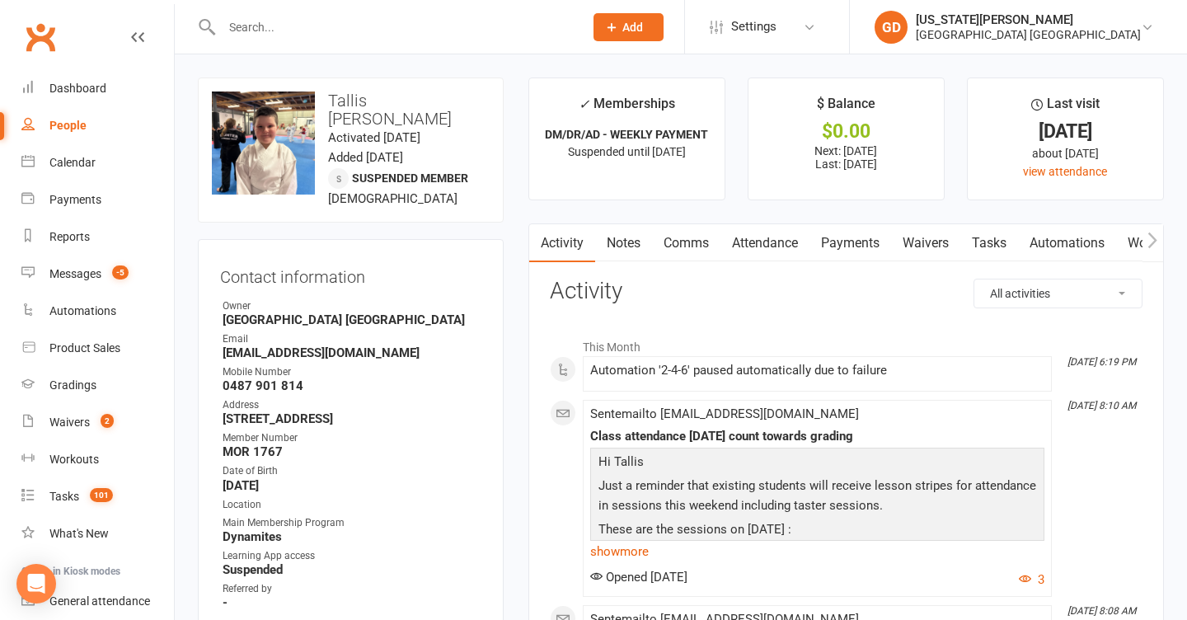
click at [1014, 241] on link "Tasks" at bounding box center [989, 243] width 58 height 38
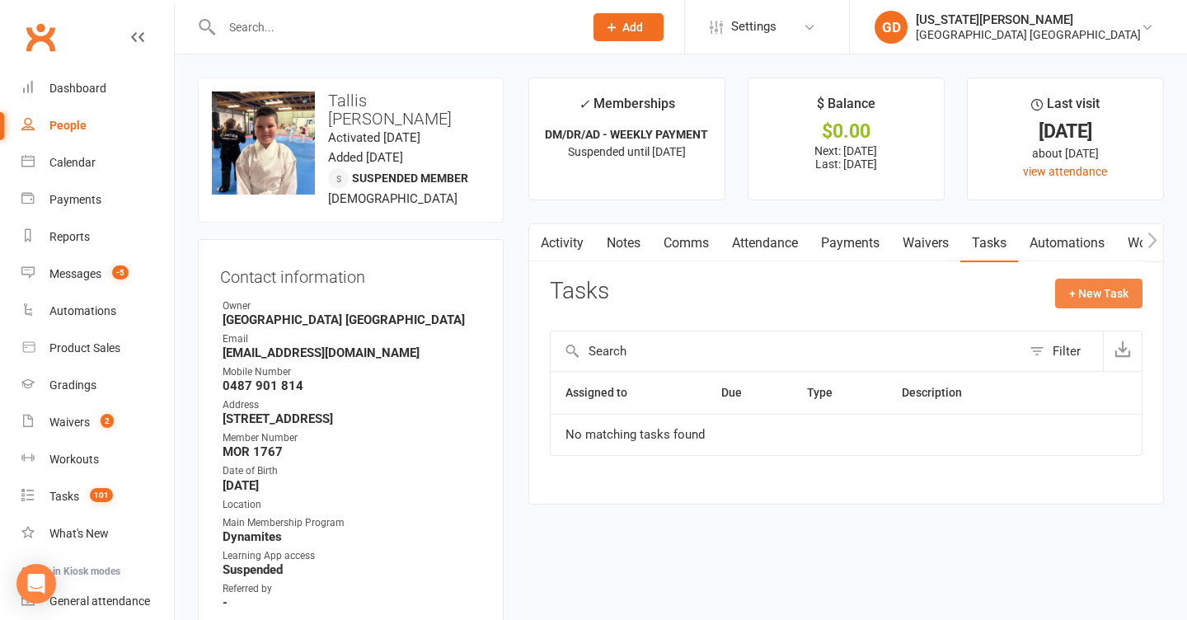
click at [1074, 289] on button "+ New Task" at bounding box center [1098, 294] width 87 height 30
select select "48620"
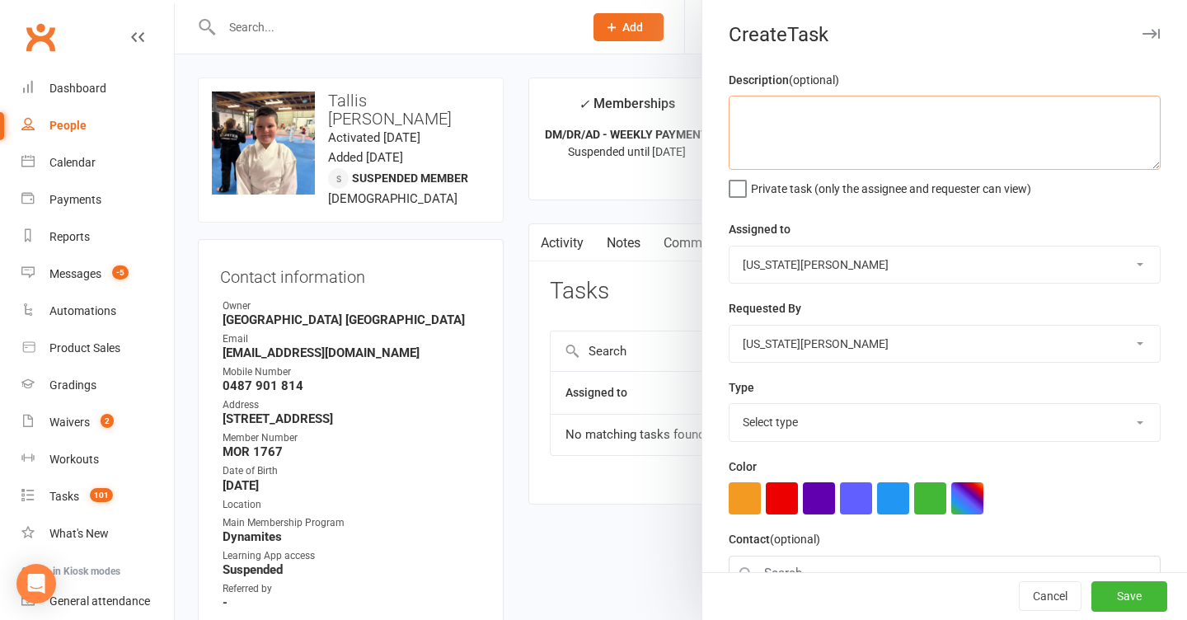
click at [829, 150] on textarea at bounding box center [945, 133] width 432 height 74
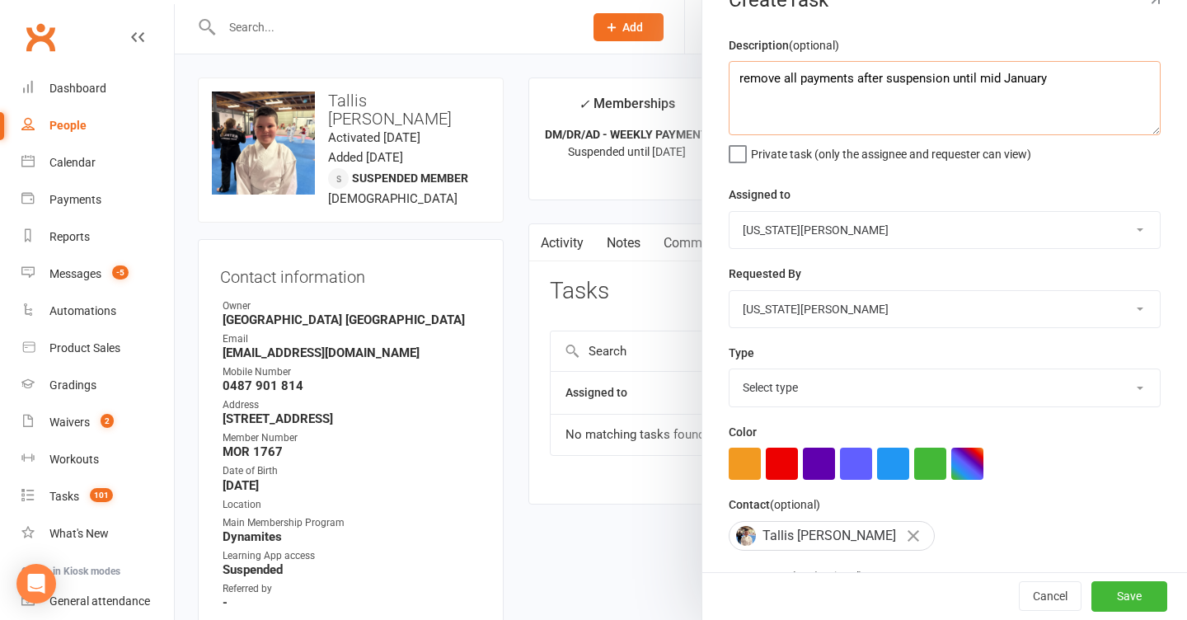
scroll to position [74, 0]
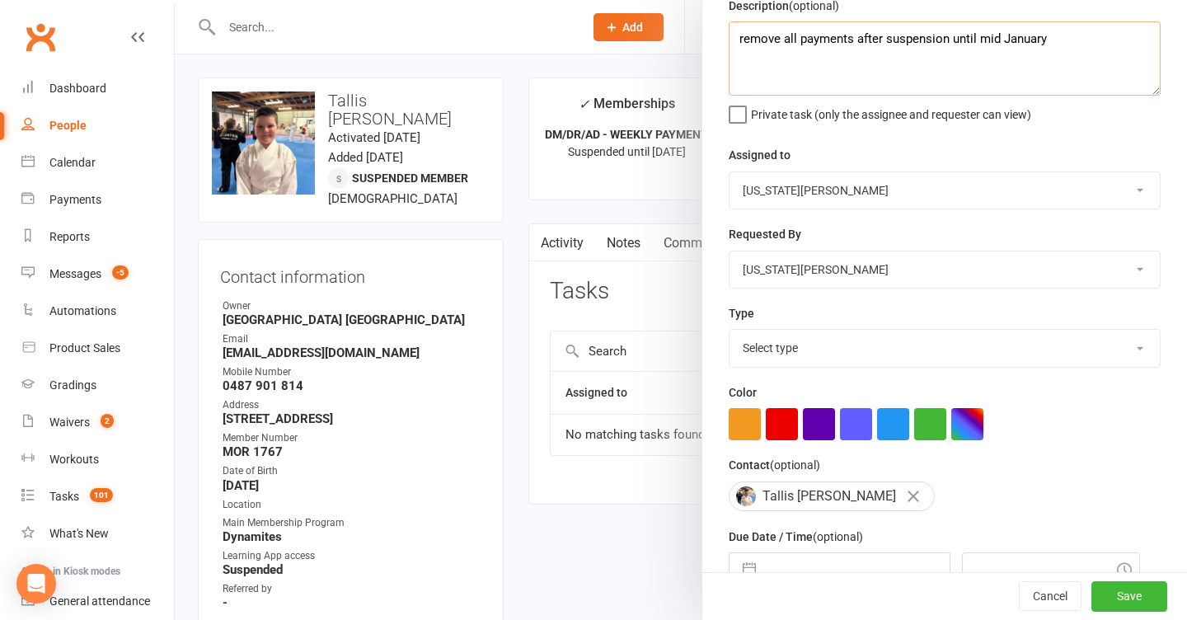
type textarea "remove all payments after suspension until mid January"
select select "18411"
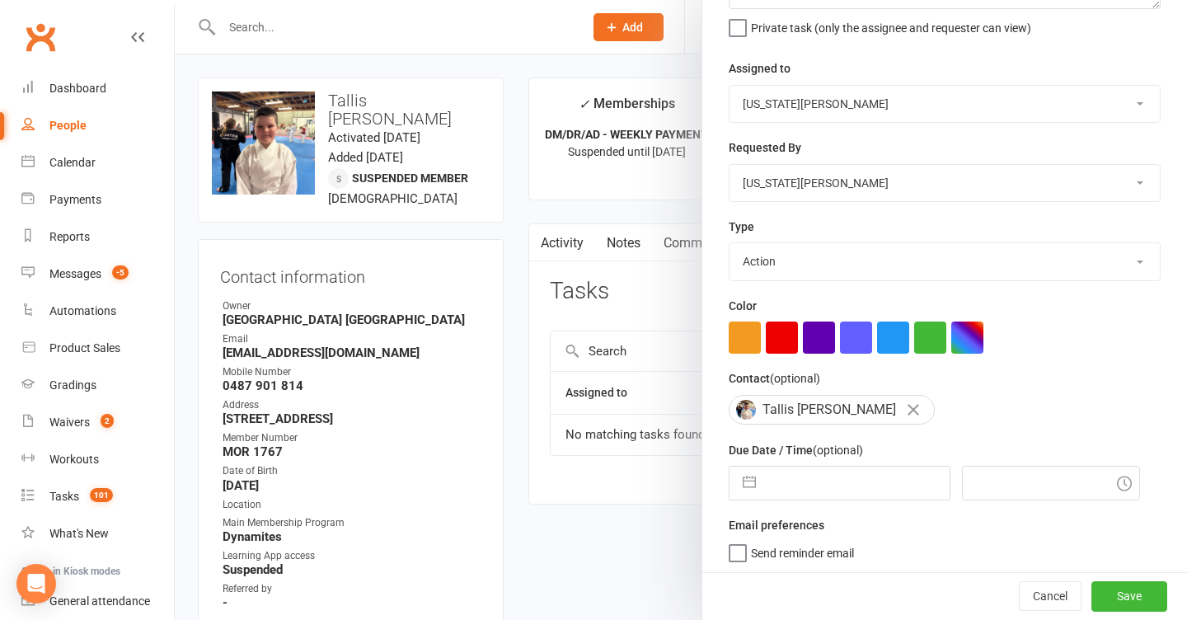
click at [823, 489] on input "text" at bounding box center [856, 483] width 185 height 33
select select "7"
select select "2025"
select select "8"
select select "2025"
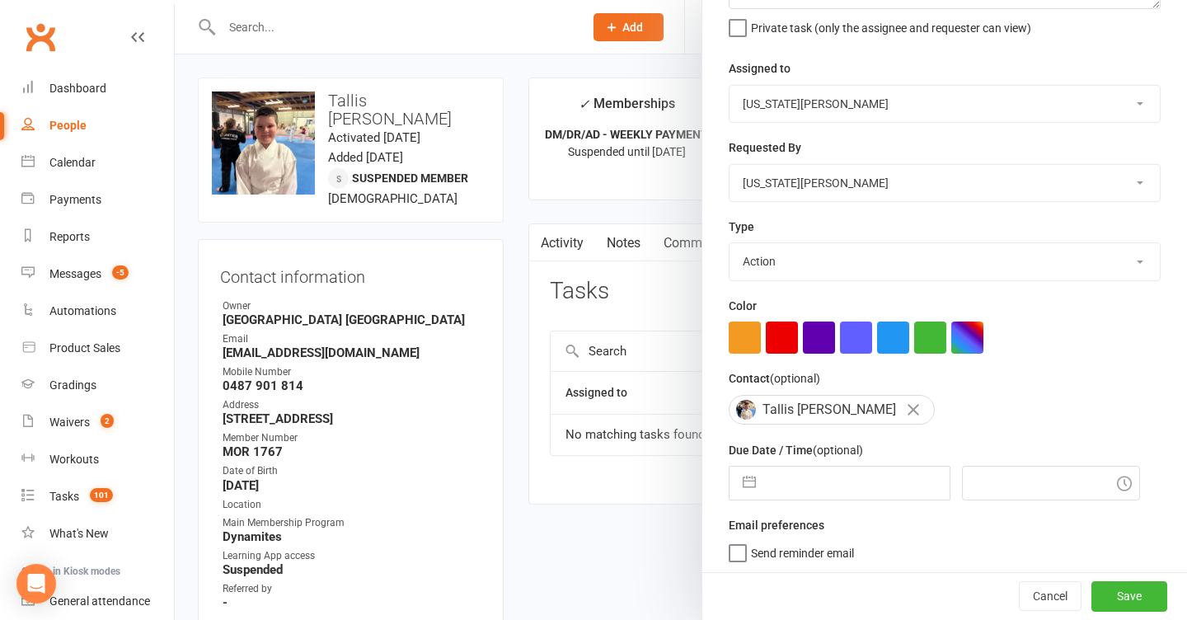
select select "9"
select select "2025"
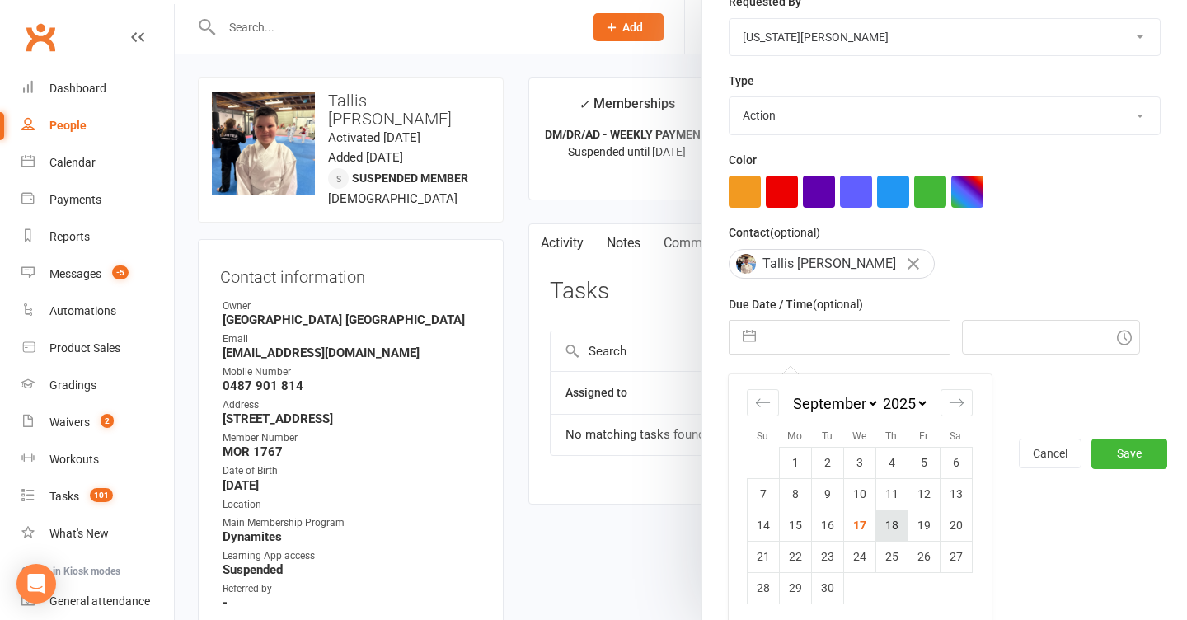
click at [891, 518] on td "18" at bounding box center [891, 524] width 32 height 31
type input "18 Sep 2025"
type input "4:15pm"
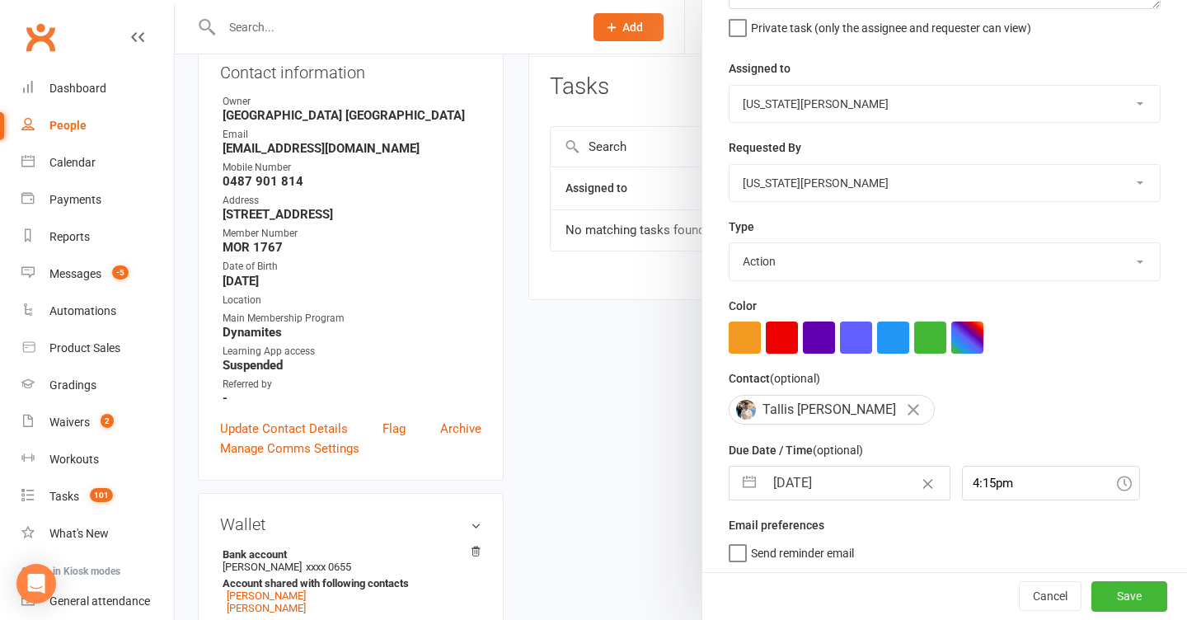
scroll to position [287, 0]
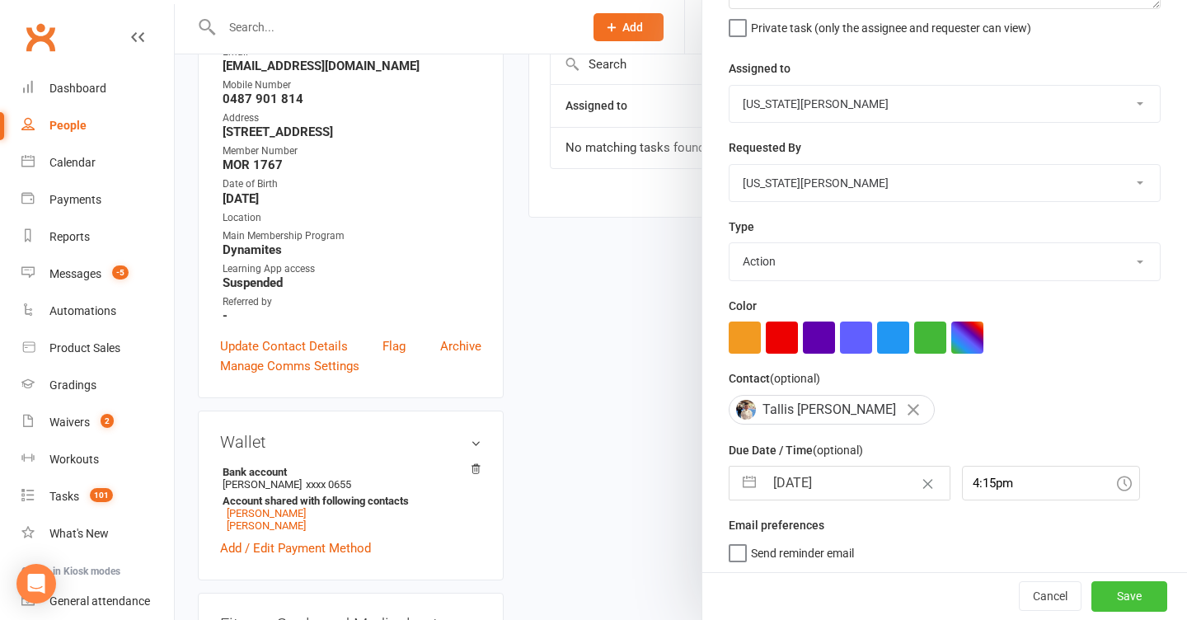
click at [1149, 597] on button "Save" at bounding box center [1129, 597] width 76 height 30
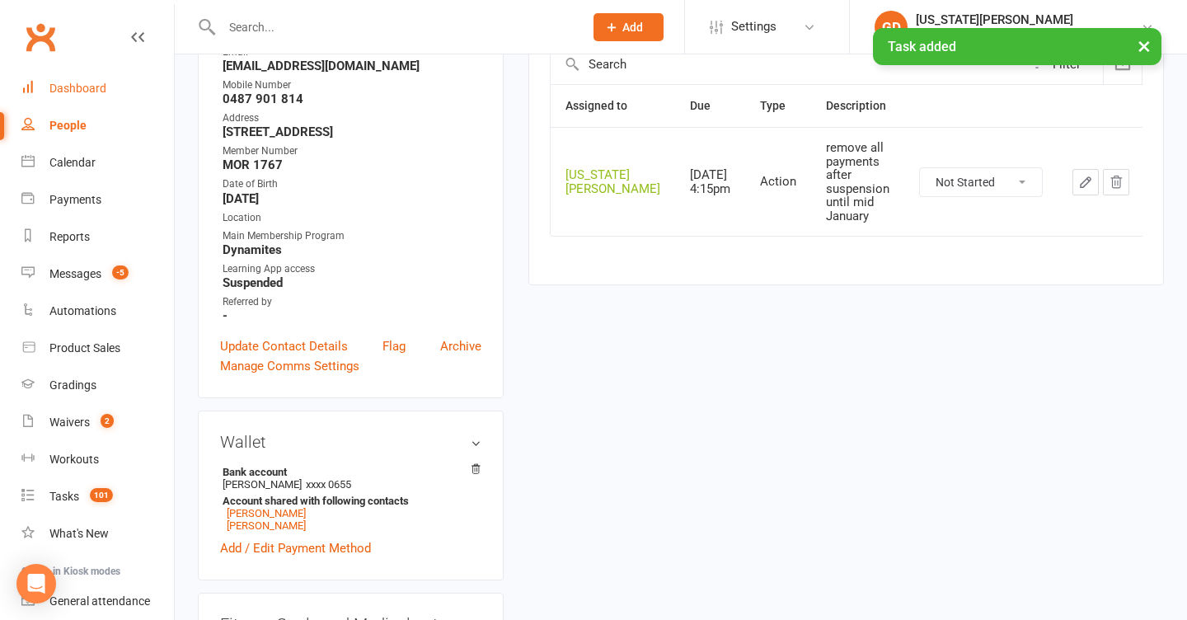
click at [75, 93] on div "Dashboard" at bounding box center [77, 88] width 57 height 13
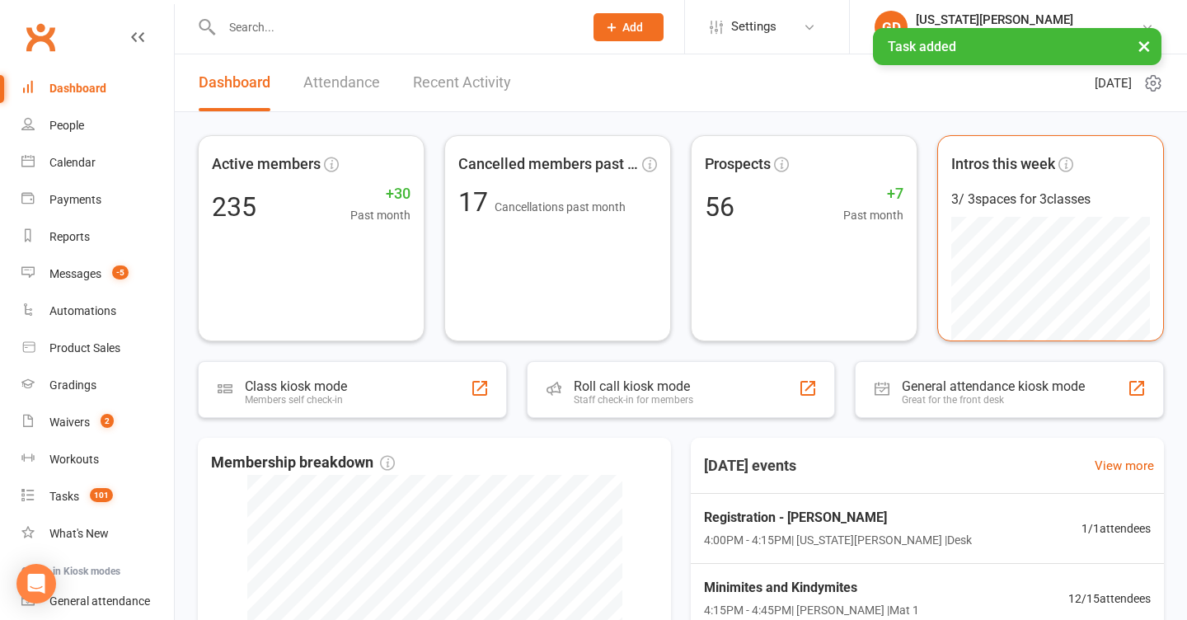
click at [1148, 49] on button "×" at bounding box center [1144, 45] width 30 height 35
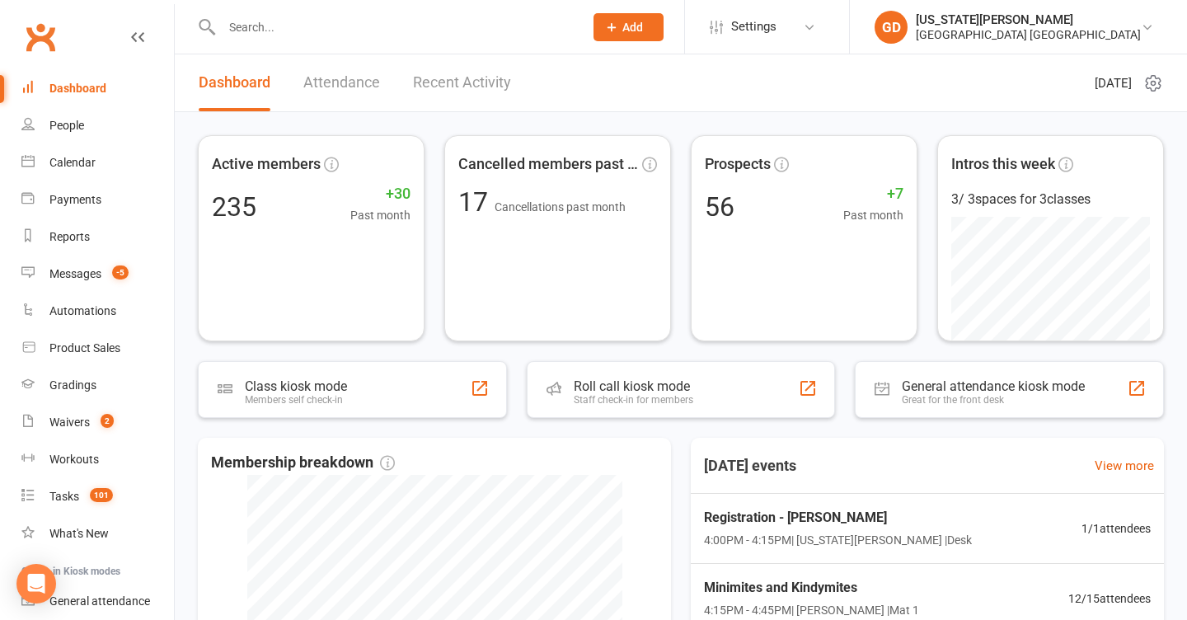
click at [420, 9] on div at bounding box center [385, 27] width 374 height 54
click at [420, 27] on input "text" at bounding box center [394, 27] width 355 height 23
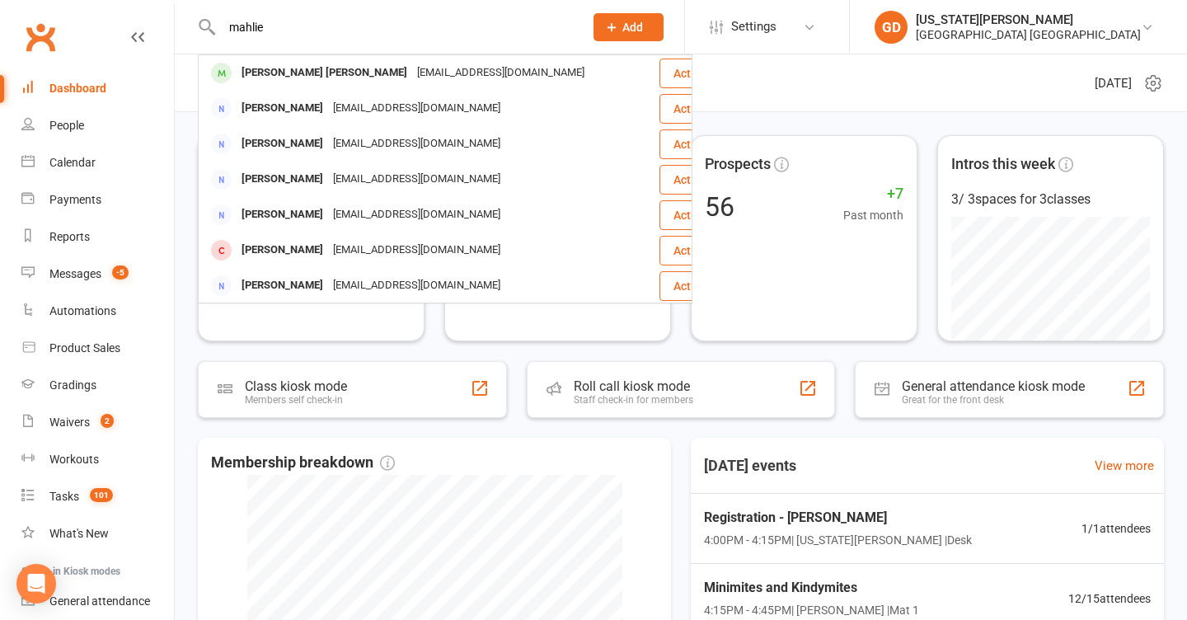
type input "maple"
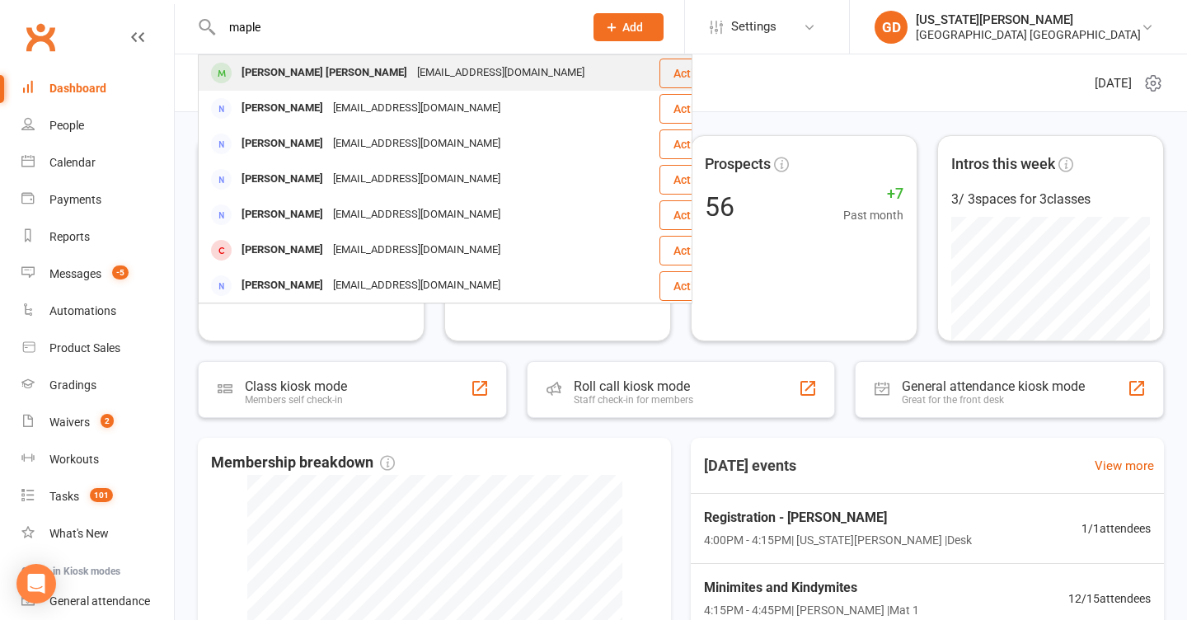
drag, startPoint x: 420, startPoint y: 26, endPoint x: 417, endPoint y: 72, distance: 45.5
click at [417, 72] on div "izzyconan@gmail.com" at bounding box center [500, 73] width 177 height 24
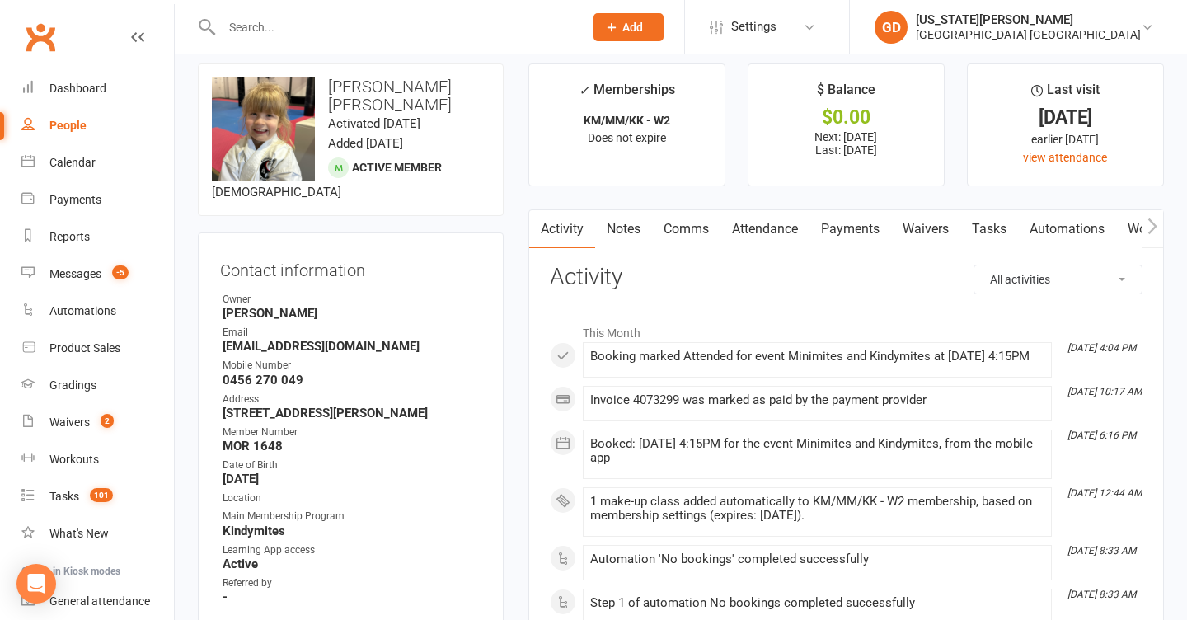
scroll to position [20, 0]
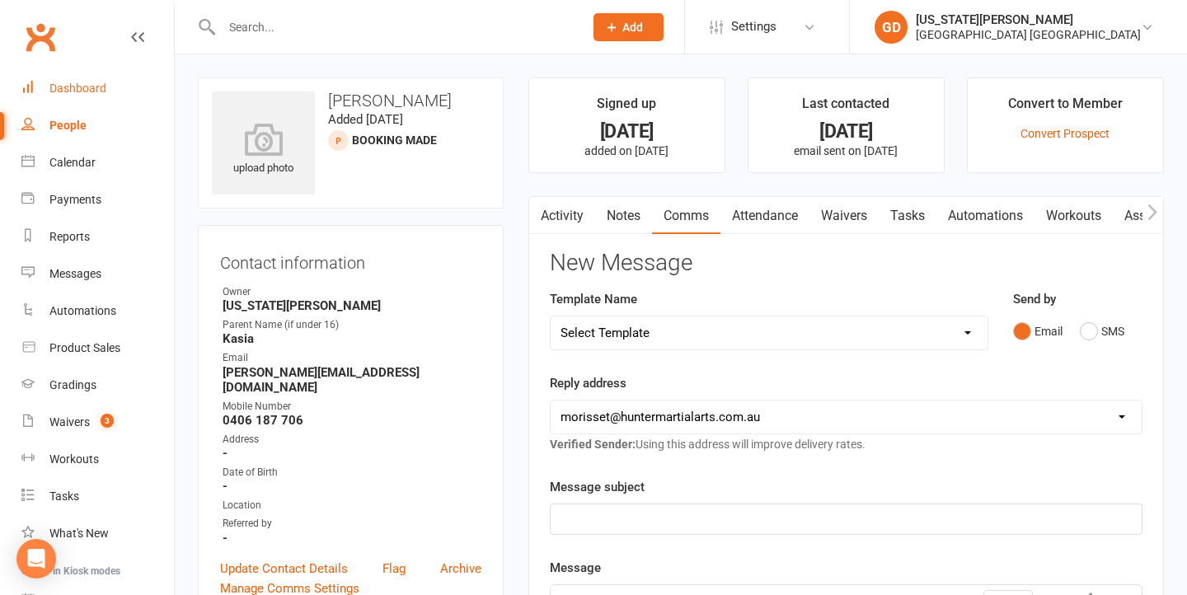
click at [89, 92] on div "Dashboard" at bounding box center [77, 88] width 57 height 13
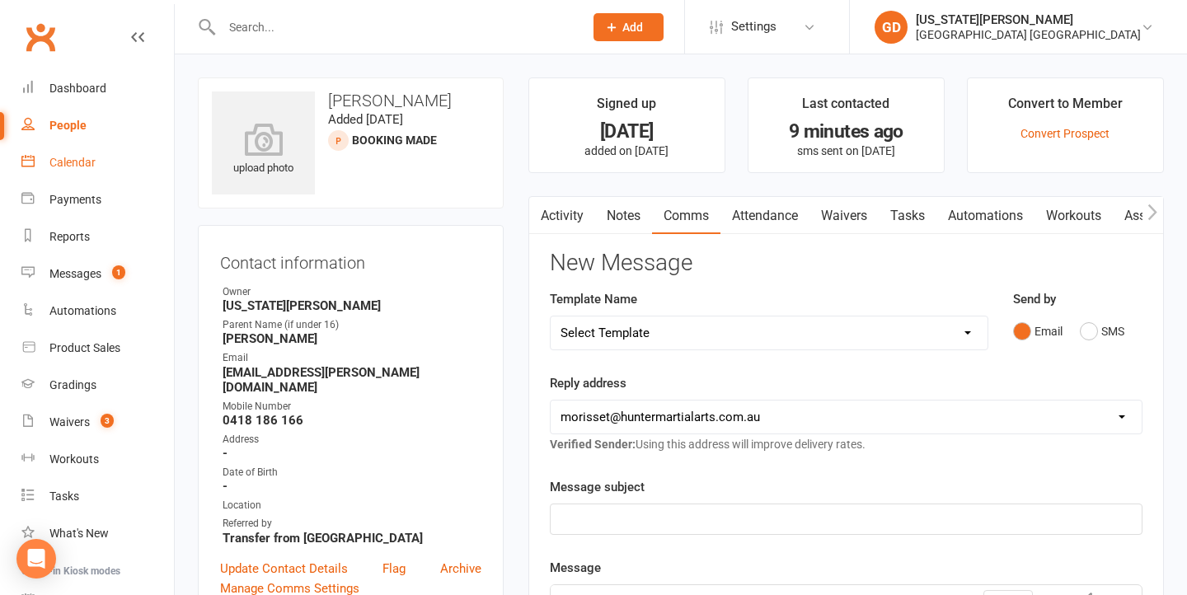
click at [62, 164] on div "Calendar" at bounding box center [72, 162] width 46 height 13
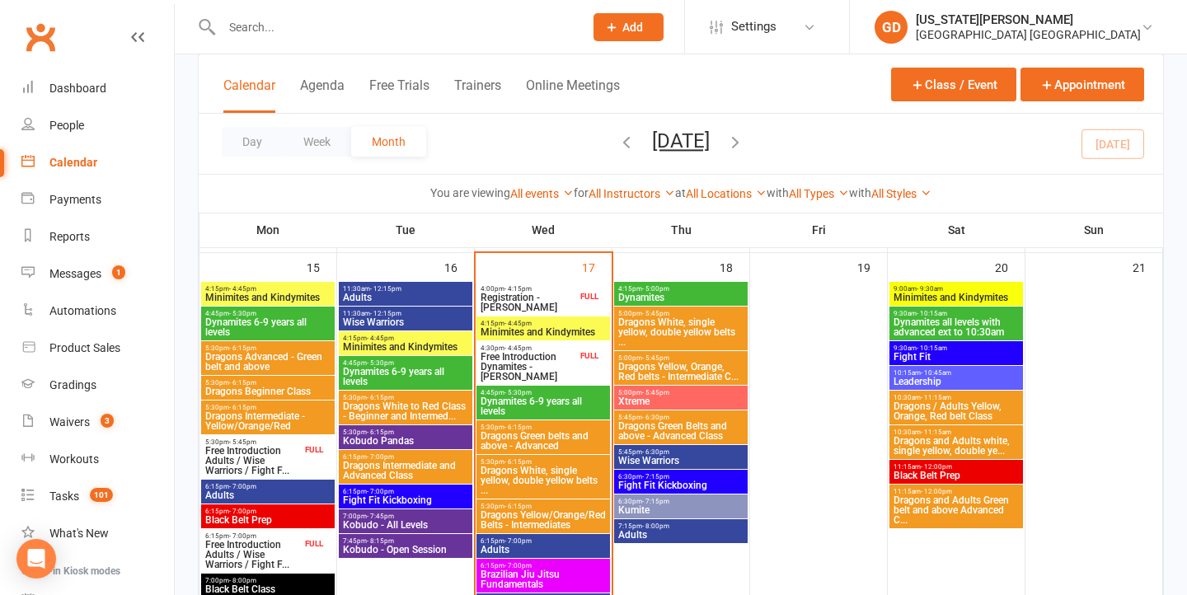
scroll to position [1174, 0]
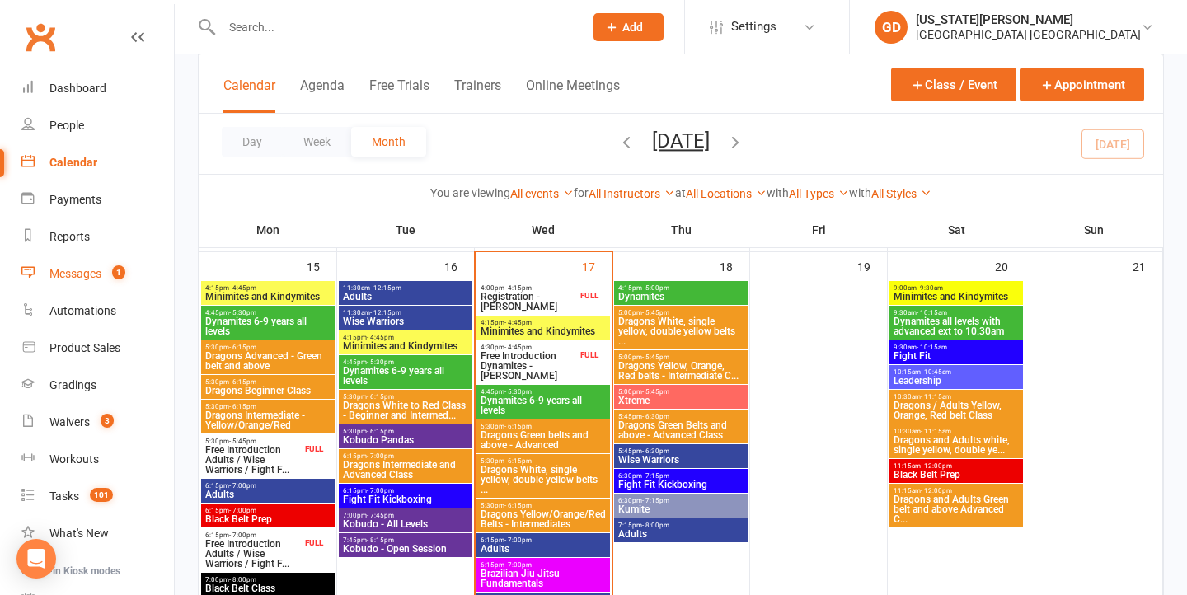
click at [63, 265] on link "Messages 1" at bounding box center [97, 274] width 152 height 37
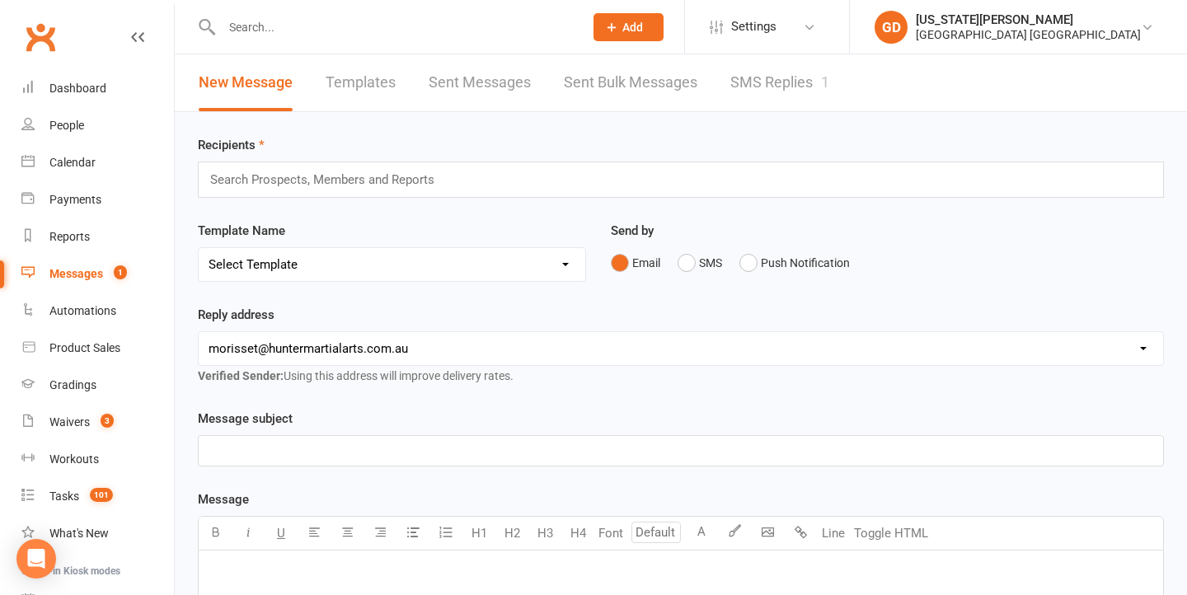
click at [743, 97] on link "SMS Replies 1" at bounding box center [779, 82] width 99 height 57
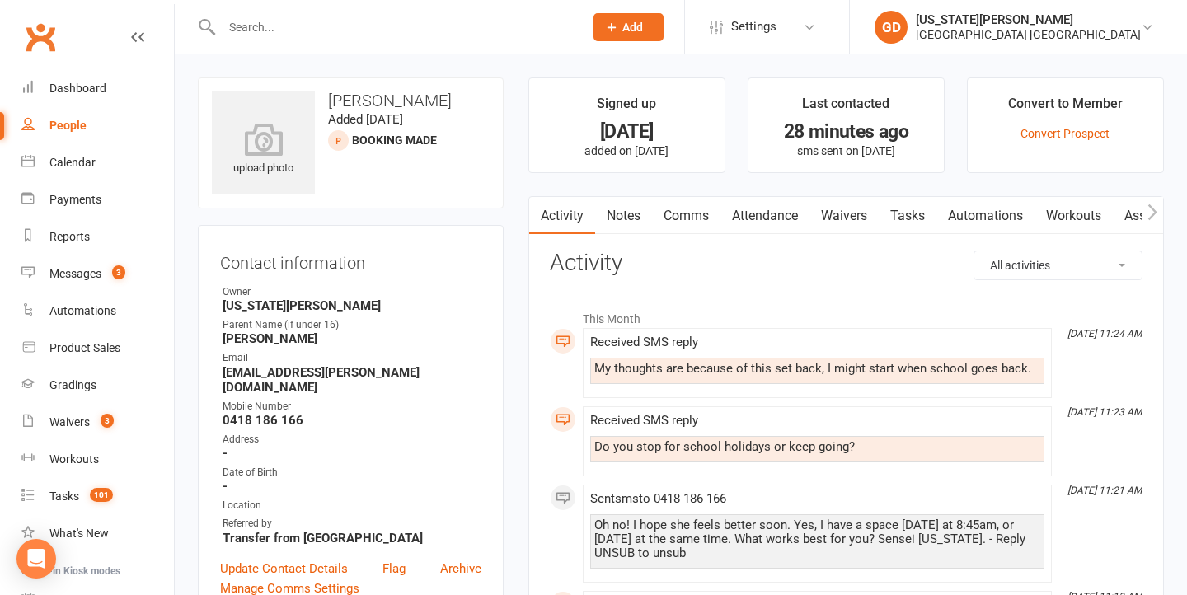
drag, startPoint x: 700, startPoint y: 226, endPoint x: 761, endPoint y: 232, distance: 61.3
click at [700, 226] on link "Comms" at bounding box center [686, 216] width 68 height 38
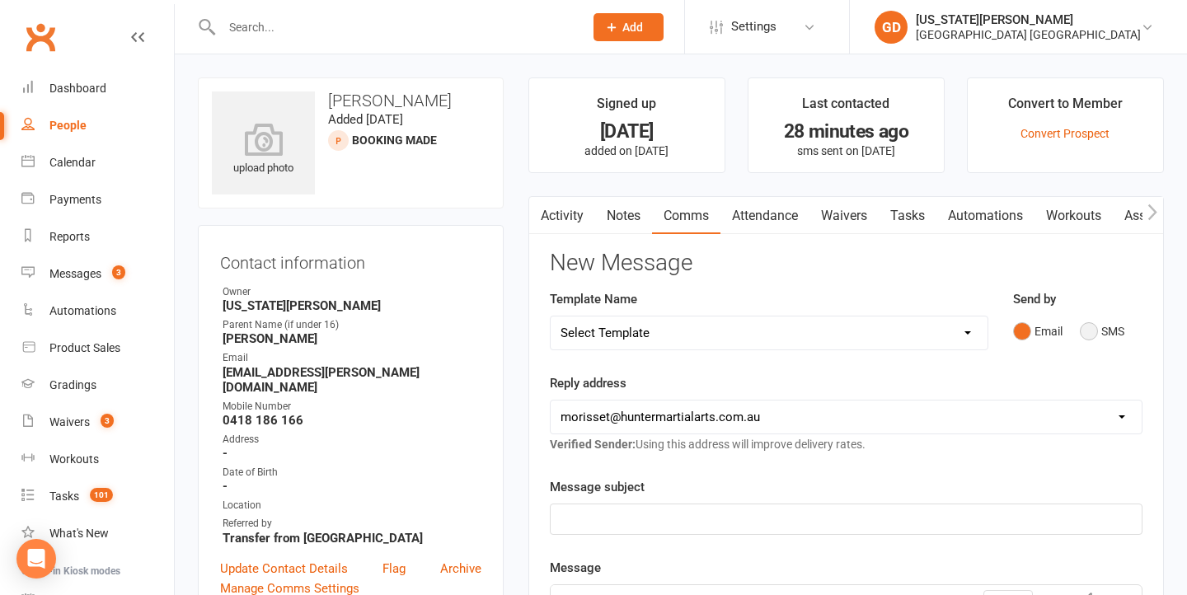
click at [1084, 329] on button "SMS" at bounding box center [1102, 331] width 45 height 31
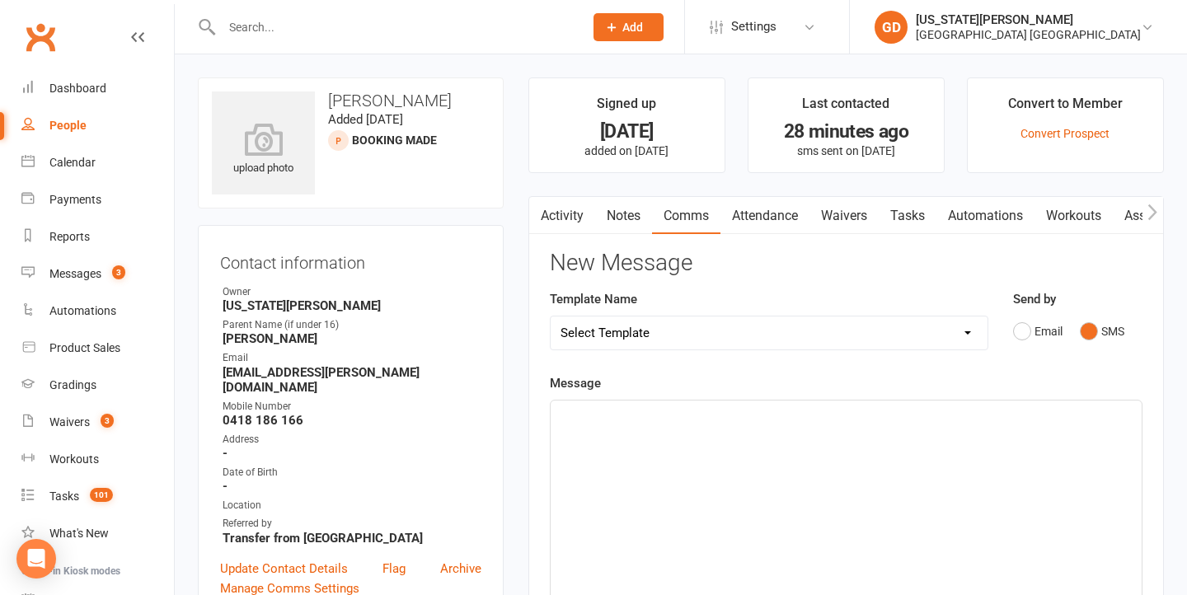
click at [721, 407] on p "﻿" at bounding box center [845, 416] width 571 height 20
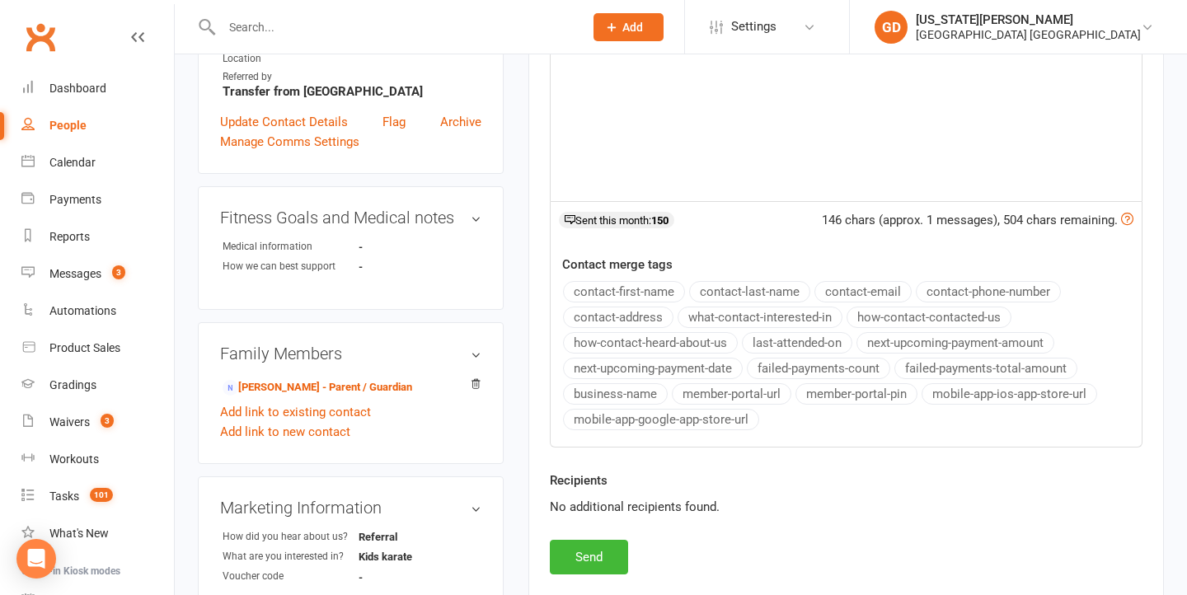
scroll to position [545, 0]
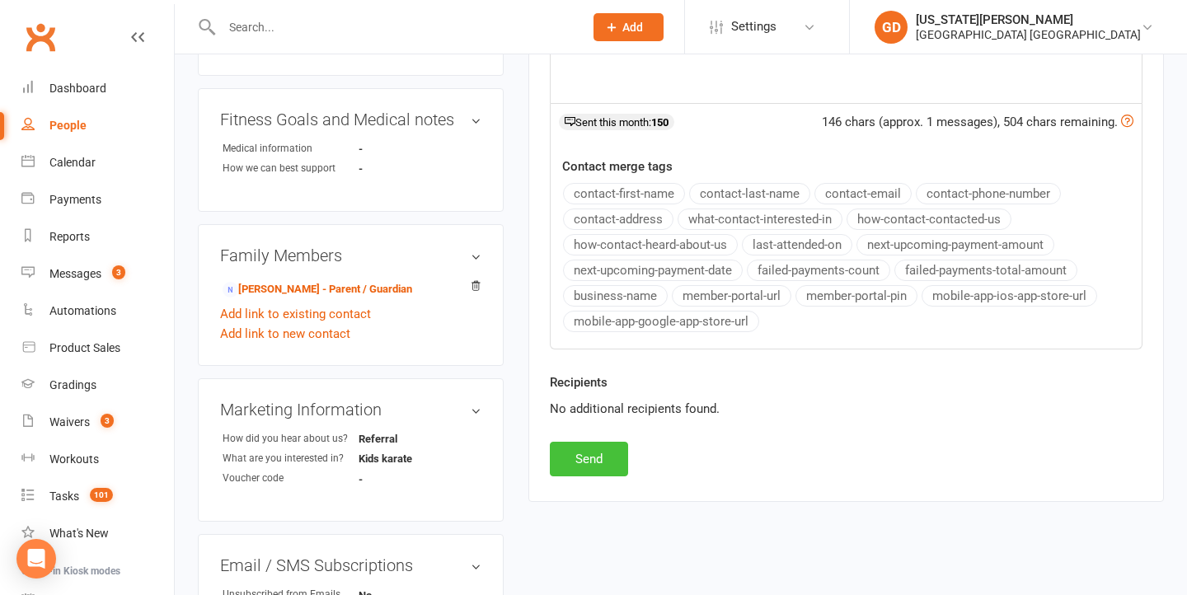
click at [586, 473] on button "Send" at bounding box center [589, 459] width 78 height 35
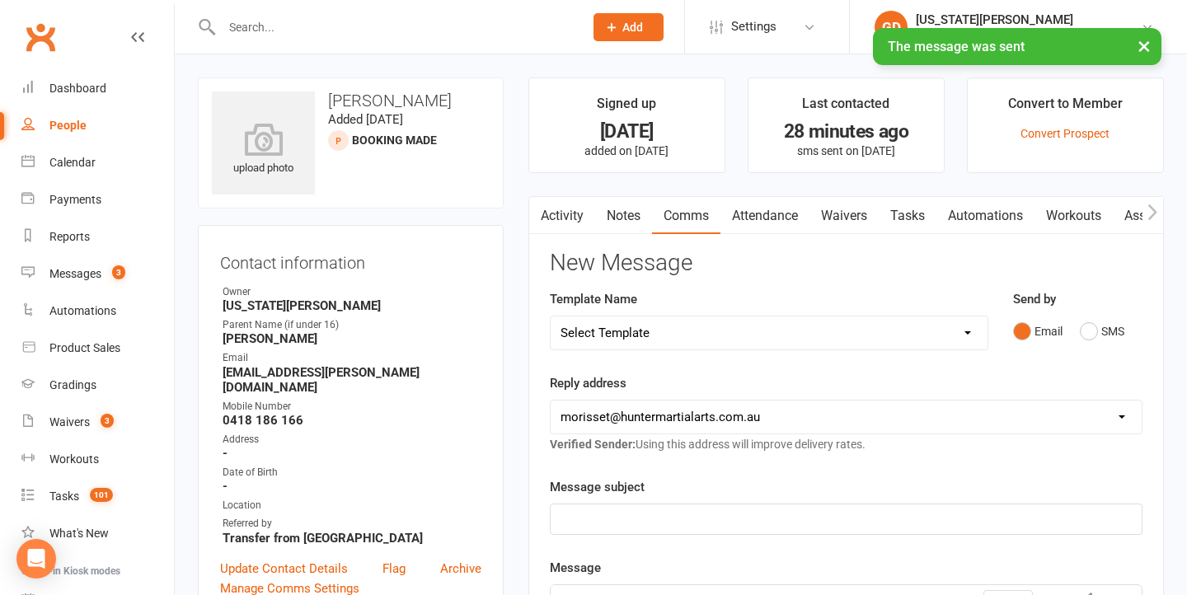
scroll to position [0, 0]
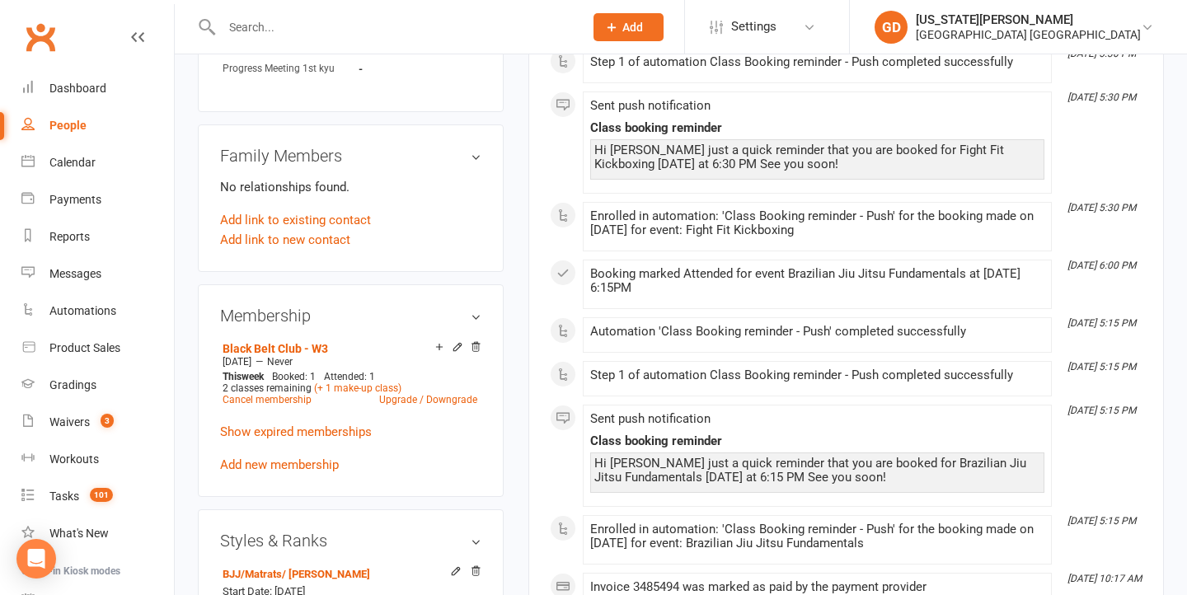
scroll to position [994, 0]
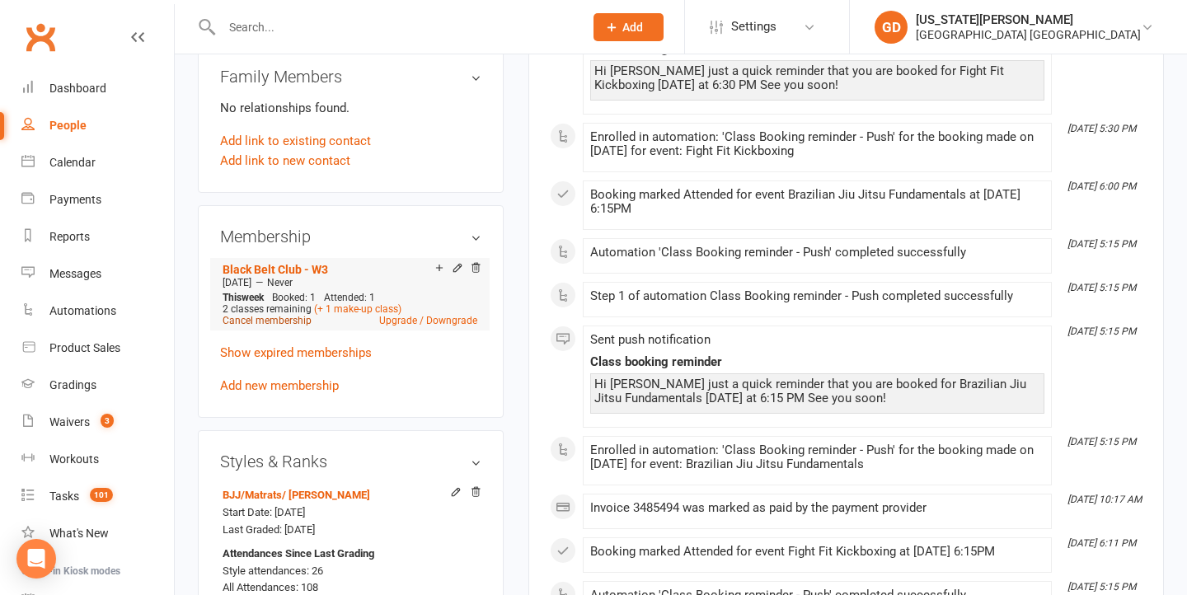
click at [268, 326] on link "Cancel membership" at bounding box center [267, 321] width 89 height 12
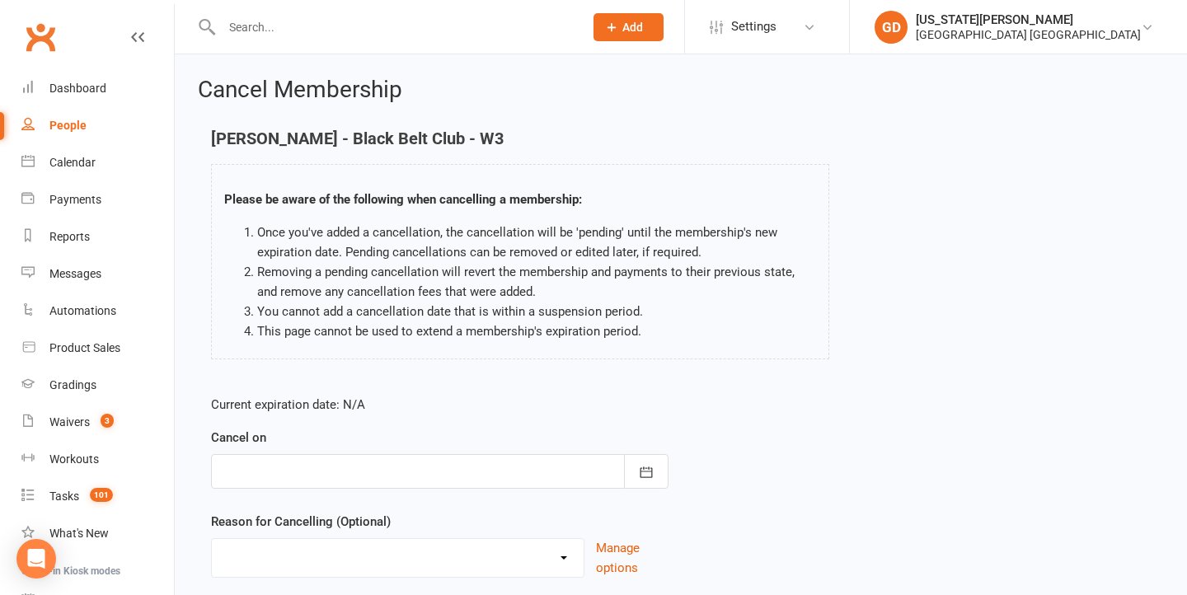
click at [436, 452] on div "Cancel on September 2025 Sun Mon Tue Wed Thu Fri Sat 36 31 01 02 03 04 05 06 37…" at bounding box center [439, 458] width 457 height 61
click at [436, 466] on div at bounding box center [439, 471] width 457 height 35
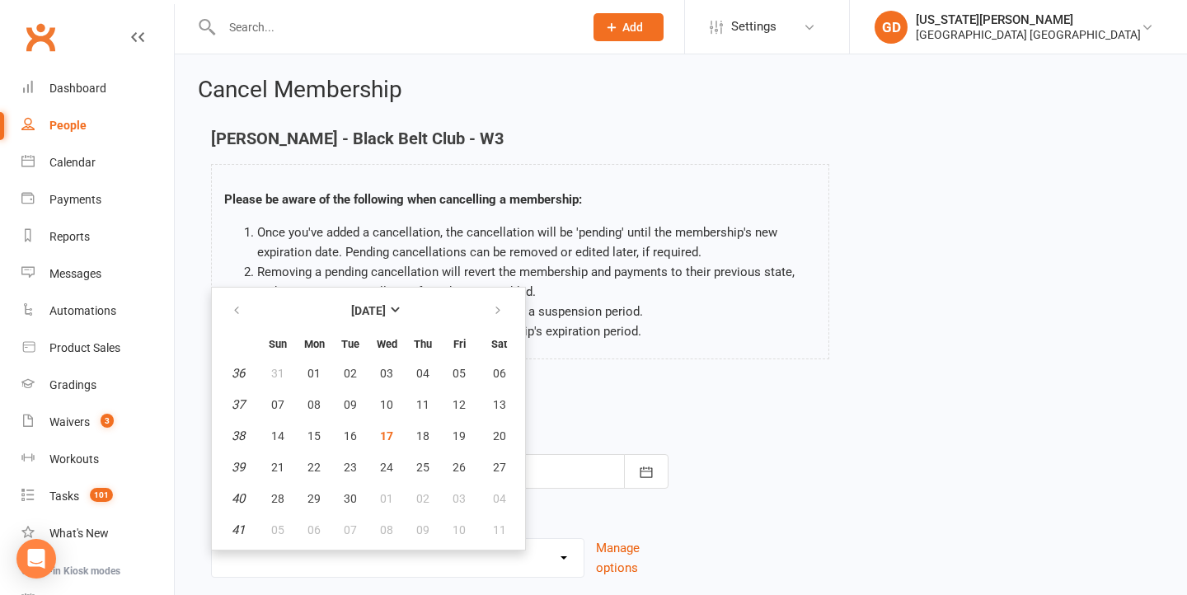
scroll to position [124, 0]
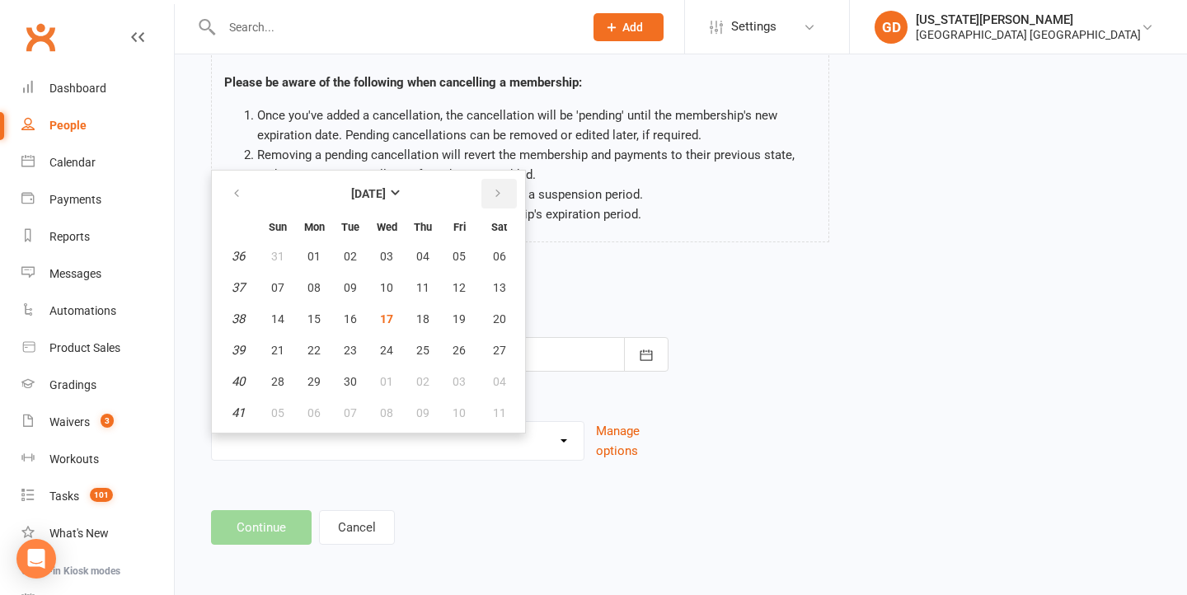
click at [499, 187] on icon "button" at bounding box center [498, 193] width 12 height 13
click at [386, 323] on button "15" at bounding box center [386, 319] width 35 height 30
type input "[DATE]"
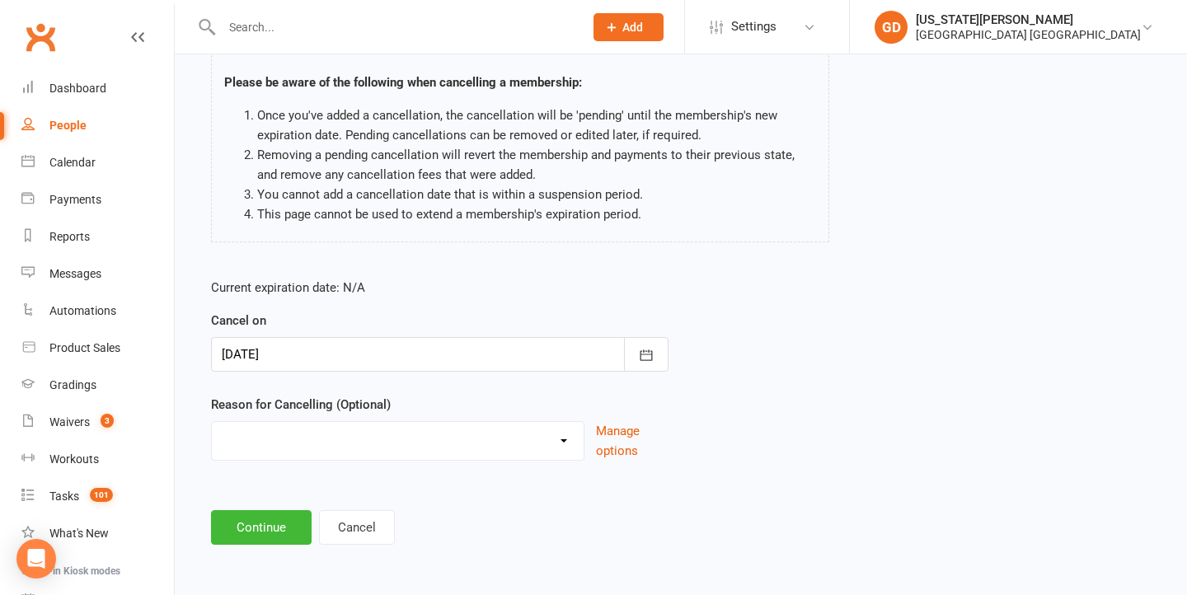
select select "5"
click at [274, 523] on button "Continue" at bounding box center [261, 527] width 101 height 35
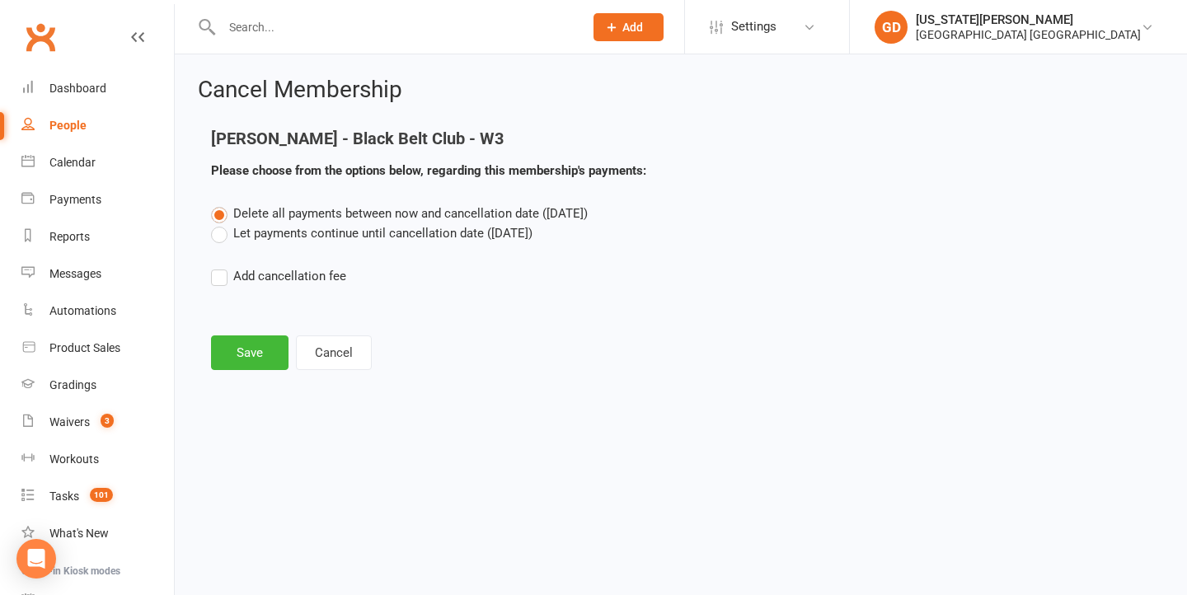
scroll to position [0, 0]
click at [410, 235] on label "Let payments continue until cancellation date (Oct 15, 2025)" at bounding box center [371, 233] width 321 height 20
click at [222, 223] on input "Let payments continue until cancellation date (Oct 15, 2025)" at bounding box center [216, 223] width 11 height 0
click at [241, 349] on button "Save" at bounding box center [249, 352] width 77 height 35
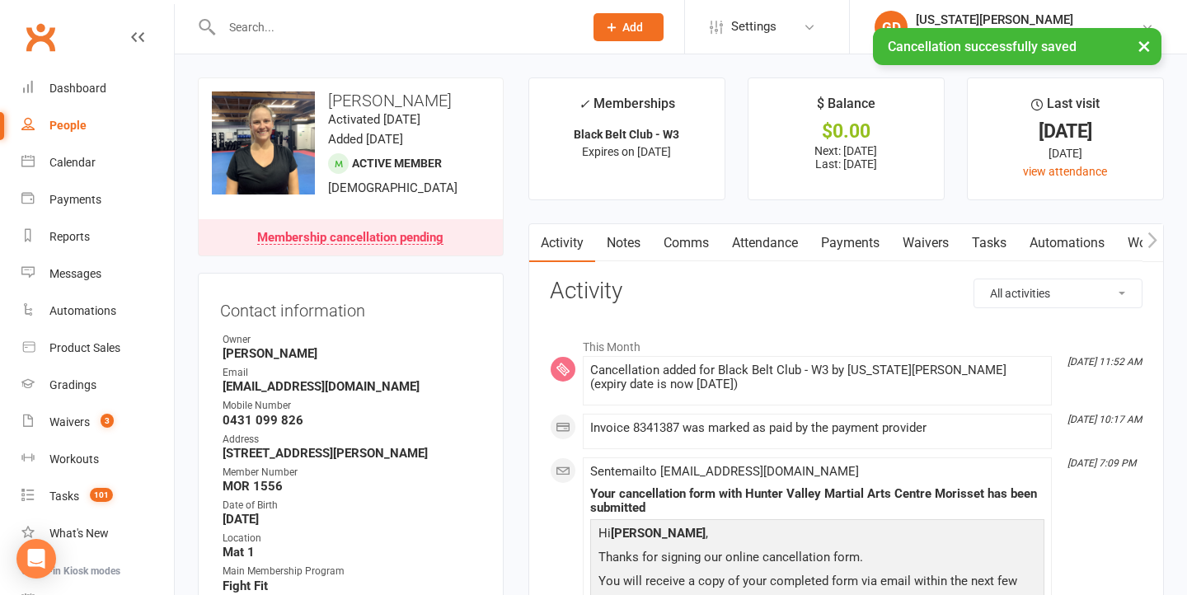
drag, startPoint x: 831, startPoint y: 241, endPoint x: 802, endPoint y: 279, distance: 47.6
click at [831, 241] on link "Payments" at bounding box center [850, 243] width 82 height 38
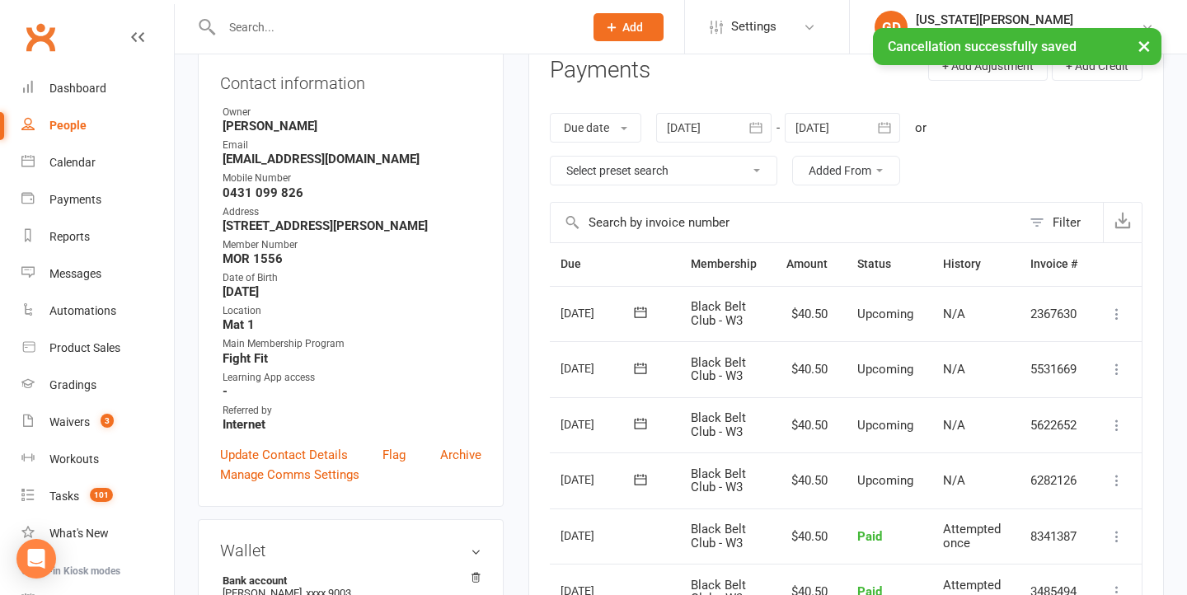
scroll to position [0, 58]
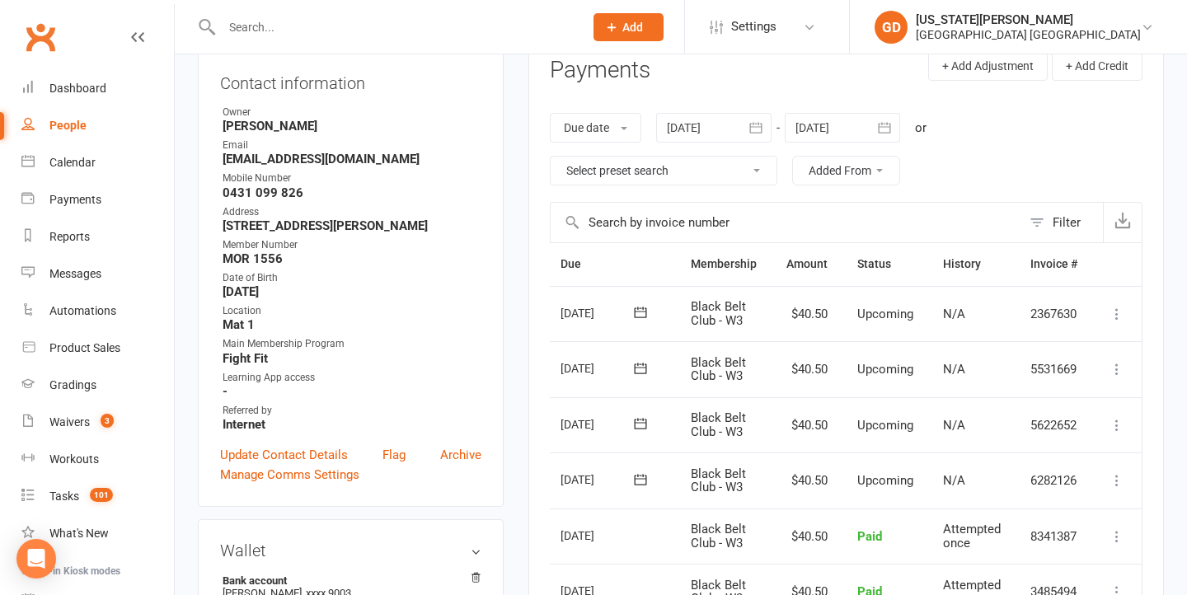
click at [1118, 307] on icon at bounding box center [1117, 314] width 16 height 16
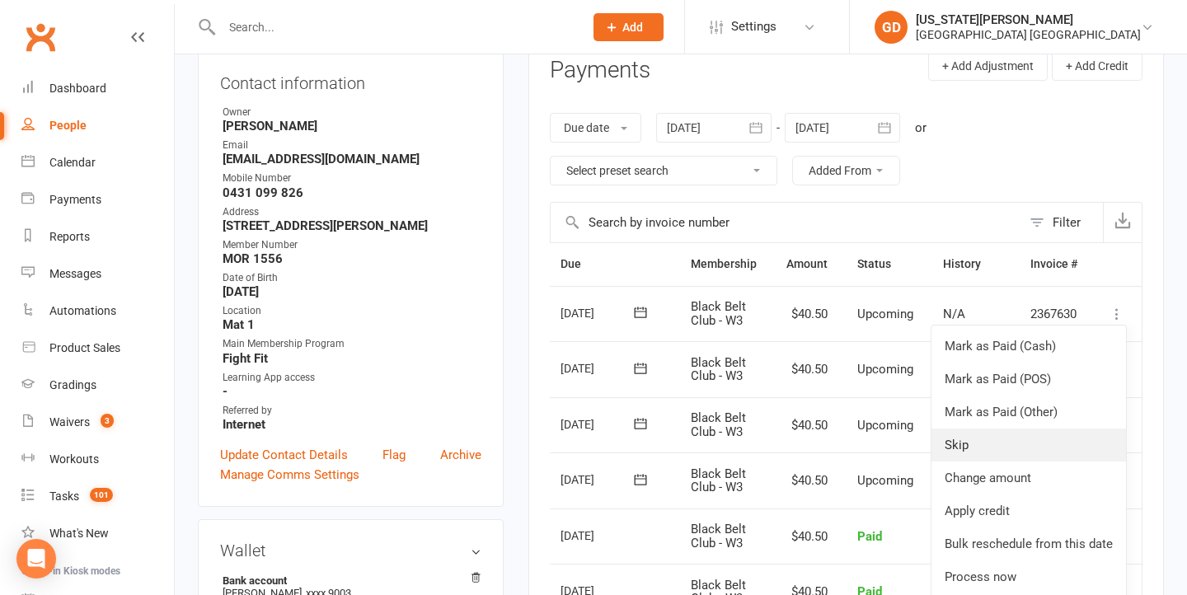
click at [997, 436] on link "Skip" at bounding box center [1028, 445] width 195 height 33
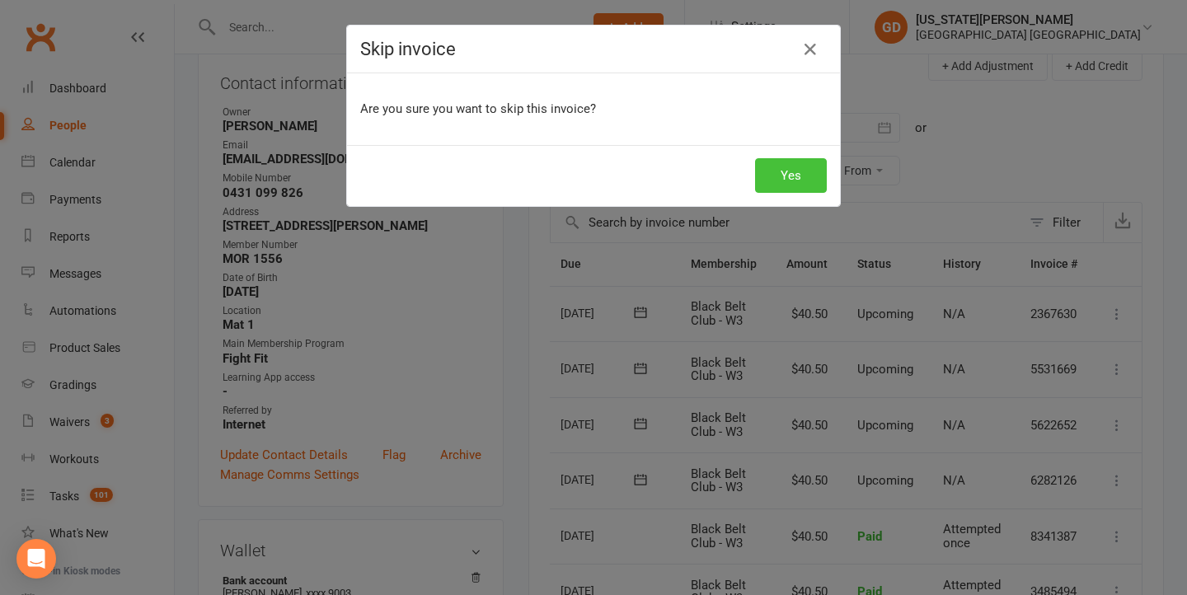
click at [809, 183] on button "Yes" at bounding box center [791, 175] width 72 height 35
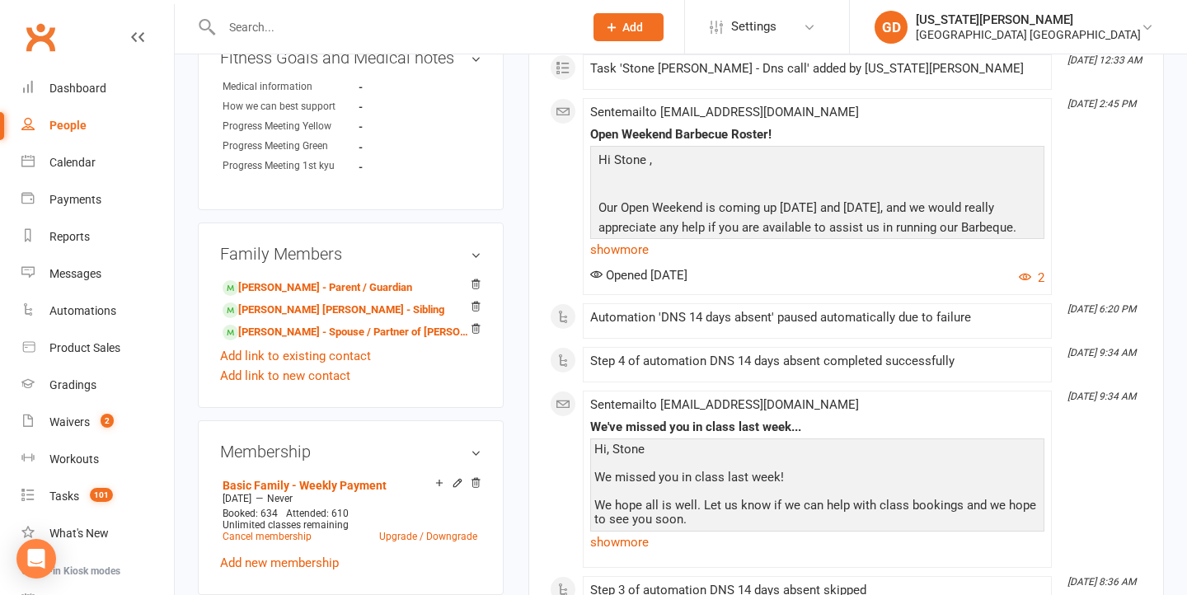
scroll to position [924, 0]
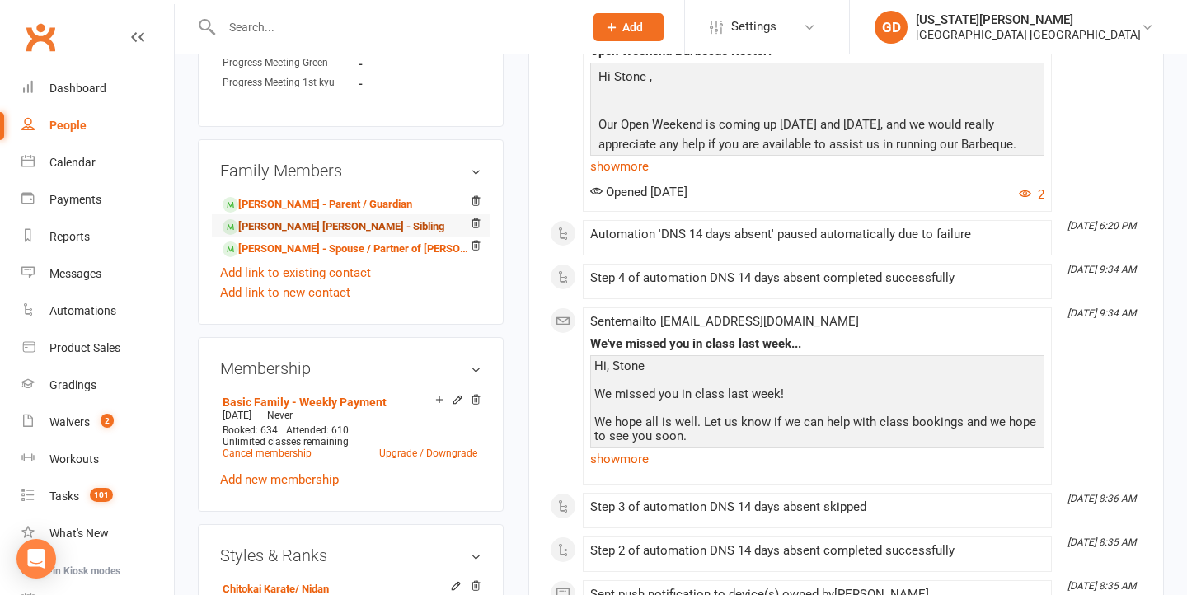
click at [328, 218] on link "[PERSON_NAME] [PERSON_NAME] - Sibling" at bounding box center [334, 226] width 222 height 17
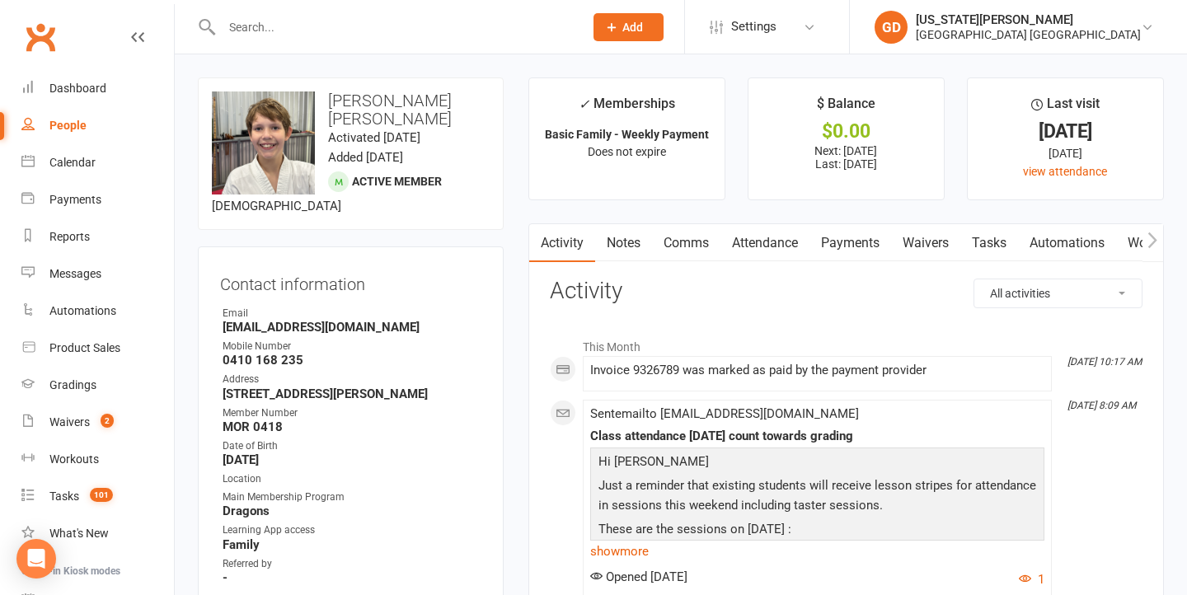
click at [771, 233] on link "Attendance" at bounding box center [764, 243] width 89 height 38
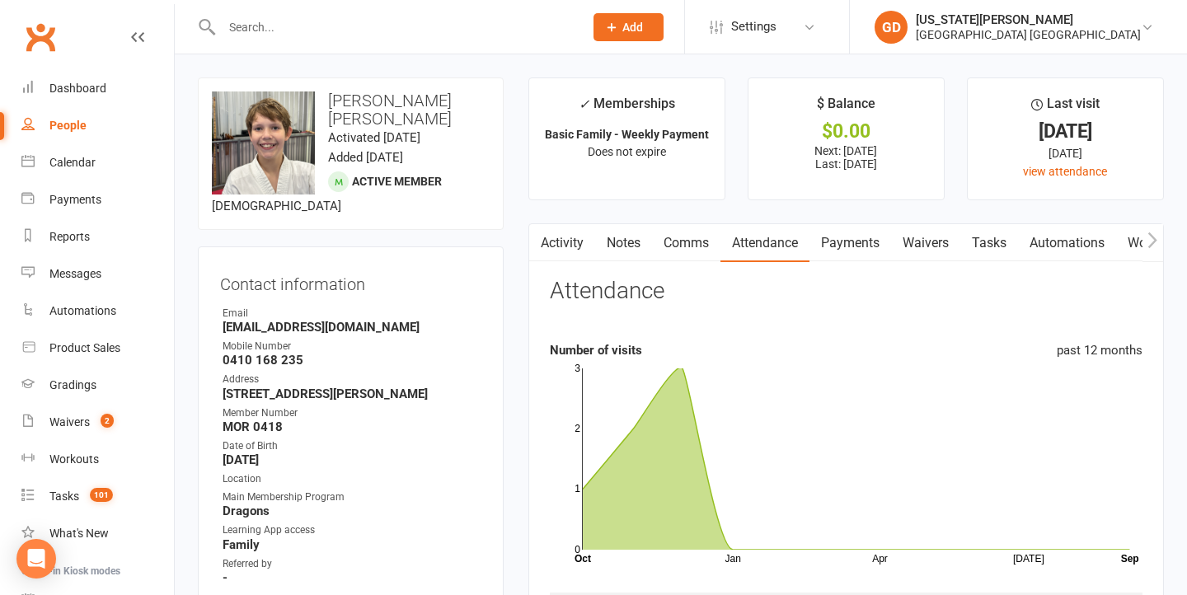
click at [823, 224] on link "Payments" at bounding box center [850, 243] width 82 height 38
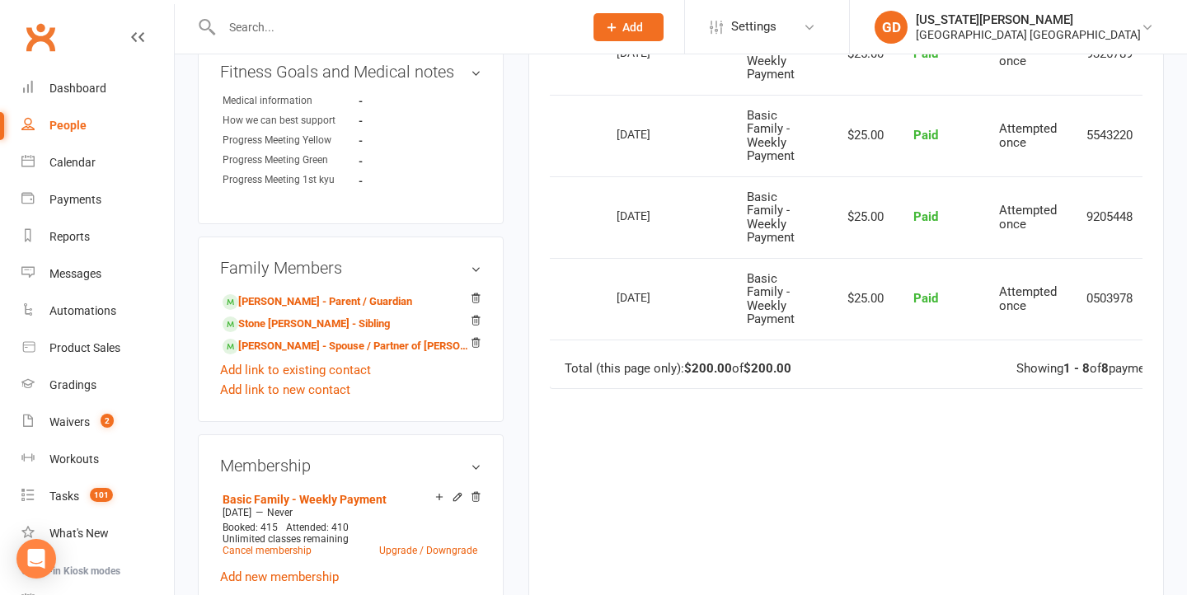
scroll to position [935, 0]
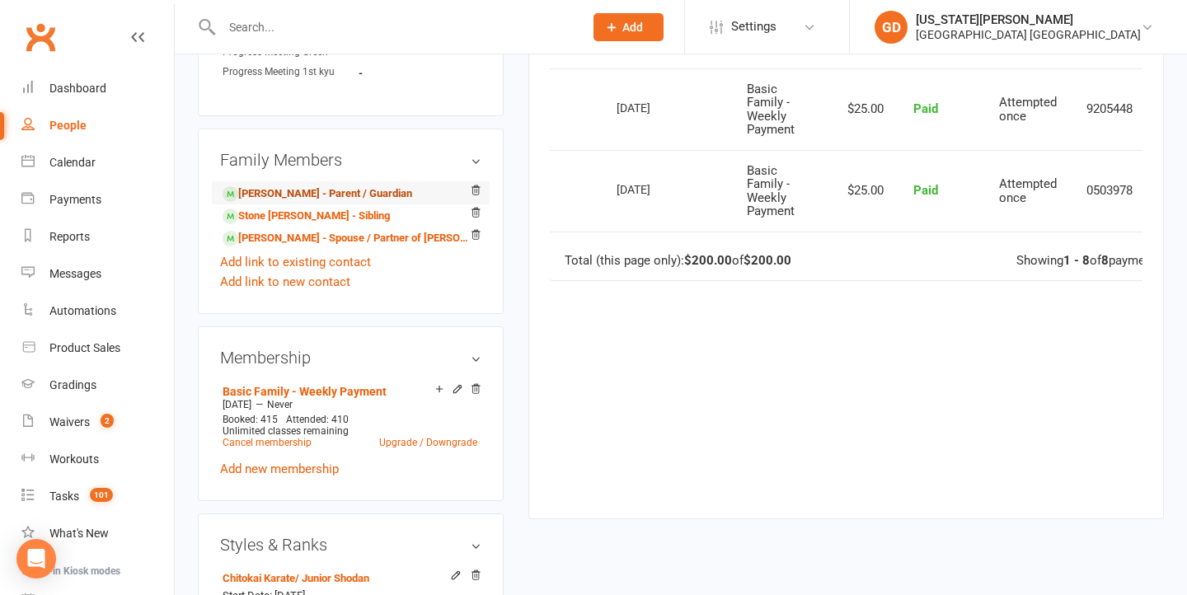
click at [358, 185] on link "[PERSON_NAME] - Parent / Guardian" at bounding box center [318, 193] width 190 height 17
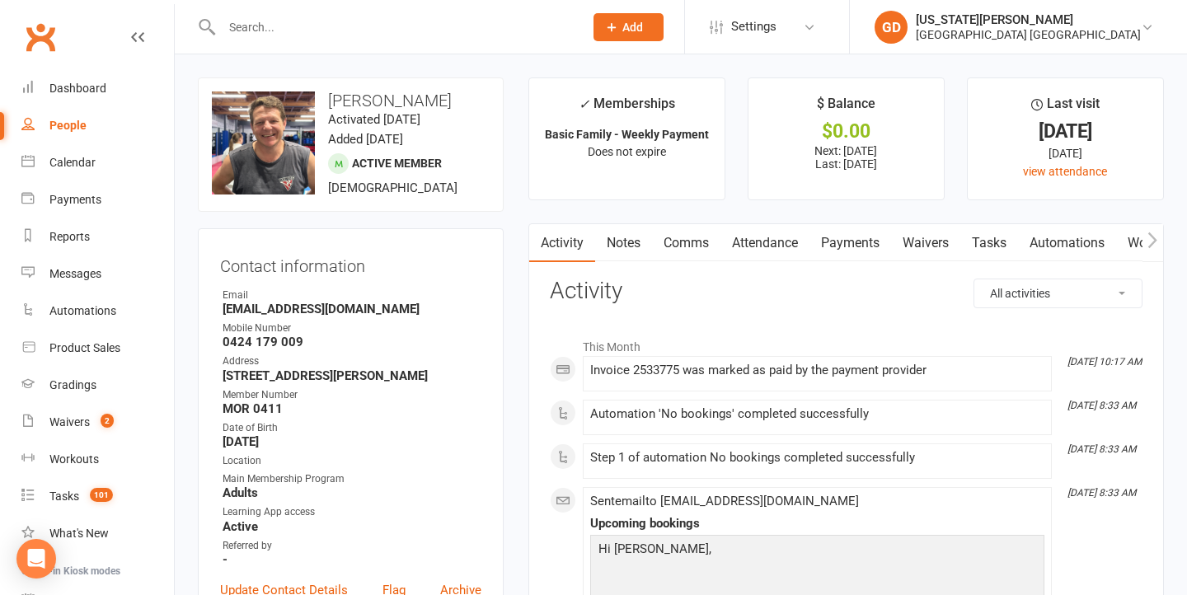
click at [842, 246] on link "Payments" at bounding box center [850, 243] width 82 height 38
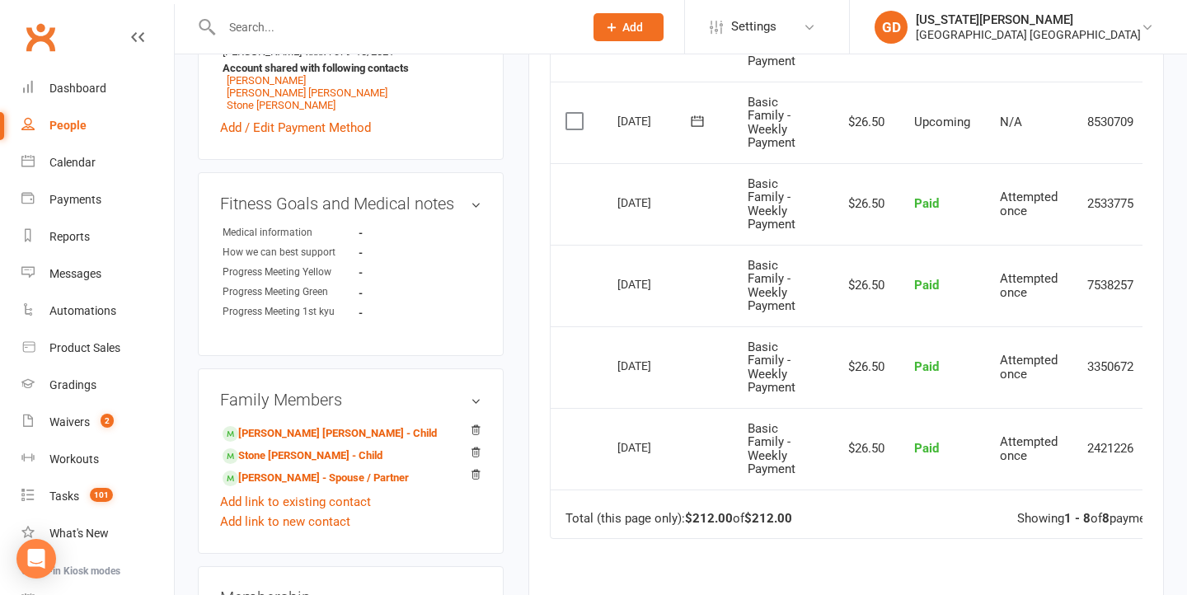
scroll to position [735, 0]
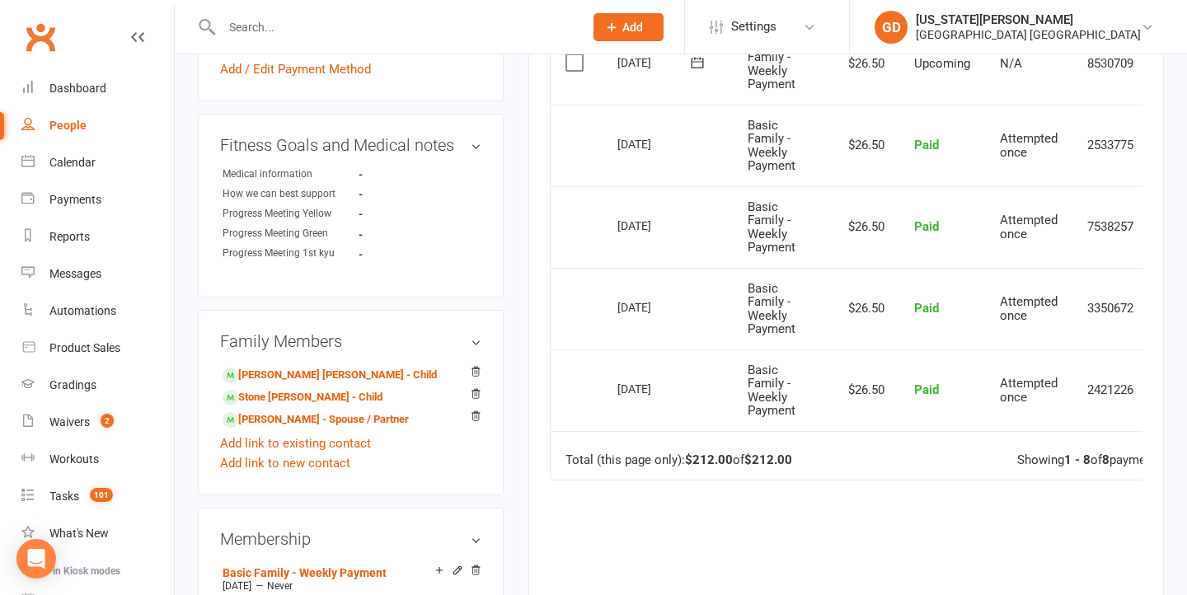
click at [287, 394] on link "Stone [PERSON_NAME] - Child" at bounding box center [303, 397] width 160 height 17
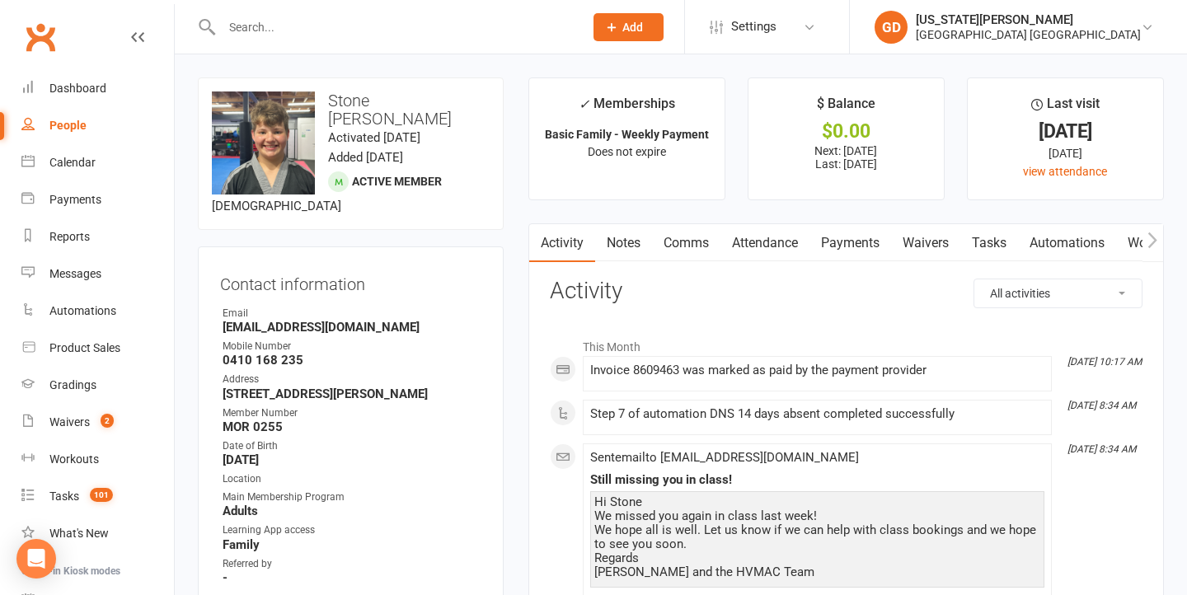
click at [840, 236] on link "Payments" at bounding box center [850, 243] width 82 height 38
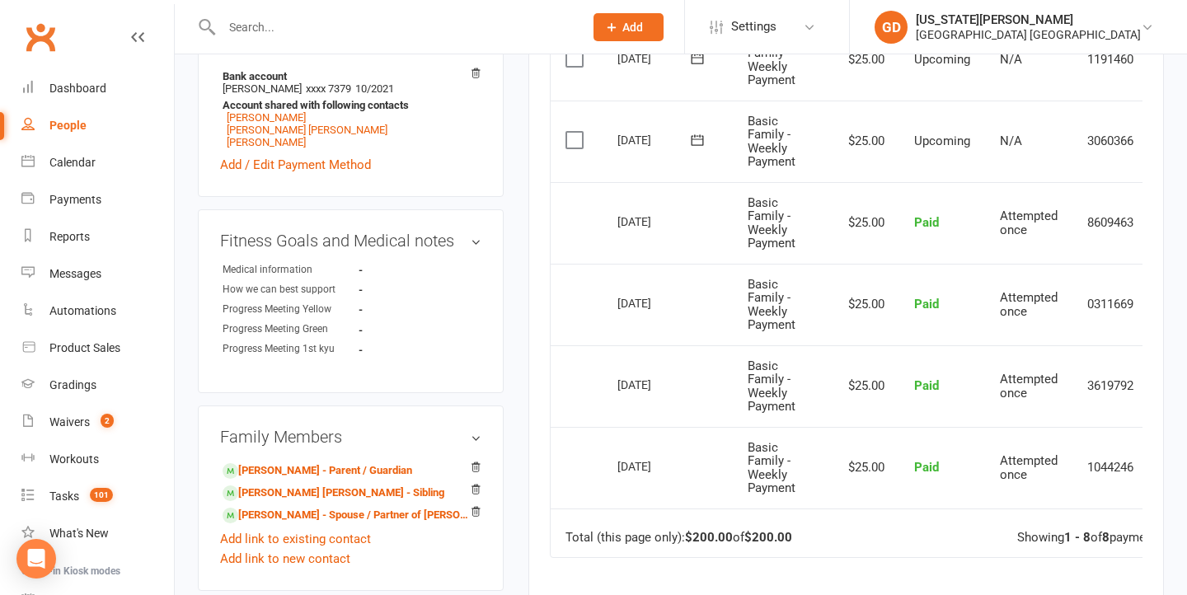
scroll to position [678, 0]
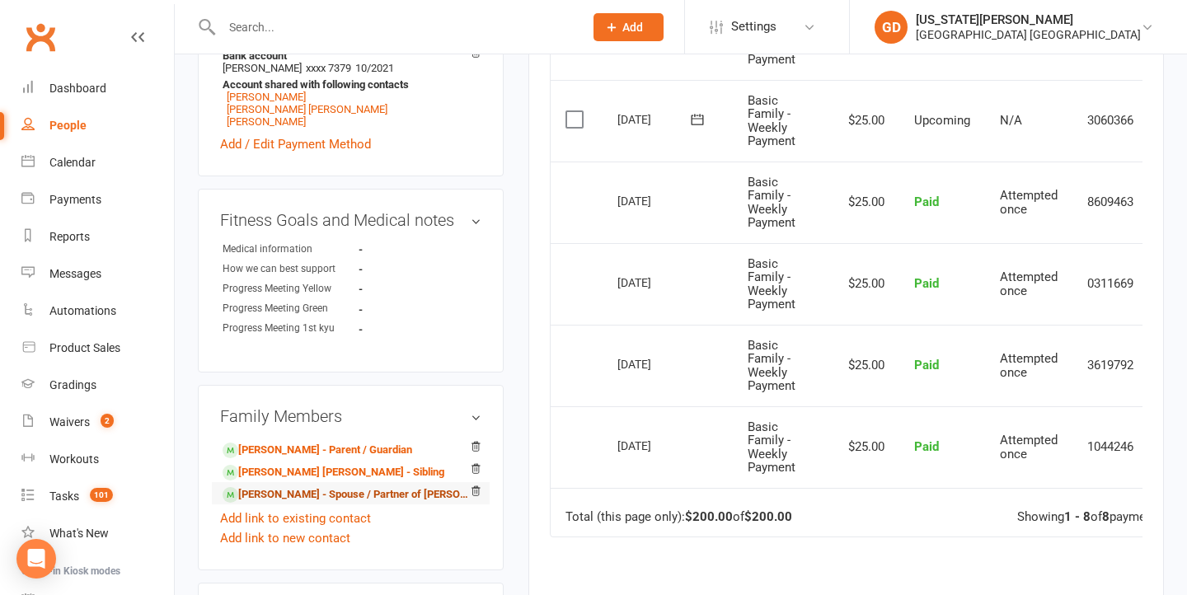
click at [300, 486] on link "[PERSON_NAME] - Spouse / Partner of [PERSON_NAME]" at bounding box center [348, 494] width 251 height 17
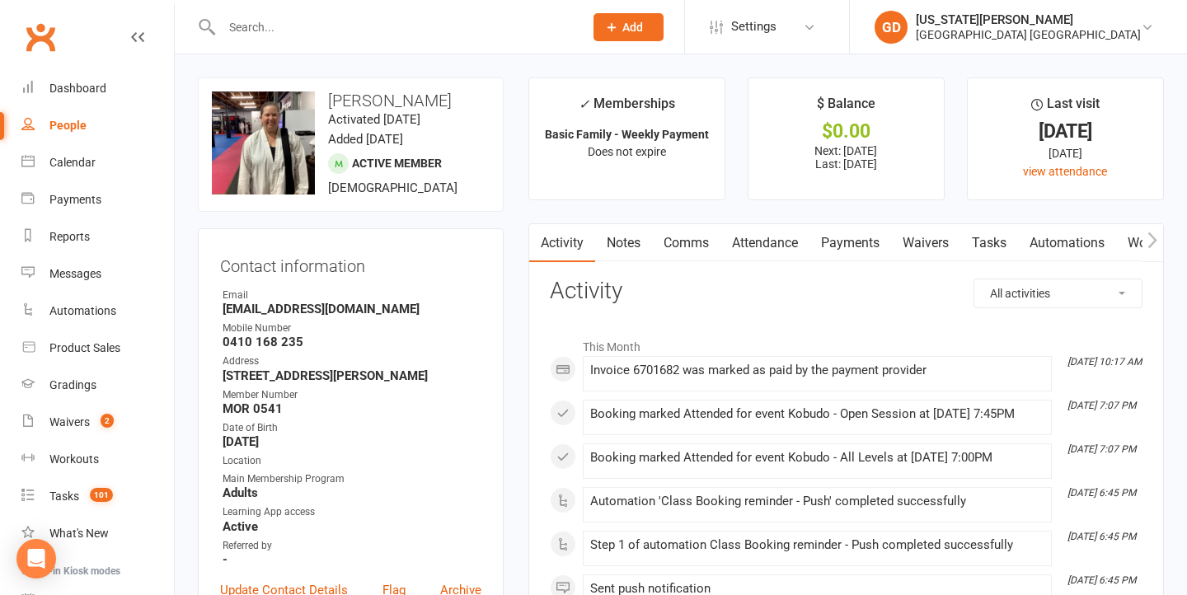
click at [863, 231] on link "Payments" at bounding box center [850, 243] width 82 height 38
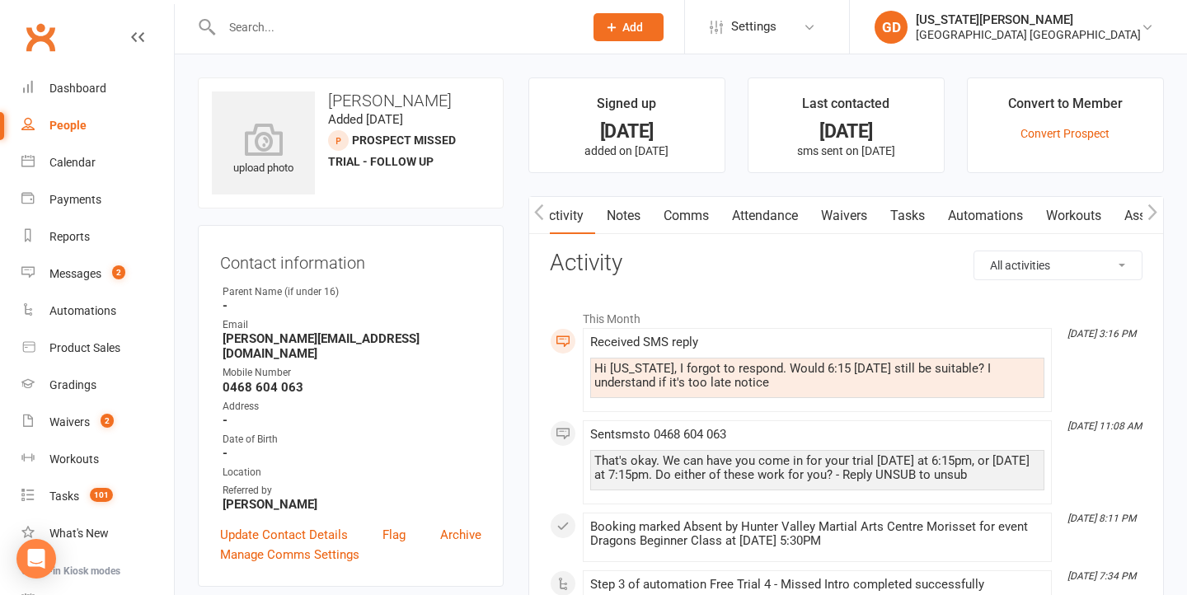
click at [866, 214] on link "Waivers" at bounding box center [843, 216] width 69 height 38
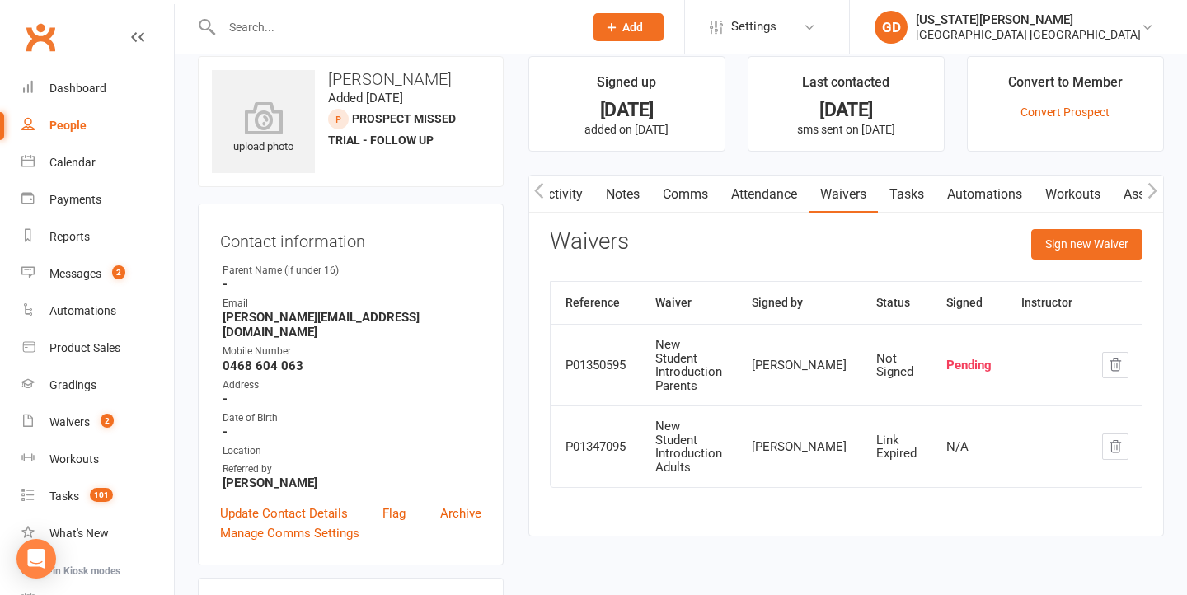
scroll to position [33, 0]
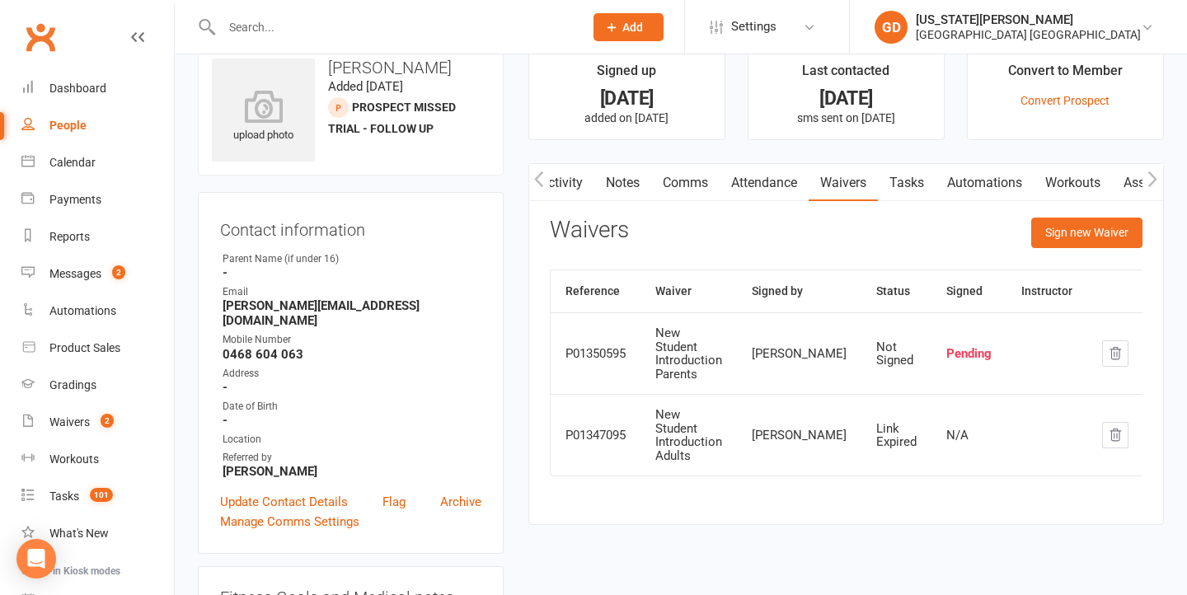
click at [540, 176] on icon "button" at bounding box center [539, 179] width 10 height 17
click at [574, 178] on link "Activity" at bounding box center [562, 183] width 66 height 38
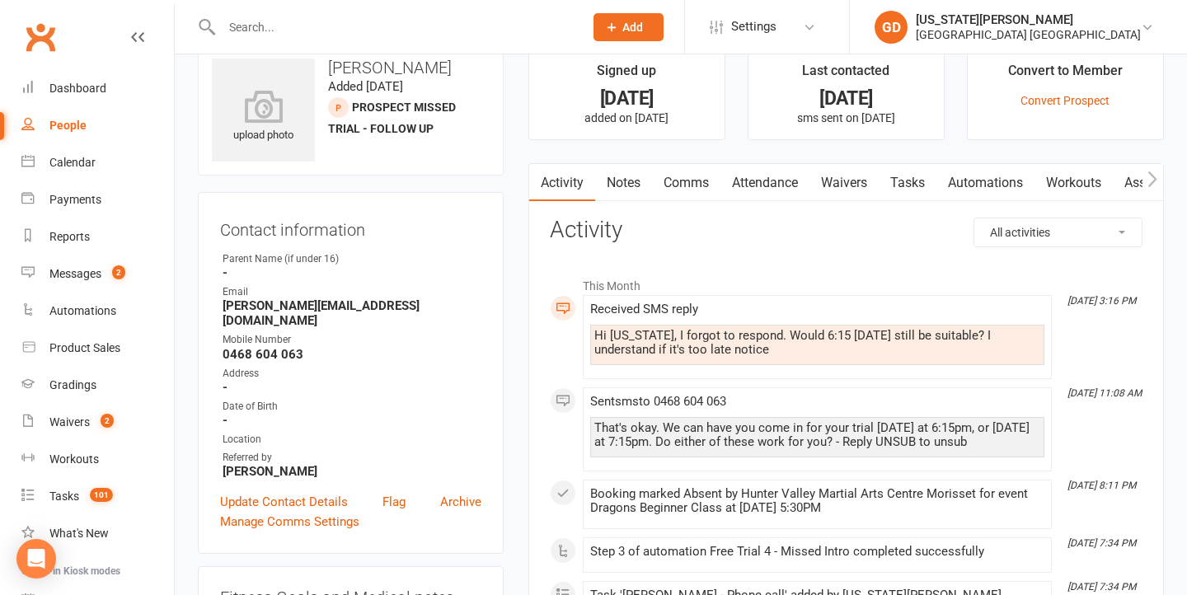
click at [673, 187] on link "Comms" at bounding box center [686, 183] width 68 height 38
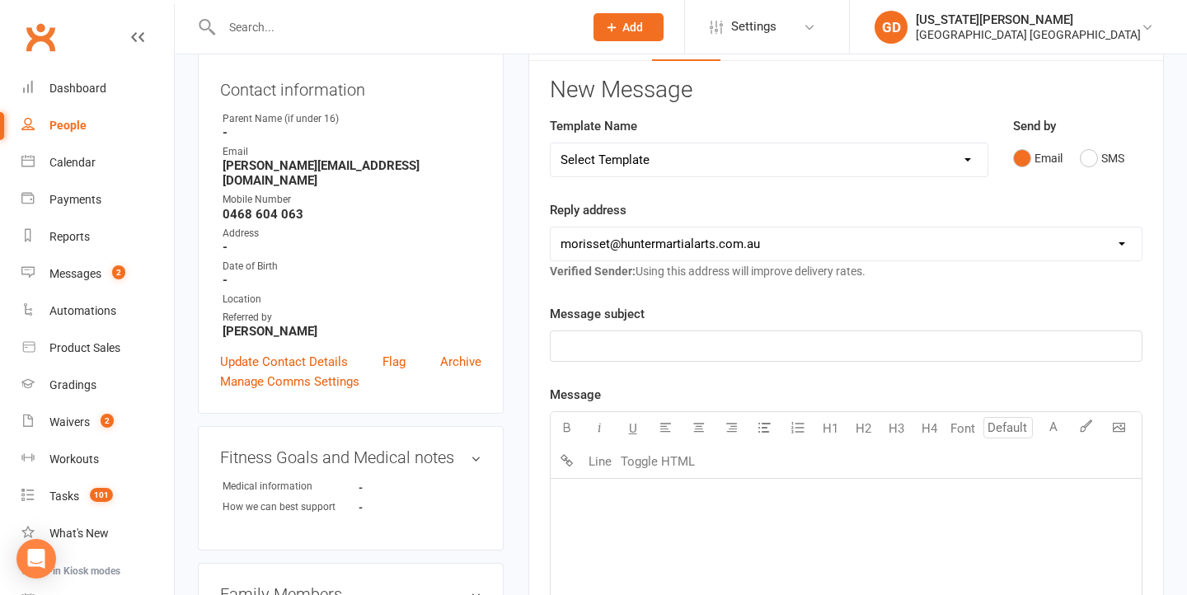
scroll to position [182, 0]
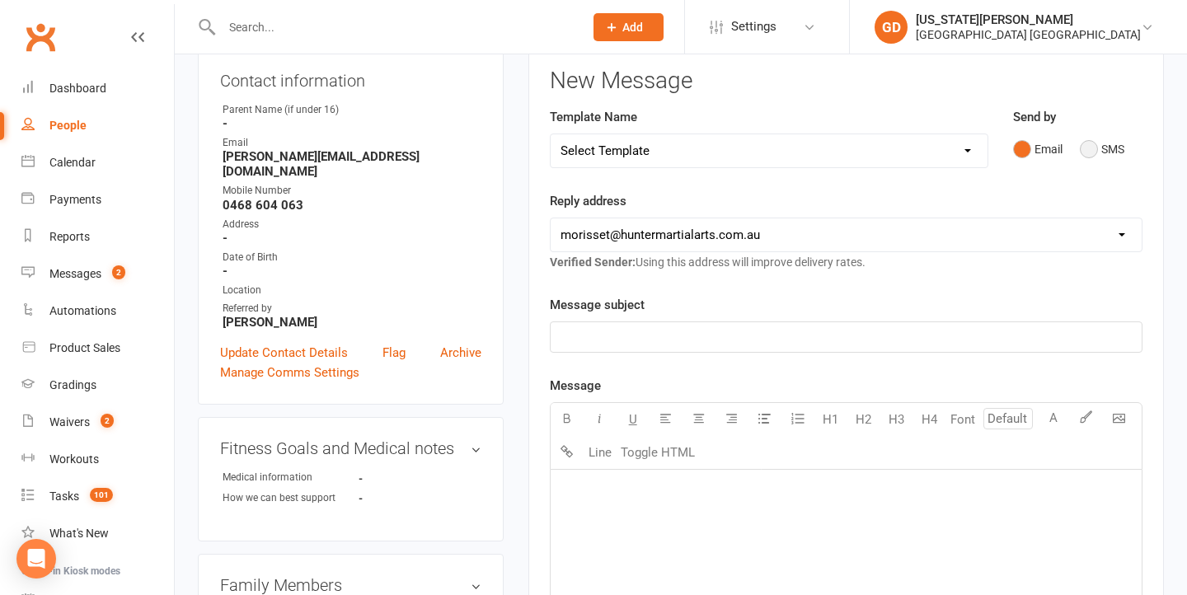
click at [1114, 144] on button "SMS" at bounding box center [1102, 149] width 45 height 31
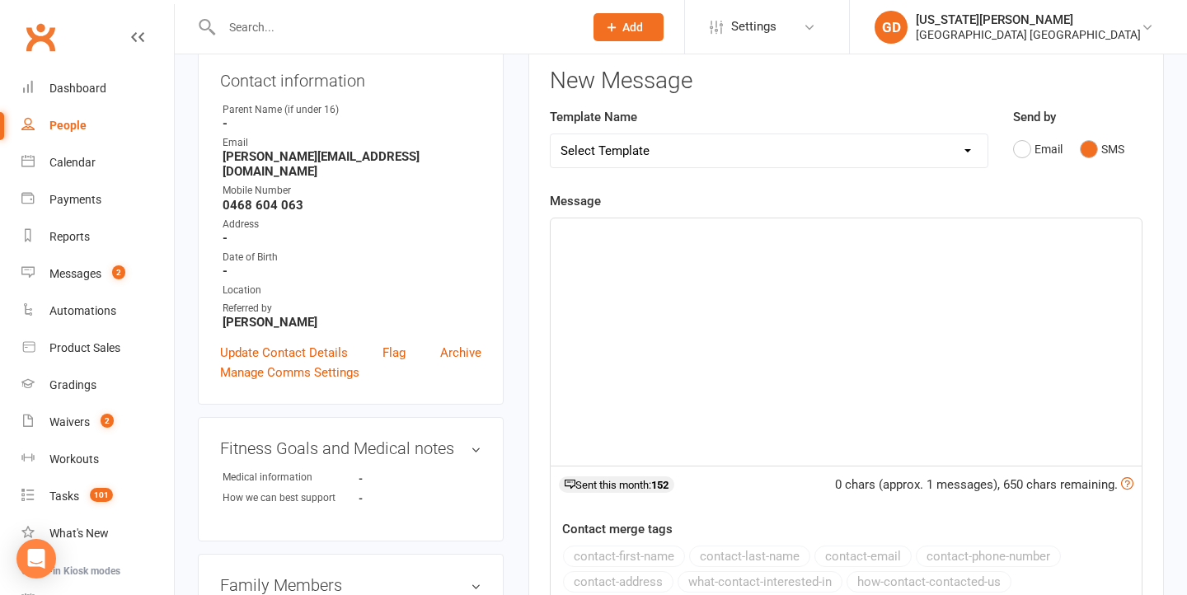
click at [677, 327] on div "﻿" at bounding box center [846, 341] width 591 height 247
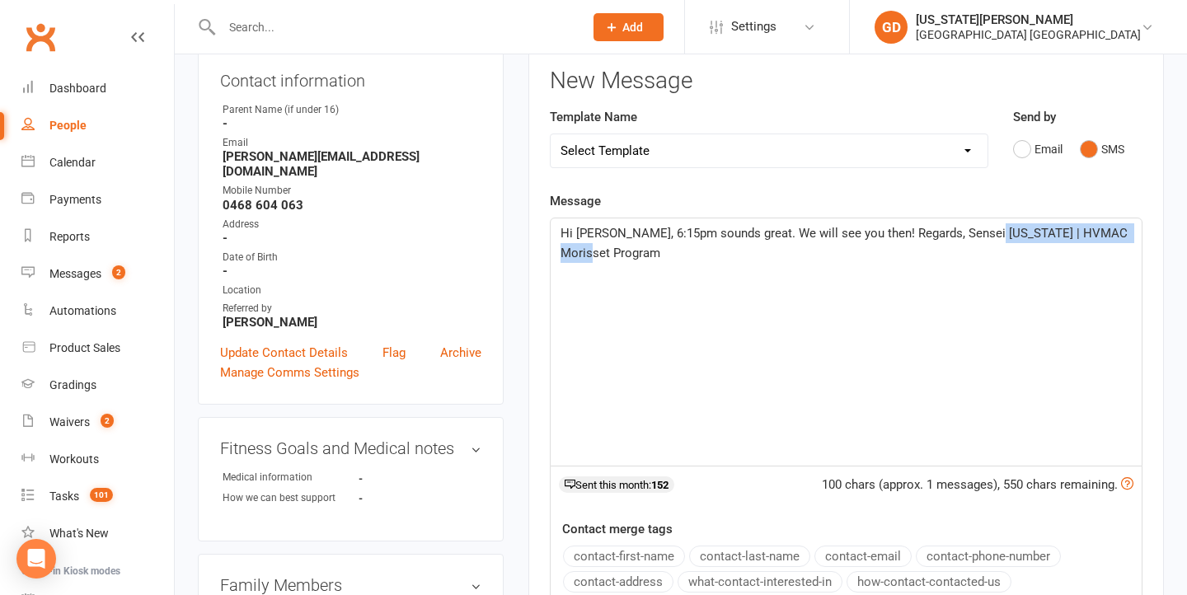
drag, startPoint x: 989, startPoint y: 232, endPoint x: 1031, endPoint y: 265, distance: 52.9
click at [1000, 246] on p "Hi [PERSON_NAME], 6:15pm sounds great. We will see you then! Regards, Sensei [U…" at bounding box center [845, 243] width 571 height 40
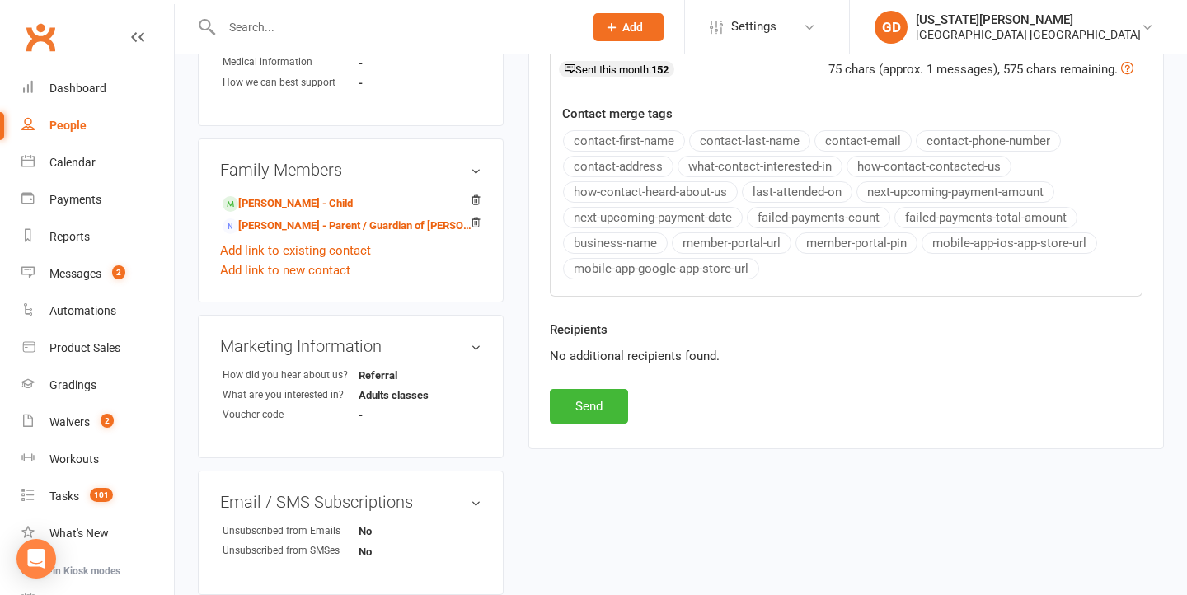
scroll to position [726, 0]
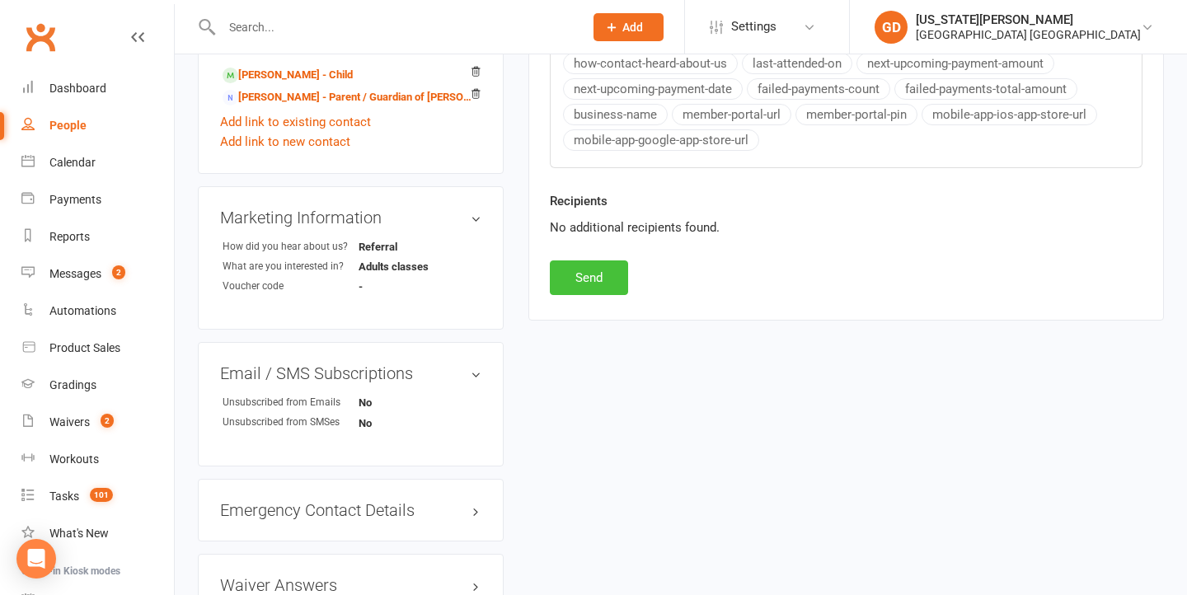
click at [615, 274] on button "Send" at bounding box center [589, 277] width 78 height 35
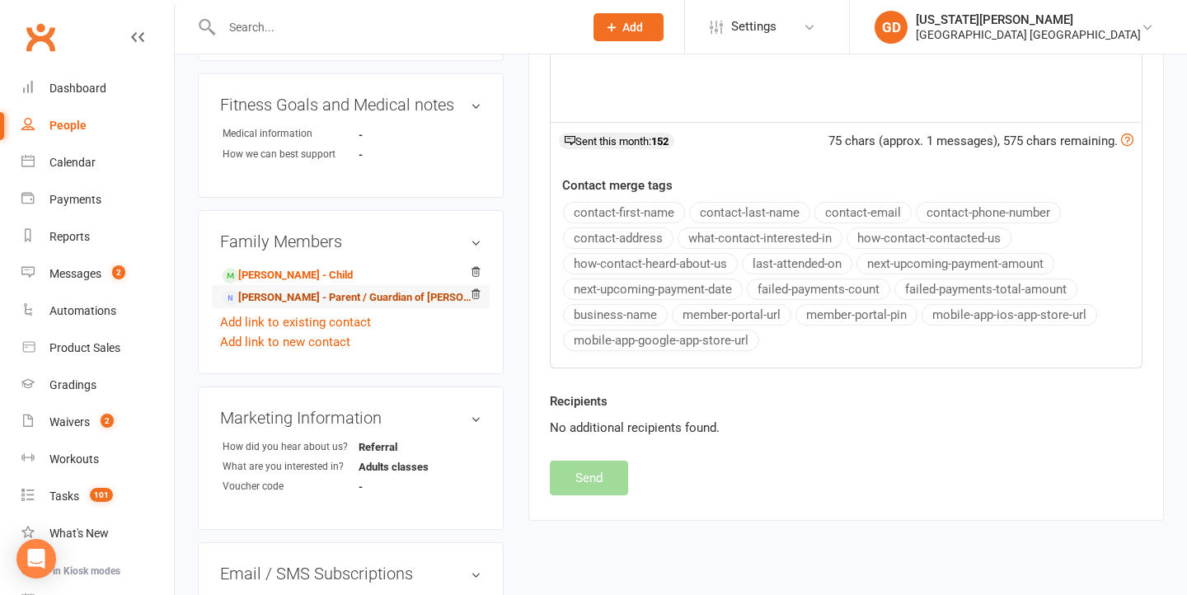
scroll to position [0, 0]
